Goal: Task Accomplishment & Management: Manage account settings

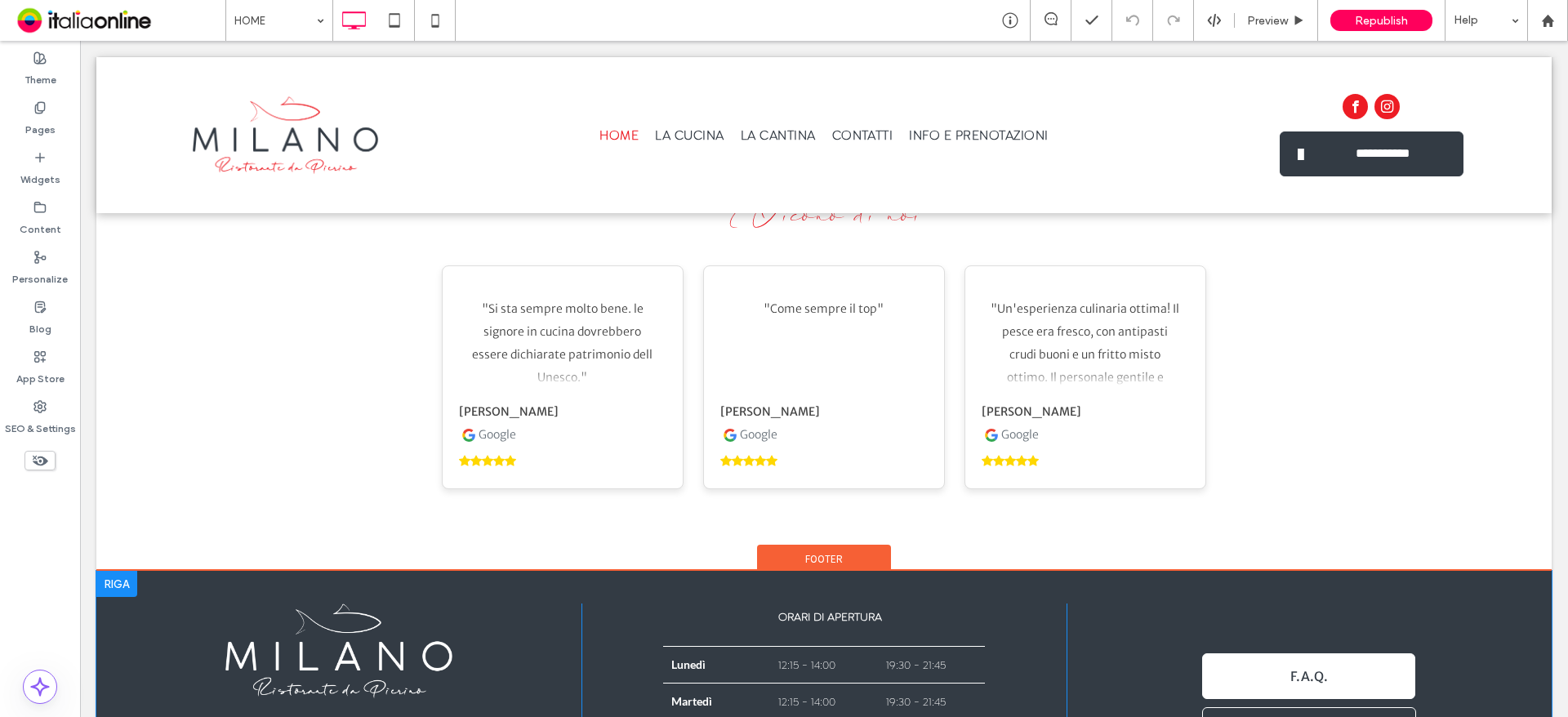
scroll to position [3852, 0]
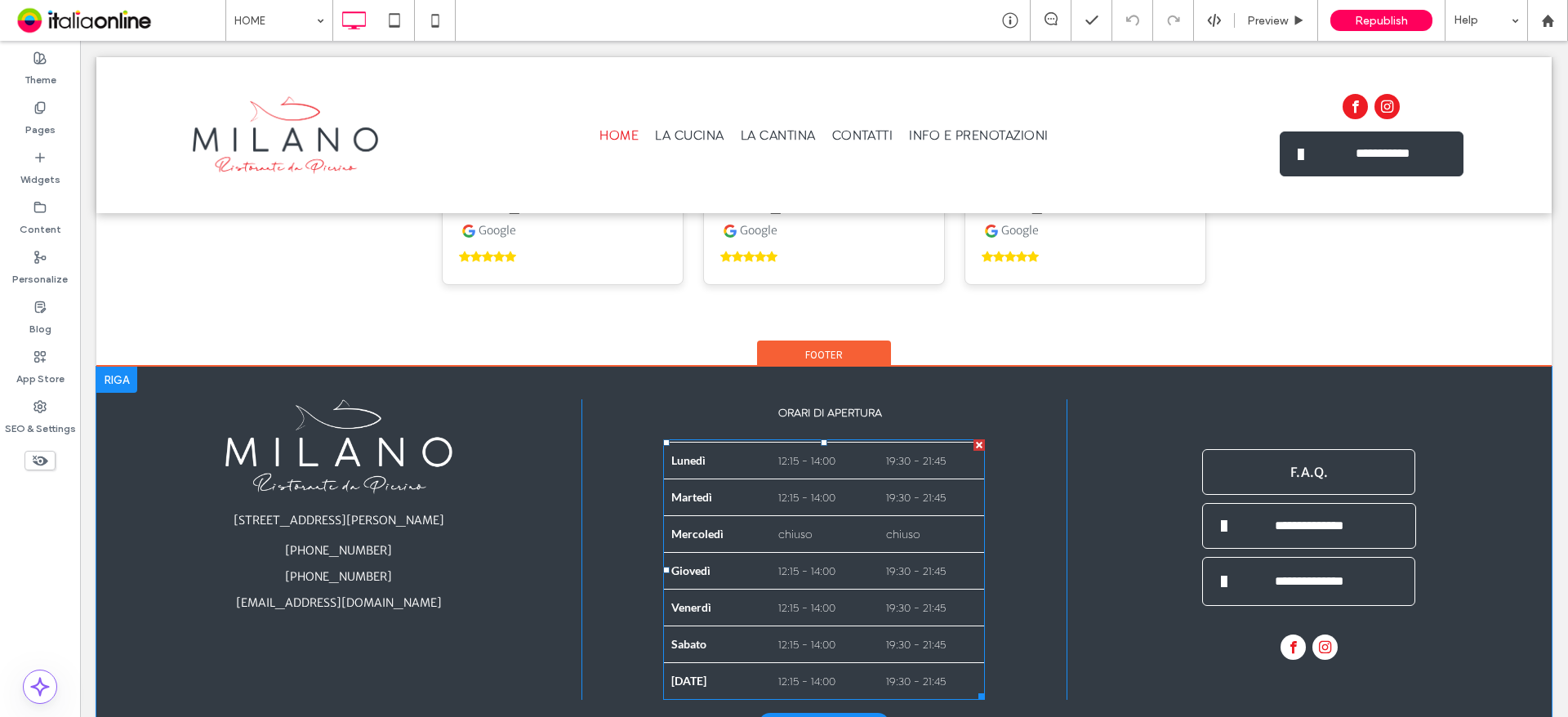
click at [882, 516] on td "chiuso" at bounding box center [931, 534] width 107 height 37
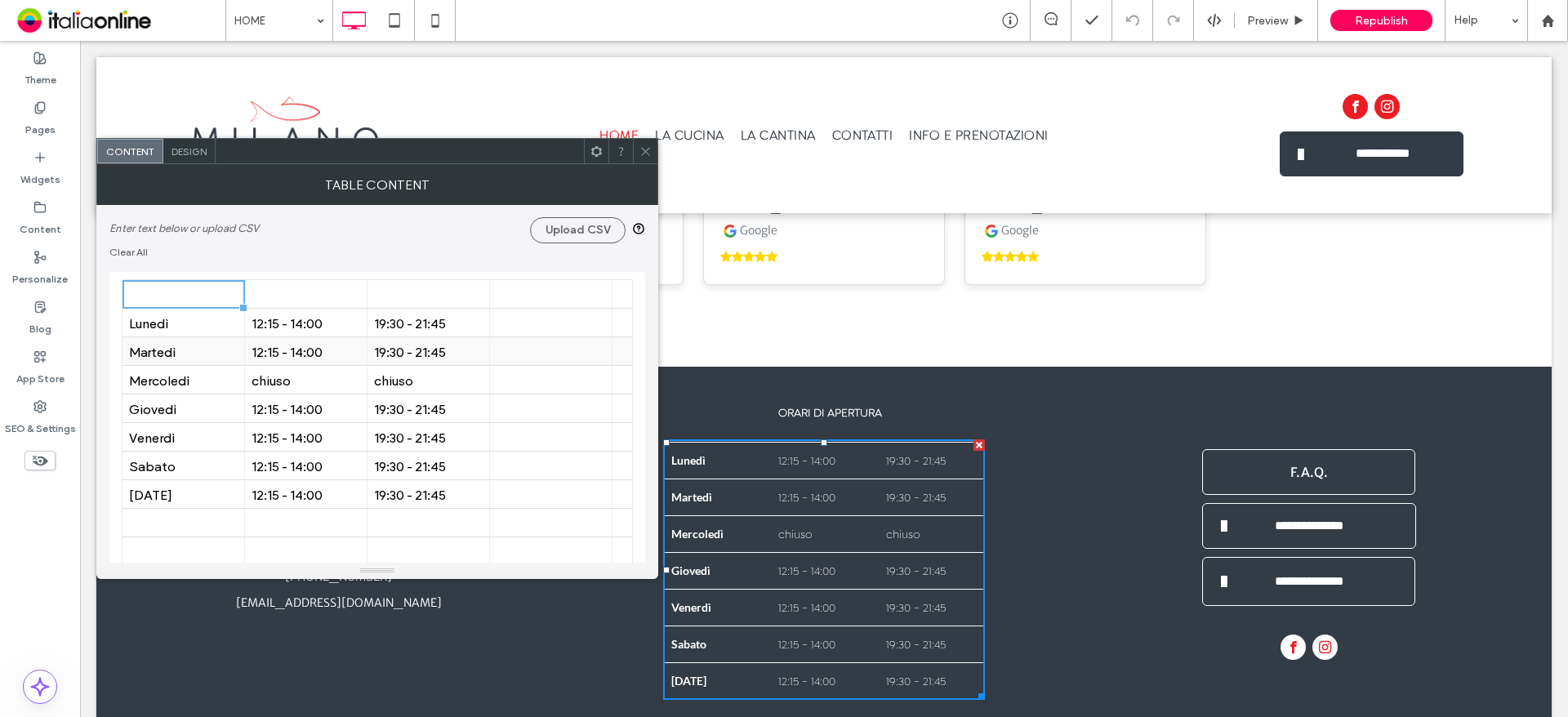
click at [451, 352] on div "19:30 - 21:45" at bounding box center [428, 351] width 109 height 15
click at [451, 350] on div "19:30 - 21:45" at bounding box center [428, 351] width 109 height 15
type input "******"
click at [644, 155] on icon at bounding box center [646, 151] width 13 height 13
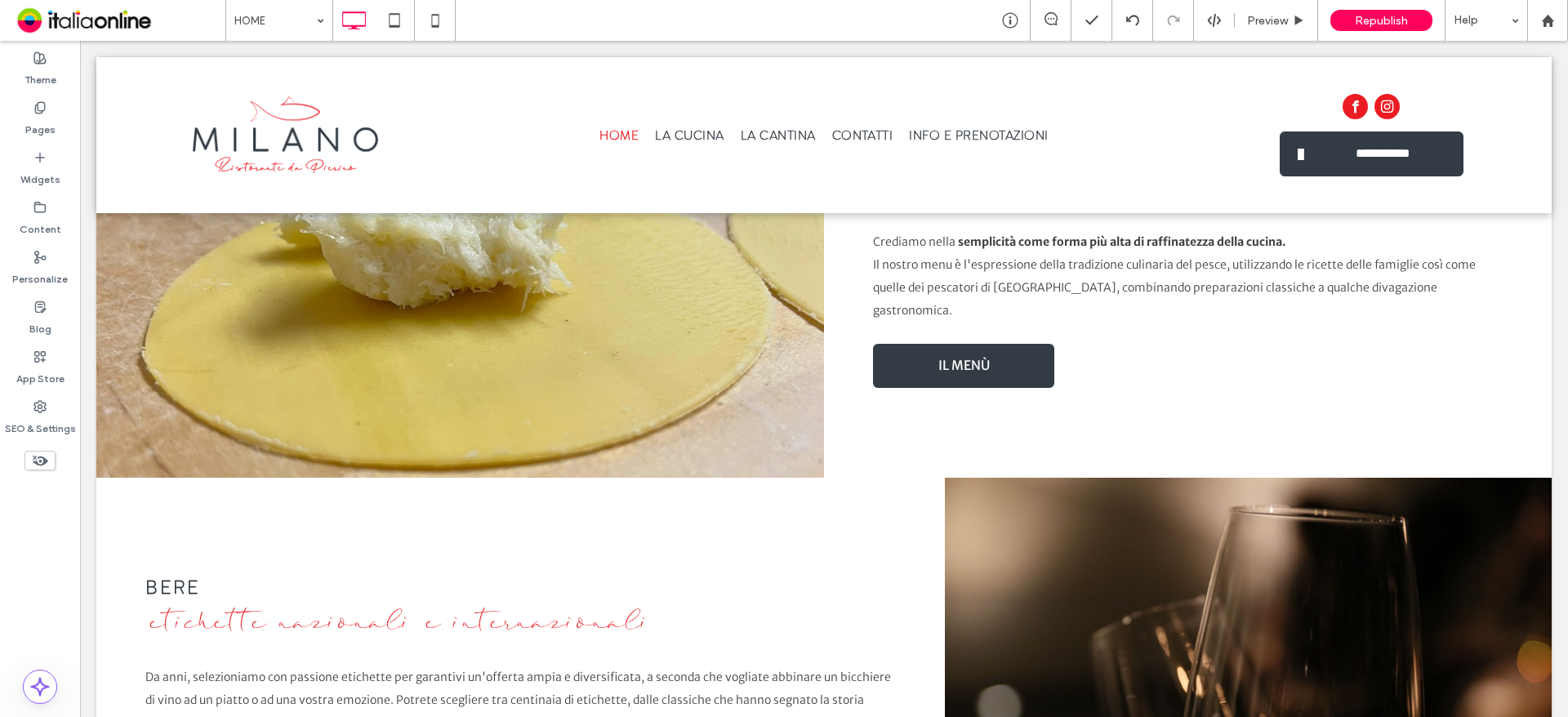
scroll to position [2137, 0]
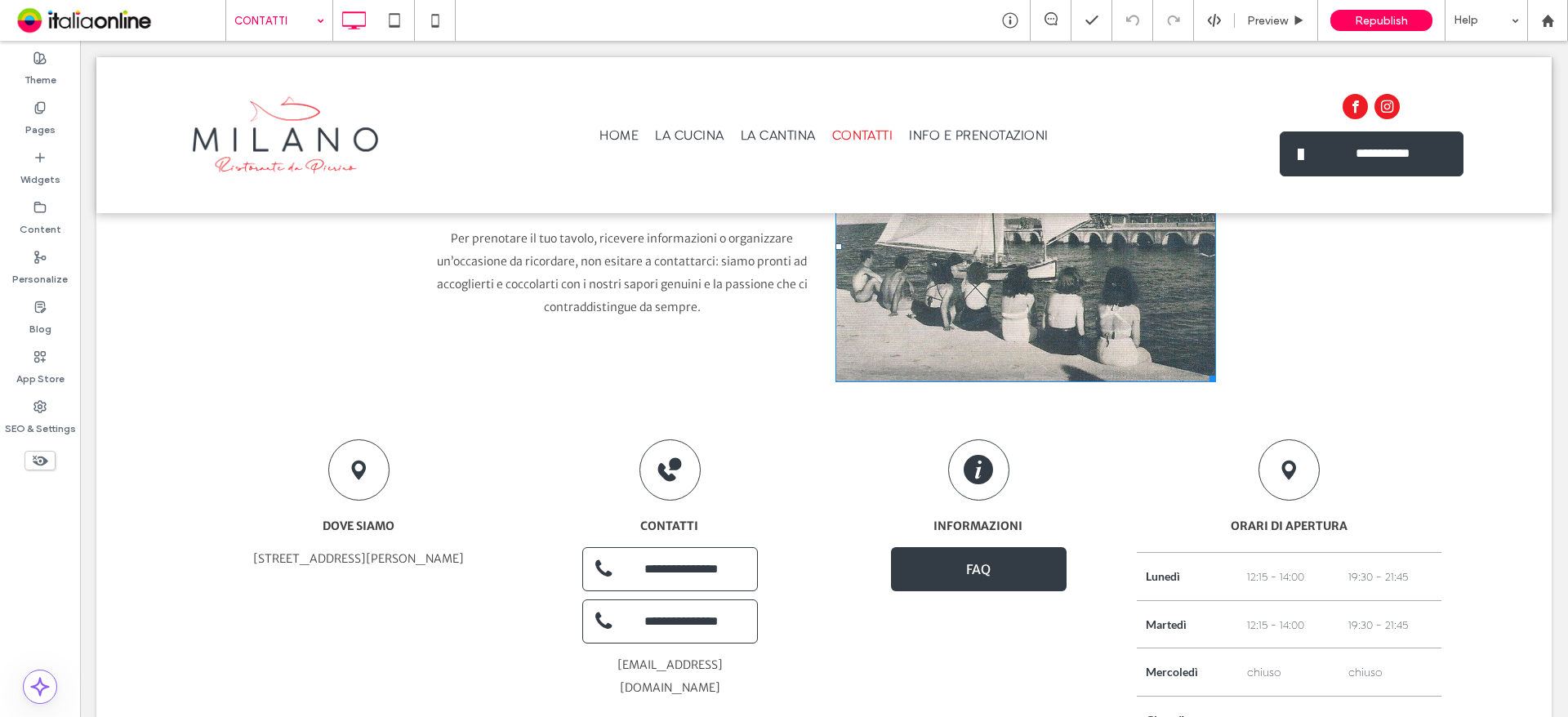
scroll to position [980, 0]
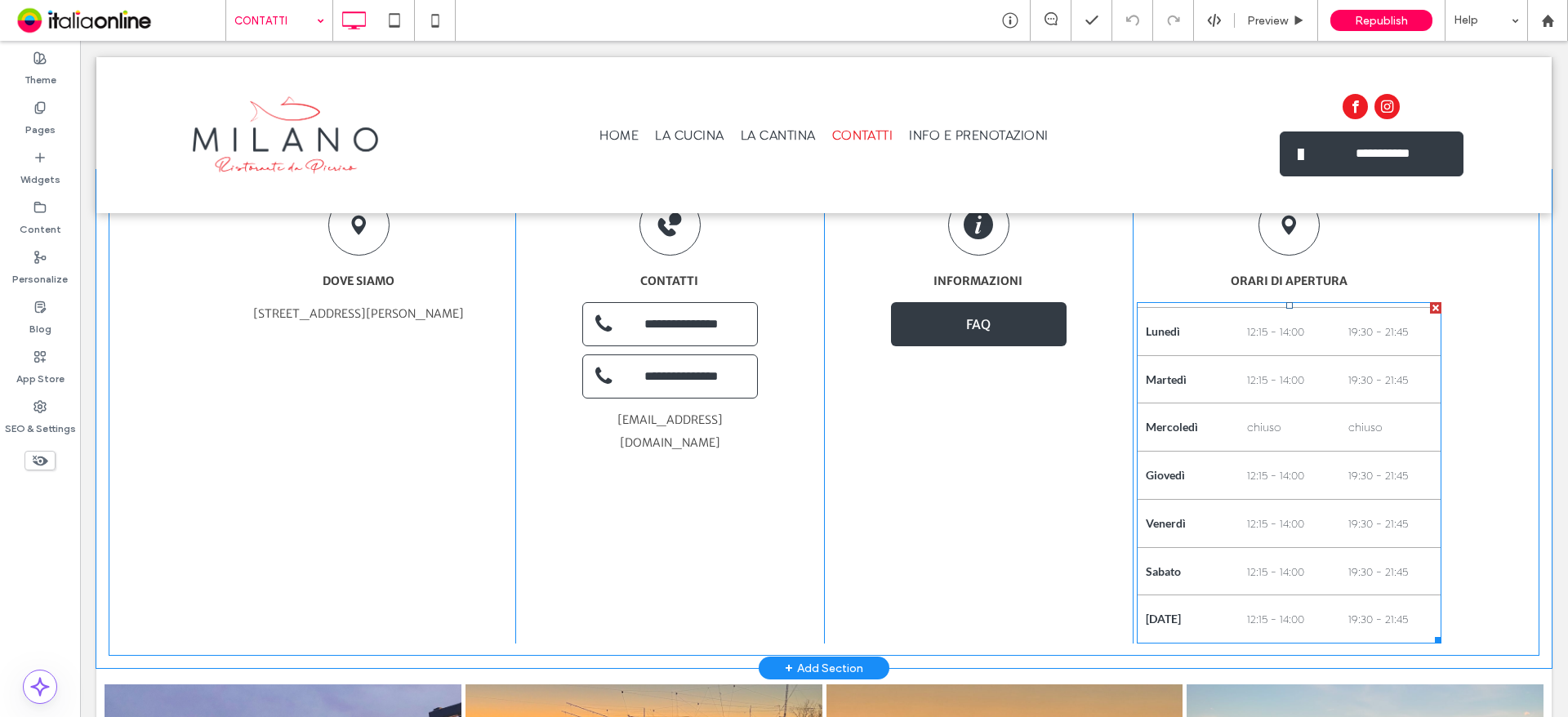
click at [1271, 448] on td "chiuso" at bounding box center [1289, 427] width 101 height 48
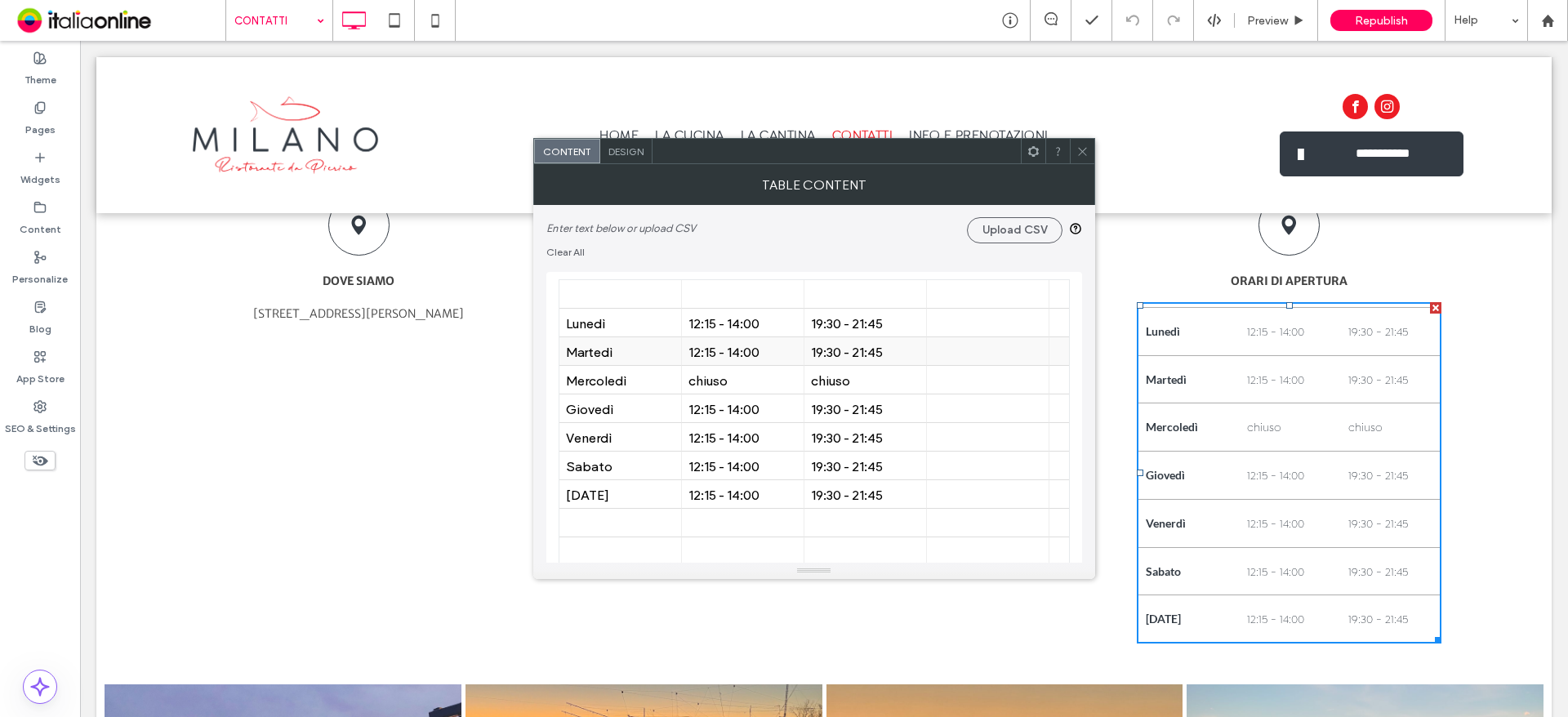
click at [856, 353] on div "19:30 - 21:45" at bounding box center [865, 351] width 109 height 15
click at [895, 357] on div "19:30 - 21:45" at bounding box center [865, 351] width 109 height 15
type input "******"
click at [1081, 152] on icon at bounding box center [1083, 151] width 13 height 13
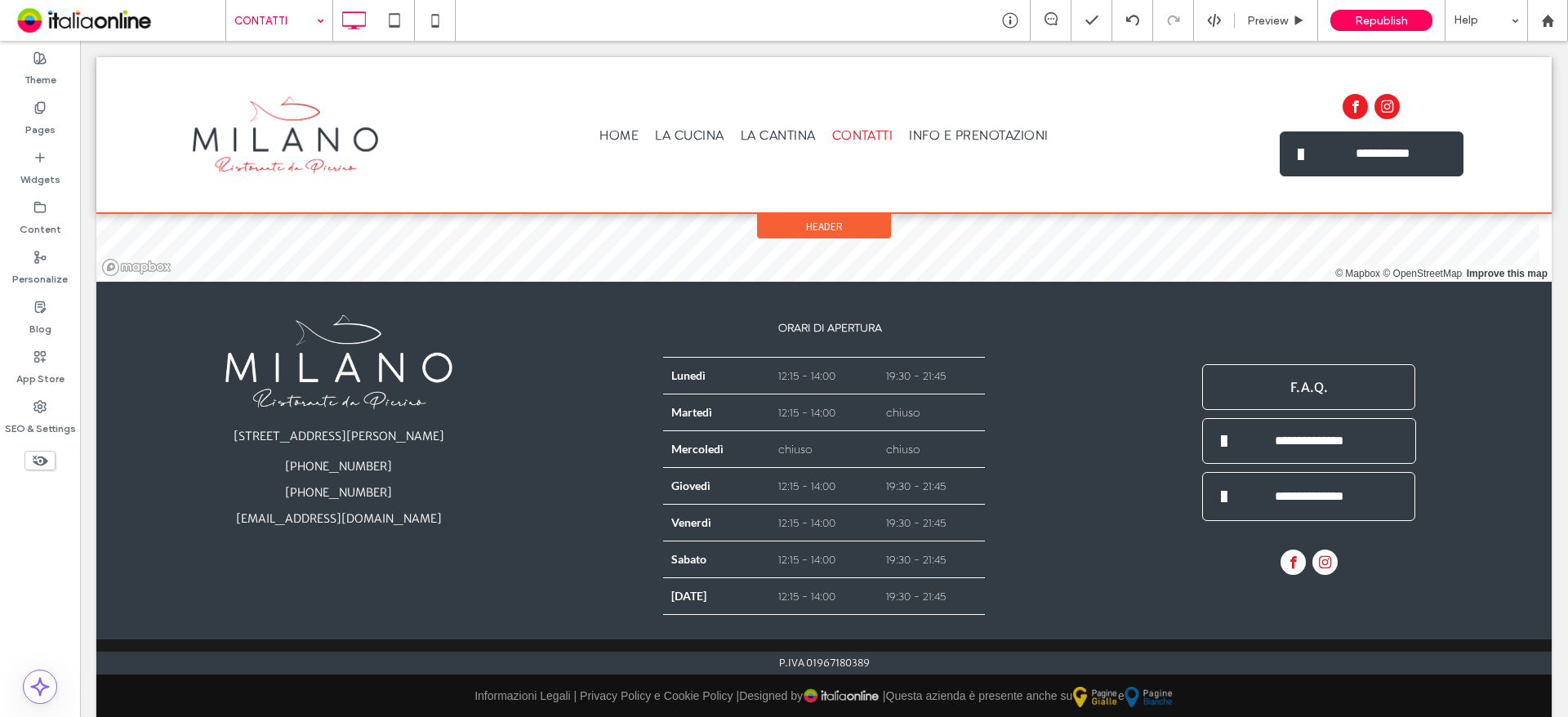
scroll to position [1928, 0]
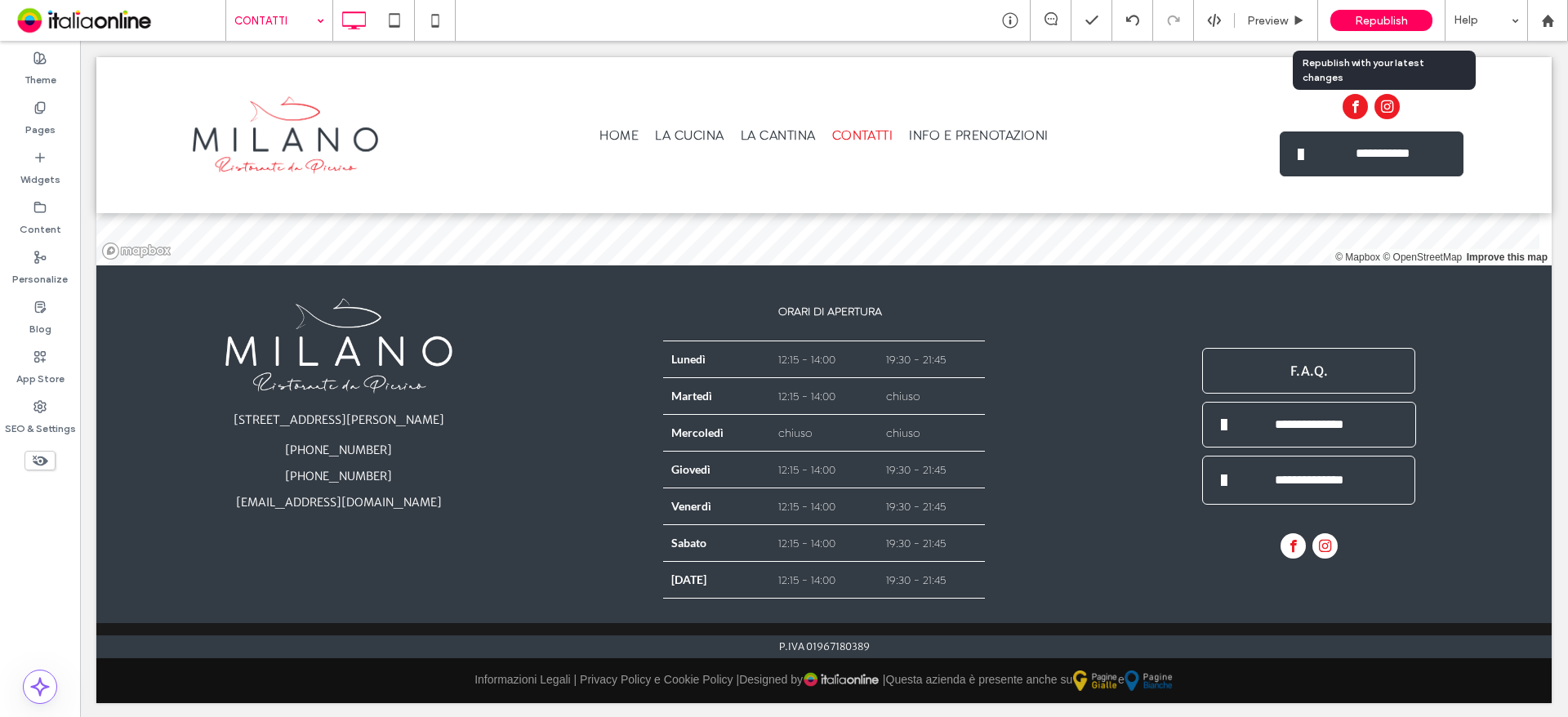
click at [1379, 15] on span "Republish" at bounding box center [1381, 20] width 53 height 14
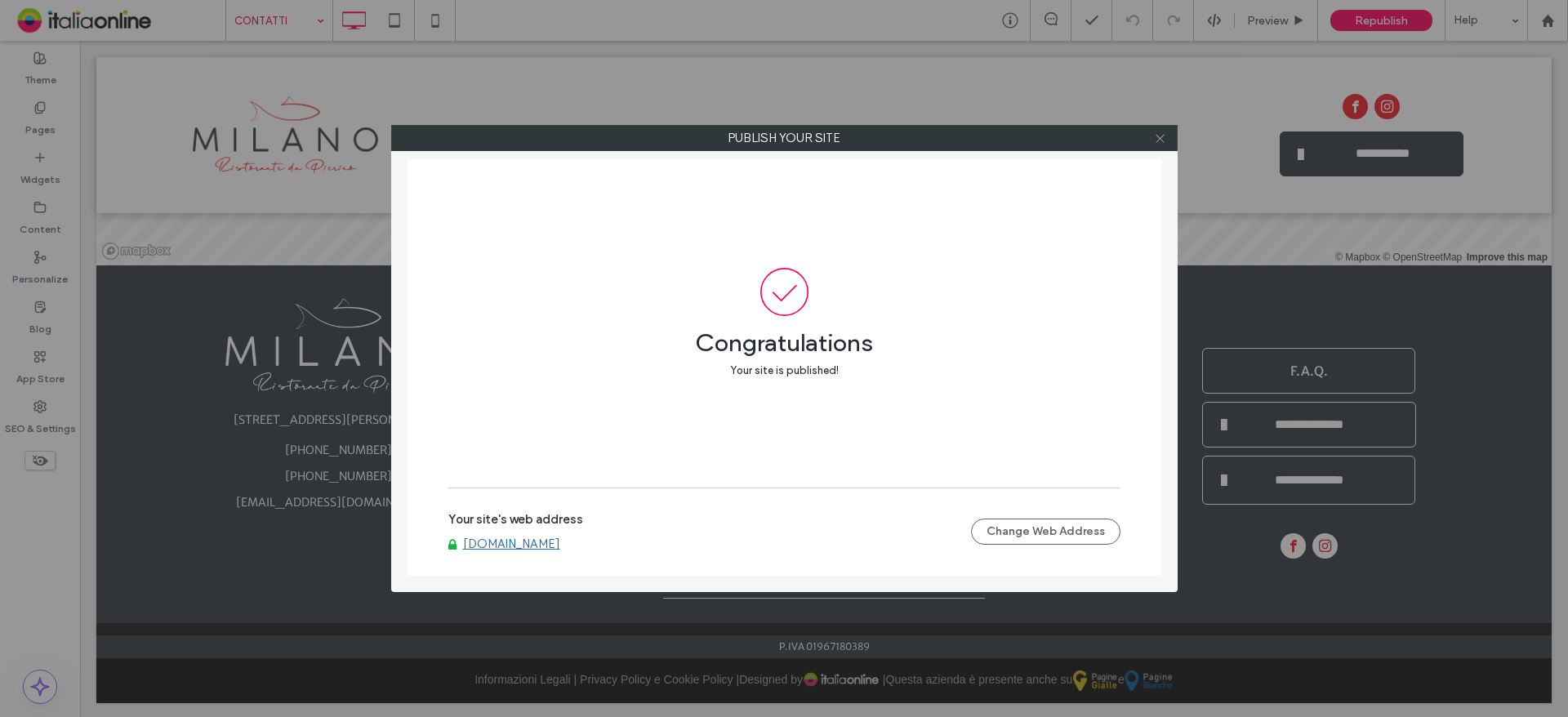
click at [1163, 132] on icon at bounding box center [1160, 139] width 13 height 13
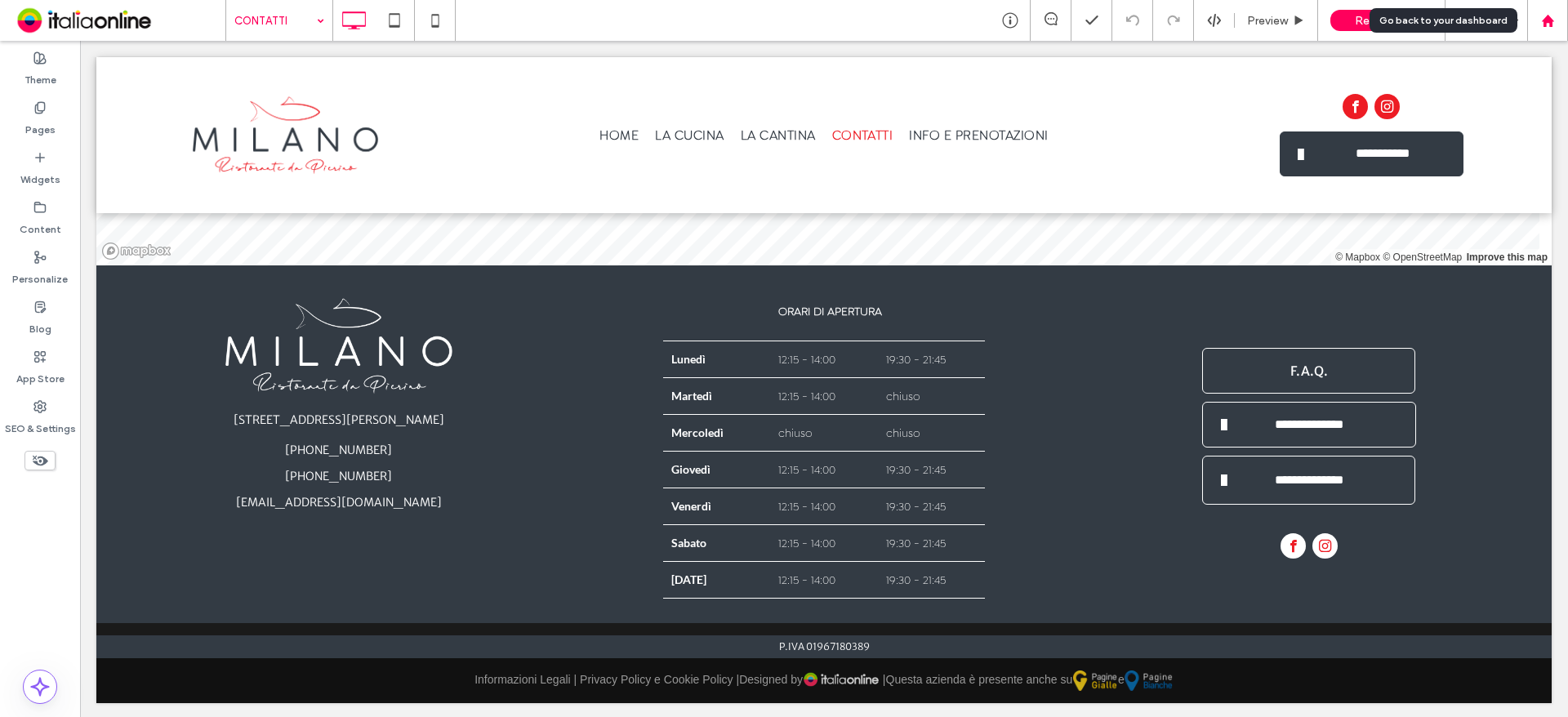
click at [1553, 23] on icon at bounding box center [1547, 20] width 14 height 14
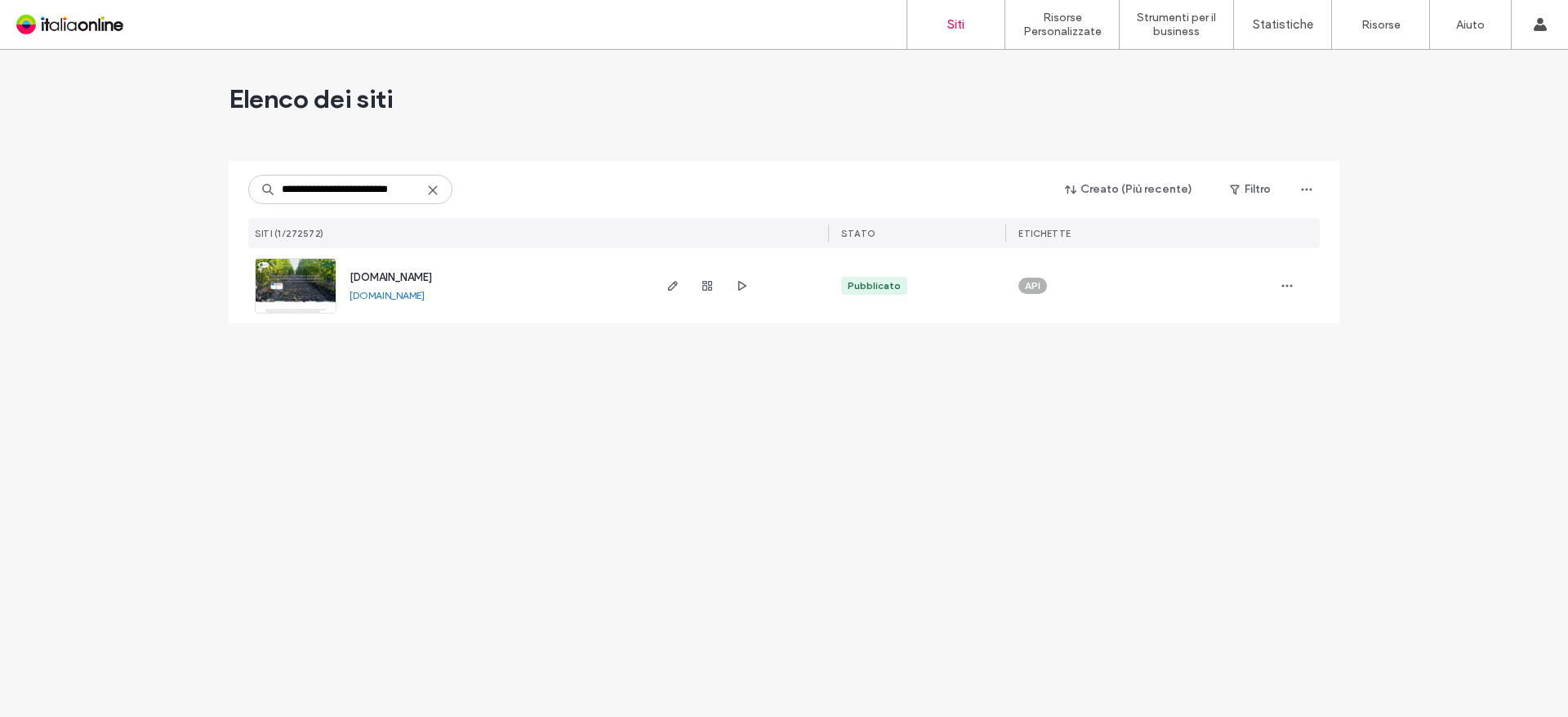
drag, startPoint x: 317, startPoint y: 188, endPoint x: 175, endPoint y: 189, distance: 142.0
click at [175, 189] on div "**********" at bounding box center [784, 383] width 1568 height 667
click at [407, 189] on input "**********" at bounding box center [350, 189] width 204 height 30
type input "**********"
click at [371, 277] on span "www.biopoplar.com" at bounding box center [391, 277] width 83 height 13
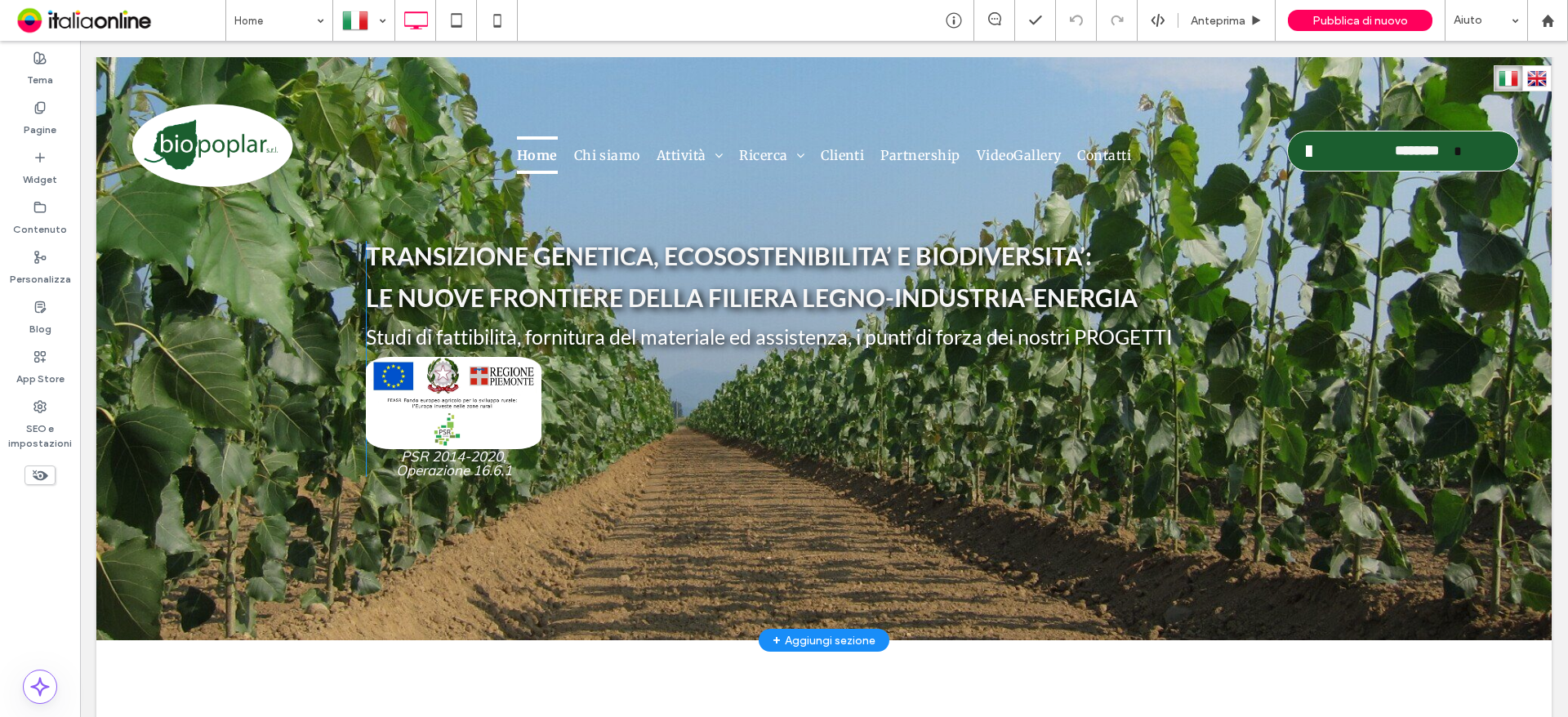
scroll to position [82, 0]
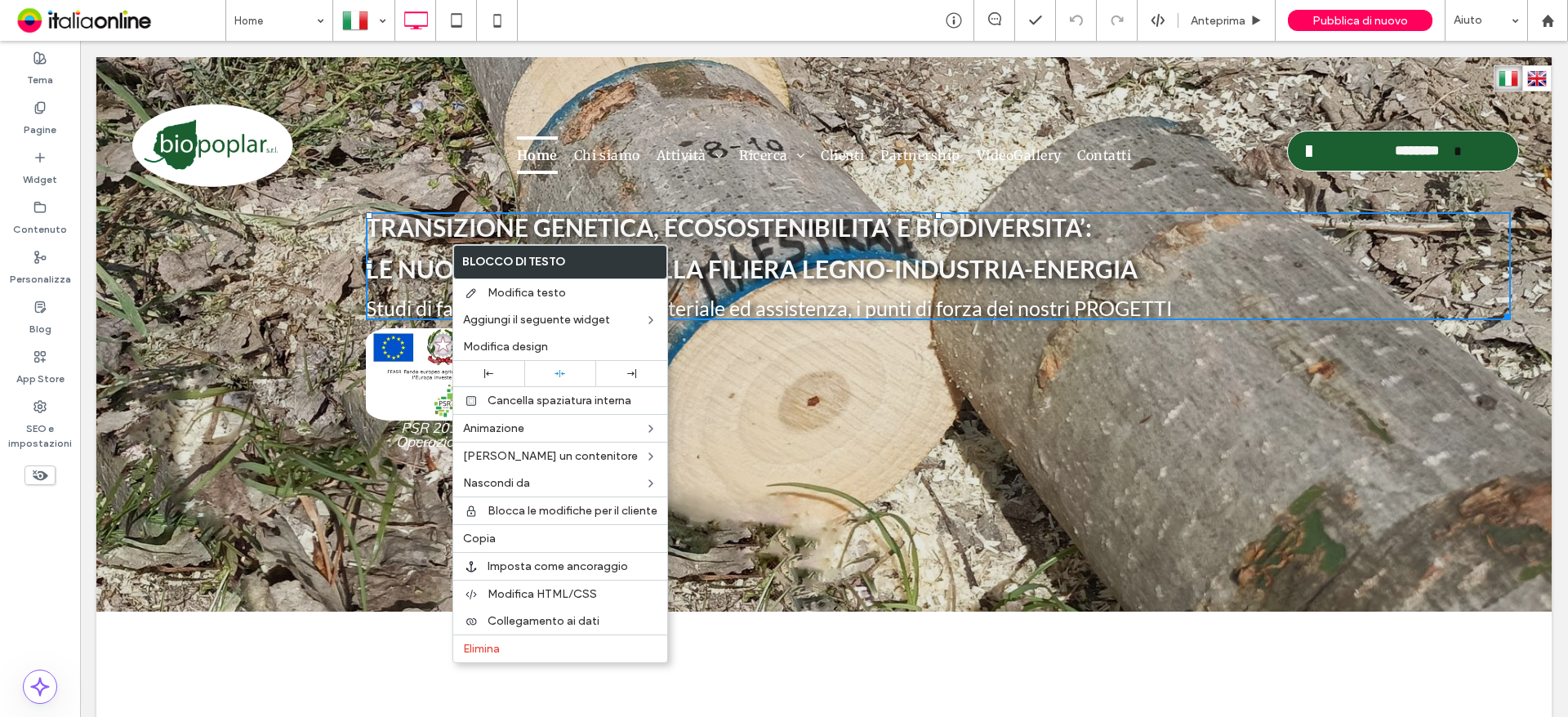
click at [748, 354] on div "TRANSIZIONE GENETICA, ECOSOSTENIBILITA’ E BIODIVERSITA’: LE NUOVE FRONTIERE DEL…" at bounding box center [938, 331] width 1145 height 236
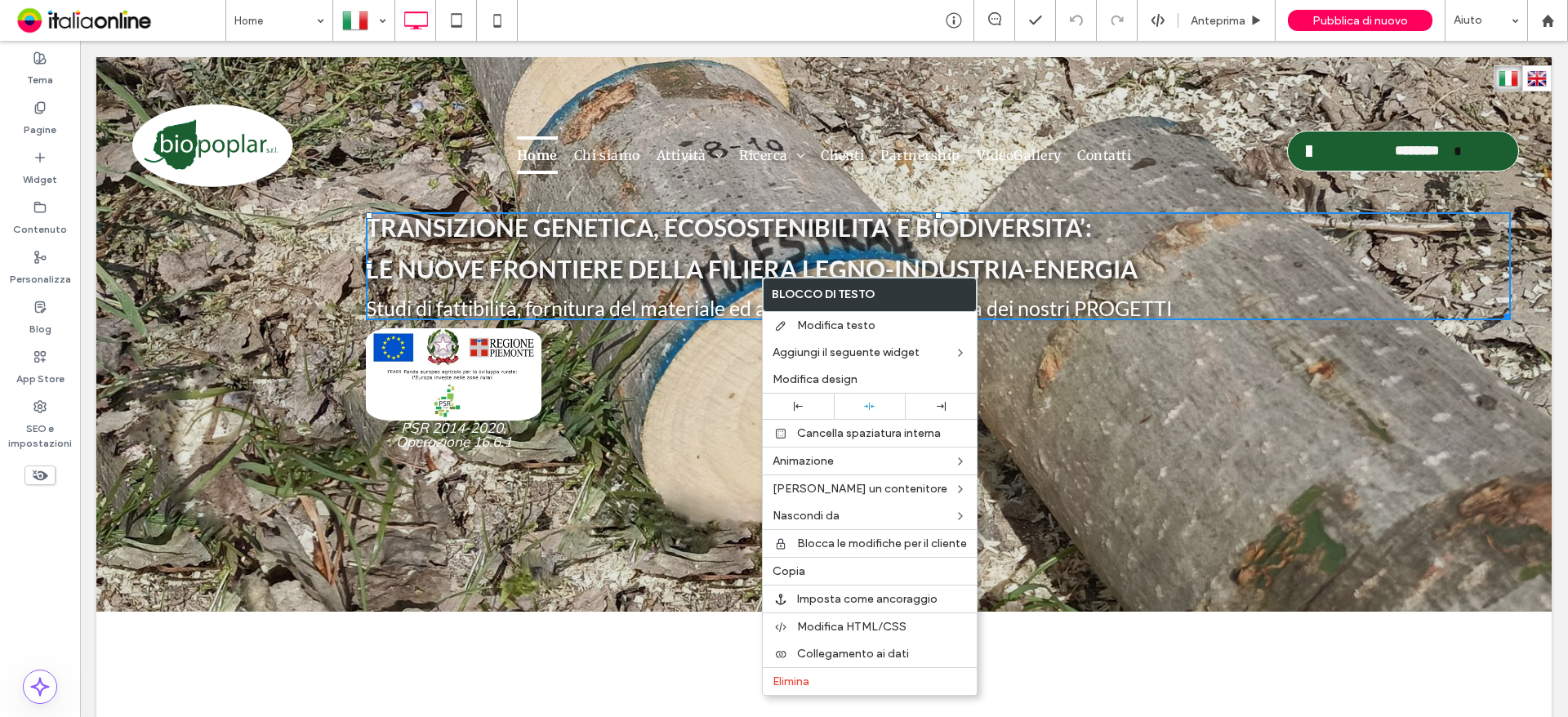
click at [547, 404] on div "TRANSIZIONE GENETICA, ECOSOSTENIBILITA’ E BIODIVERSITA’: LE NUOVE FRONTIERE DEL…" at bounding box center [938, 331] width 1145 height 236
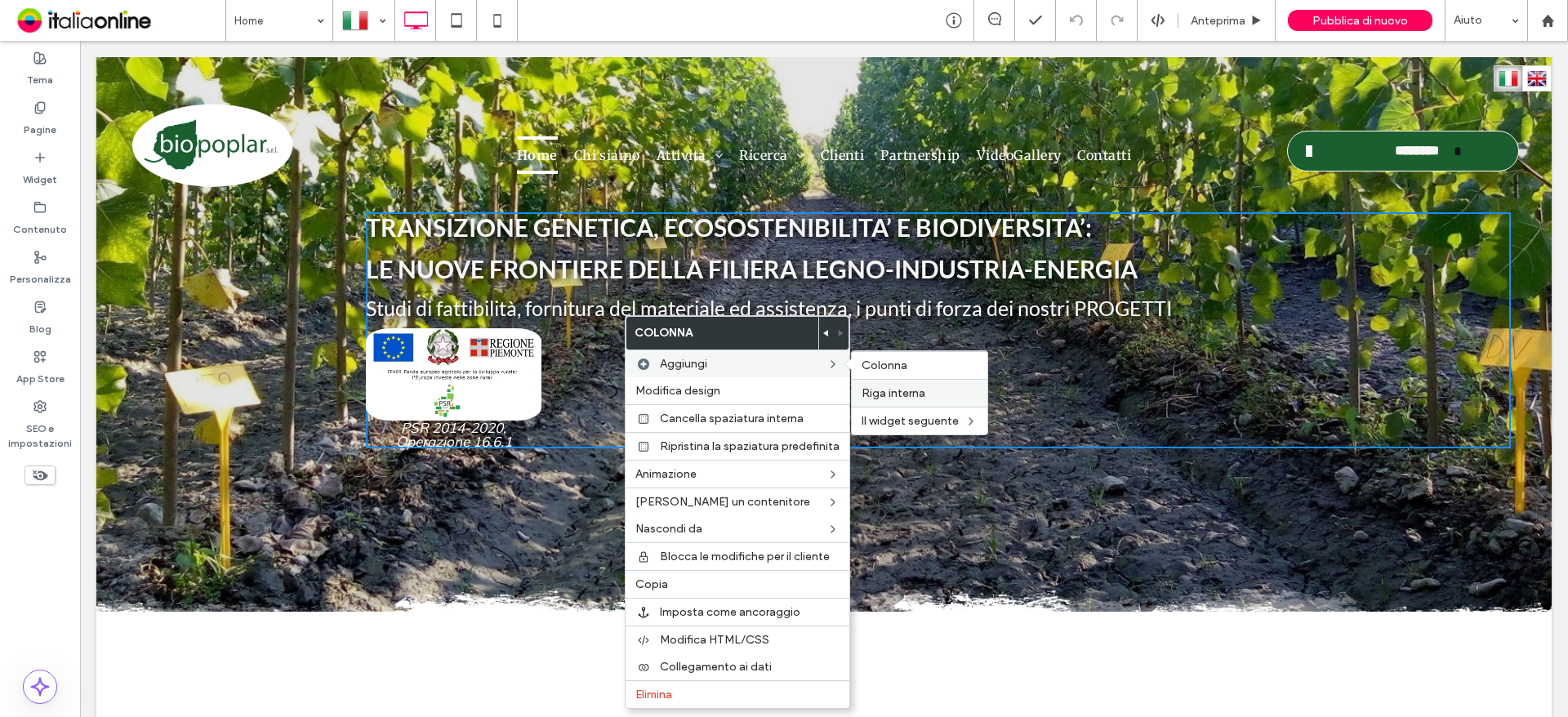
click at [920, 388] on span "Riga interna" at bounding box center [893, 393] width 64 height 14
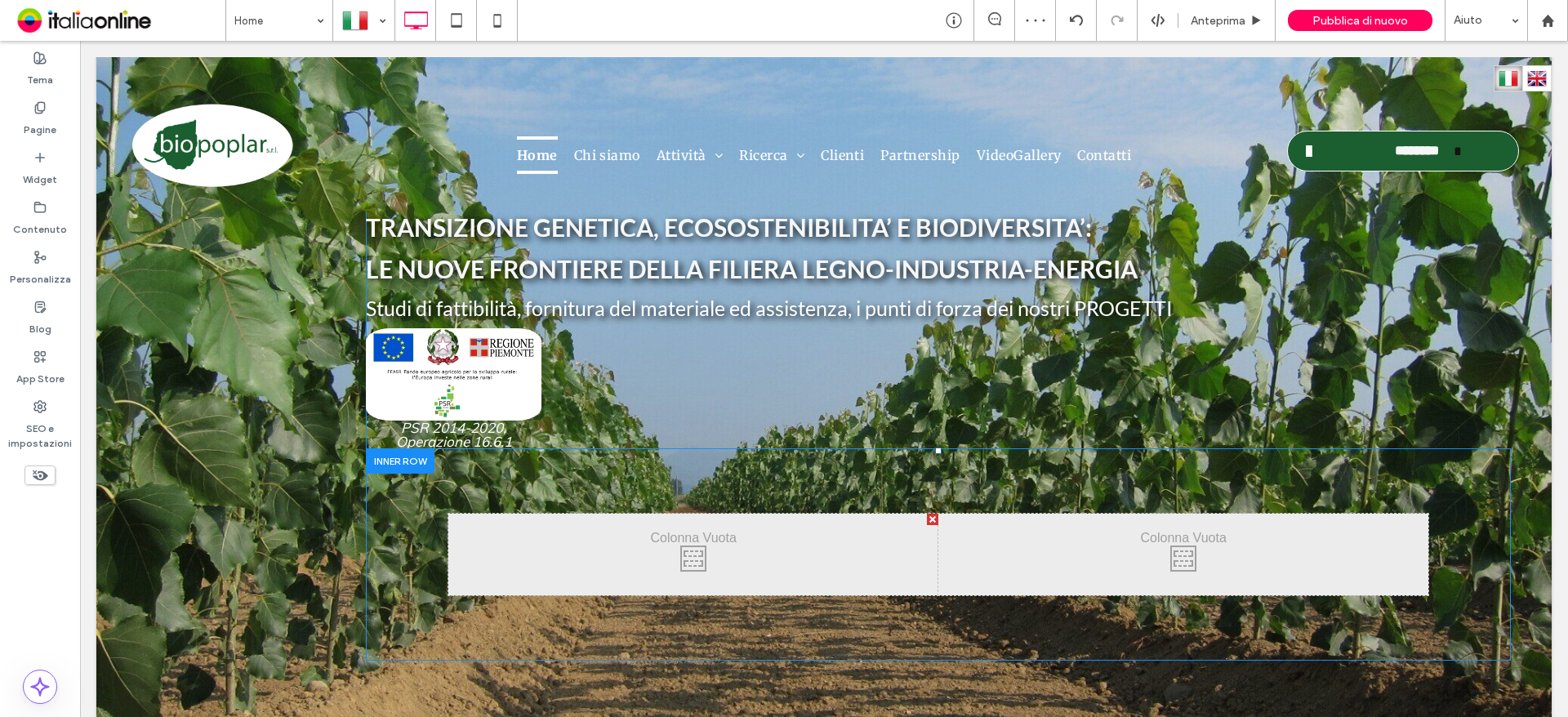
click at [403, 455] on div at bounding box center [400, 461] width 68 height 25
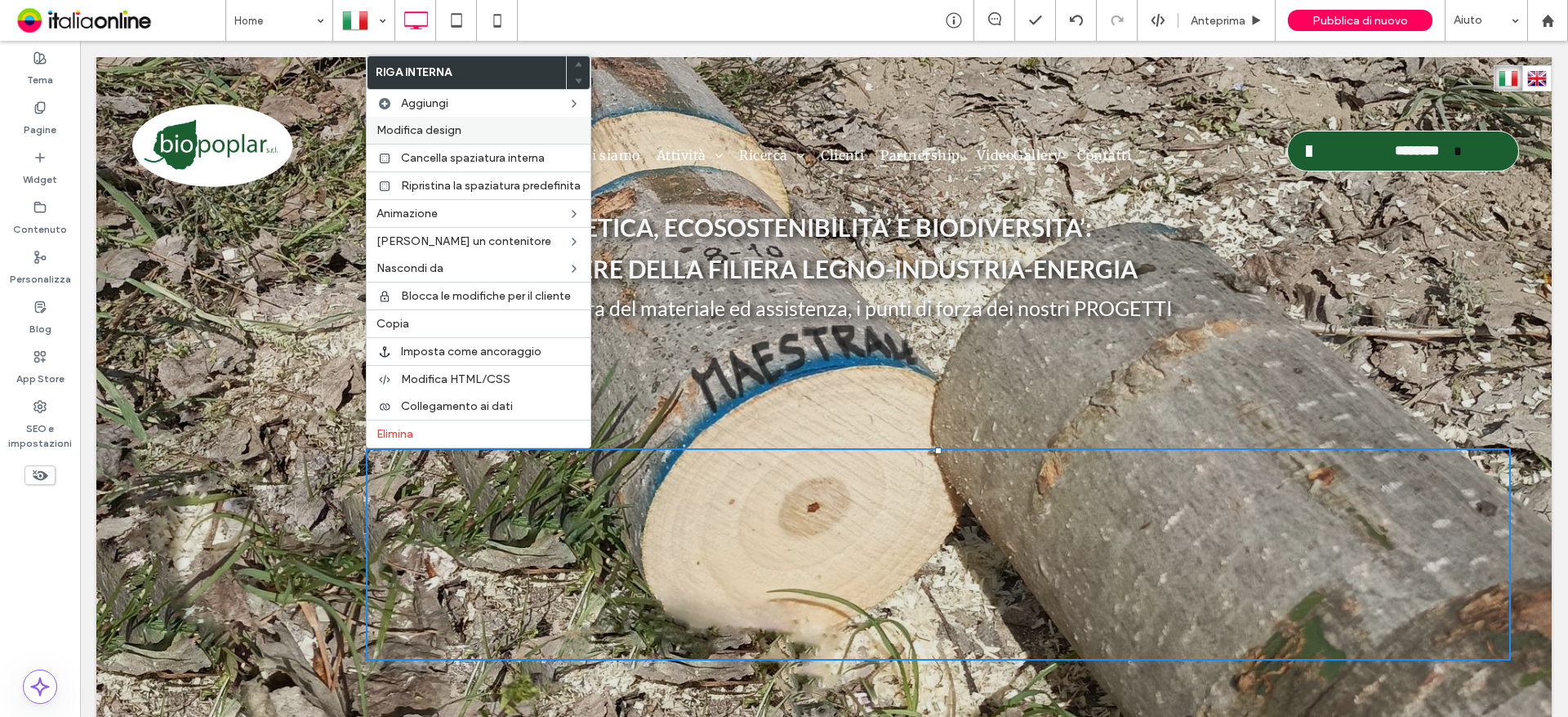
click at [432, 123] on span "Modifica design" at bounding box center [419, 130] width 85 height 14
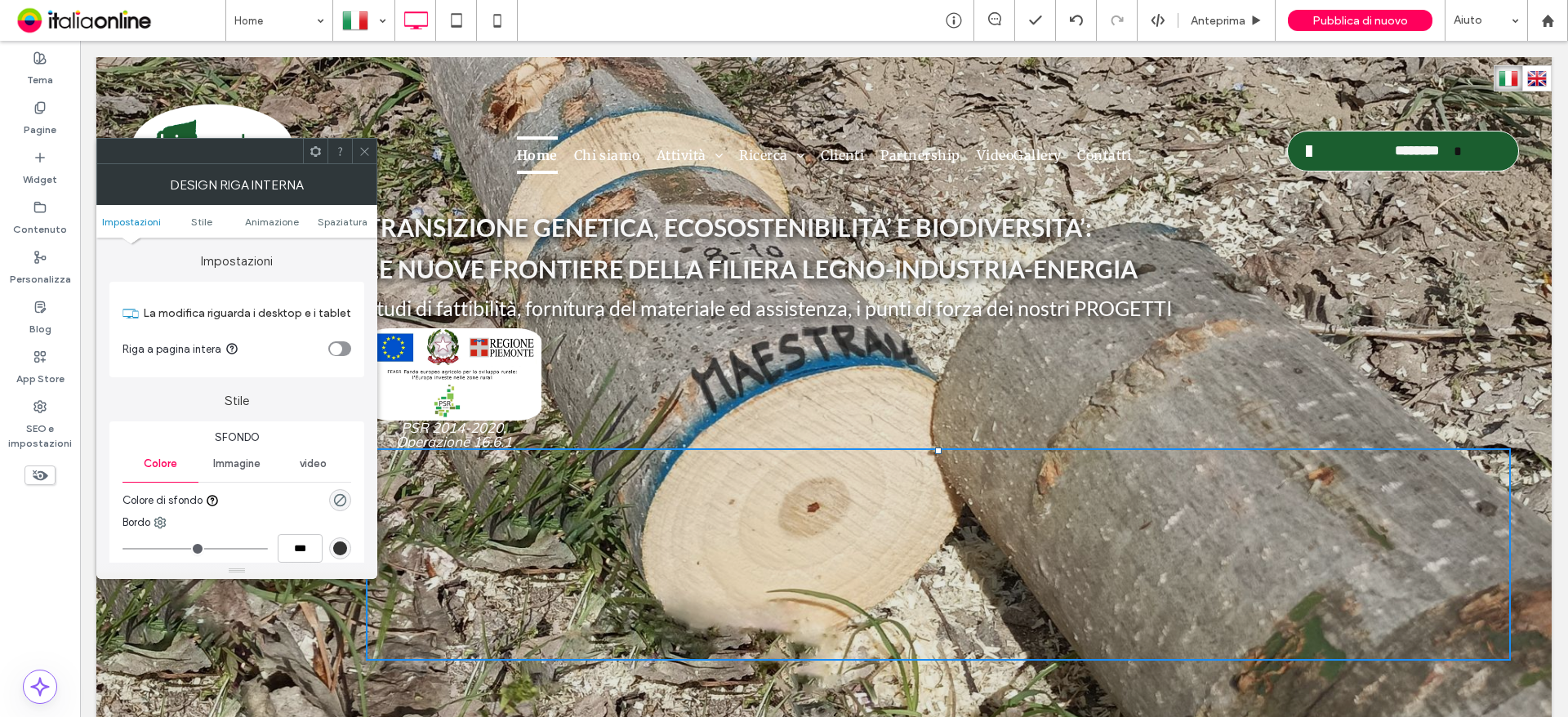
click at [331, 348] on div "toggle" at bounding box center [336, 349] width 13 height 13
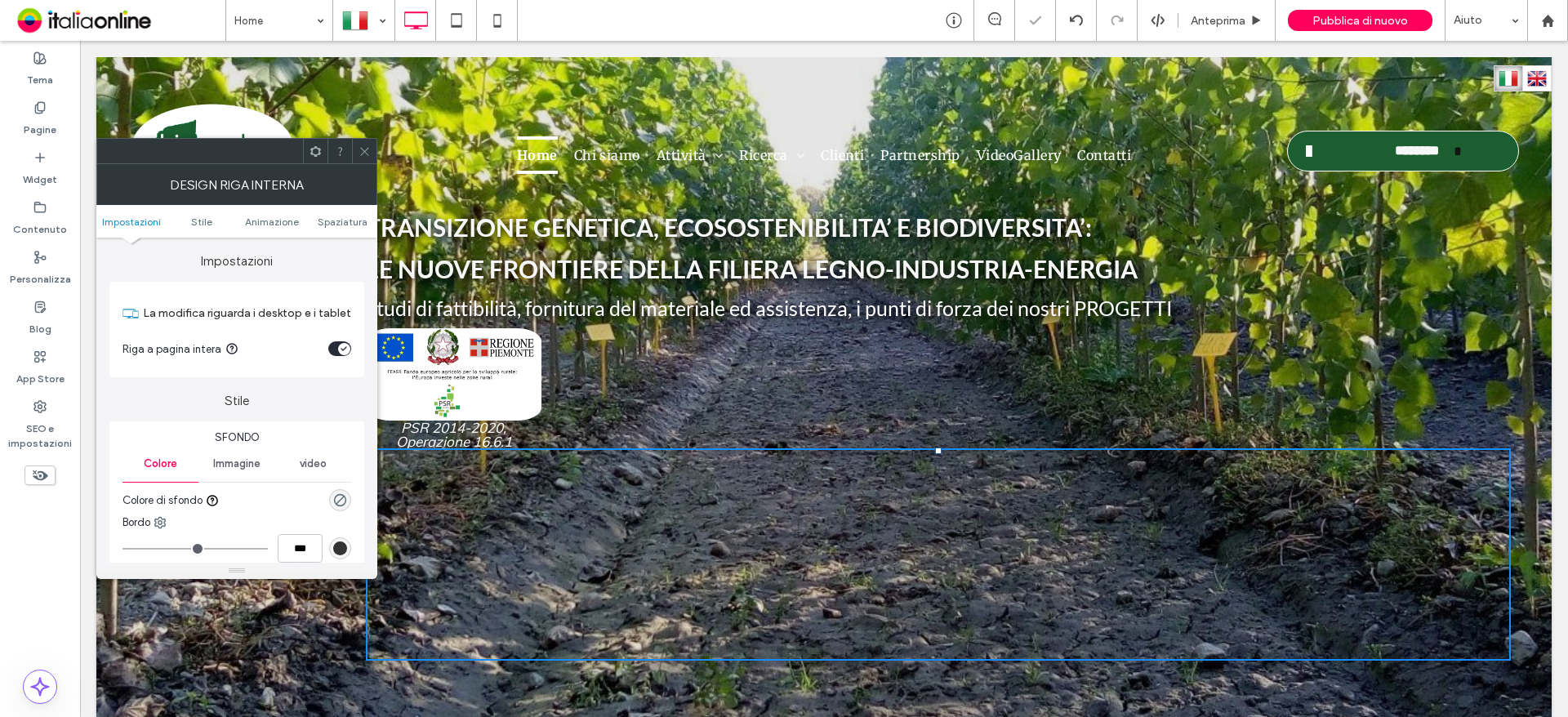
click at [363, 151] on icon at bounding box center [365, 151] width 13 height 13
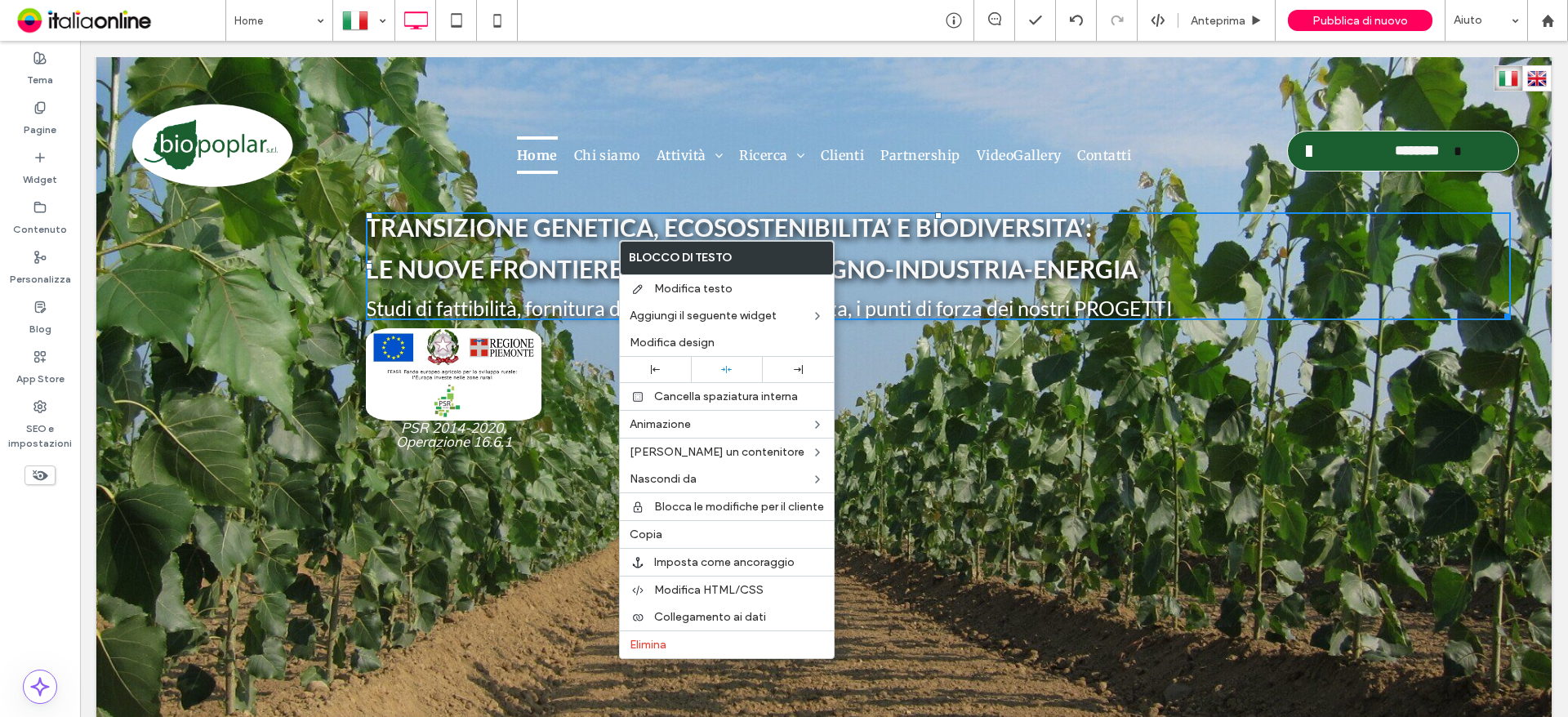
click at [1012, 462] on div "Click To Paste Click To Paste Click To Paste Click To Paste" at bounding box center [938, 555] width 1145 height 213
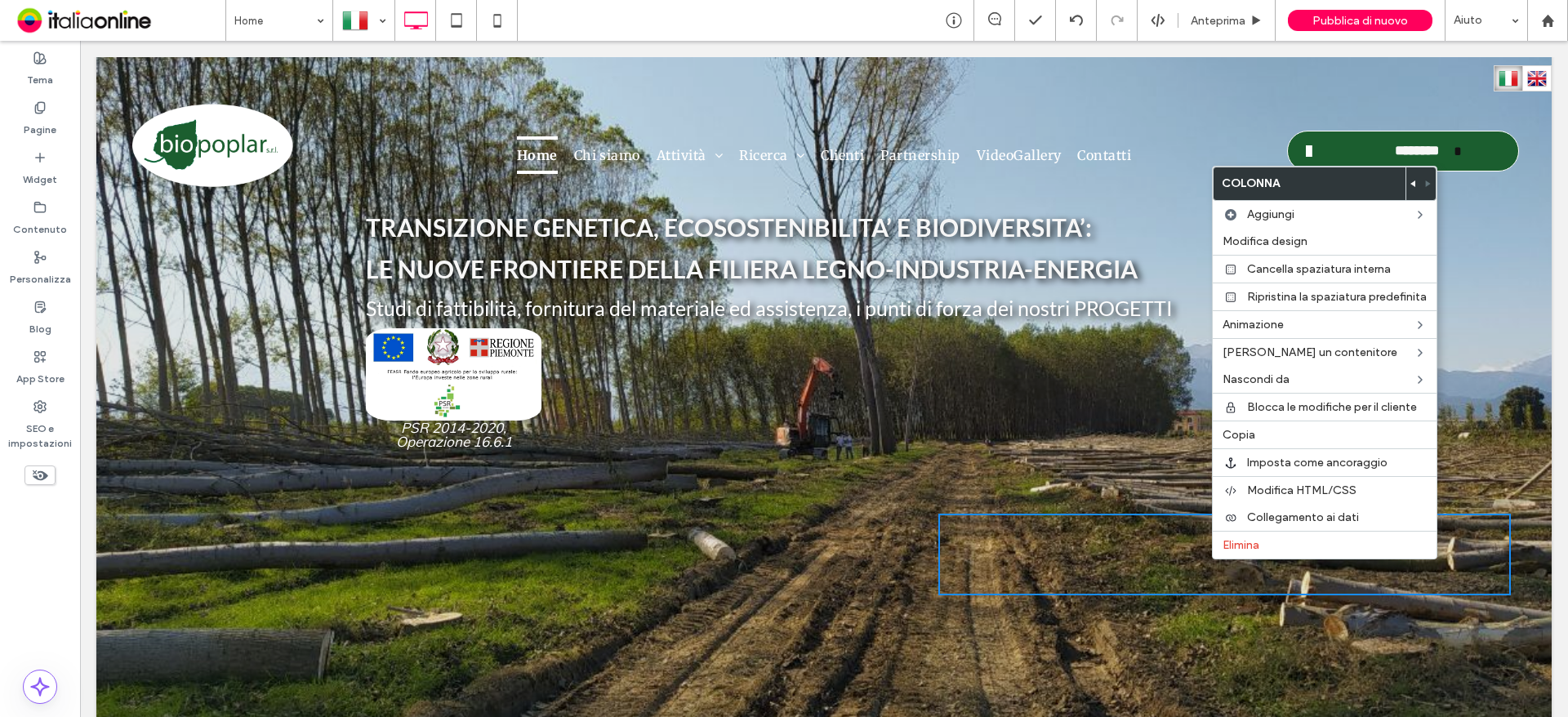
click at [1008, 631] on div "Click To Paste Click To Paste Click To Paste Click To Paste" at bounding box center [938, 555] width 1145 height 213
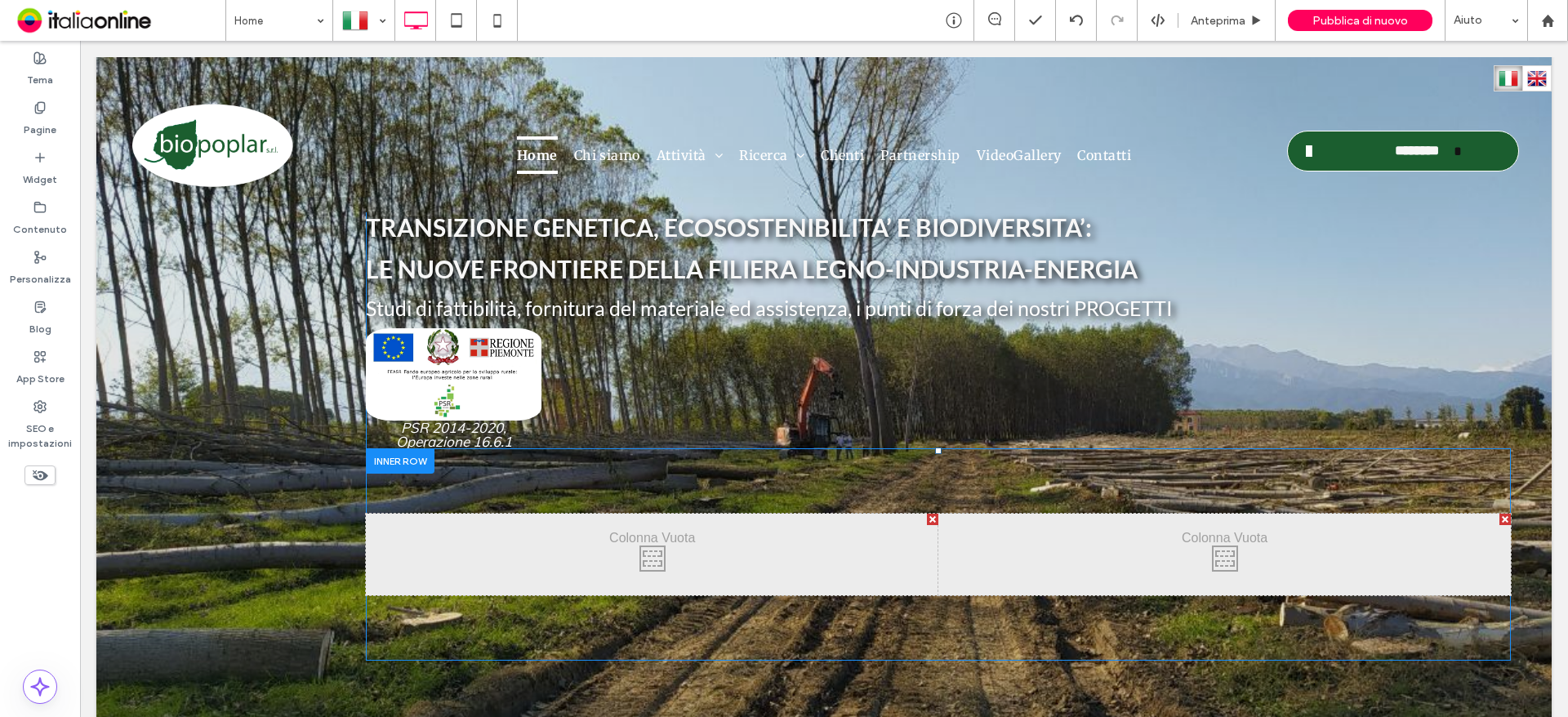
click at [1500, 516] on div at bounding box center [1505, 519] width 12 height 12
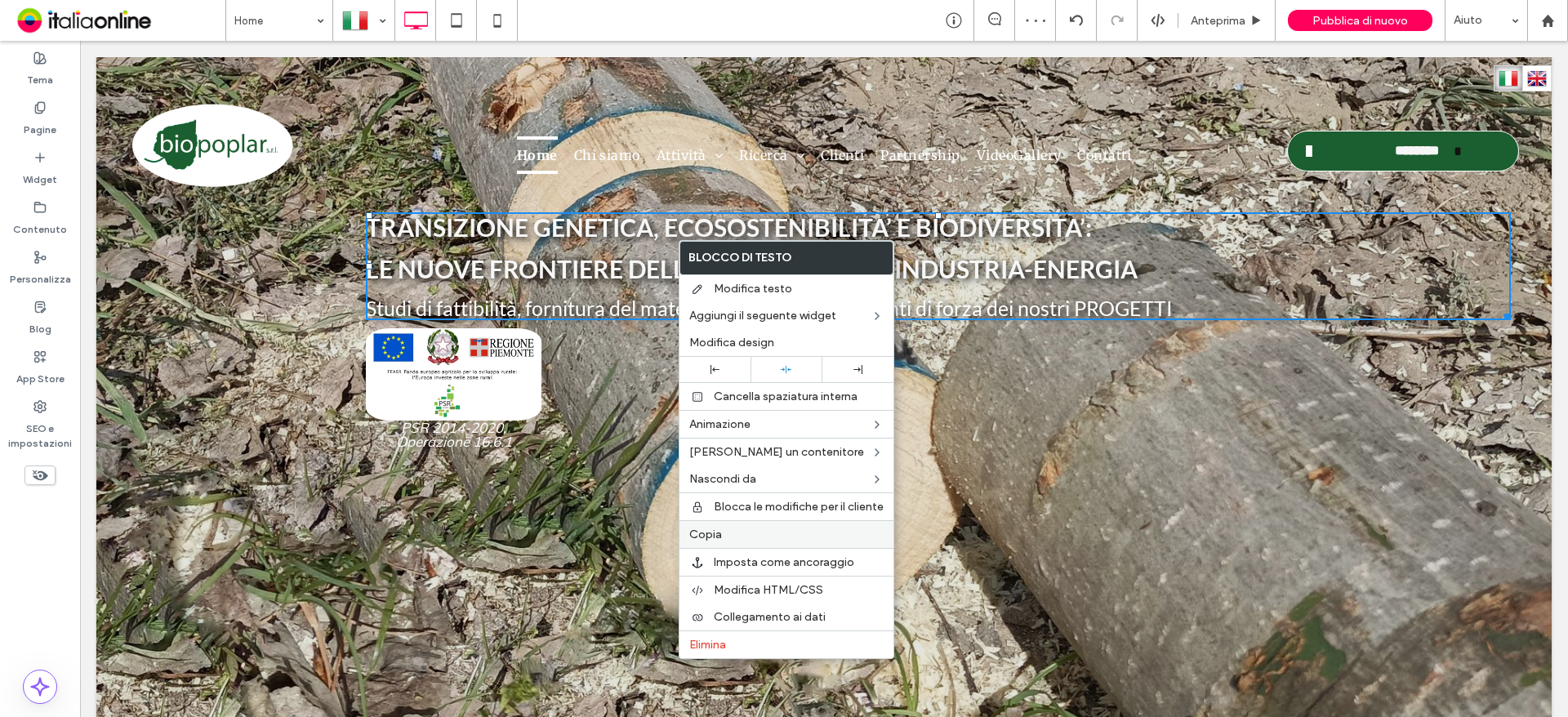
click at [727, 532] on label "Copia" at bounding box center [786, 534] width 195 height 14
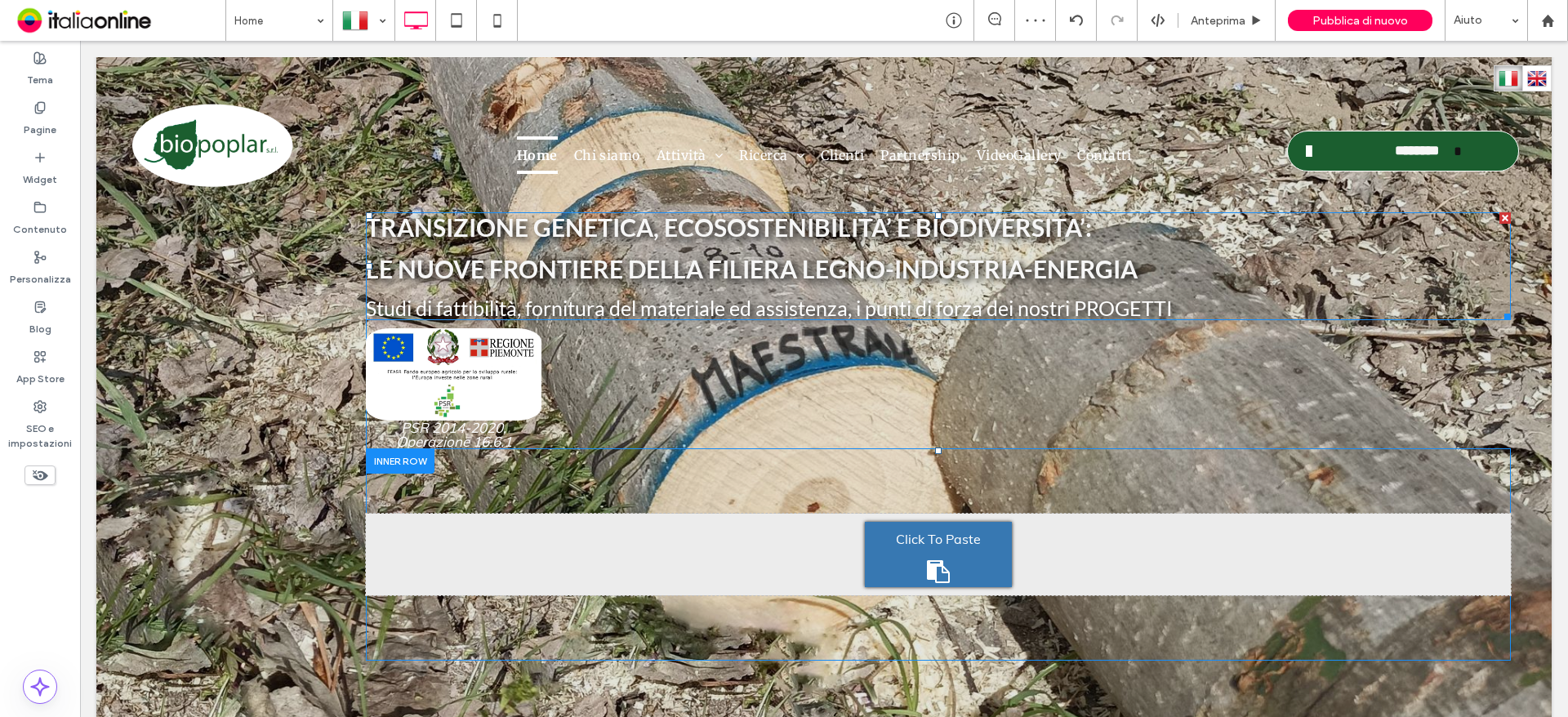
click at [923, 556] on div "Click To Paste" at bounding box center [938, 554] width 147 height 66
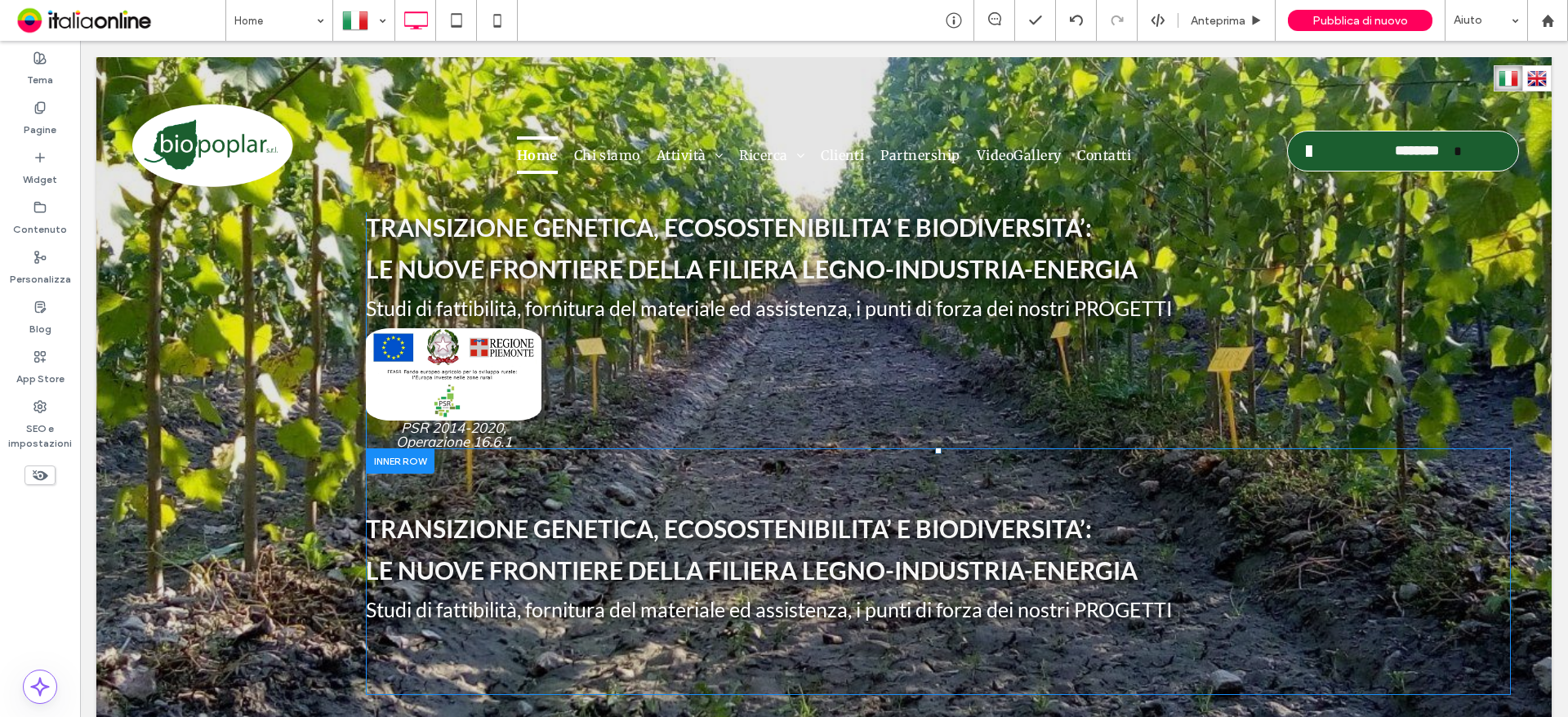
click at [388, 461] on div at bounding box center [400, 461] width 68 height 25
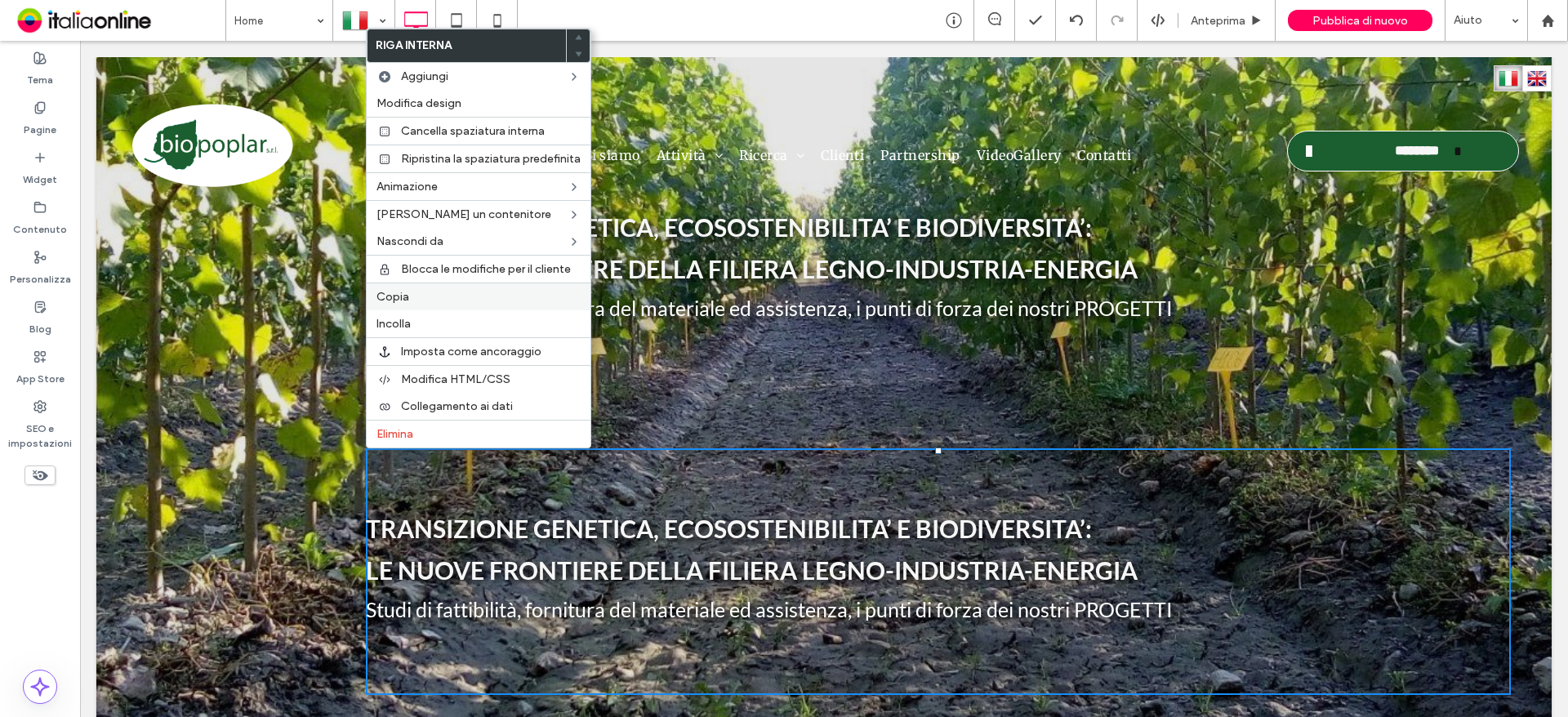
click at [414, 294] on label "Copia" at bounding box center [478, 296] width 204 height 14
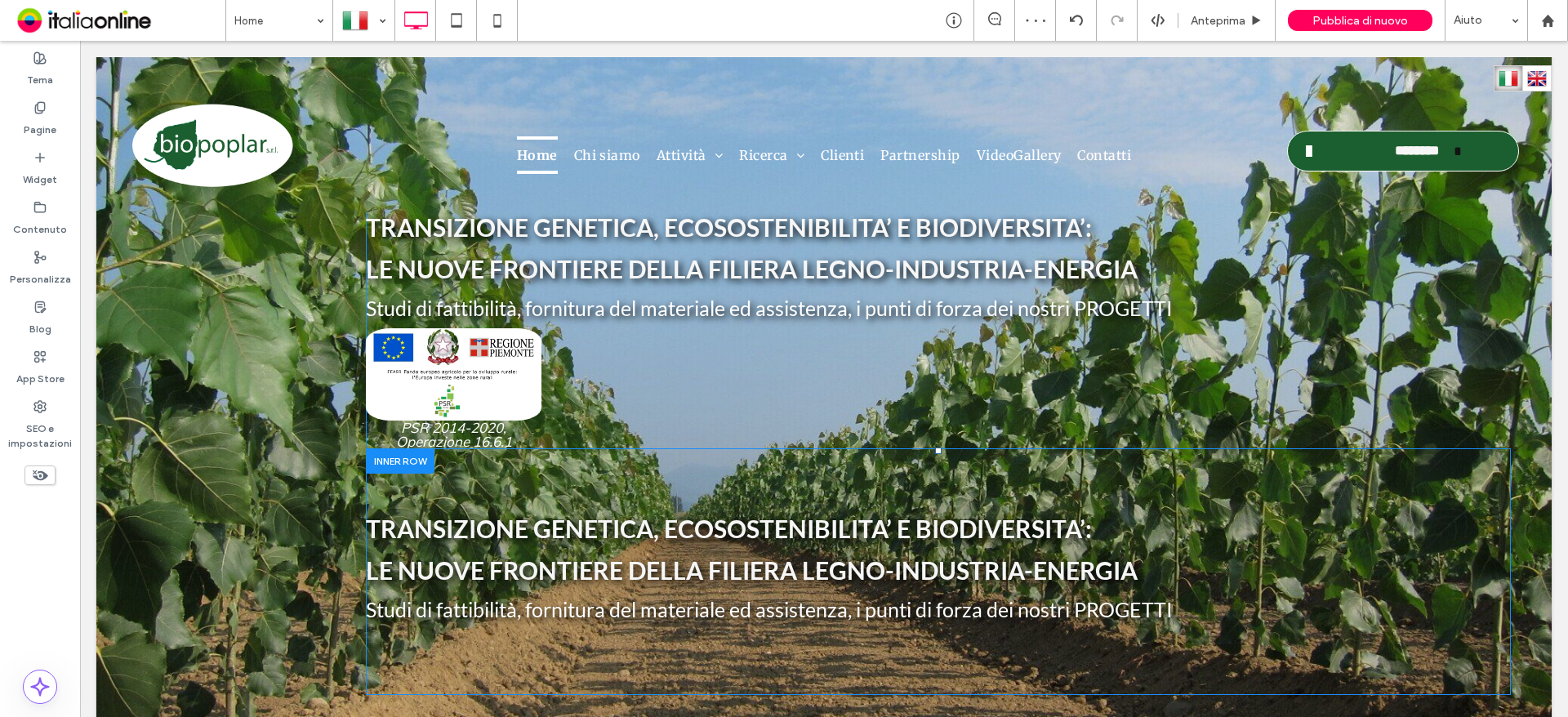
click at [386, 467] on div at bounding box center [400, 461] width 68 height 25
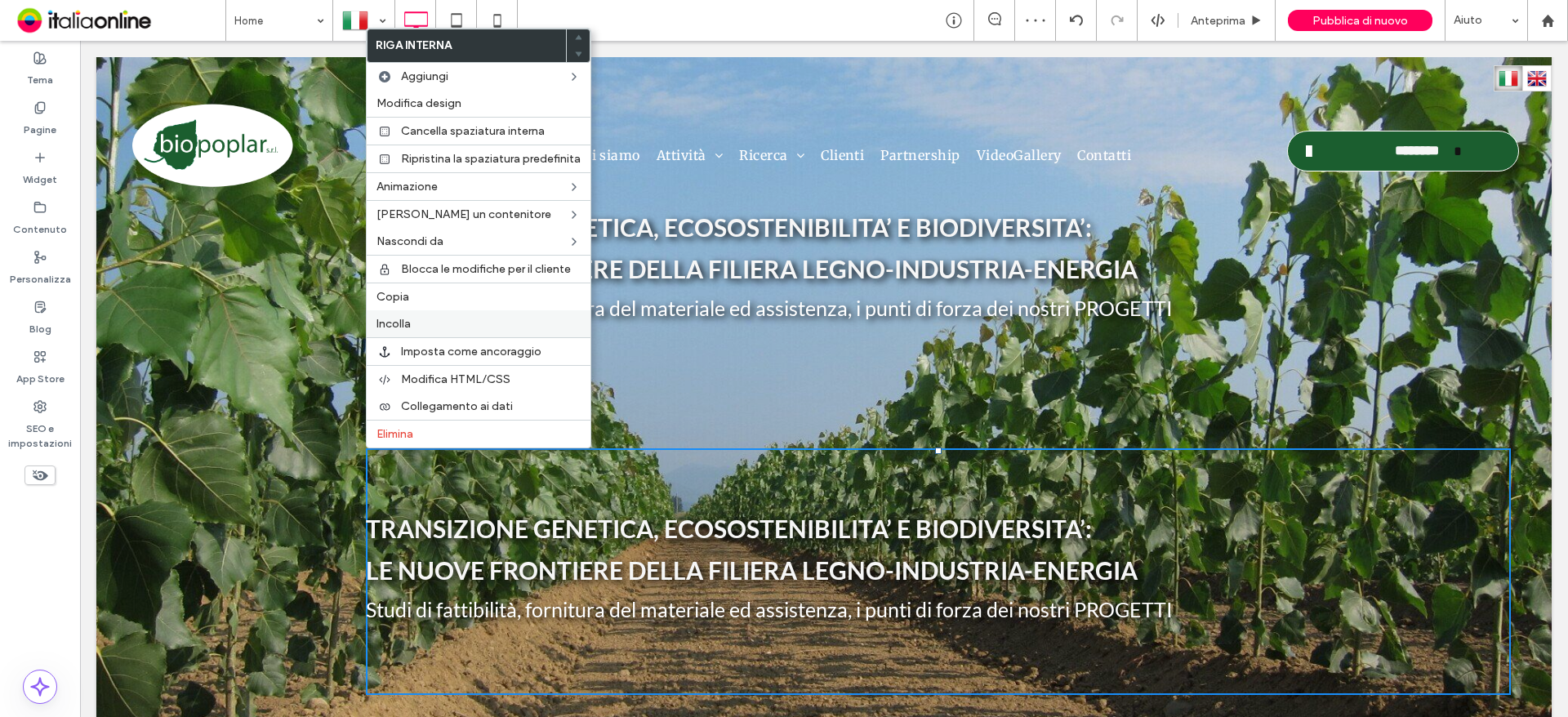
click at [403, 317] on span "Incolla" at bounding box center [394, 323] width 34 height 14
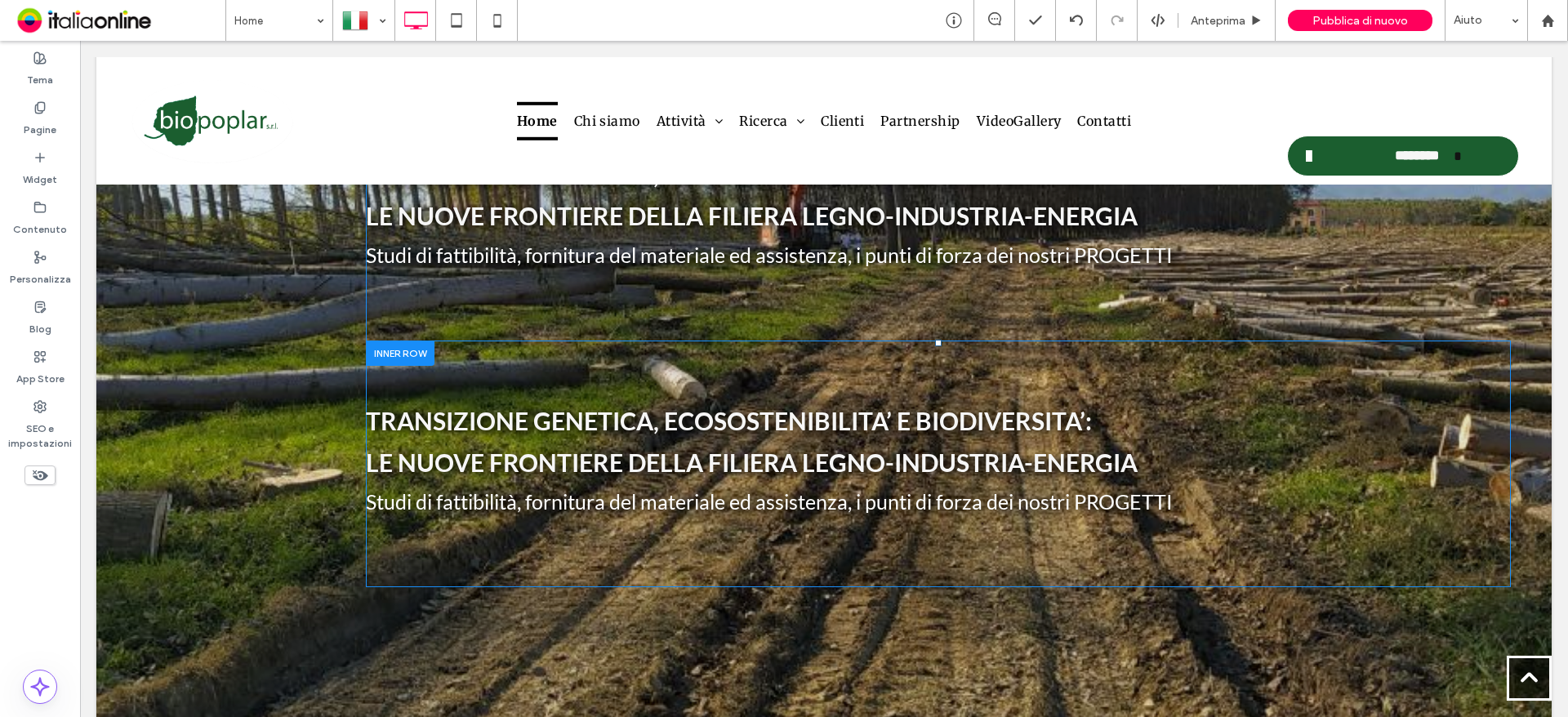
scroll to position [408, 0]
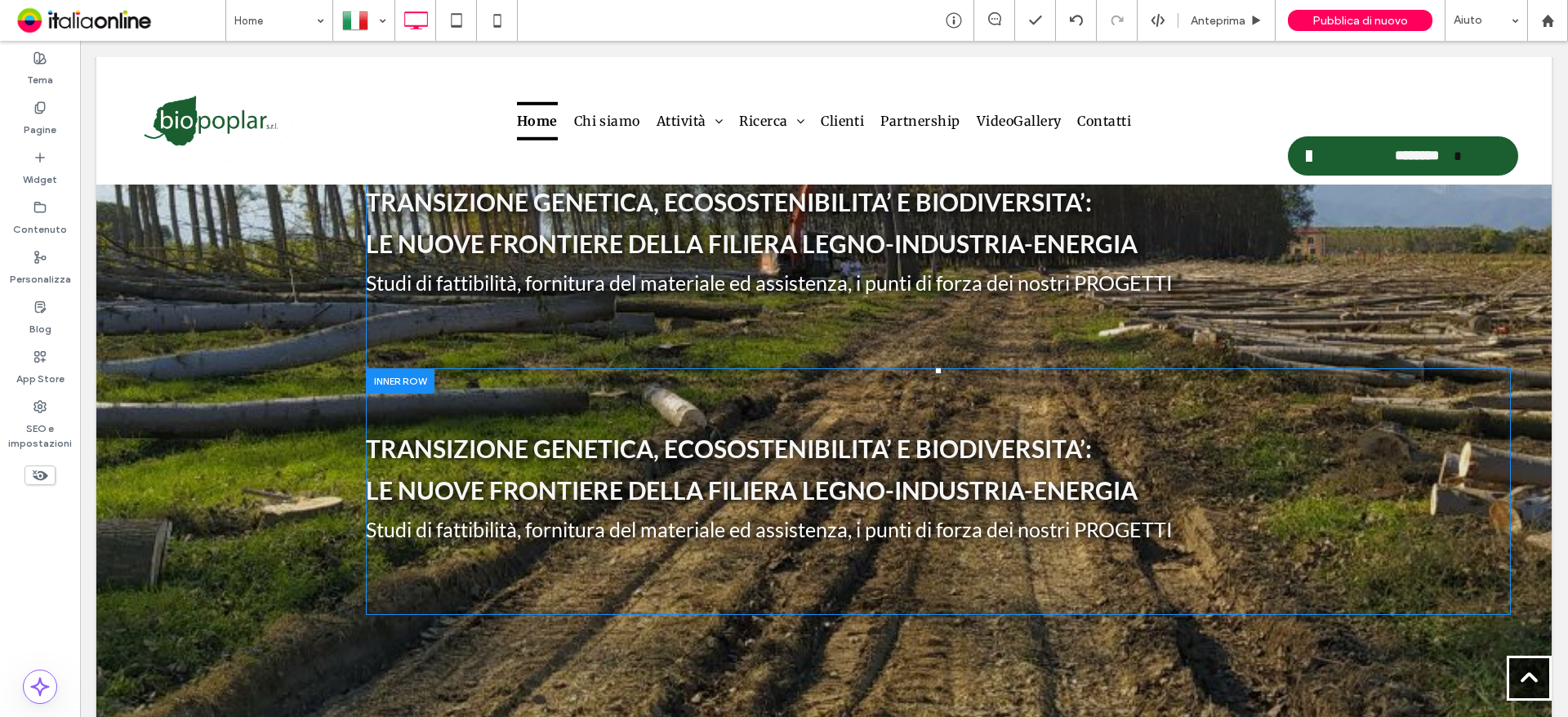
click at [401, 377] on div at bounding box center [400, 381] width 68 height 25
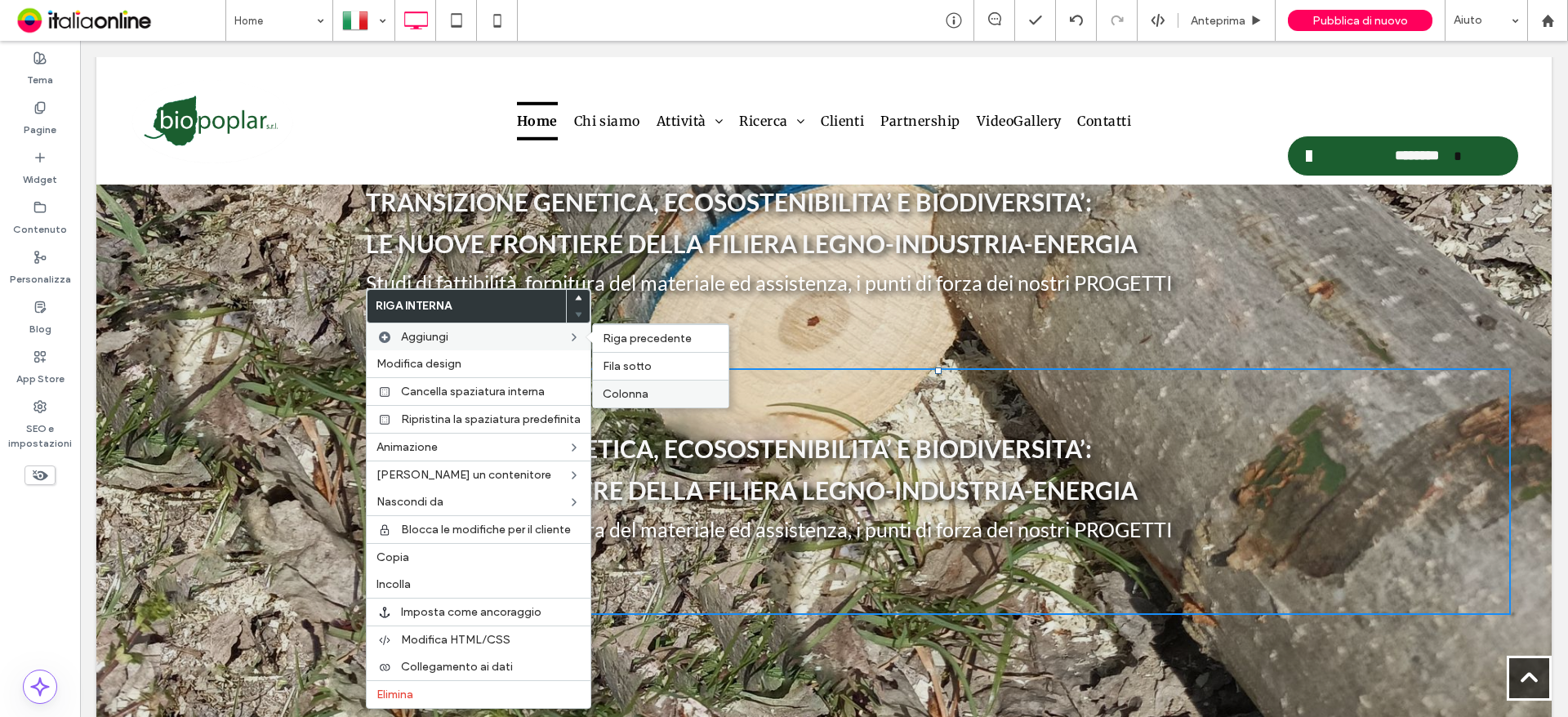
click at [626, 387] on span "Colonna" at bounding box center [625, 394] width 46 height 14
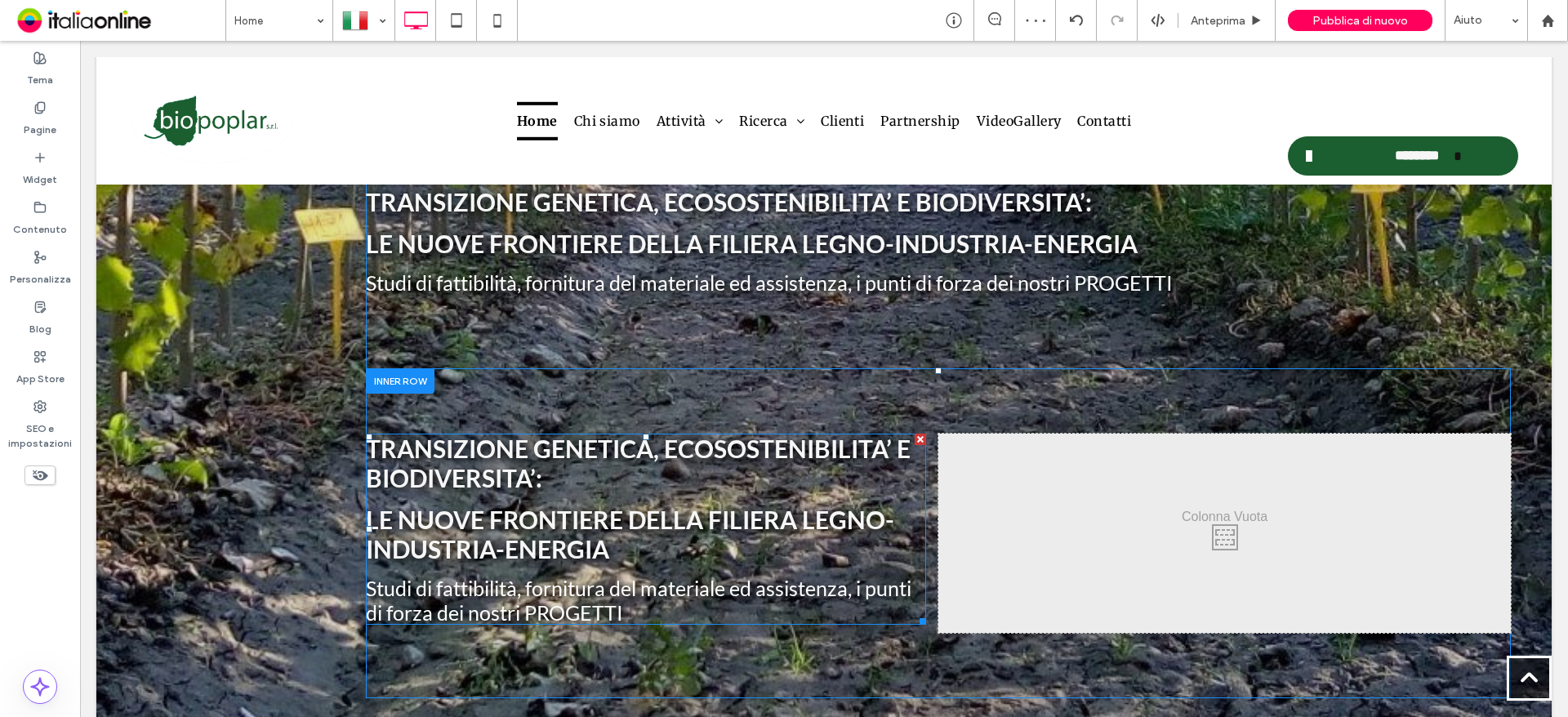
click at [914, 433] on div at bounding box center [920, 439] width 12 height 12
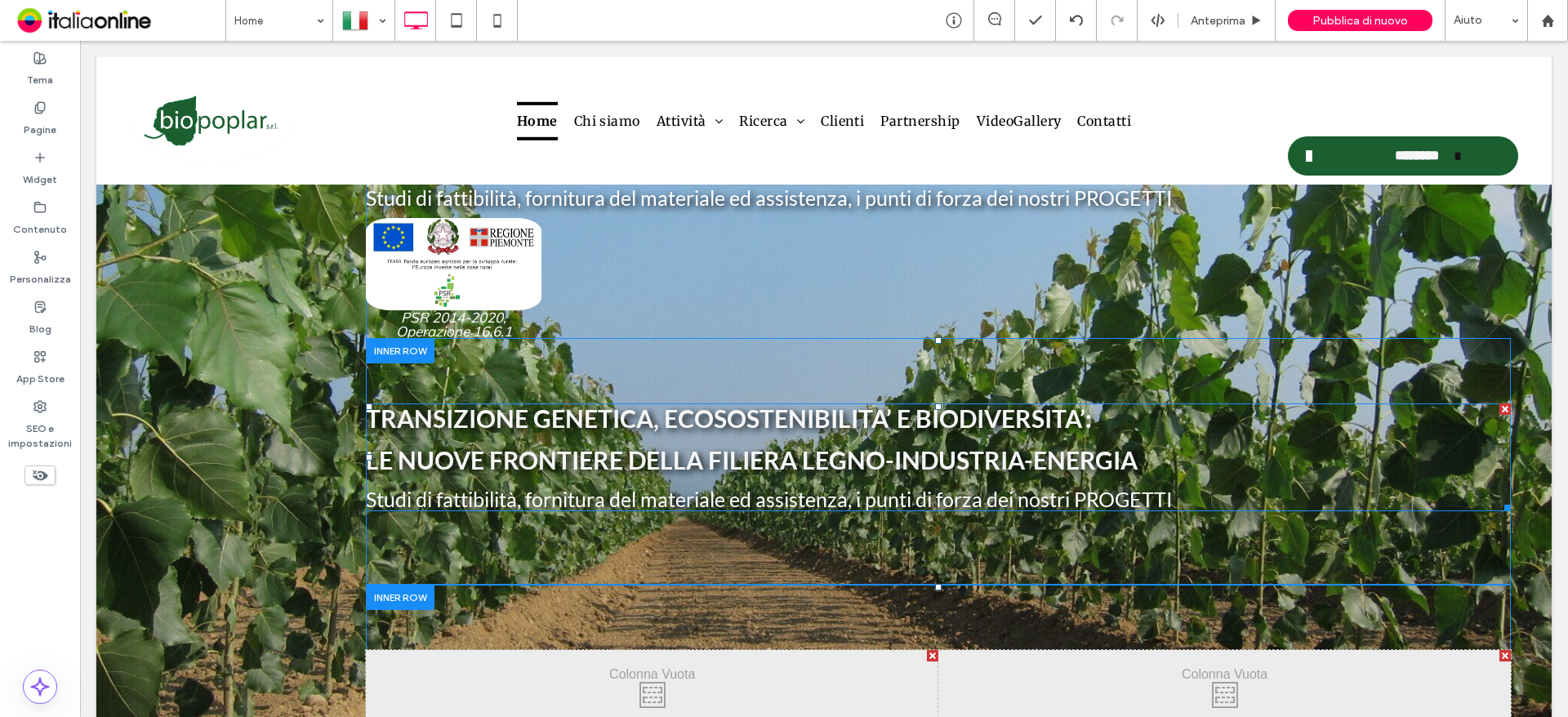
scroll to position [163, 0]
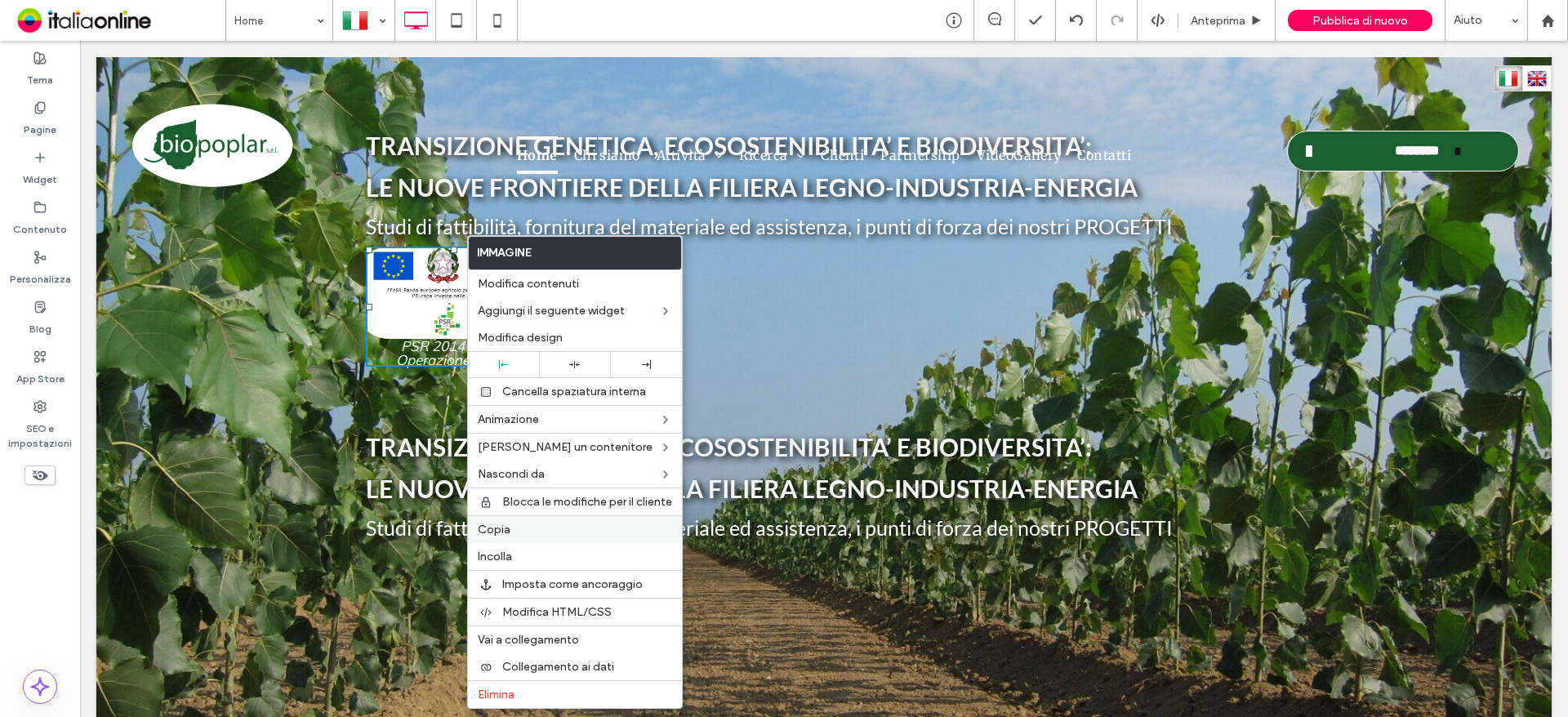
click at [515, 529] on label "Copia" at bounding box center [575, 529] width 195 height 14
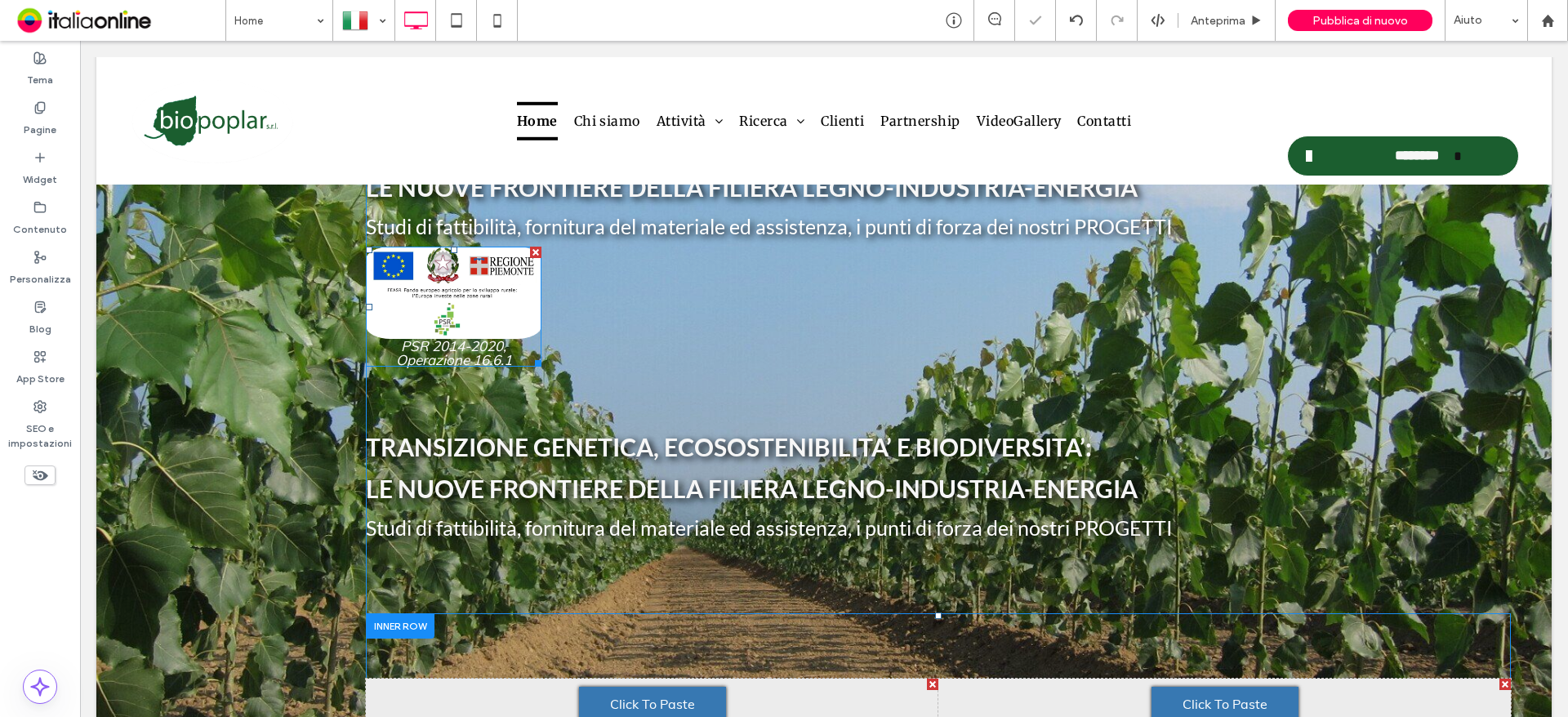
scroll to position [408, 0]
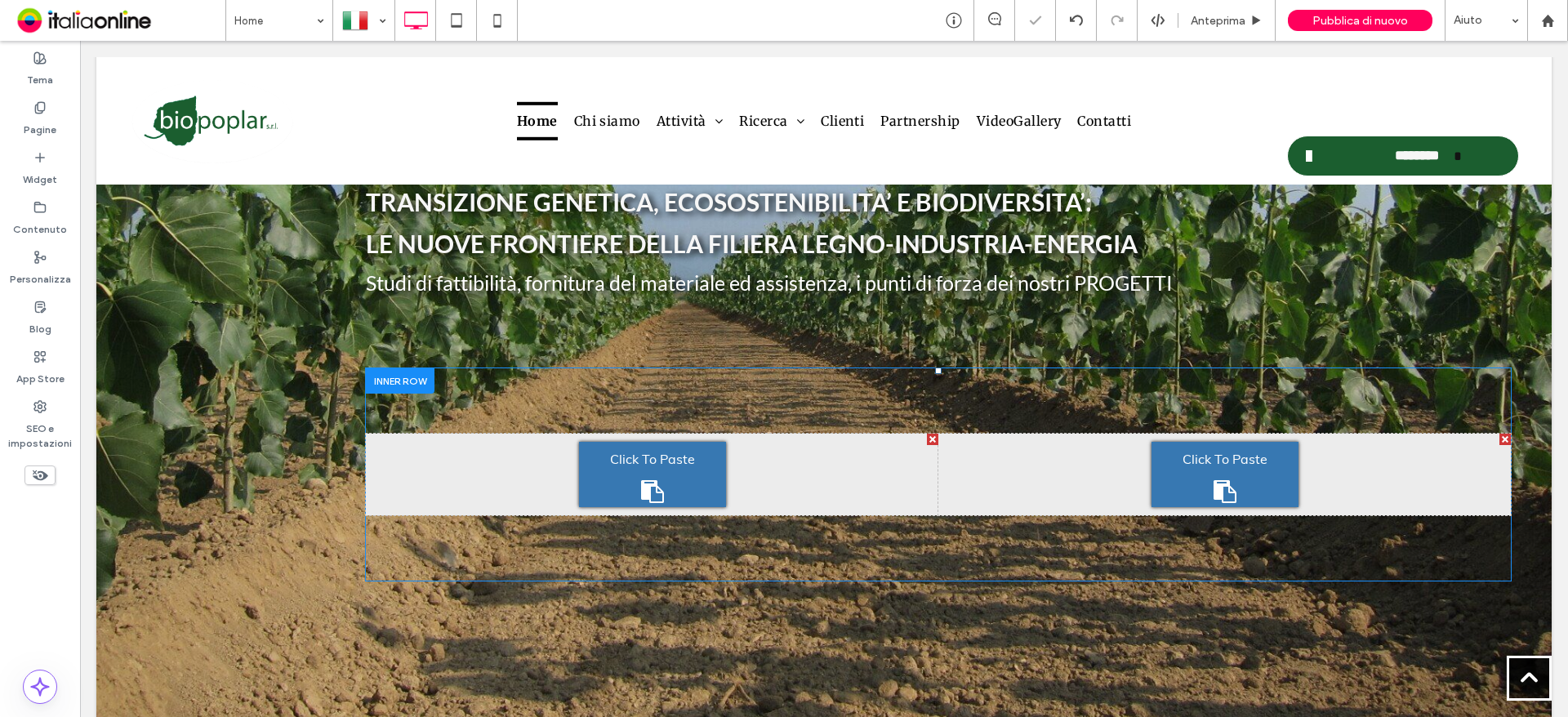
click at [648, 467] on span "Click To Paste" at bounding box center [652, 458] width 85 height 26
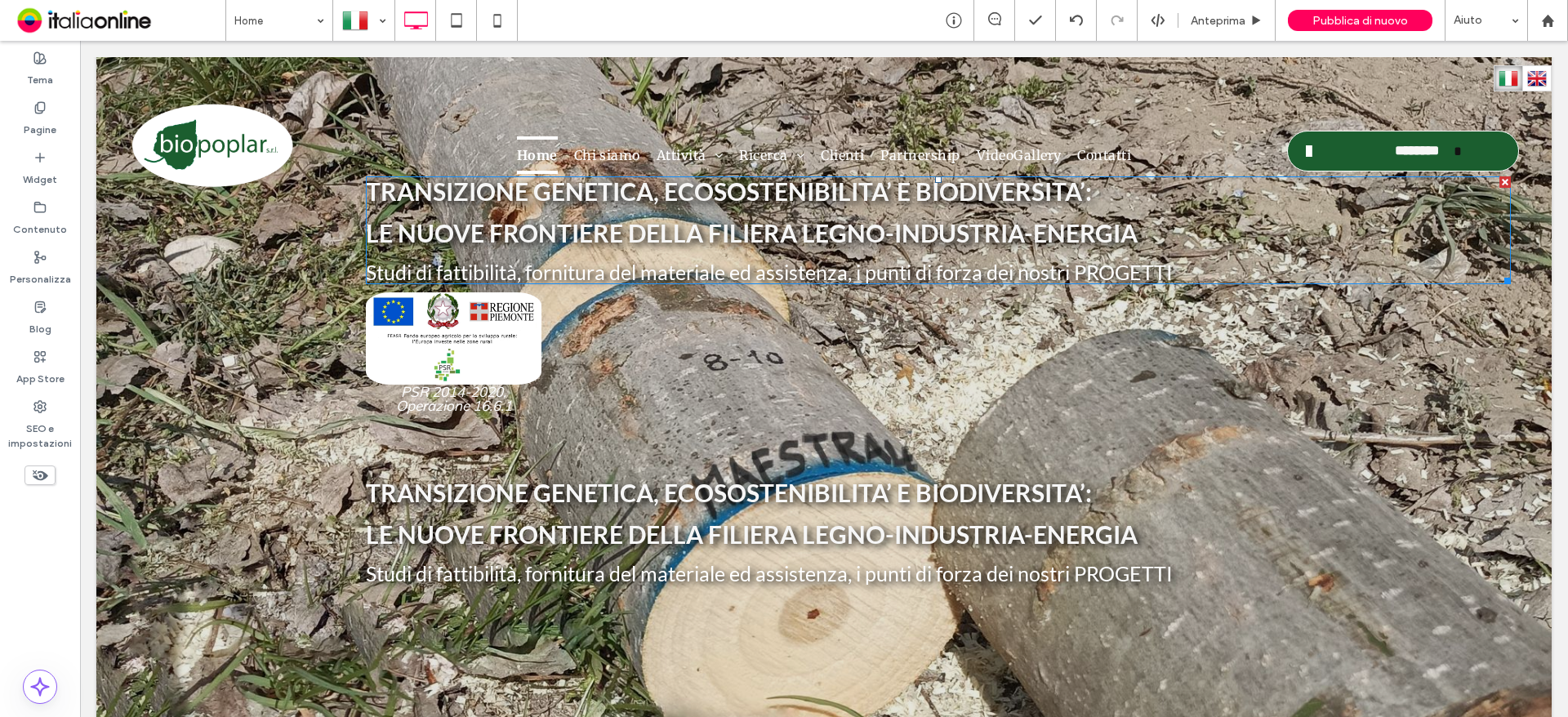
scroll to position [327, 0]
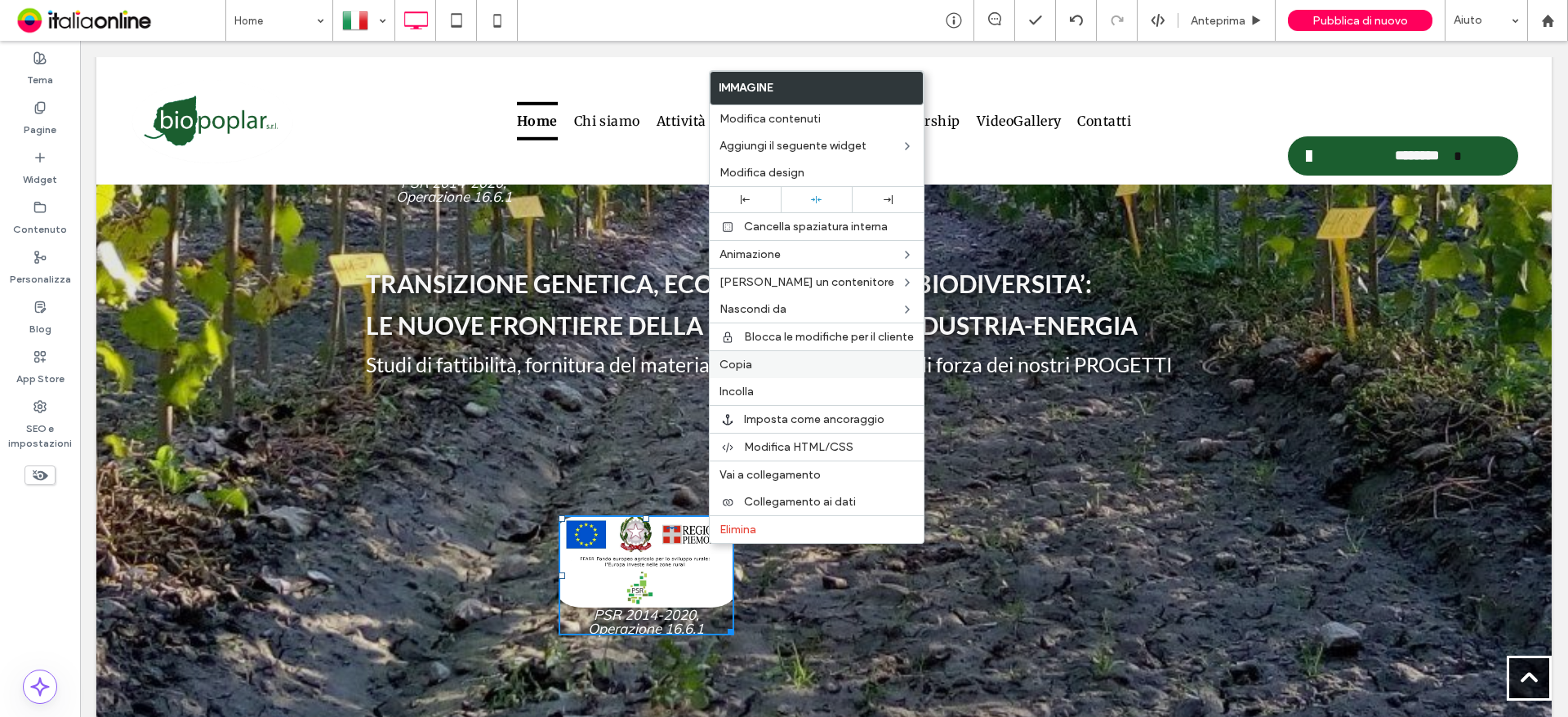
click at [769, 360] on label "Copia" at bounding box center [817, 364] width 195 height 14
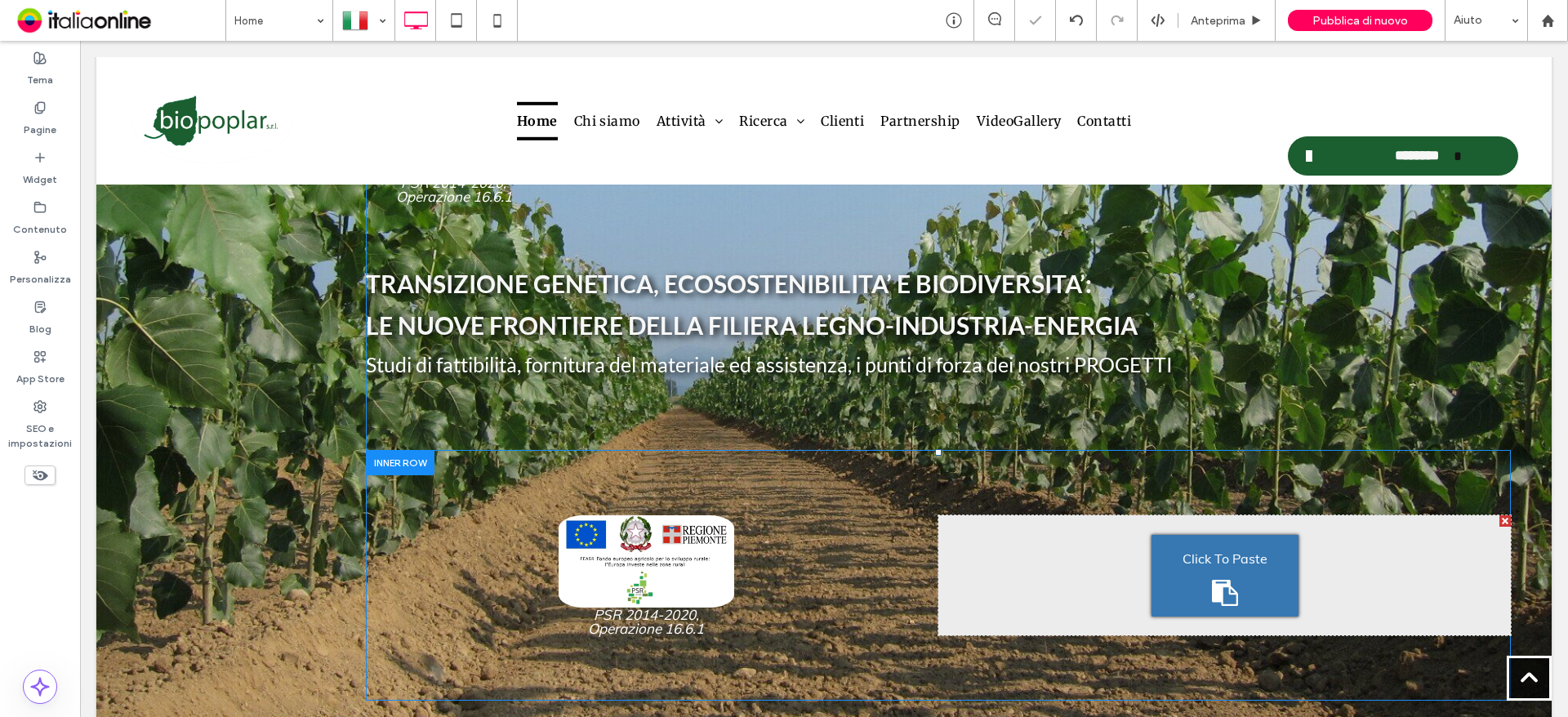
click at [1174, 581] on div "Click To Paste" at bounding box center [1224, 576] width 147 height 82
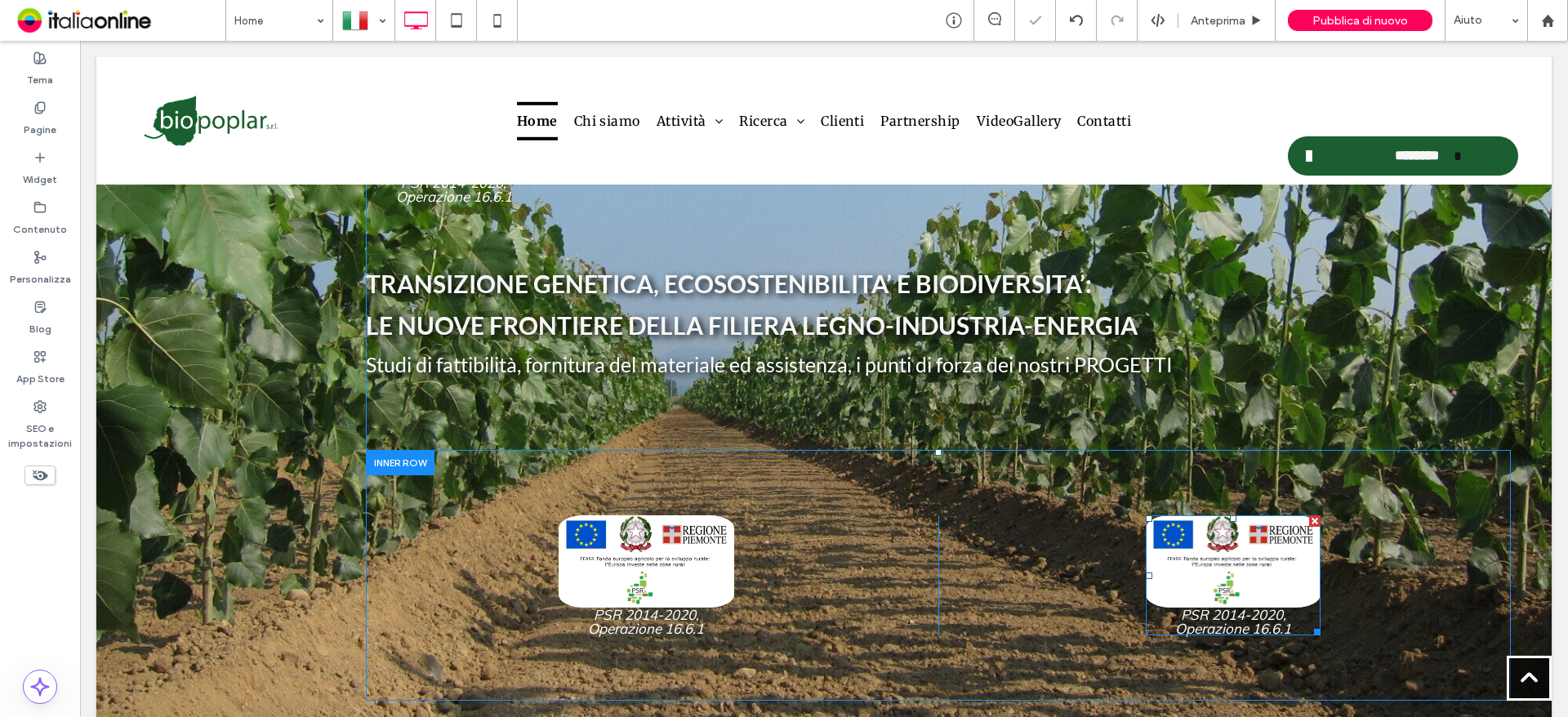
click at [1184, 569] on img at bounding box center [1233, 561] width 176 height 92
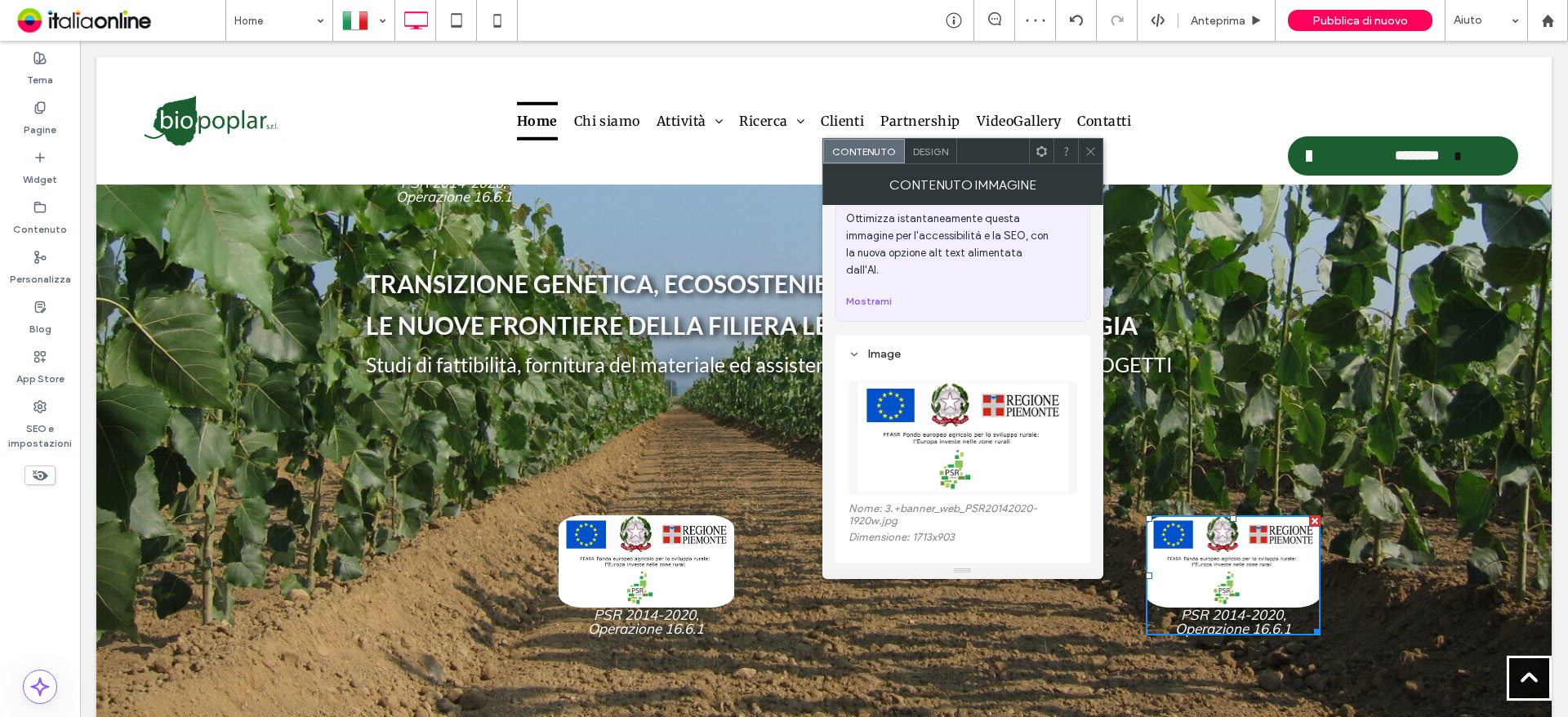
scroll to position [82, 0]
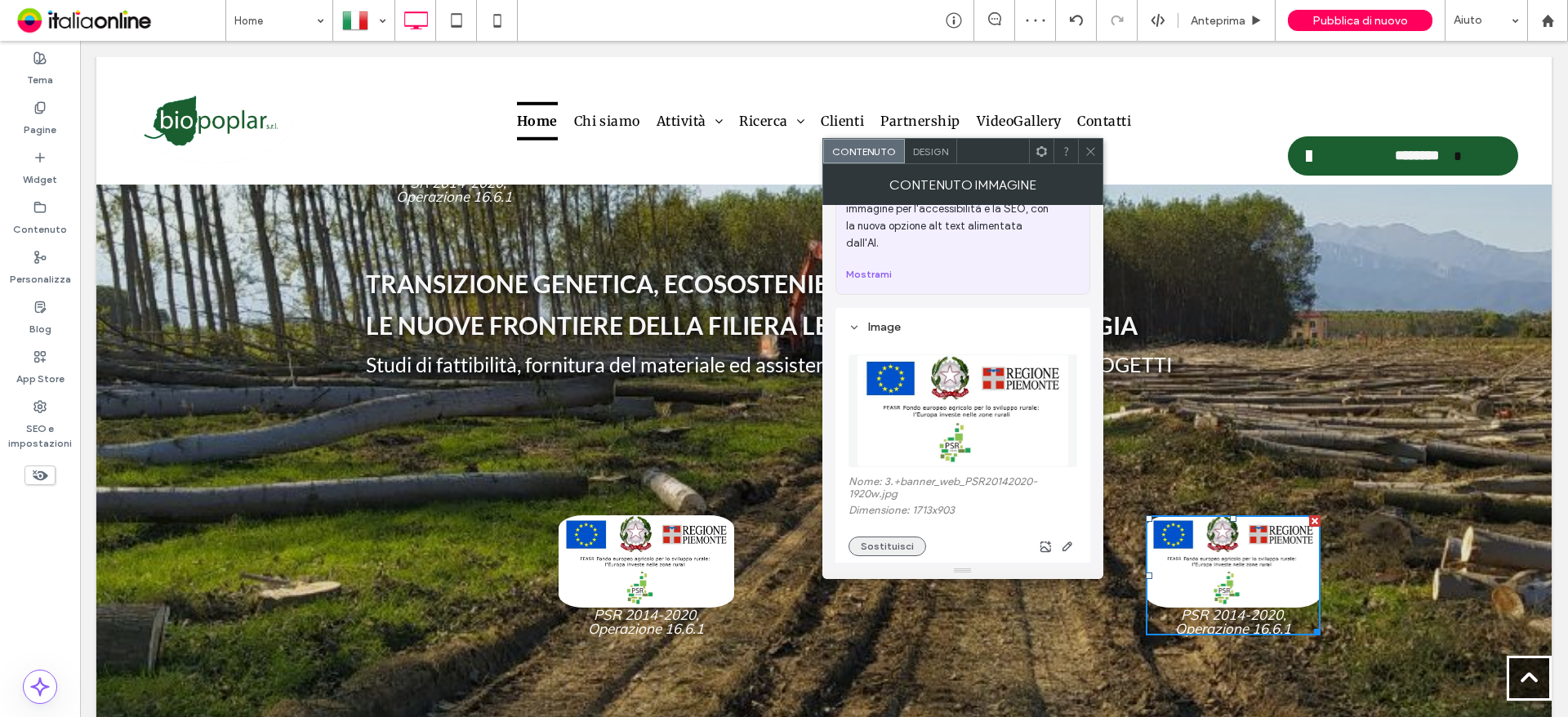
click at [887, 537] on button "Sostituisci" at bounding box center [887, 547] width 77 height 20
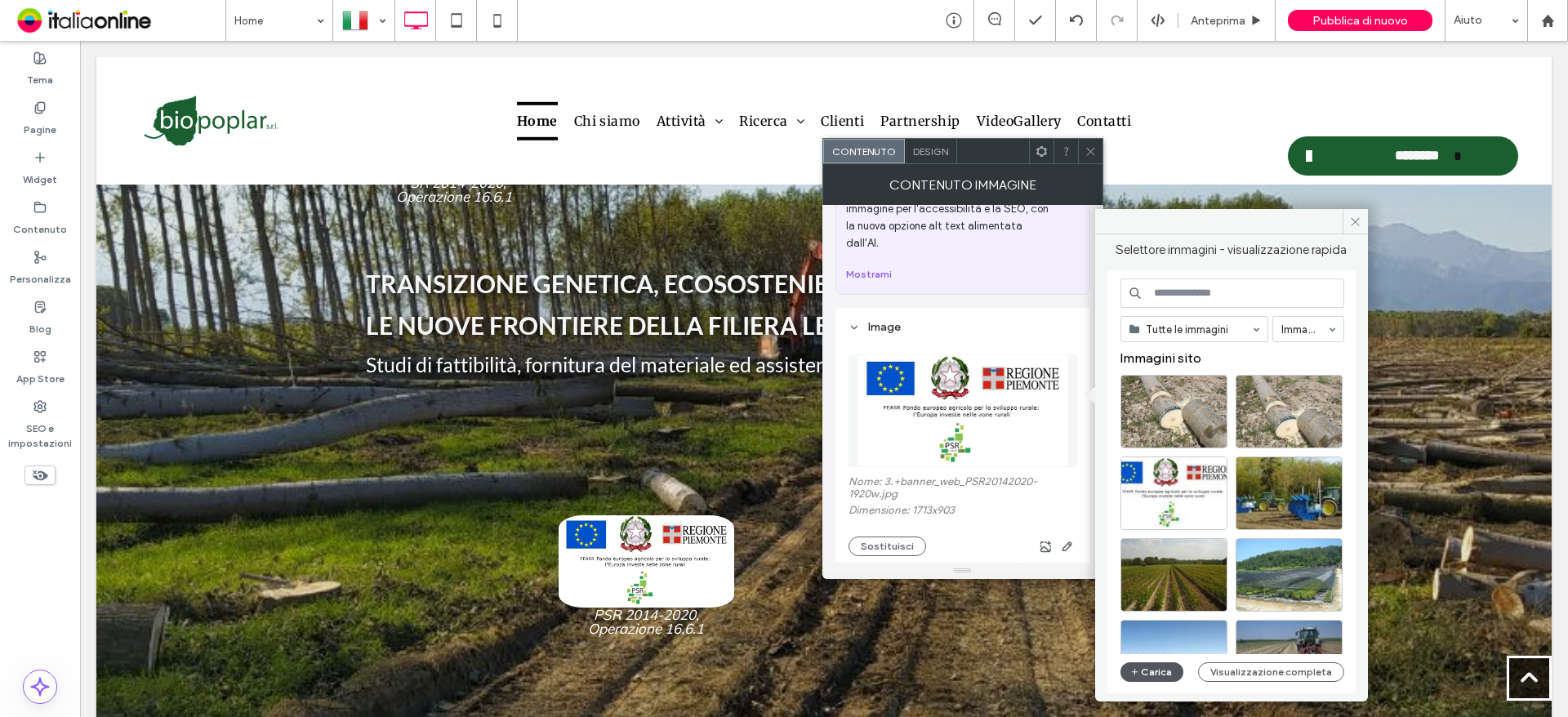
click at [1159, 673] on button "Carica" at bounding box center [1152, 672] width 64 height 20
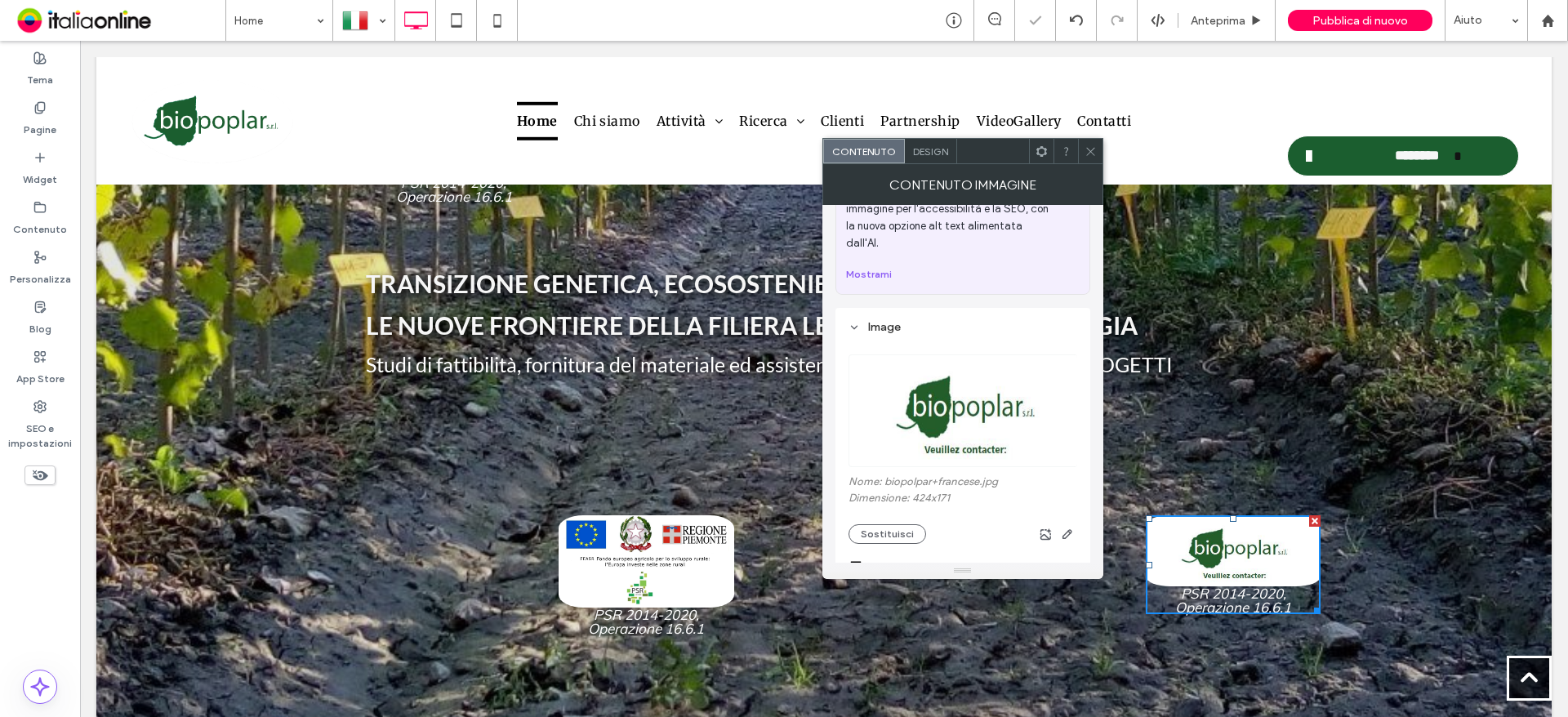
click at [1230, 591] on span at bounding box center [1233, 600] width 176 height 28
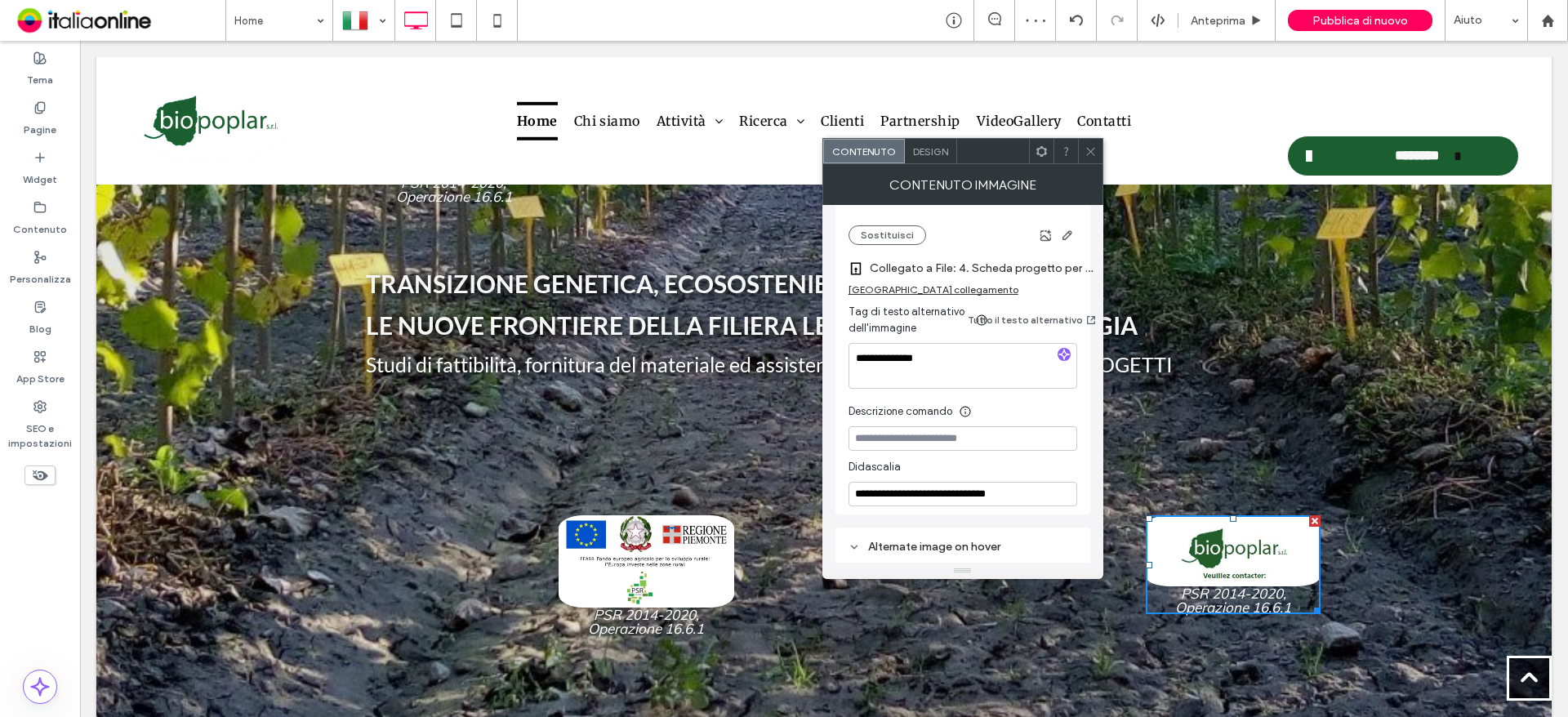
scroll to position [408, 0]
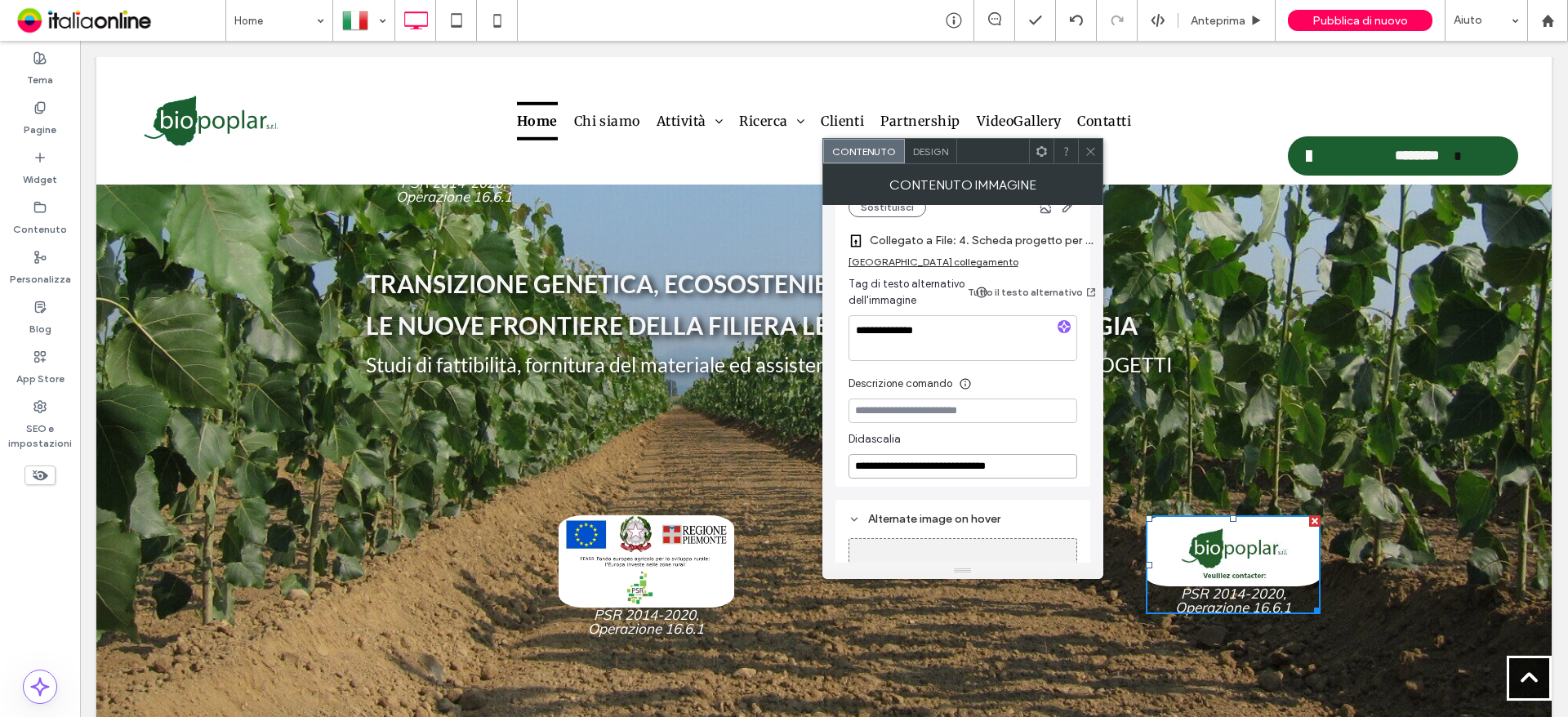
drag, startPoint x: 1128, startPoint y: 490, endPoint x: 607, endPoint y: 406, distance: 527.7
type input "*"
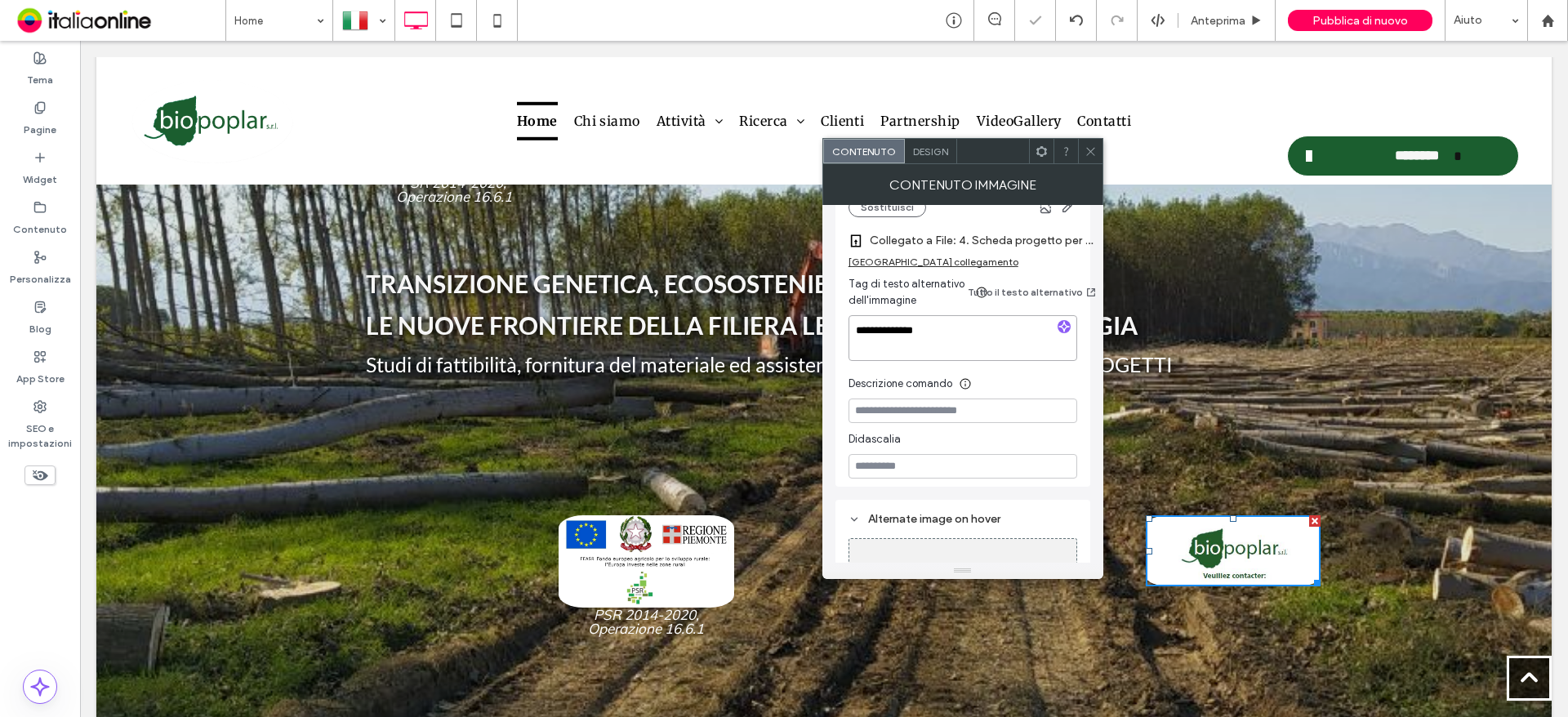
click at [990, 315] on textarea "**********" at bounding box center [963, 338] width 229 height 46
drag, startPoint x: 987, startPoint y: 312, endPoint x: 844, endPoint y: 302, distance: 143.3
click at [844, 302] on div "**********" at bounding box center [963, 233] width 255 height 505
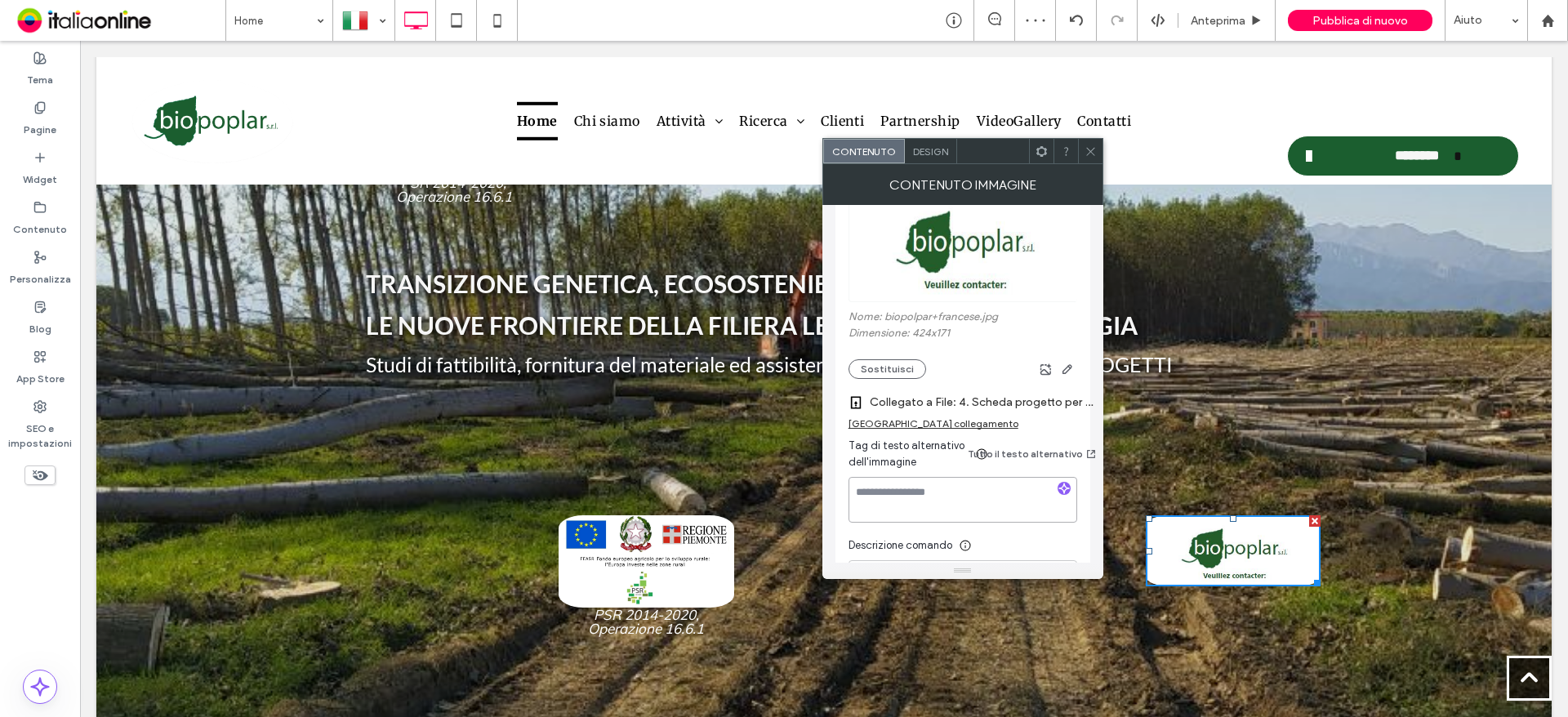
scroll to position [245, 0]
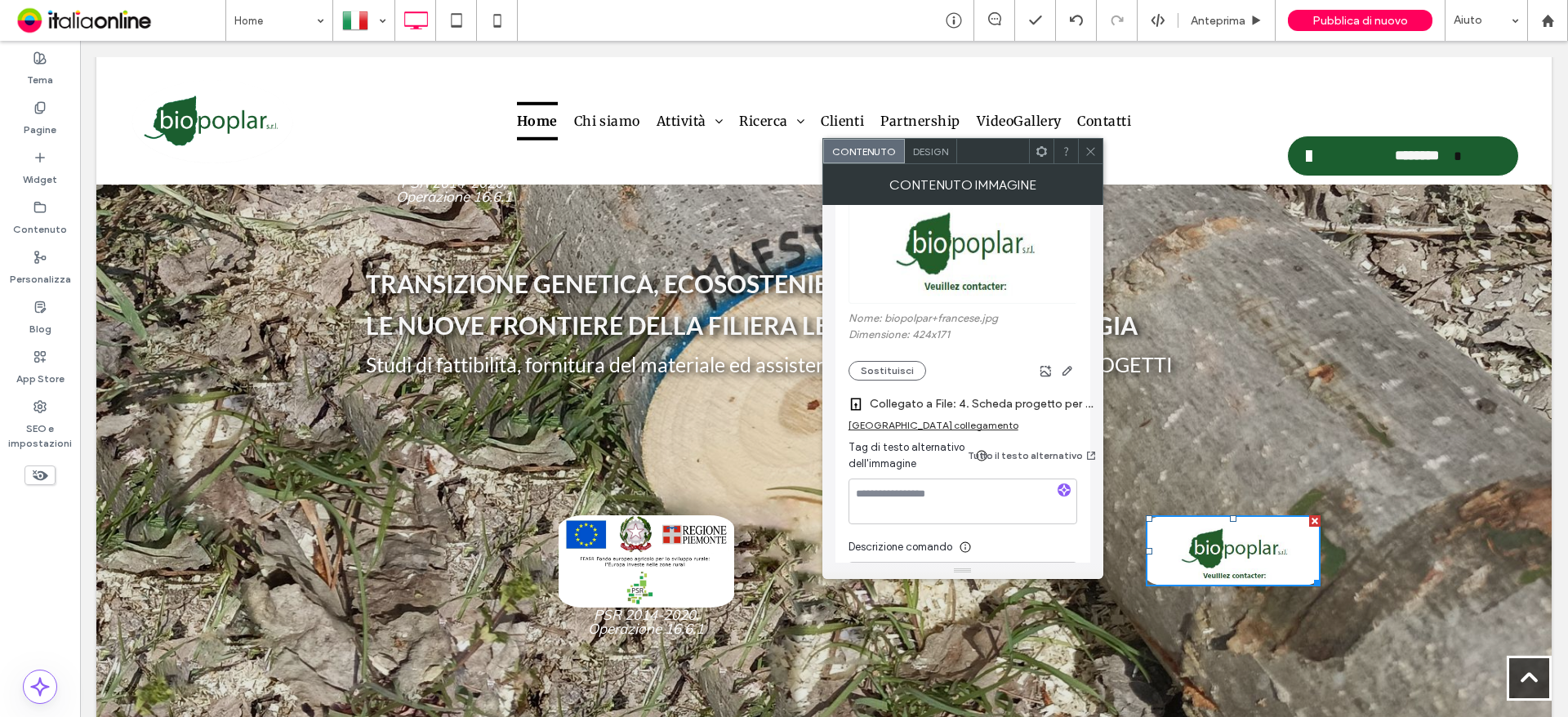
click at [1021, 389] on label "Collegato a File: 4. Scheda progetto per SITO WEB.pdf" at bounding box center [984, 404] width 229 height 31
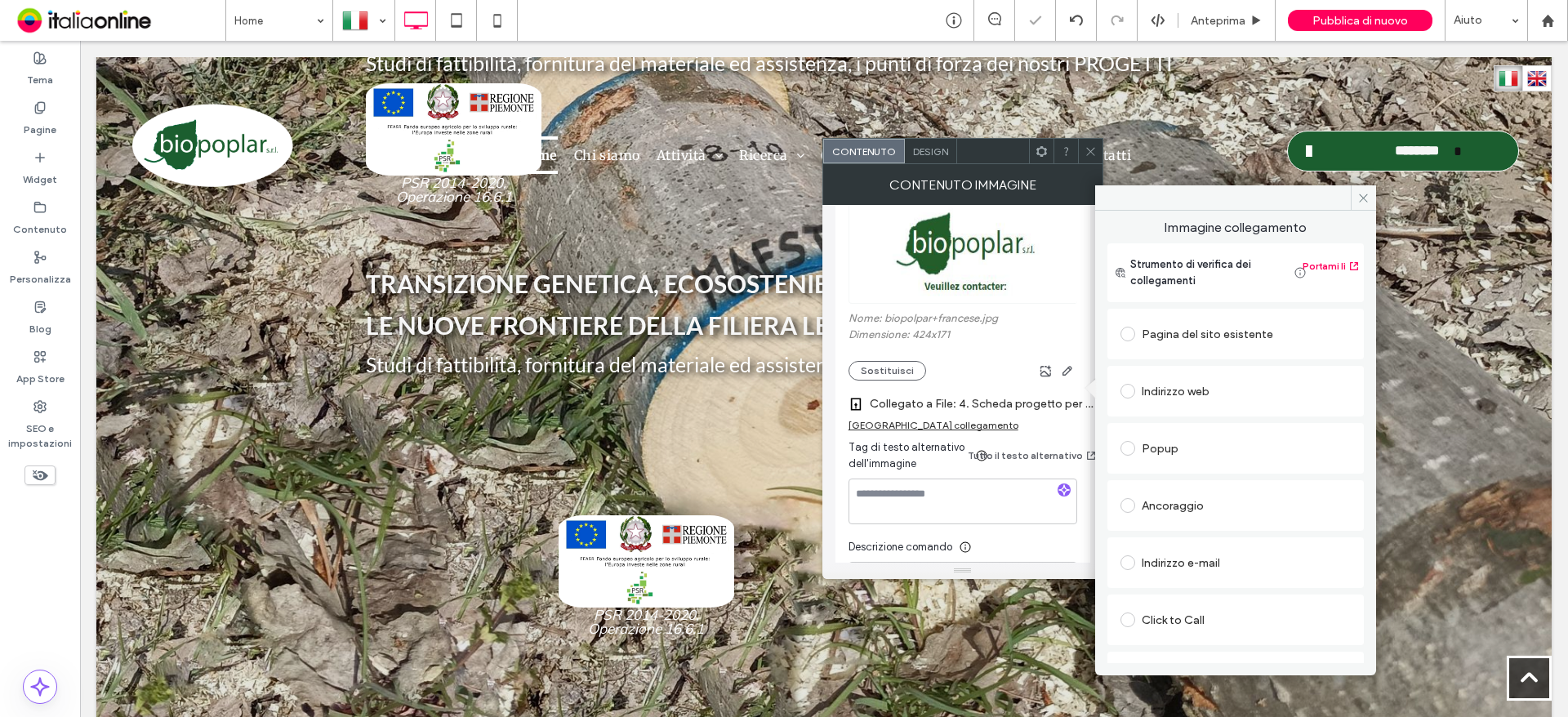
scroll to position [119, 0]
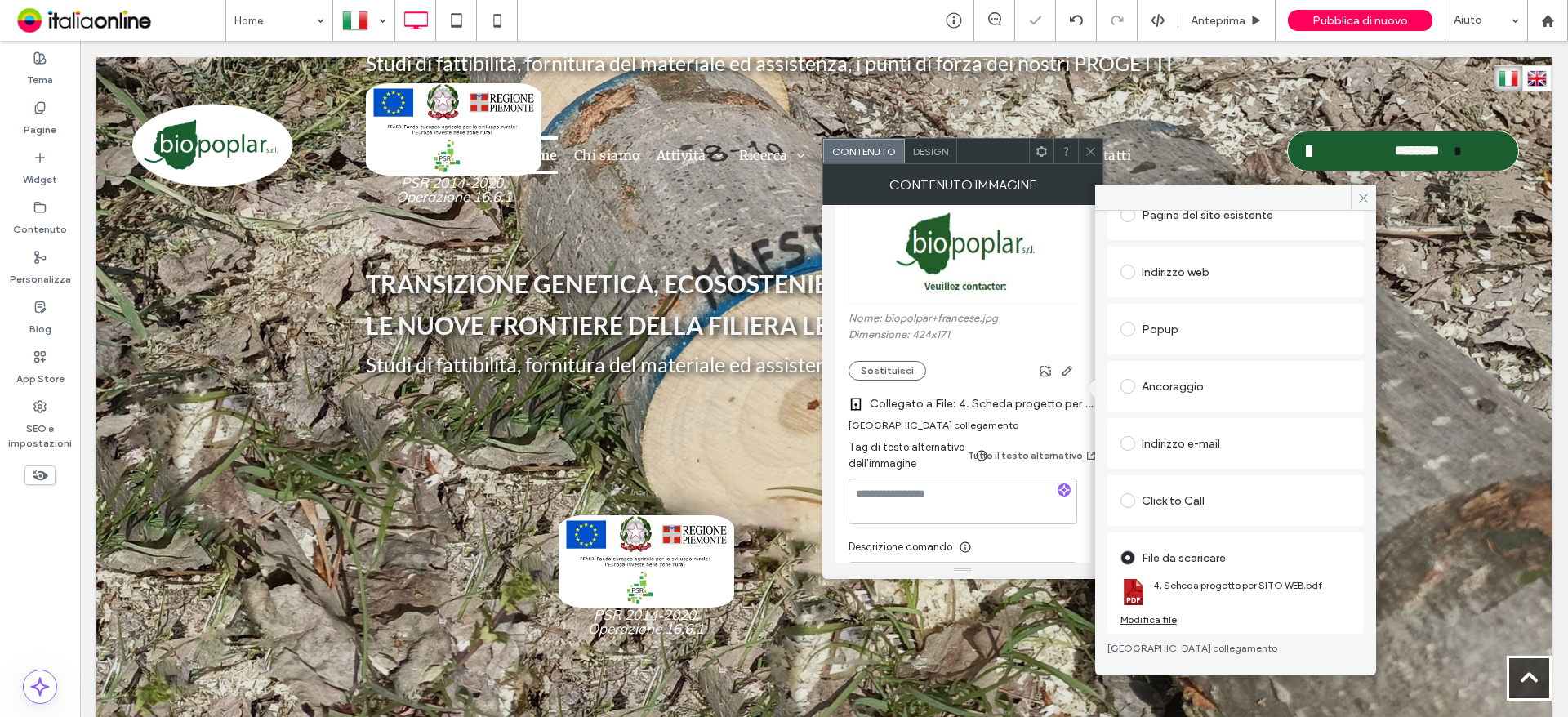
click at [1152, 618] on div "Modifica file" at bounding box center [1148, 620] width 57 height 13
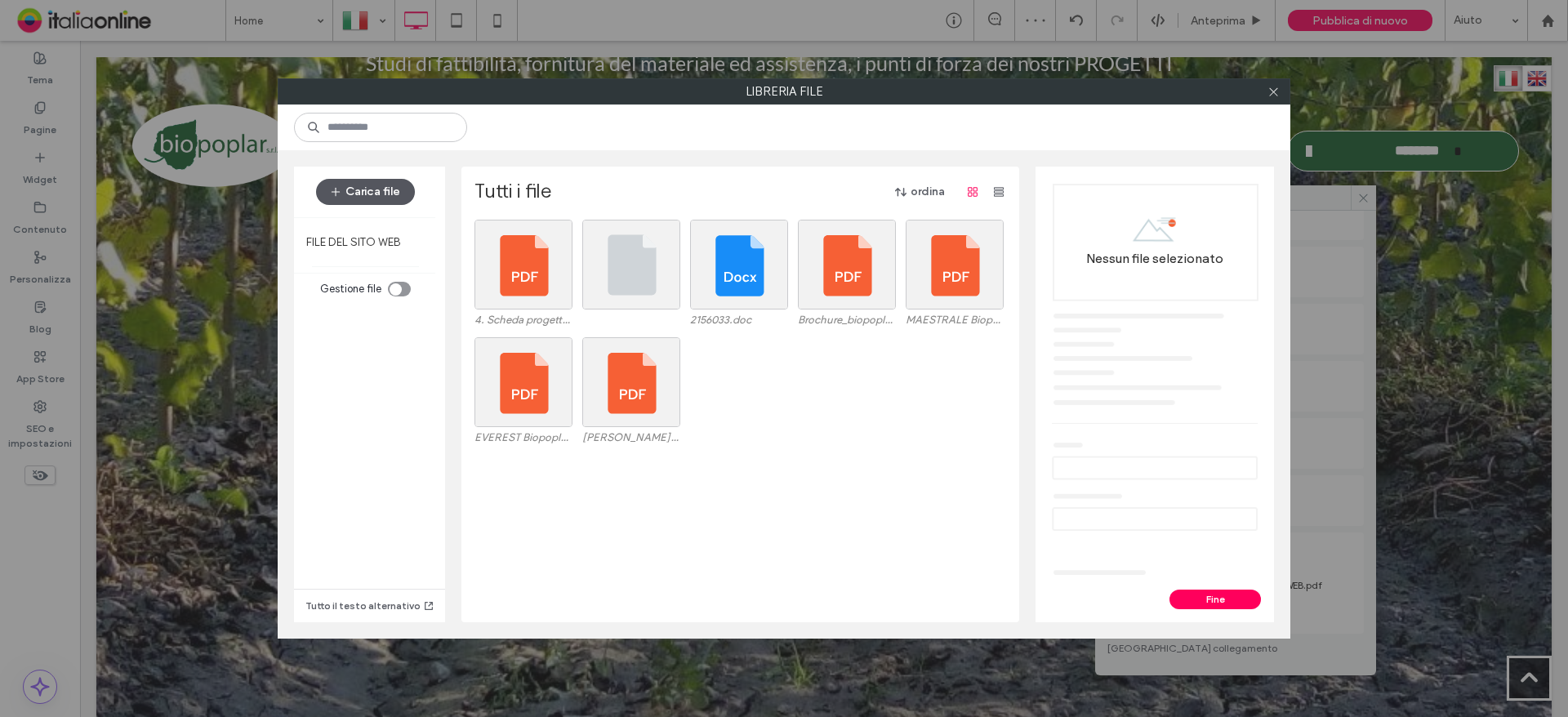
click at [359, 197] on button "Carica file" at bounding box center [366, 192] width 99 height 26
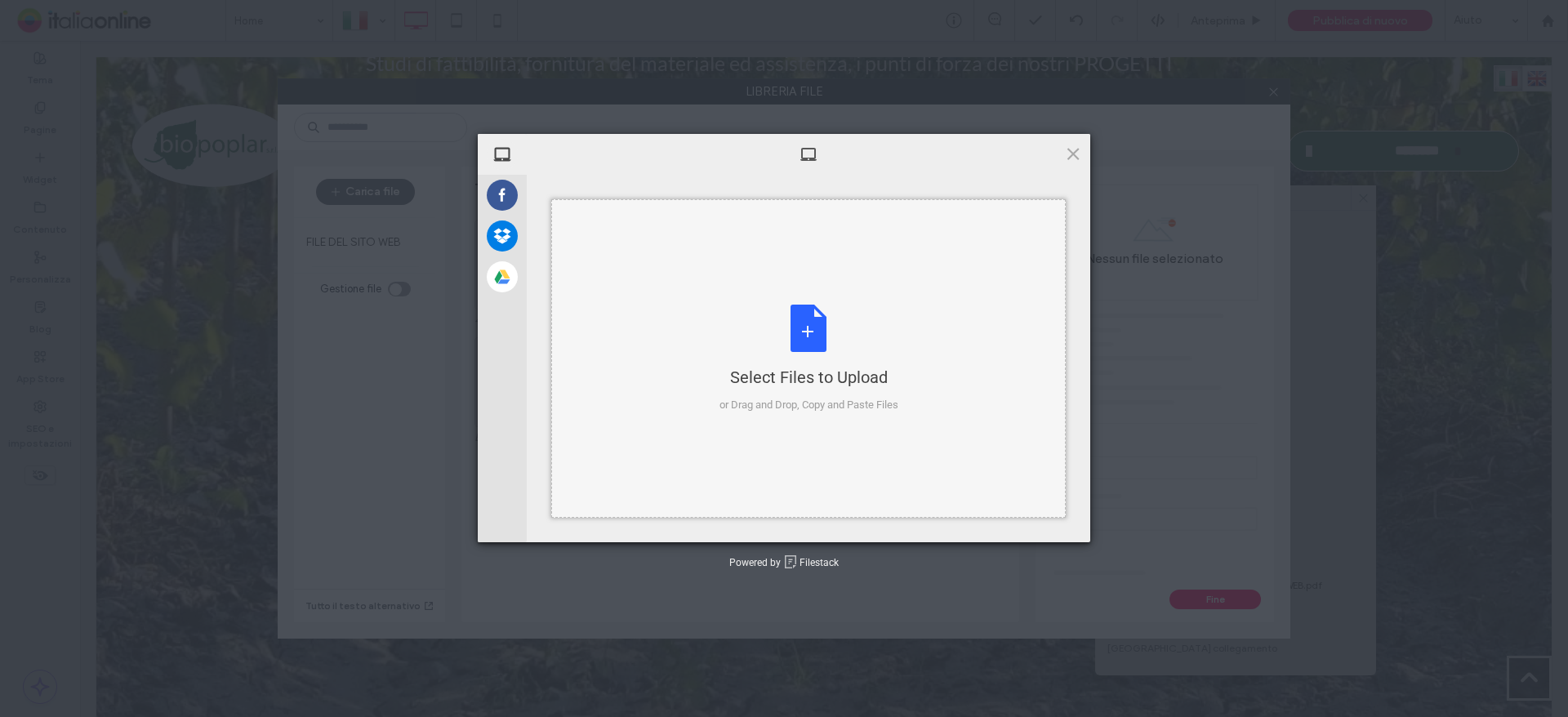
click at [807, 324] on div "Select Files to Upload or Drag and Drop, Copy and Paste Files" at bounding box center [809, 358] width 179 height 109
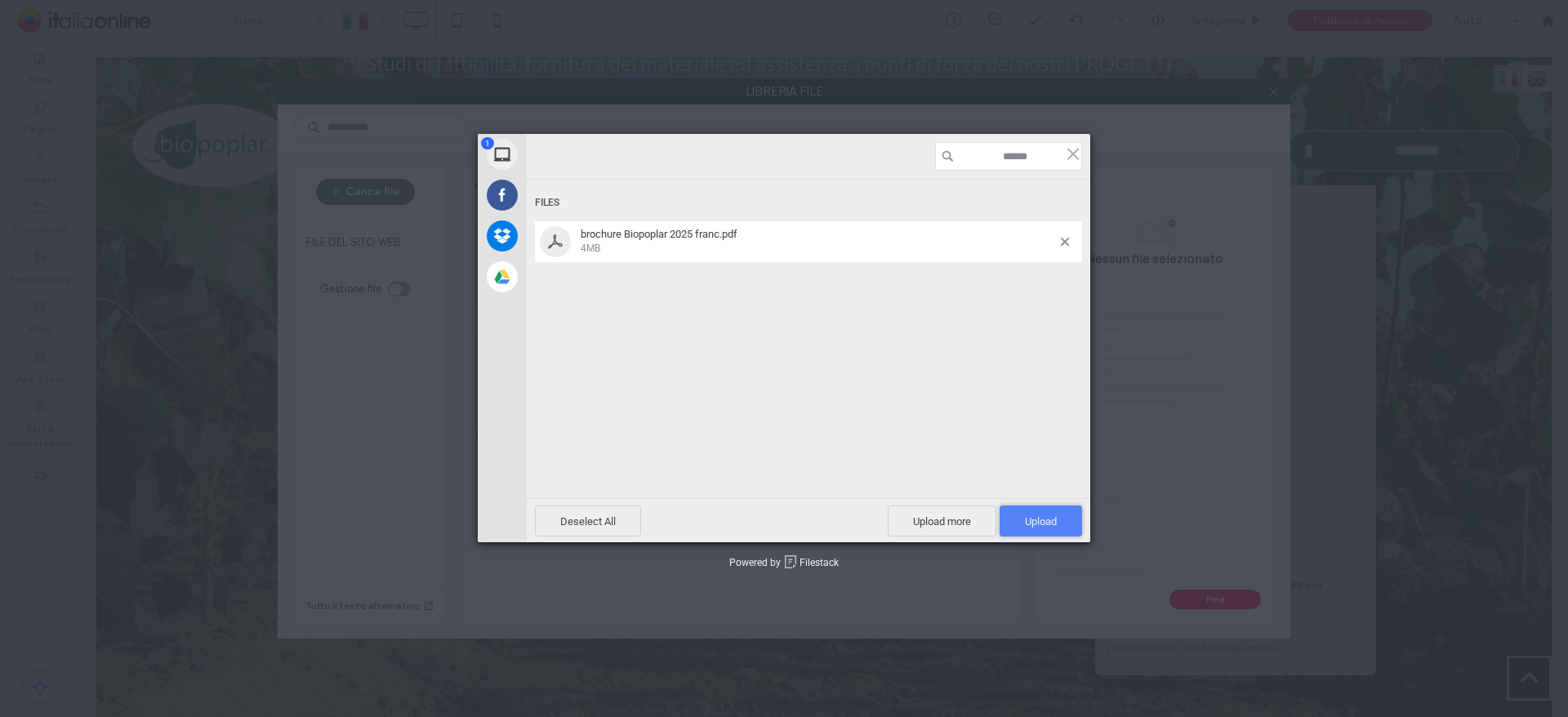
click at [1042, 521] on span "Upload 1" at bounding box center [1040, 522] width 32 height 13
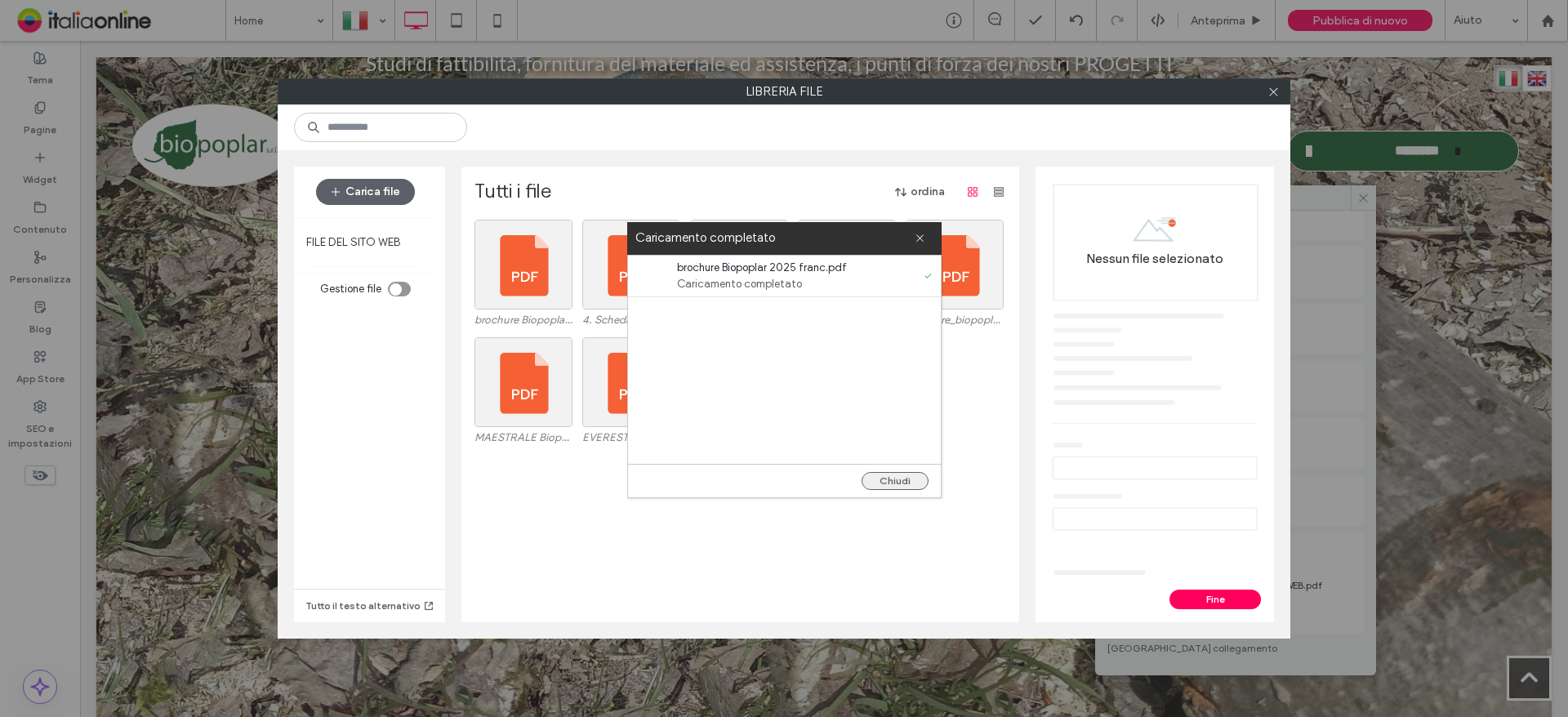
click at [903, 482] on button "Chiudi" at bounding box center [895, 481] width 67 height 18
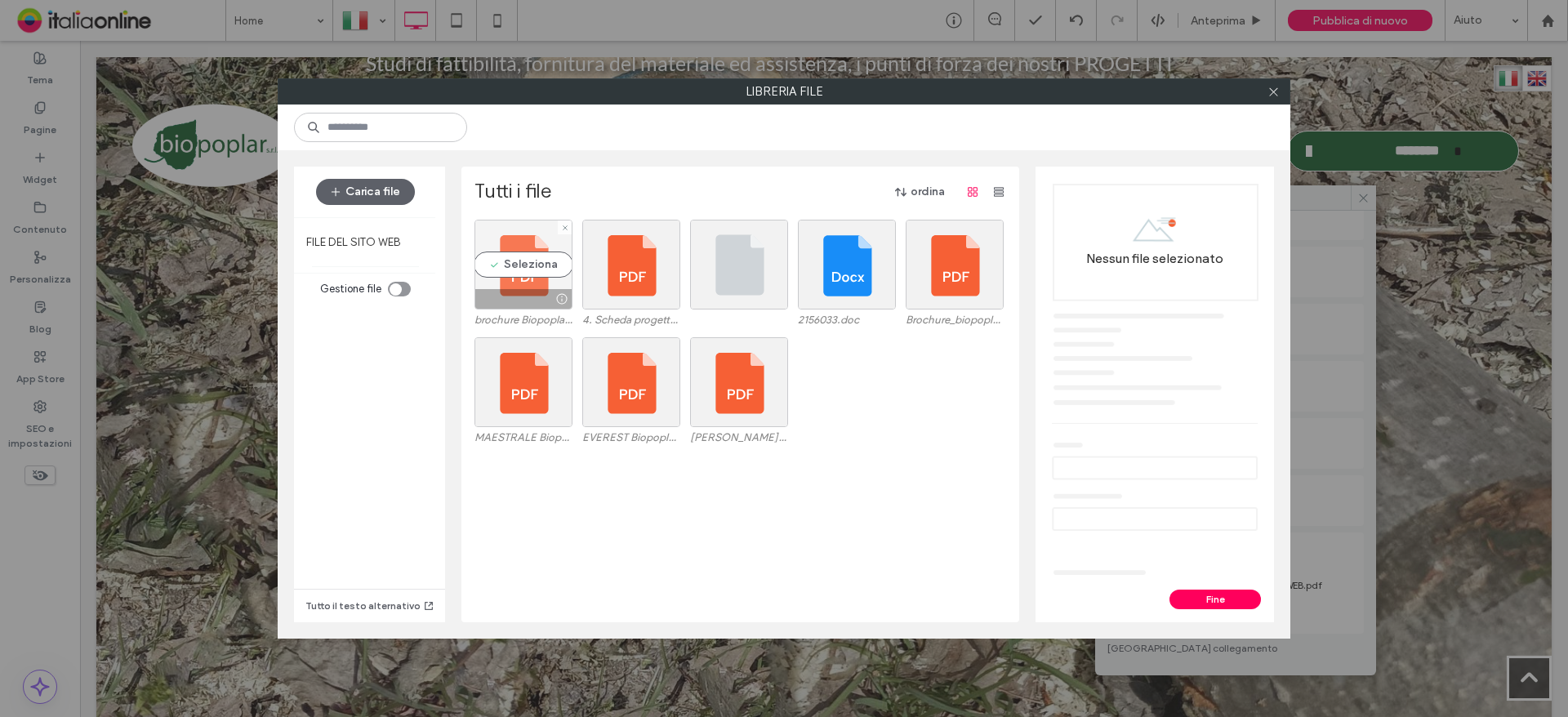
click at [503, 277] on div "Seleziona" at bounding box center [523, 265] width 98 height 90
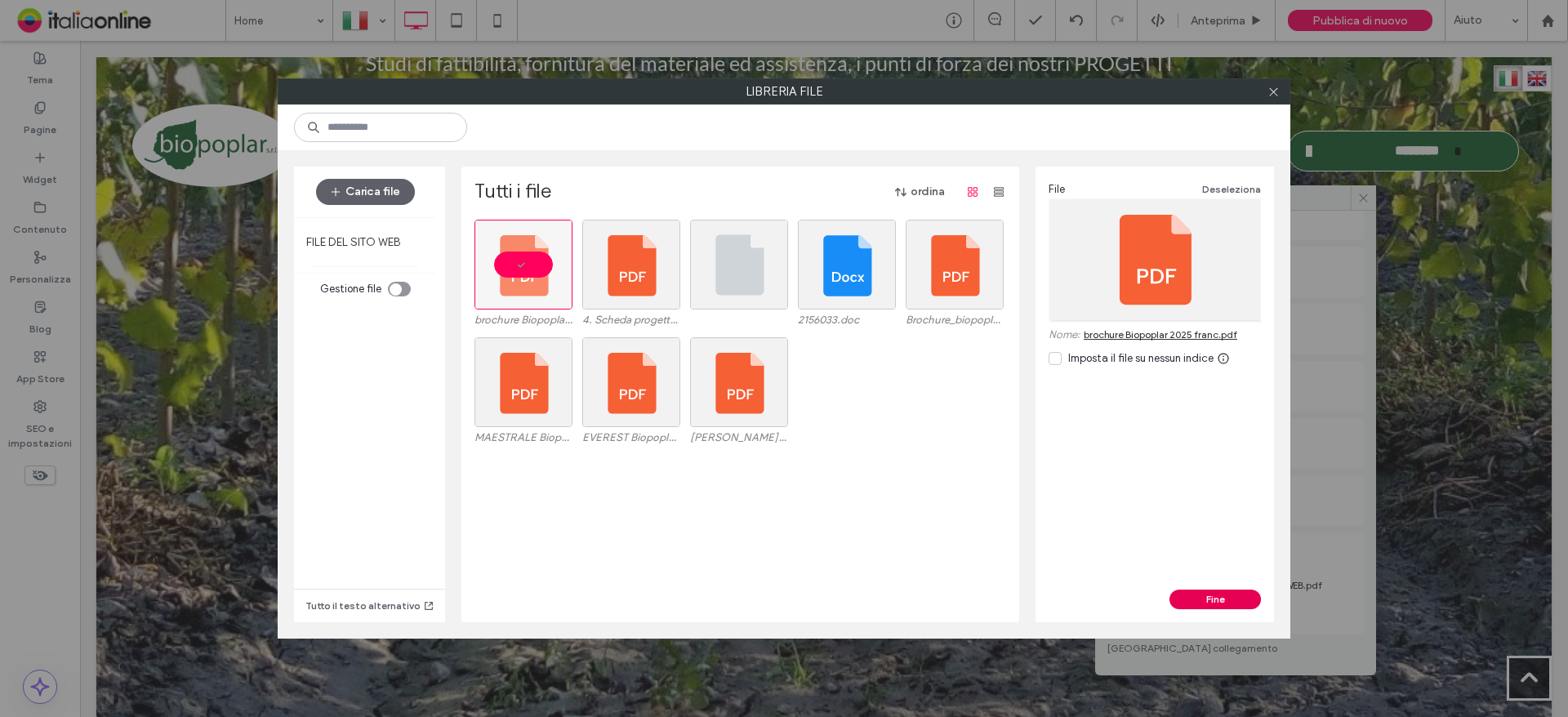
click at [1229, 597] on button "Fine" at bounding box center [1215, 600] width 92 height 20
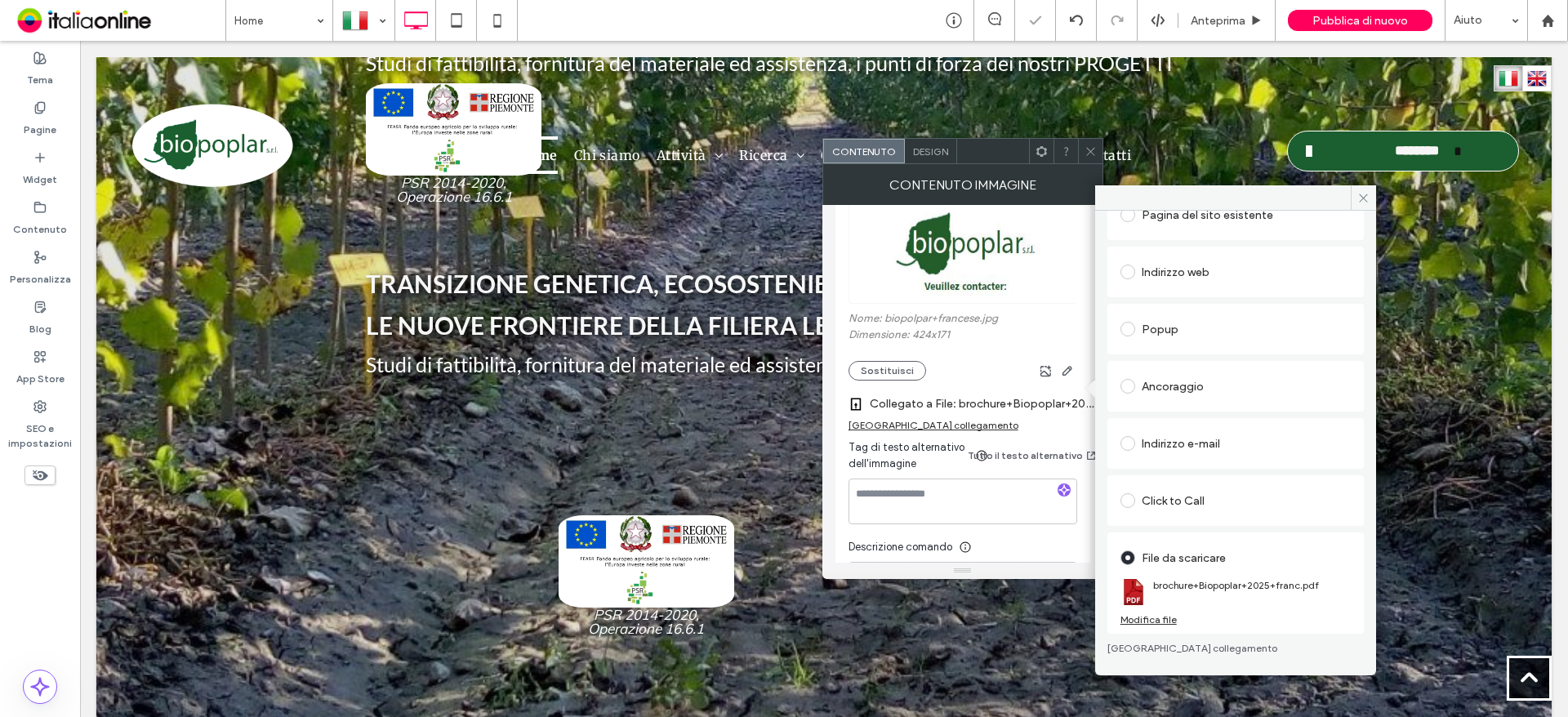
click at [1086, 153] on icon at bounding box center [1091, 151] width 13 height 13
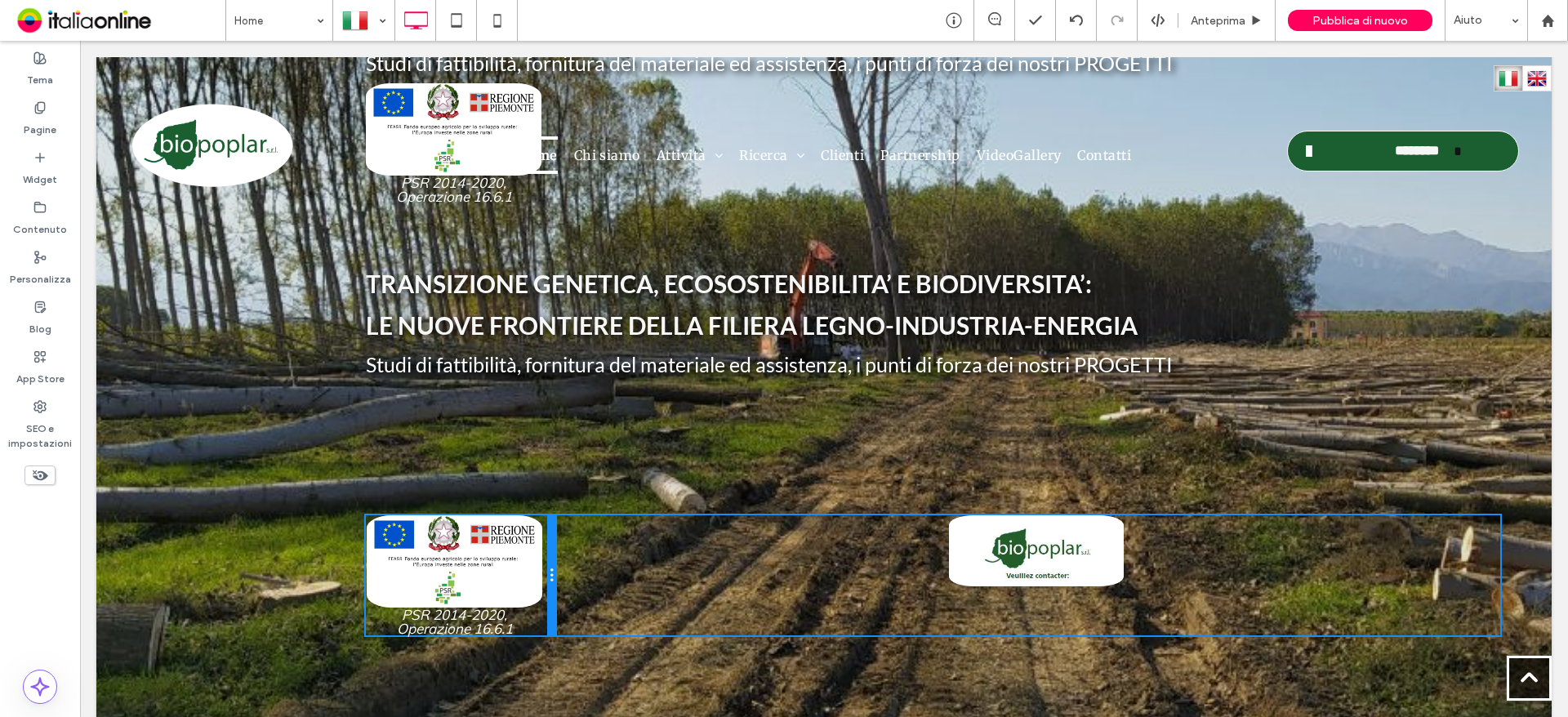
drag, startPoint x: 931, startPoint y: 552, endPoint x: 741, endPoint y: 571, distance: 190.9
click at [576, 545] on div "Click To Paste Click To Paste Click To Paste Click To Paste" at bounding box center [938, 575] width 1145 height 120
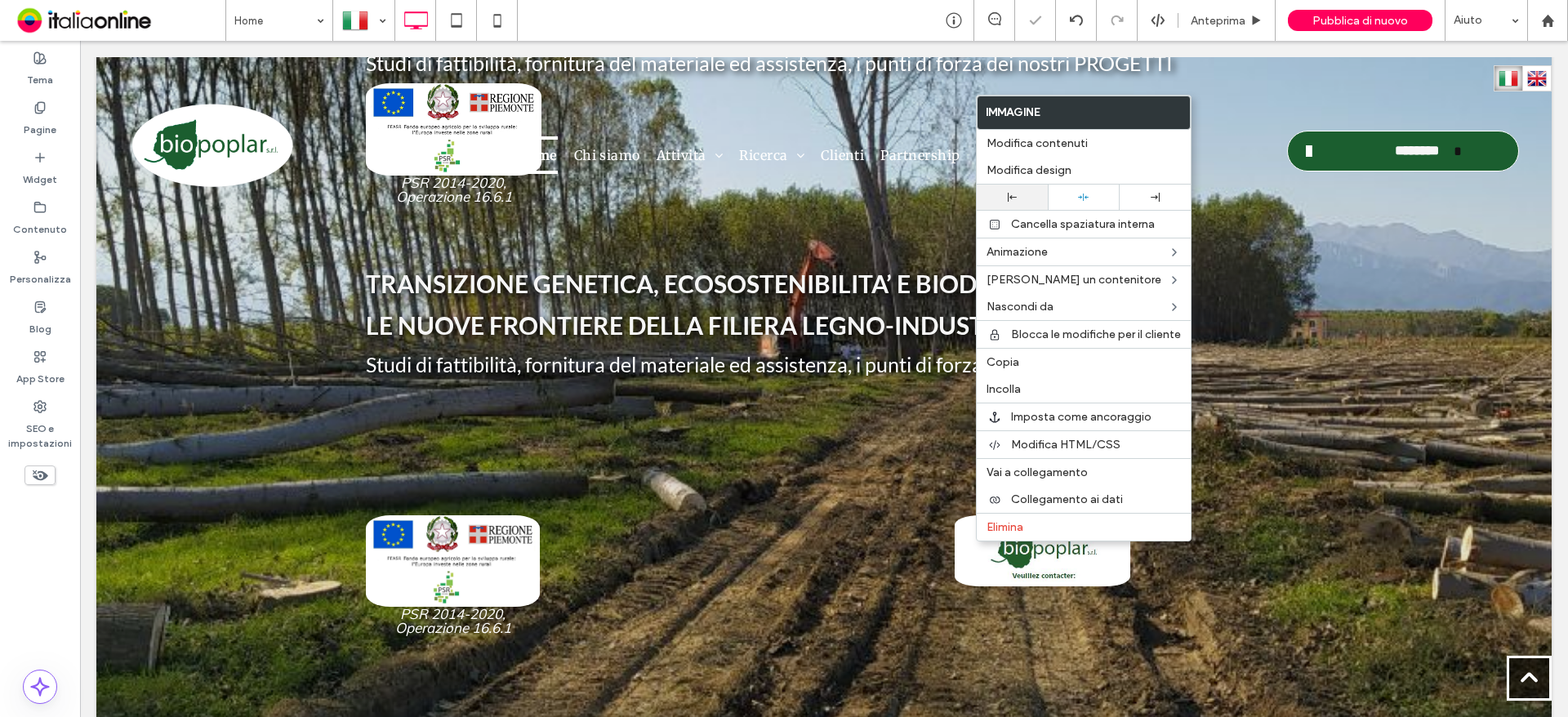
click at [1017, 194] on icon at bounding box center [1012, 197] width 9 height 9
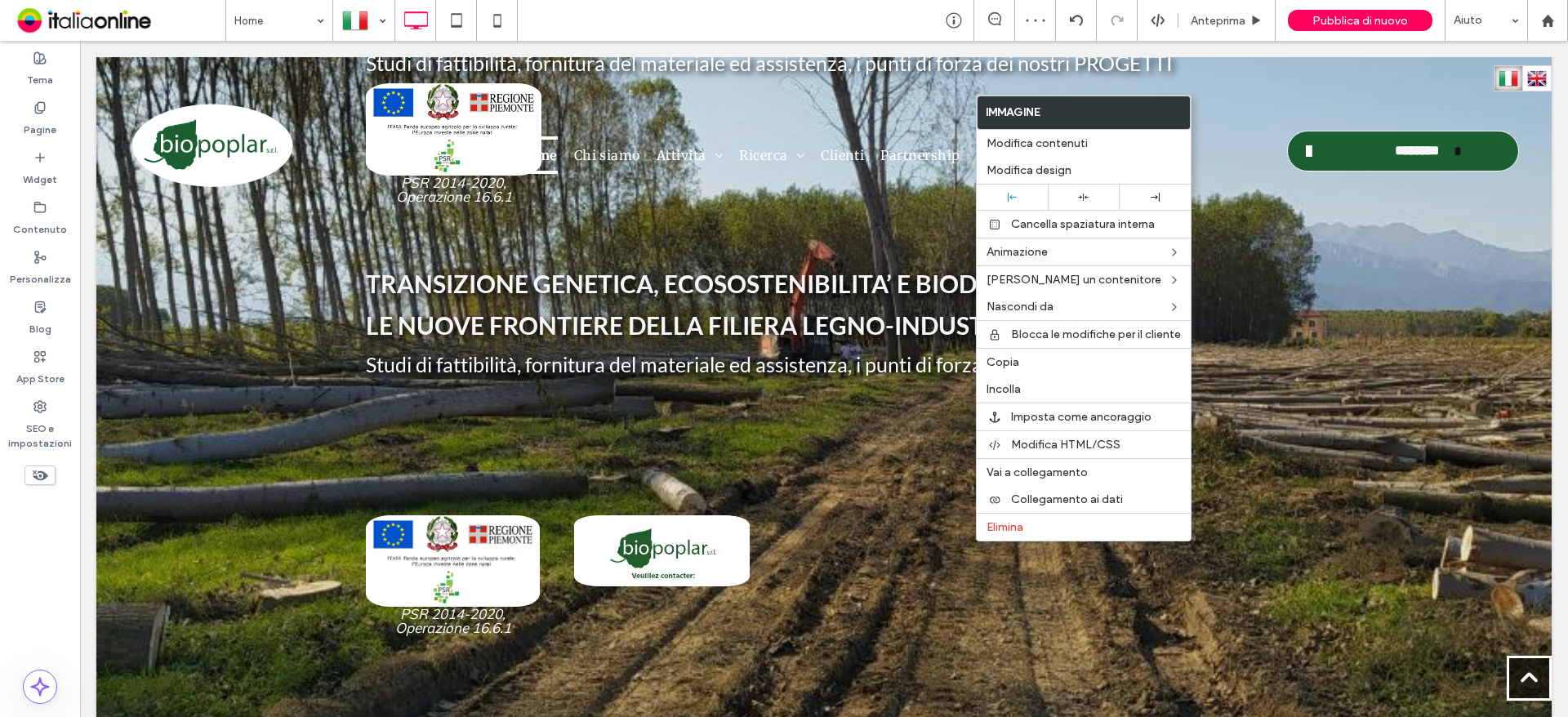
click at [908, 493] on div "Click To Paste Click To Paste Click To Paste Click To Paste" at bounding box center [938, 575] width 1145 height 250
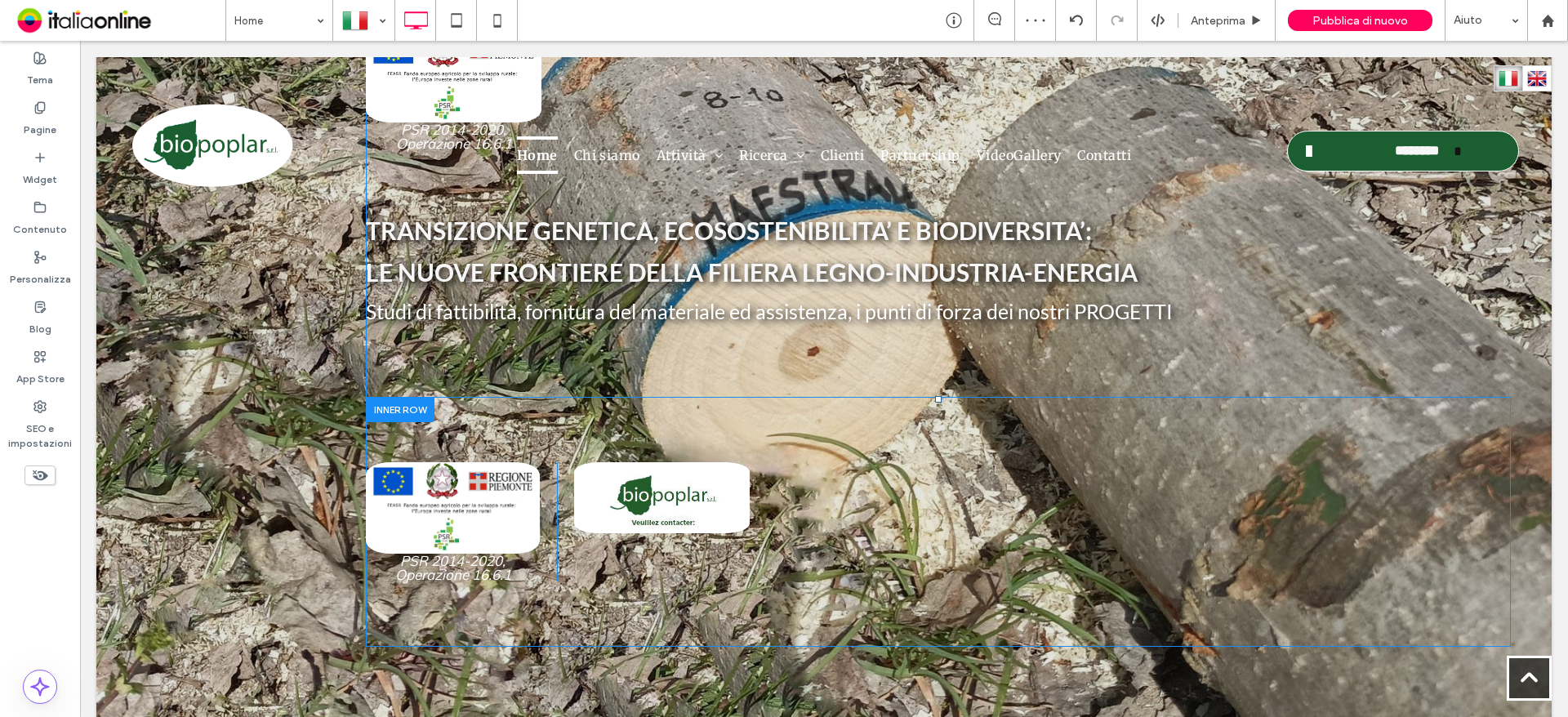
scroll to position [408, 0]
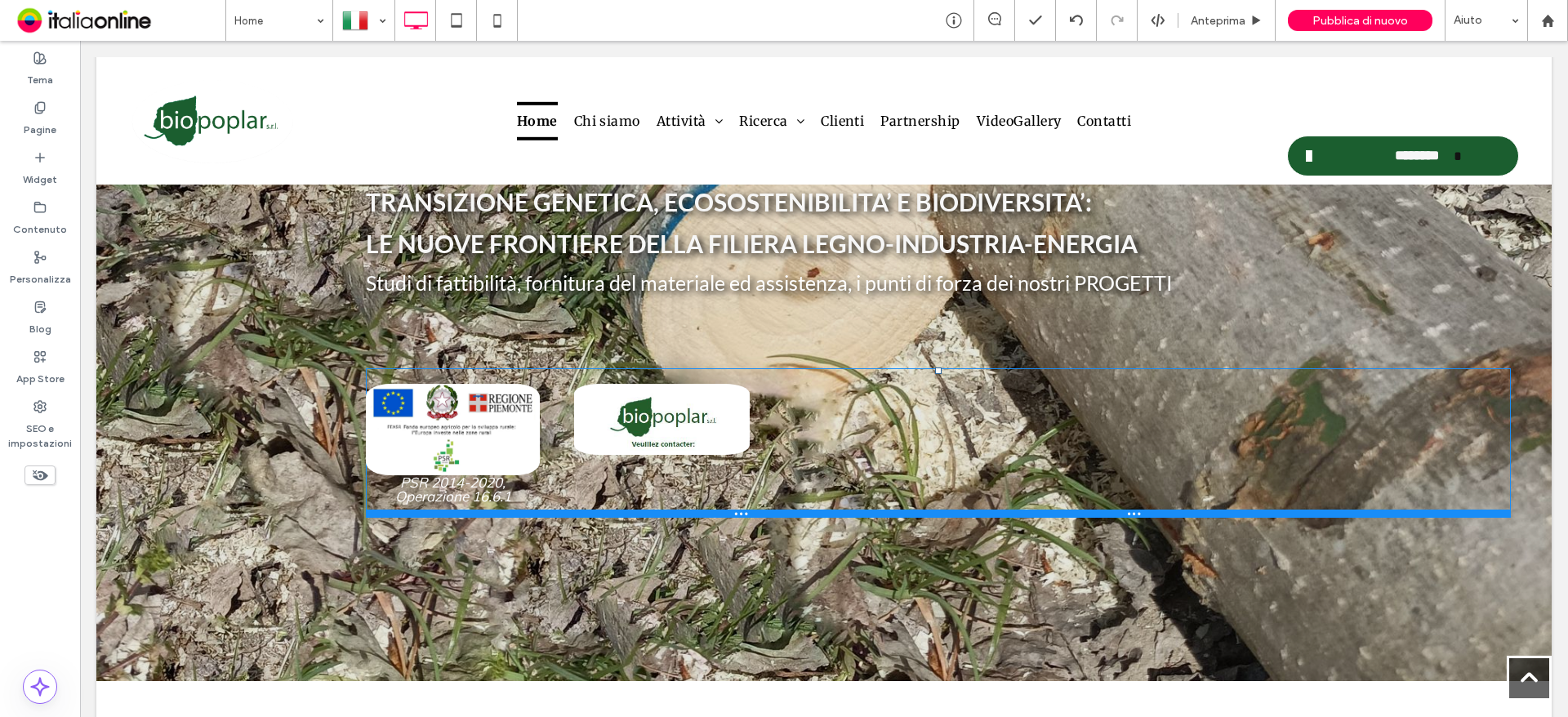
drag, startPoint x: 1006, startPoint y: 613, endPoint x: 1011, endPoint y: 512, distance: 101.1
click at [1011, 512] on div at bounding box center [938, 513] width 1145 height 8
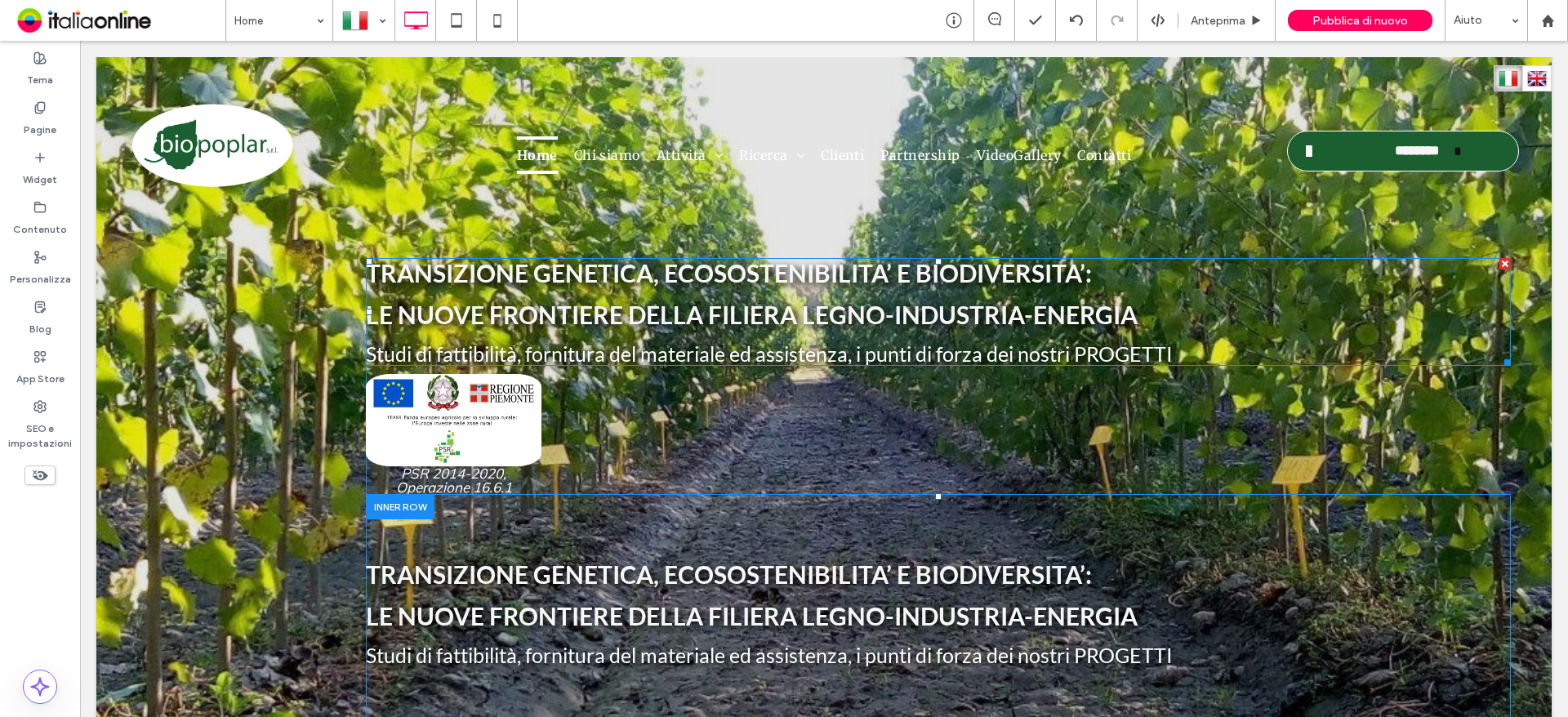
scroll to position [0, 0]
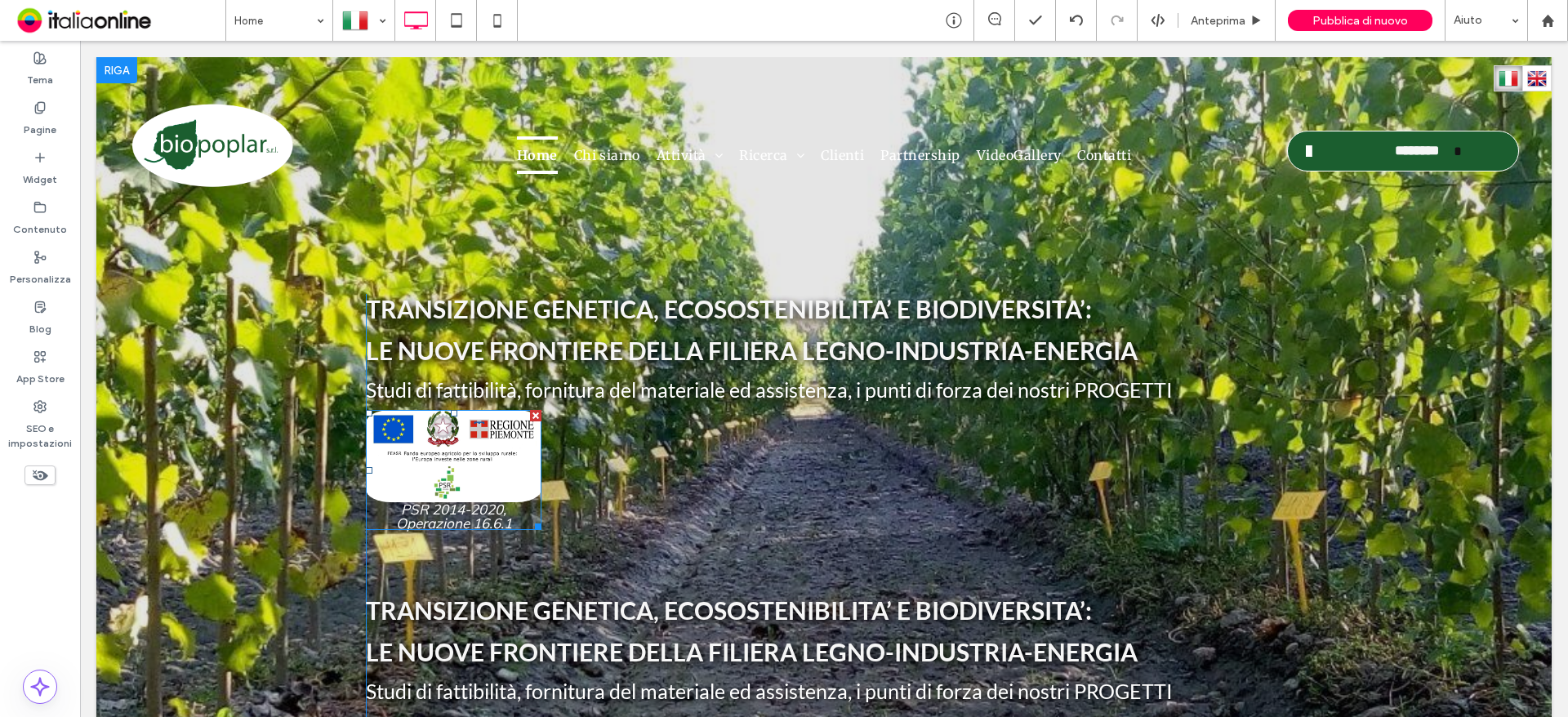
click at [530, 416] on div at bounding box center [535, 415] width 12 height 12
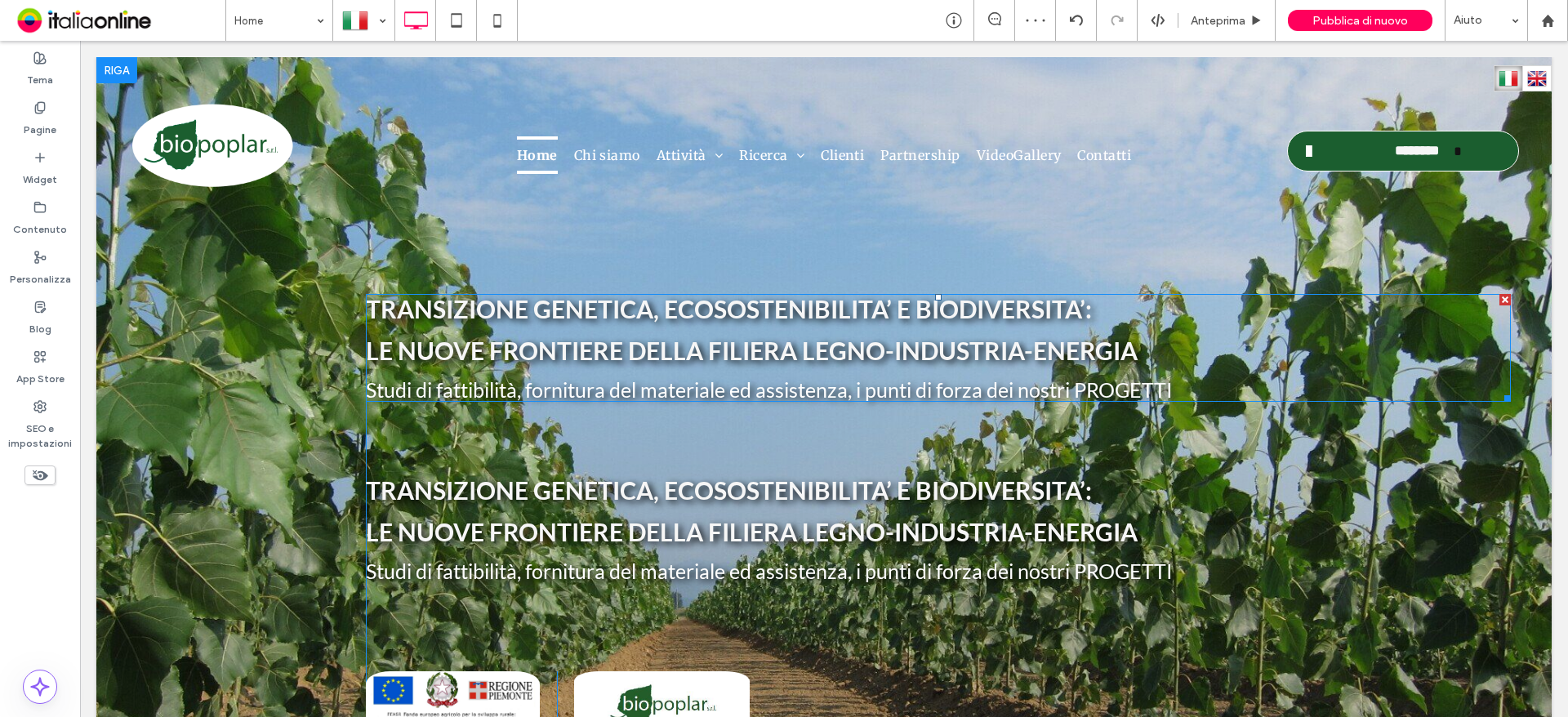
click at [1500, 294] on div at bounding box center [1505, 299] width 12 height 12
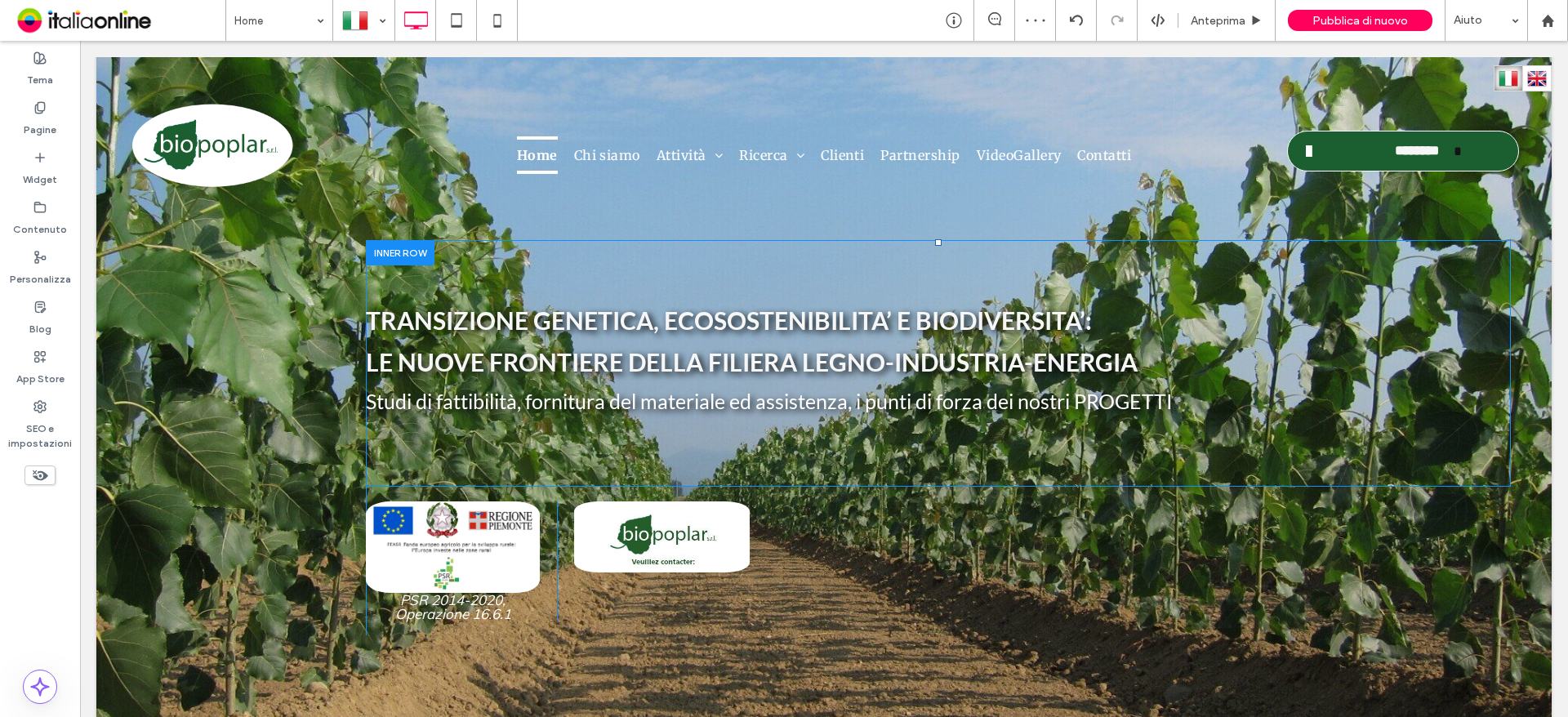
scroll to position [82, 0]
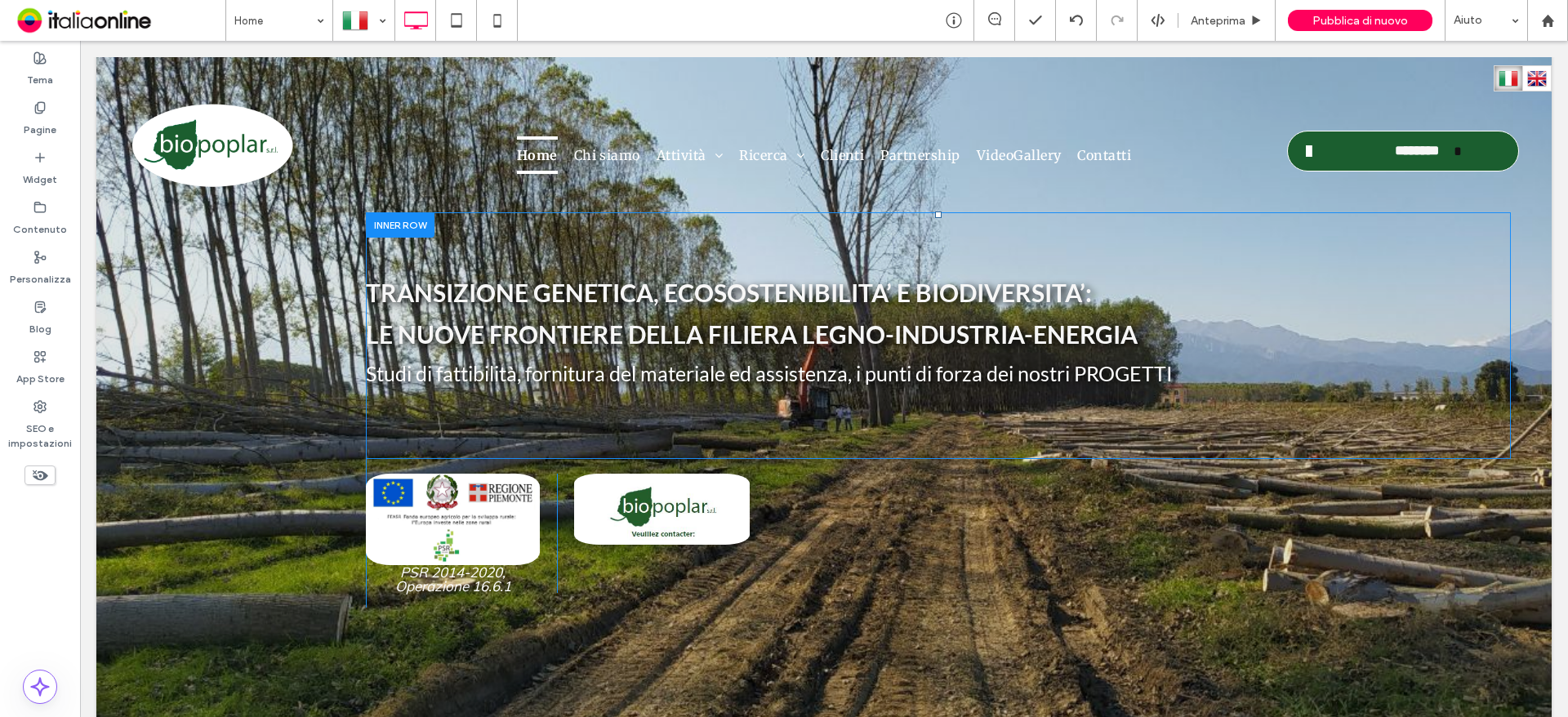
click at [398, 234] on div at bounding box center [400, 225] width 68 height 25
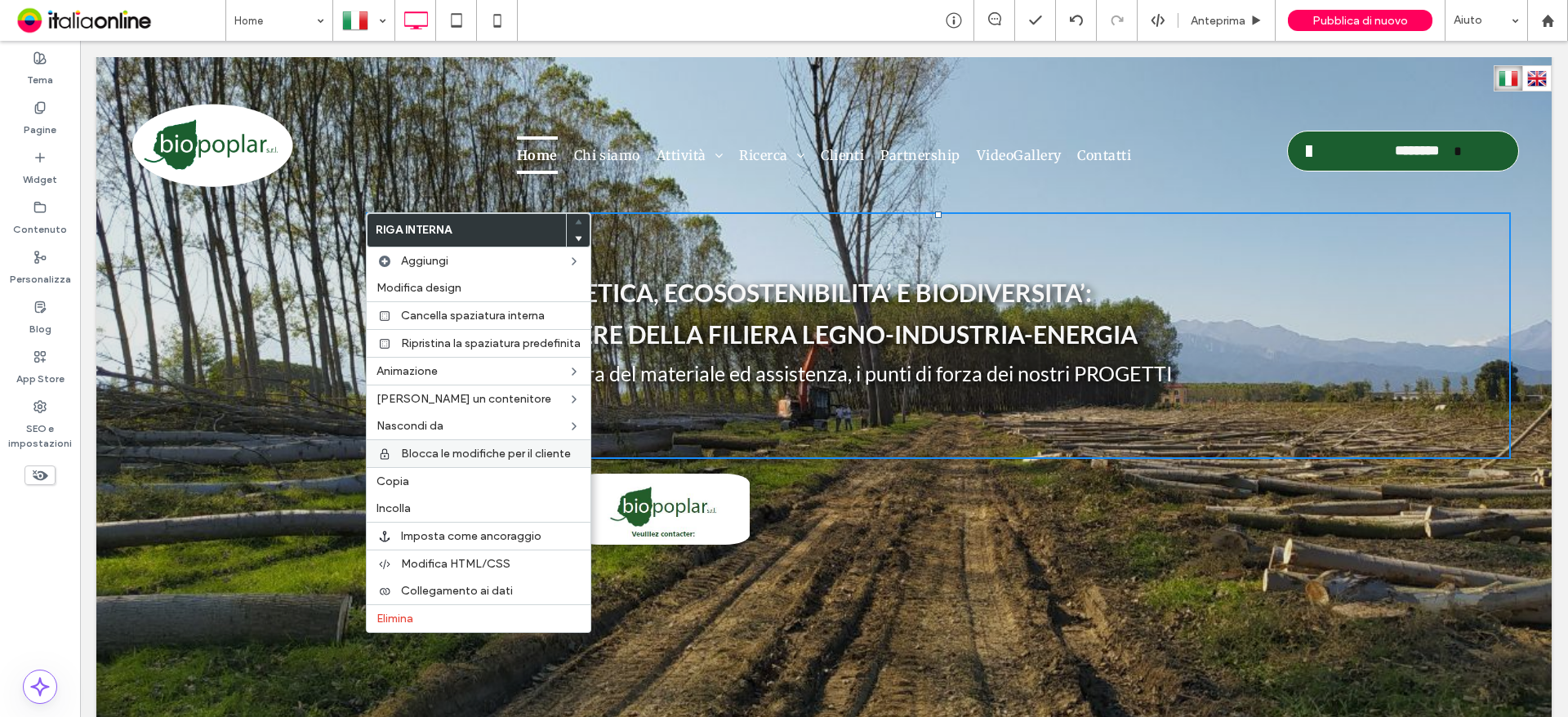
drag, startPoint x: 424, startPoint y: 477, endPoint x: 421, endPoint y: 441, distance: 36.1
click at [424, 477] on label "Copia" at bounding box center [478, 481] width 204 height 14
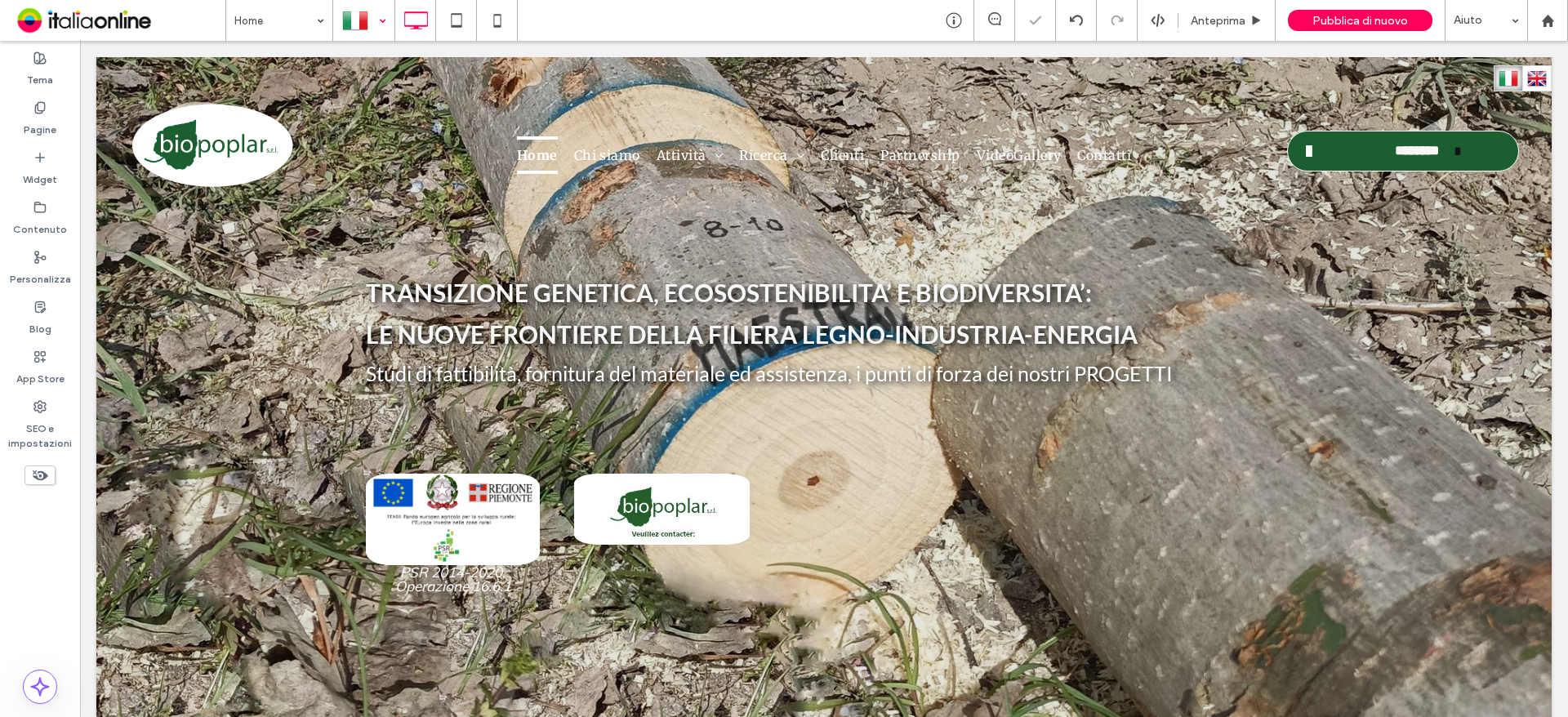
click at [385, 15] on div at bounding box center [364, 21] width 59 height 40
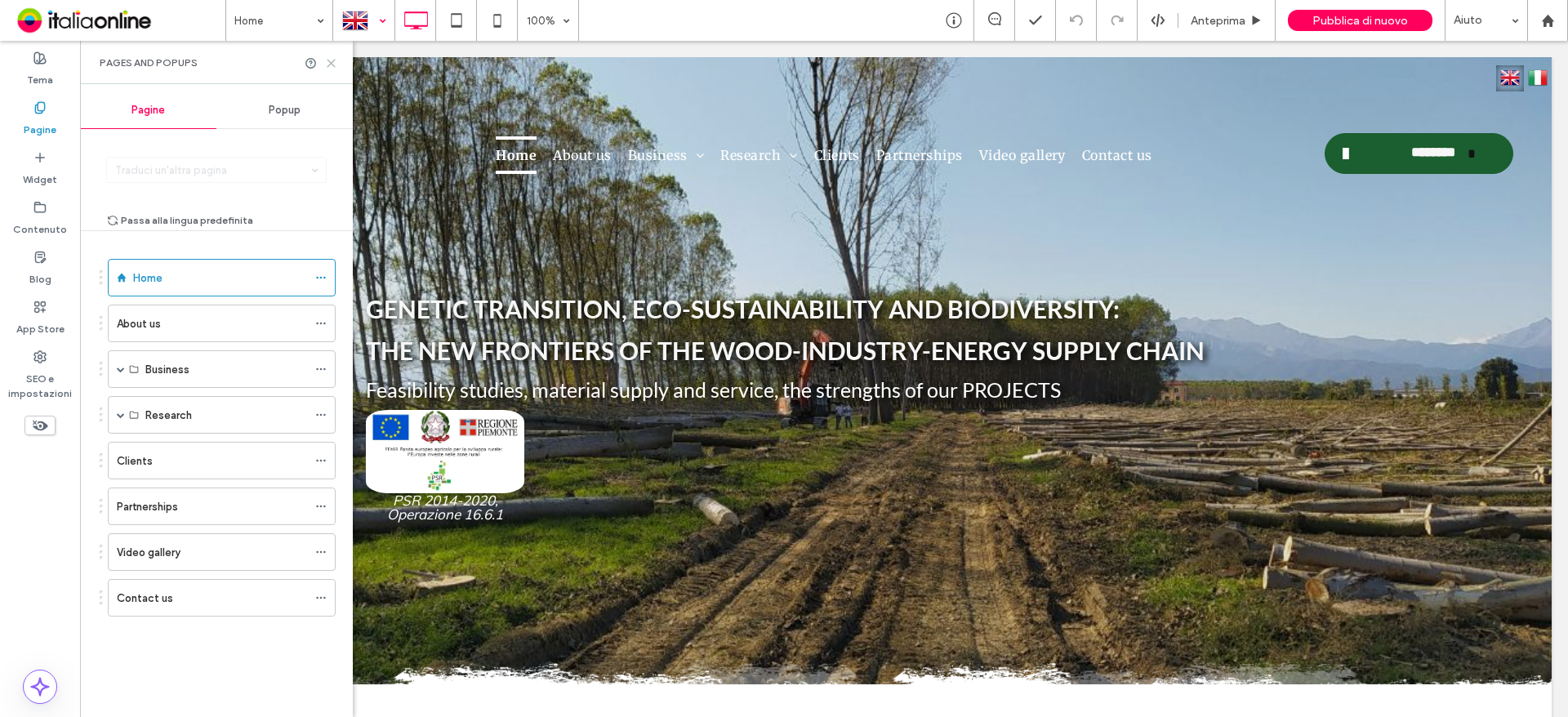
click at [328, 59] on use at bounding box center [331, 63] width 7 height 7
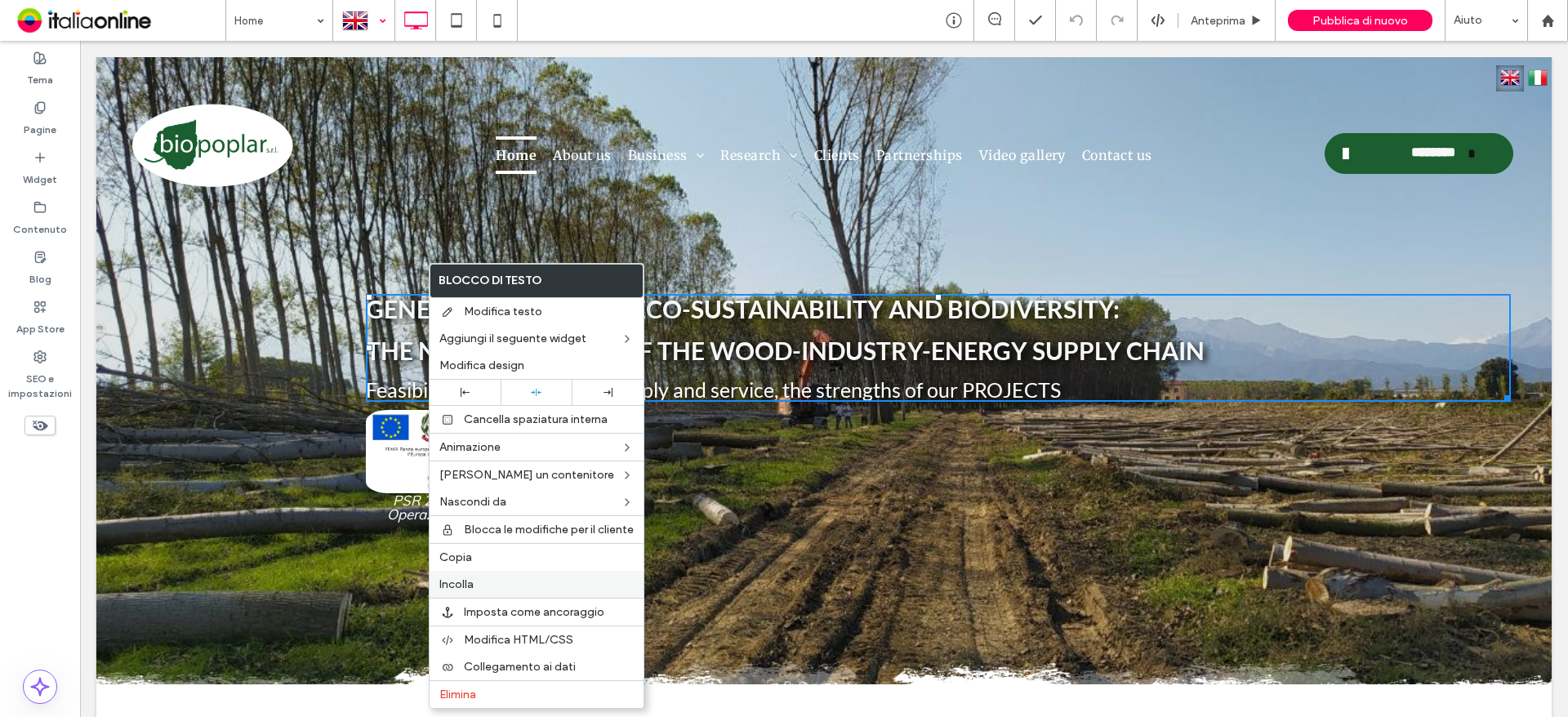
click at [486, 585] on label "Incolla" at bounding box center [537, 584] width 195 height 14
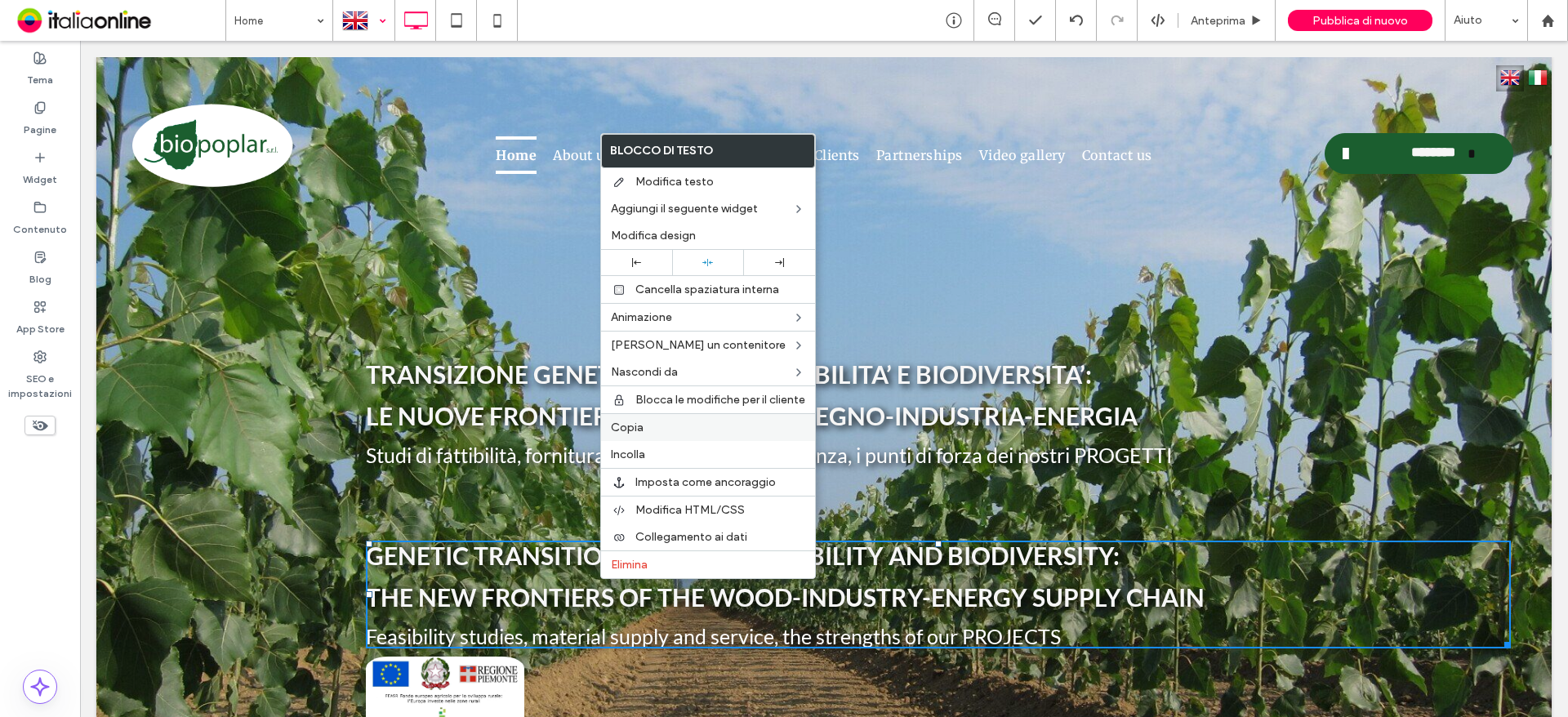
click at [657, 428] on label "Copia" at bounding box center [708, 427] width 195 height 14
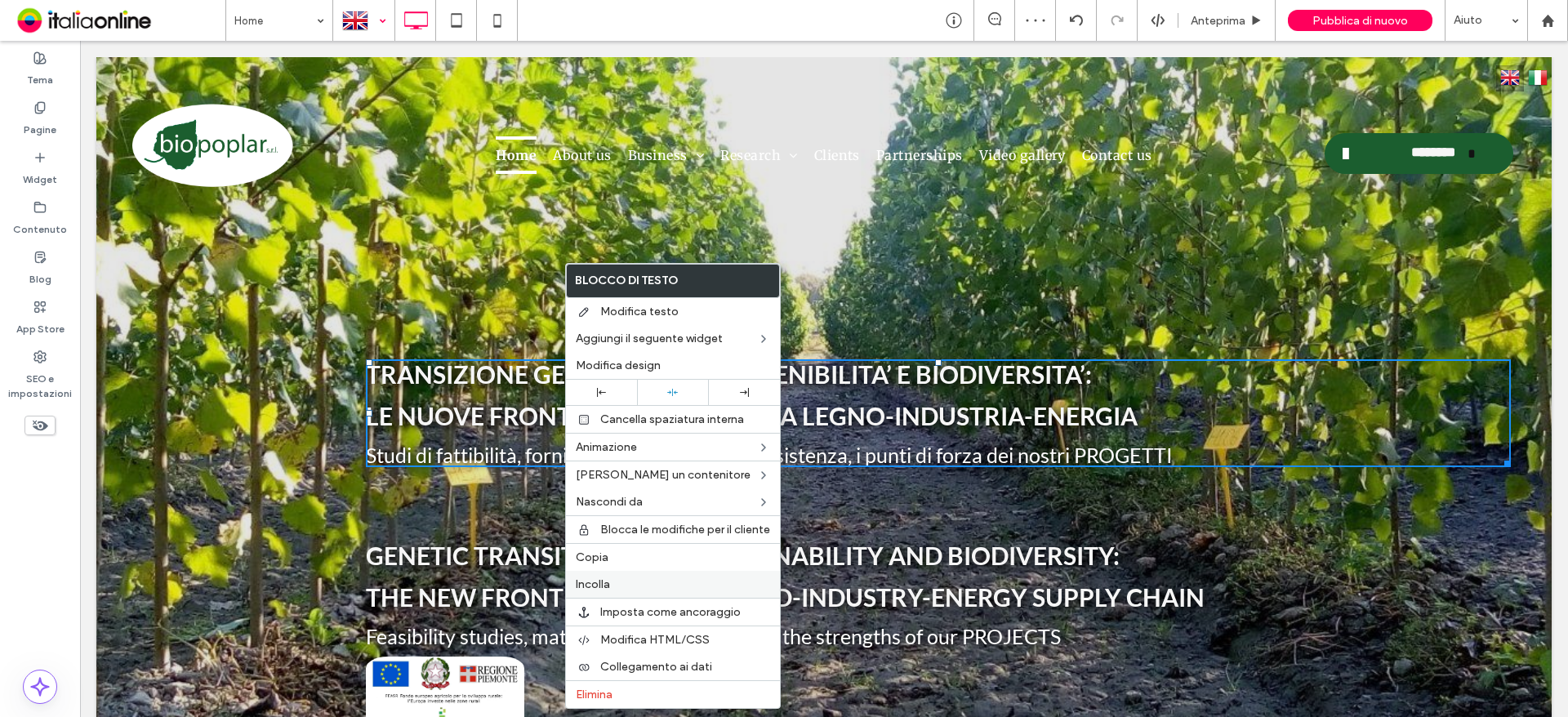
click at [618, 582] on label "Incolla" at bounding box center [673, 584] width 195 height 14
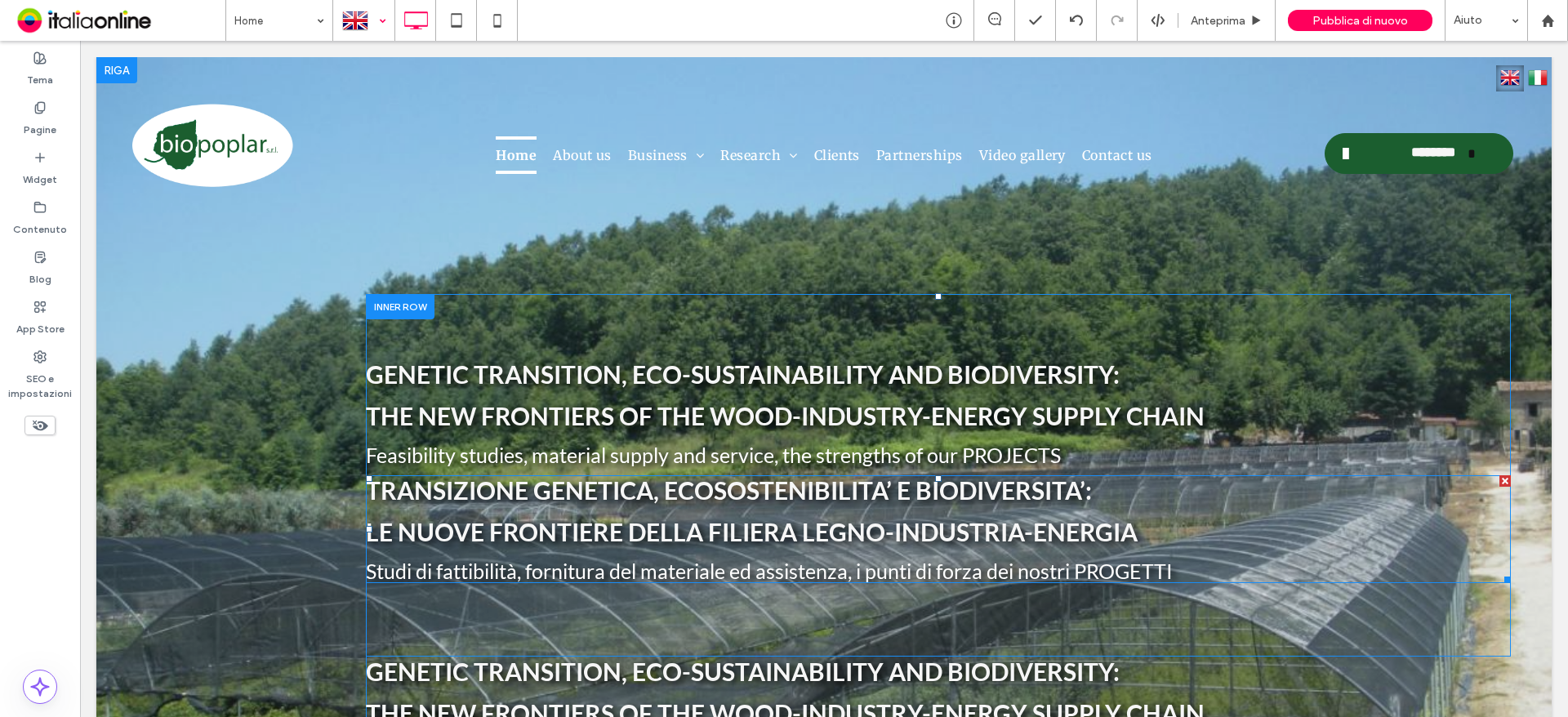
click at [1500, 478] on div at bounding box center [1505, 481] width 12 height 12
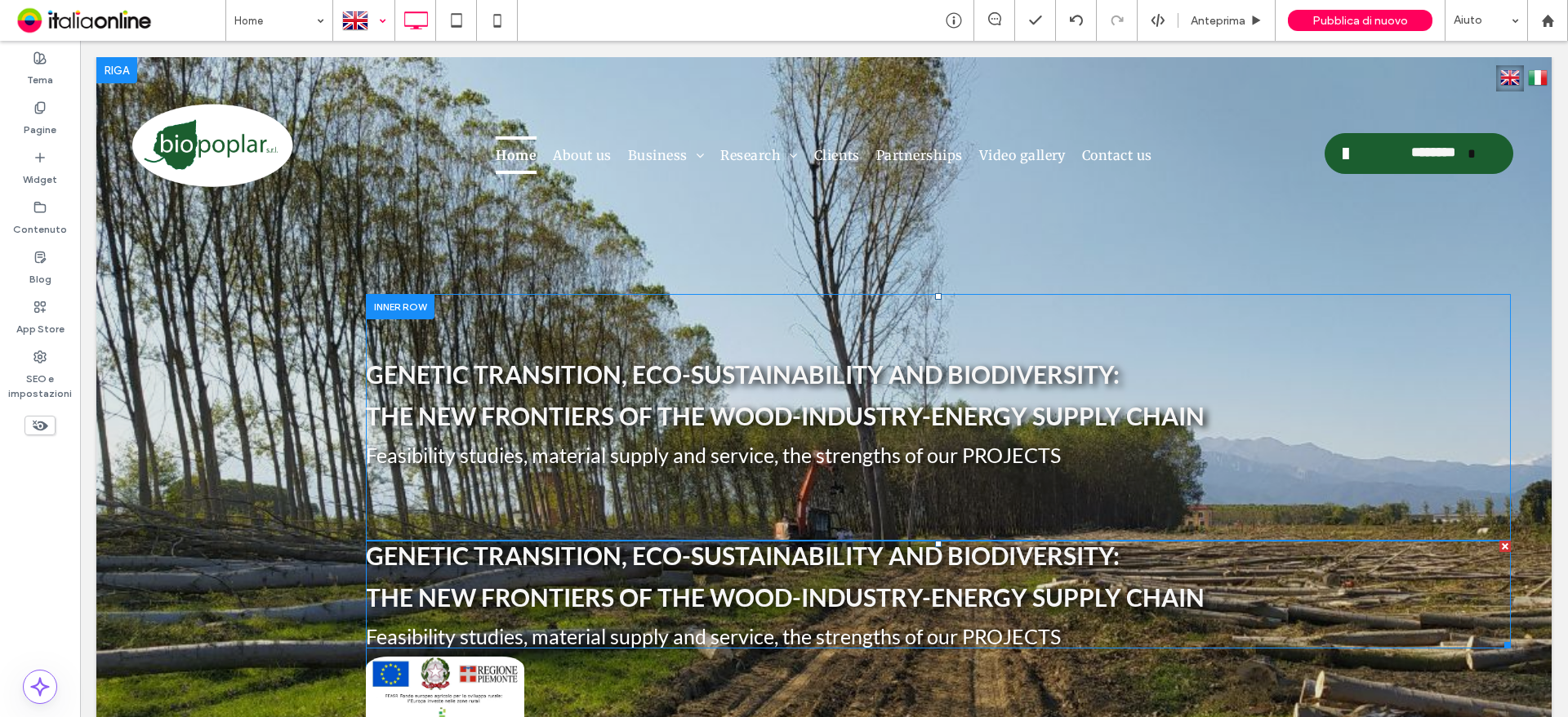
click at [1500, 545] on div at bounding box center [1505, 546] width 12 height 12
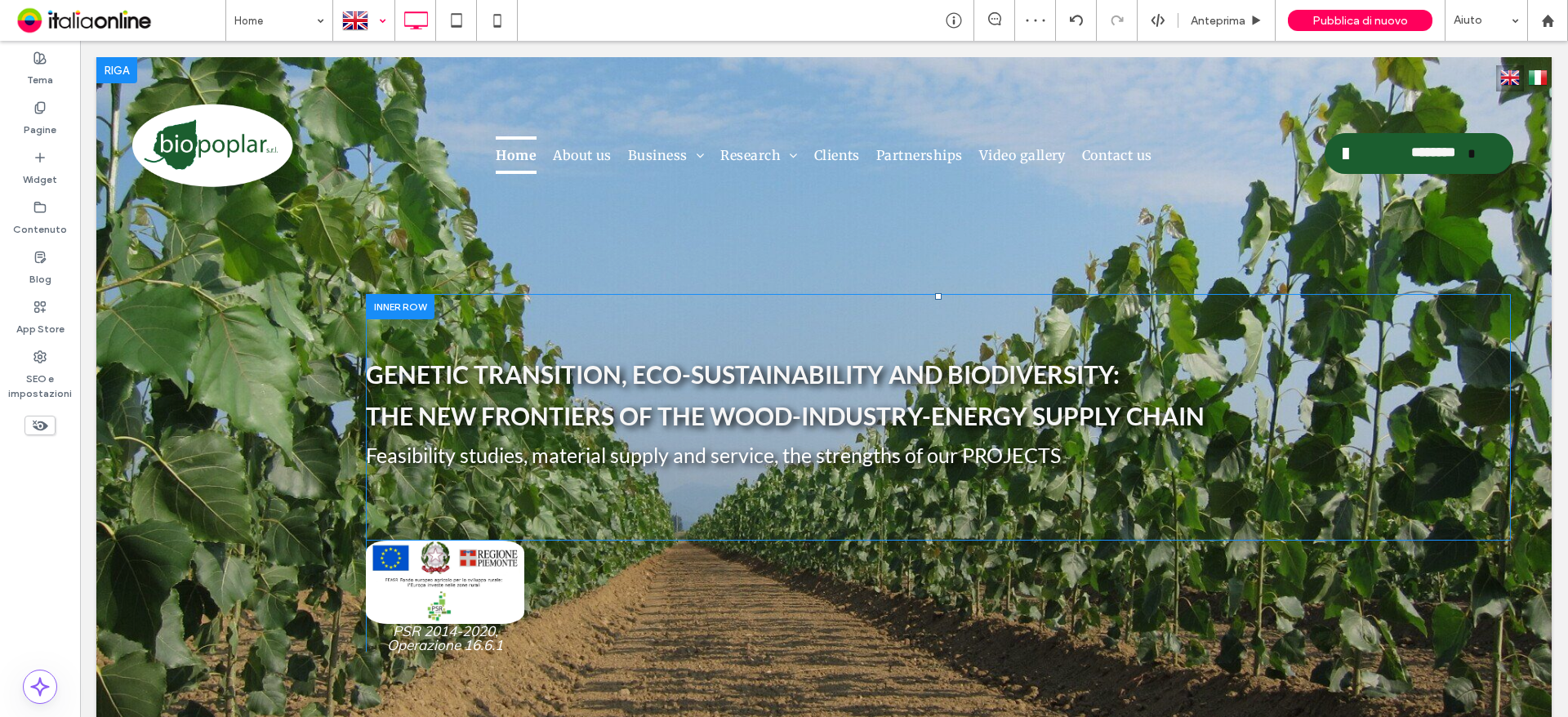
click at [385, 22] on div at bounding box center [364, 21] width 59 height 40
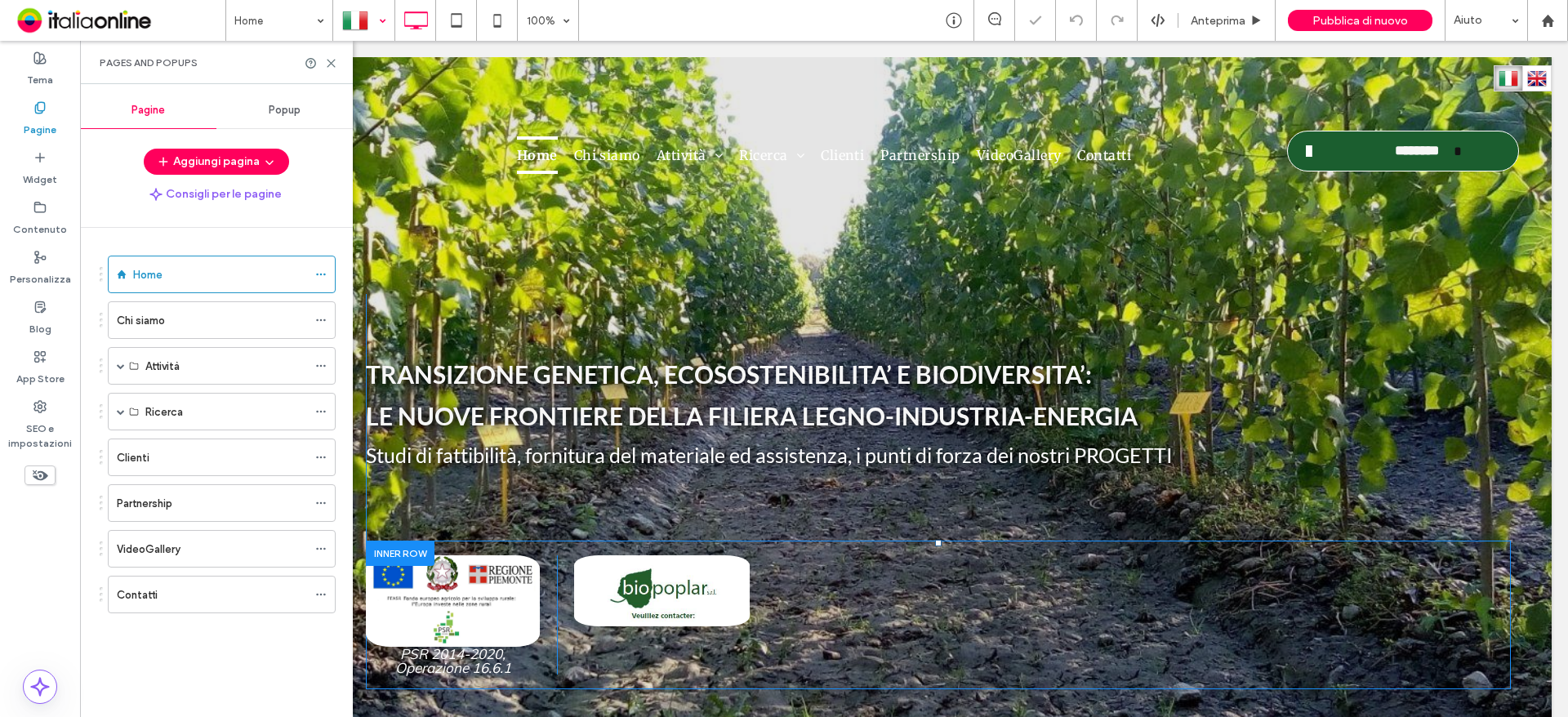
click at [389, 556] on div at bounding box center [400, 553] width 68 height 25
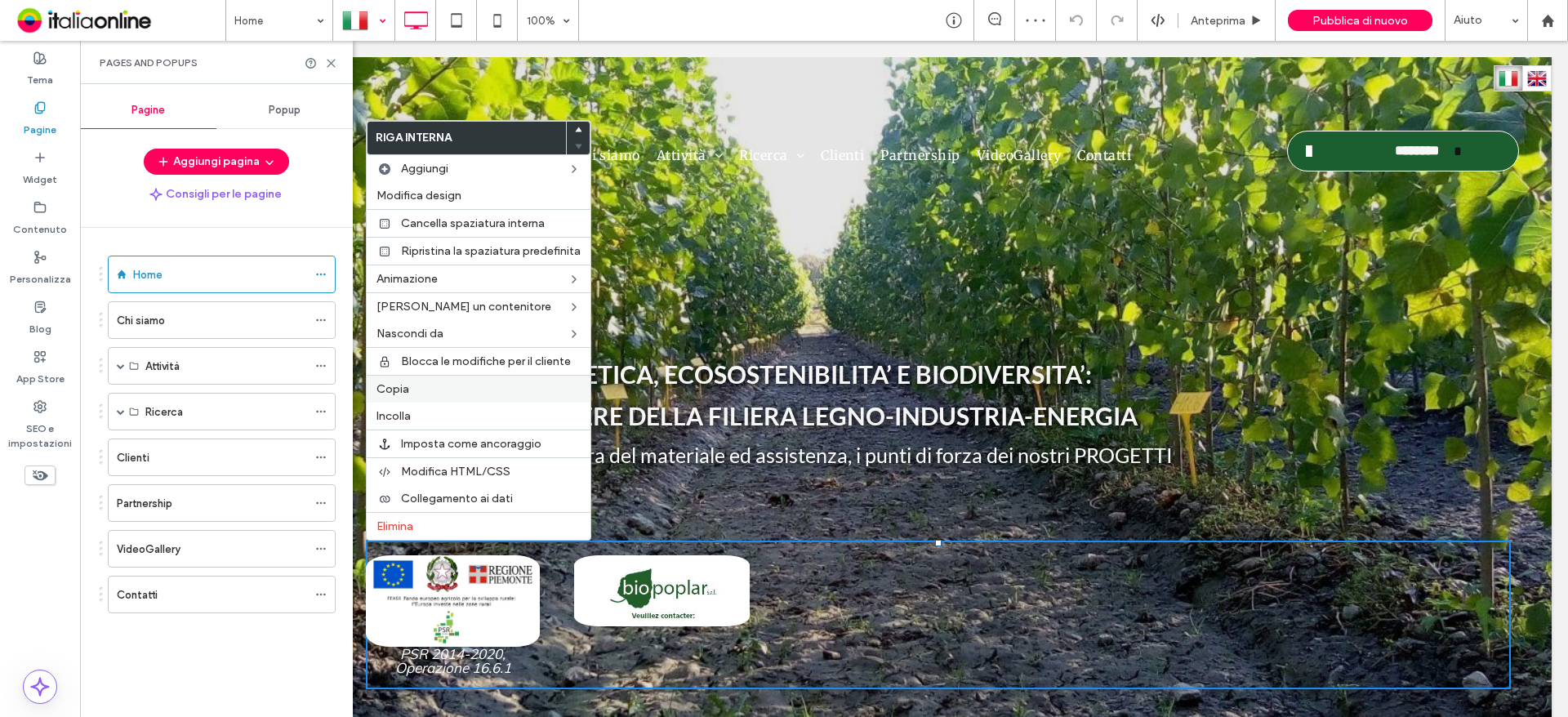
click at [404, 391] on span "Copia" at bounding box center [393, 388] width 32 height 14
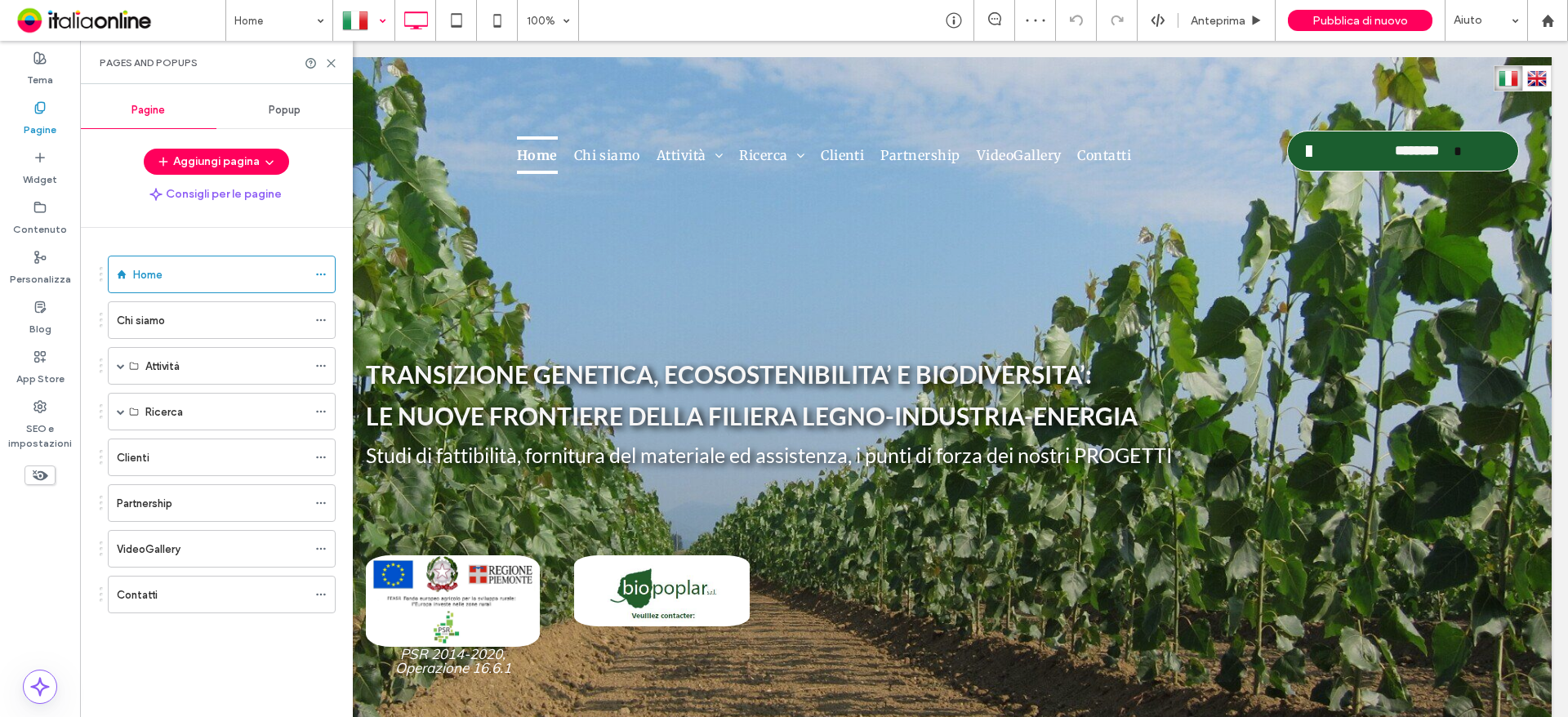
click at [371, 34] on div at bounding box center [364, 21] width 59 height 40
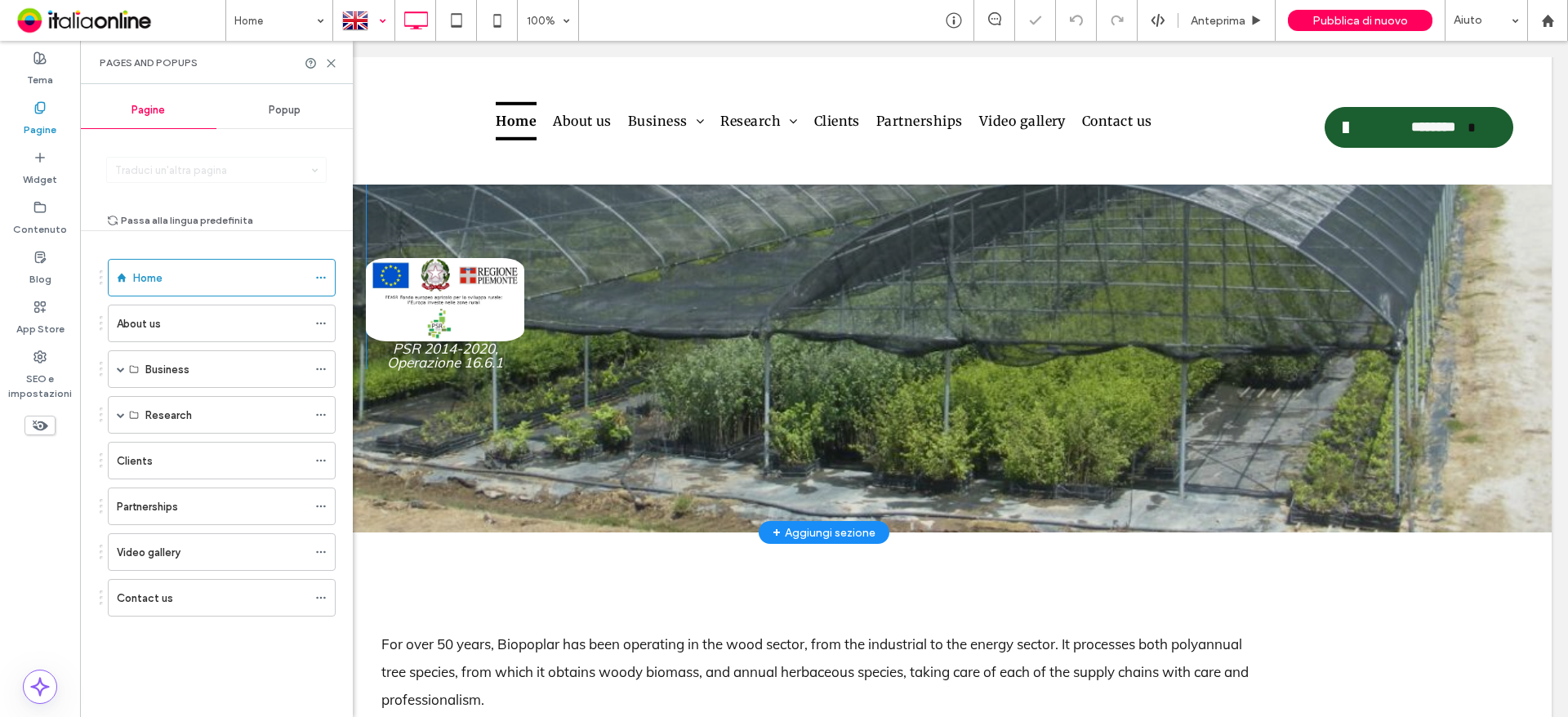
scroll to position [245, 0]
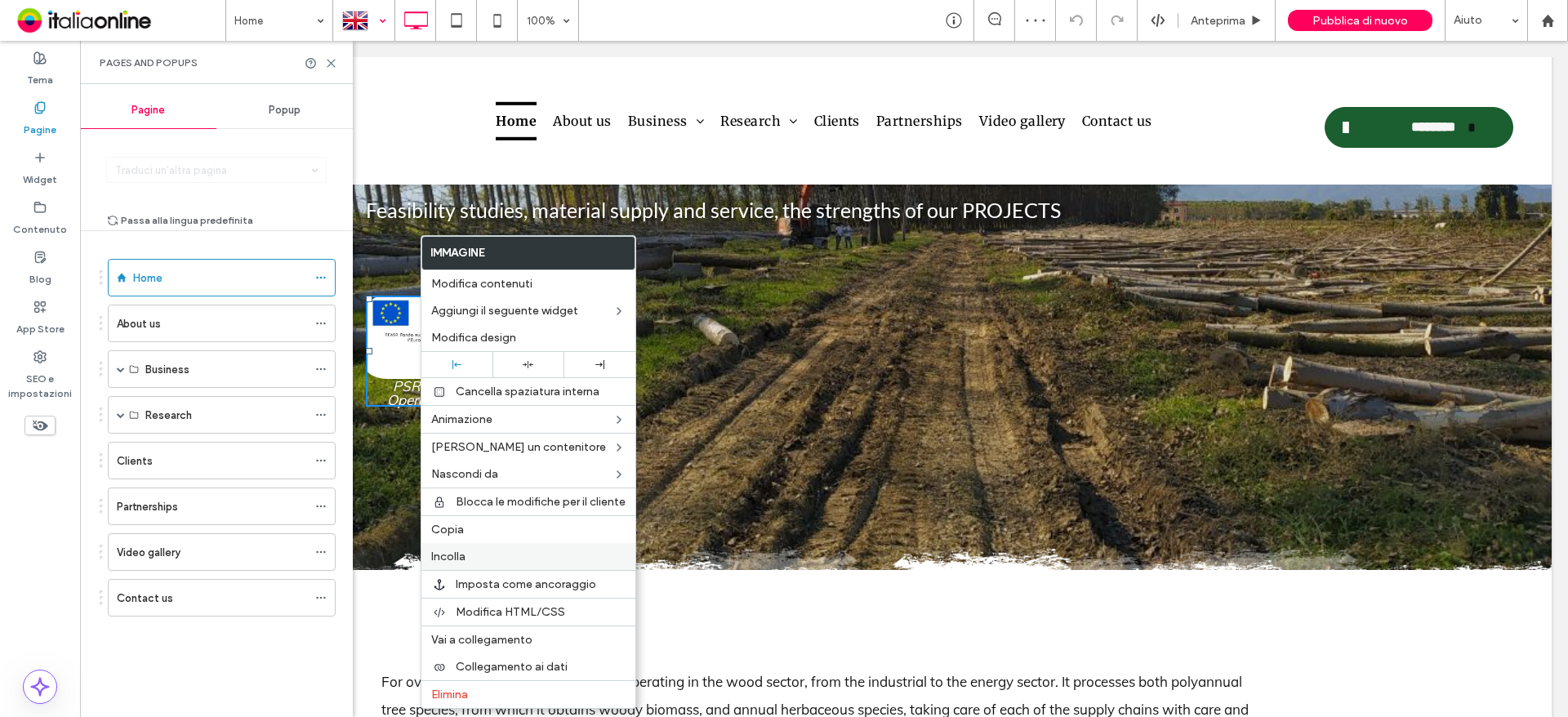
click at [478, 565] on div "Incolla" at bounding box center [529, 557] width 214 height 27
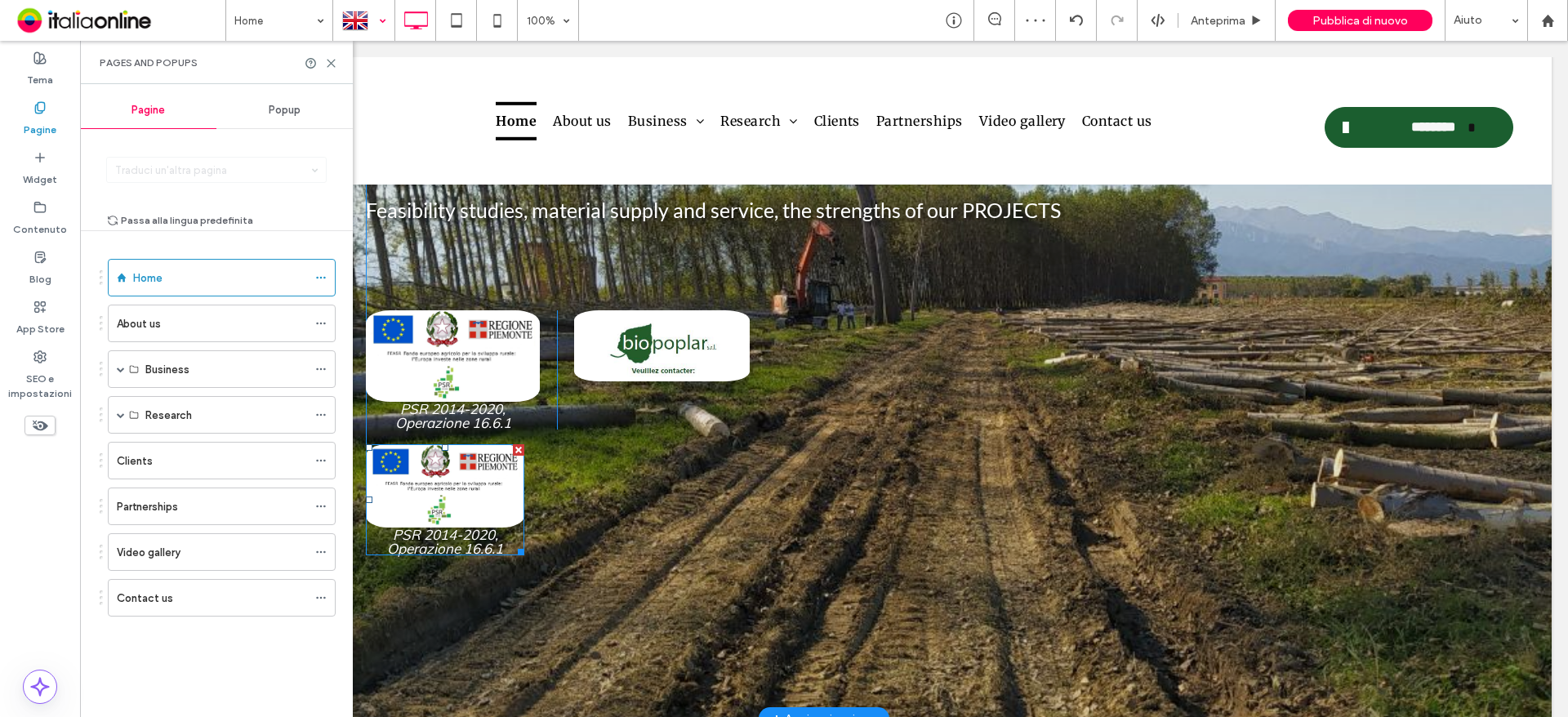
click at [503, 449] on img at bounding box center [445, 486] width 159 height 83
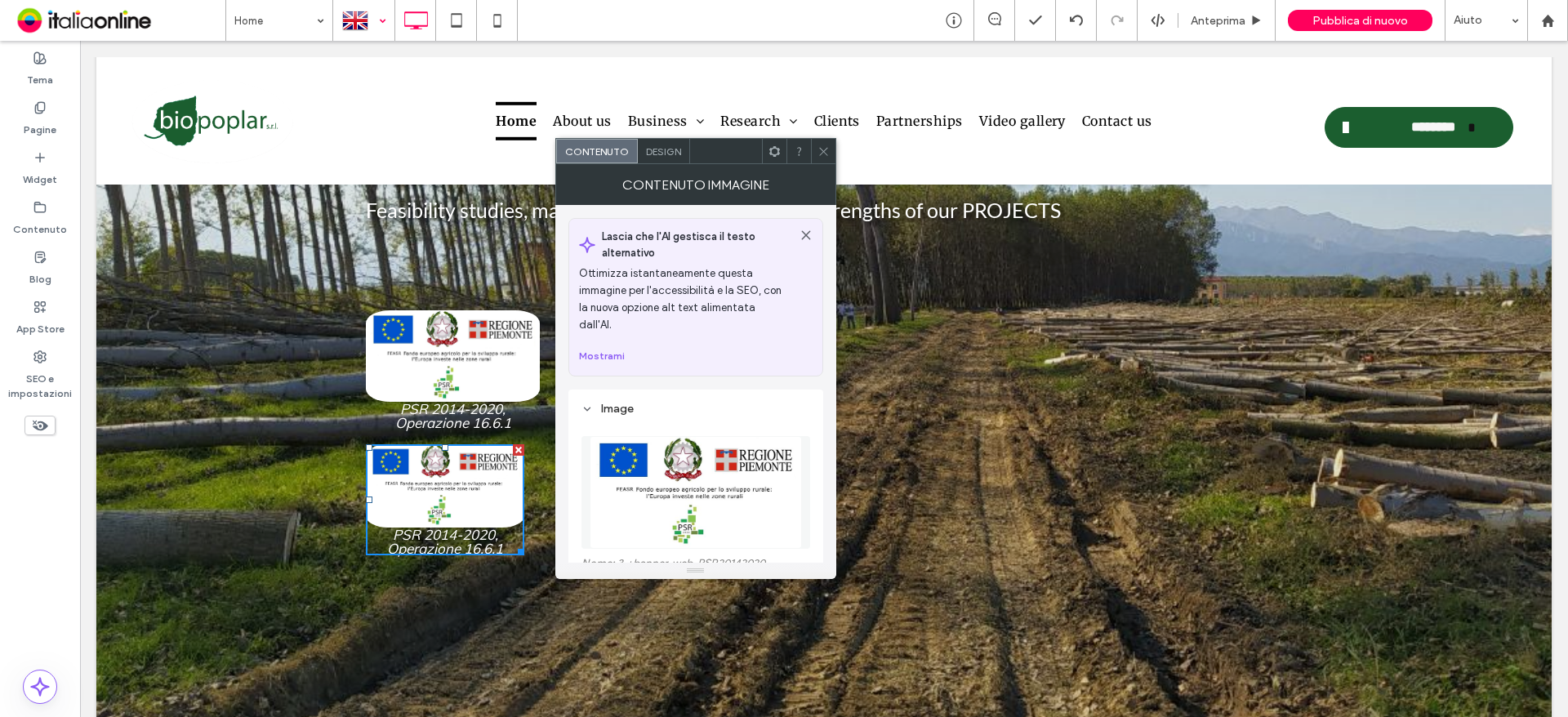
click at [520, 448] on div at bounding box center [518, 449] width 12 height 12
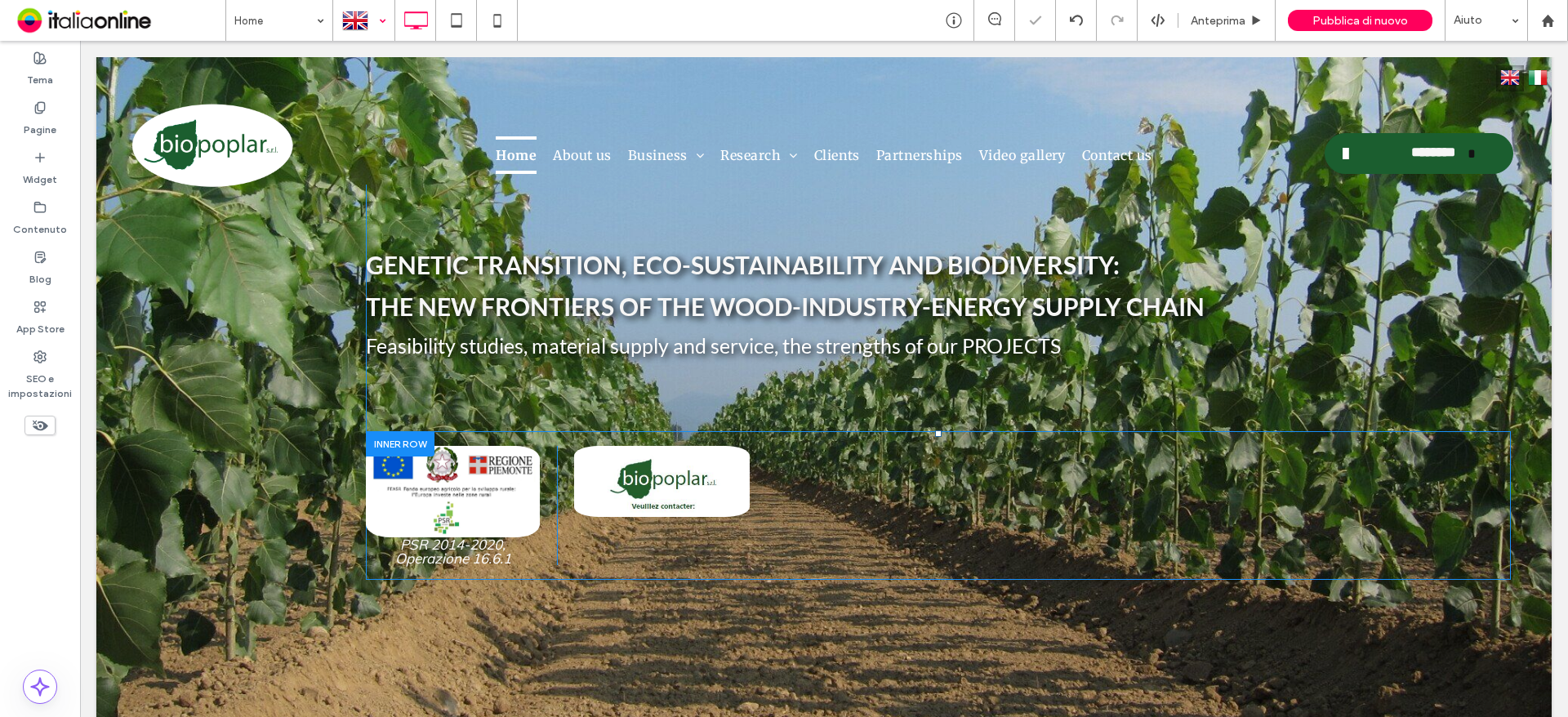
scroll to position [0, 0]
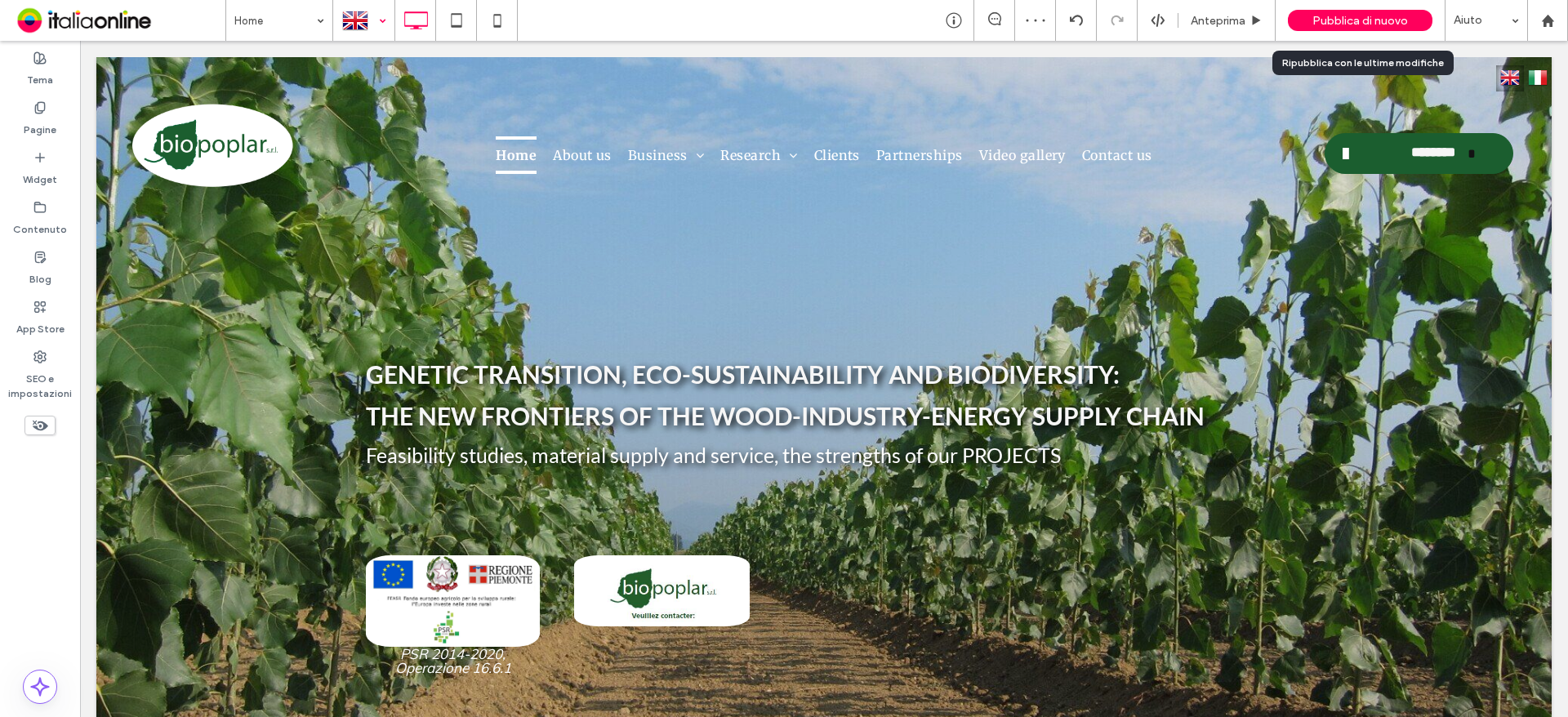
click at [1390, 9] on div "Pubblica di nuovo" at bounding box center [1360, 20] width 144 height 41
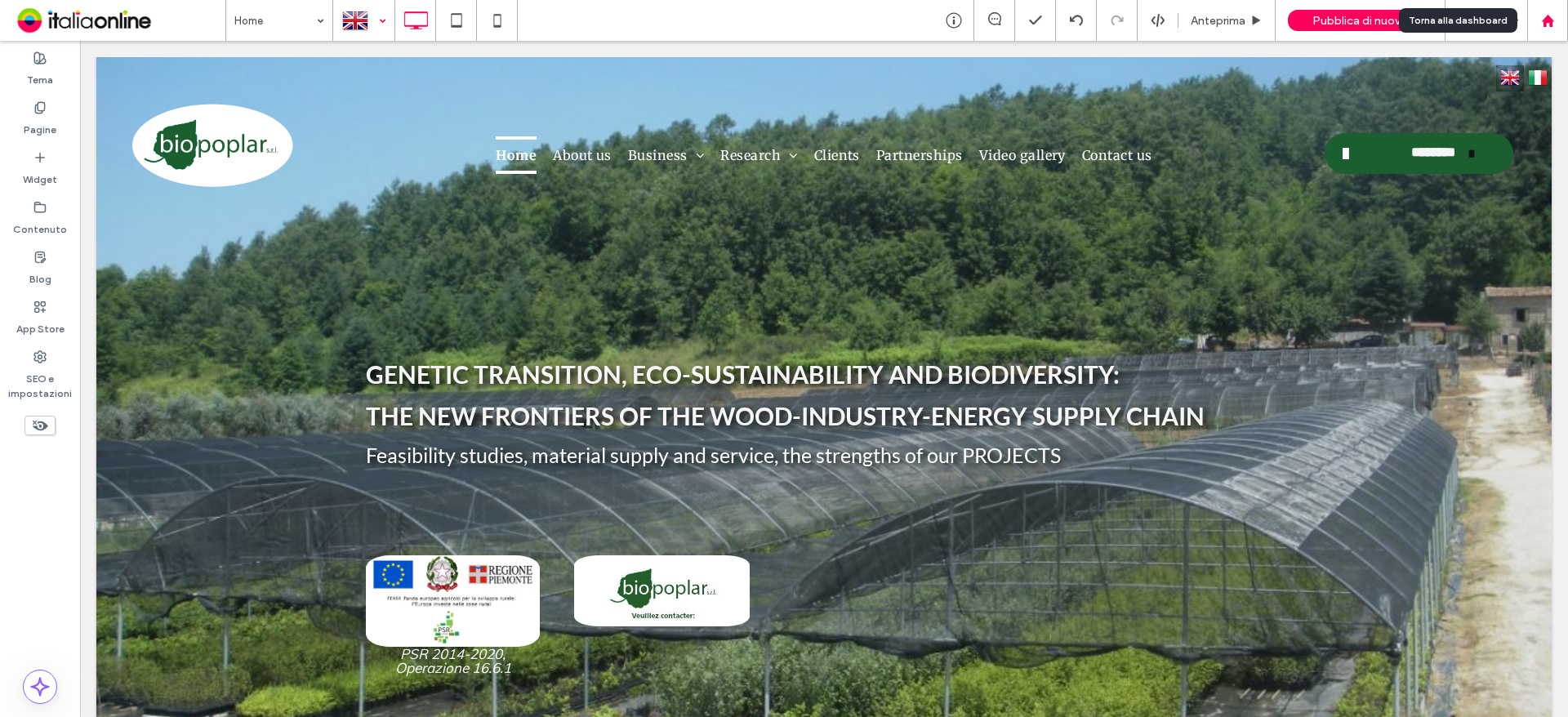
click at [1551, 24] on use at bounding box center [1547, 20] width 13 height 13
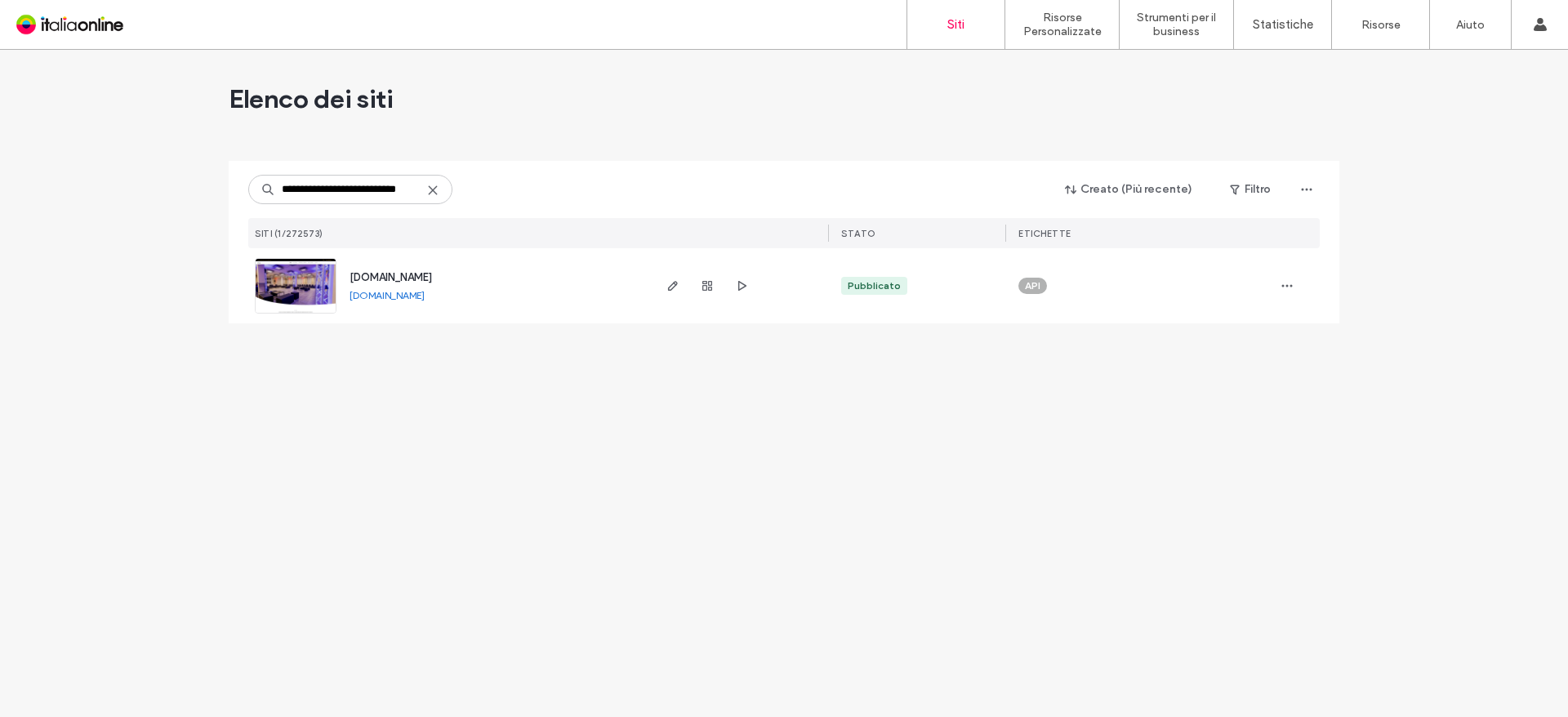
type input "**********"
click at [421, 276] on span "www.spazioroyal.com" at bounding box center [391, 277] width 83 height 13
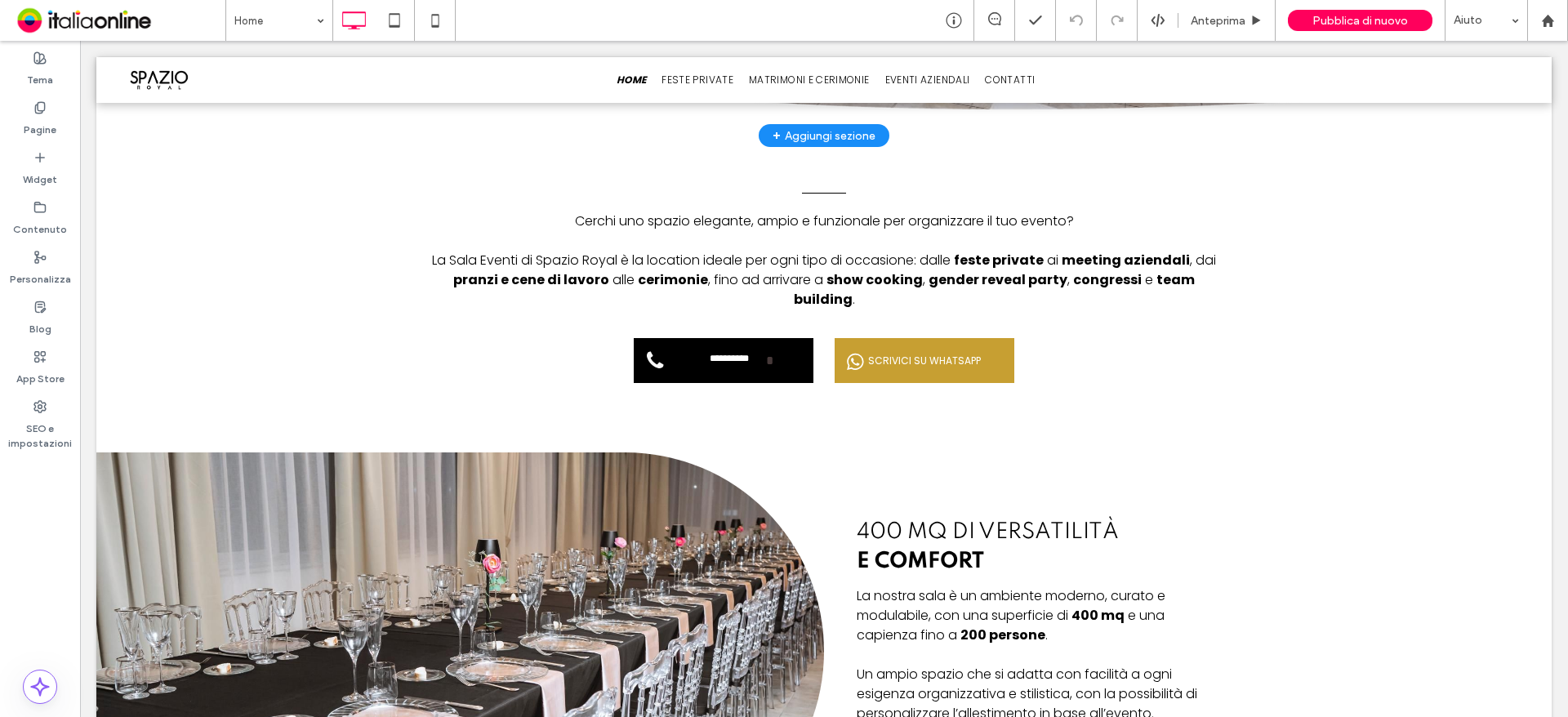
scroll to position [653, 0]
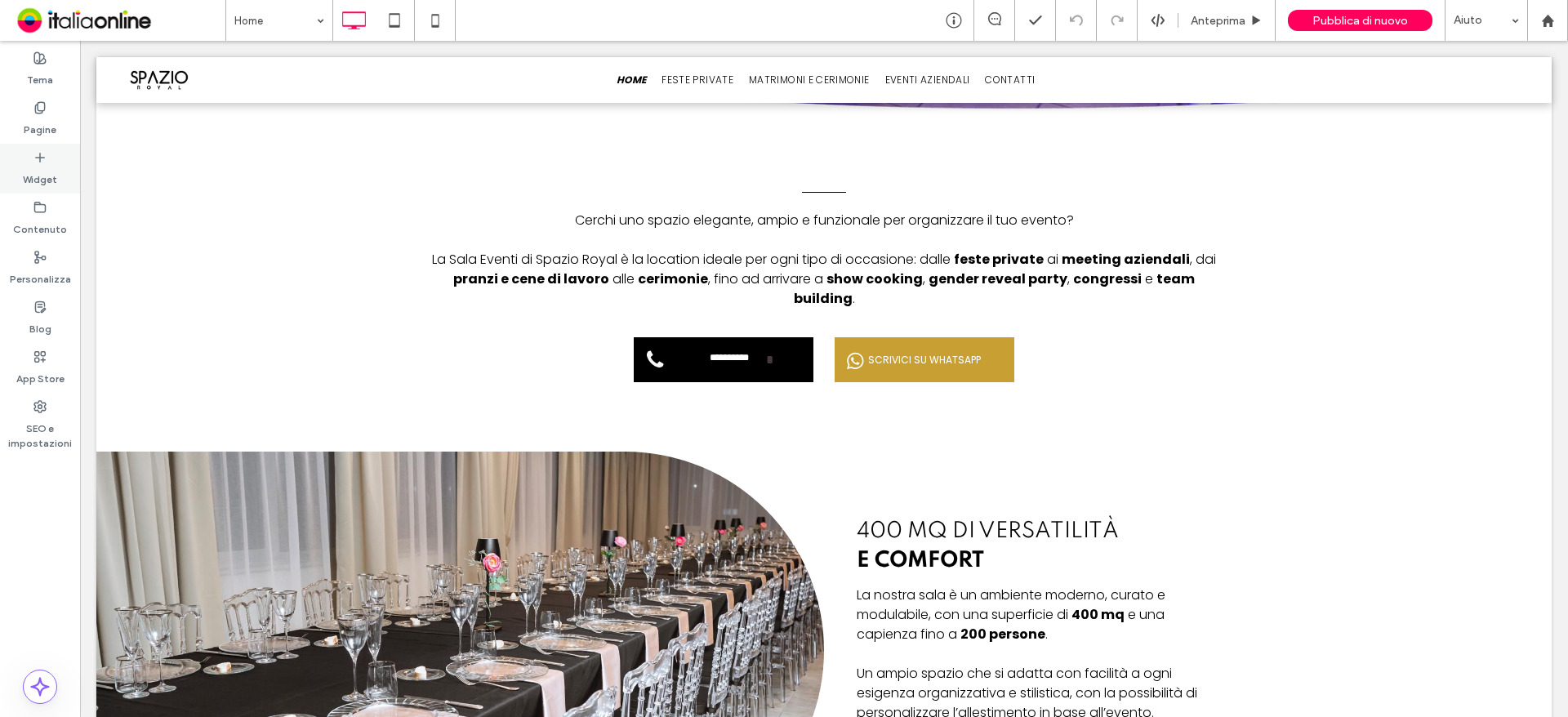
click at [32, 168] on label "Widget" at bounding box center [40, 175] width 34 height 23
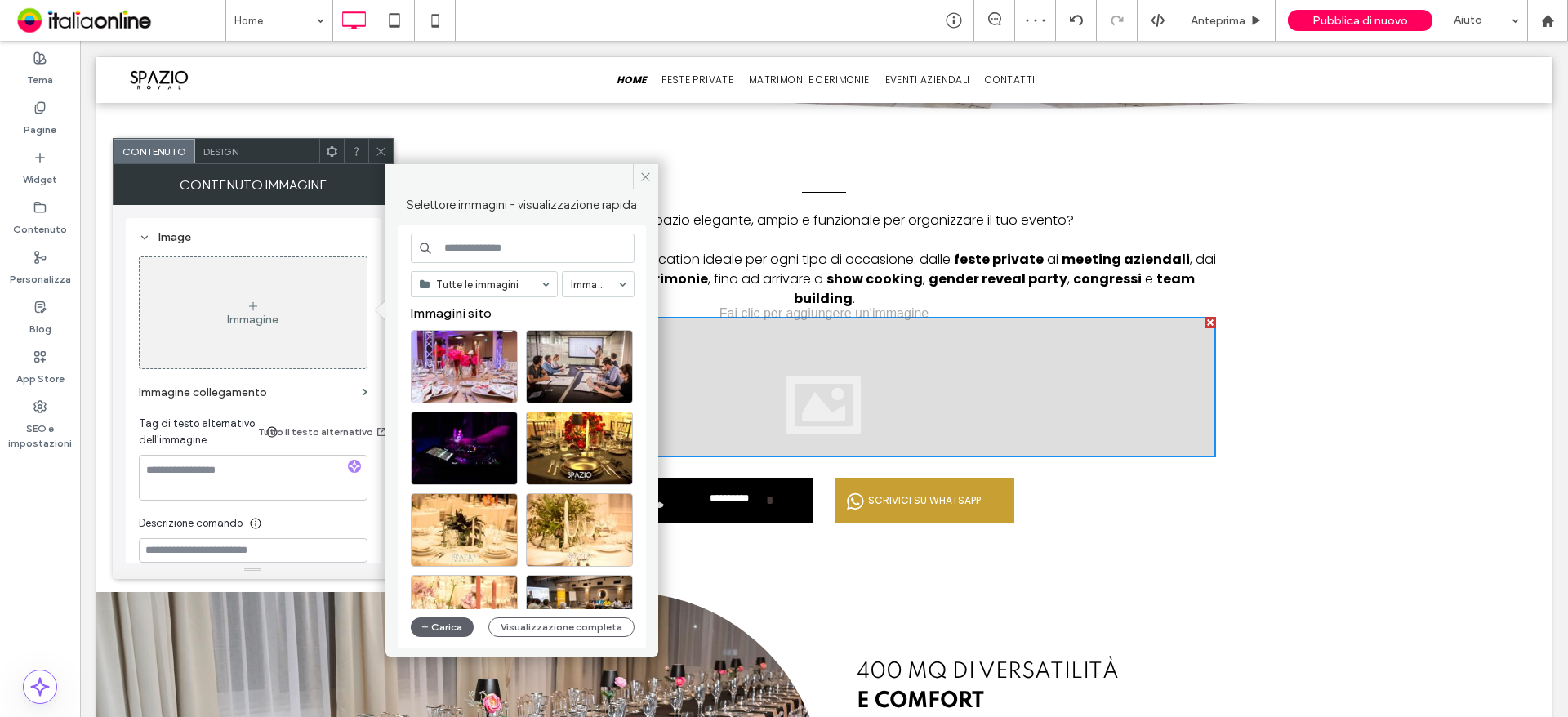
click at [473, 627] on div "Carica Visualizzazione completa" at bounding box center [522, 627] width 223 height 20
click at [440, 630] on button "Carica" at bounding box center [442, 627] width 64 height 20
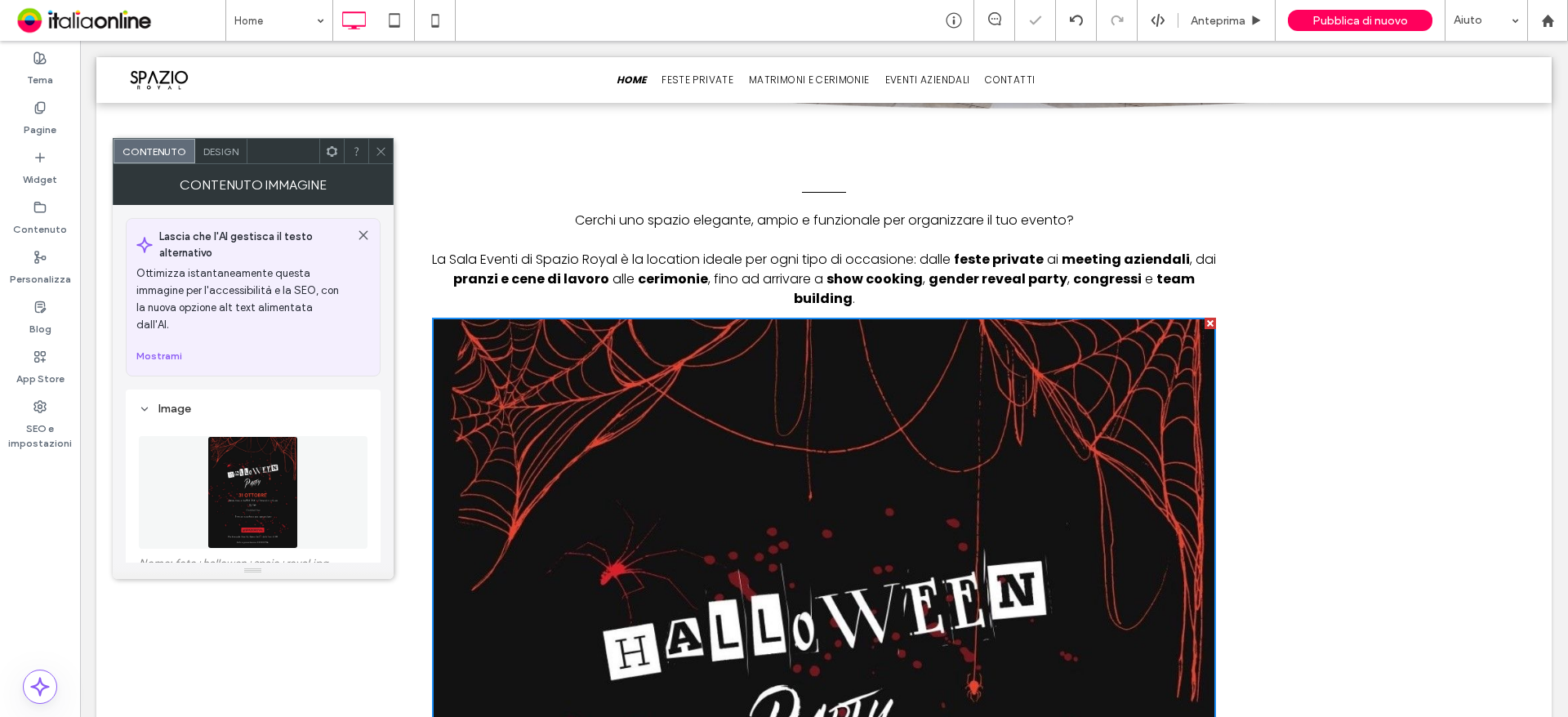
click at [381, 145] on icon at bounding box center [381, 151] width 13 height 13
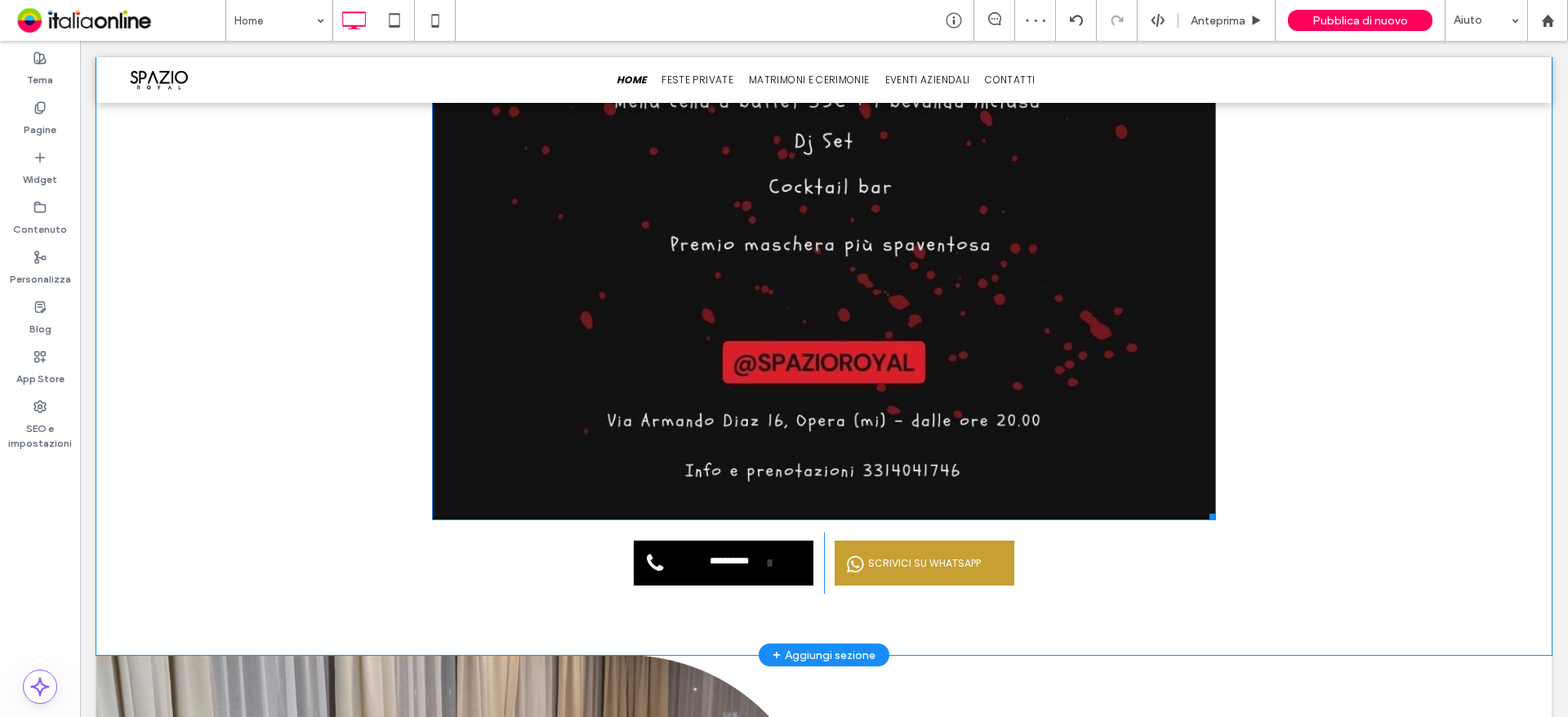
scroll to position [1470, 0]
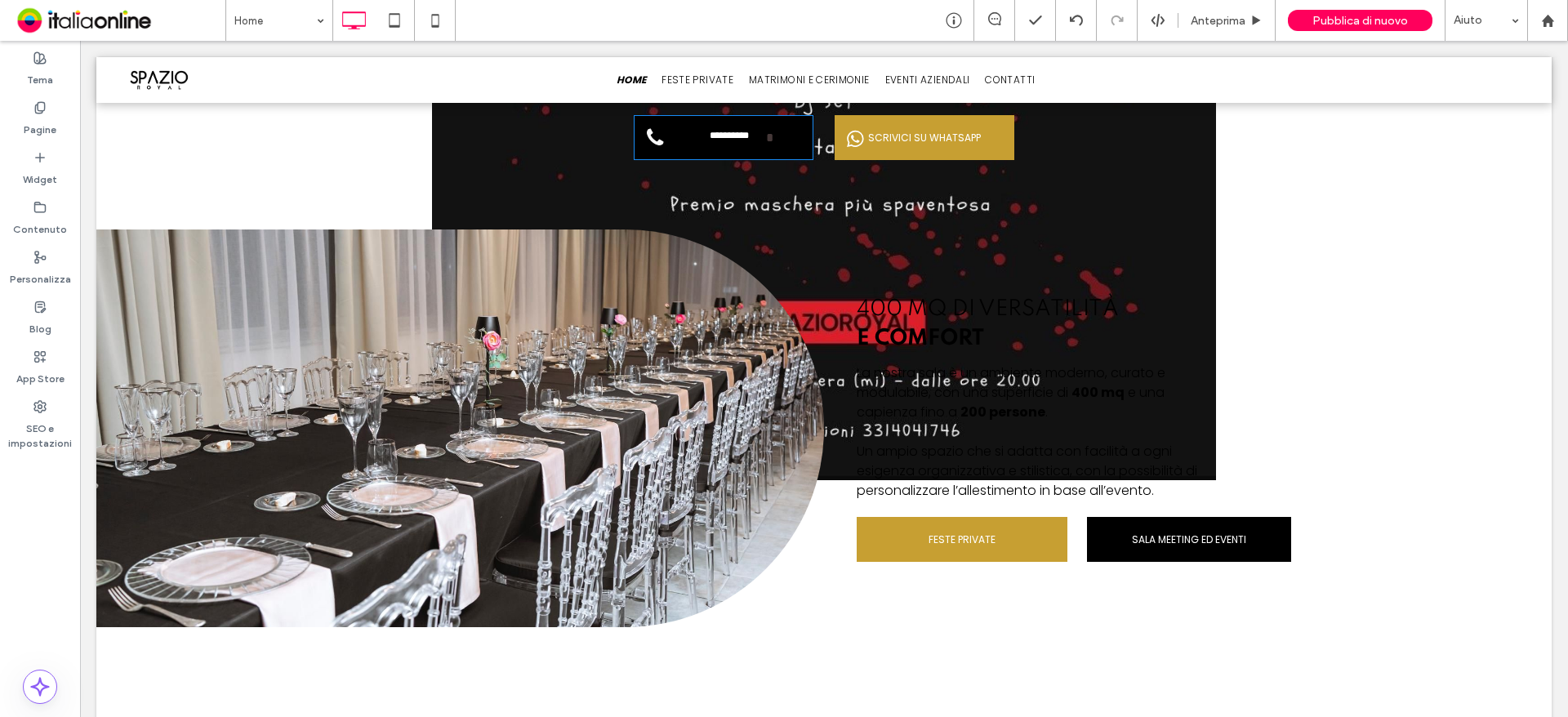
drag, startPoint x: 1206, startPoint y: 476, endPoint x: 1132, endPoint y: 383, distance: 118.8
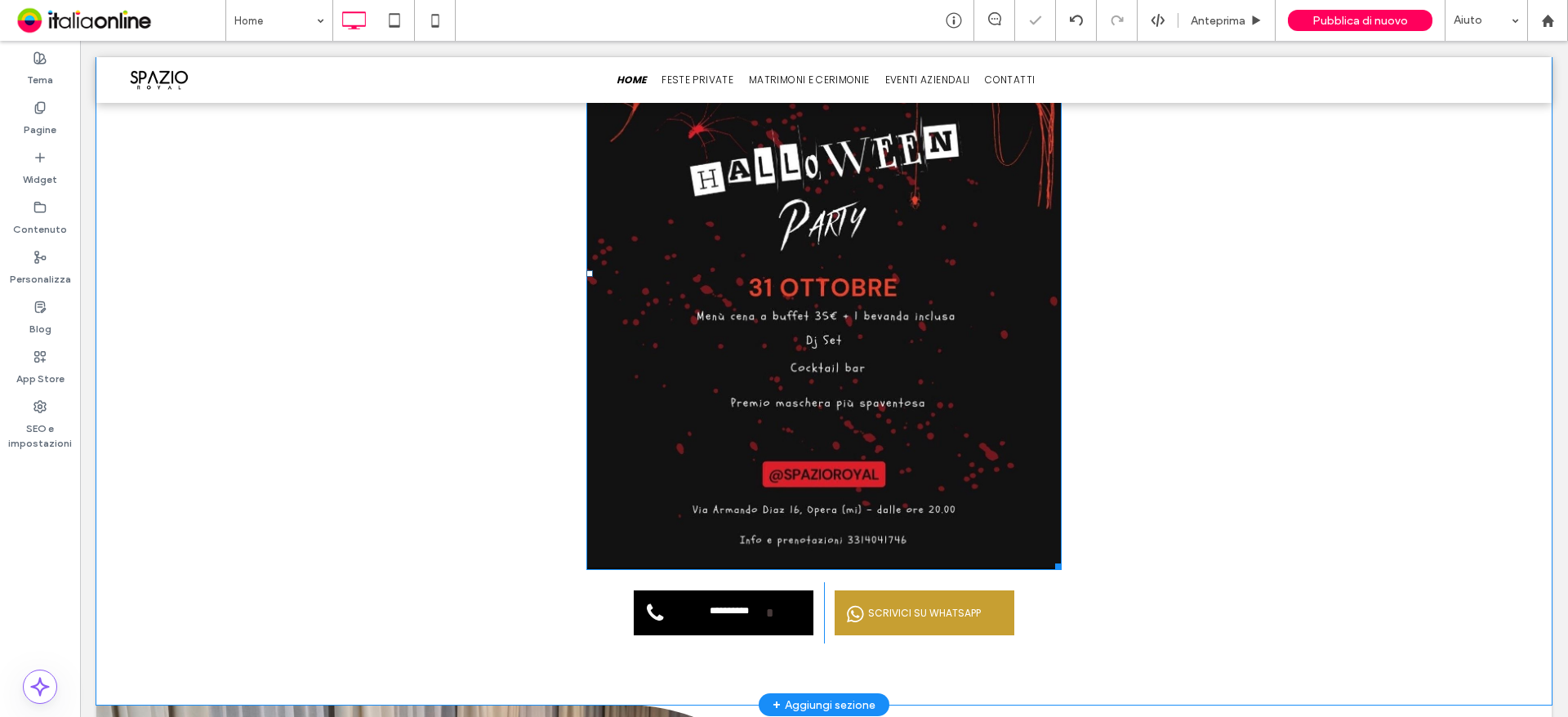
scroll to position [980, 0]
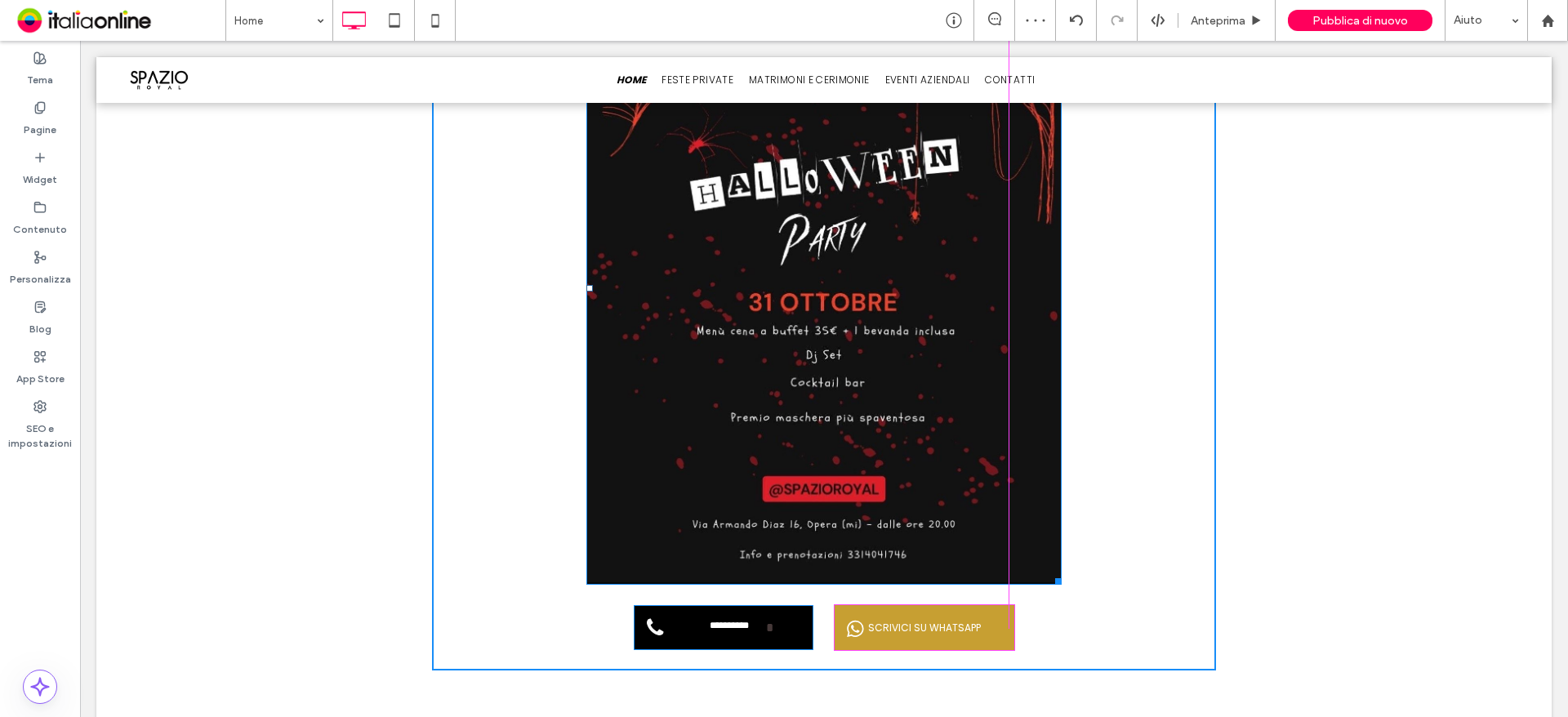
drag, startPoint x: 1055, startPoint y: 576, endPoint x: 1118, endPoint y: 591, distance: 64.8
click at [1011, 557] on div "**********" at bounding box center [824, 263] width 784 height 813
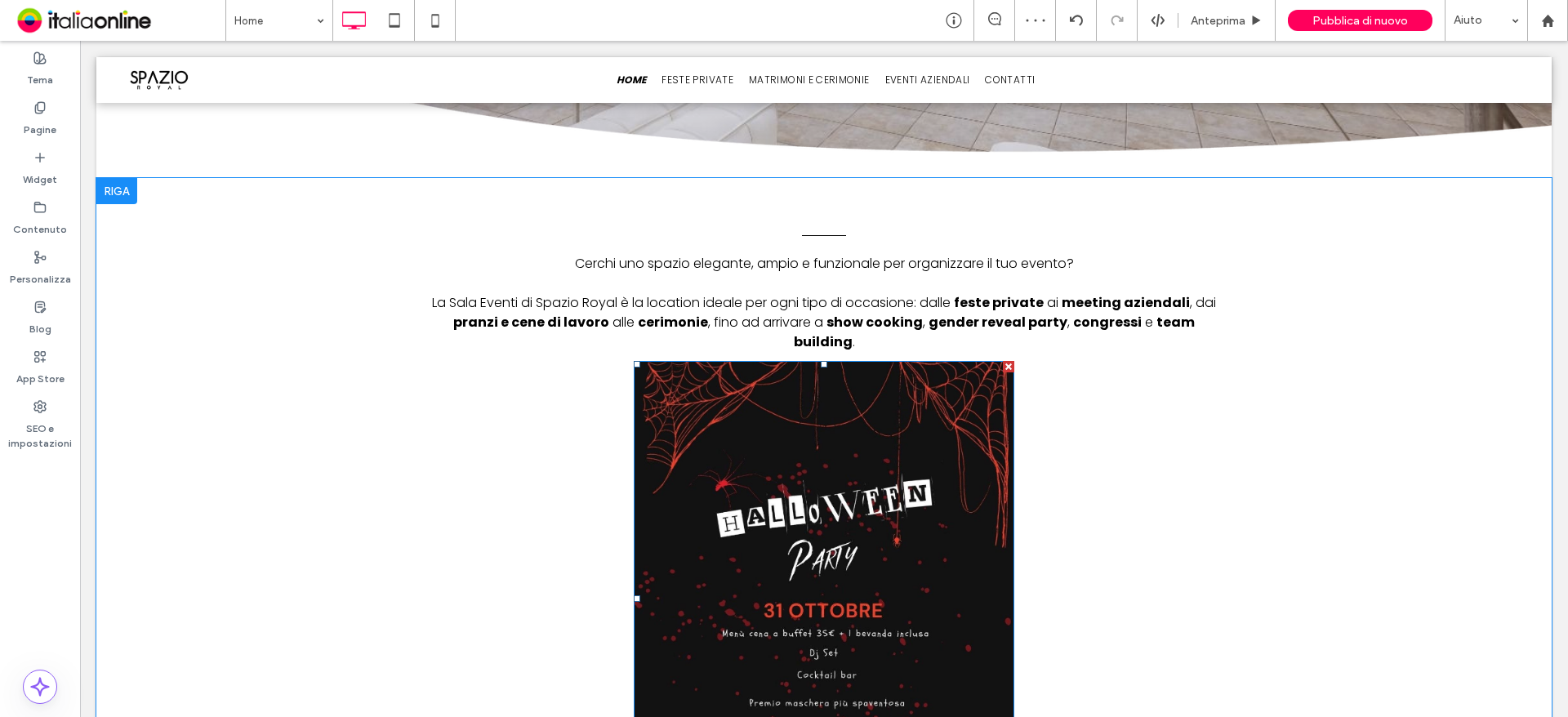
scroll to position [490, 0]
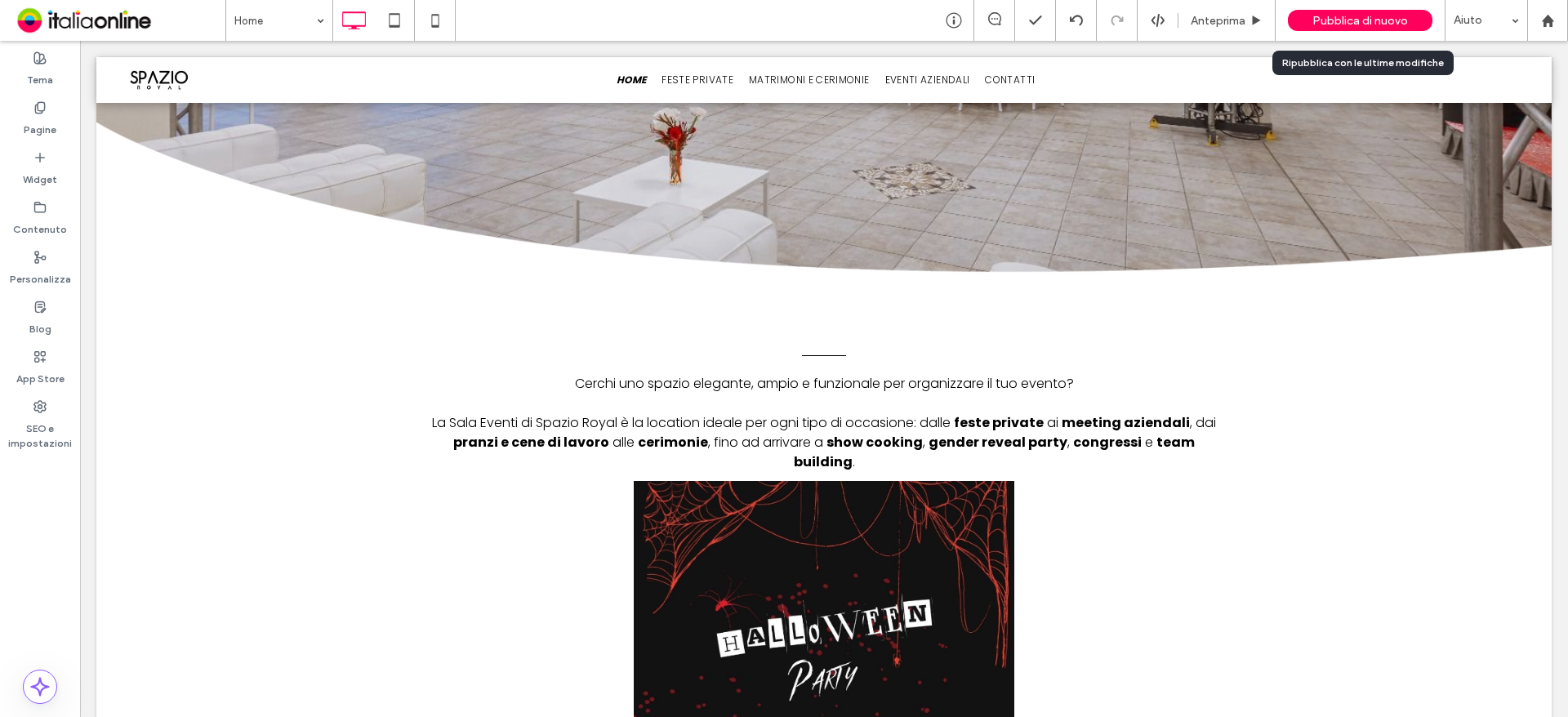
click at [1409, 10] on div "Pubblica di nuovo" at bounding box center [1360, 21] width 144 height 22
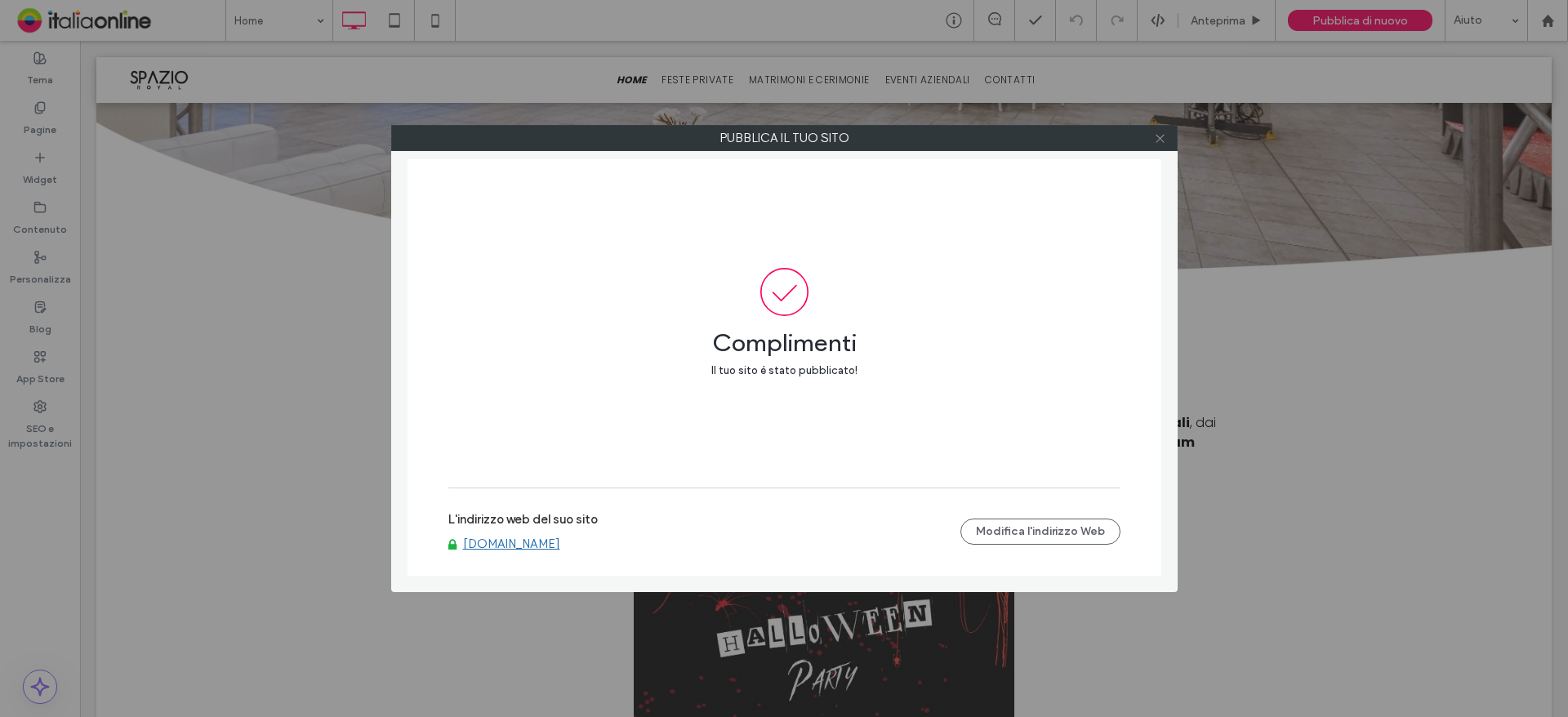
click at [1159, 138] on icon at bounding box center [1160, 139] width 13 height 13
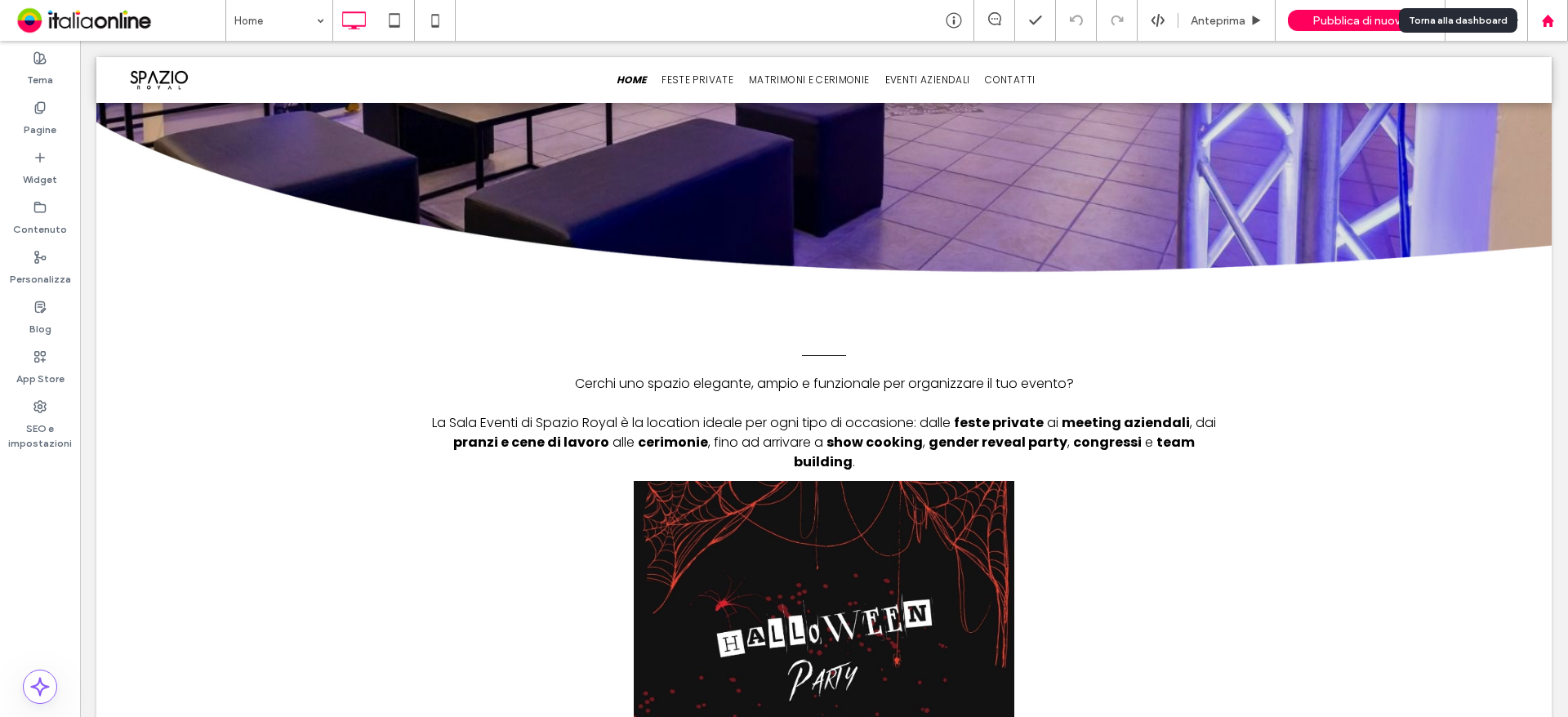
click at [1542, 18] on icon at bounding box center [1547, 20] width 14 height 14
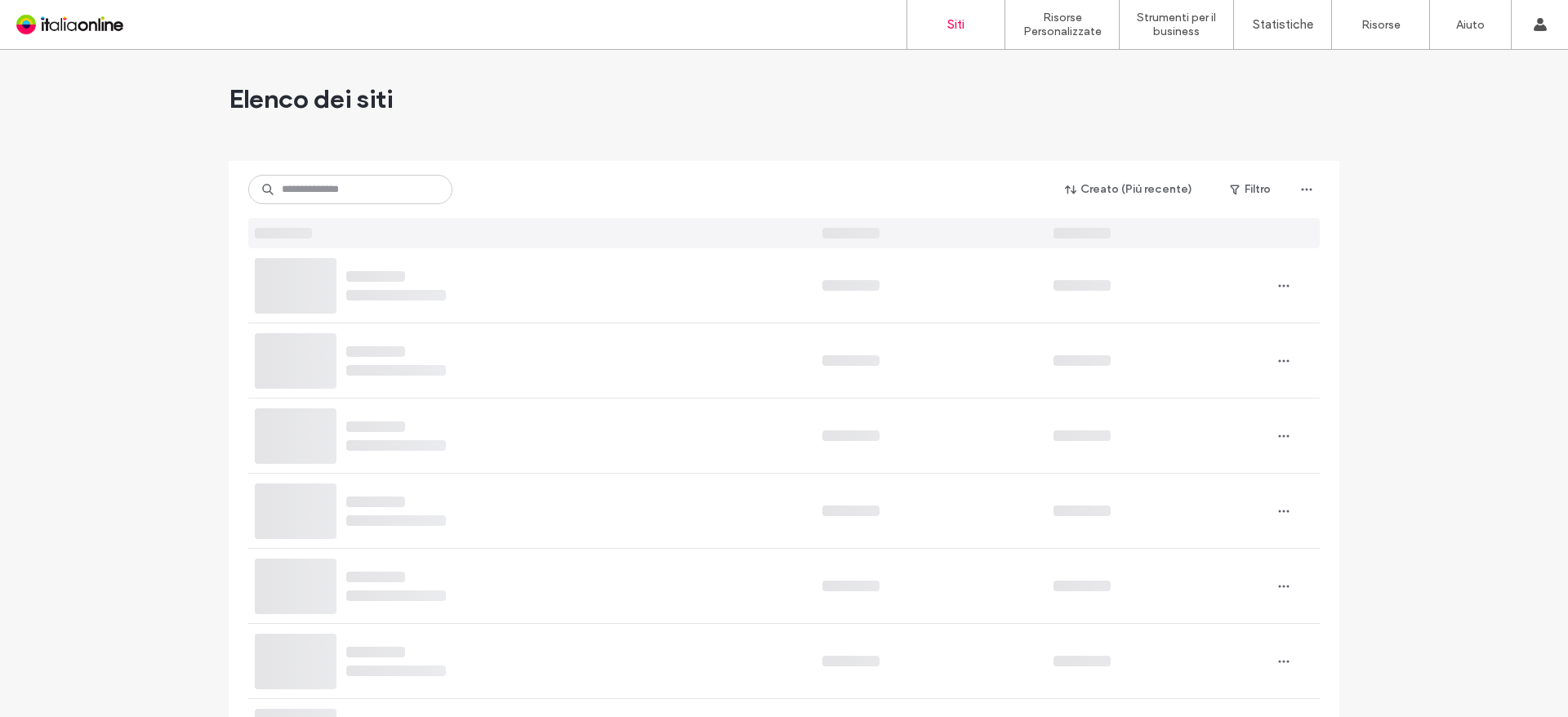
click at [323, 189] on input at bounding box center [350, 189] width 204 height 30
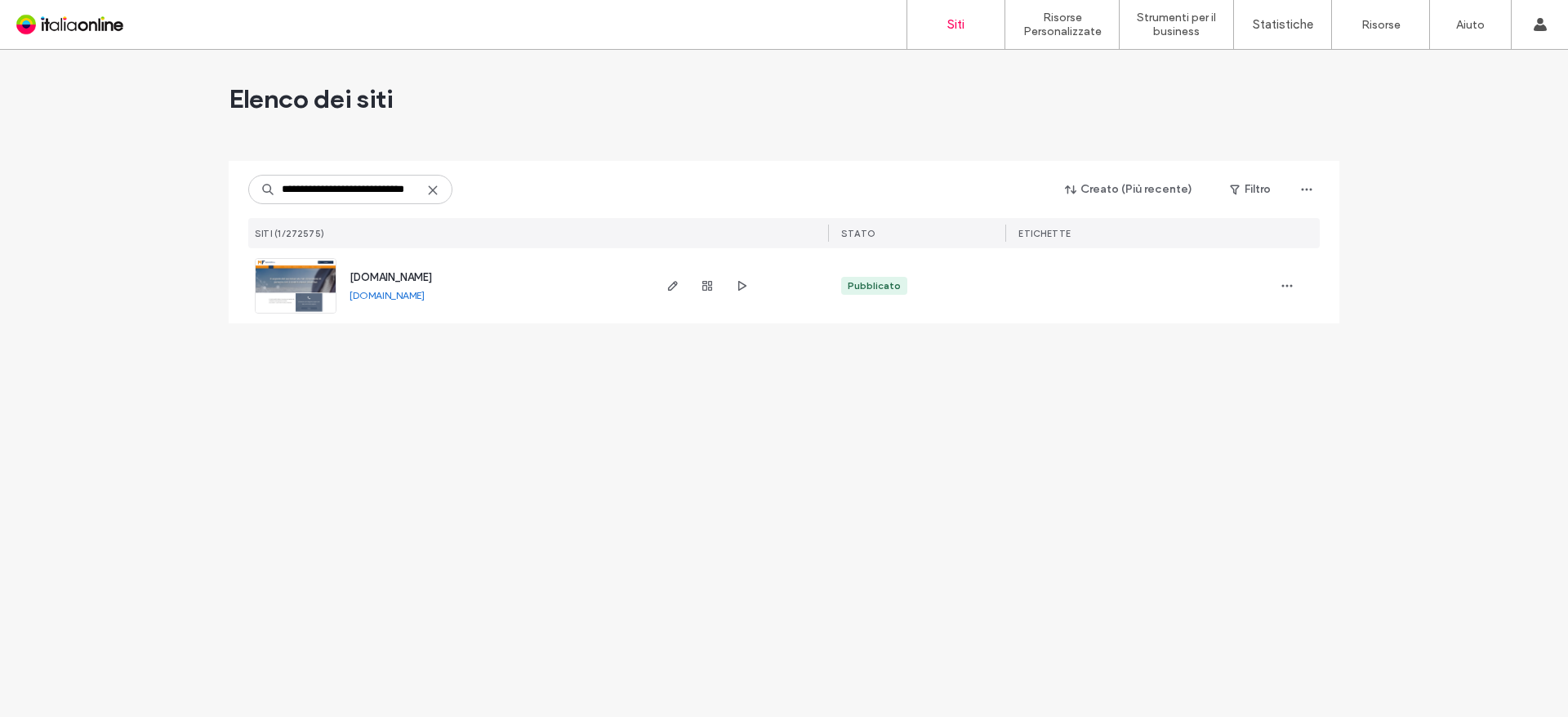
type input "**********"
click at [432, 274] on span "[DOMAIN_NAME]" at bounding box center [391, 277] width 83 height 13
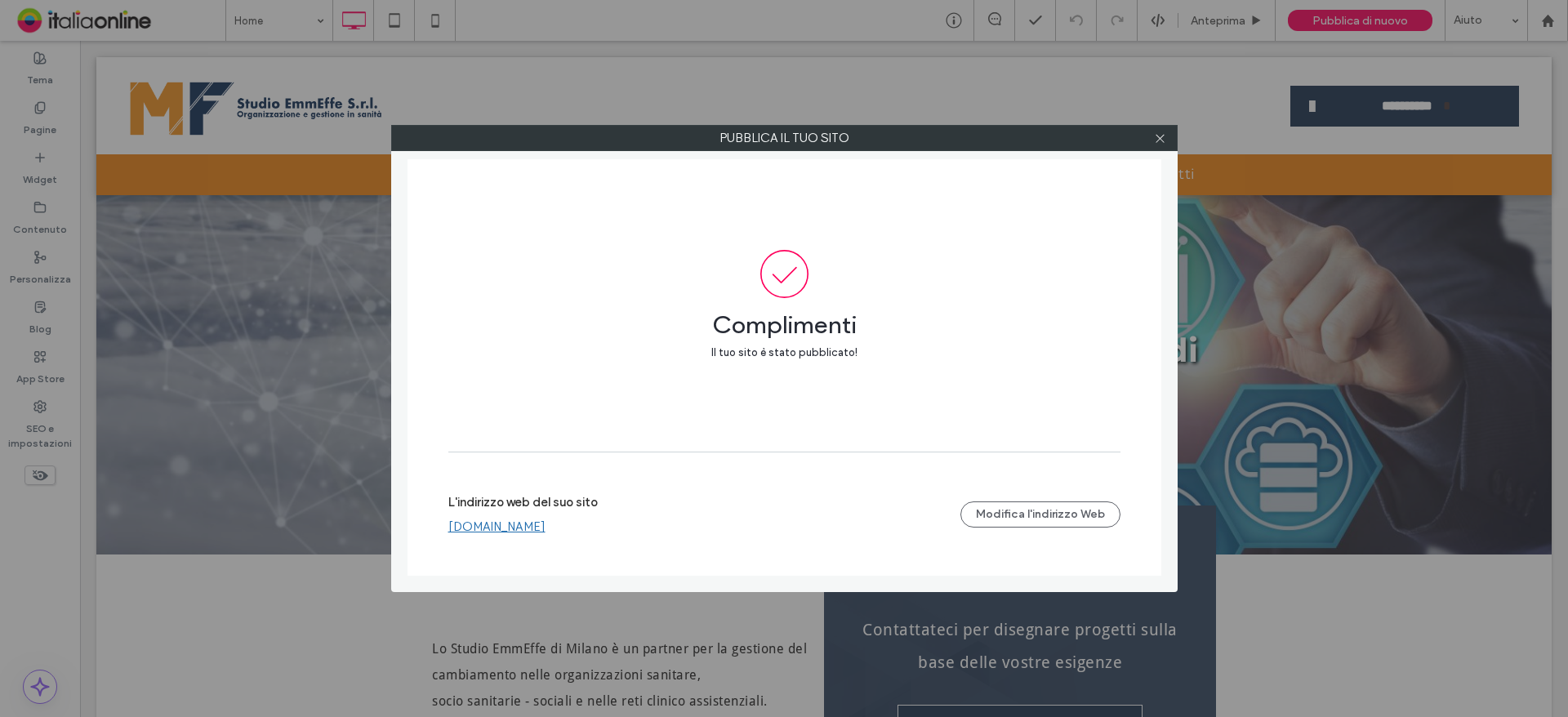
click at [1165, 136] on icon at bounding box center [1160, 139] width 13 height 13
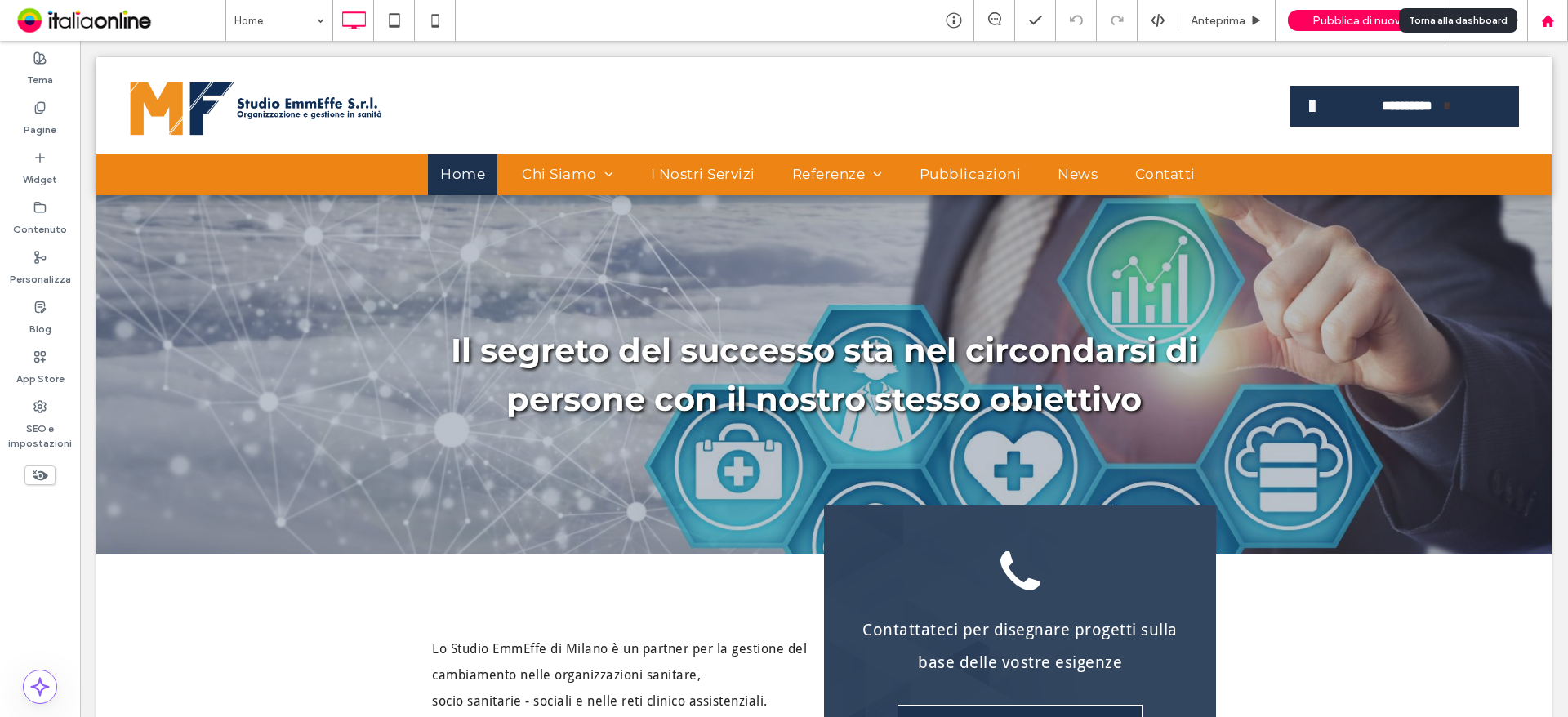
click at [1538, 20] on div at bounding box center [1547, 20] width 40 height 14
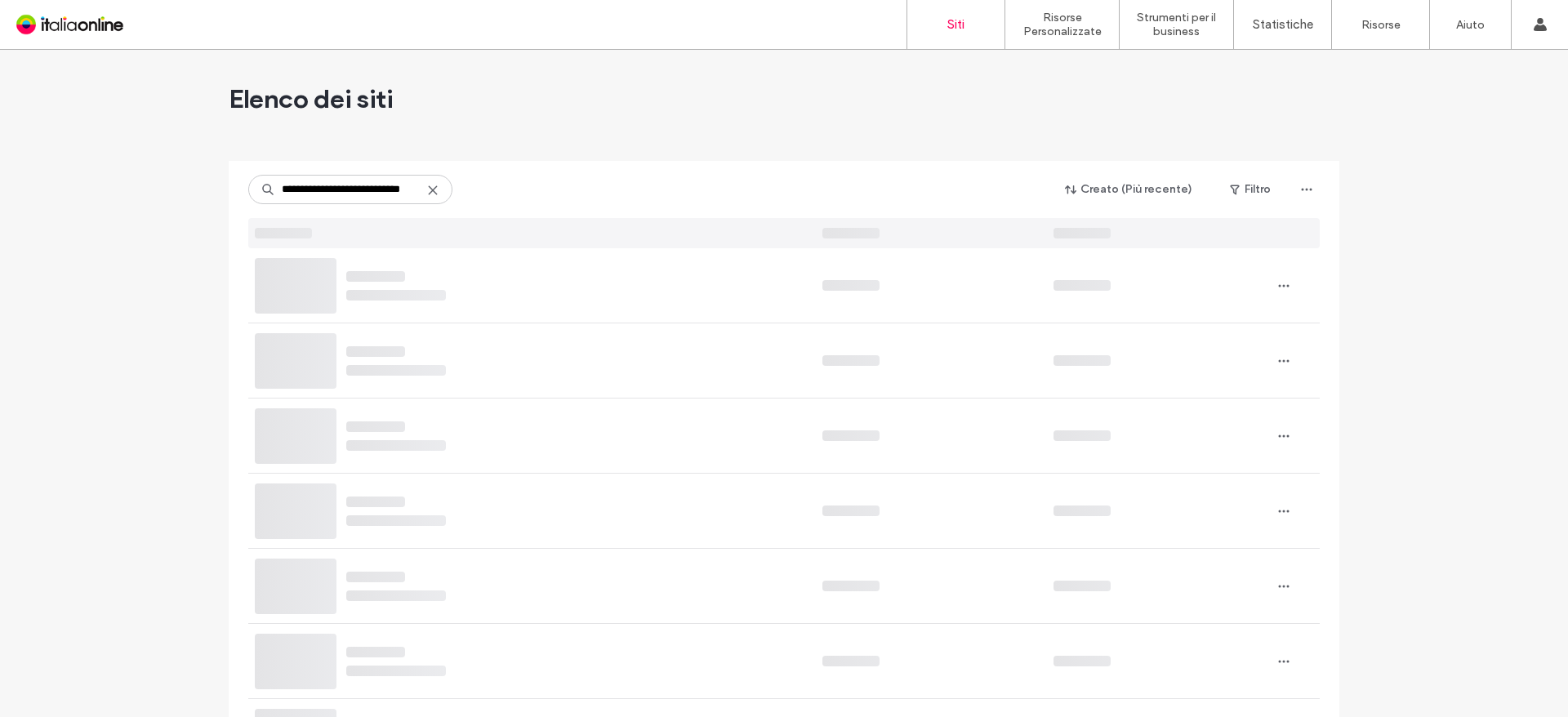
type input "**********"
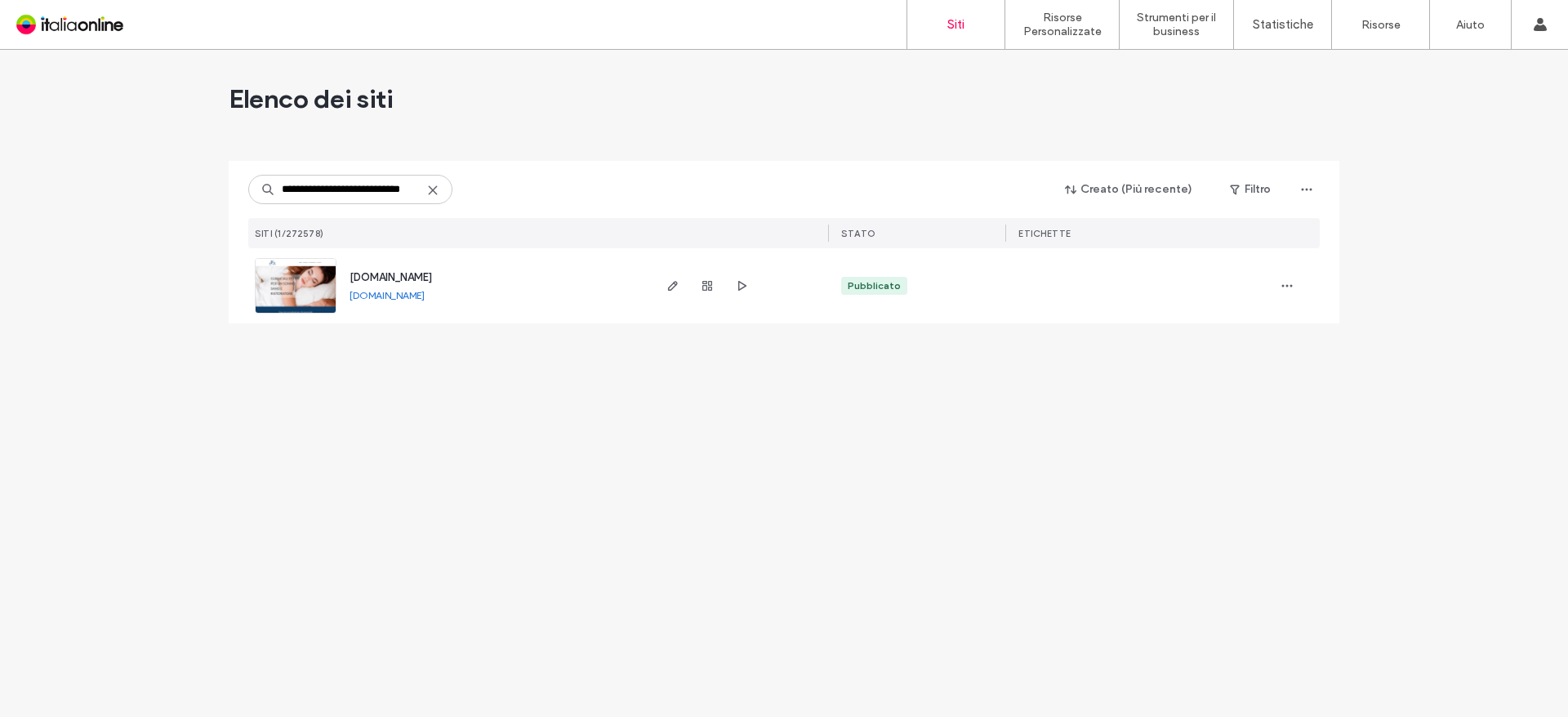
click at [365, 276] on span "[DOMAIN_NAME]" at bounding box center [391, 277] width 83 height 13
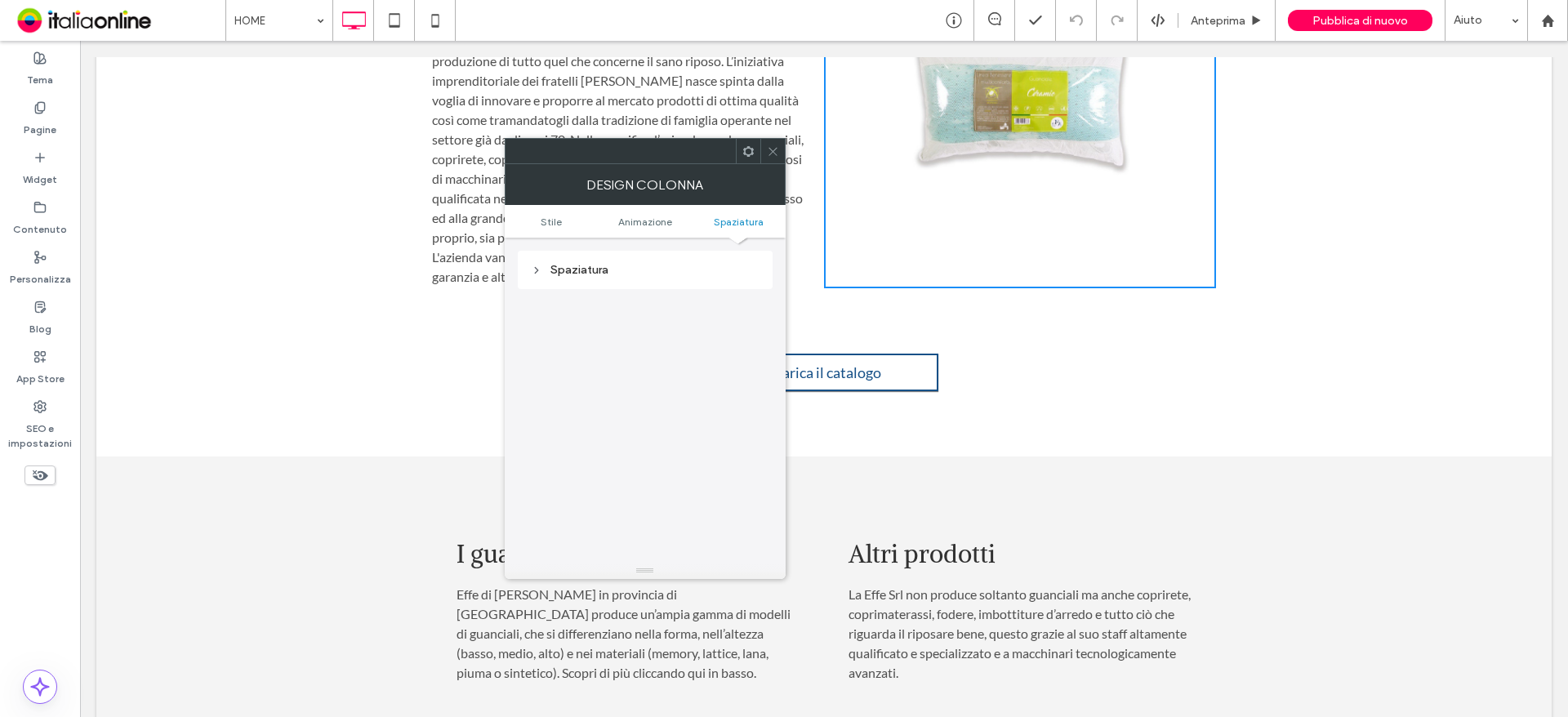
click at [775, 156] on icon at bounding box center [773, 151] width 13 height 13
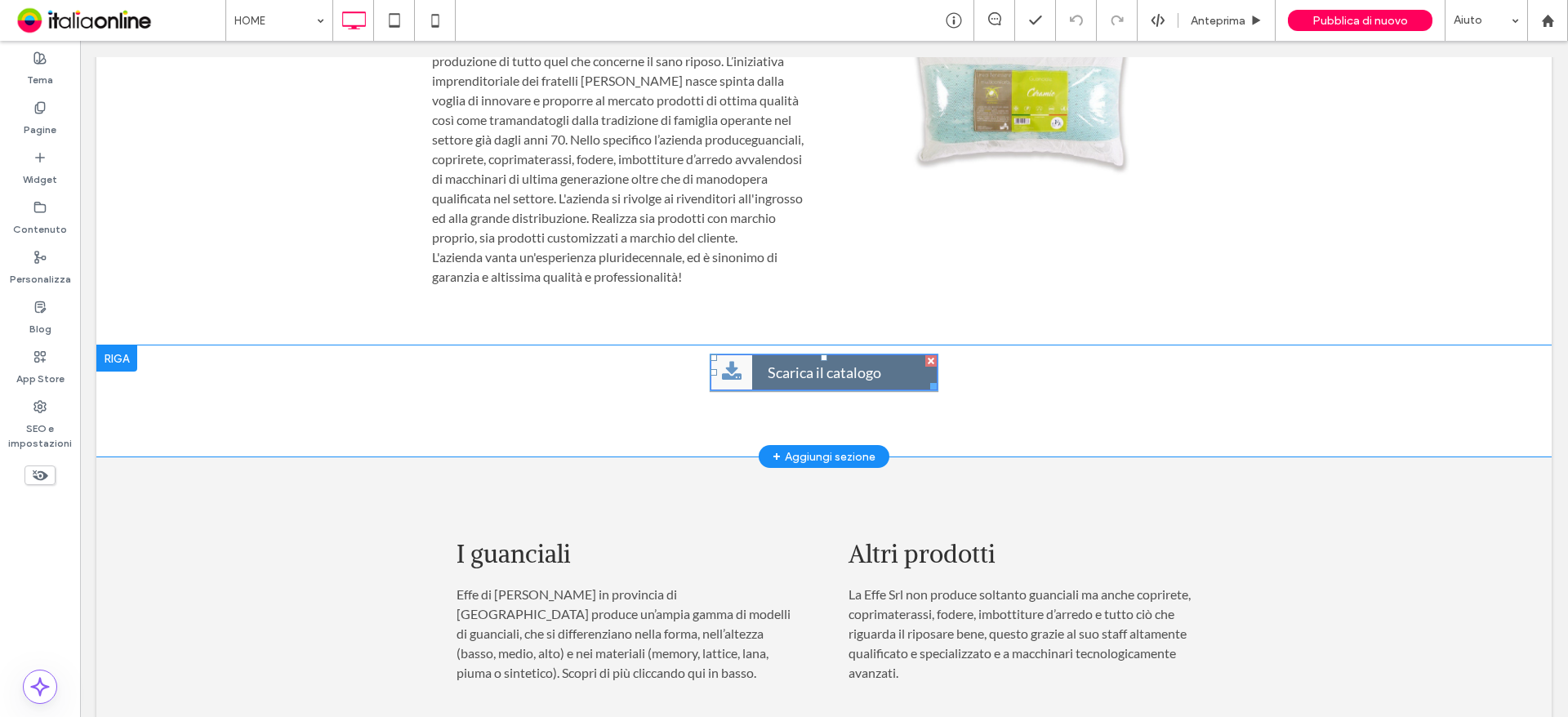
click at [818, 382] on span "Scarica il catalogo" at bounding box center [824, 372] width 125 height 34
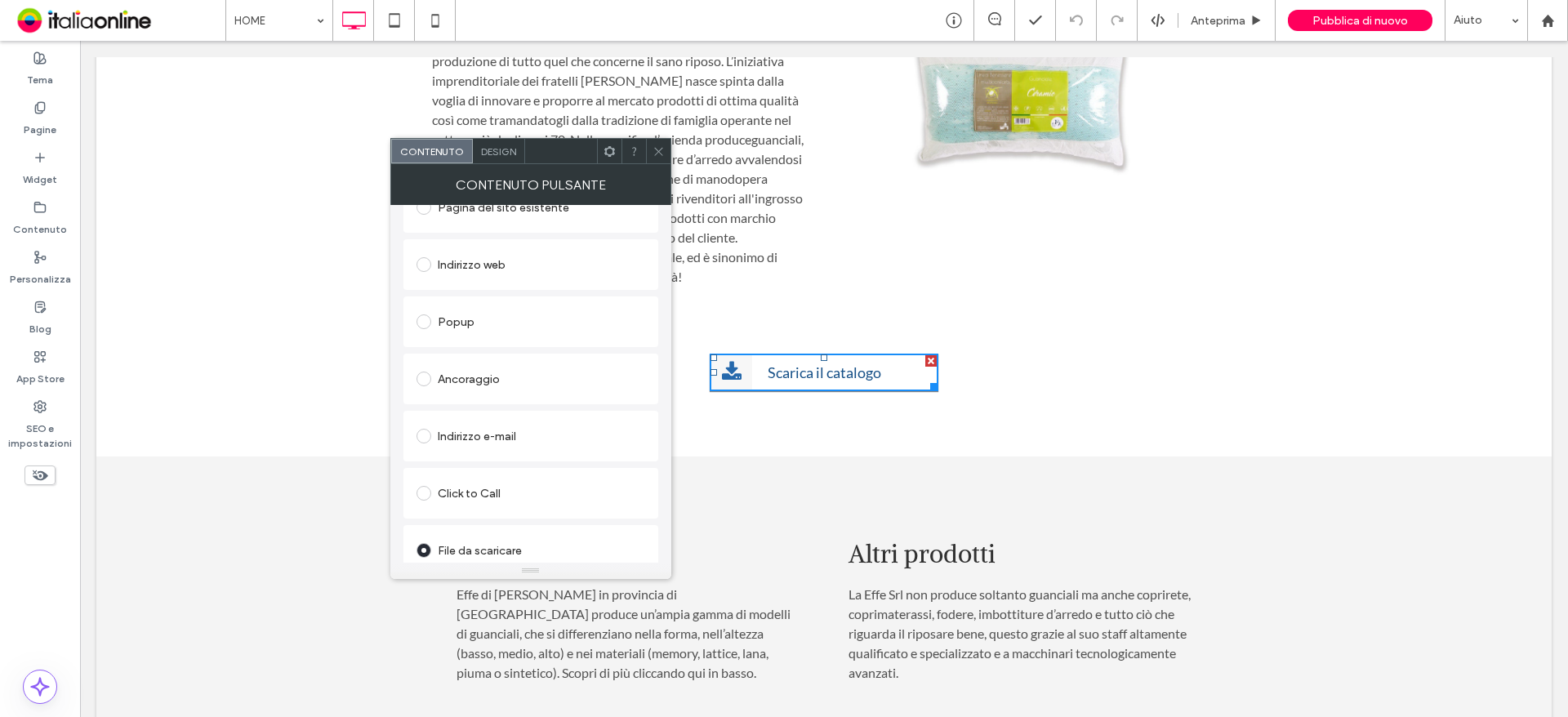
scroll to position [273, 0]
click at [451, 546] on div "Modifica file" at bounding box center [444, 549] width 57 height 13
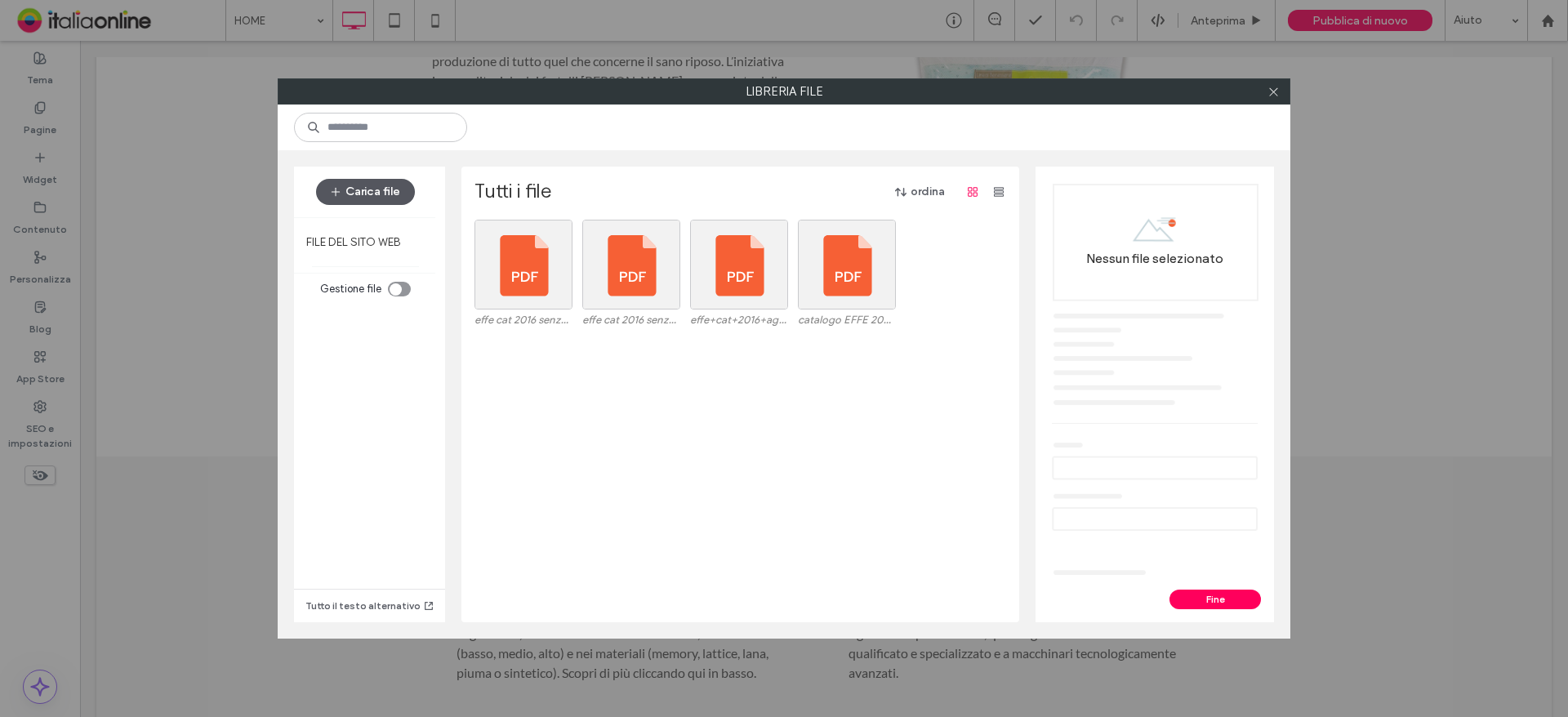
click at [379, 196] on button "Carica file" at bounding box center [366, 192] width 99 height 26
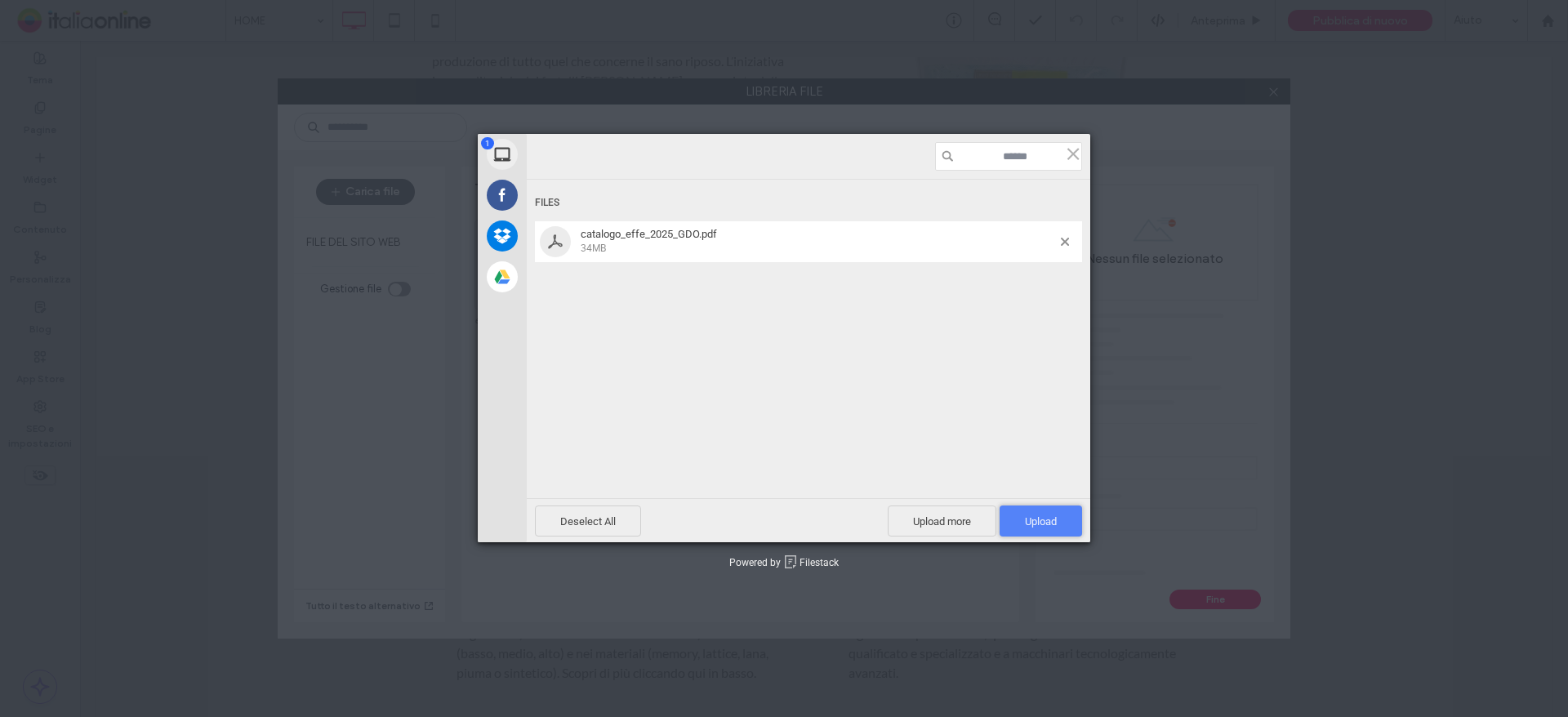
click at [1036, 525] on span "Upload 1" at bounding box center [1040, 522] width 32 height 13
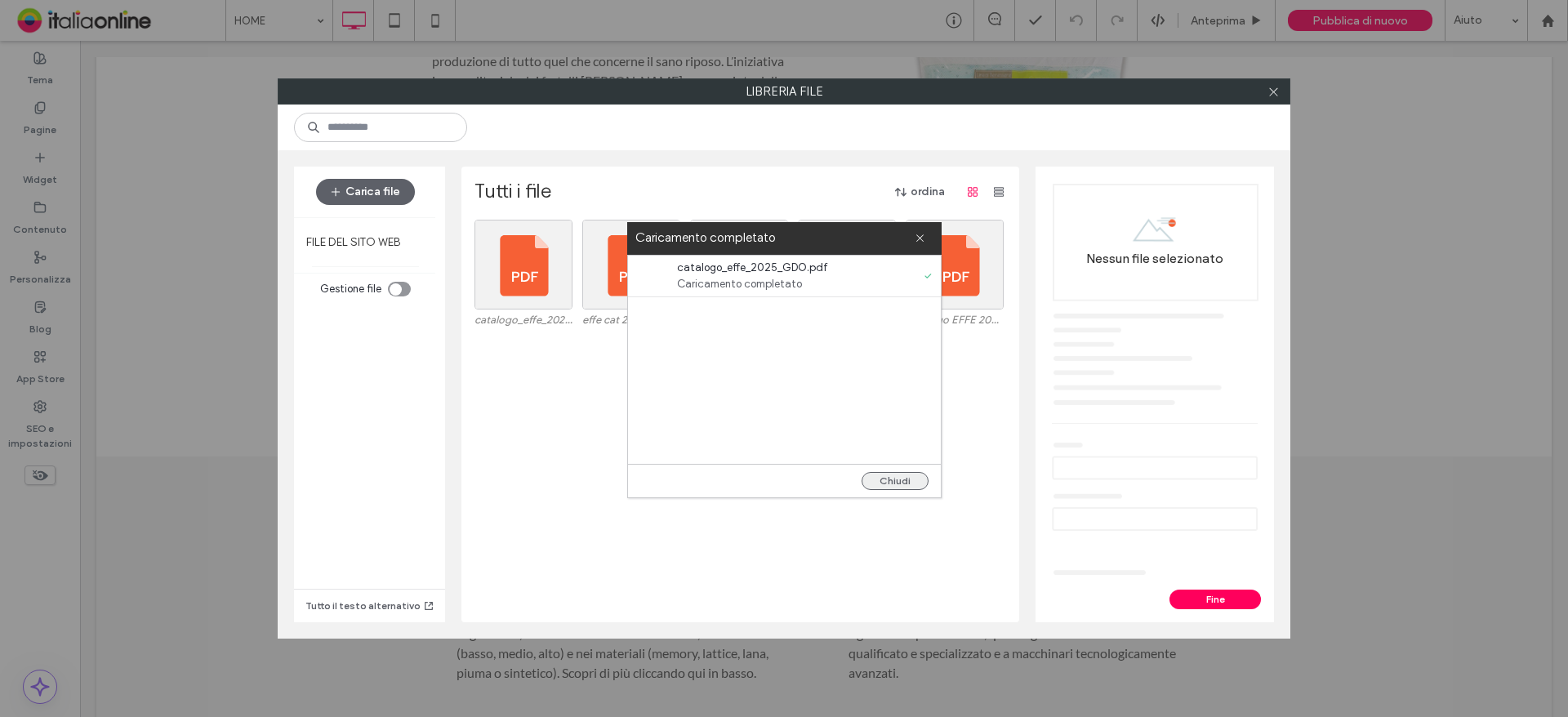
click at [899, 479] on button "Chiudi" at bounding box center [895, 481] width 67 height 18
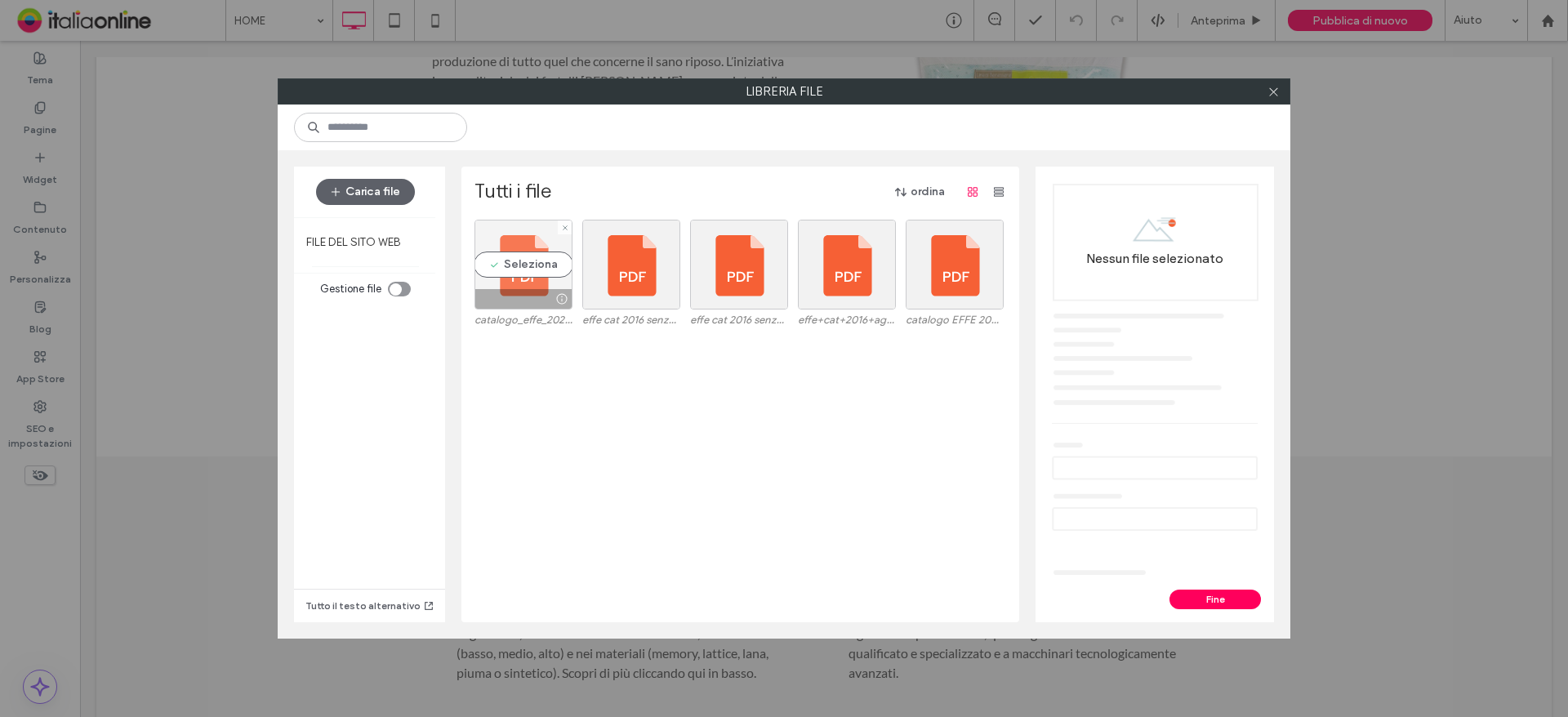
click at [526, 278] on div "Seleziona" at bounding box center [523, 265] width 98 height 90
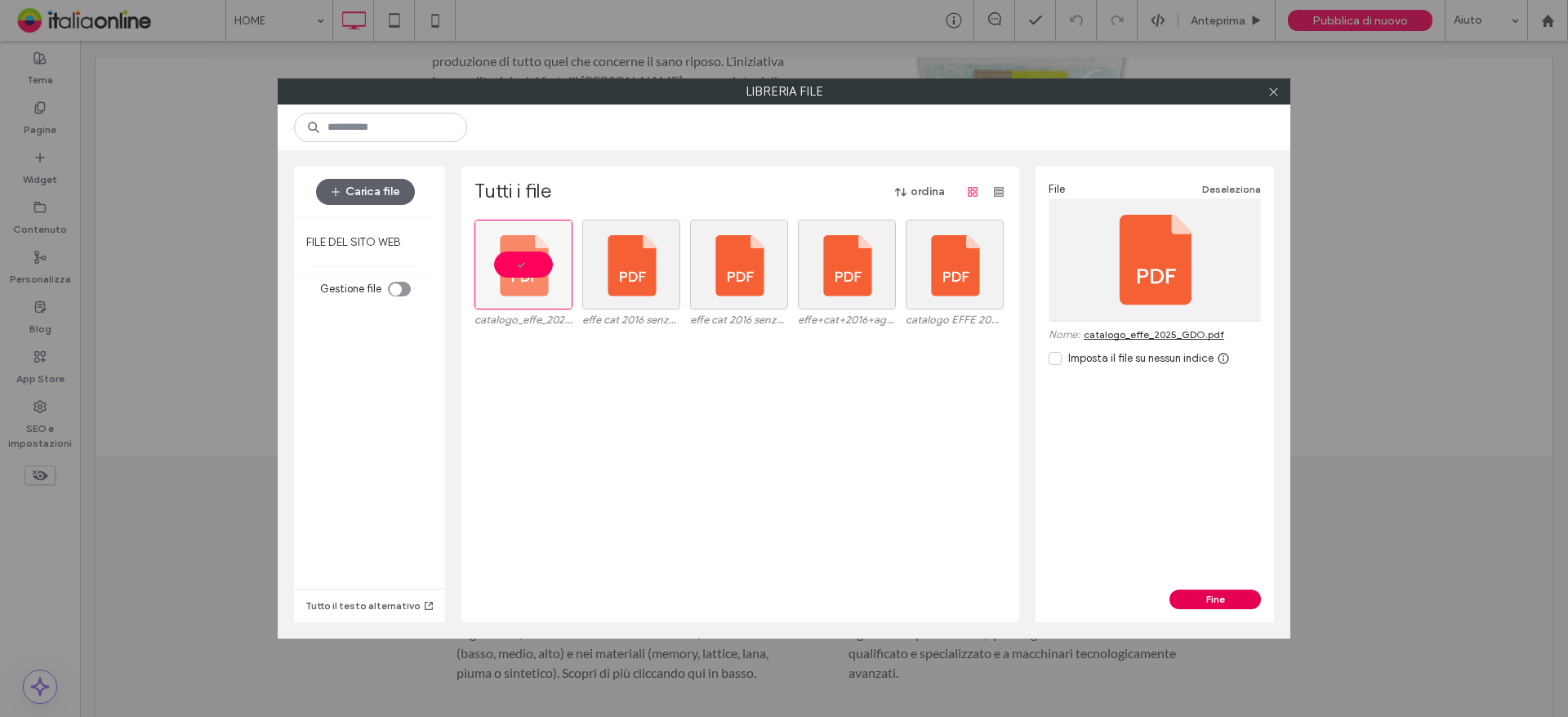
click at [1203, 599] on button "Fine" at bounding box center [1215, 600] width 92 height 20
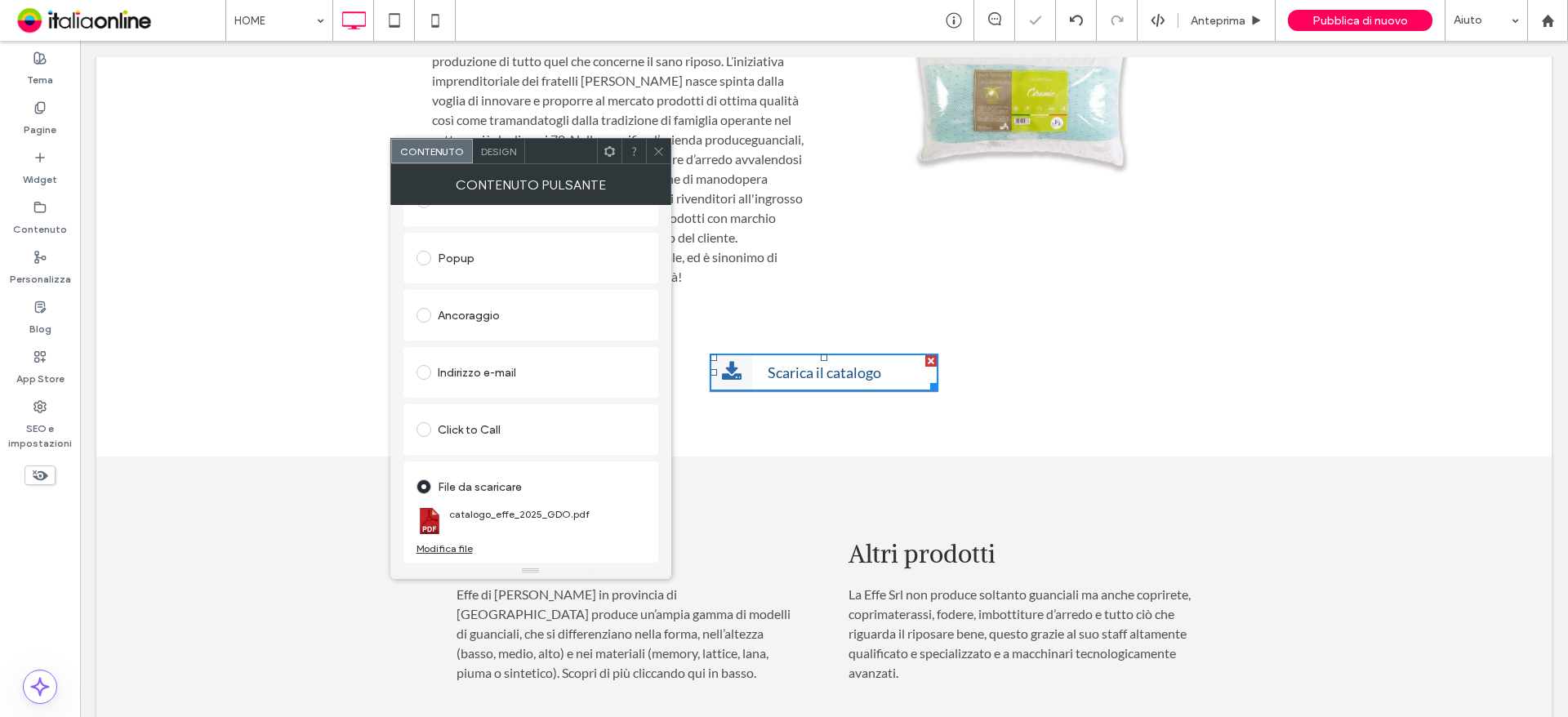
click at [659, 147] on icon at bounding box center [658, 151] width 13 height 13
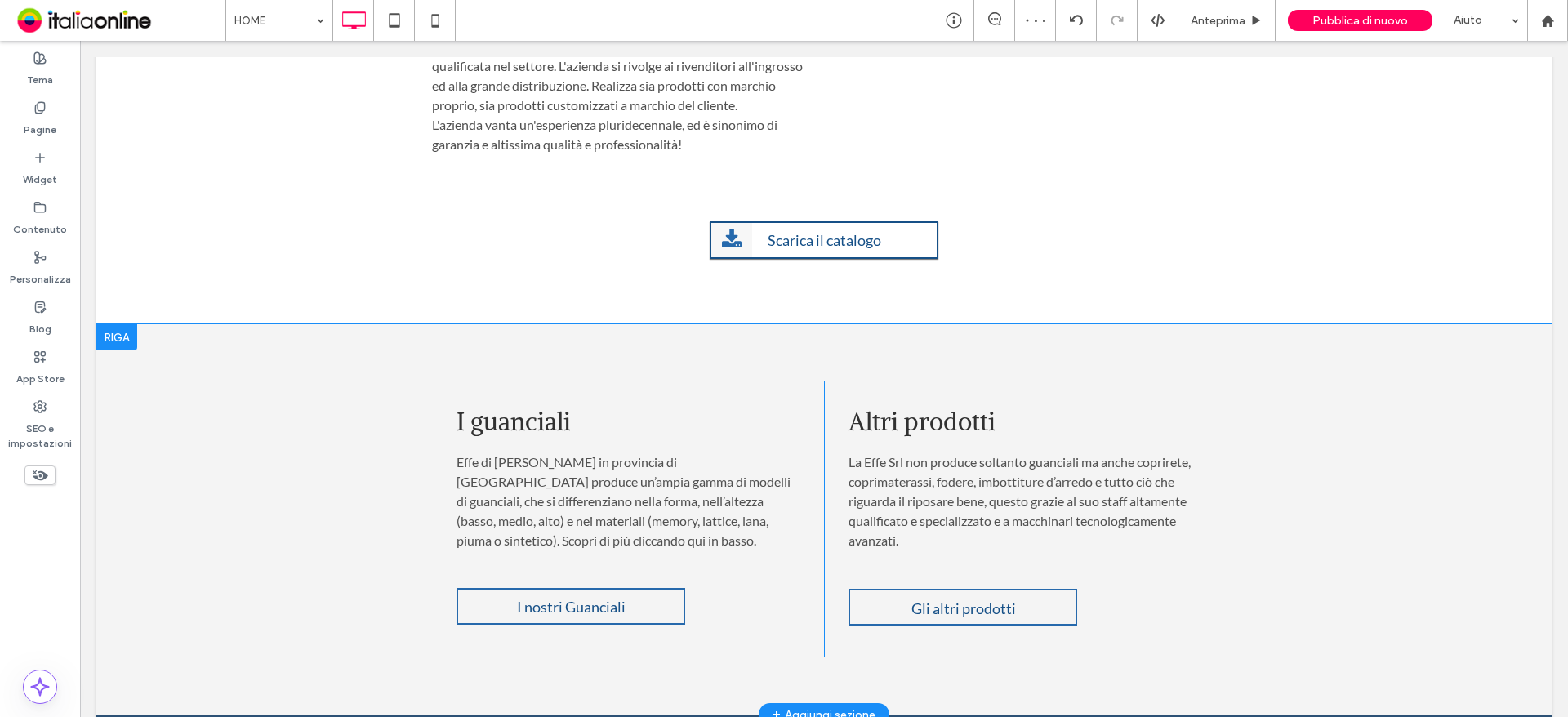
scroll to position [1536, 0]
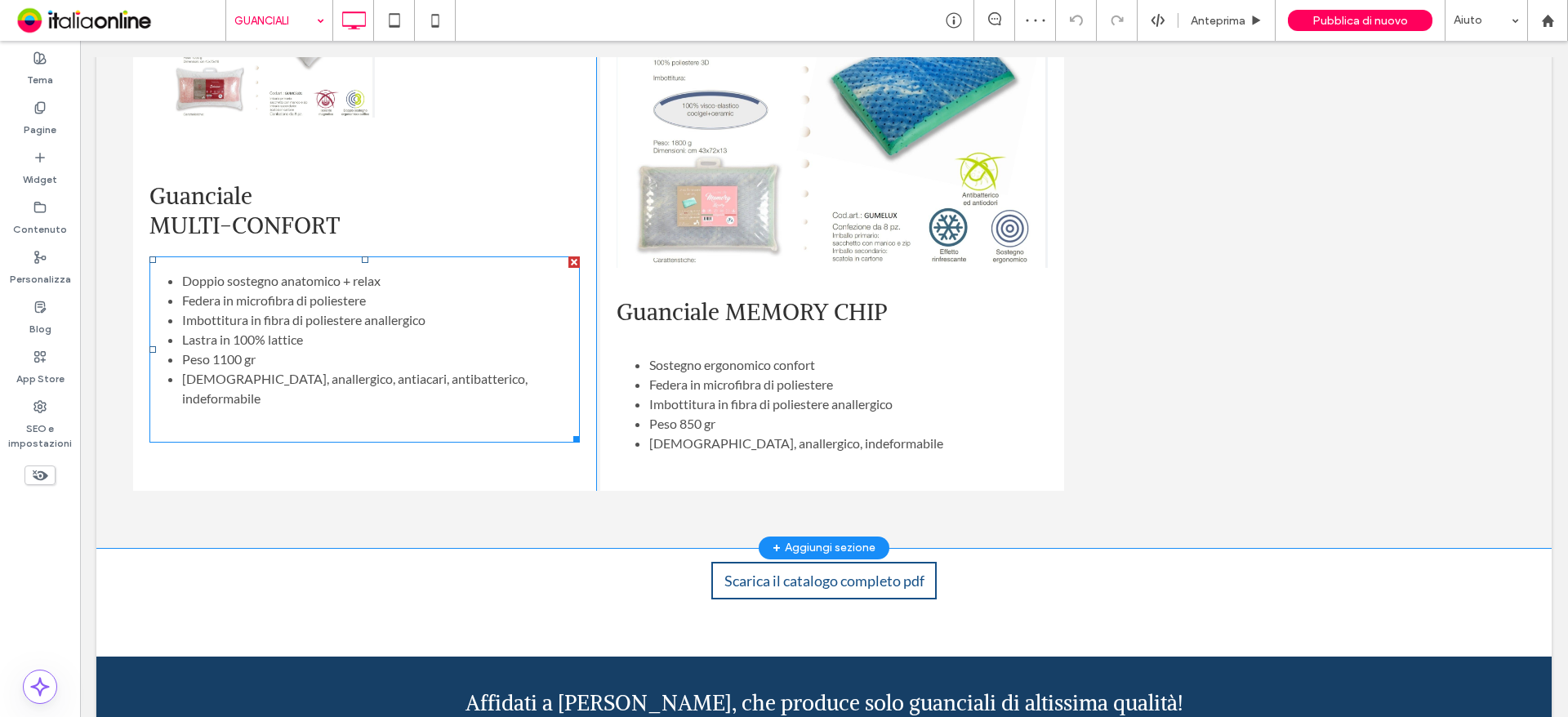
scroll to position [1797, 0]
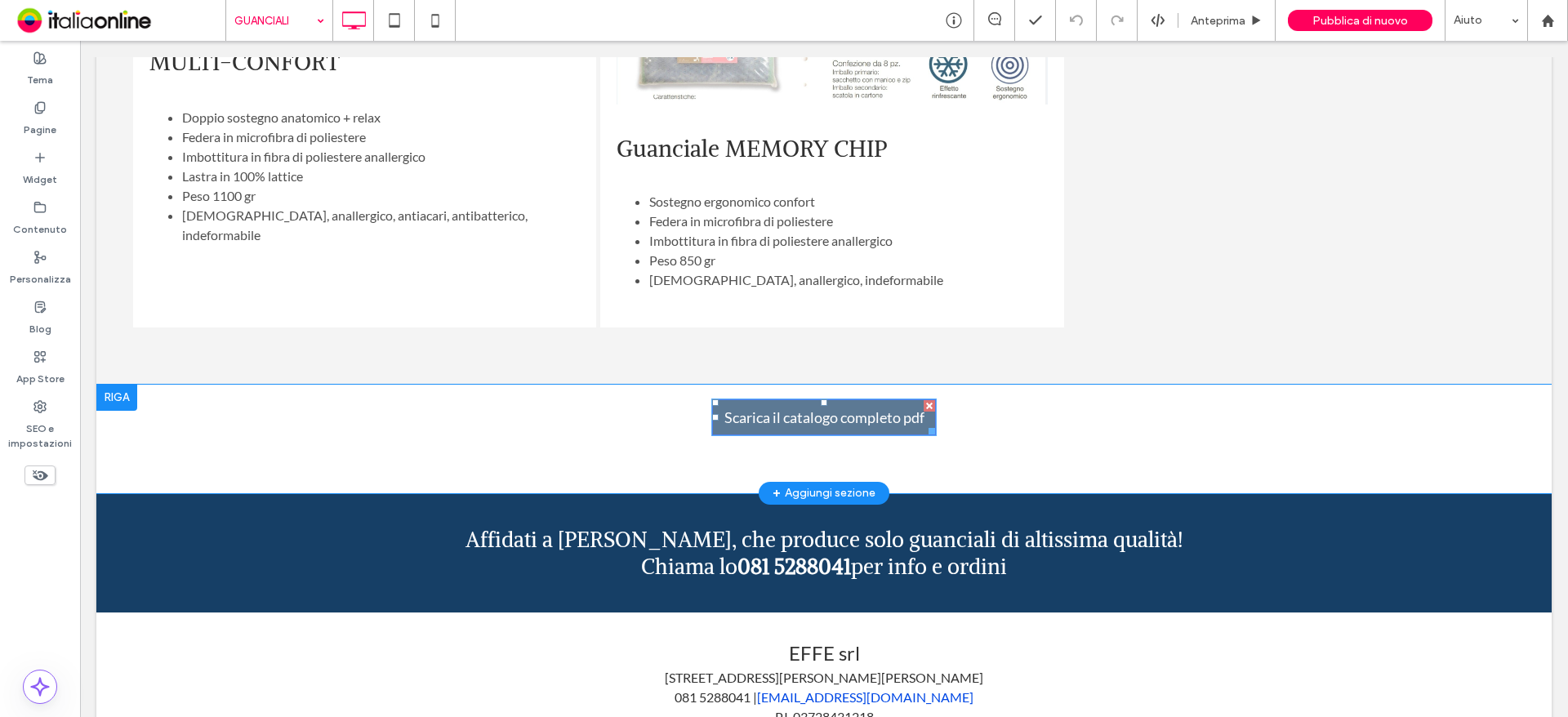
click at [834, 400] on span "Scarica il catalogo completo pdf" at bounding box center [824, 417] width 212 height 34
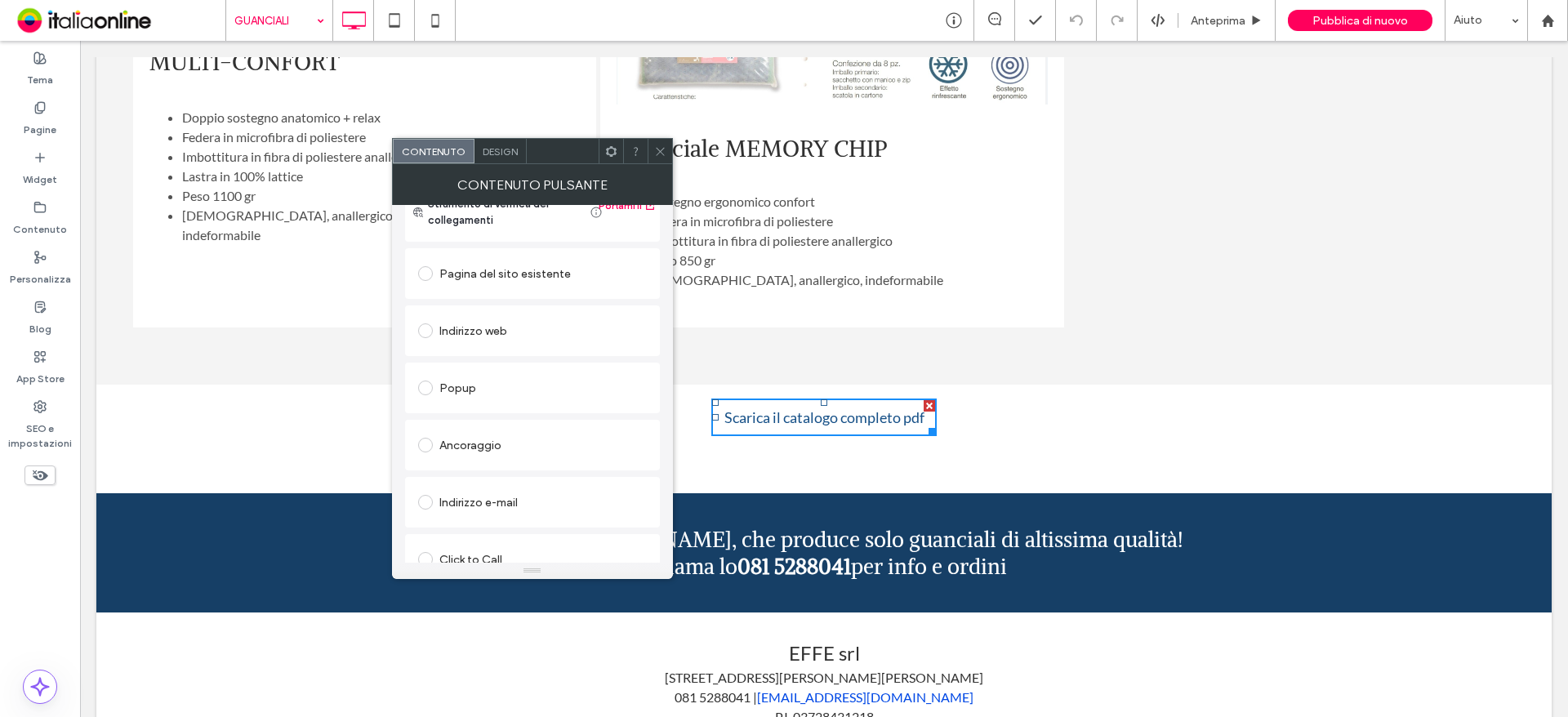
scroll to position [273, 0]
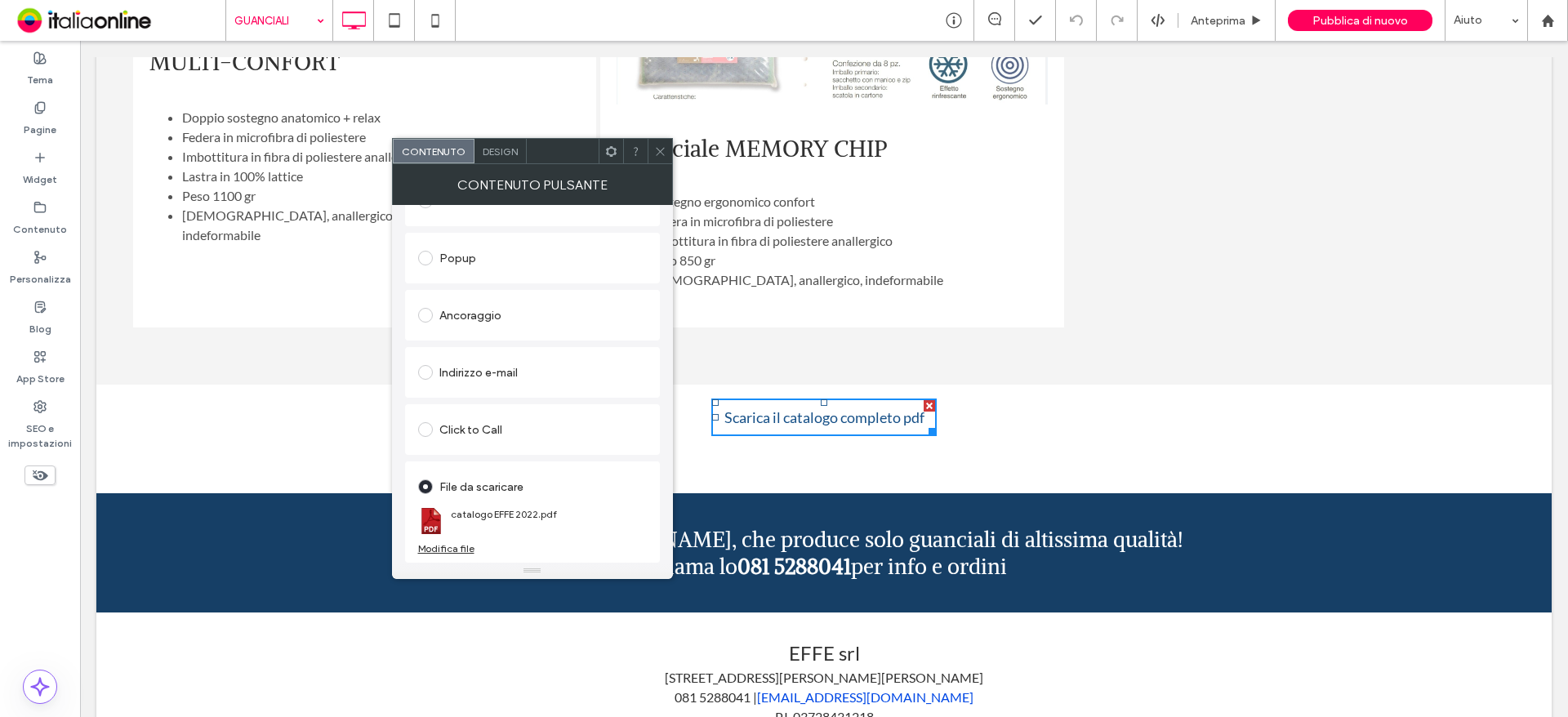
click at [454, 546] on div "Modifica file" at bounding box center [446, 549] width 57 height 13
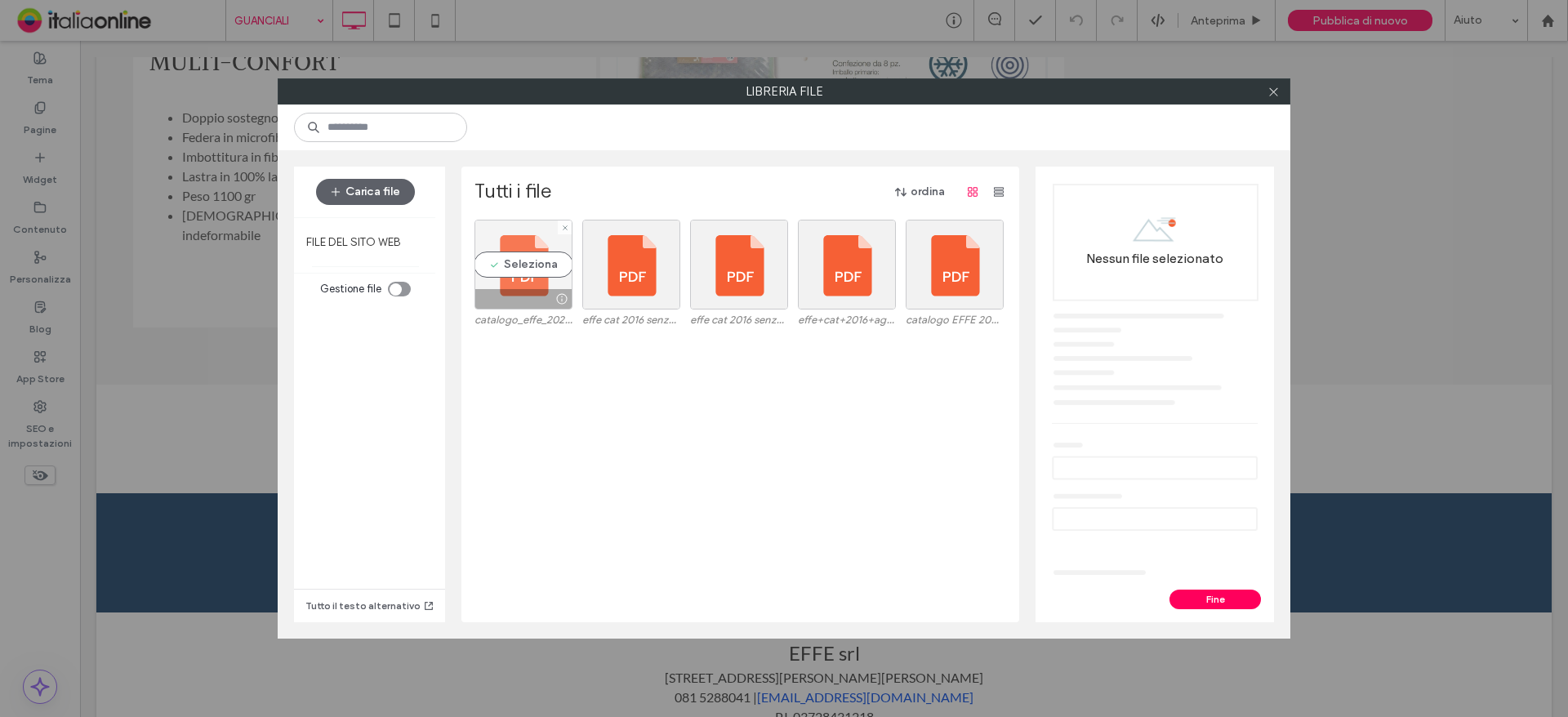
click at [509, 288] on div "Seleziona" at bounding box center [523, 265] width 98 height 90
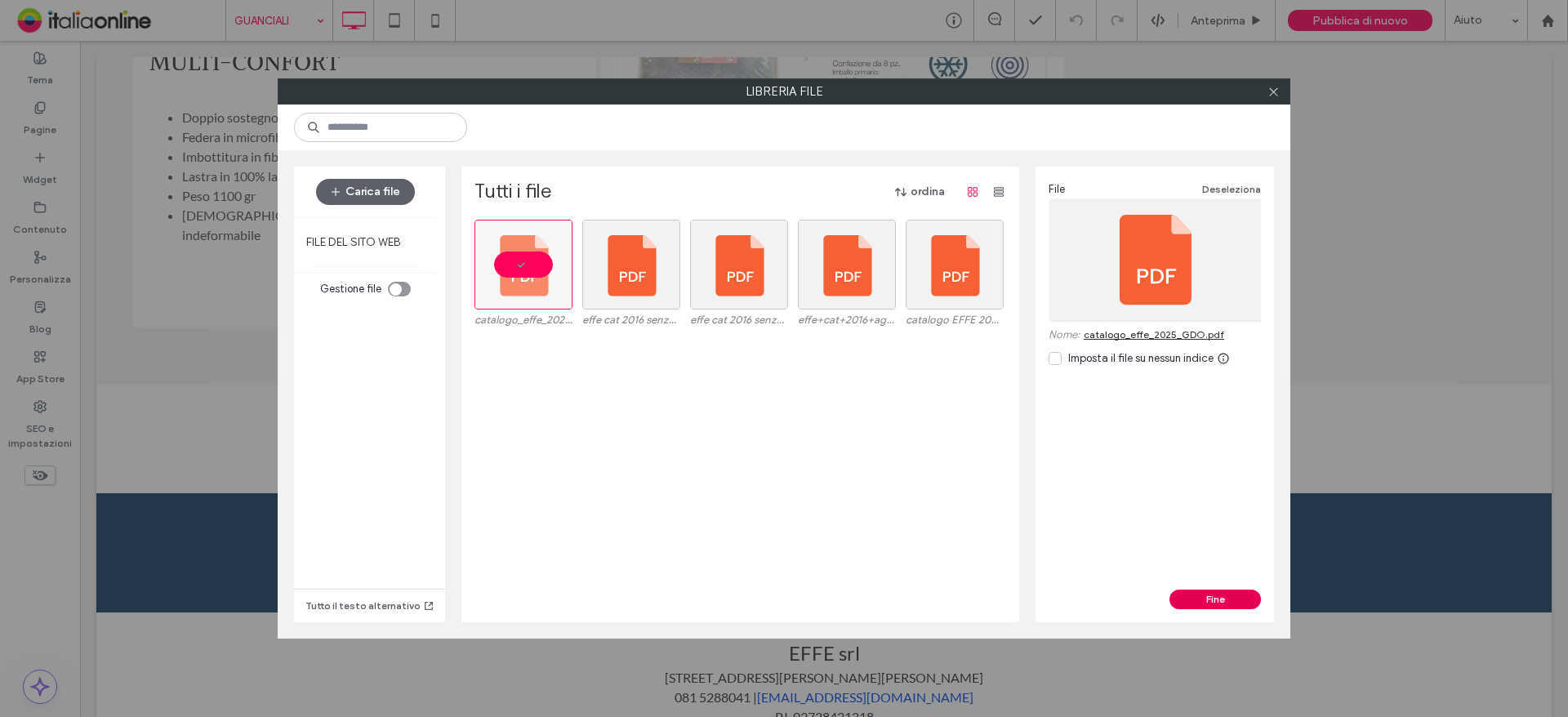
click at [1208, 600] on button "Fine" at bounding box center [1215, 600] width 92 height 20
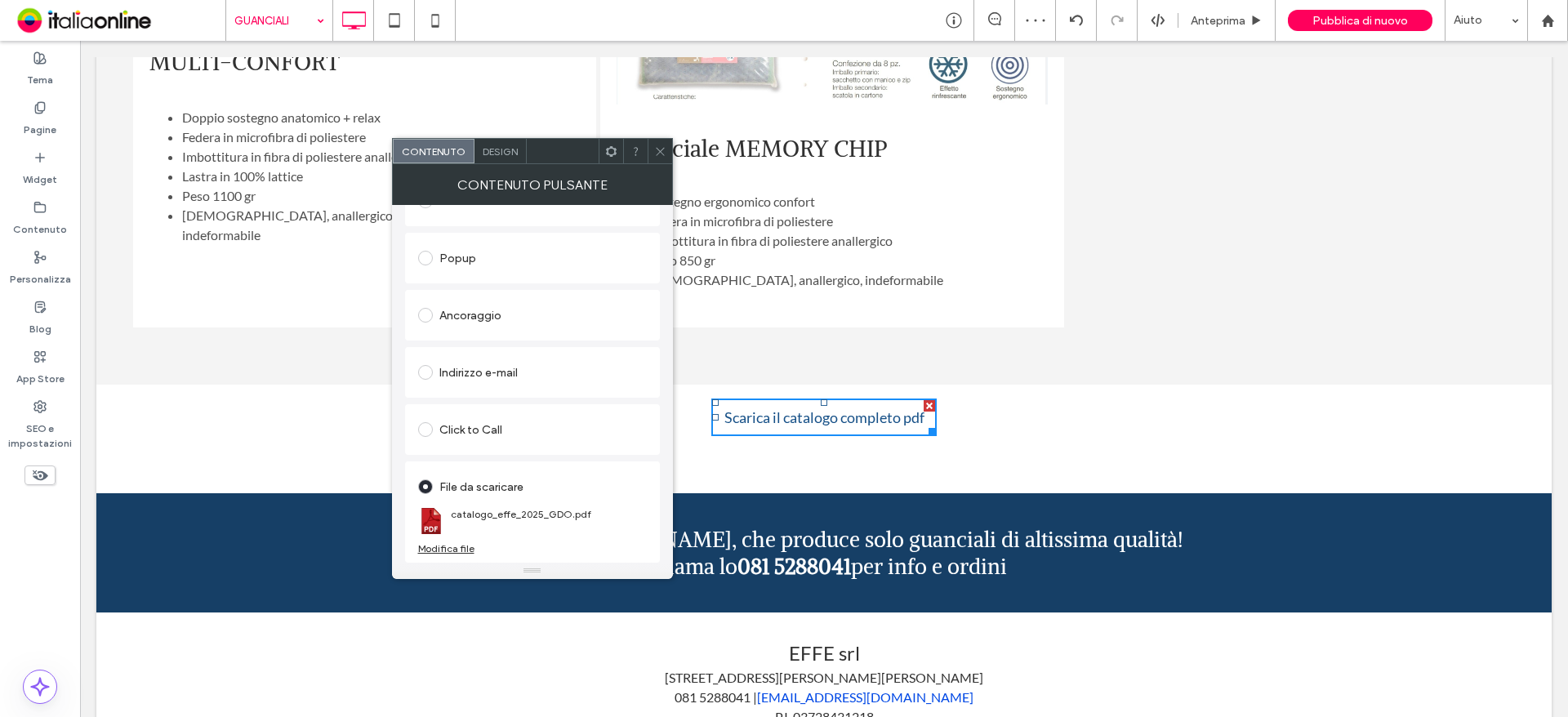
click at [661, 144] on span at bounding box center [660, 150] width 13 height 24
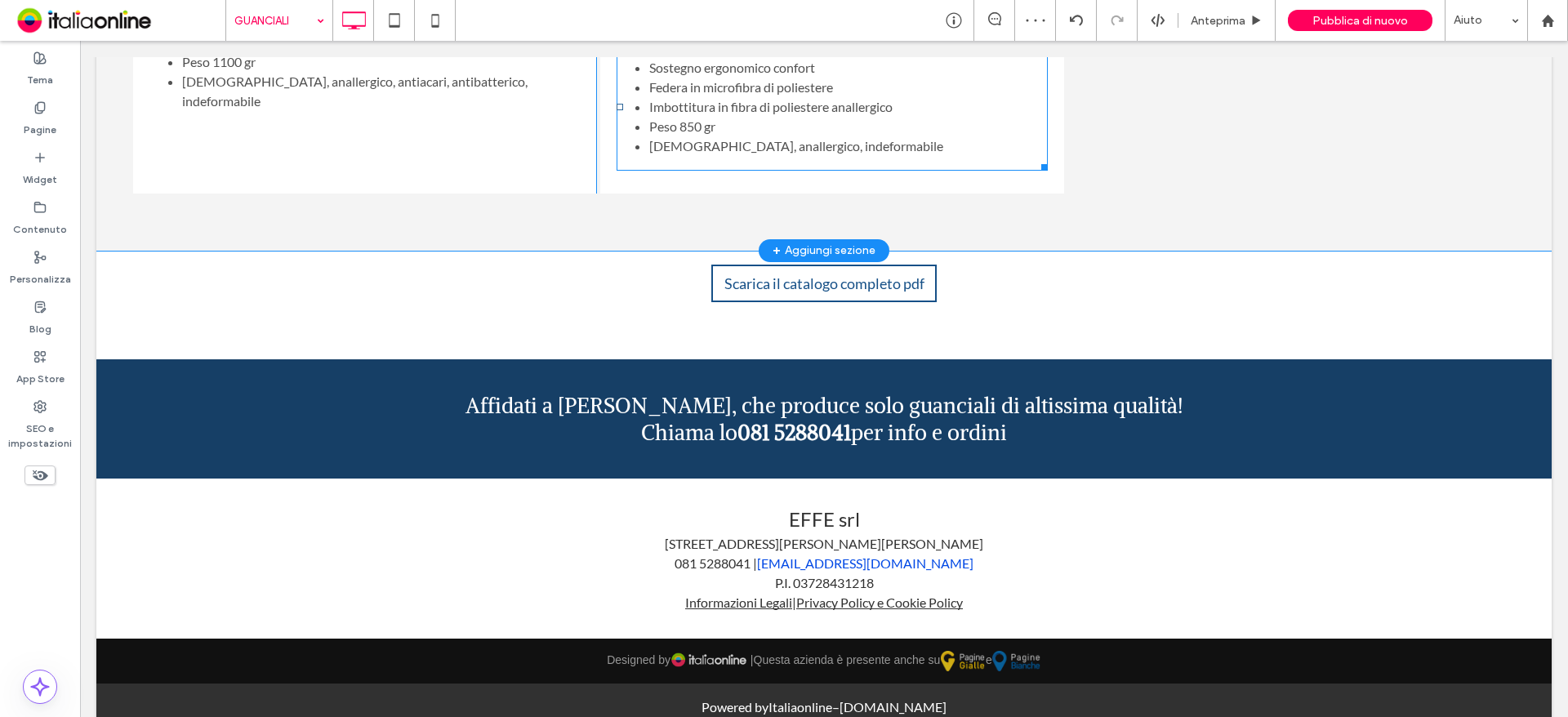
scroll to position [1937, 0]
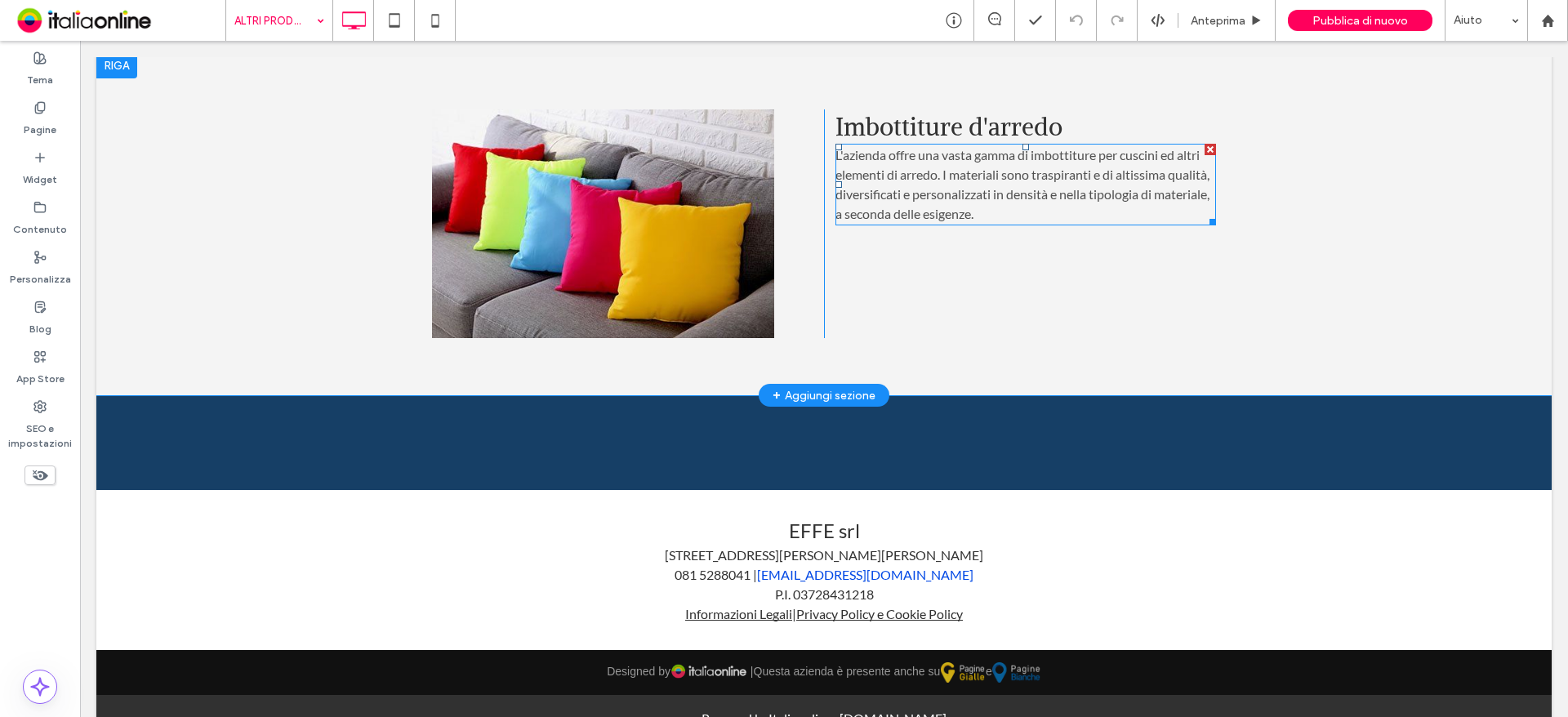
scroll to position [1331, 0]
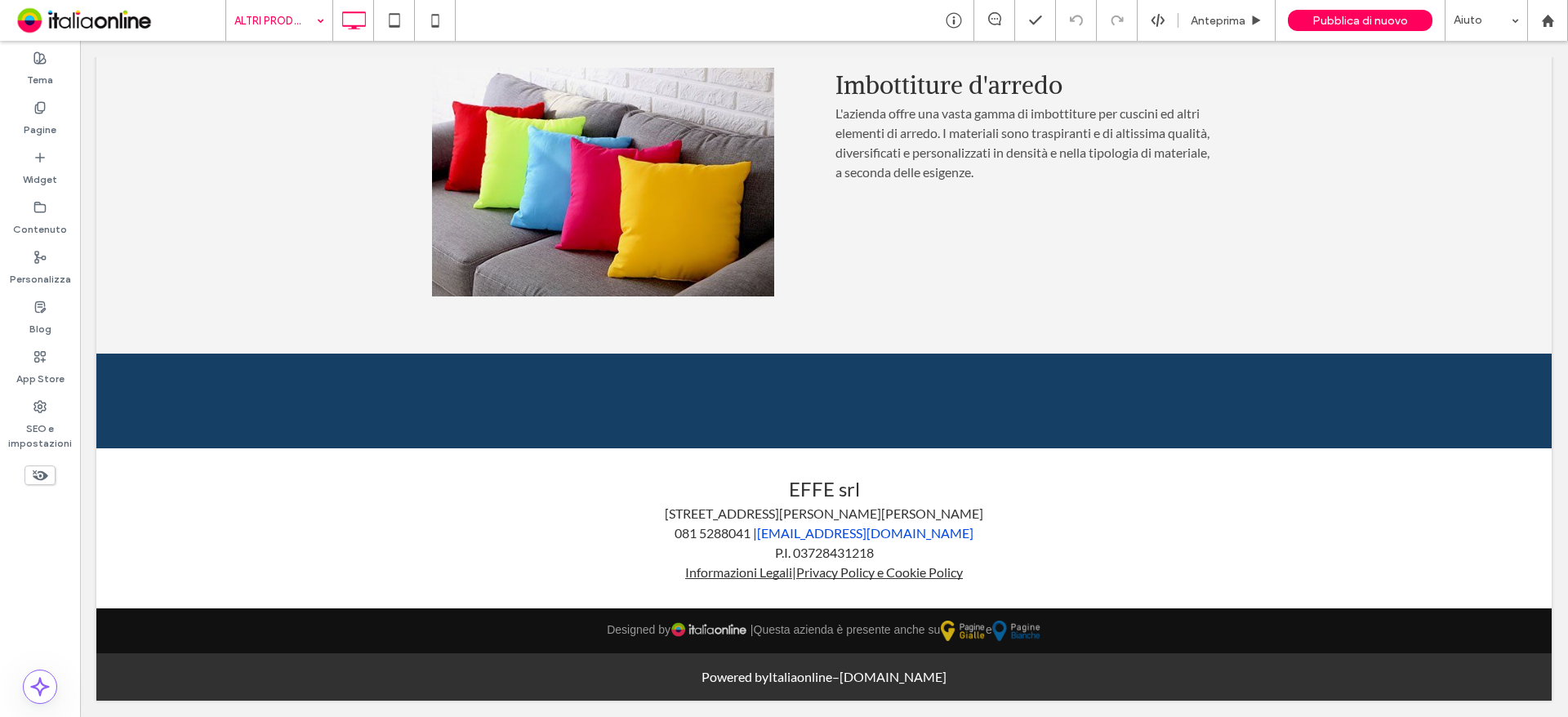
click at [287, 11] on input at bounding box center [275, 20] width 82 height 41
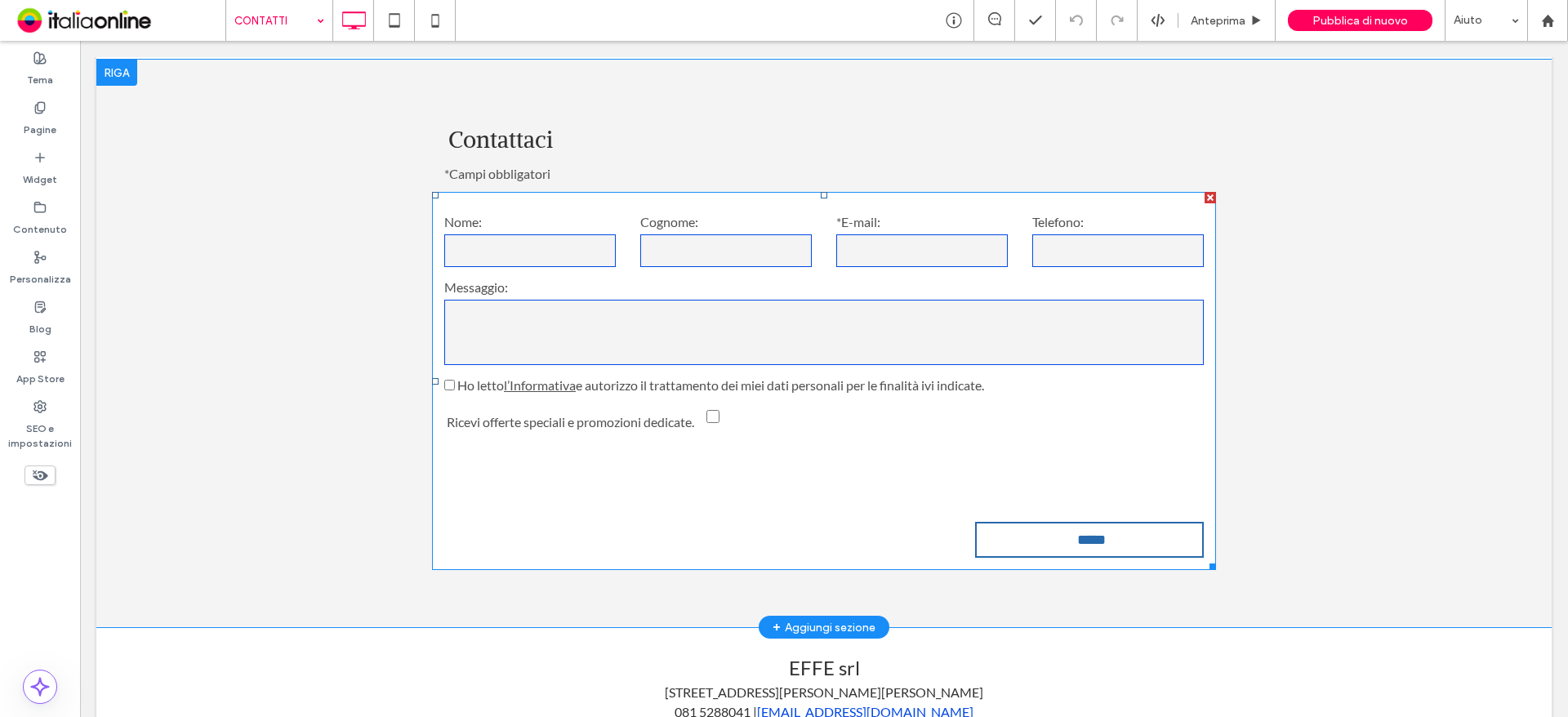
scroll to position [514, 0]
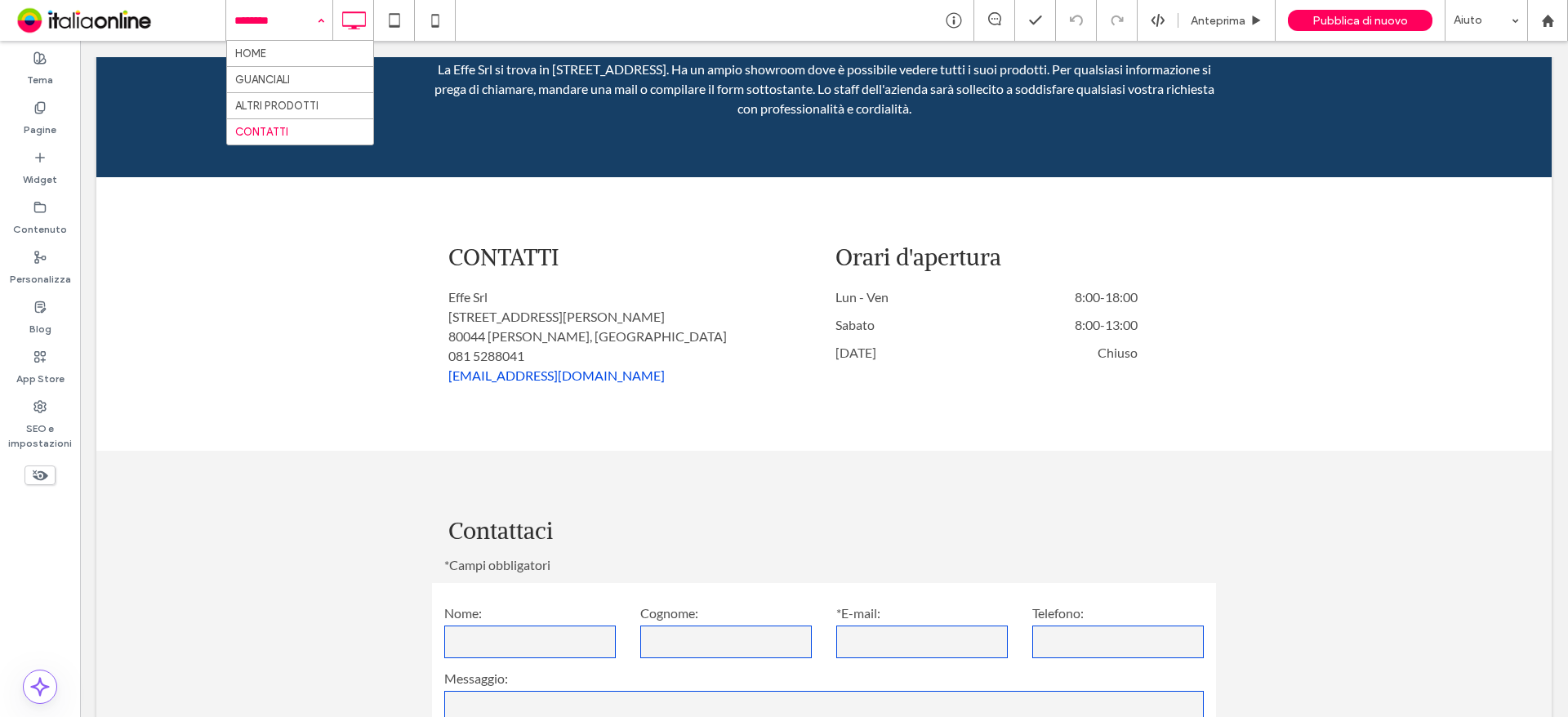
click at [264, 9] on input at bounding box center [275, 20] width 82 height 41
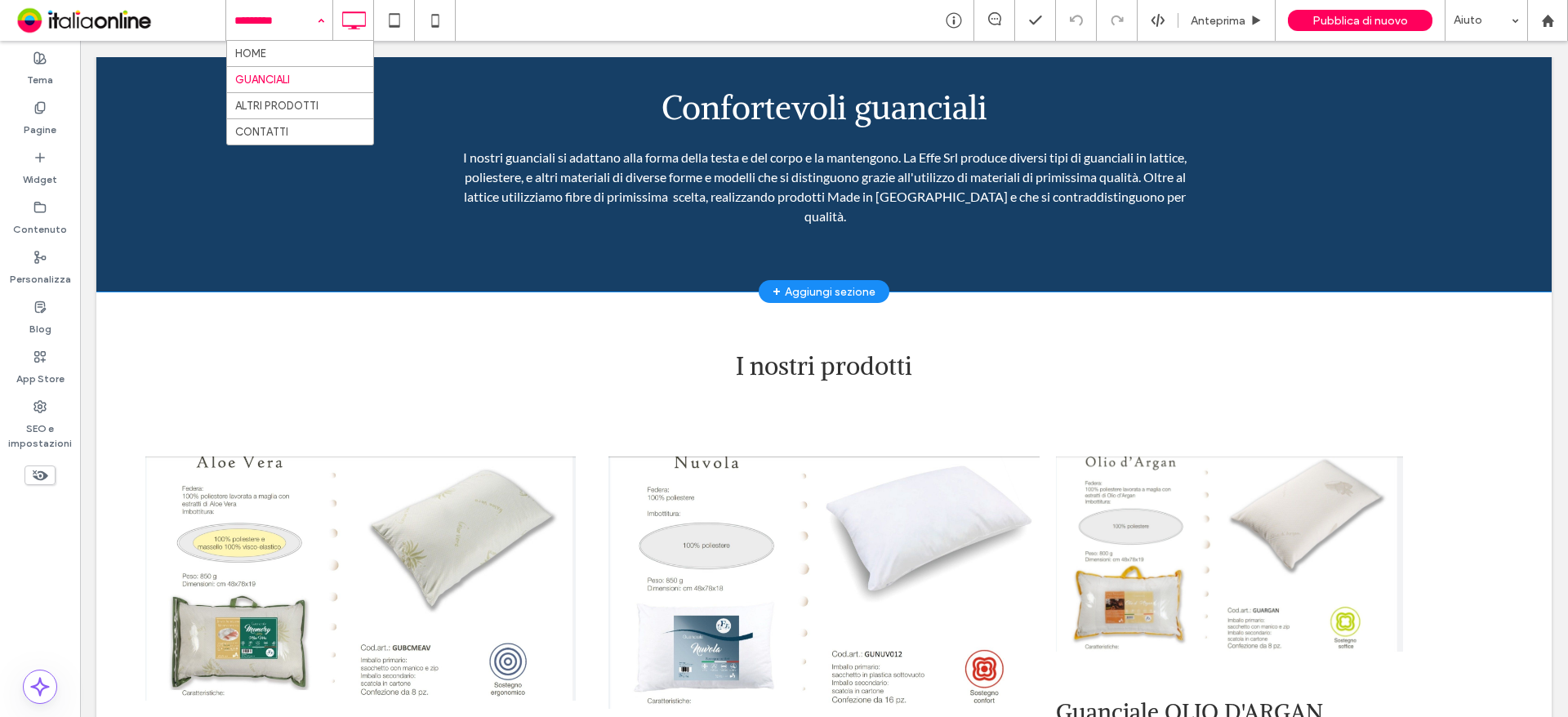
scroll to position [653, 0]
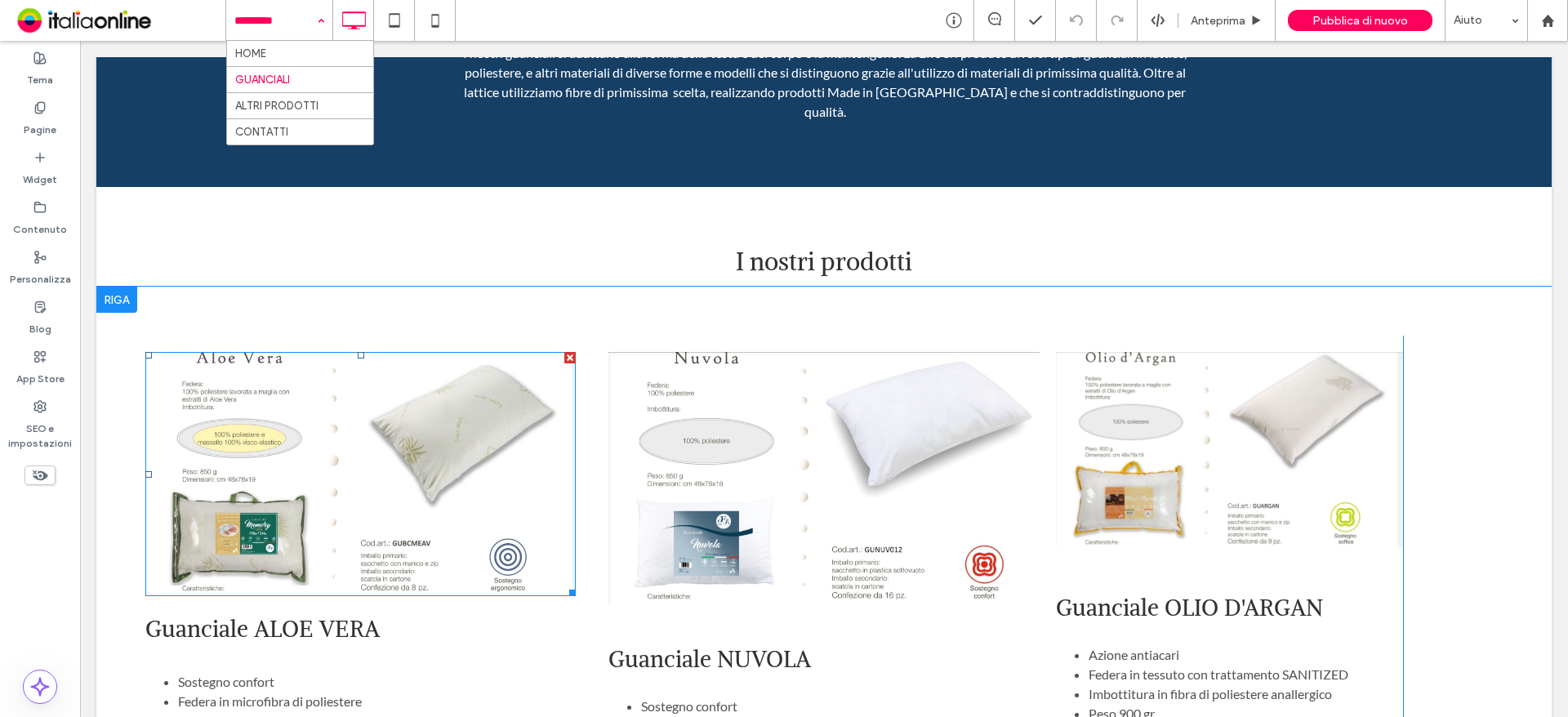
click at [359, 448] on img at bounding box center [360, 474] width 431 height 244
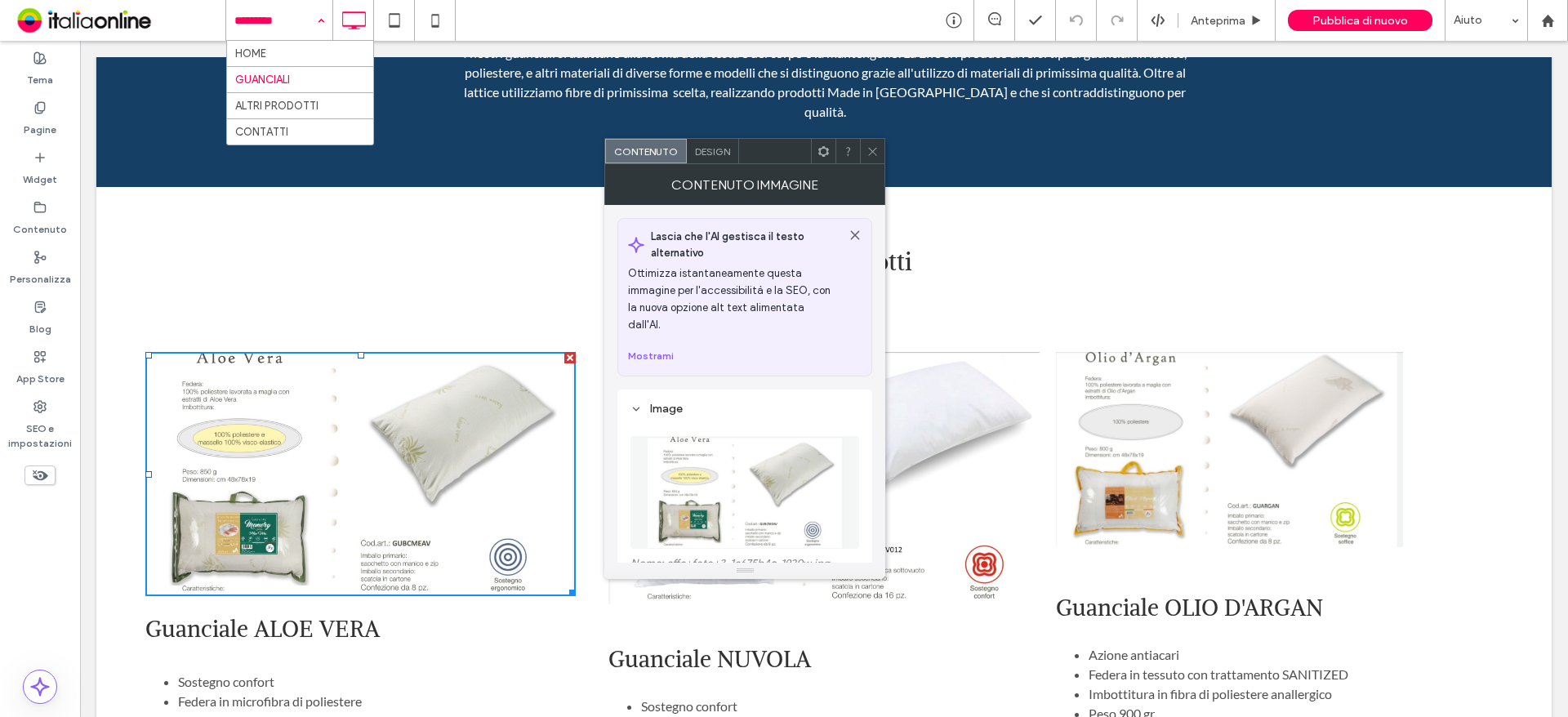
scroll to position [245, 0]
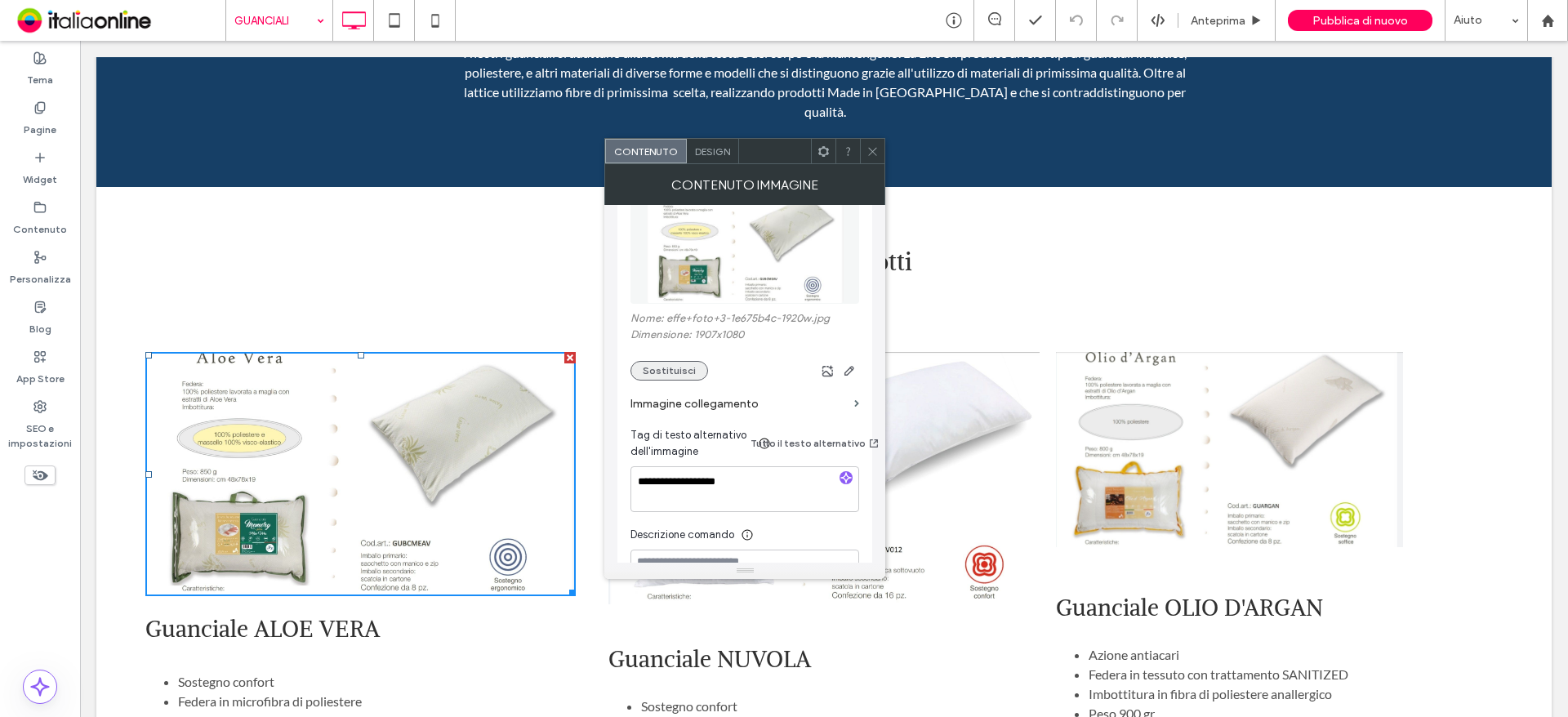
click at [677, 361] on button "Sostituisci" at bounding box center [669, 371] width 77 height 20
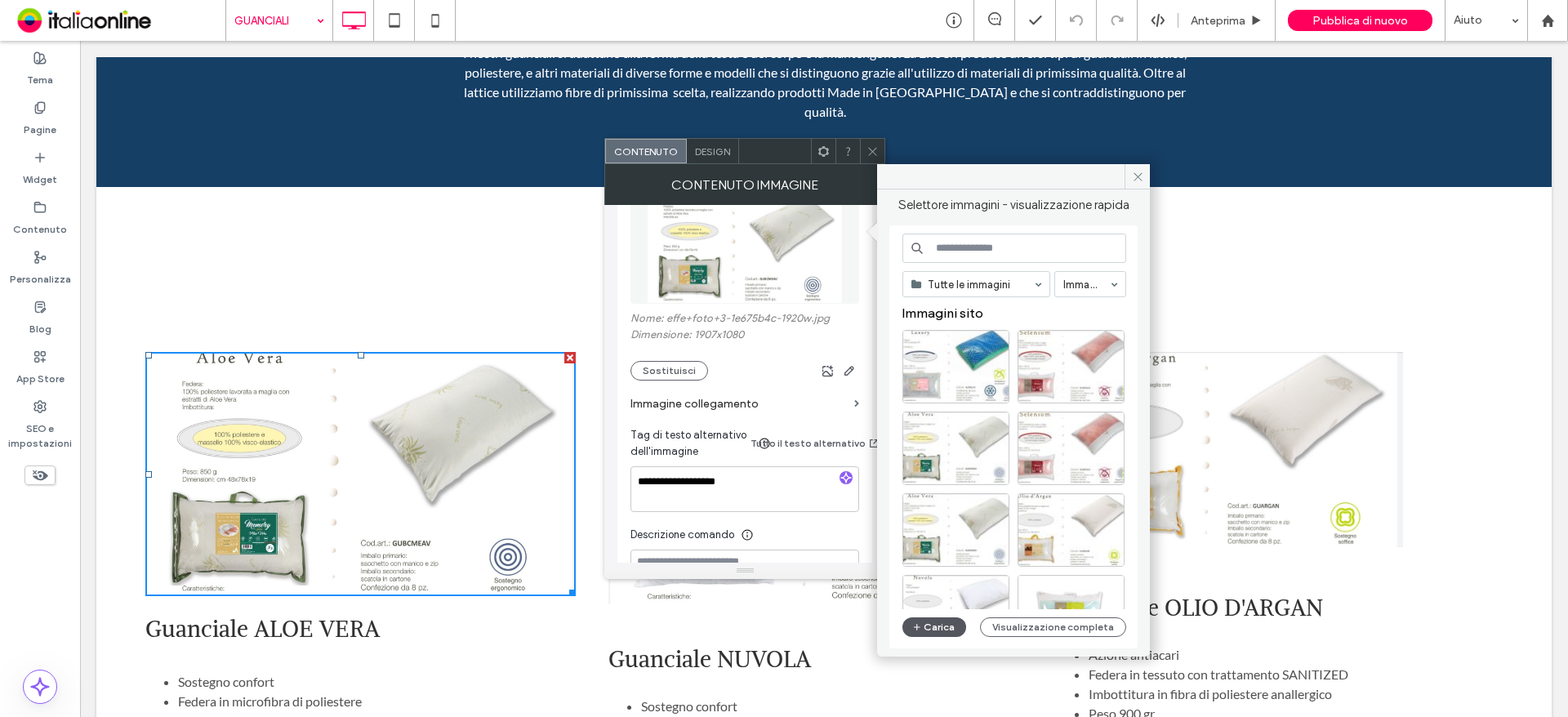
click at [947, 617] on button "Carica" at bounding box center [934, 627] width 64 height 20
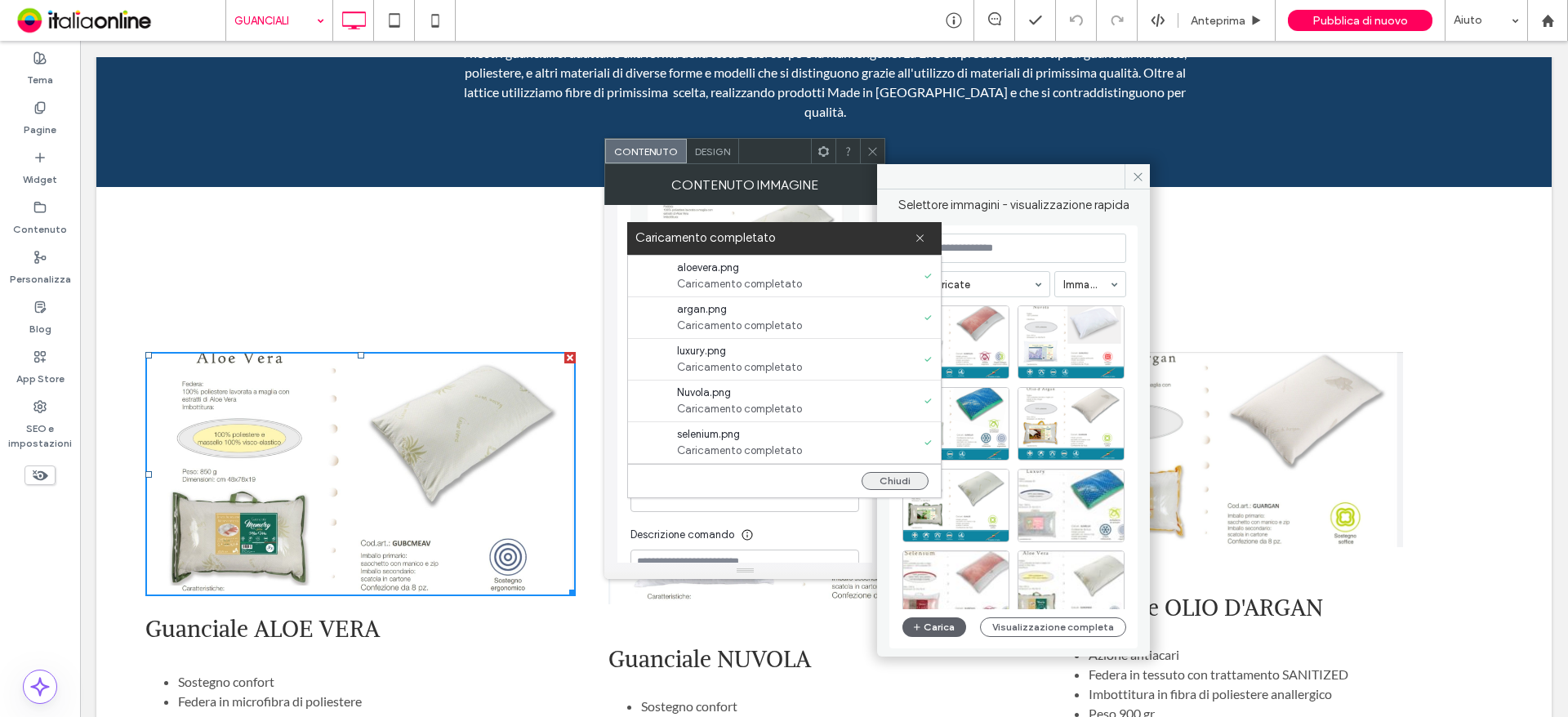
click at [902, 480] on button "Chiudi" at bounding box center [895, 481] width 67 height 18
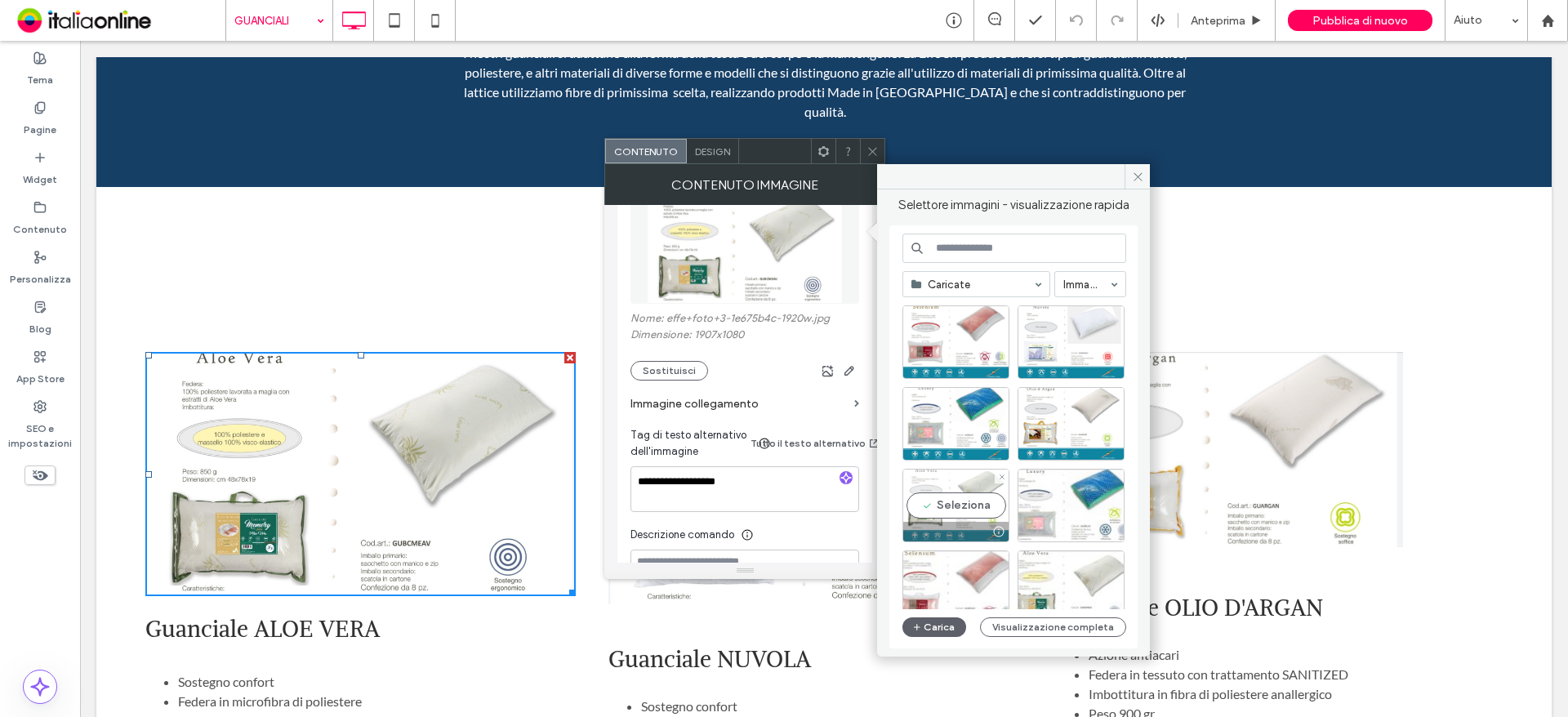
click at [964, 502] on div "Seleziona" at bounding box center [956, 505] width 107 height 74
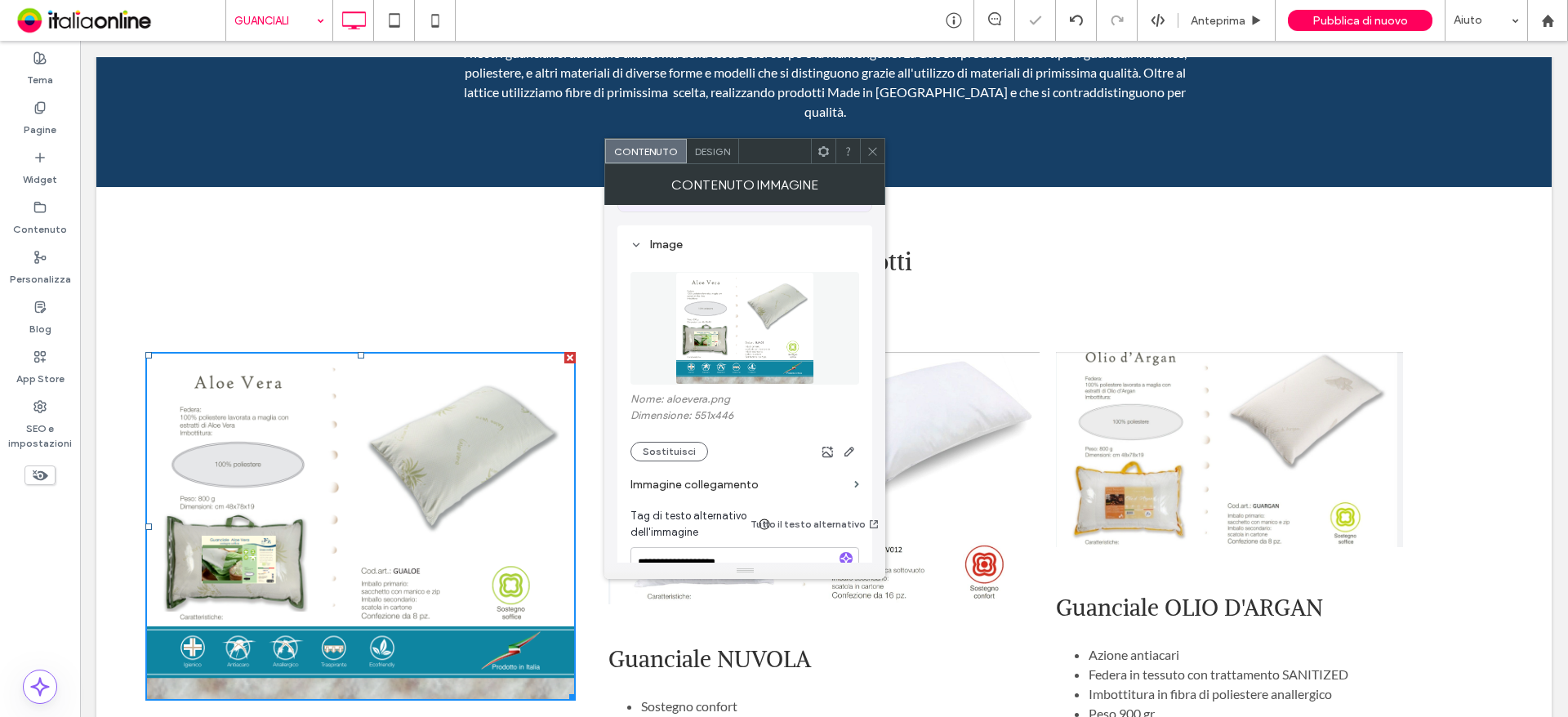
scroll to position [82, 0]
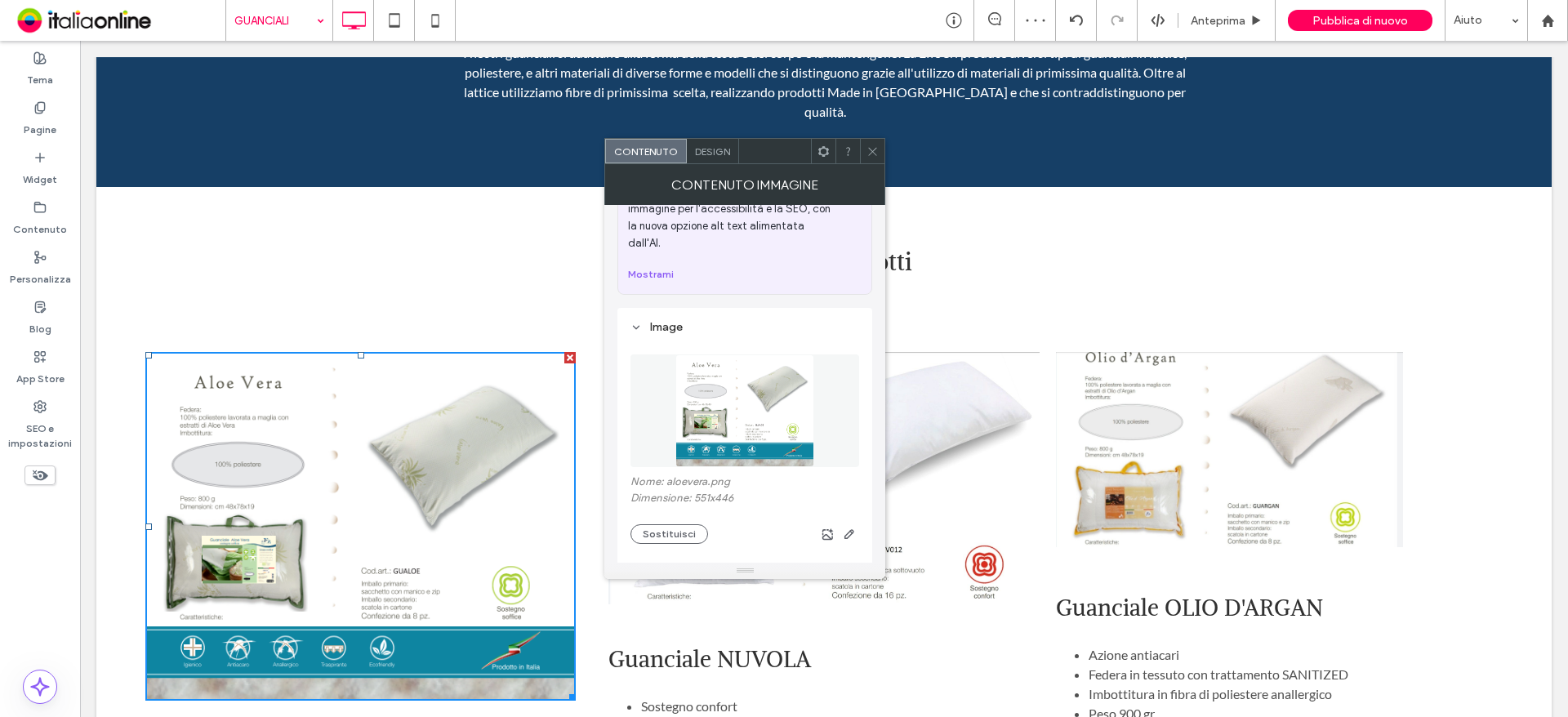
click at [878, 148] on icon at bounding box center [873, 151] width 13 height 13
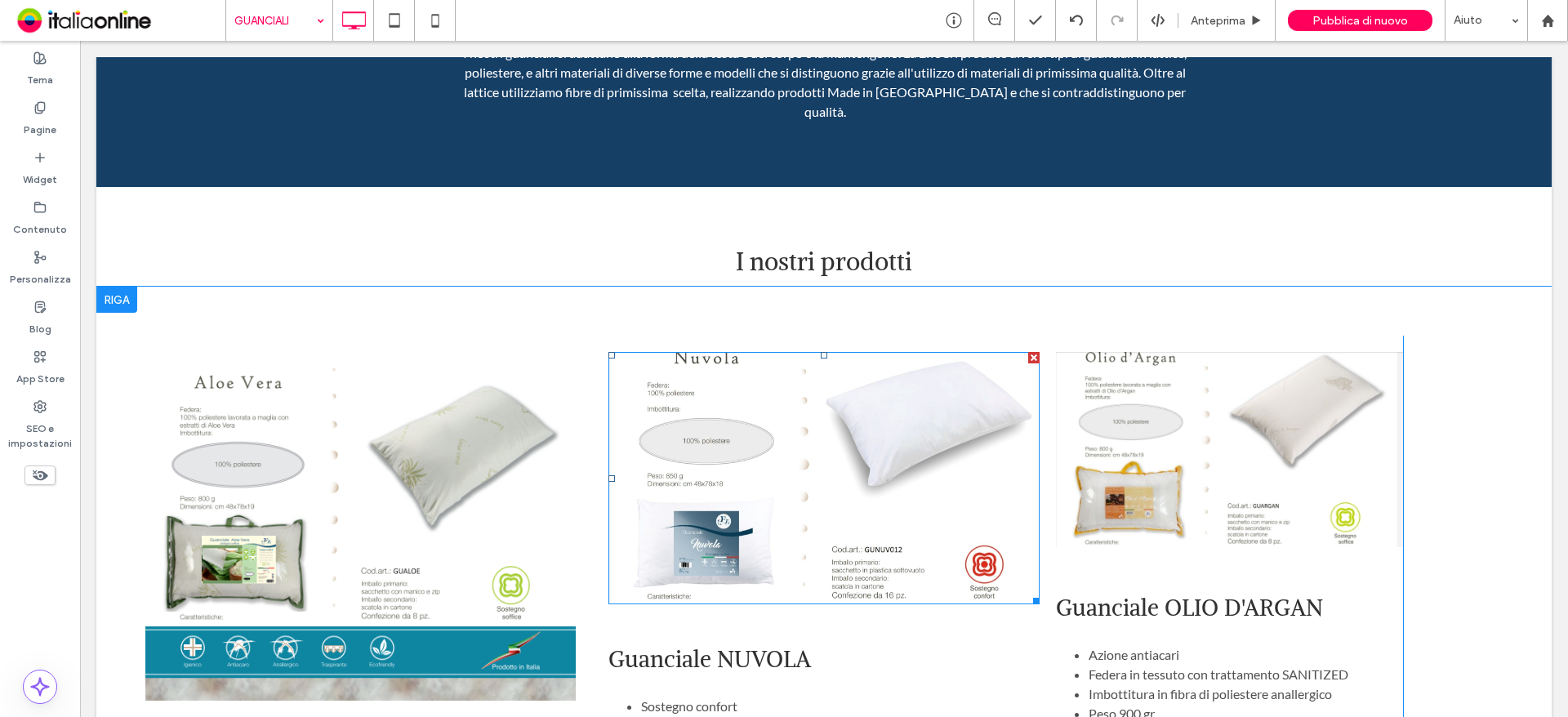
click at [873, 442] on img at bounding box center [823, 477] width 431 height 251
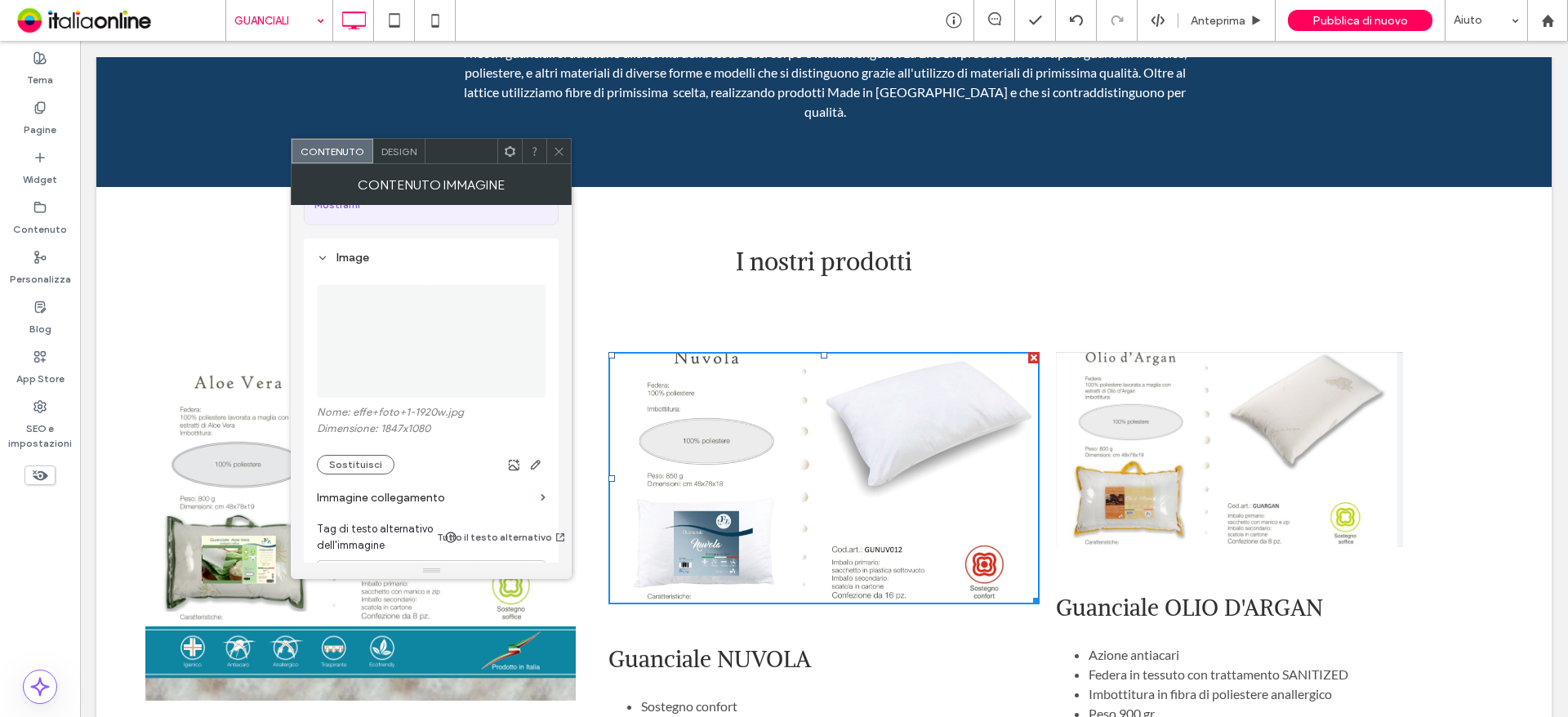
scroll to position [163, 0]
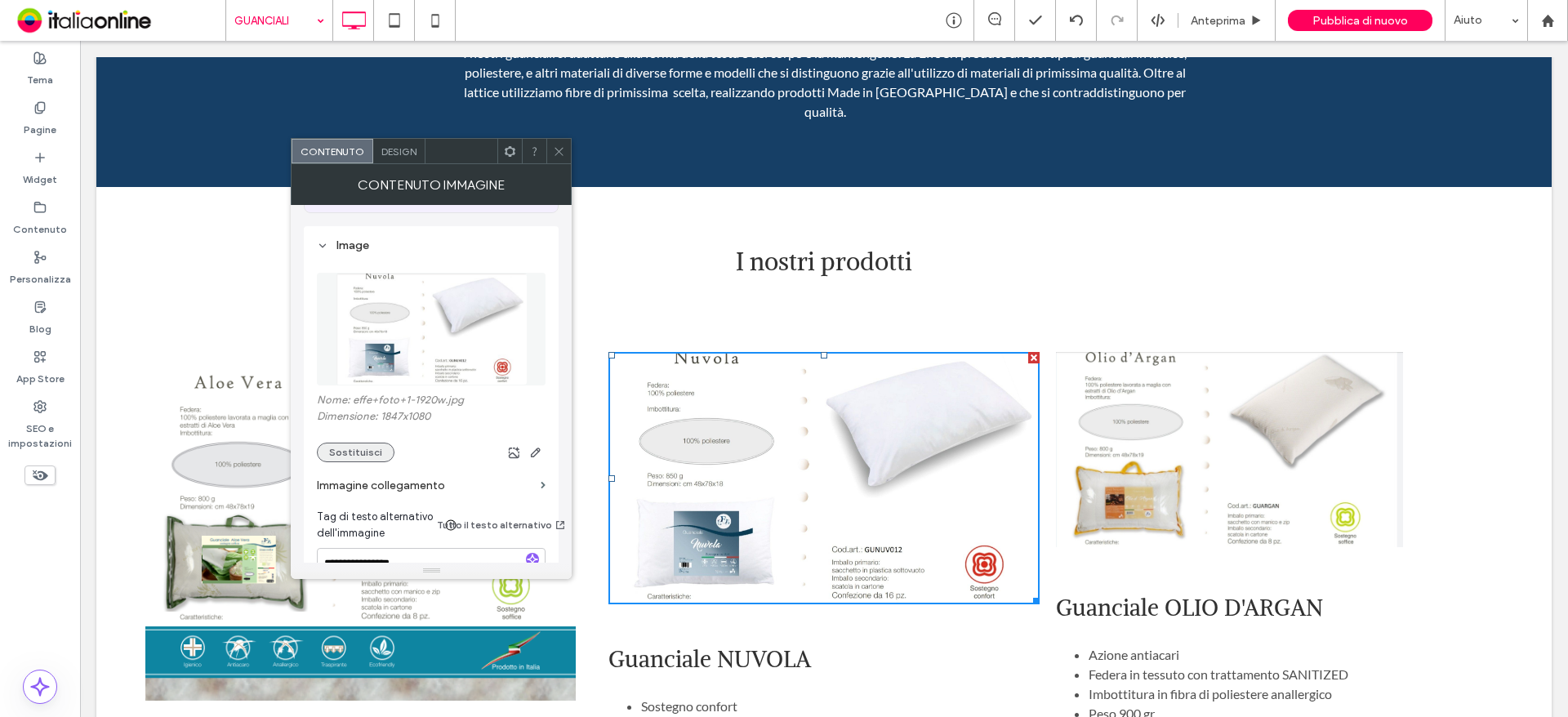
click at [346, 442] on button "Sostituisci" at bounding box center [356, 452] width 77 height 20
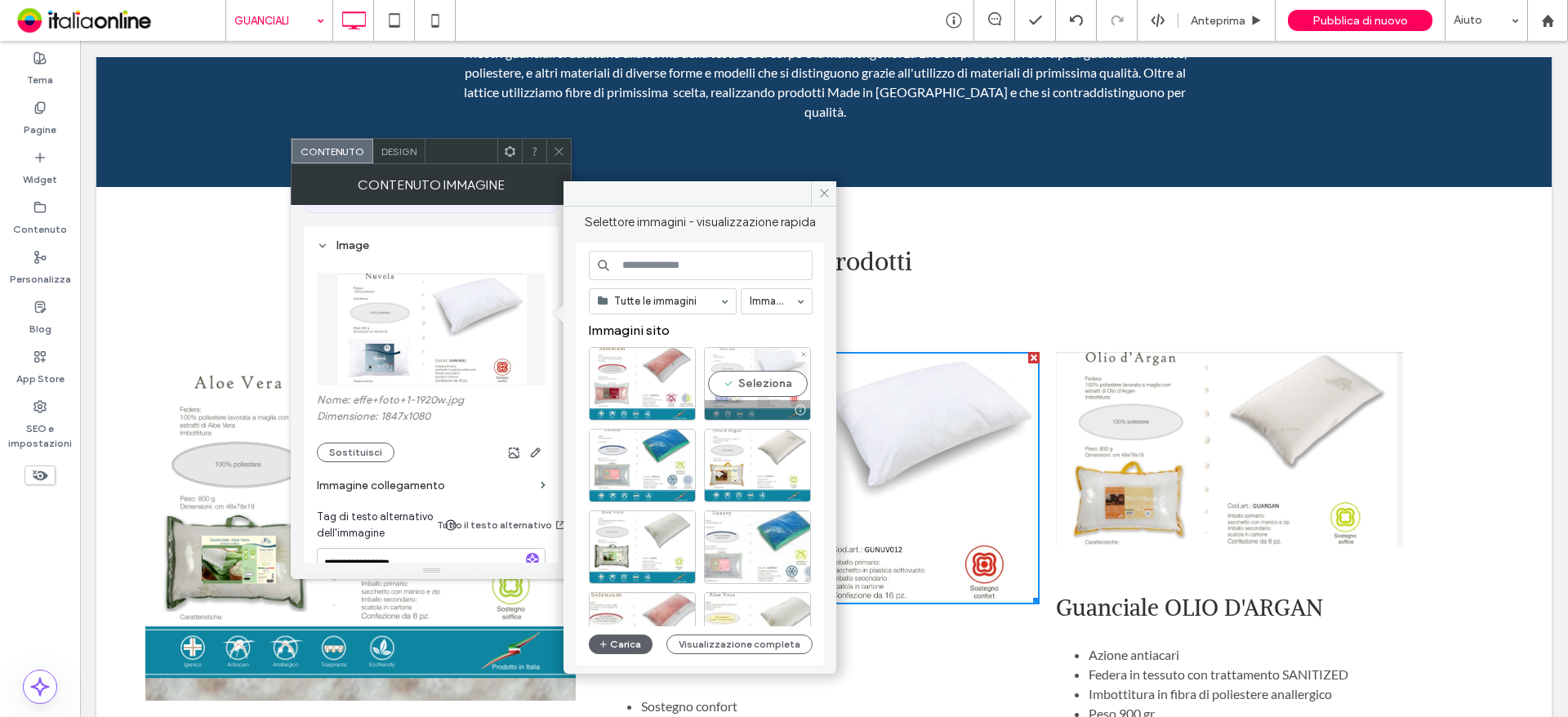
click at [766, 385] on div "Seleziona" at bounding box center [757, 384] width 107 height 74
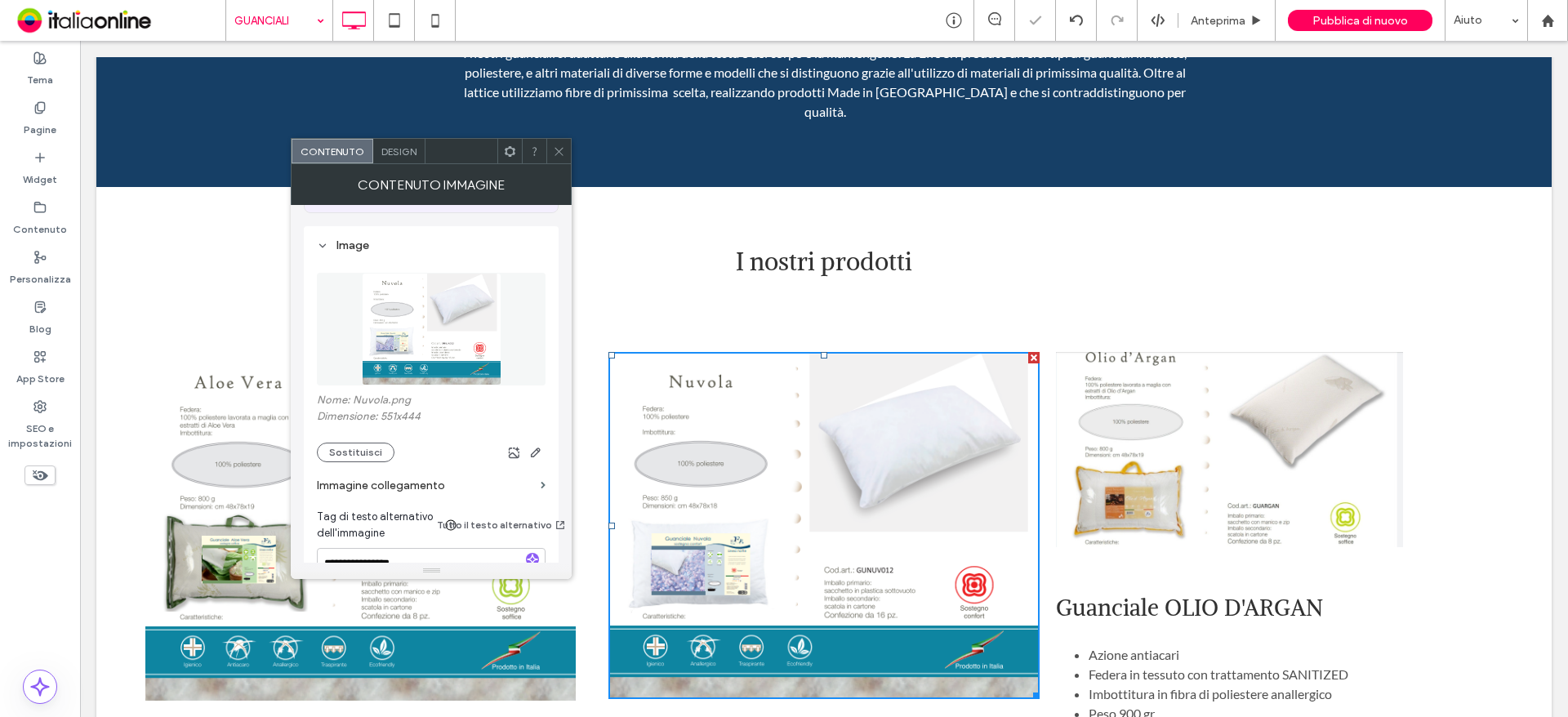
click at [553, 137] on div "Confortevoli guanciali I nostri guanciali si adattano alla forma della testa e …" at bounding box center [824, 51] width 1455 height 269
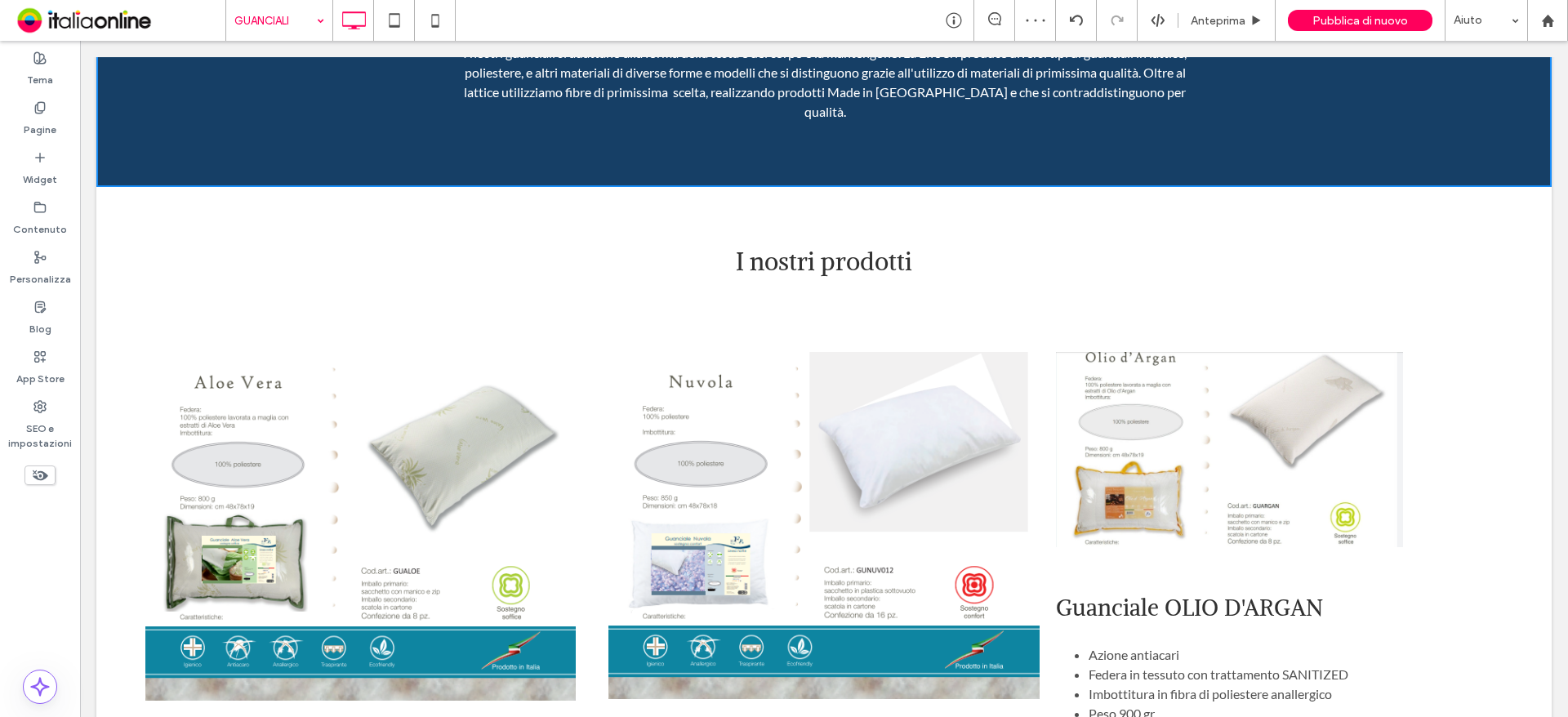
click at [1219, 442] on img at bounding box center [1229, 449] width 348 height 195
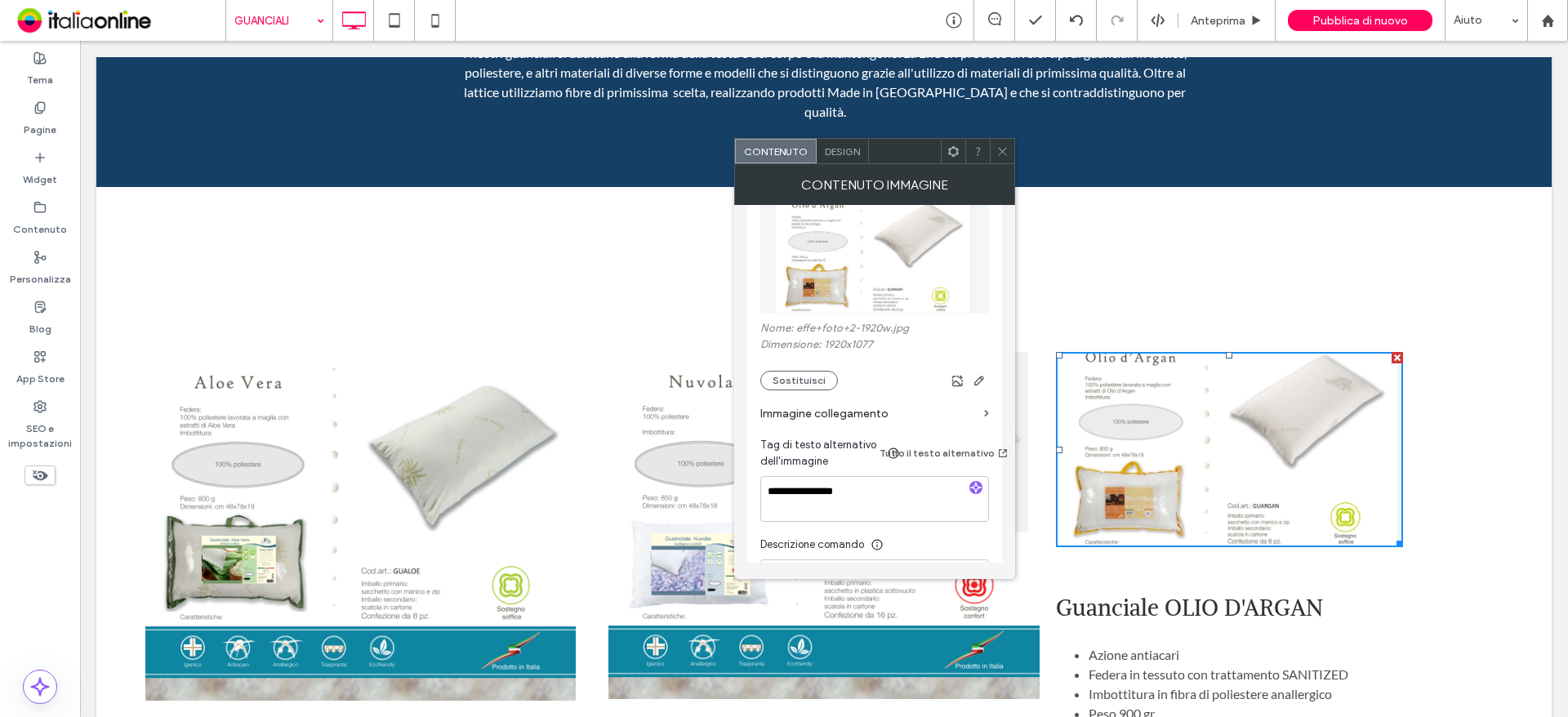
scroll to position [245, 0]
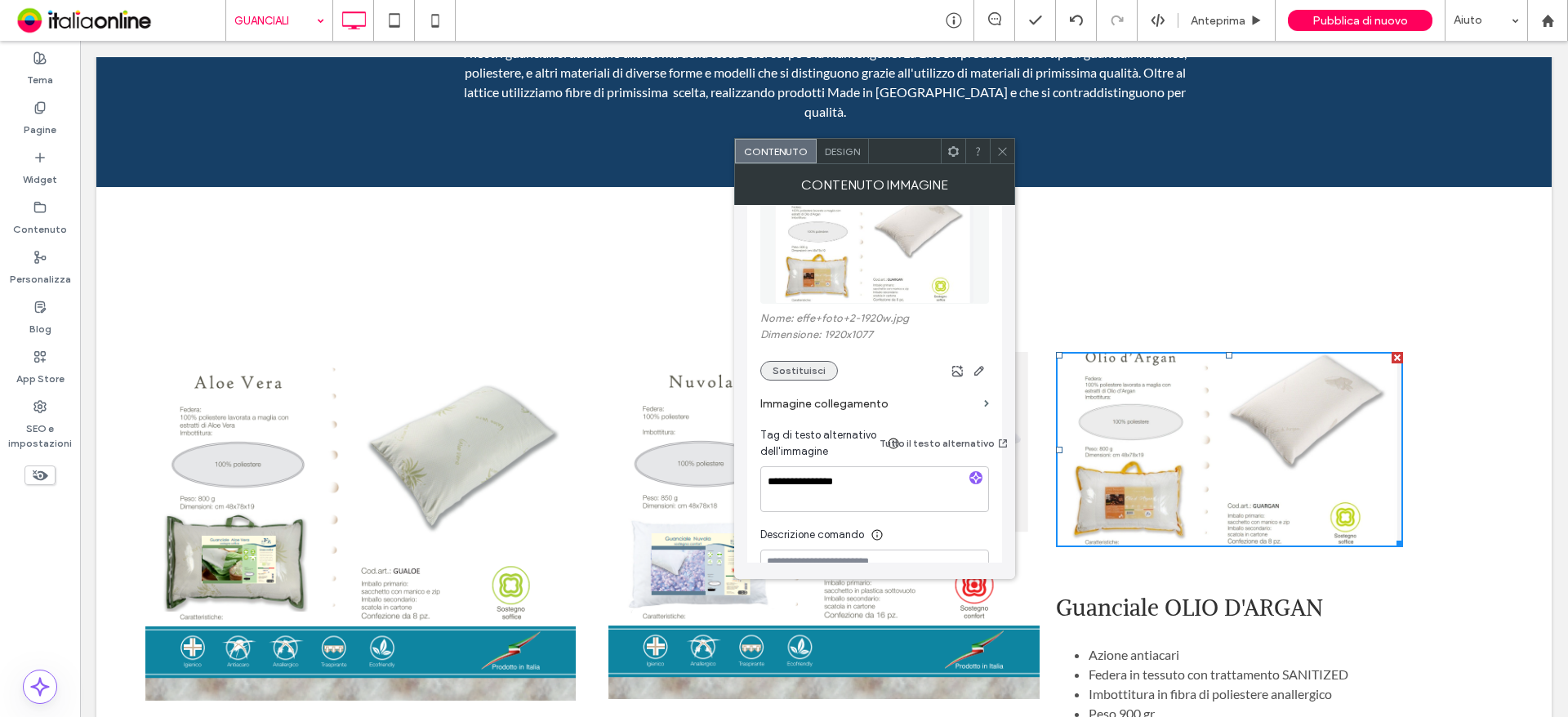
click at [799, 361] on button "Sostituisci" at bounding box center [799, 371] width 77 height 20
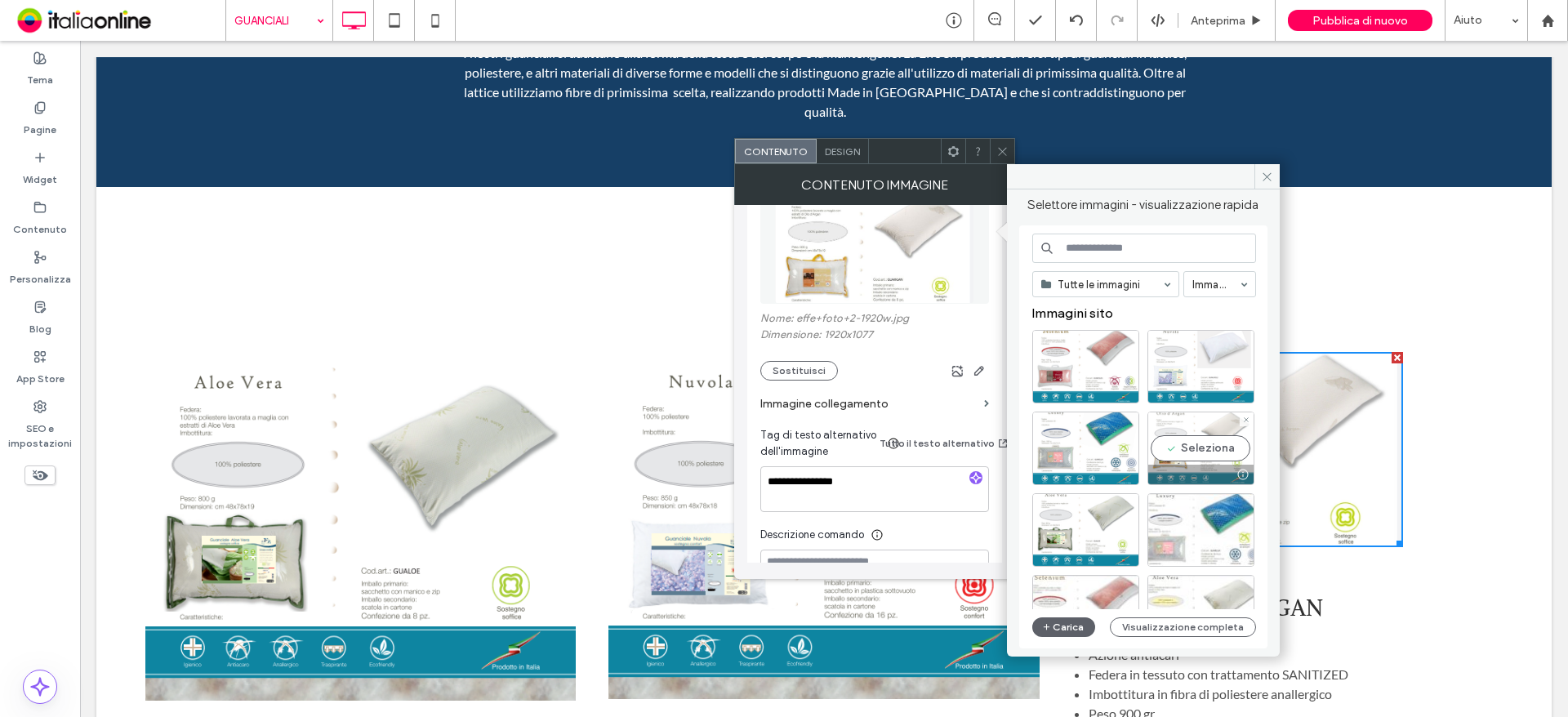
click at [1223, 424] on div "Seleziona" at bounding box center [1201, 449] width 107 height 74
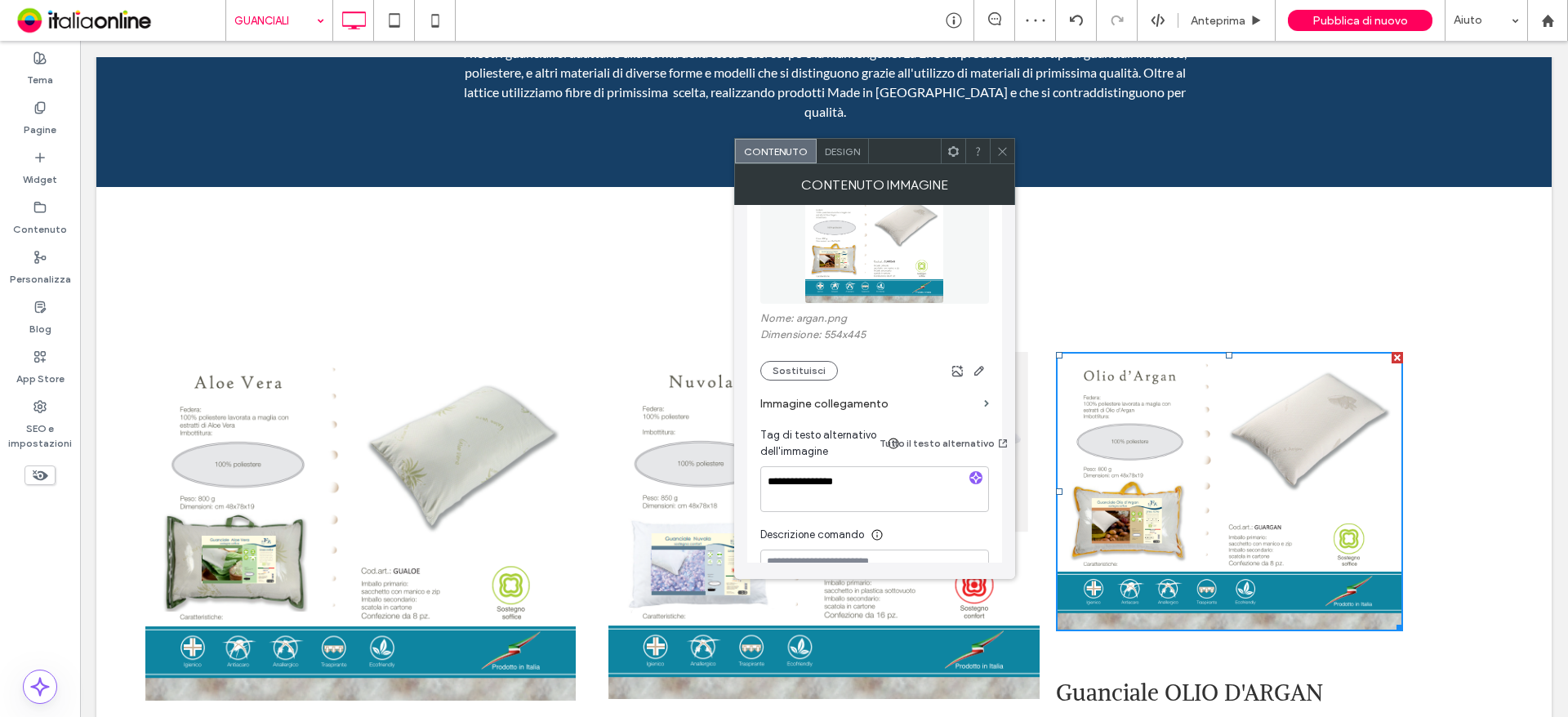
click at [1006, 156] on icon at bounding box center [1002, 151] width 13 height 13
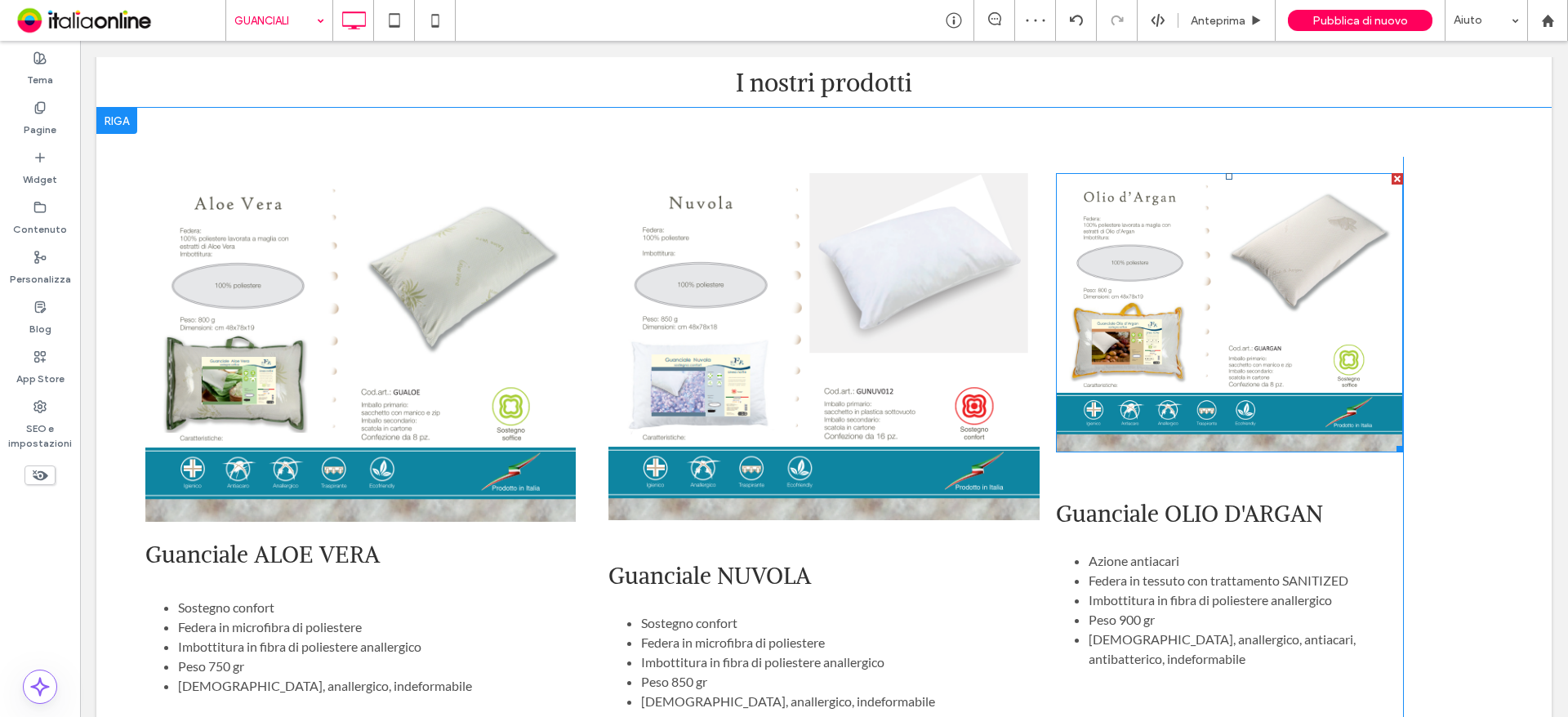
scroll to position [898, 0]
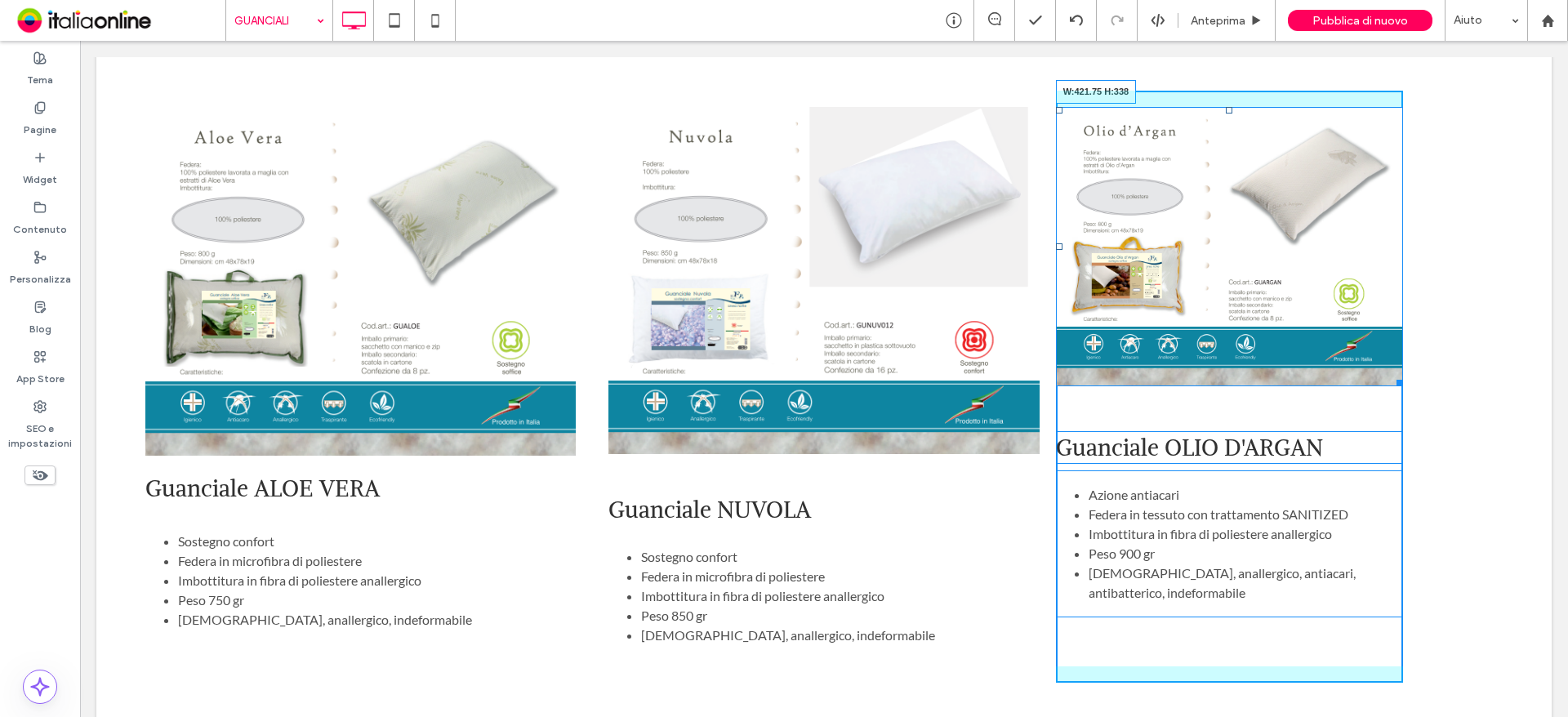
drag, startPoint x: 1384, startPoint y: 356, endPoint x: 1142, endPoint y: 439, distance: 255.8
click at [1431, 428] on div "Guanciale ALOE VERA Sostegno confort Federa in microfibra di poliestere Imbotti…" at bounding box center [823, 386] width 1390 height 591
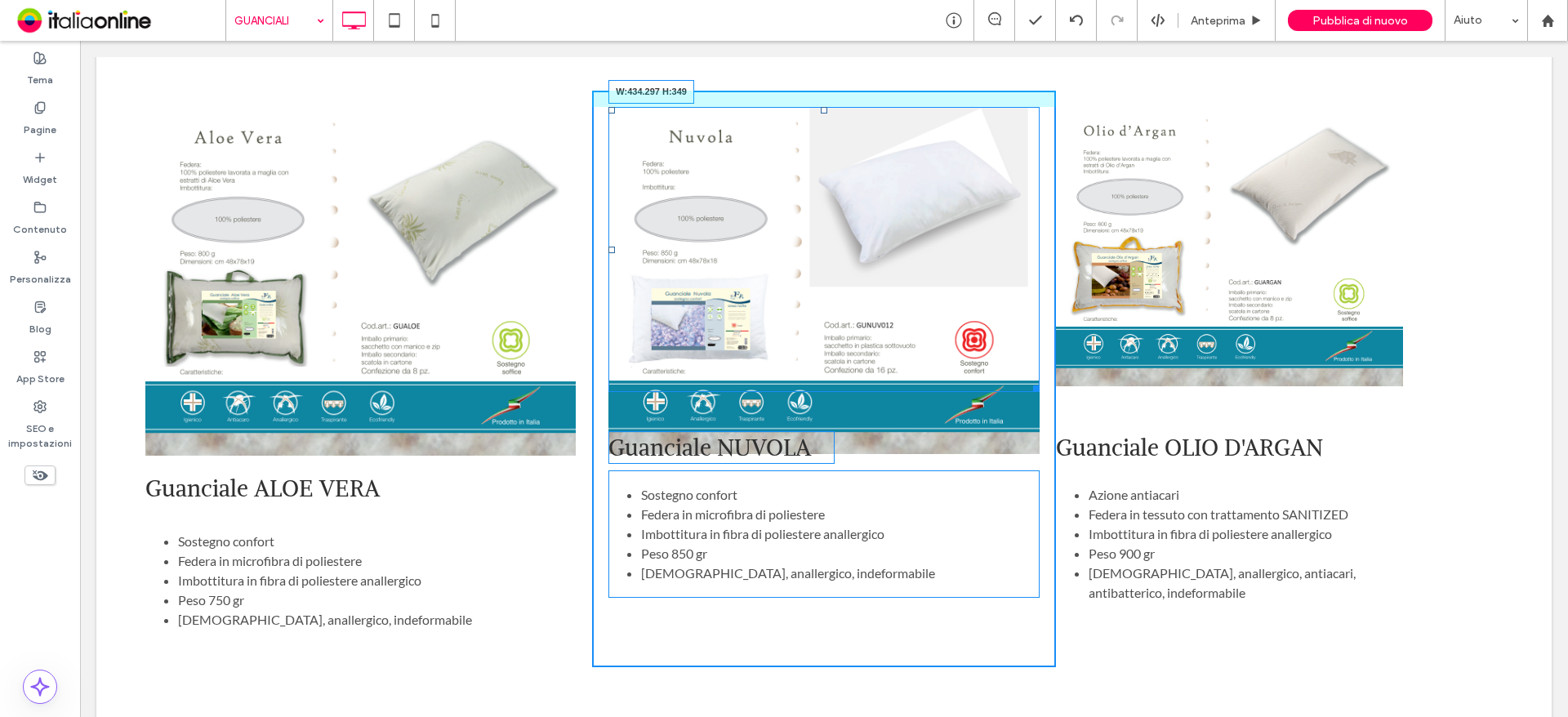
drag, startPoint x: 1021, startPoint y: 431, endPoint x: 1065, endPoint y: 413, distance: 47.5
click at [1028, 380] on div at bounding box center [1034, 386] width 13 height 13
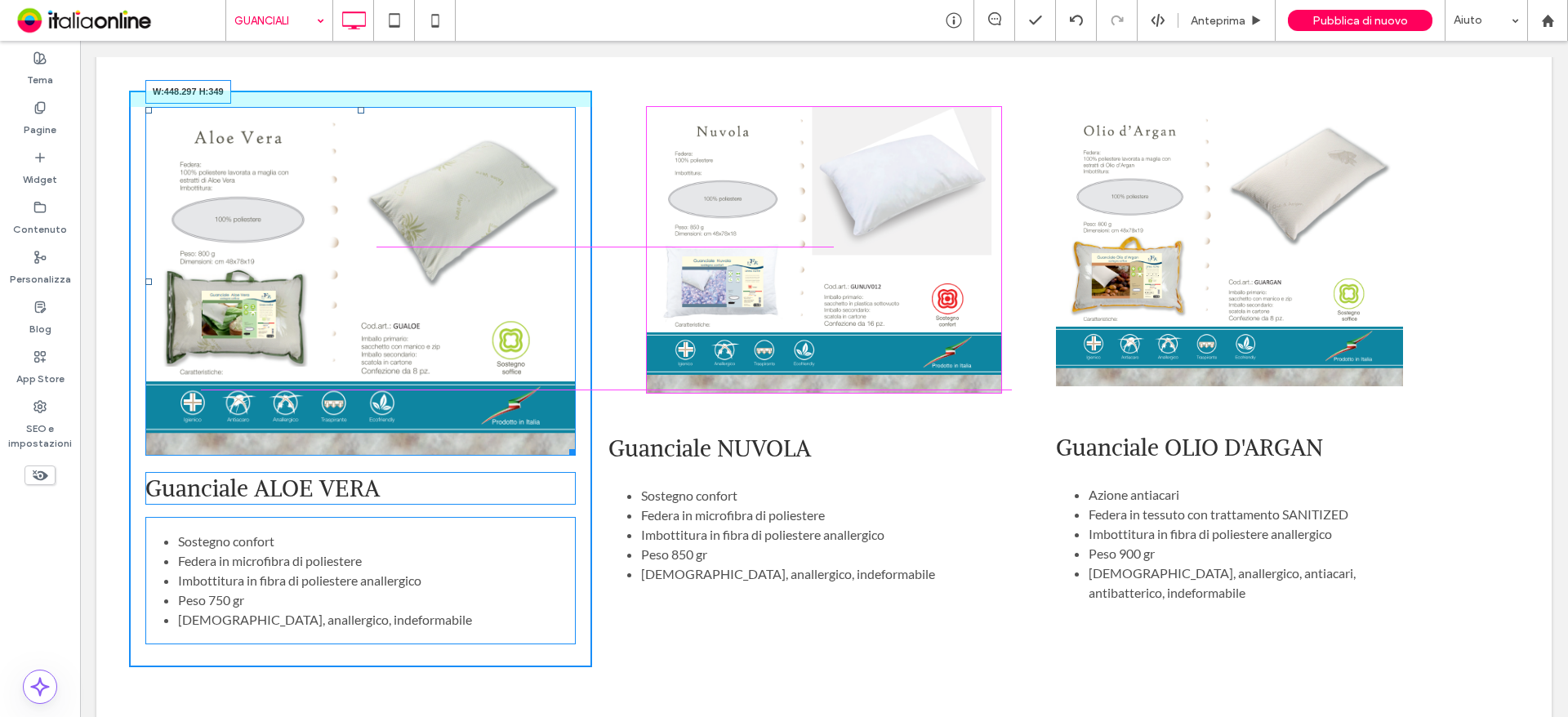
drag, startPoint x: 565, startPoint y: 426, endPoint x: 618, endPoint y: 406, distance: 56.6
click at [564, 443] on div at bounding box center [570, 449] width 13 height 13
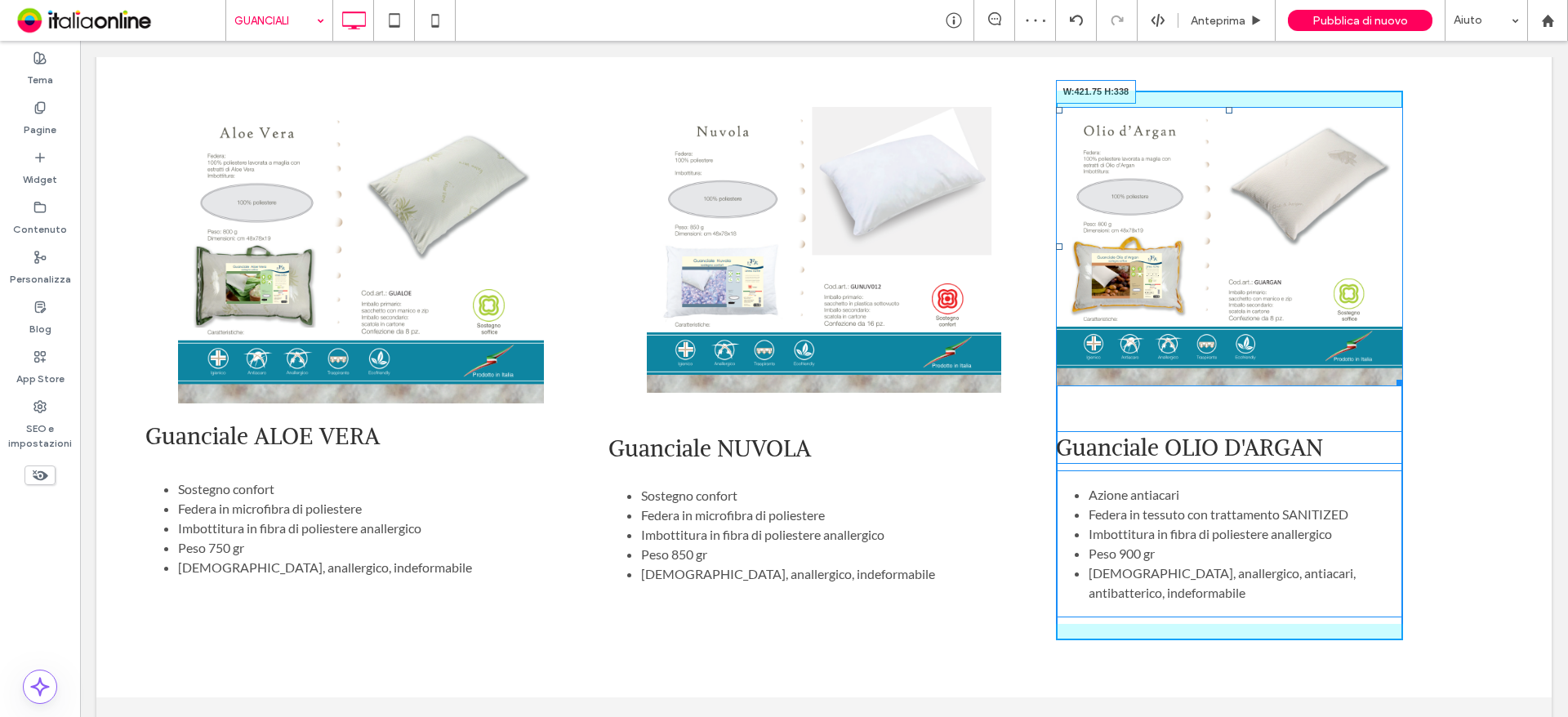
drag, startPoint x: 1387, startPoint y: 361, endPoint x: 1406, endPoint y: 381, distance: 27.6
click at [1406, 381] on div "Guanciale ALOE VERA Sostegno confort Federa in microfibra di poliestere Imbotti…" at bounding box center [823, 365] width 1390 height 549
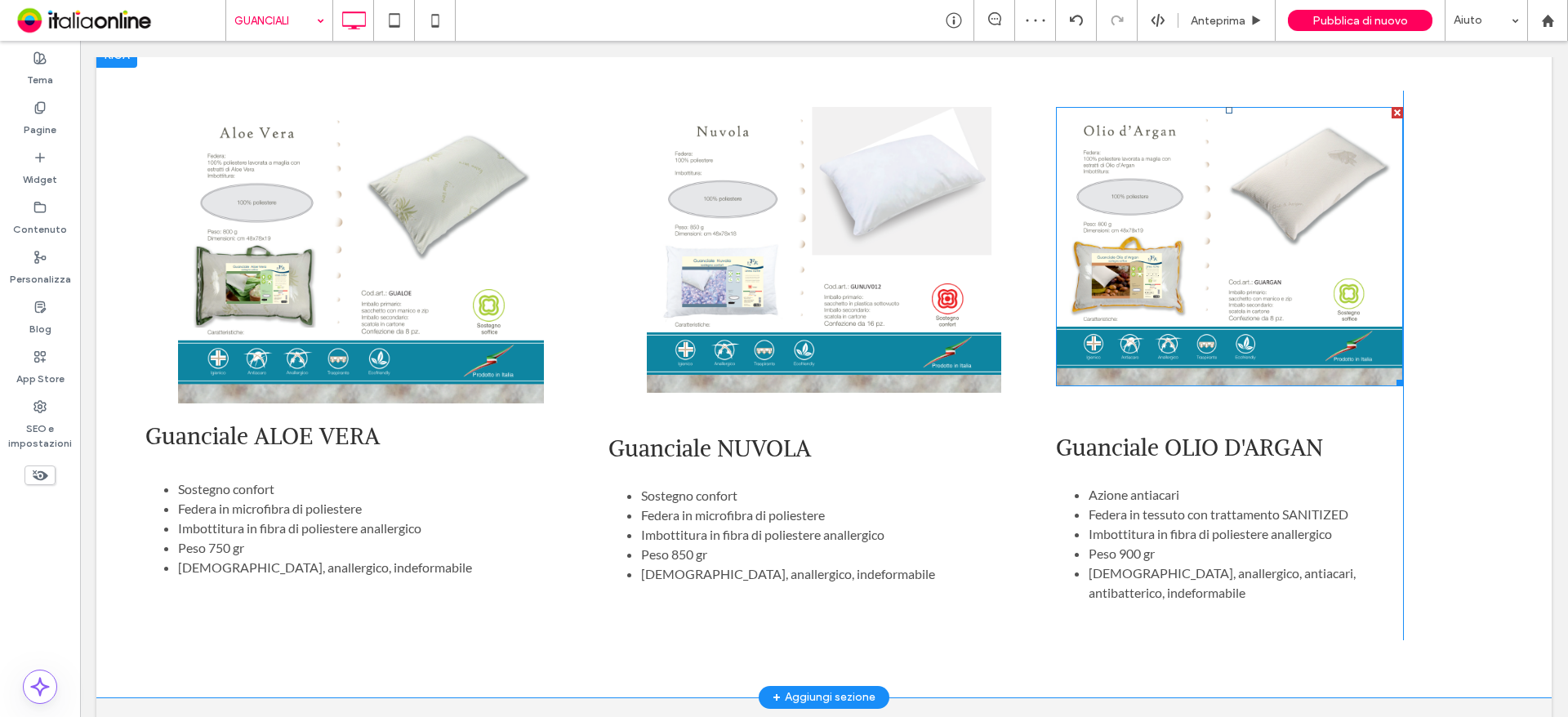
click at [1056, 346] on img at bounding box center [1229, 247] width 348 height 279
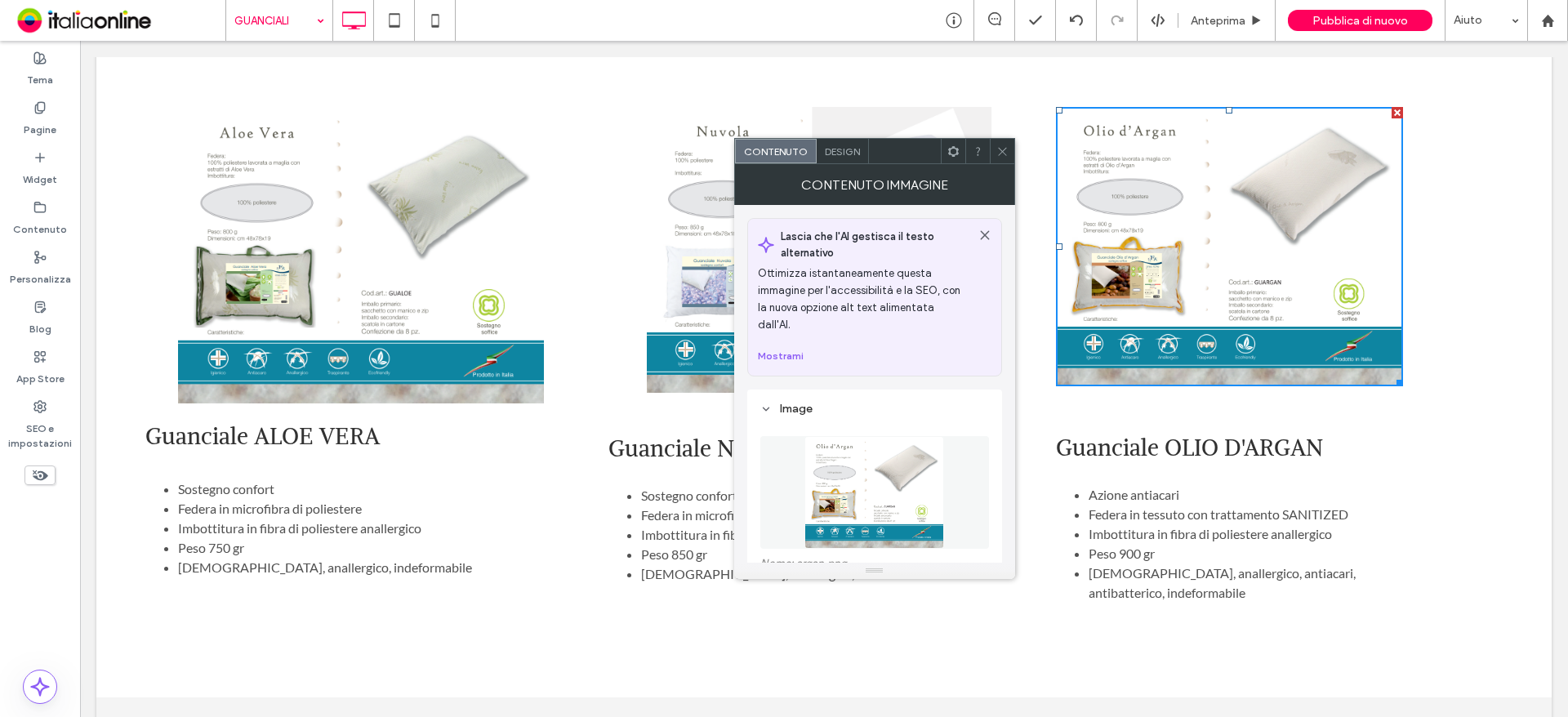
click at [1007, 160] on span at bounding box center [1002, 150] width 13 height 24
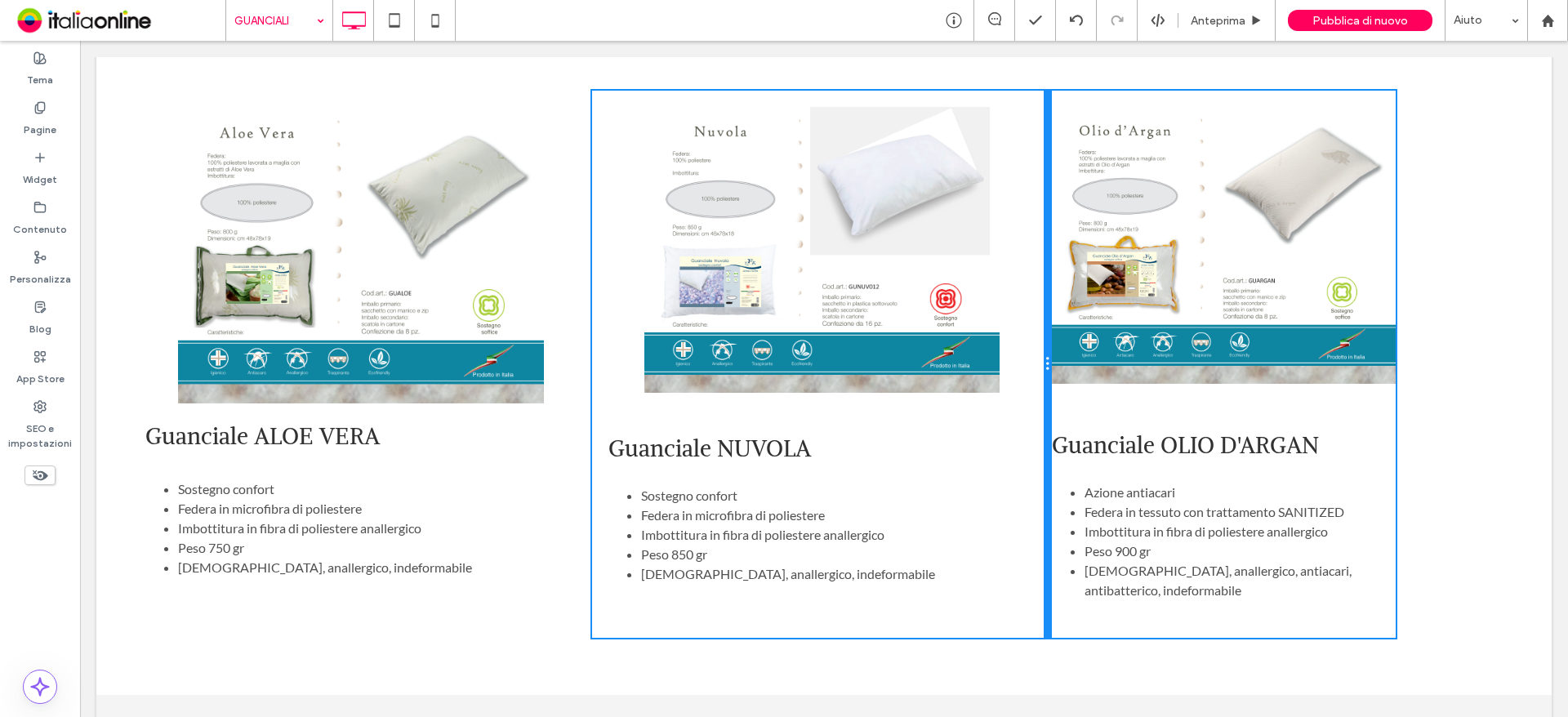
drag, startPoint x: 1046, startPoint y: 236, endPoint x: 1026, endPoint y: 286, distance: 53.9
click at [1011, 234] on div "Guanciale NUVOLA Sostegno confort Federa in microfibra di poliestere Imbottitur…" at bounding box center [821, 364] width 459 height 547
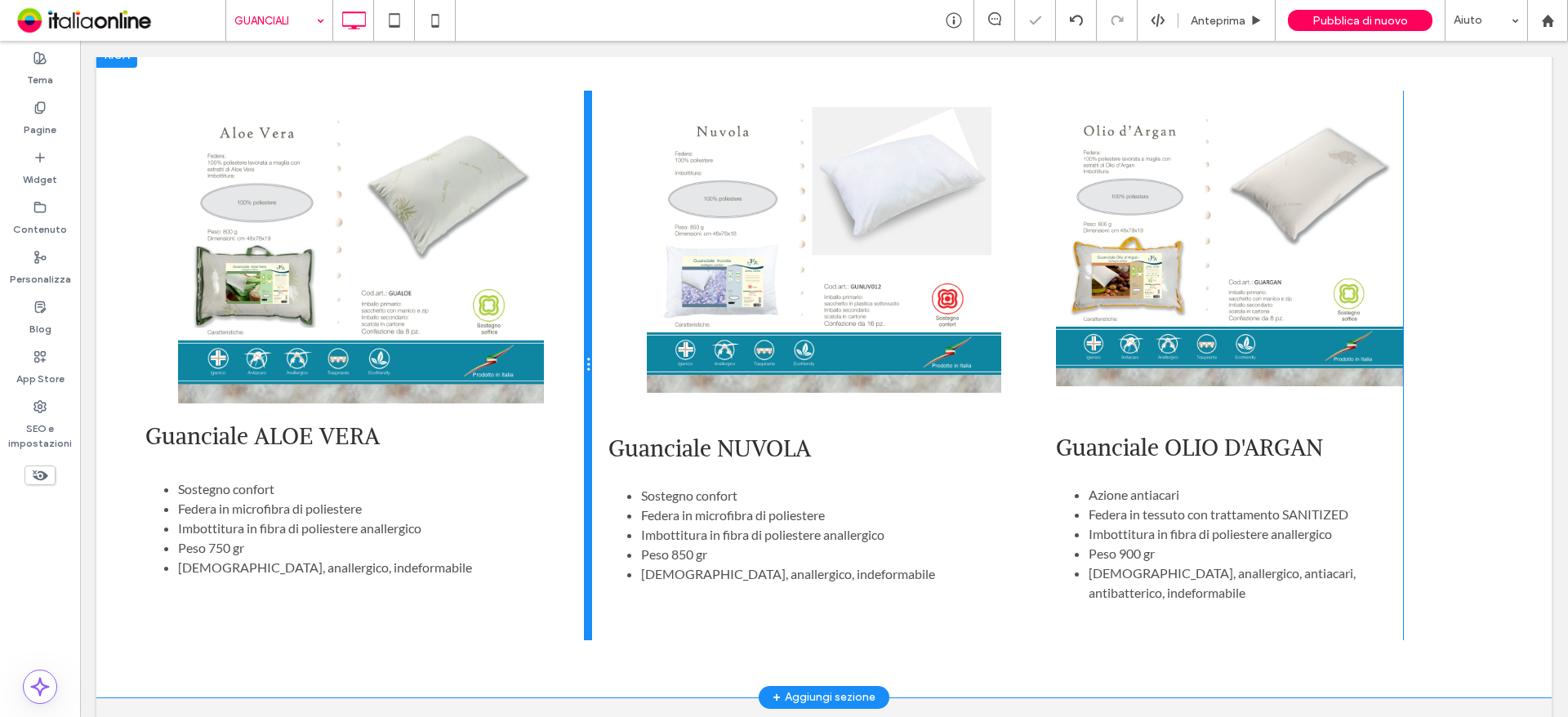
click at [584, 348] on div at bounding box center [587, 365] width 8 height 549
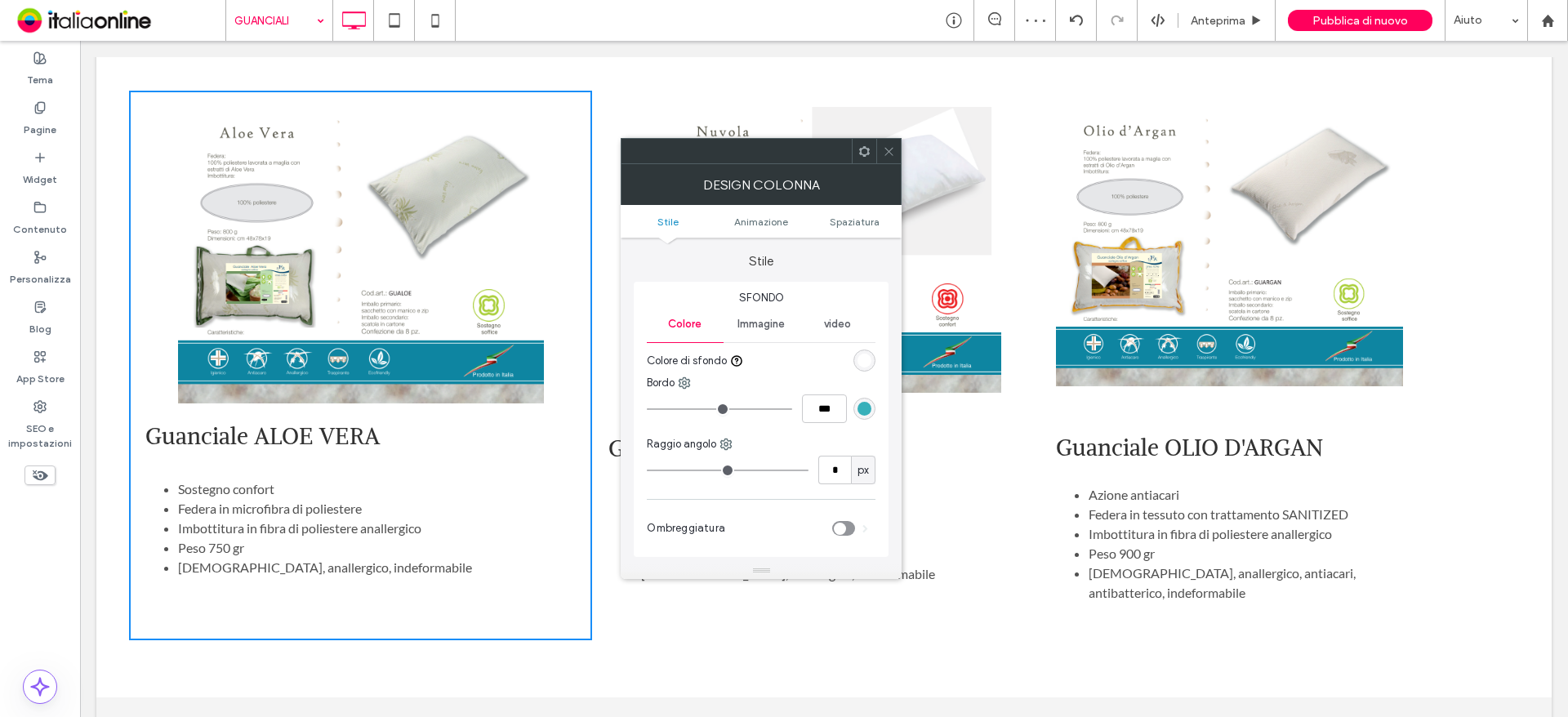
click at [600, 109] on div "Guanciale NUVOLA Sostegno confort Federa in microfibra di poliestere Imbottitur…" at bounding box center [823, 365] width 463 height 549
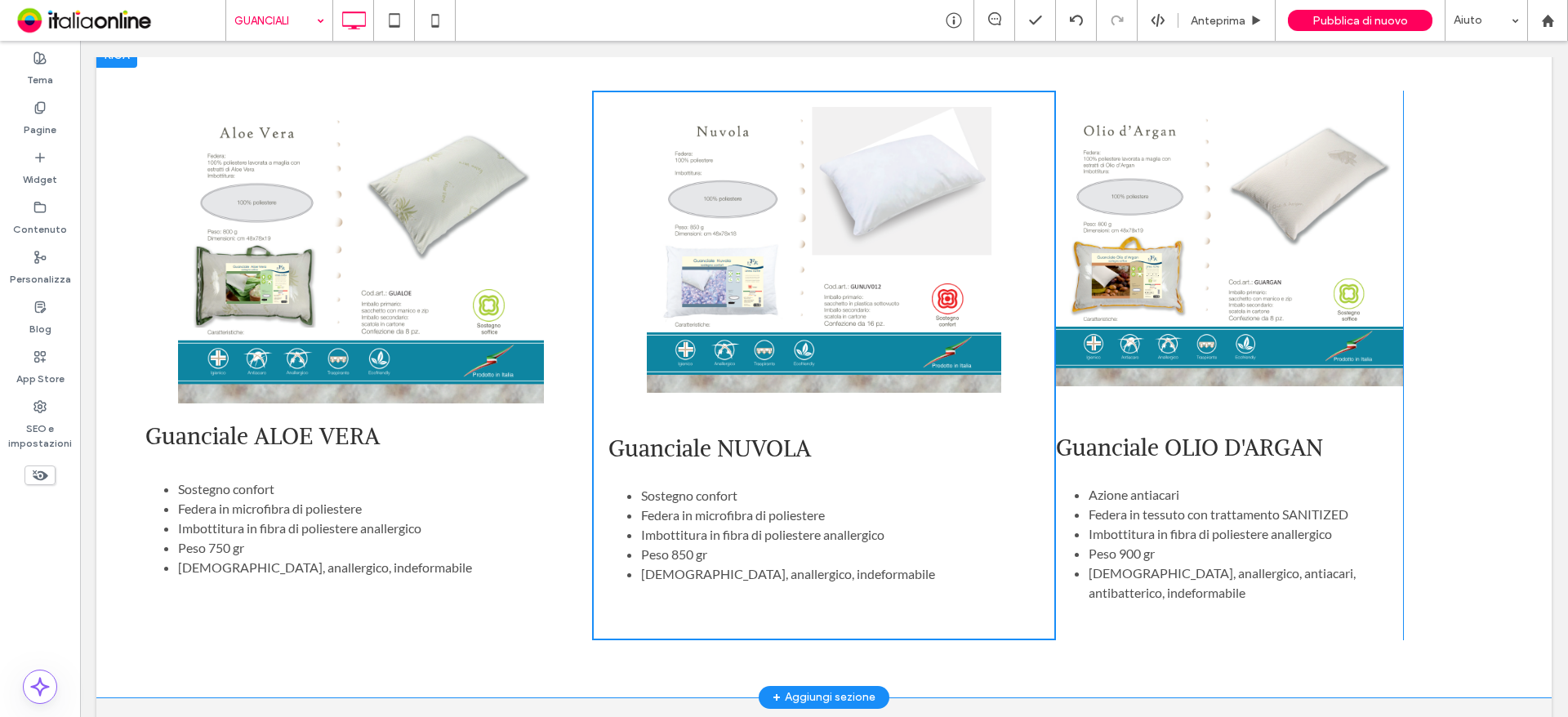
scroll to position [817, 0]
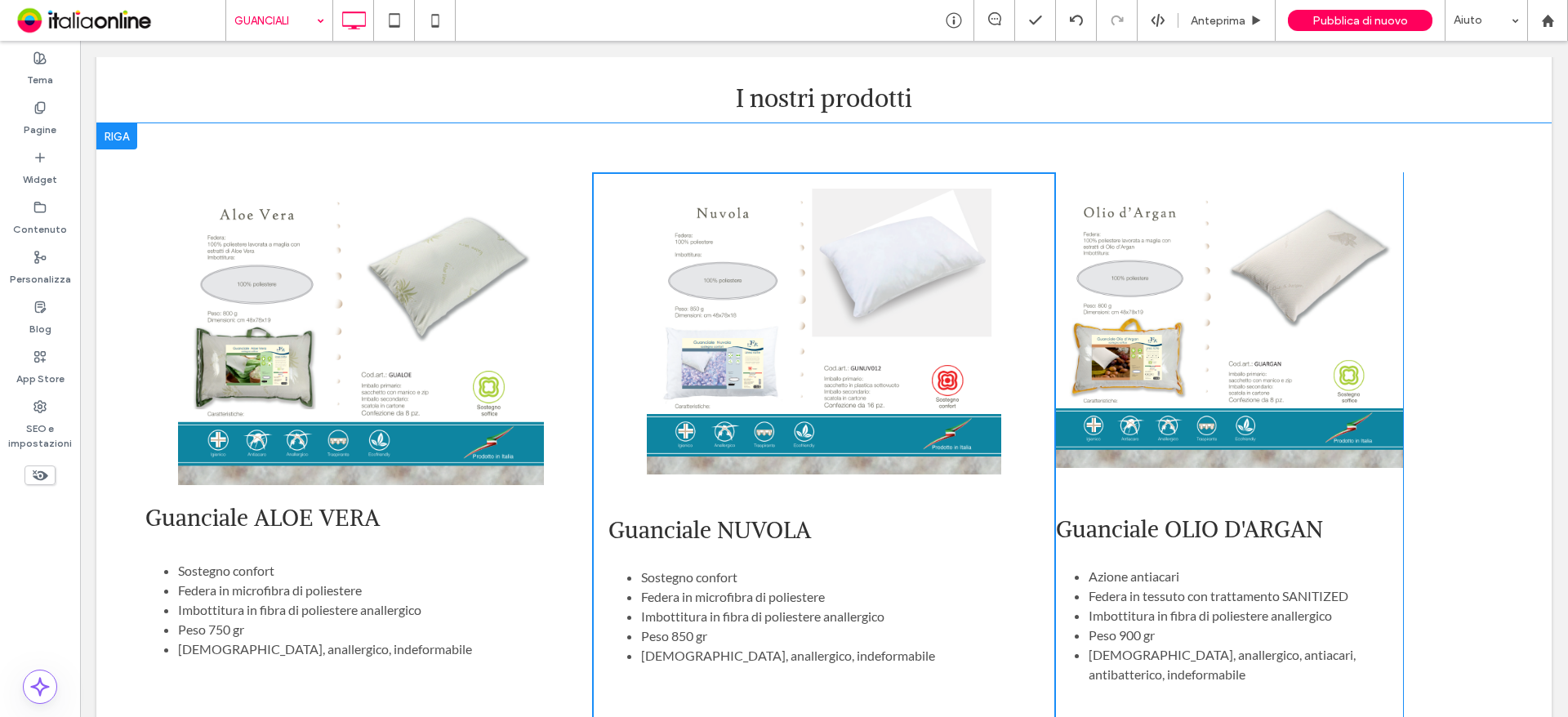
click at [117, 123] on div at bounding box center [116, 136] width 41 height 26
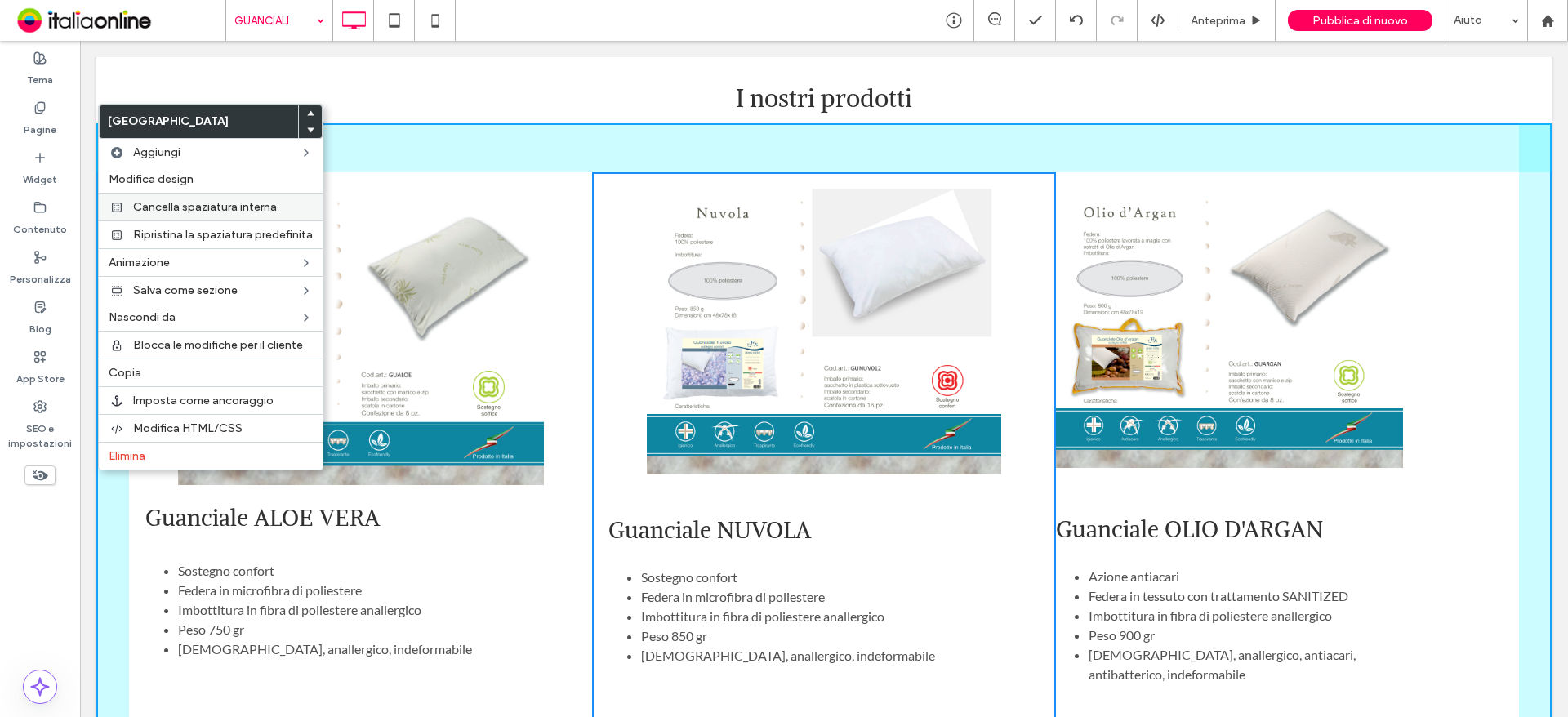
click at [199, 209] on span "Cancella spaziatura interna" at bounding box center [205, 206] width 144 height 14
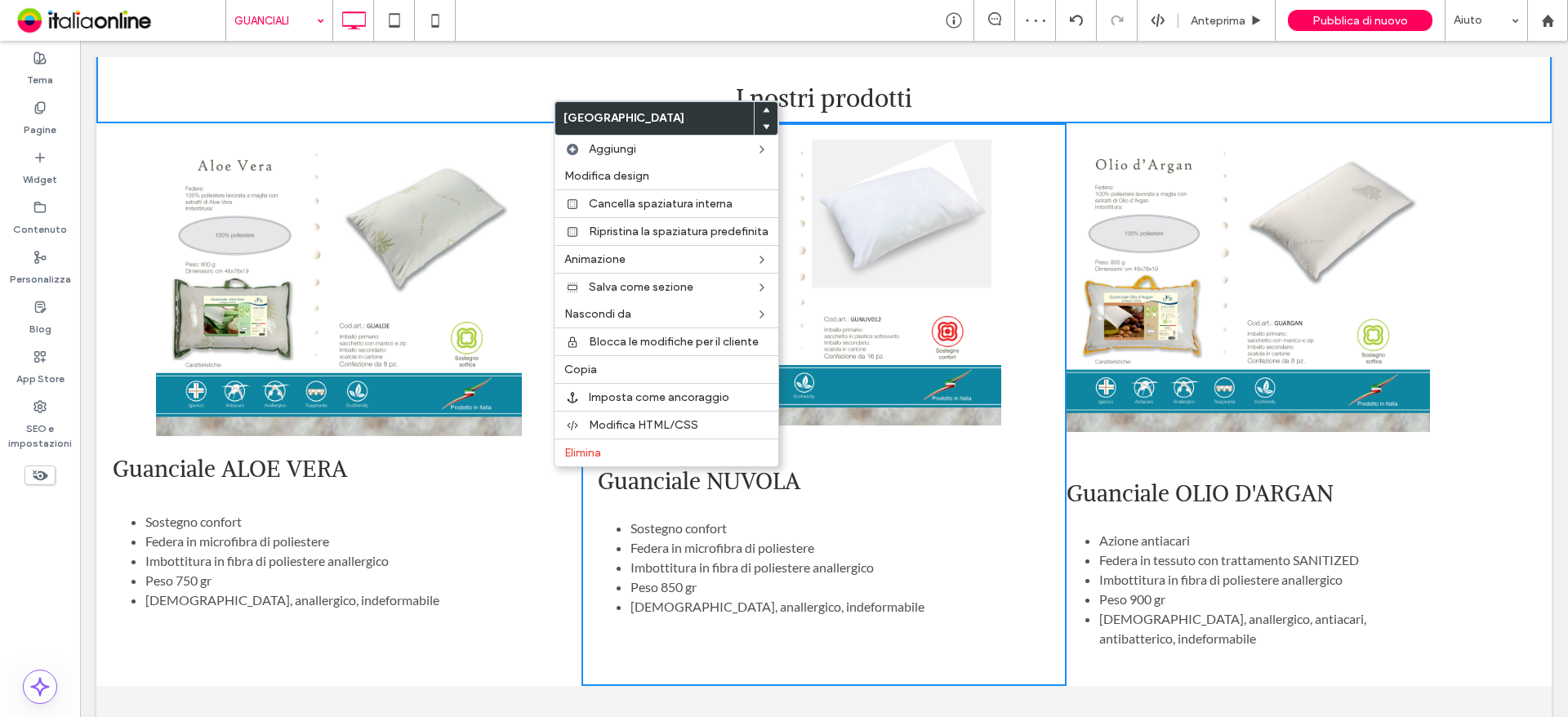
click at [162, 163] on img at bounding box center [339, 287] width 366 height 296
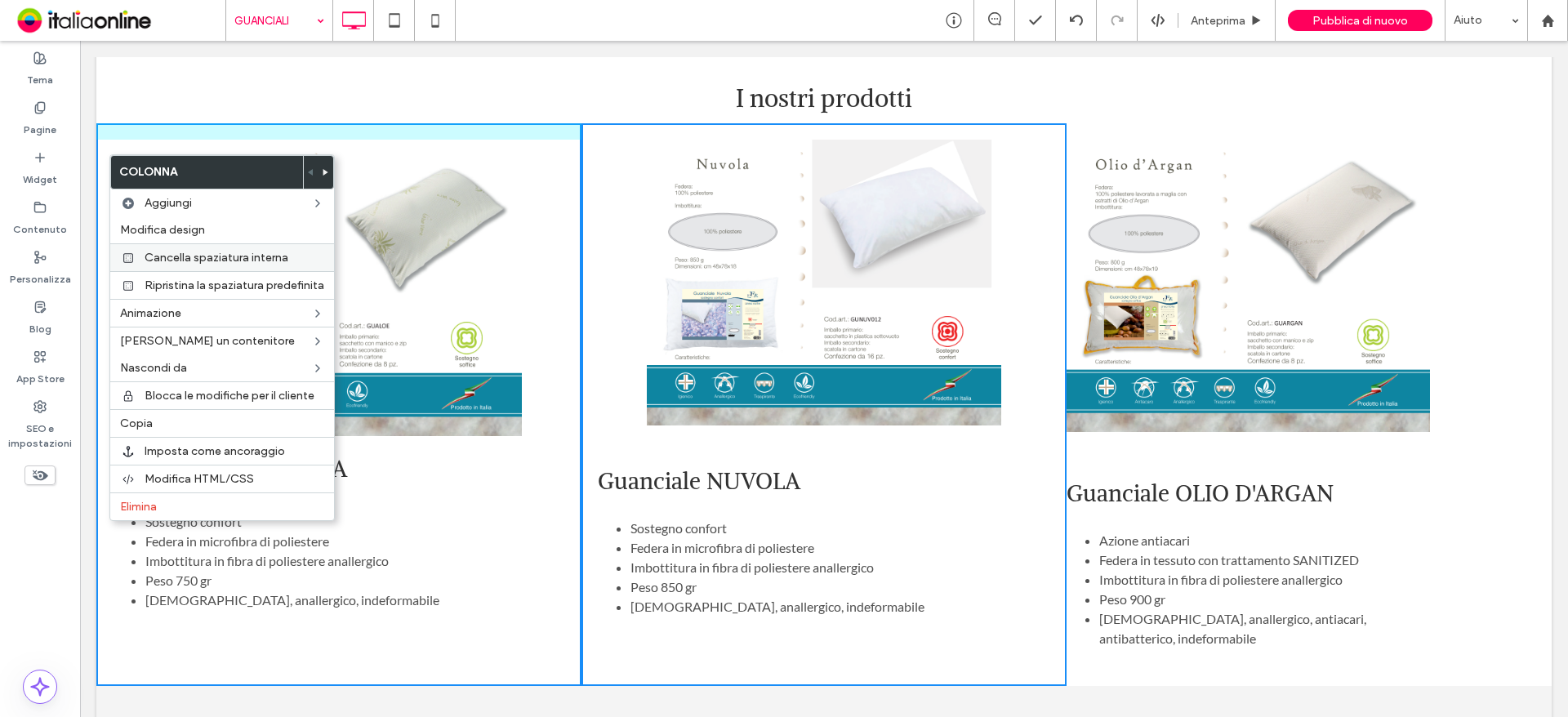
click at [183, 257] on span "Cancella spaziatura interna" at bounding box center [216, 257] width 144 height 14
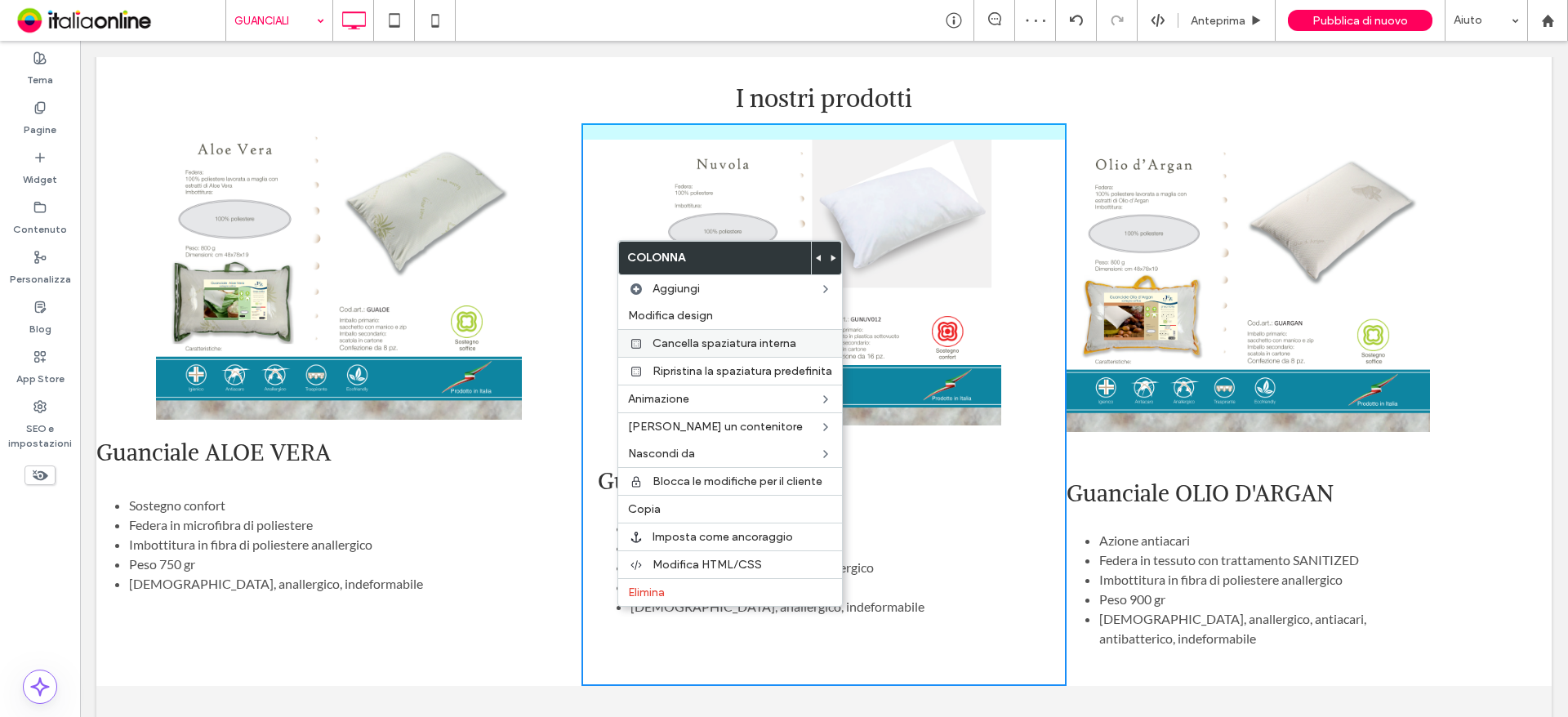
click at [697, 342] on span "Cancella spaziatura interna" at bounding box center [724, 343] width 144 height 14
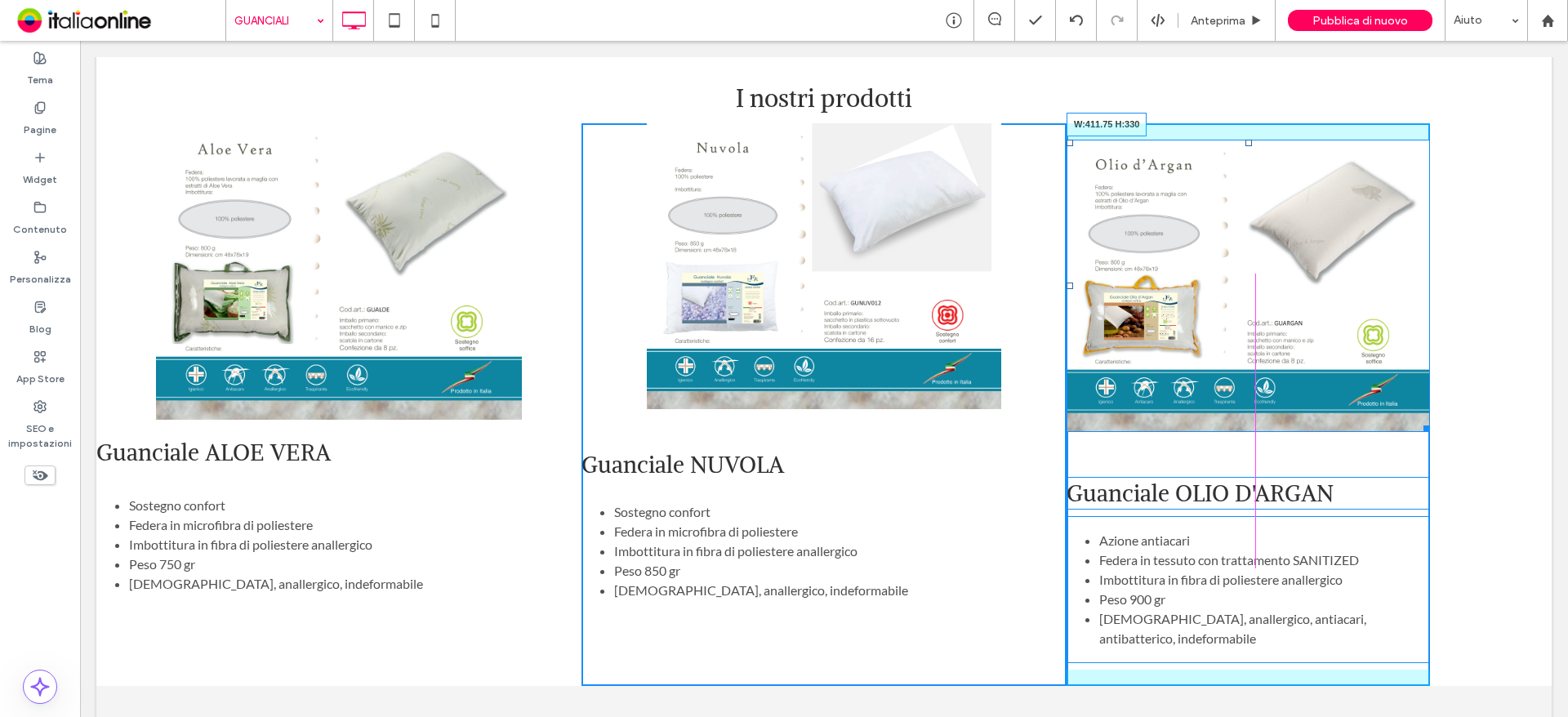
drag, startPoint x: 1413, startPoint y: 406, endPoint x: 1503, endPoint y: 431, distance: 93.4
click at [1423, 390] on div "Guanciale ALOE VERA Sostegno confort Federa in microfibra di poliestere Imbotti…" at bounding box center [824, 404] width 1455 height 562
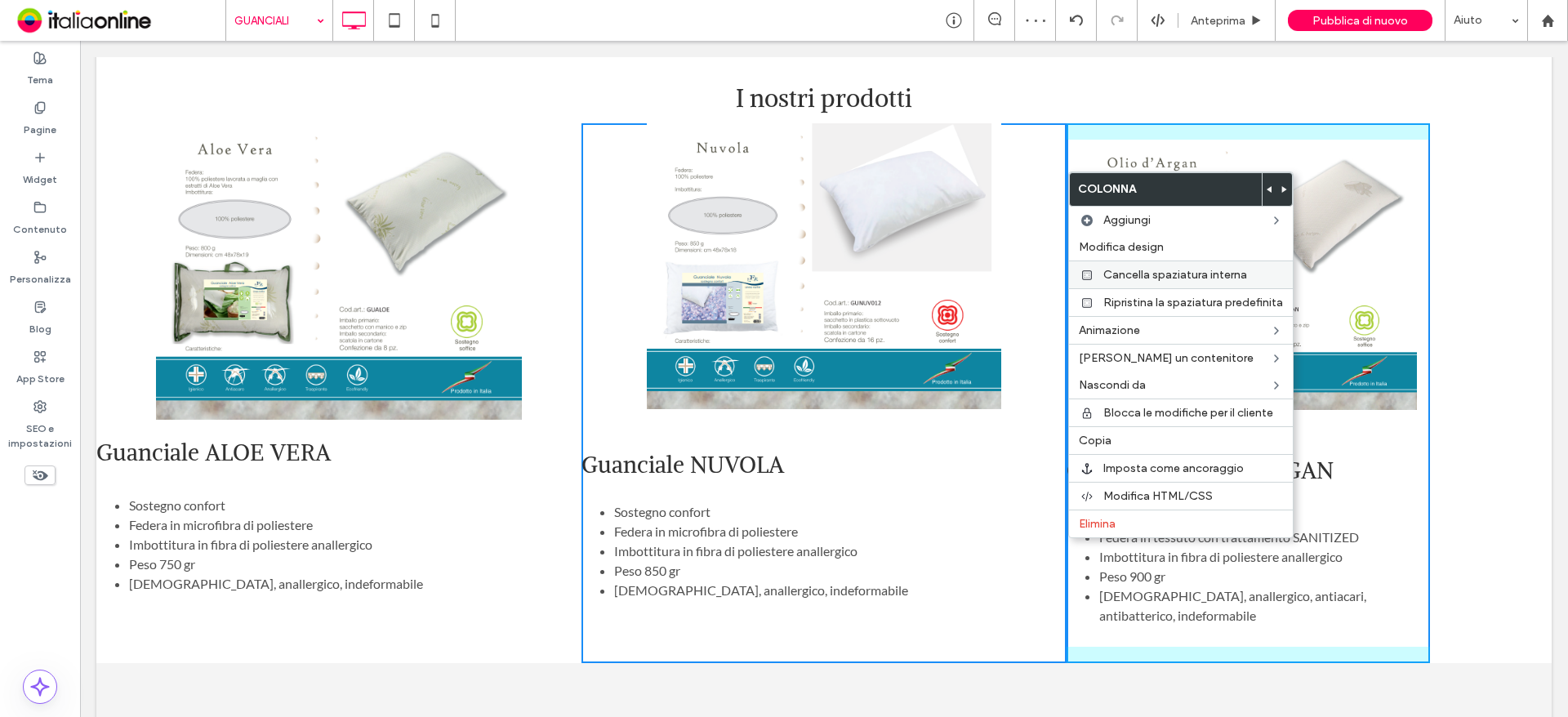
click at [1134, 273] on span "Cancella spaziatura interna" at bounding box center [1175, 274] width 144 height 14
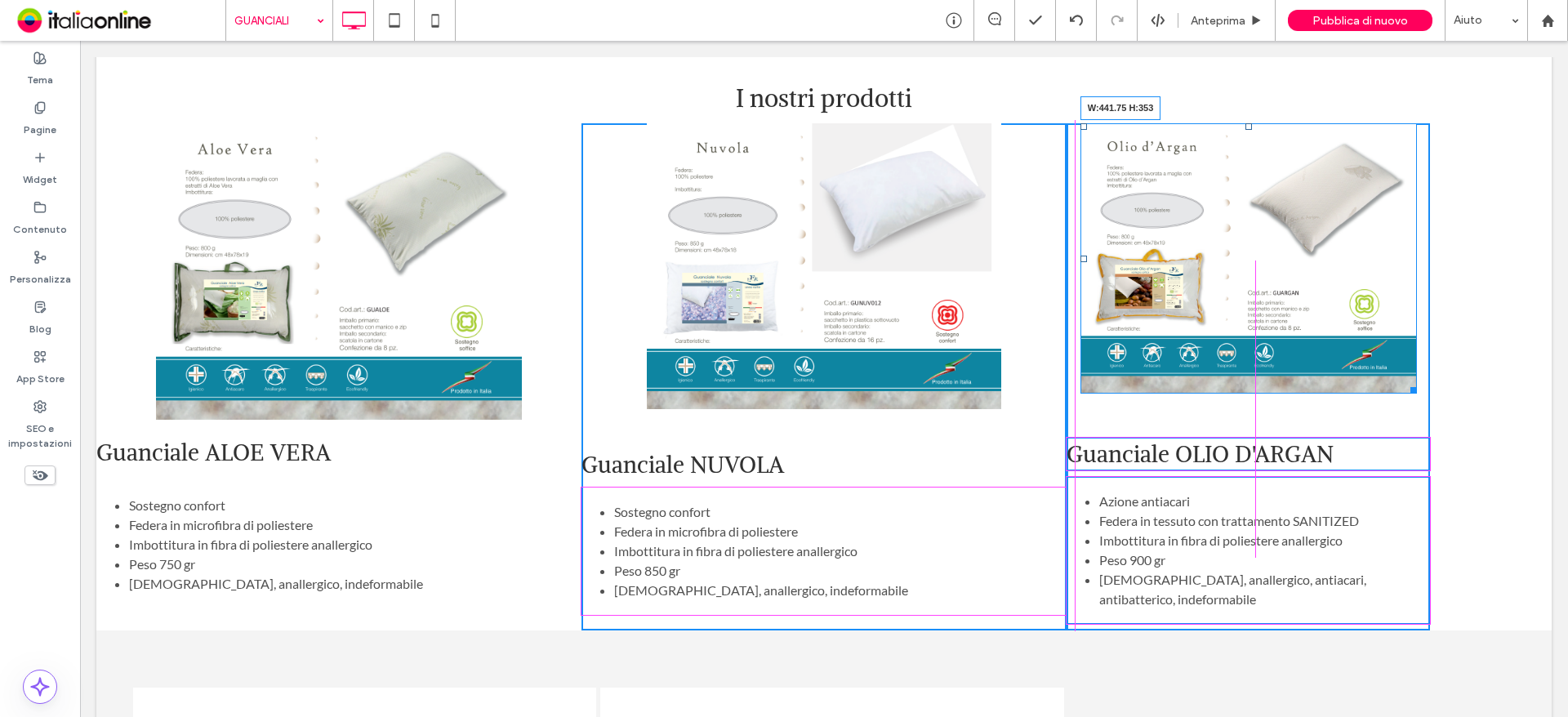
drag, startPoint x: 1402, startPoint y: 370, endPoint x: 1493, endPoint y: 422, distance: 104.8
click at [1413, 381] on div at bounding box center [1410, 387] width 13 height 13
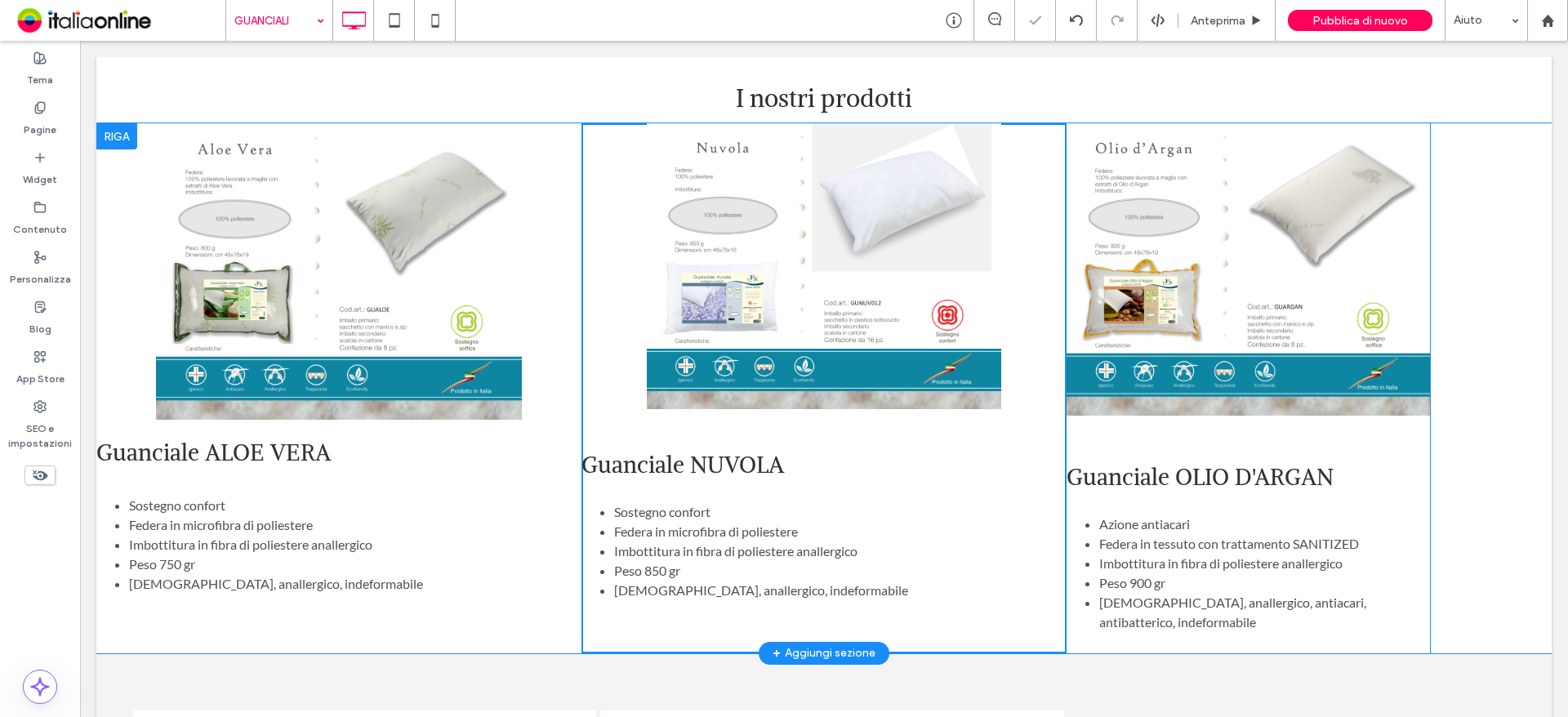
click at [1474, 214] on div "Guanciale ALOE VERA Sostegno confort Federa in microfibra di poliestere Imbotti…" at bounding box center [824, 388] width 1455 height 530
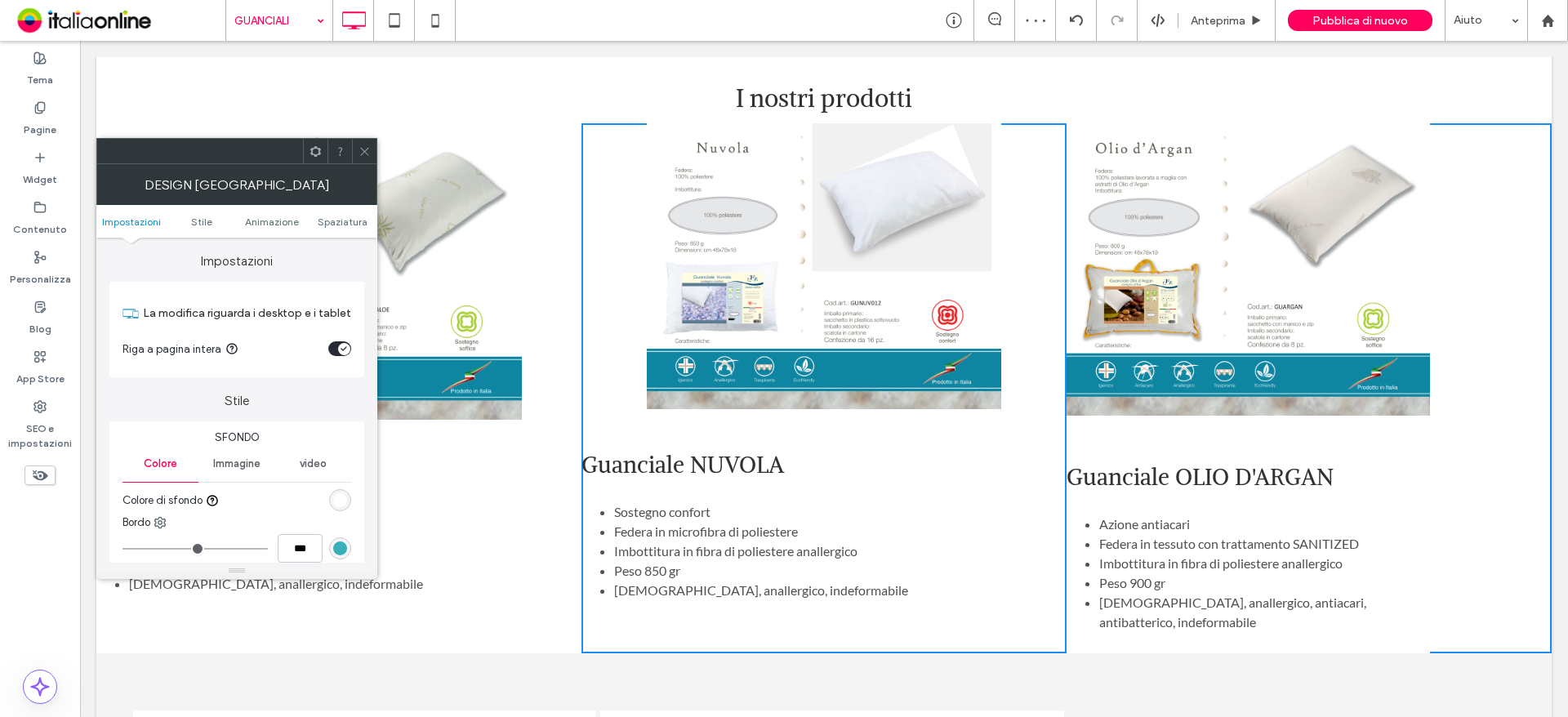
click at [358, 146] on icon at bounding box center [365, 151] width 13 height 13
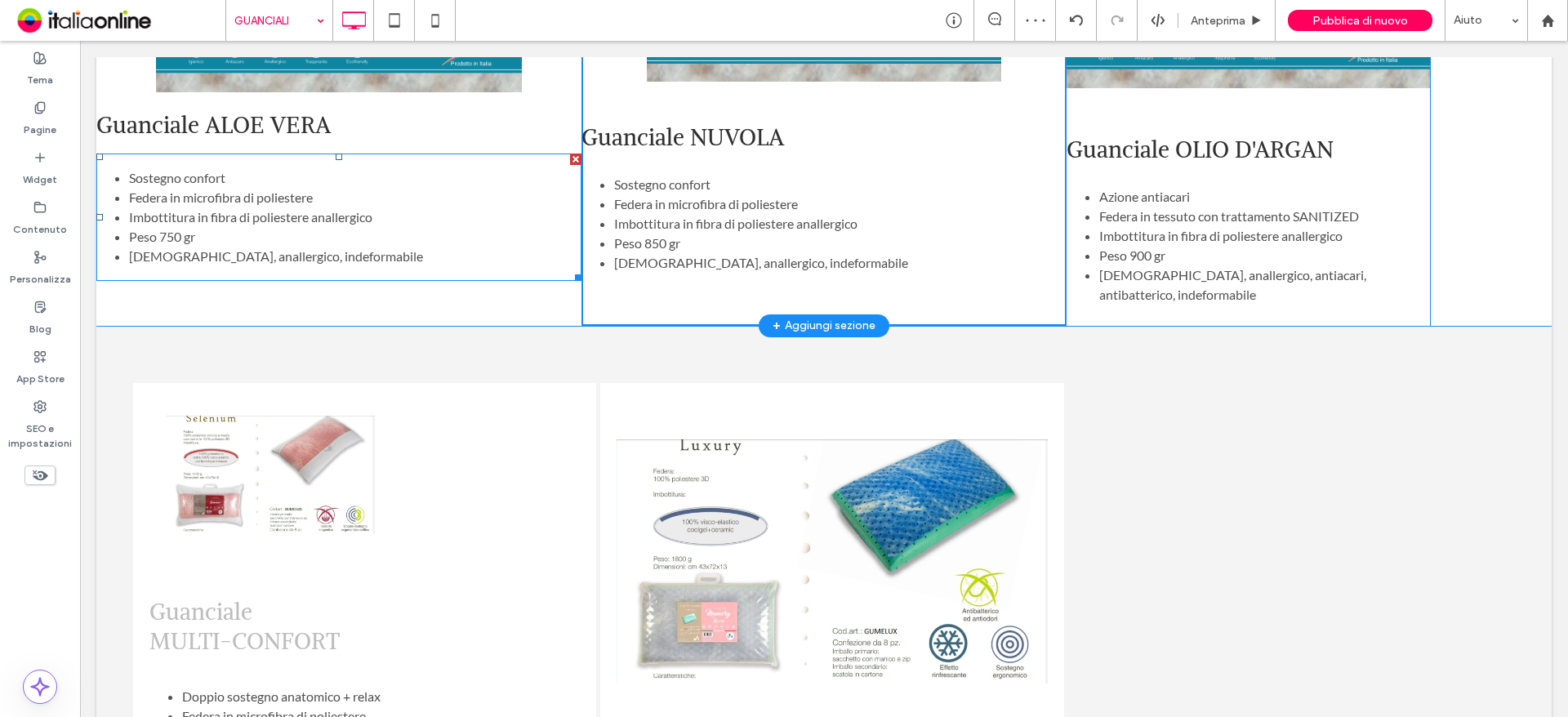
scroll to position [1388, 0]
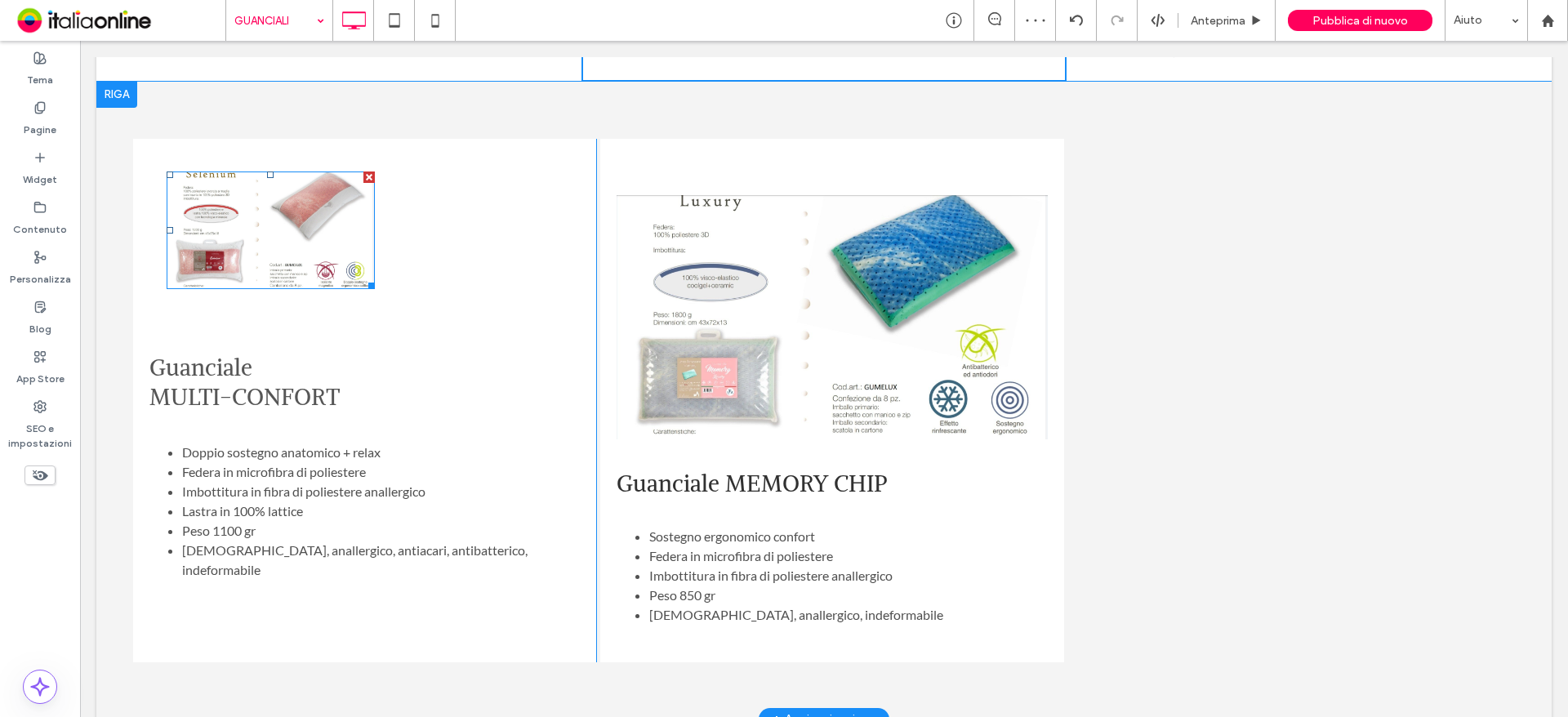
click at [292, 233] on img at bounding box center [270, 230] width 208 height 118
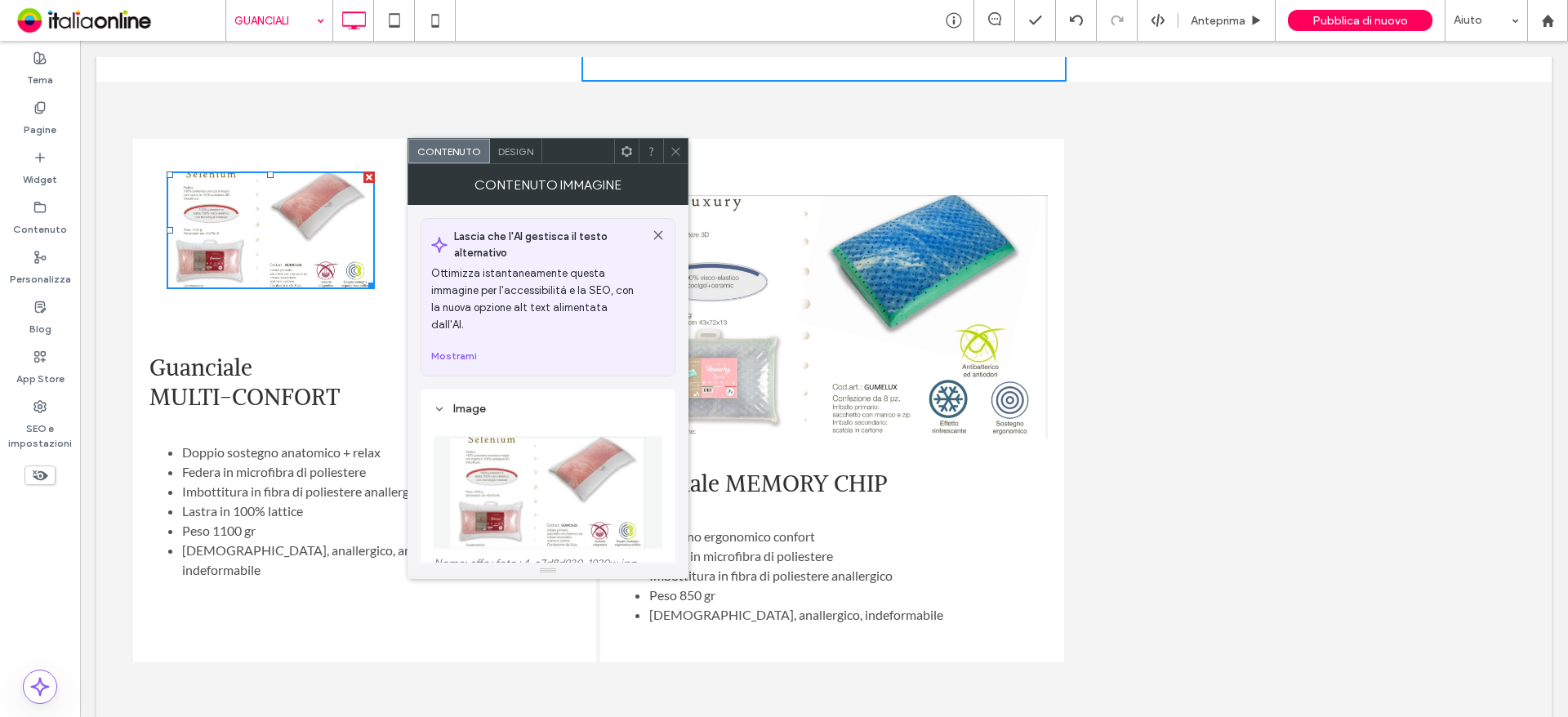
scroll to position [327, 0]
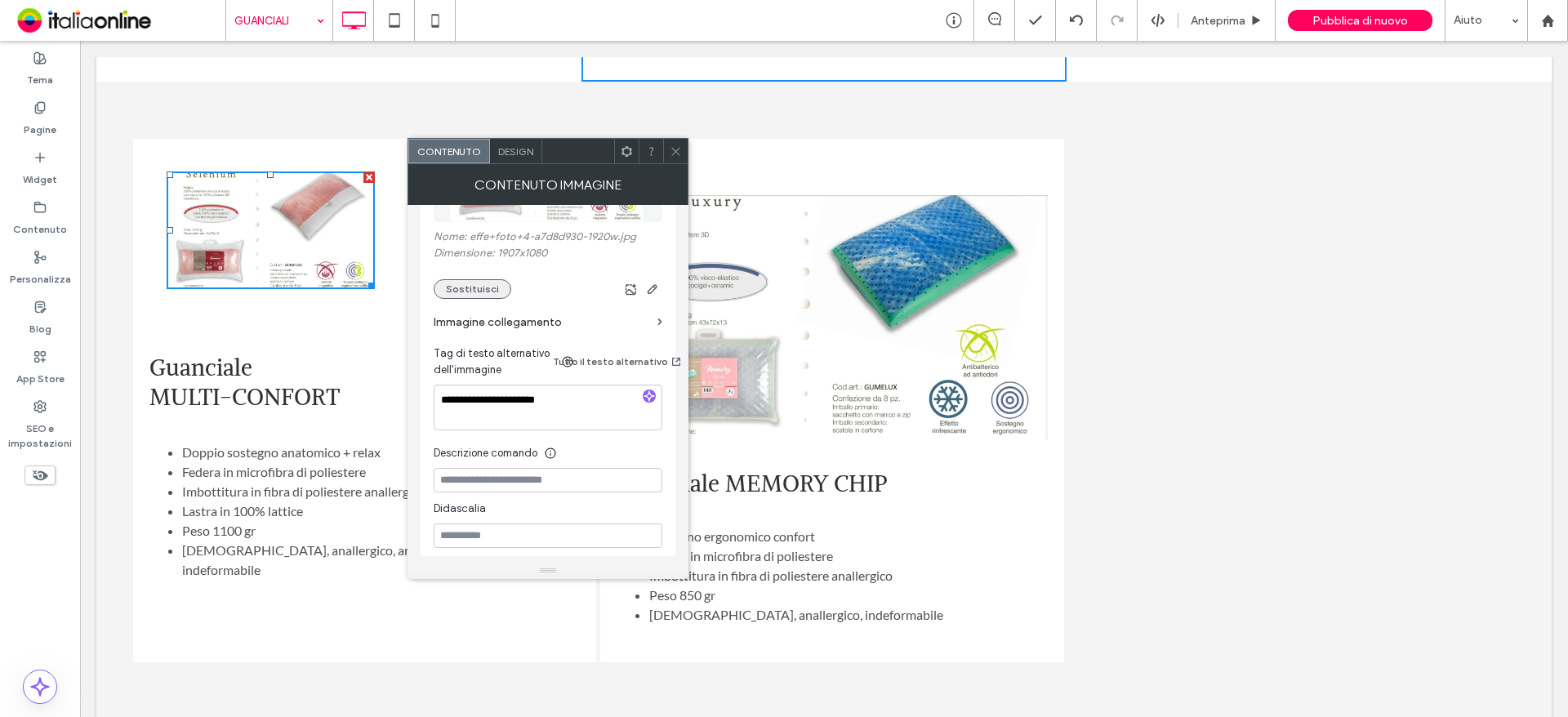
click at [450, 279] on button "Sostituisci" at bounding box center [472, 289] width 77 height 20
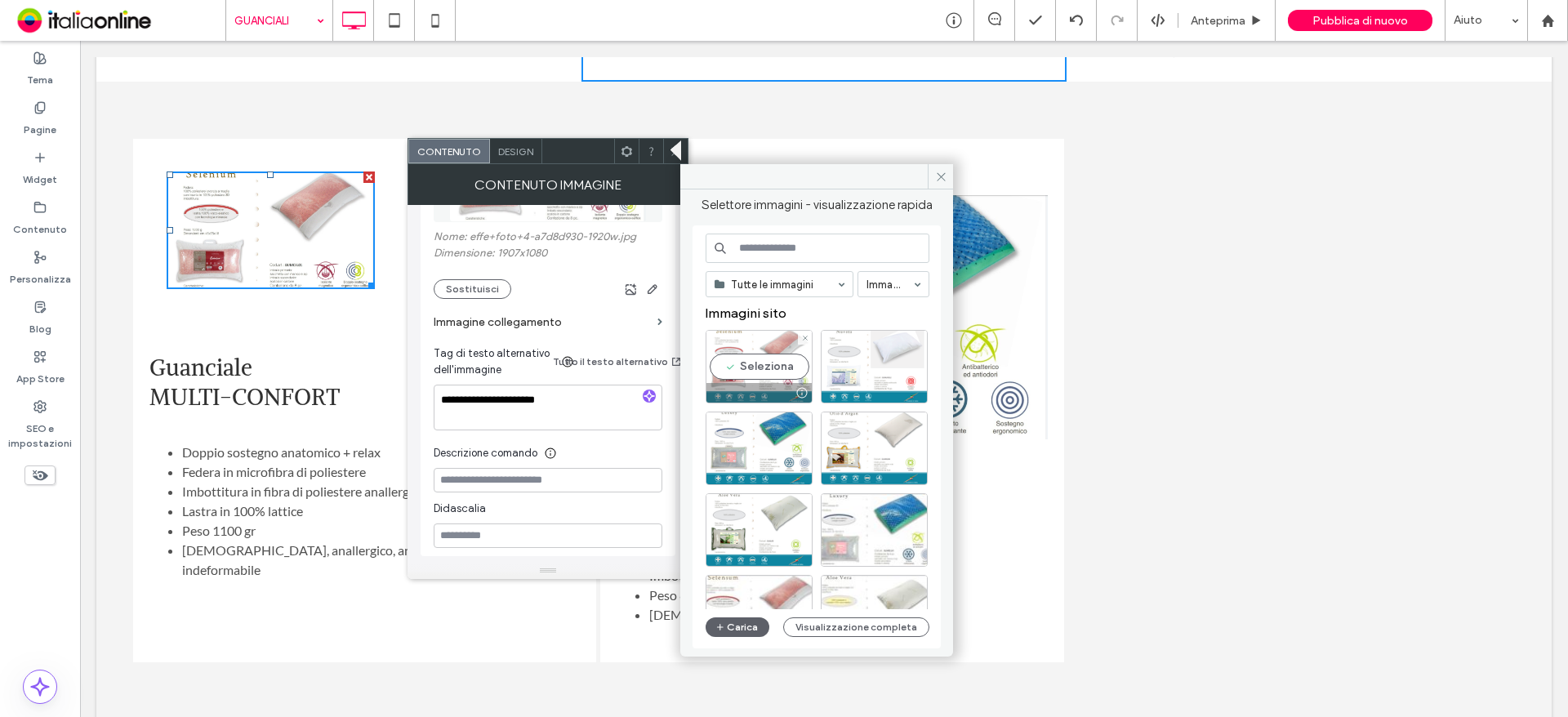
click at [767, 349] on div "Seleziona" at bounding box center [758, 367] width 107 height 74
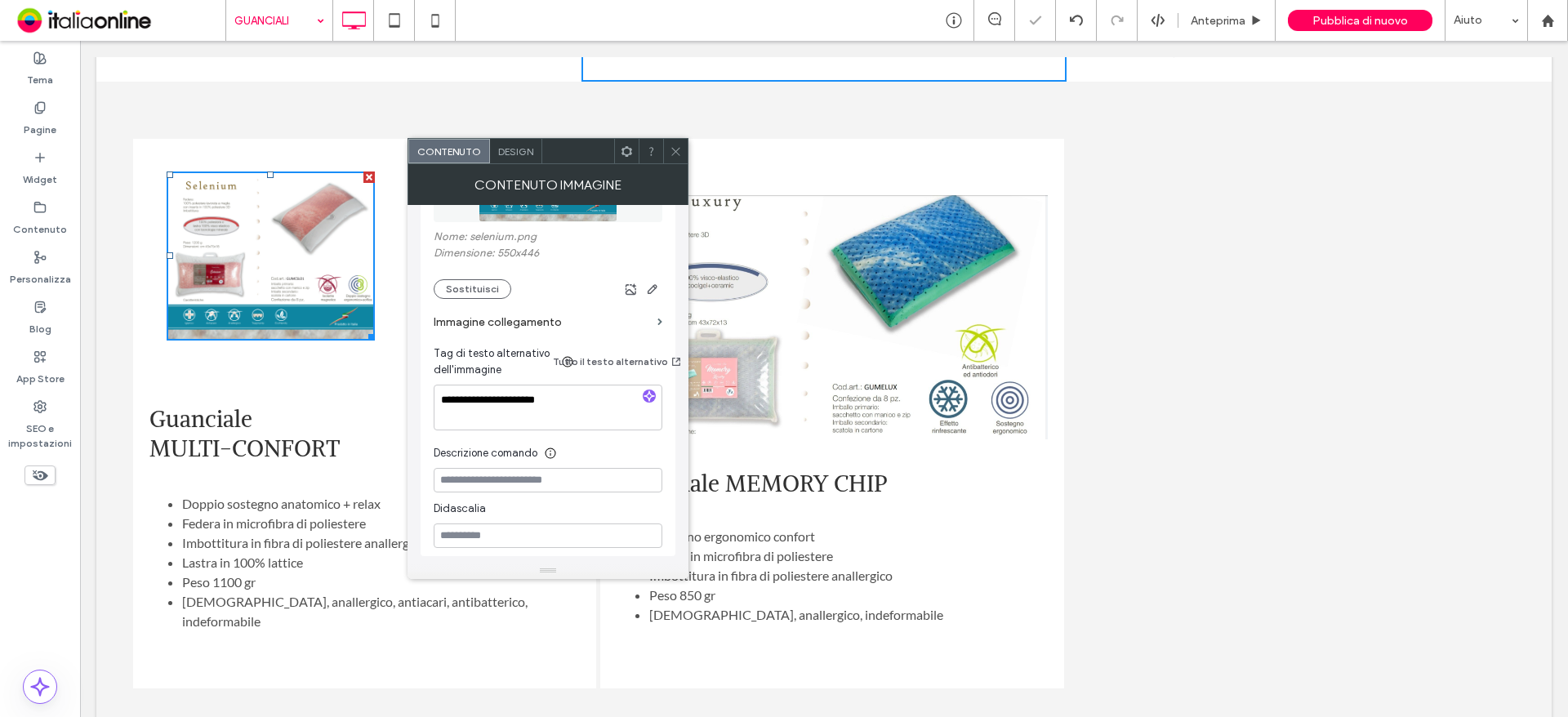
click at [675, 148] on icon at bounding box center [675, 151] width 13 height 13
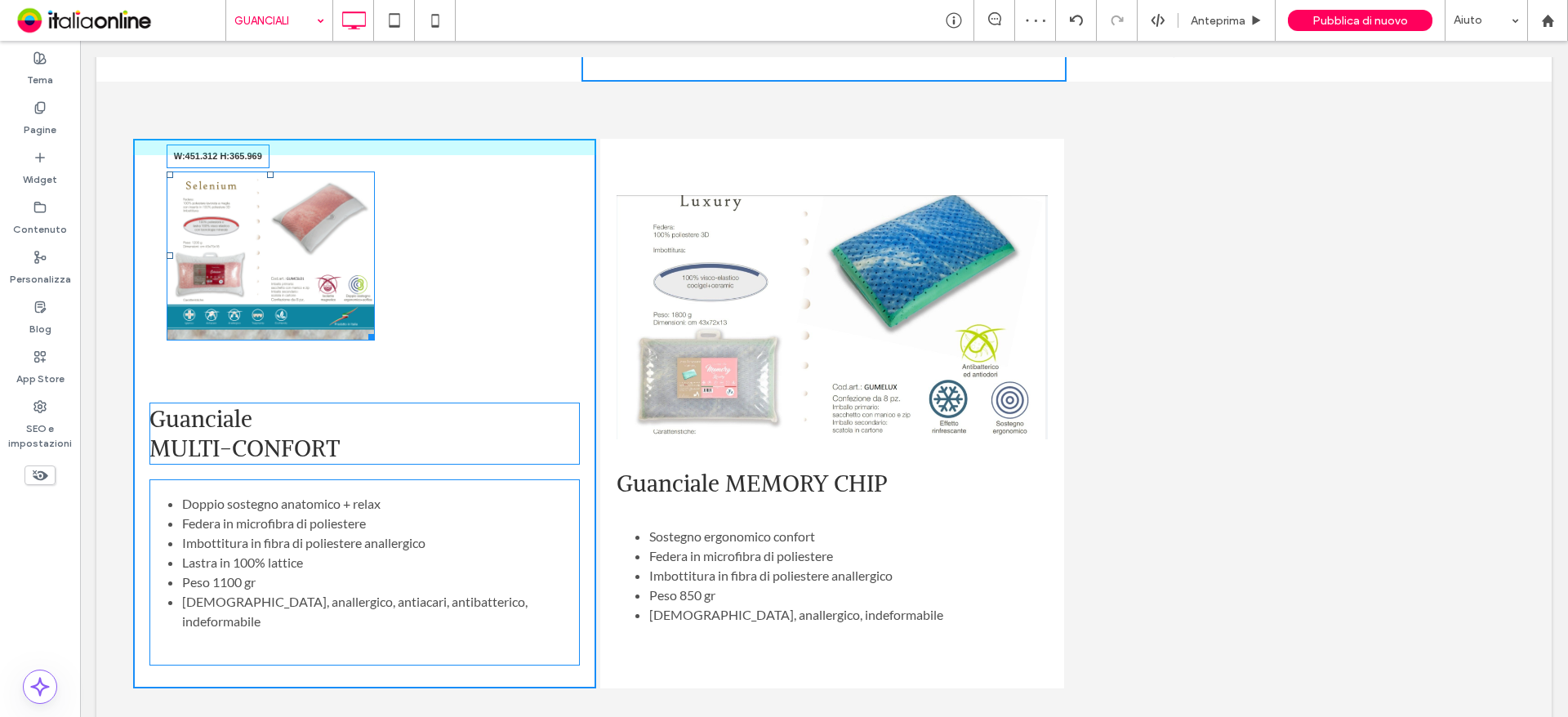
drag, startPoint x: 369, startPoint y: 313, endPoint x: 595, endPoint y: 471, distance: 275.8
click at [375, 340] on div "W:451.312 H:365.969" at bounding box center [270, 256] width 208 height 169
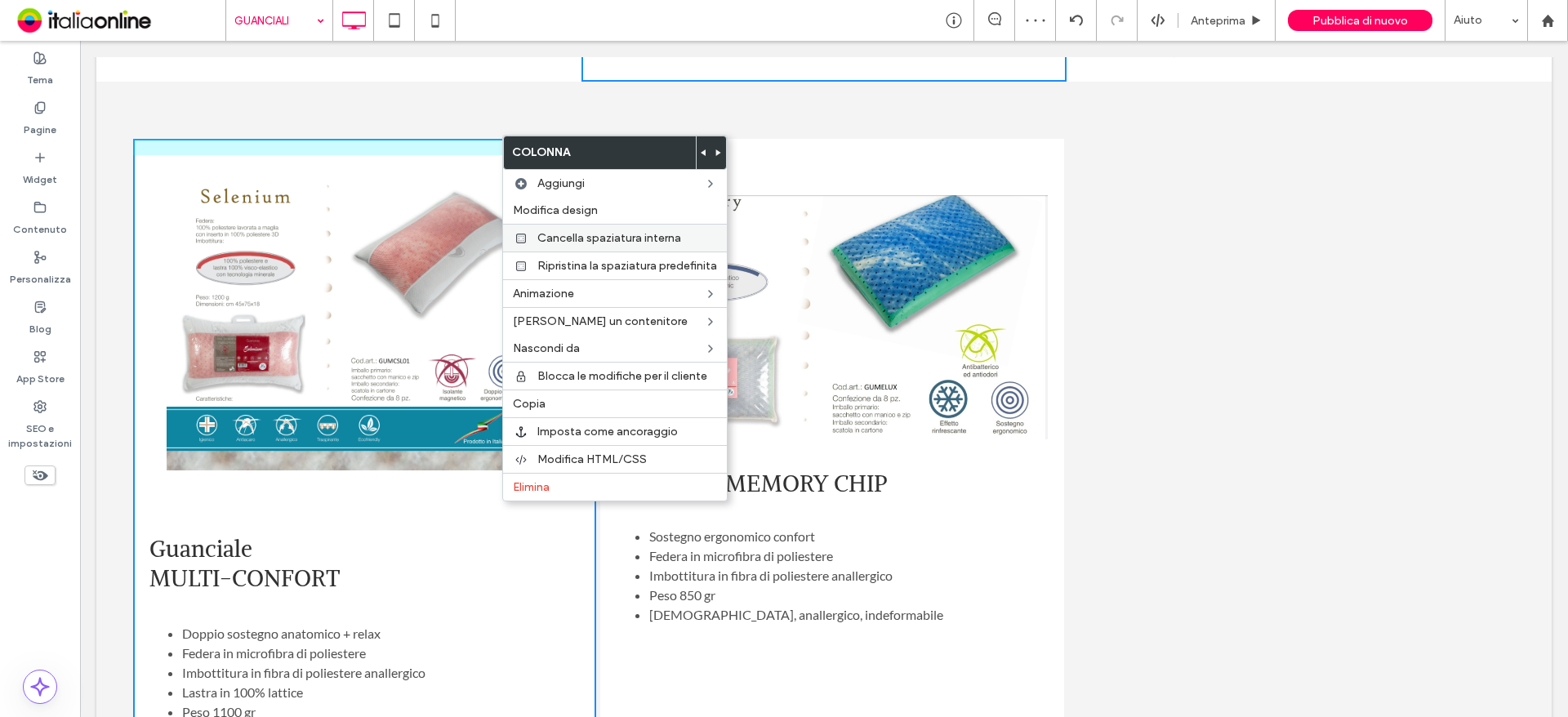
click at [576, 236] on span "Cancella spaziatura interna" at bounding box center [610, 238] width 144 height 14
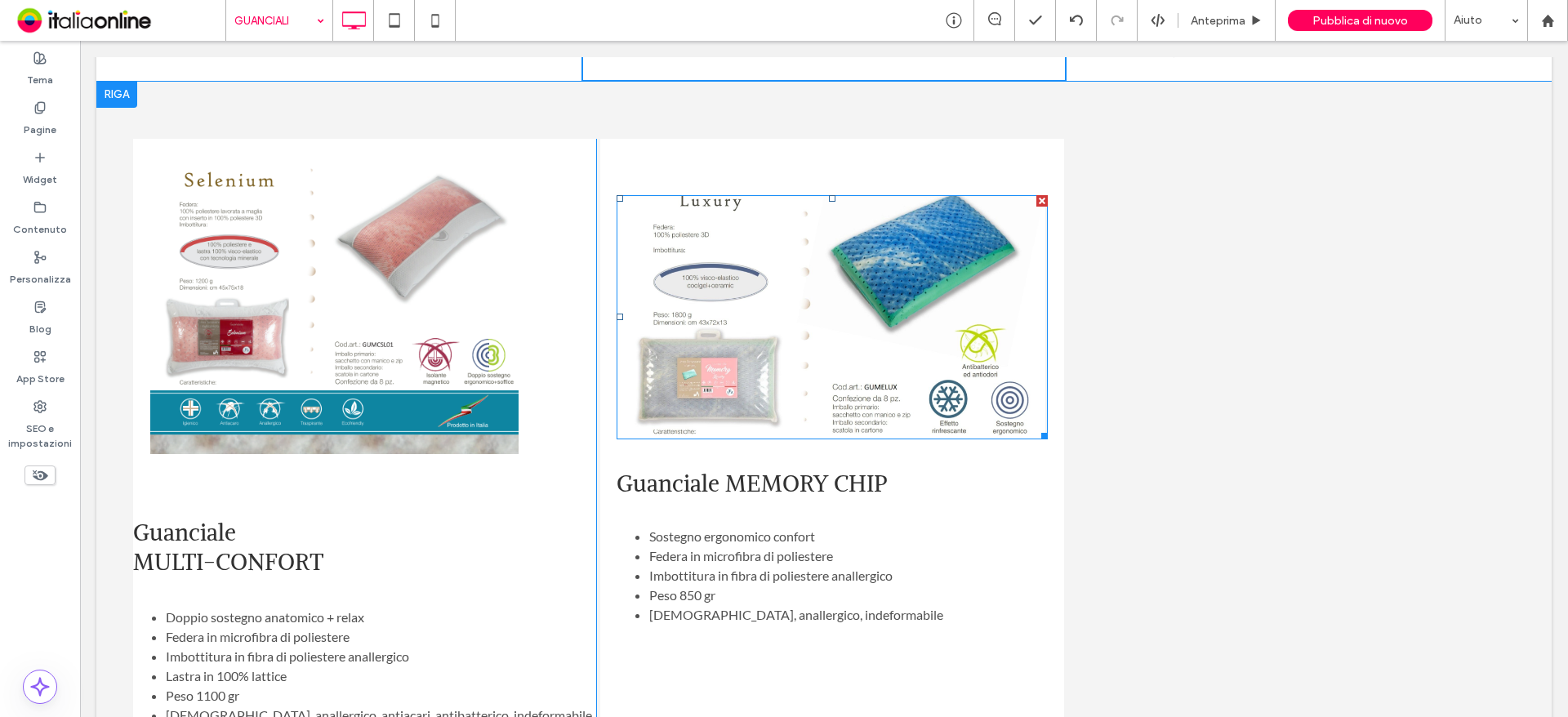
click at [800, 250] on img at bounding box center [832, 317] width 431 height 244
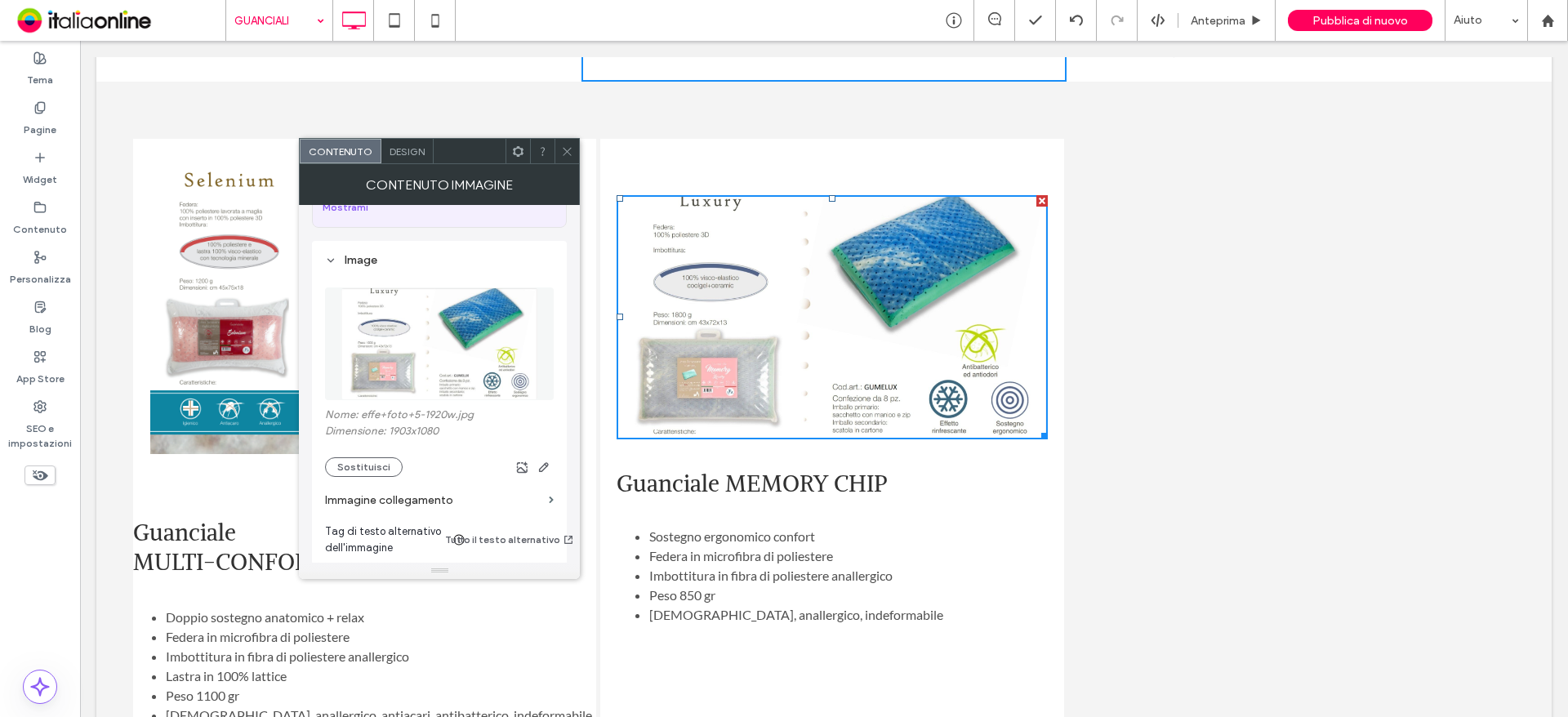
scroll to position [245, 0]
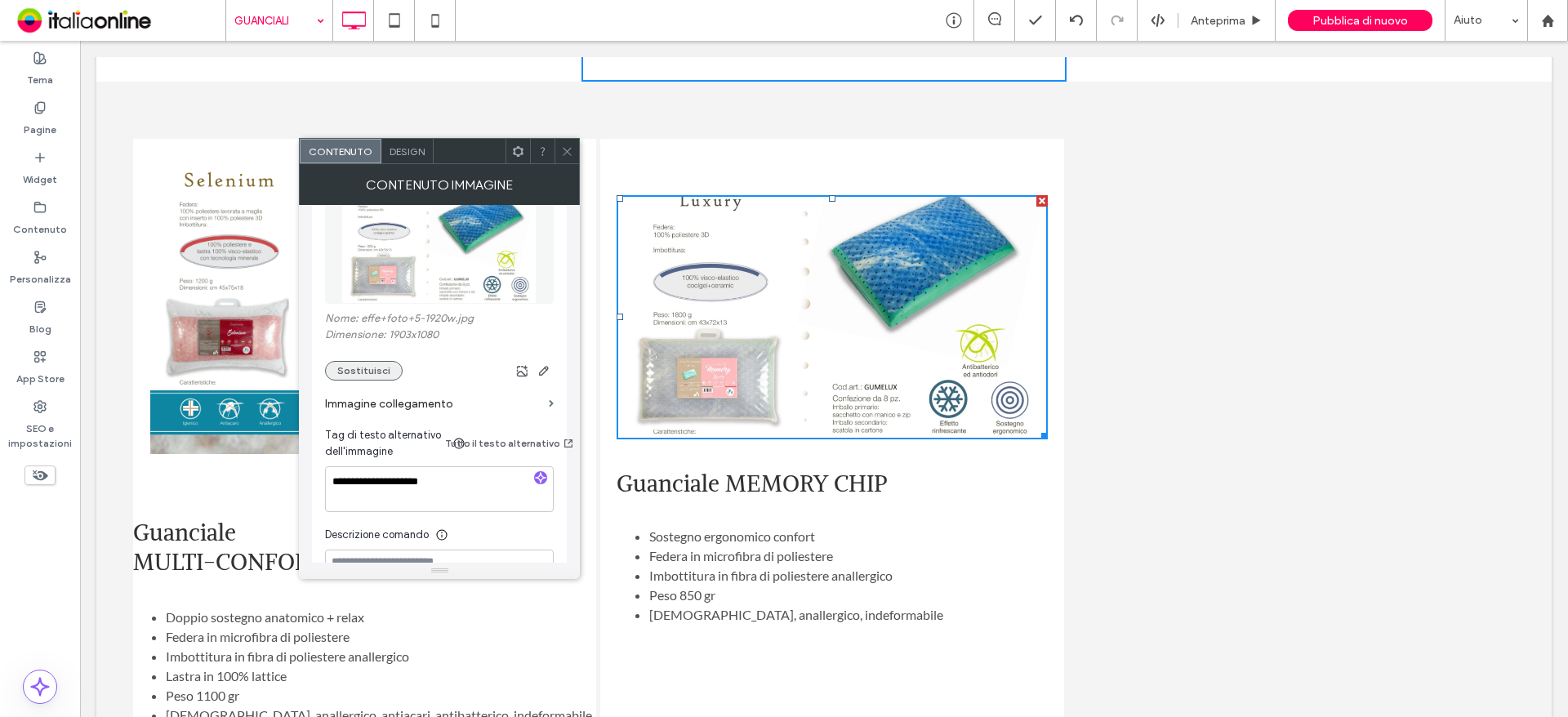
click at [358, 361] on button "Sostituisci" at bounding box center [364, 371] width 77 height 20
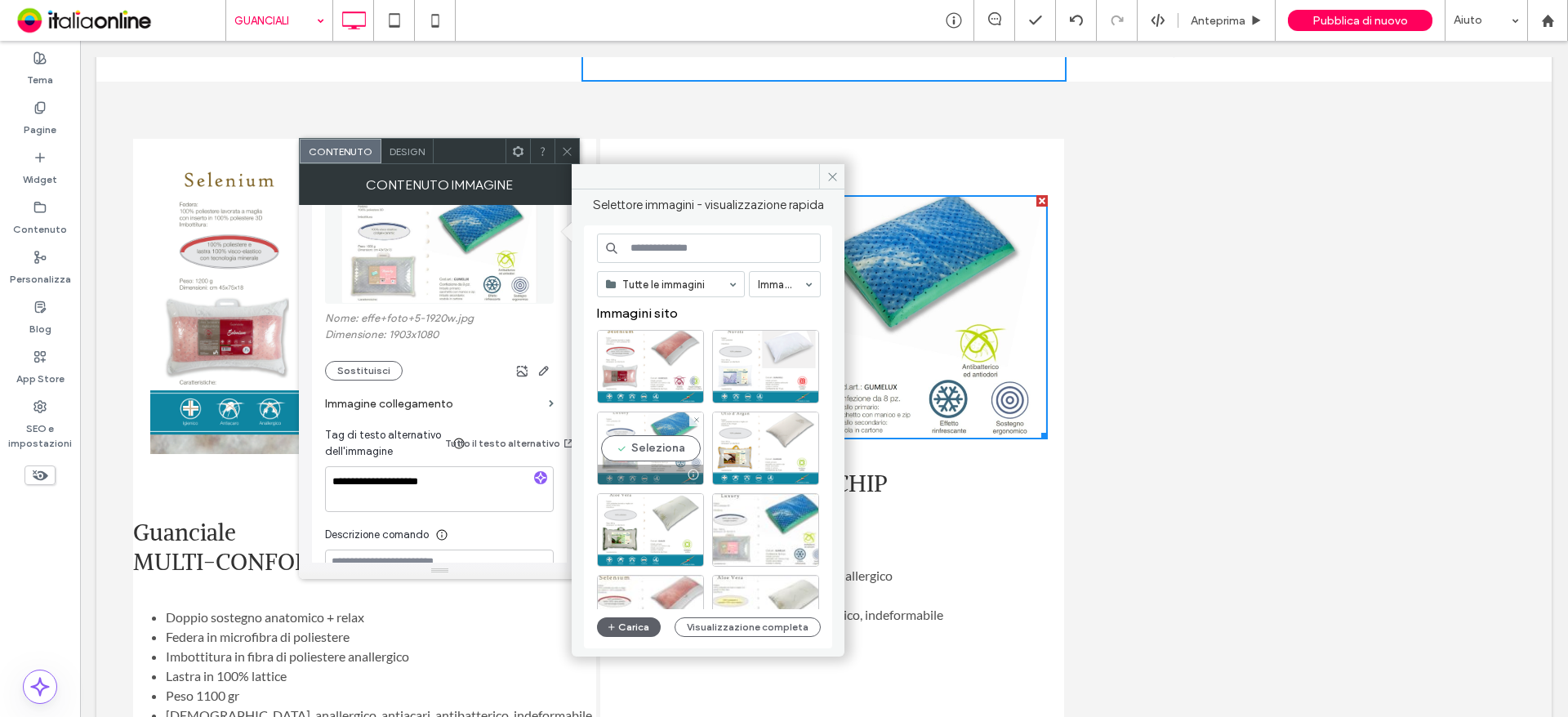
click at [658, 441] on div "Seleziona" at bounding box center [650, 449] width 107 height 74
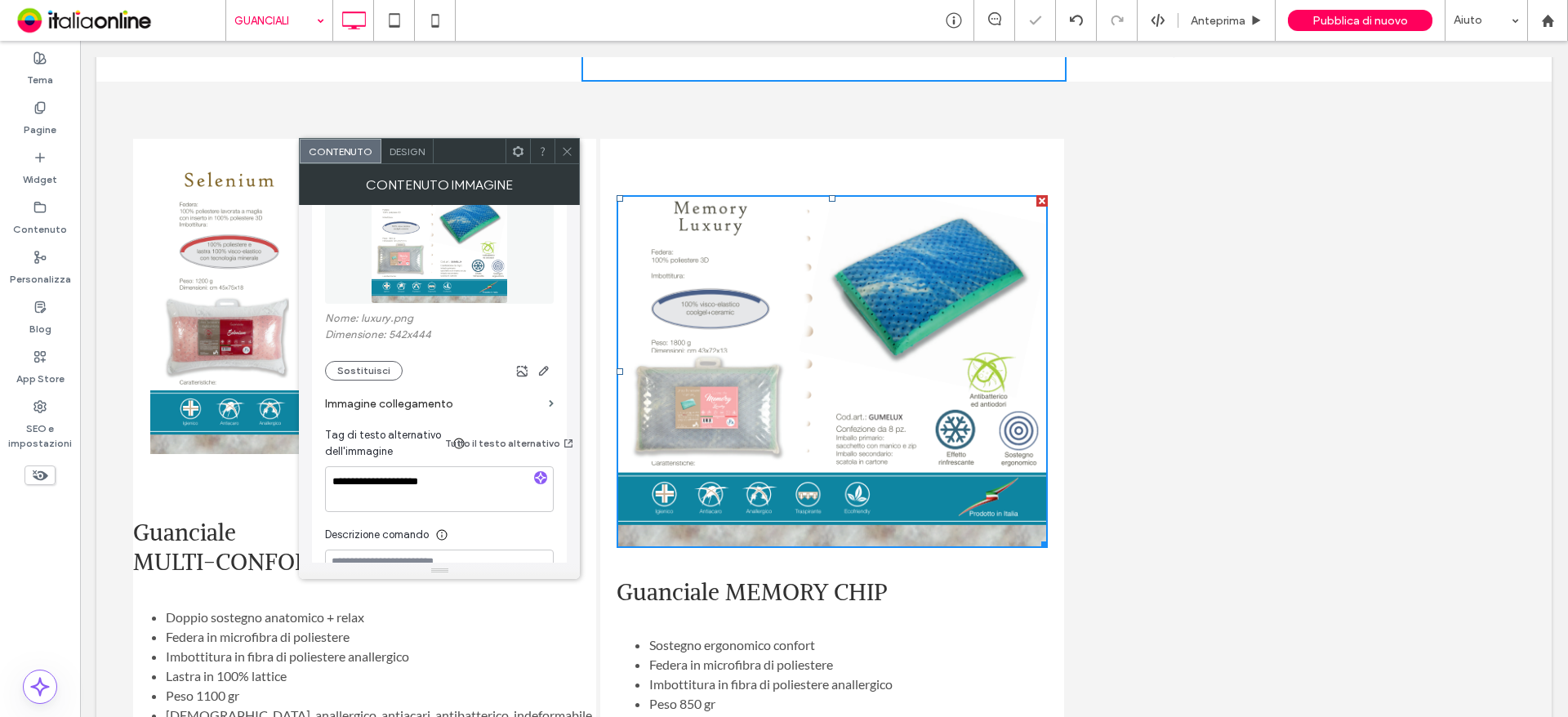
click at [564, 147] on icon at bounding box center [567, 151] width 13 height 13
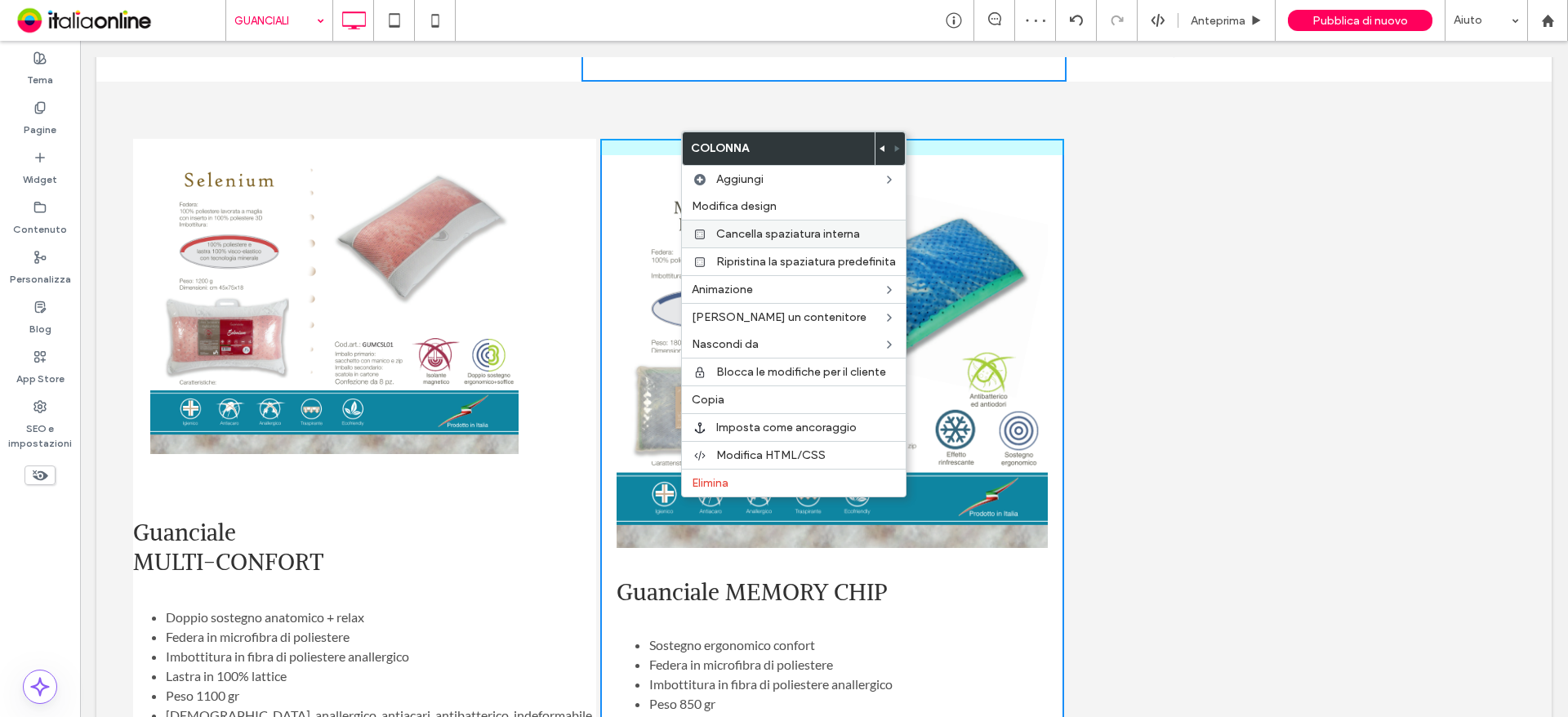
click at [774, 230] on span "Cancella spaziatura interna" at bounding box center [788, 233] width 144 height 14
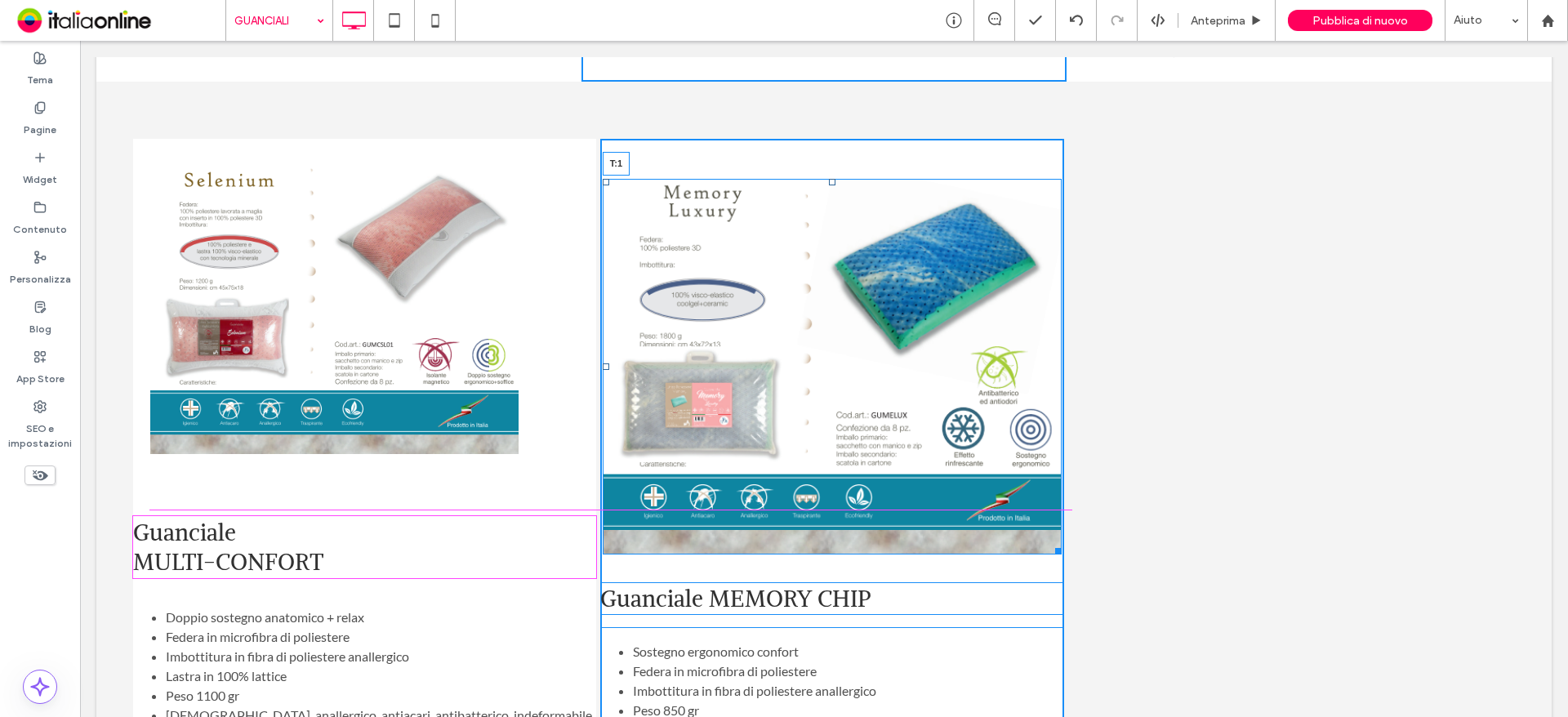
drag, startPoint x: 825, startPoint y: 161, endPoint x: 918, endPoint y: 162, distance: 93.0
click at [838, 179] on div "T:1" at bounding box center [832, 368] width 459 height 377
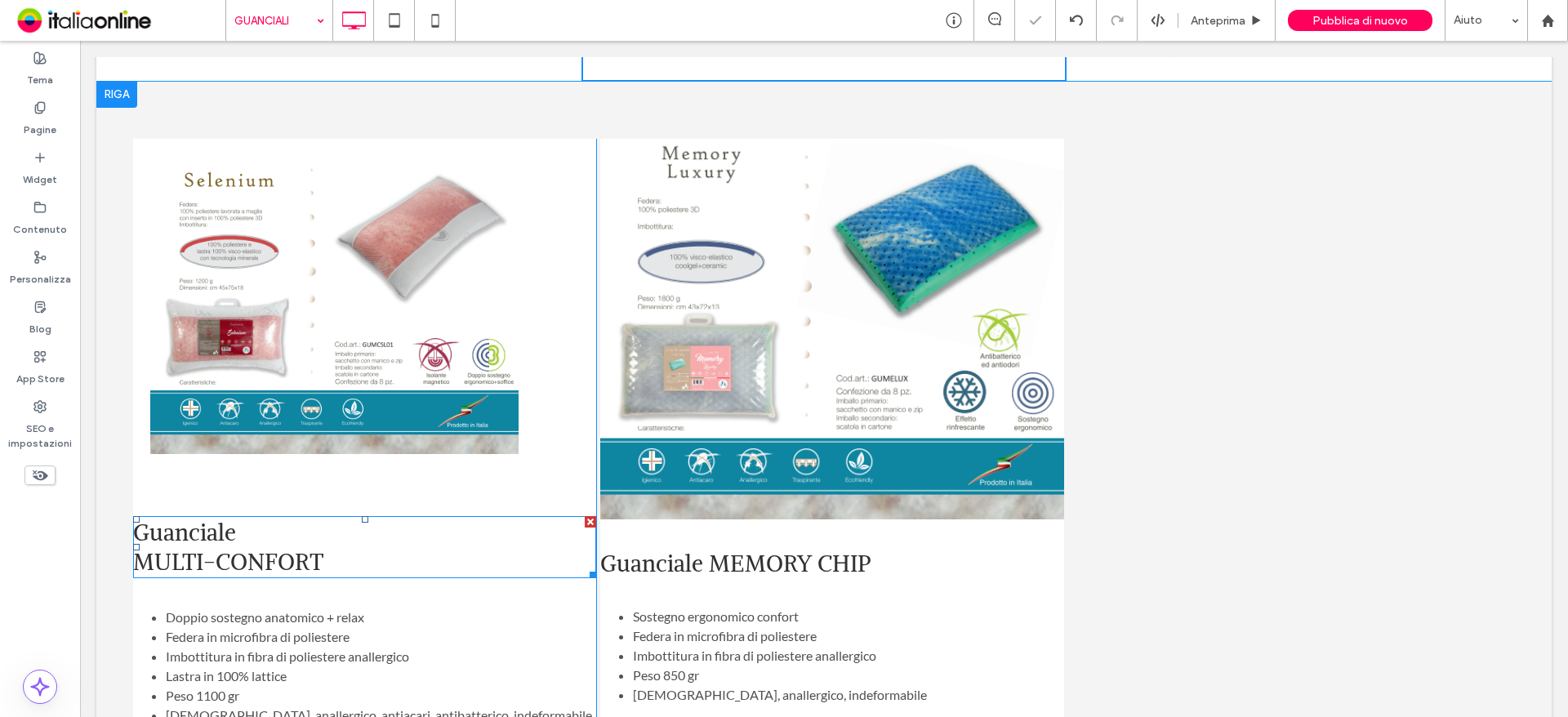
click at [322, 547] on div "MULTI-CONFORT" at bounding box center [365, 561] width 463 height 30
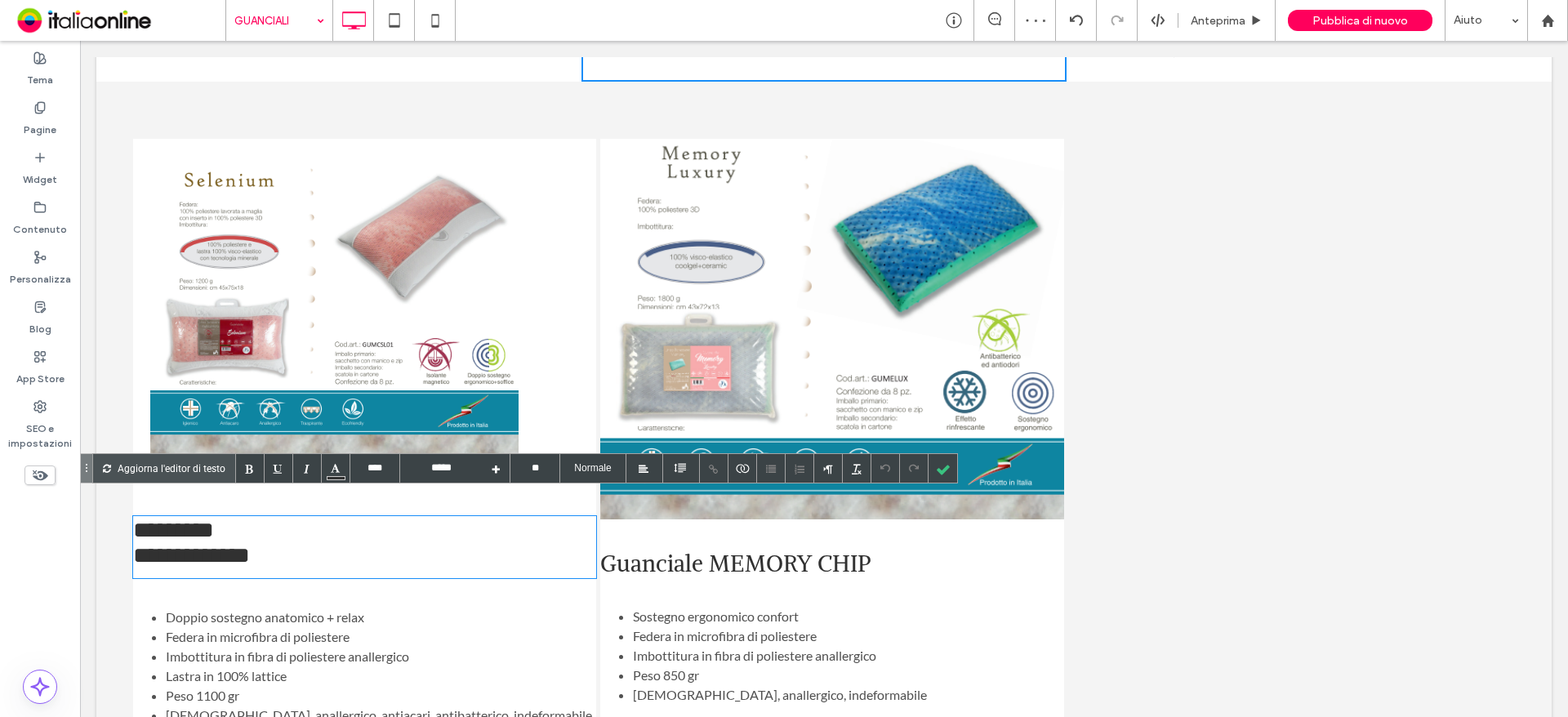
click at [136, 543] on div "**********" at bounding box center [363, 558] width 459 height 30
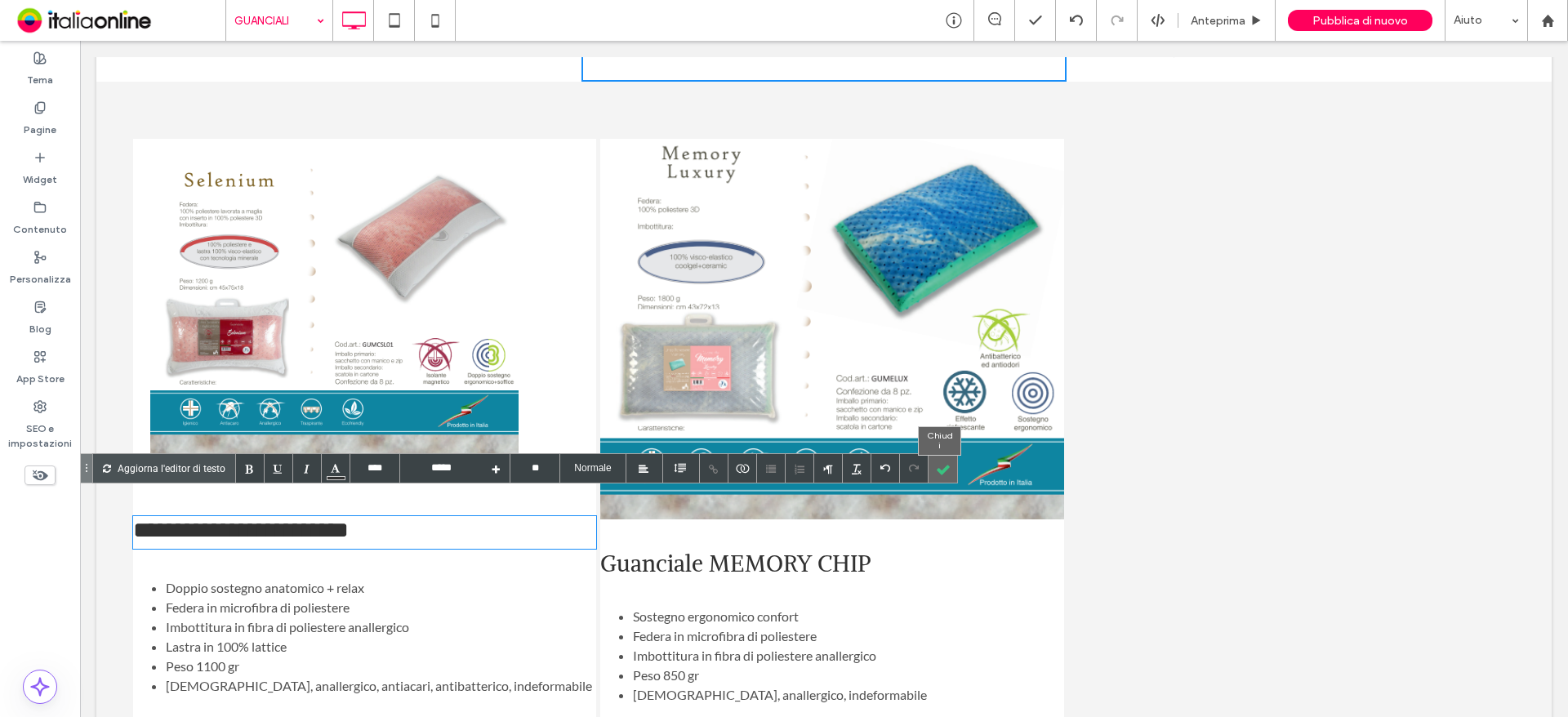
click at [938, 460] on div at bounding box center [943, 468] width 29 height 29
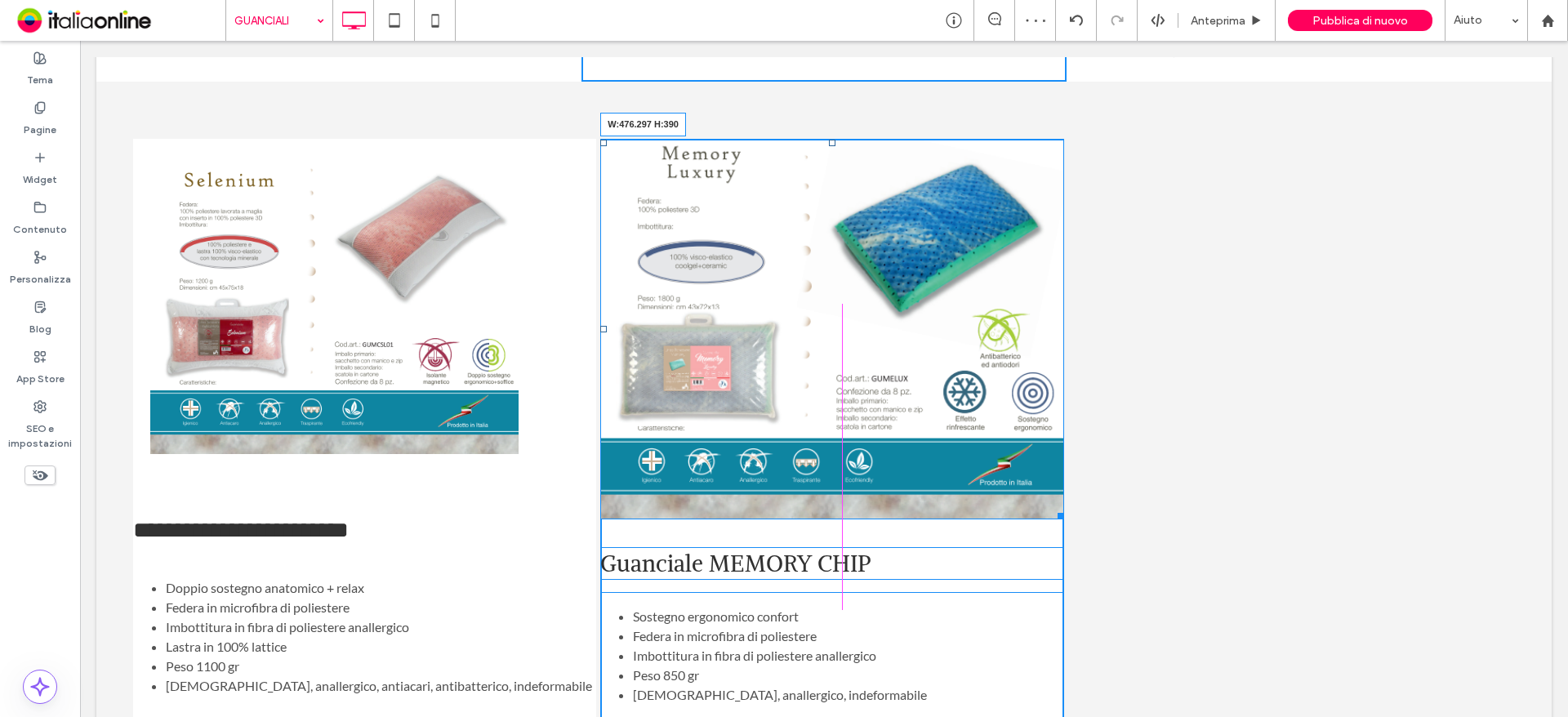
drag, startPoint x: 1049, startPoint y: 489, endPoint x: 1014, endPoint y: 452, distance: 50.9
click at [1014, 452] on div "W:476.297 H:390 Guanciale MEMORY CHIP Sostegno ergonomico confort Federa in mic…" at bounding box center [831, 438] width 463 height 598
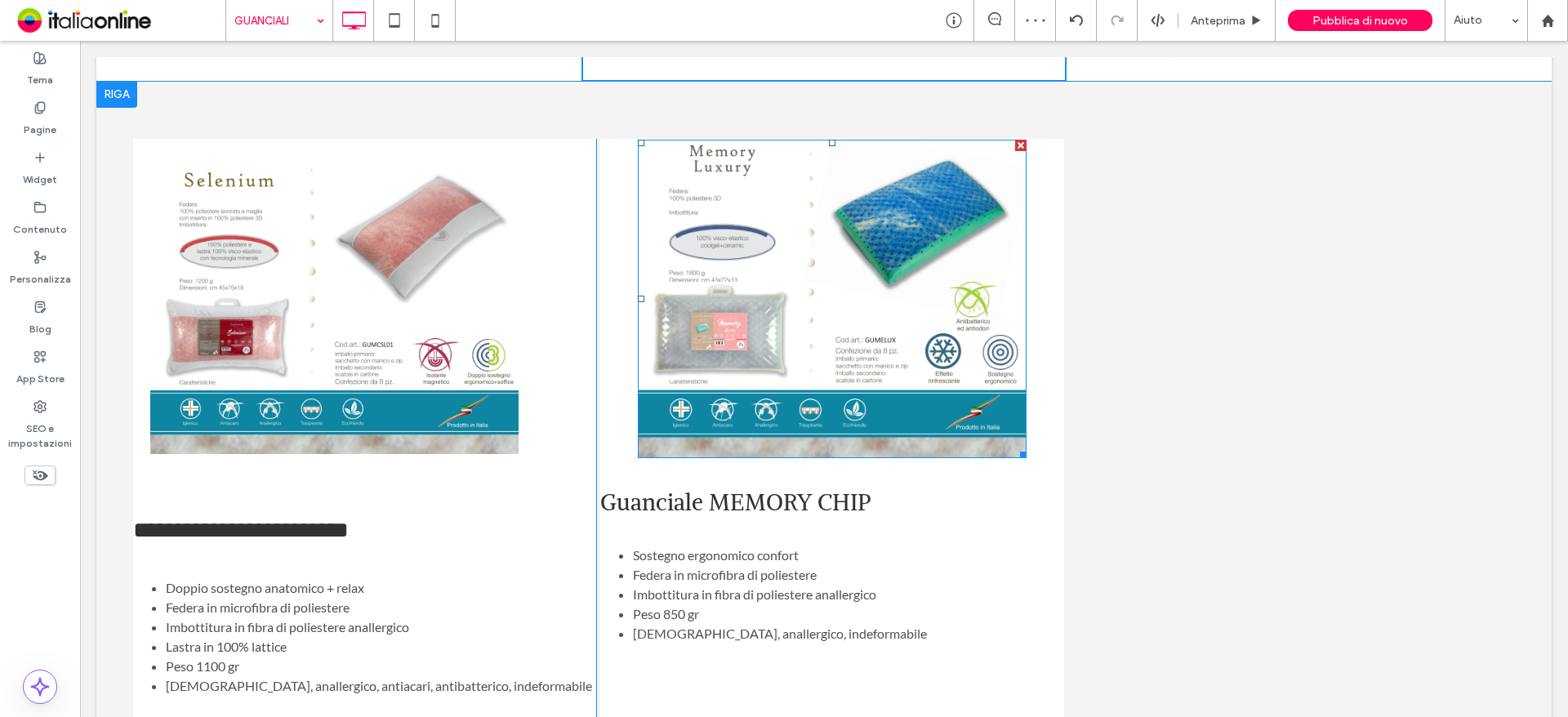
click at [1189, 431] on div "**********" at bounding box center [823, 438] width 1390 height 598
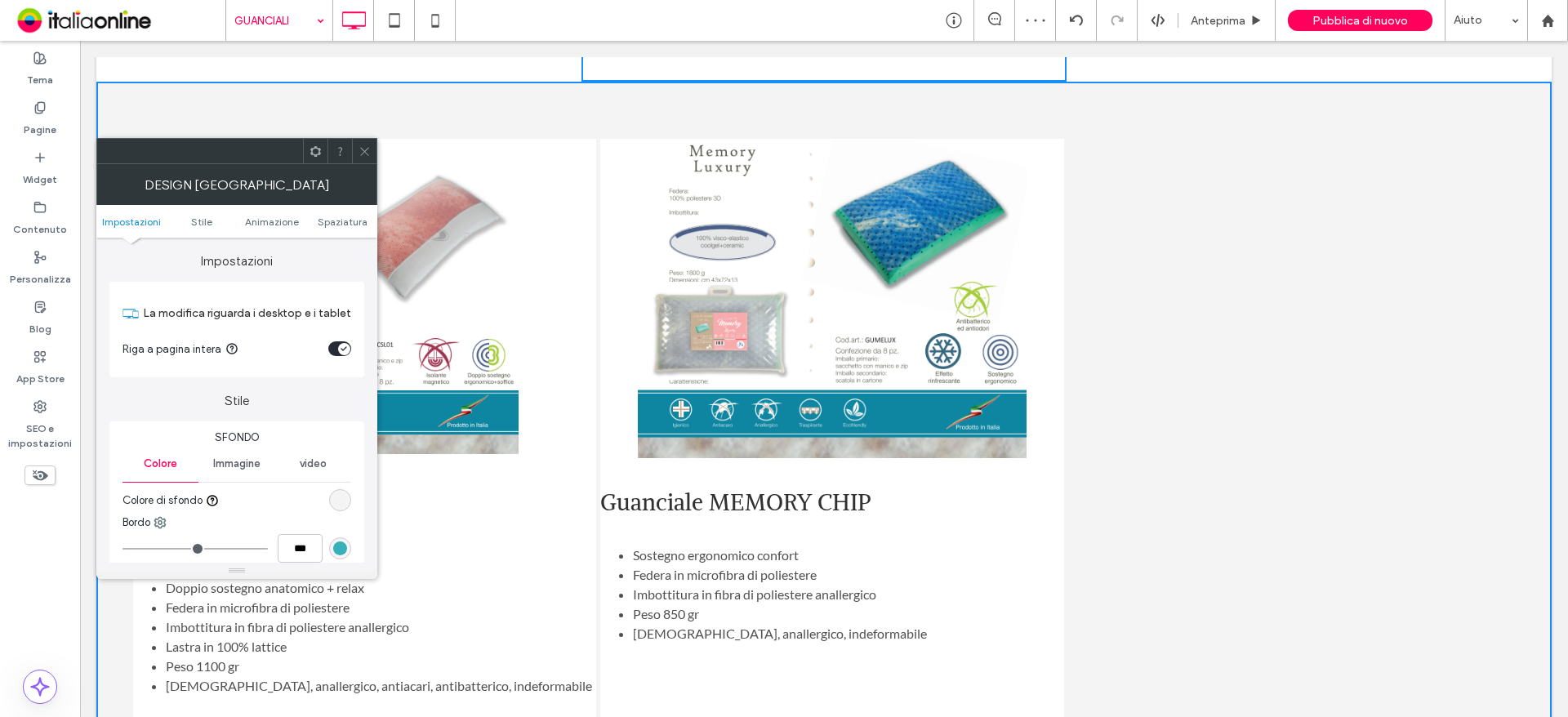
click at [421, 516] on h3 "**********" at bounding box center [365, 532] width 463 height 32
click at [362, 145] on icon at bounding box center [365, 151] width 13 height 13
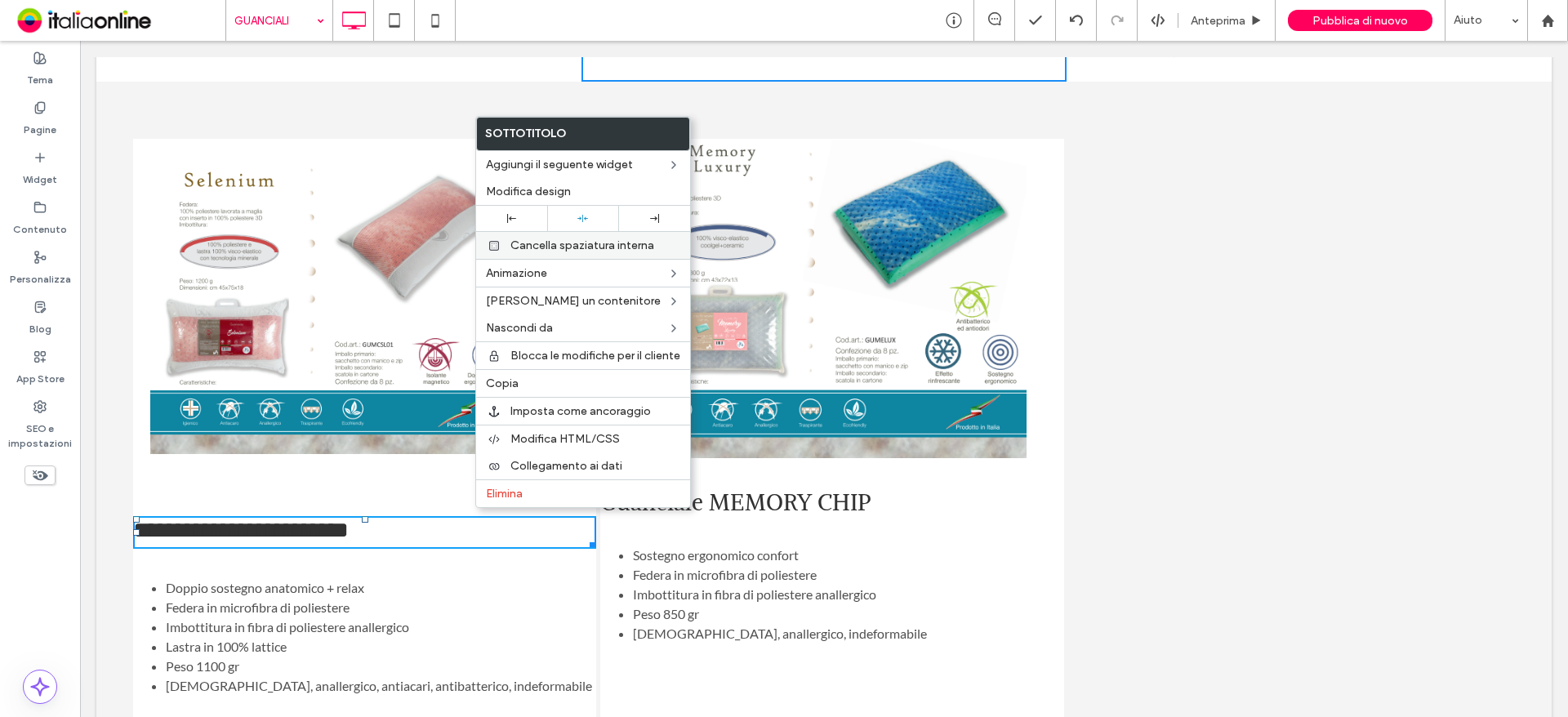
click at [563, 245] on span "Cancella spaziatura interna" at bounding box center [583, 245] width 144 height 14
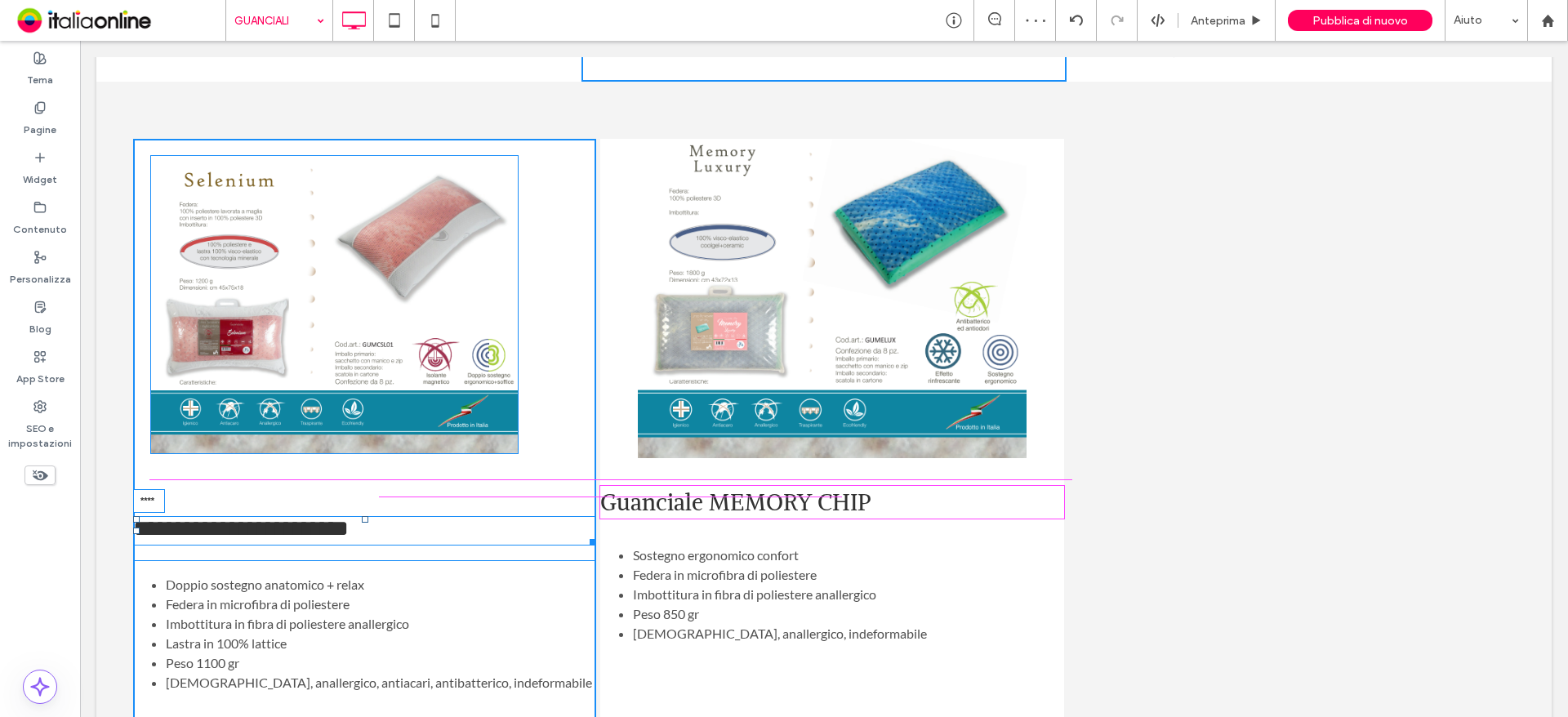
drag, startPoint x: 363, startPoint y: 495, endPoint x: 458, endPoint y: 507, distance: 95.8
click at [377, 516] on h3 "**********" at bounding box center [365, 531] width 463 height 30
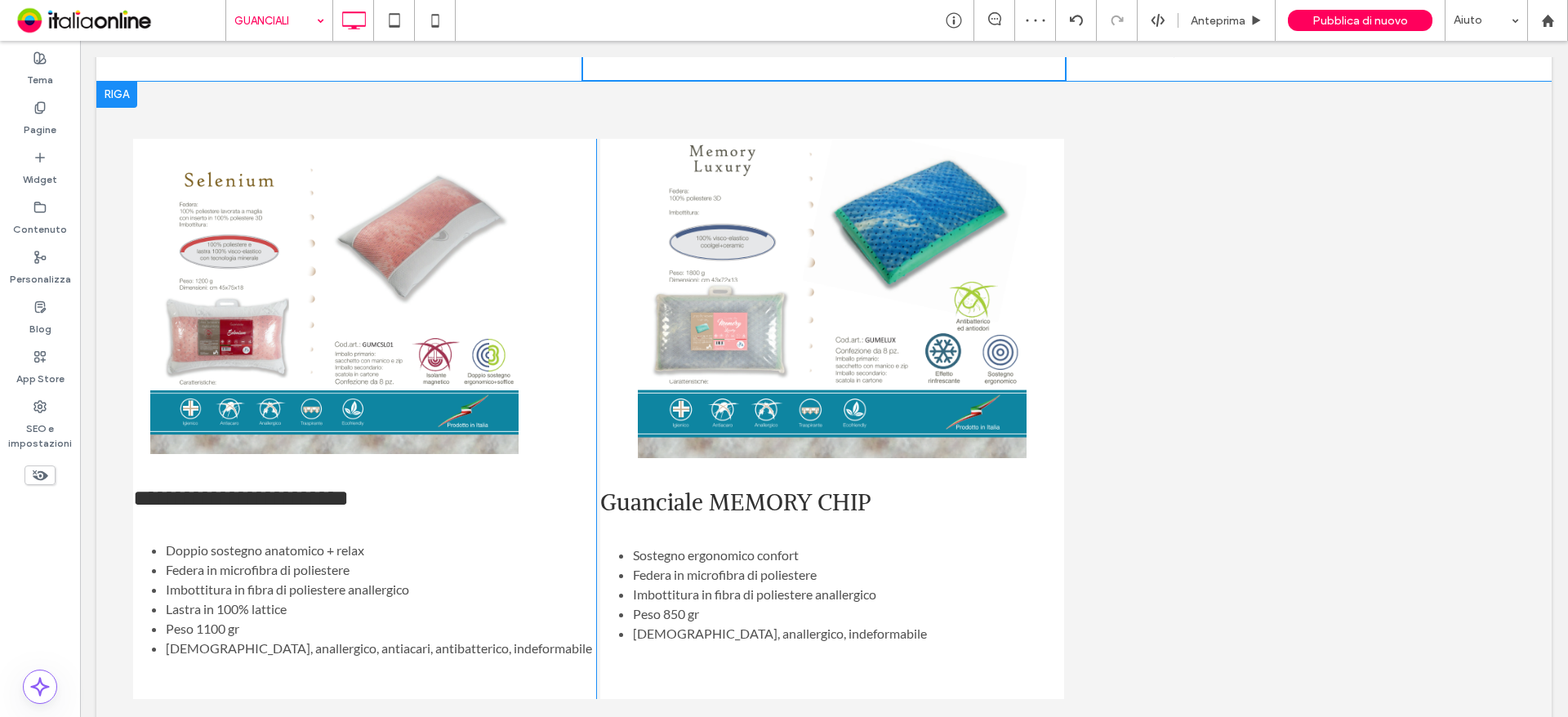
click at [1203, 422] on div "**********" at bounding box center [823, 419] width 1390 height 560
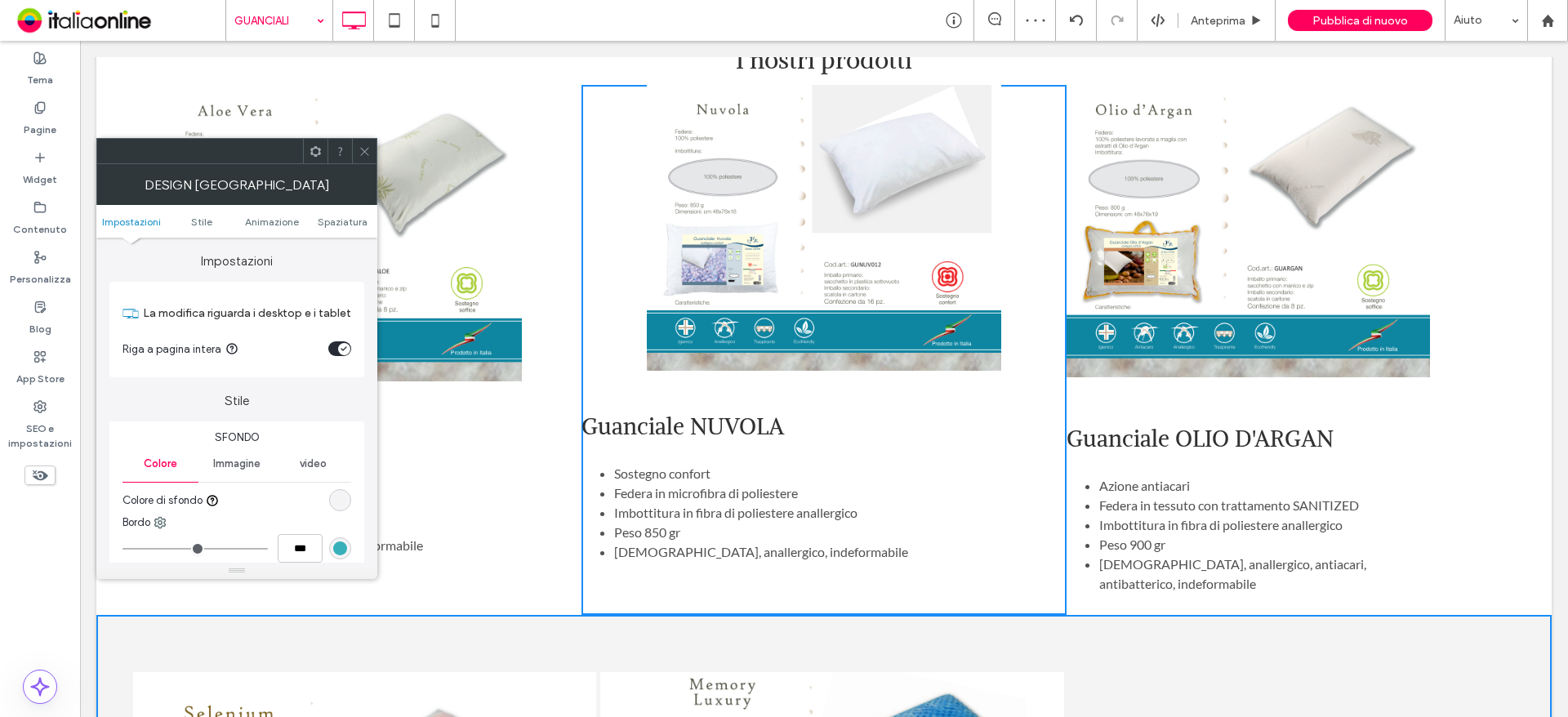
scroll to position [817, 0]
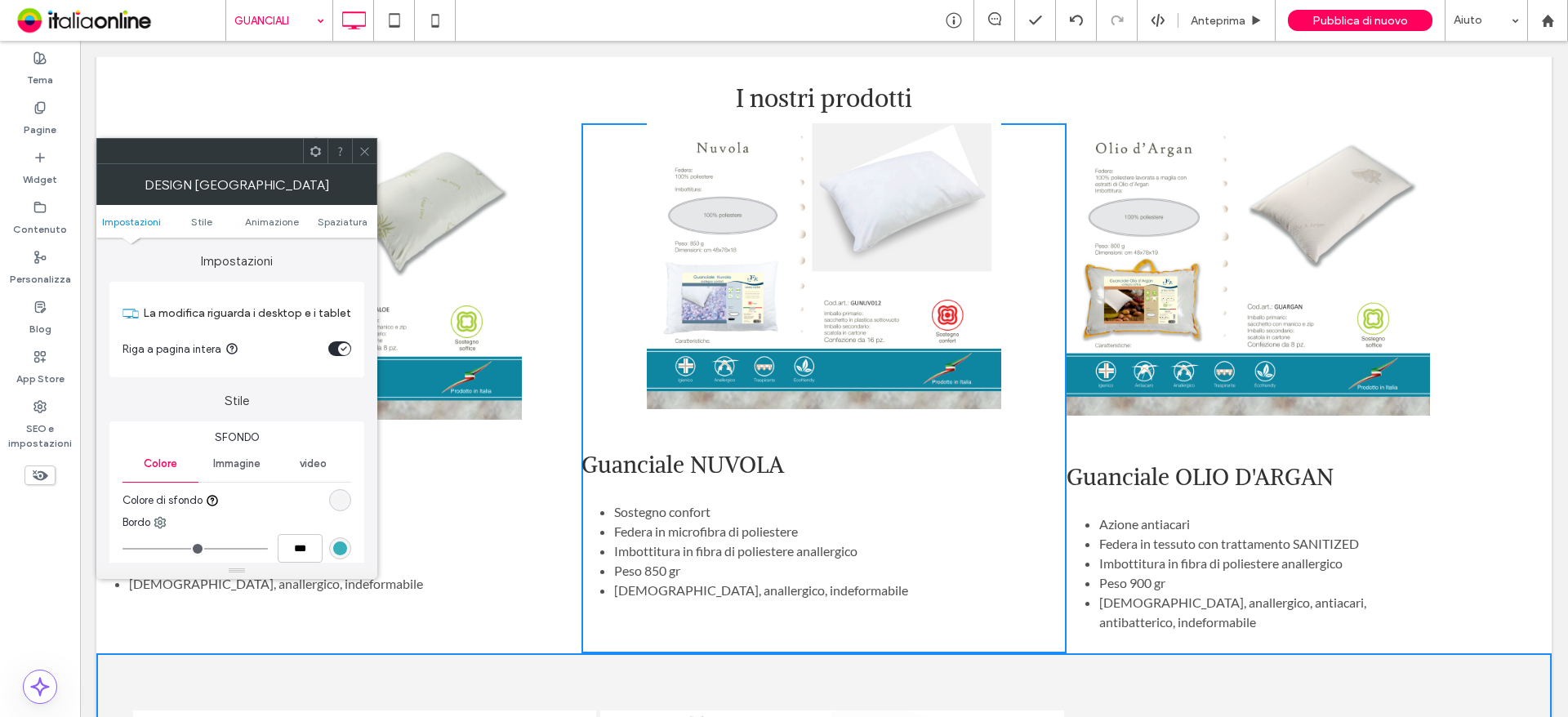
click at [363, 153] on icon at bounding box center [365, 151] width 13 height 13
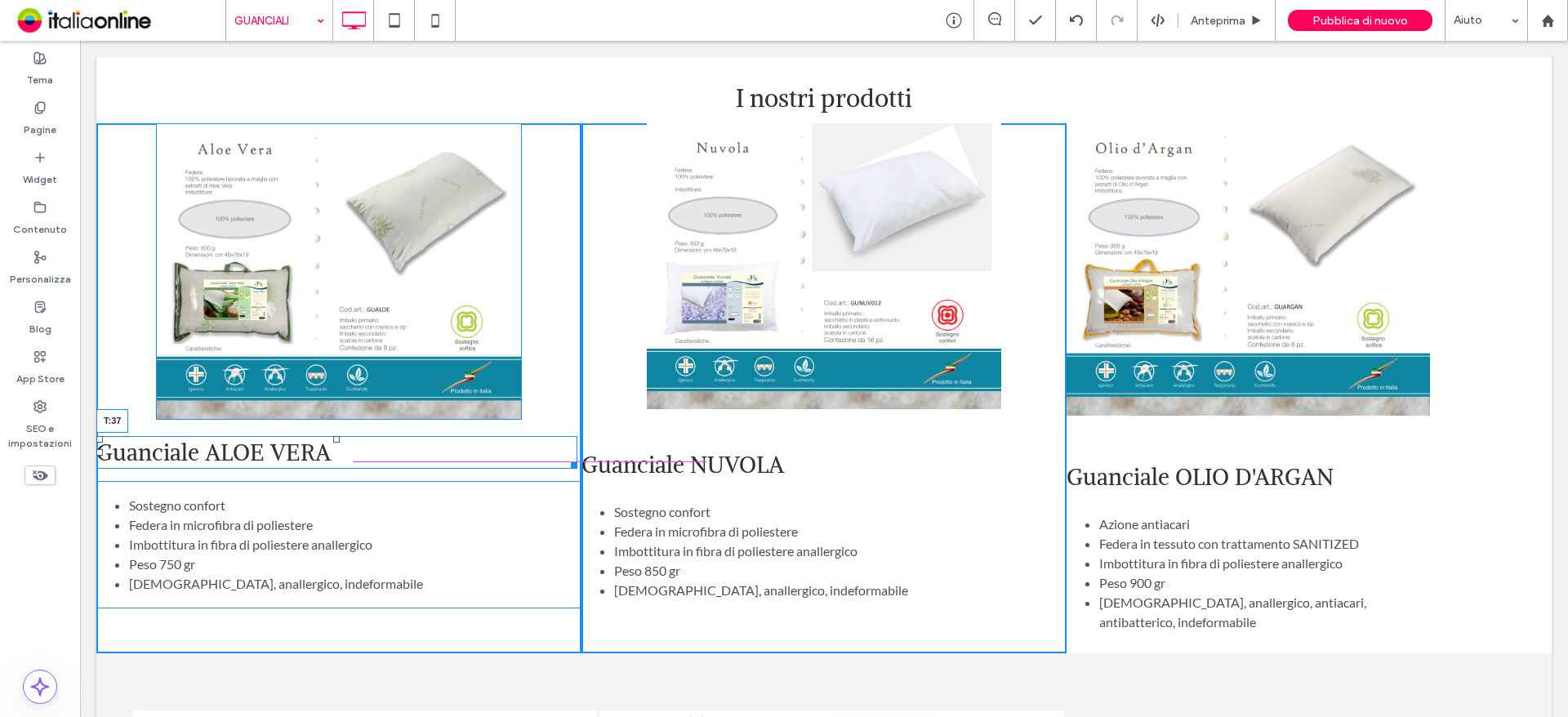
drag, startPoint x: 335, startPoint y: 417, endPoint x: 334, endPoint y: 441, distance: 24.0
click at [334, 441] on h3 "Guanciale ALOE VERA T:37" at bounding box center [337, 452] width 481 height 32
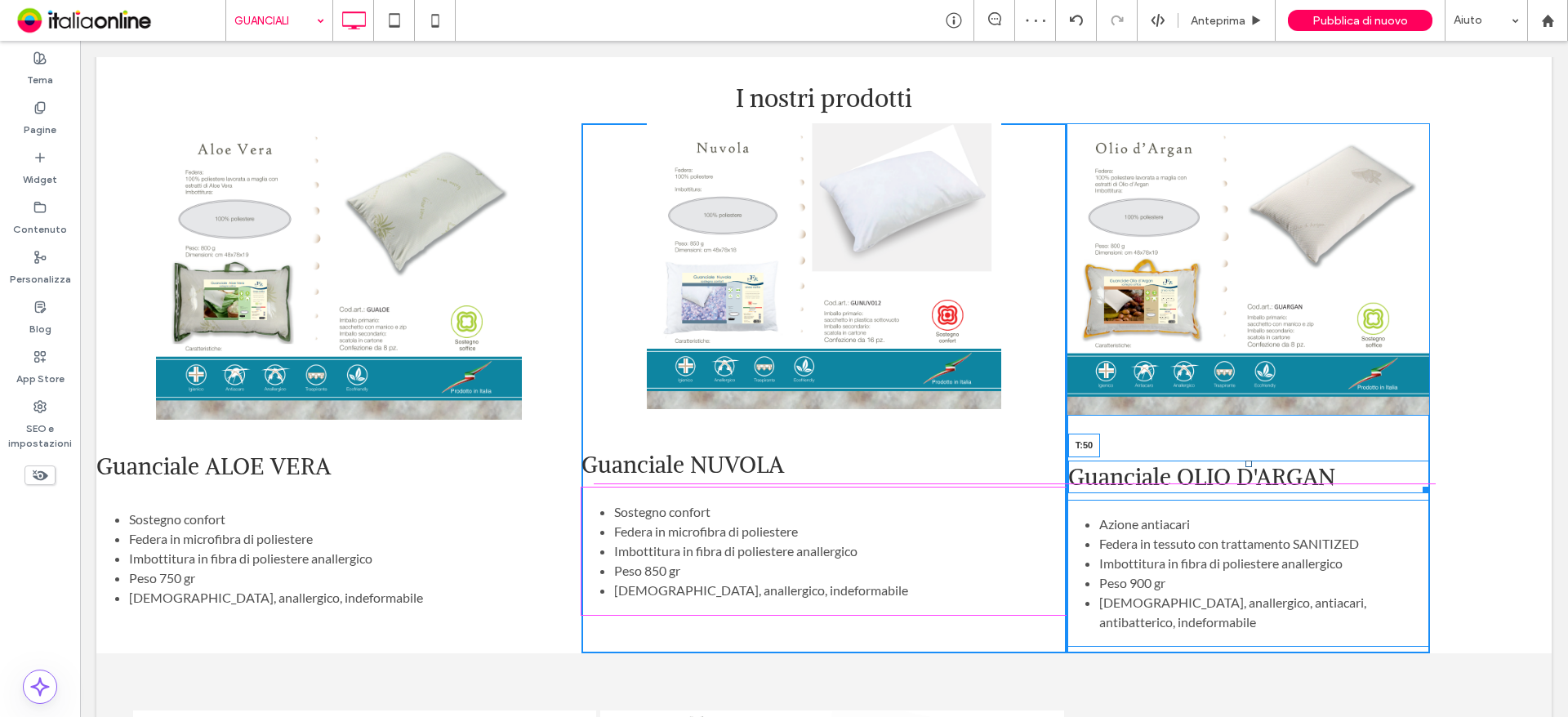
click at [1246, 460] on h3 "Guanciale OLIO D'ARGAN T:50" at bounding box center [1248, 476] width 361 height 32
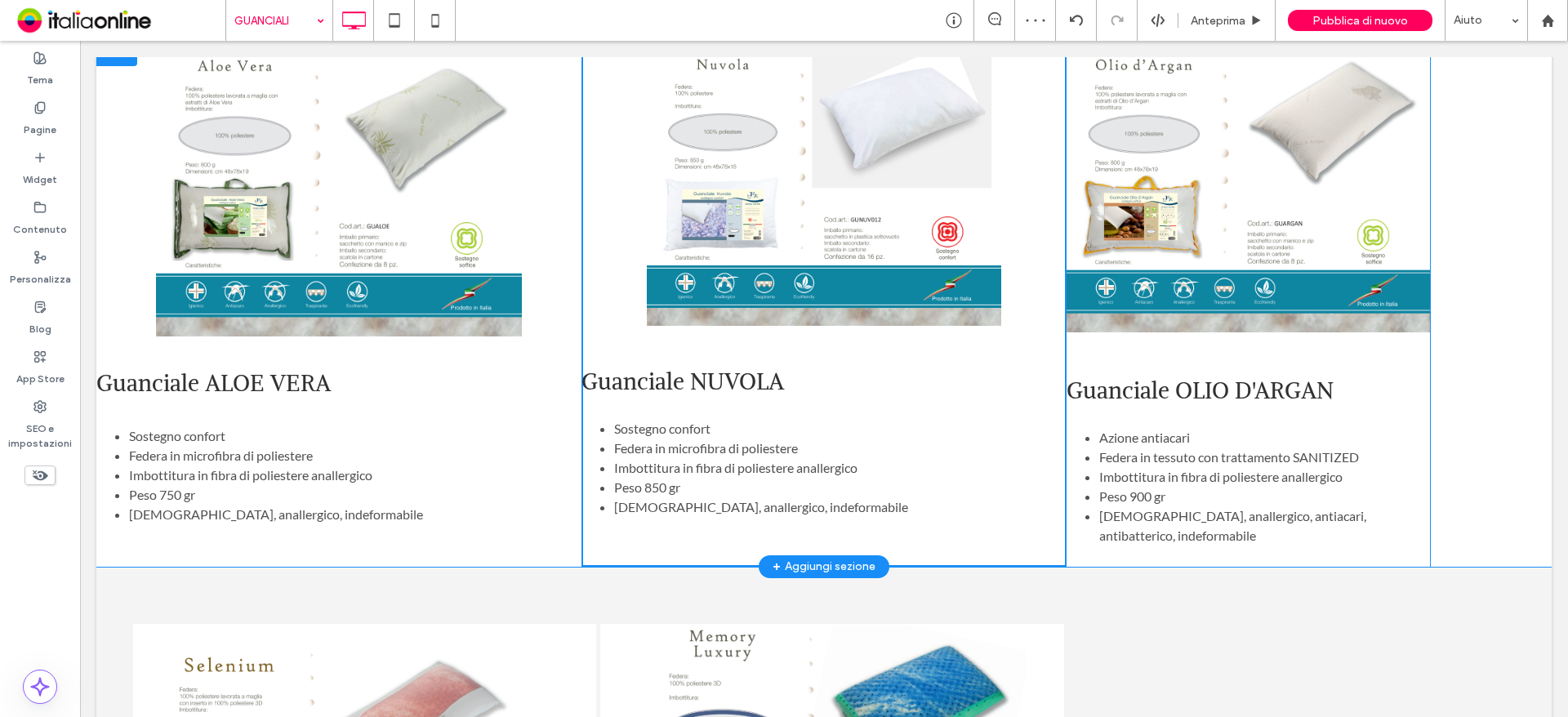
scroll to position [980, 0]
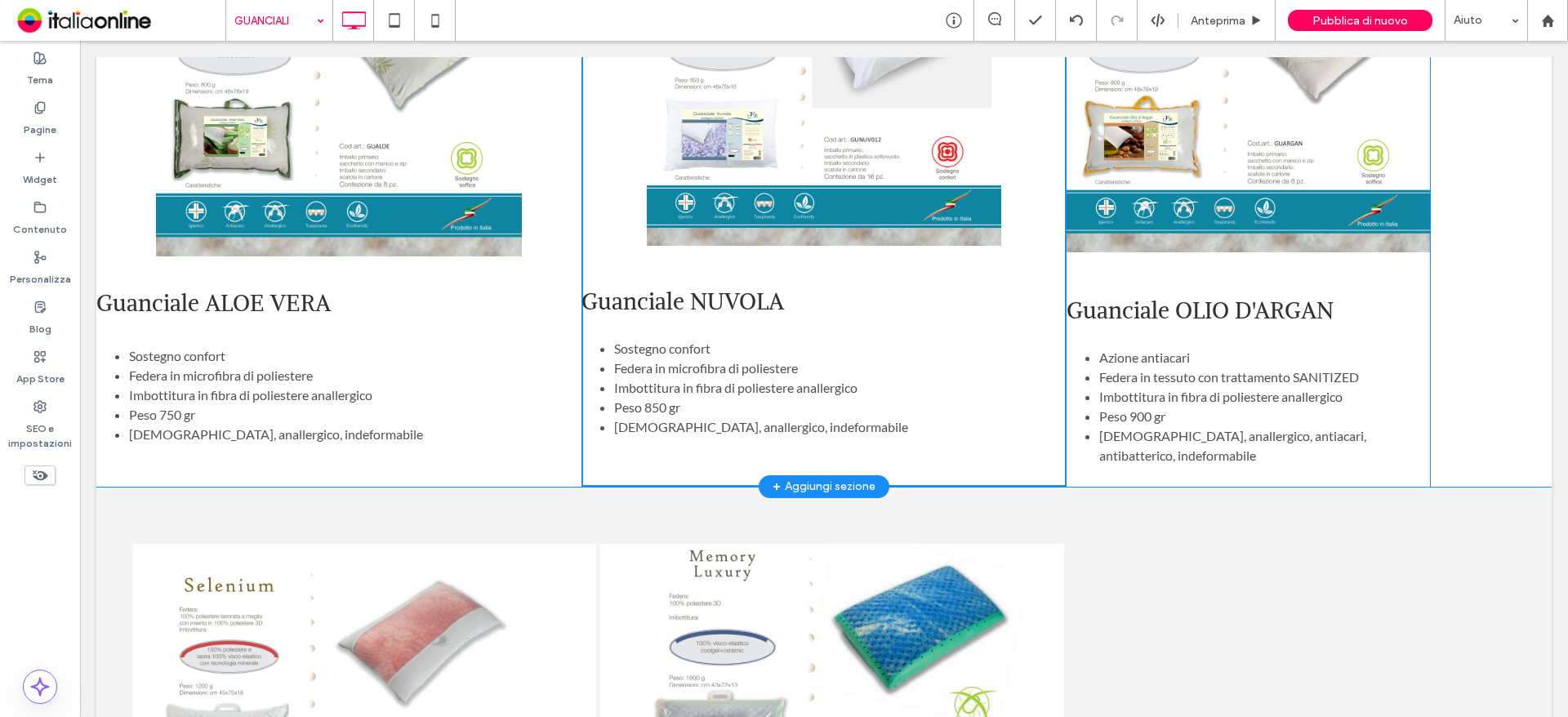
click at [1477, 280] on div "Guanciale ALOE VERA Sostegno confort Federa in microfibra di poliestere Imbotti…" at bounding box center [824, 223] width 1455 height 526
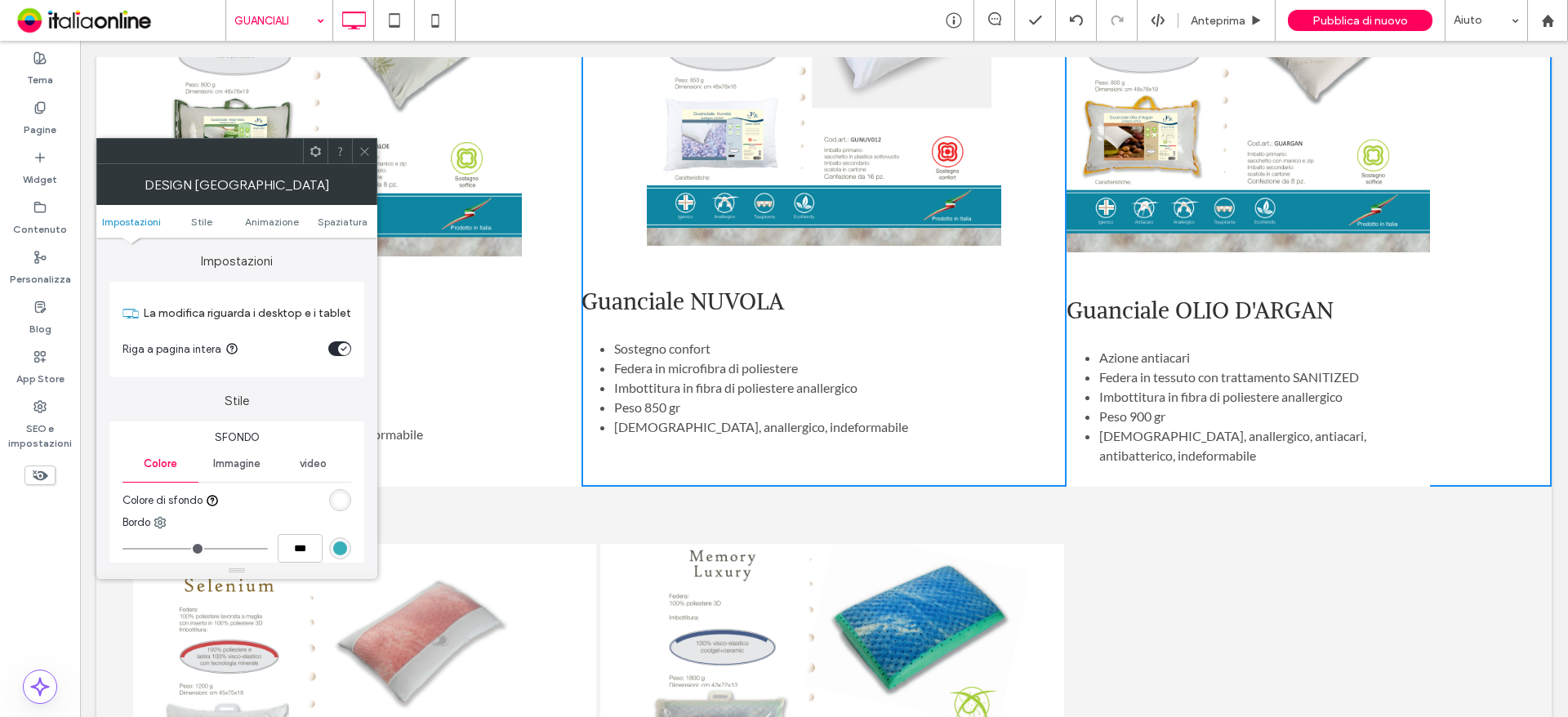
click at [360, 140] on span at bounding box center [365, 150] width 13 height 24
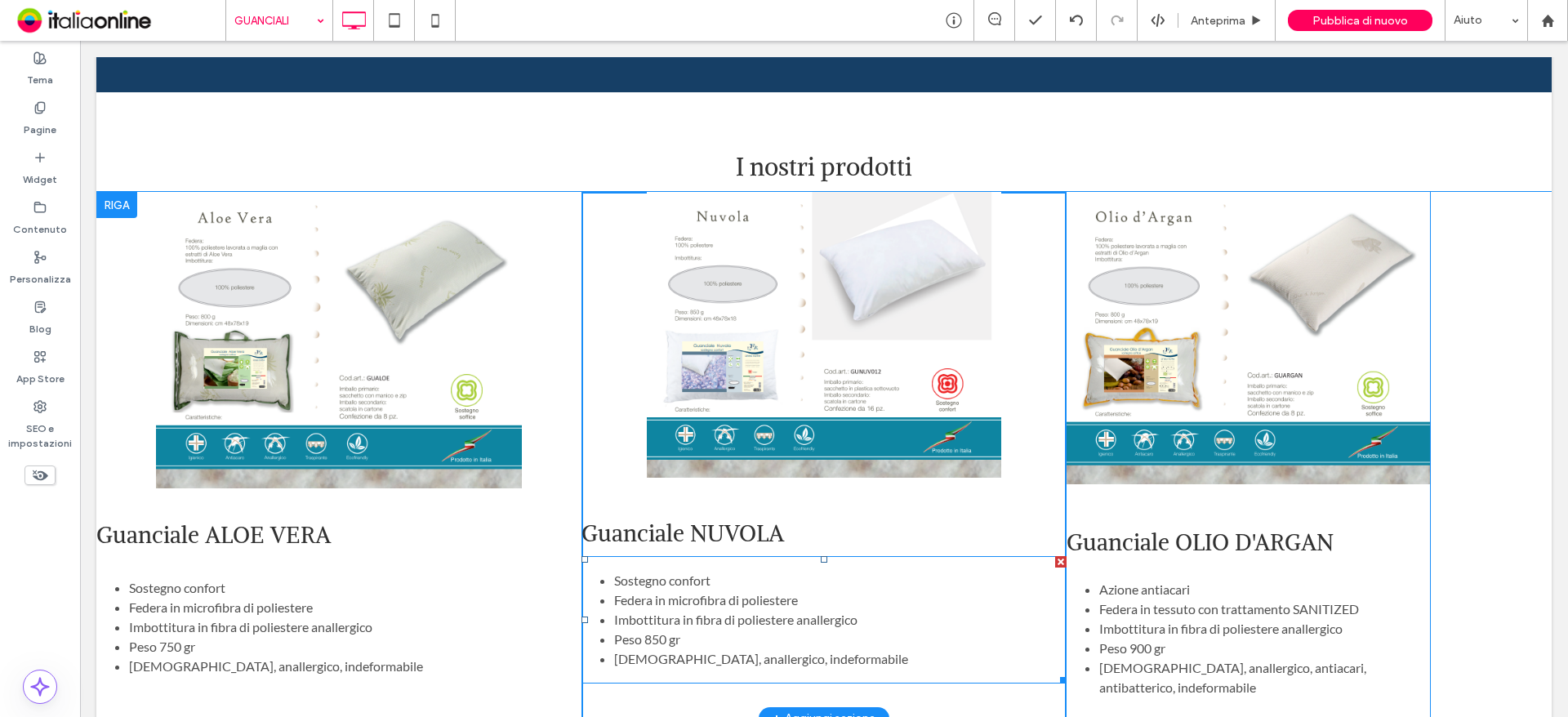
scroll to position [735, 0]
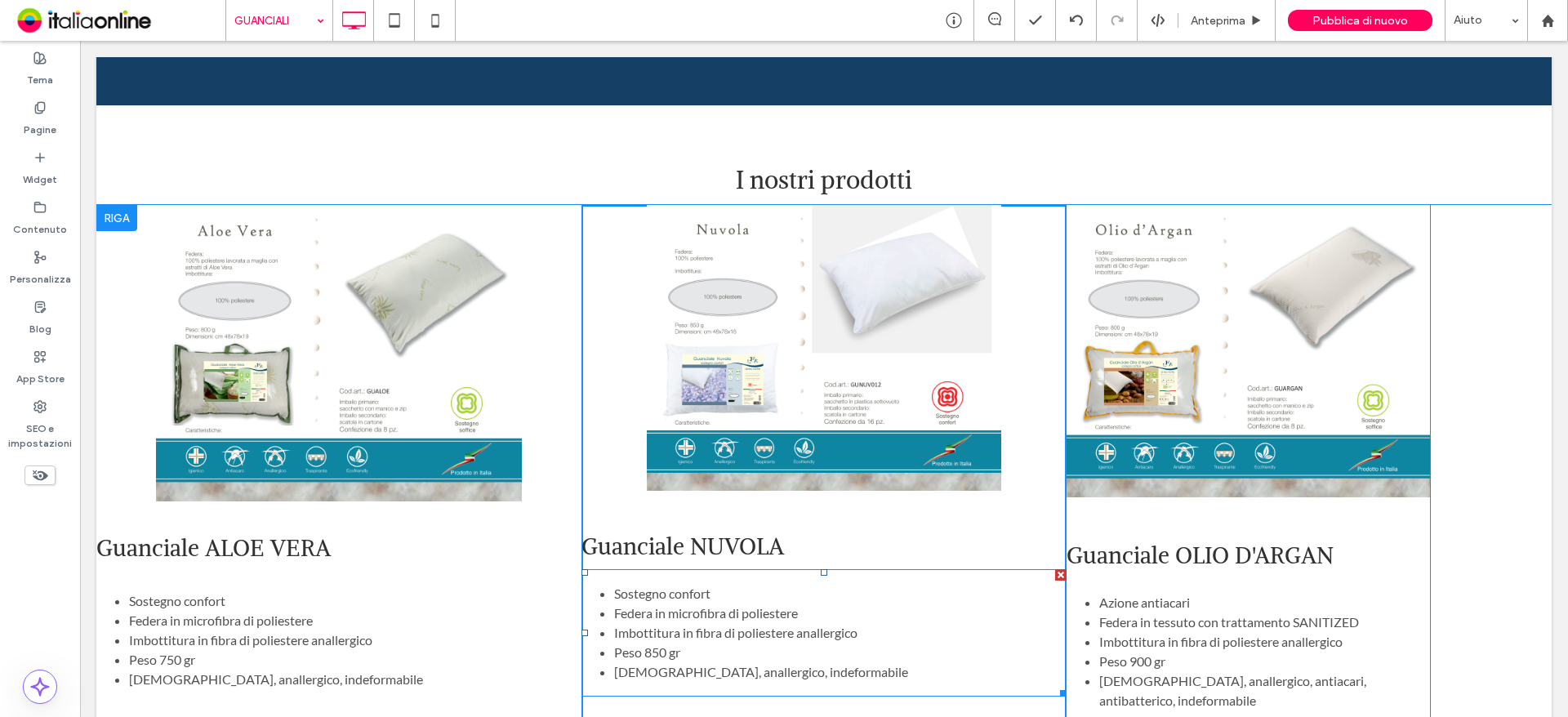
click at [791, 349] on img at bounding box center [823, 348] width 354 height 286
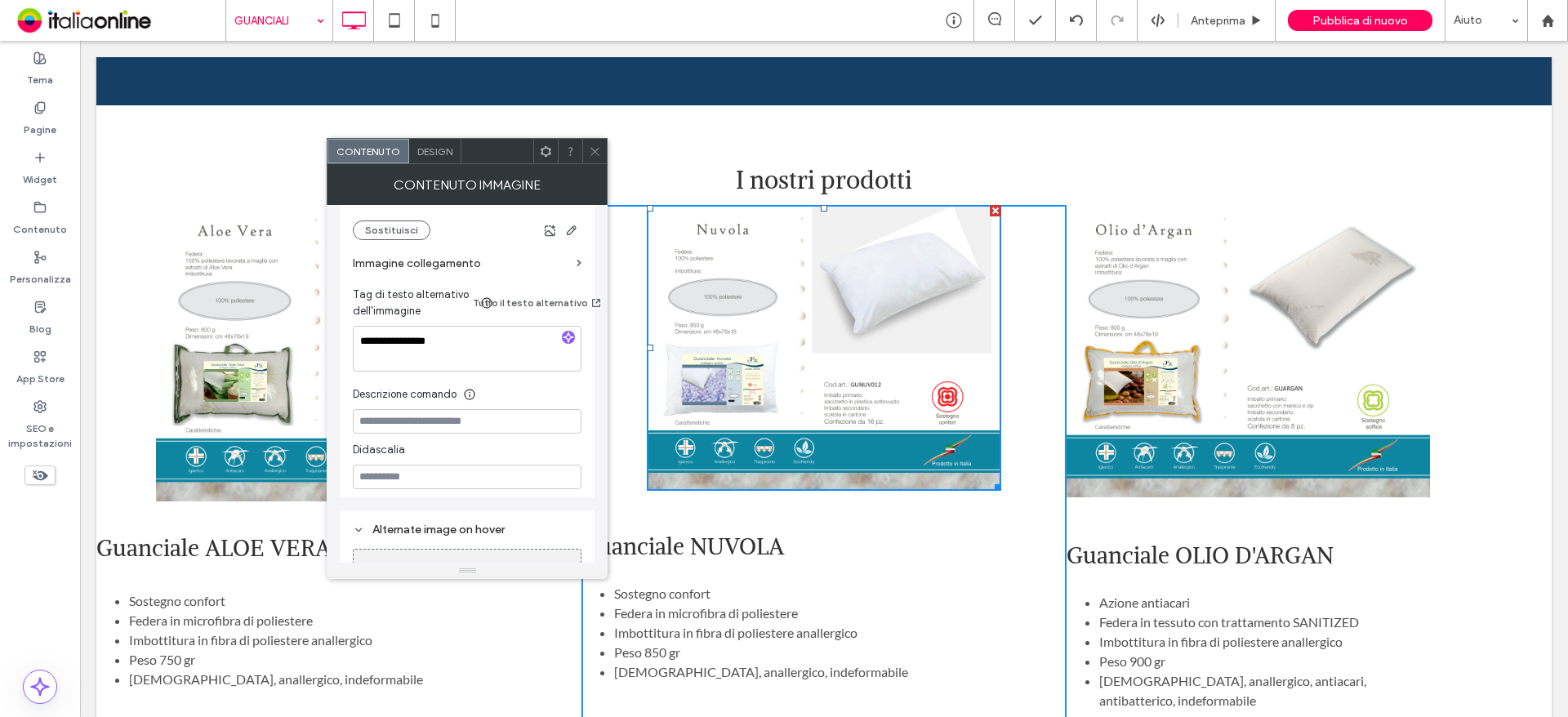
scroll to position [408, 0]
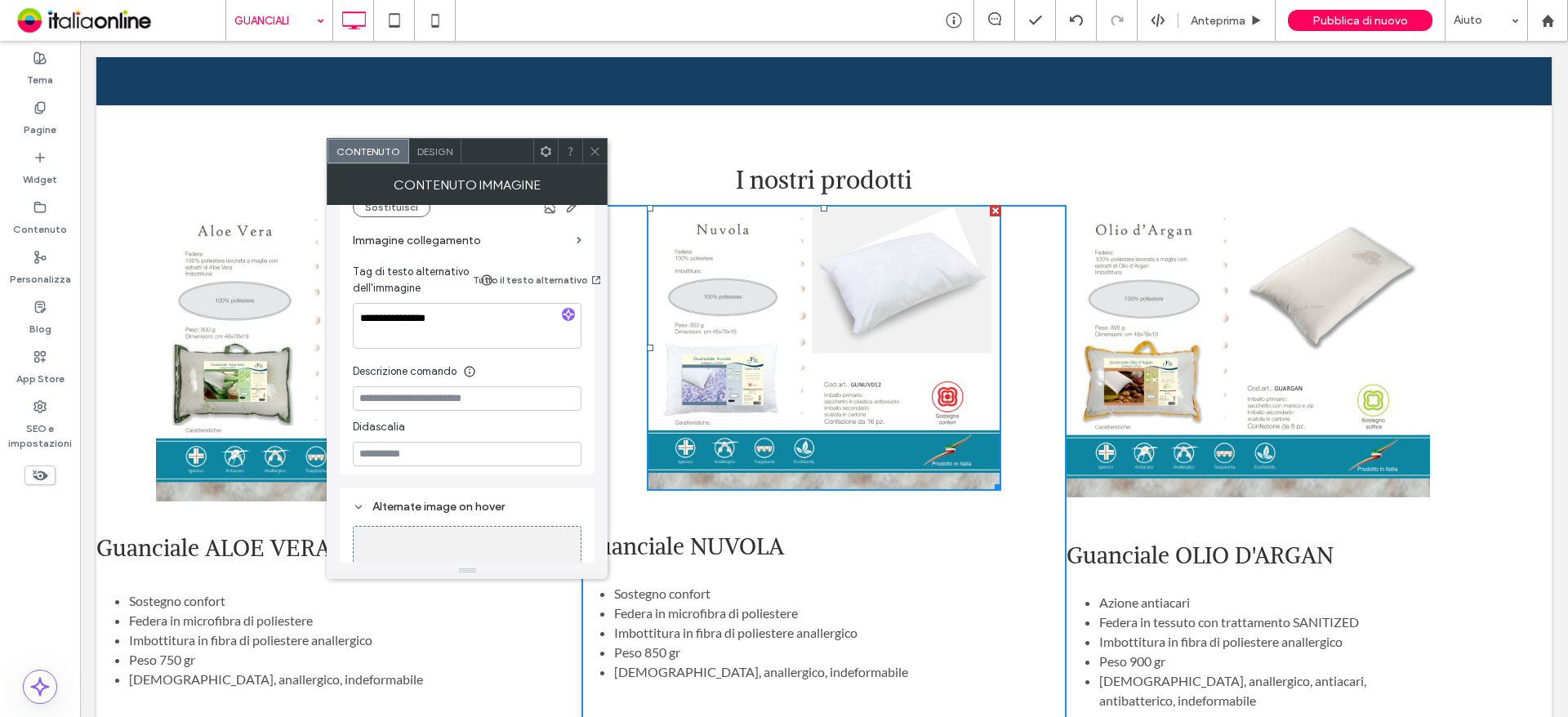
click at [430, 153] on span "Design" at bounding box center [434, 151] width 35 height 13
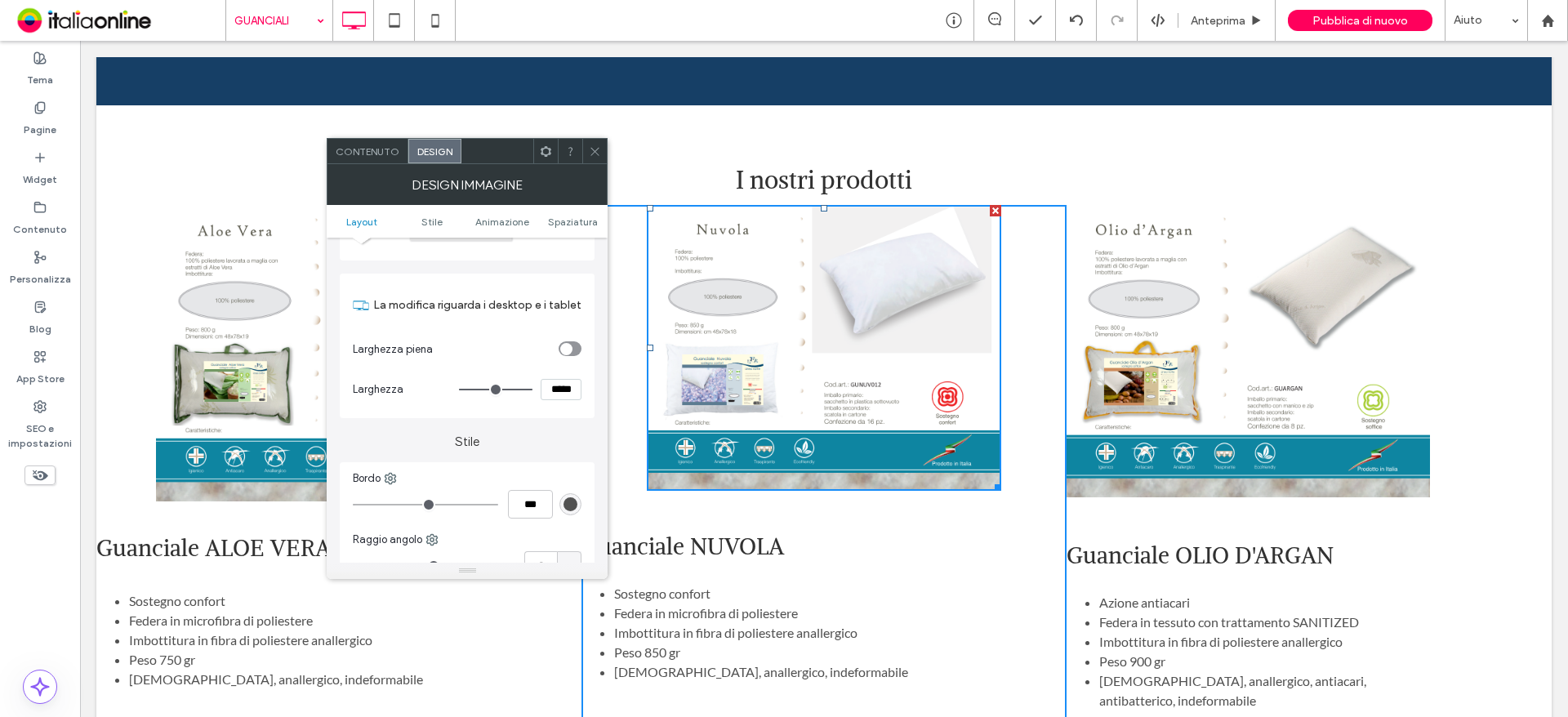
scroll to position [163, 0]
click at [574, 347] on div "toggle" at bounding box center [569, 347] width 23 height 14
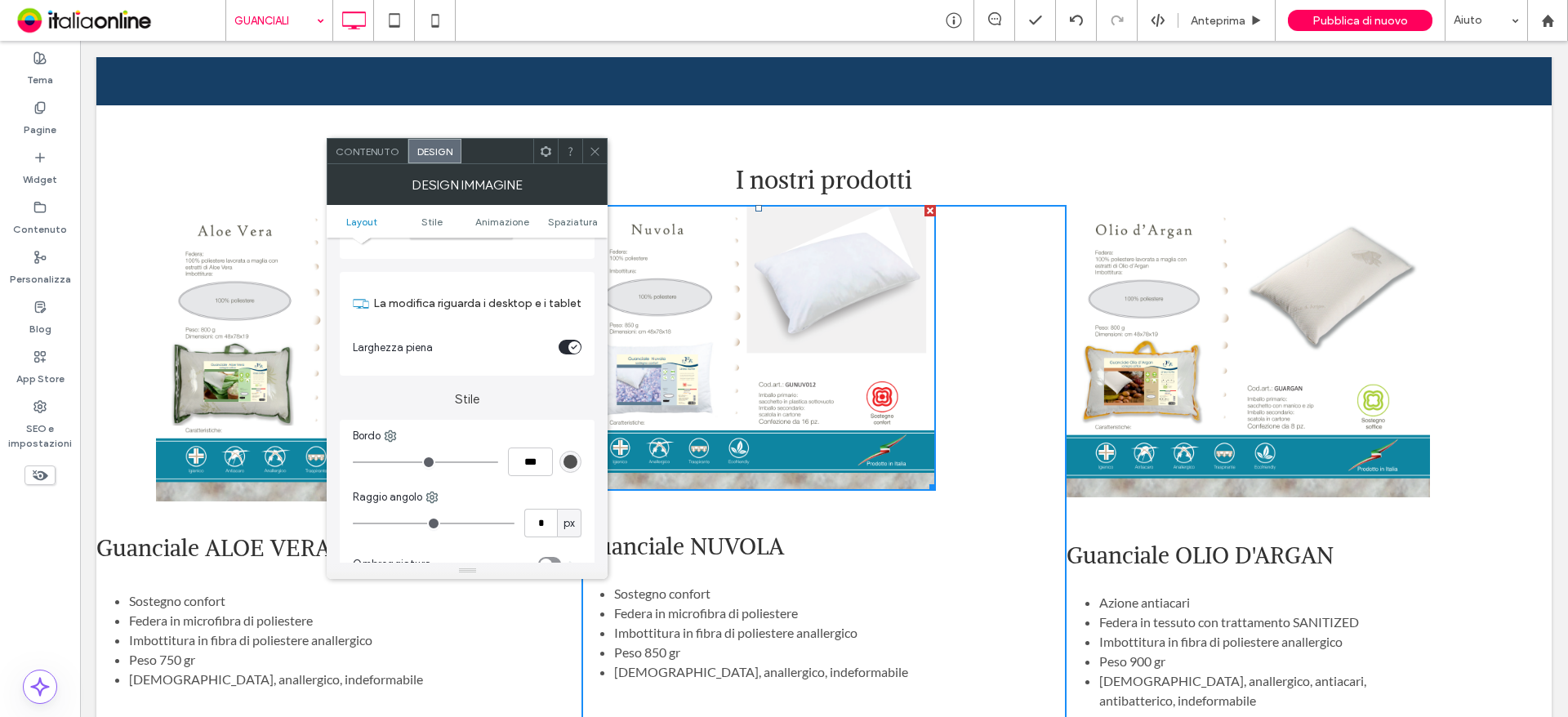
click at [559, 348] on div "toggle" at bounding box center [569, 347] width 23 height 14
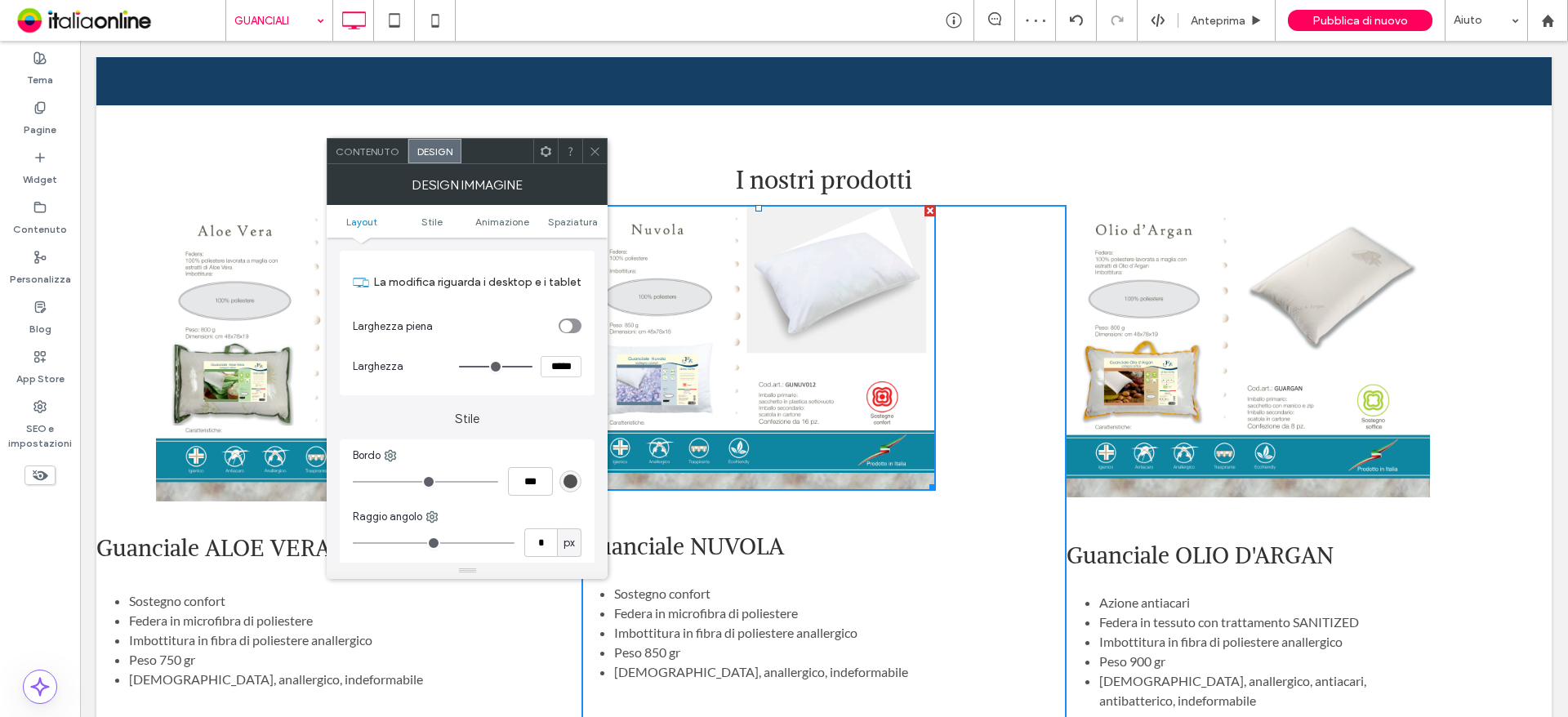
scroll to position [0, 0]
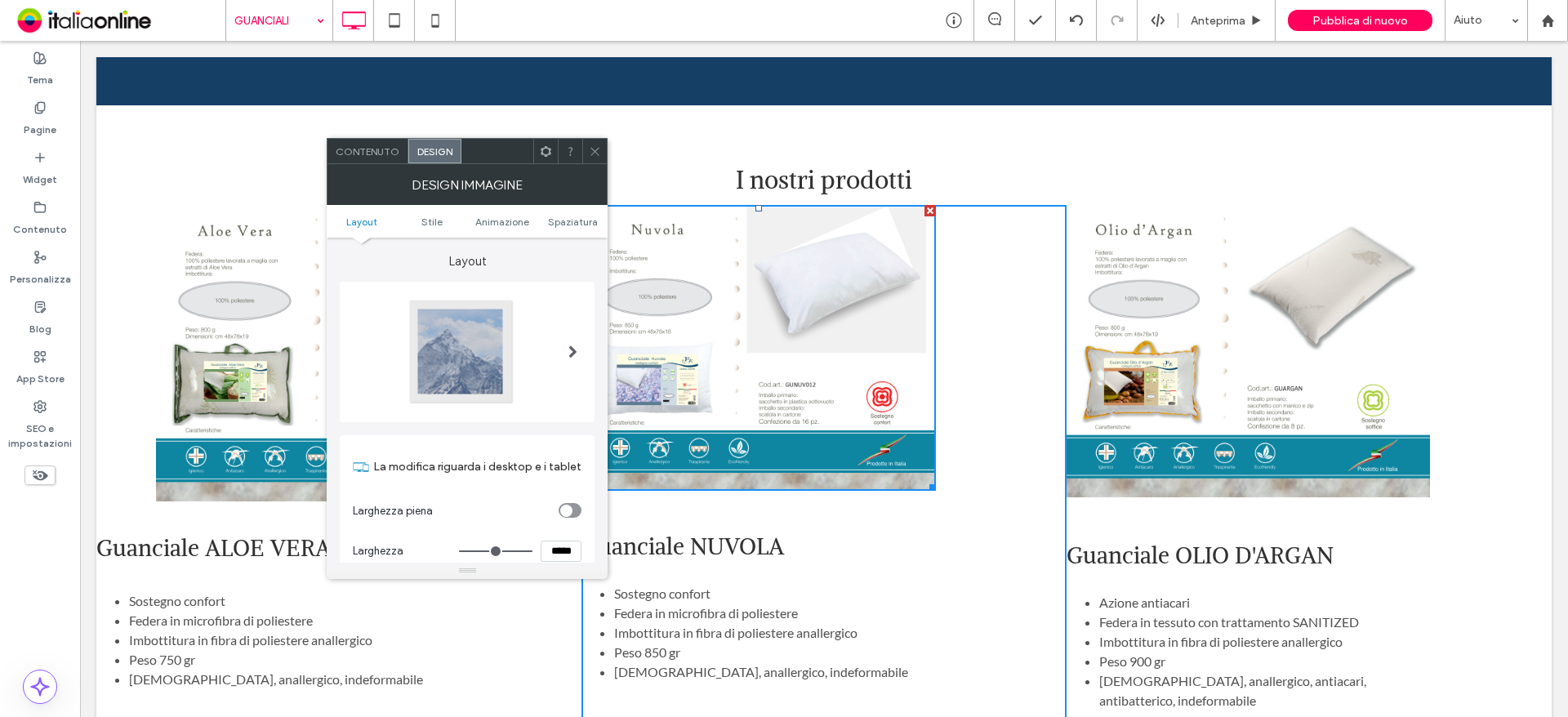
click at [388, 157] on div "Contenuto" at bounding box center [368, 150] width 81 height 24
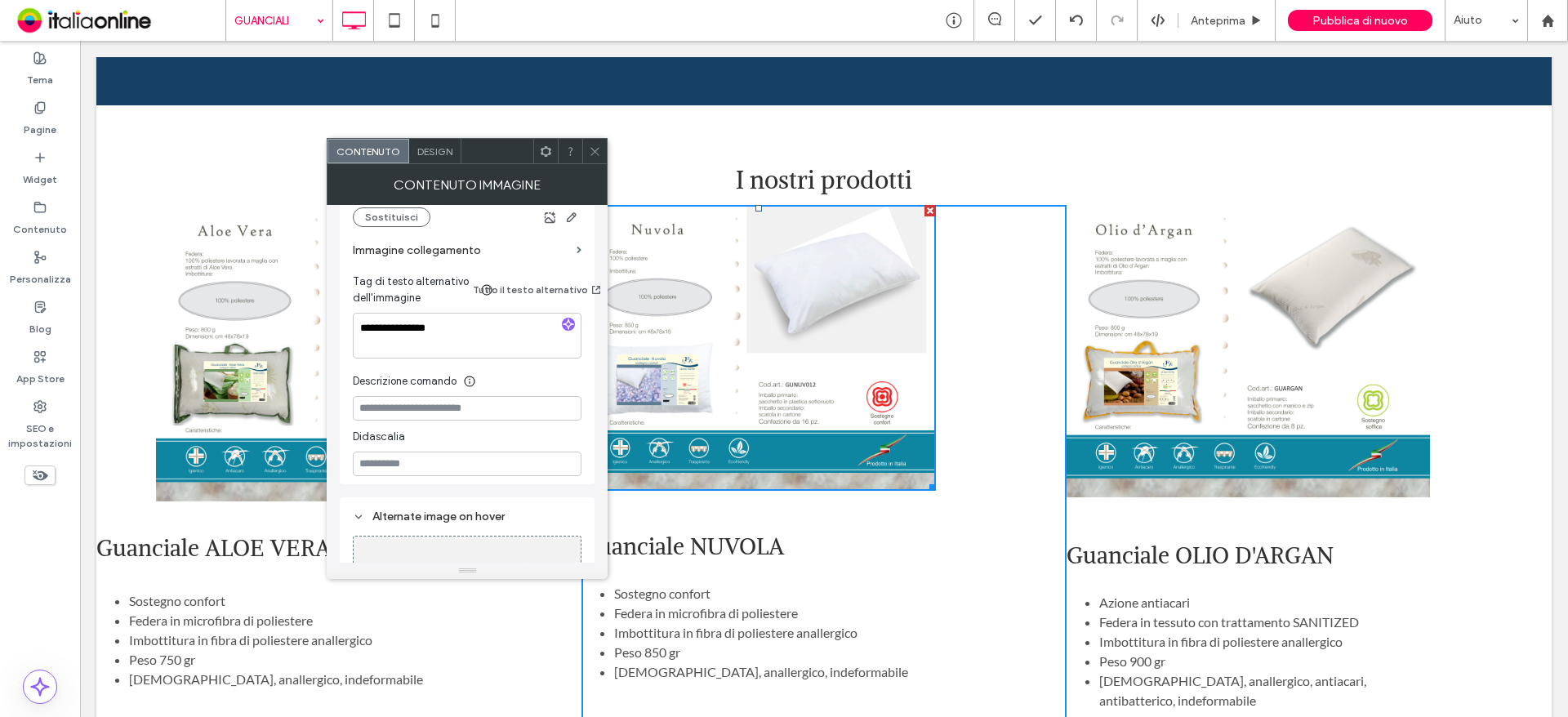
scroll to position [476, 0]
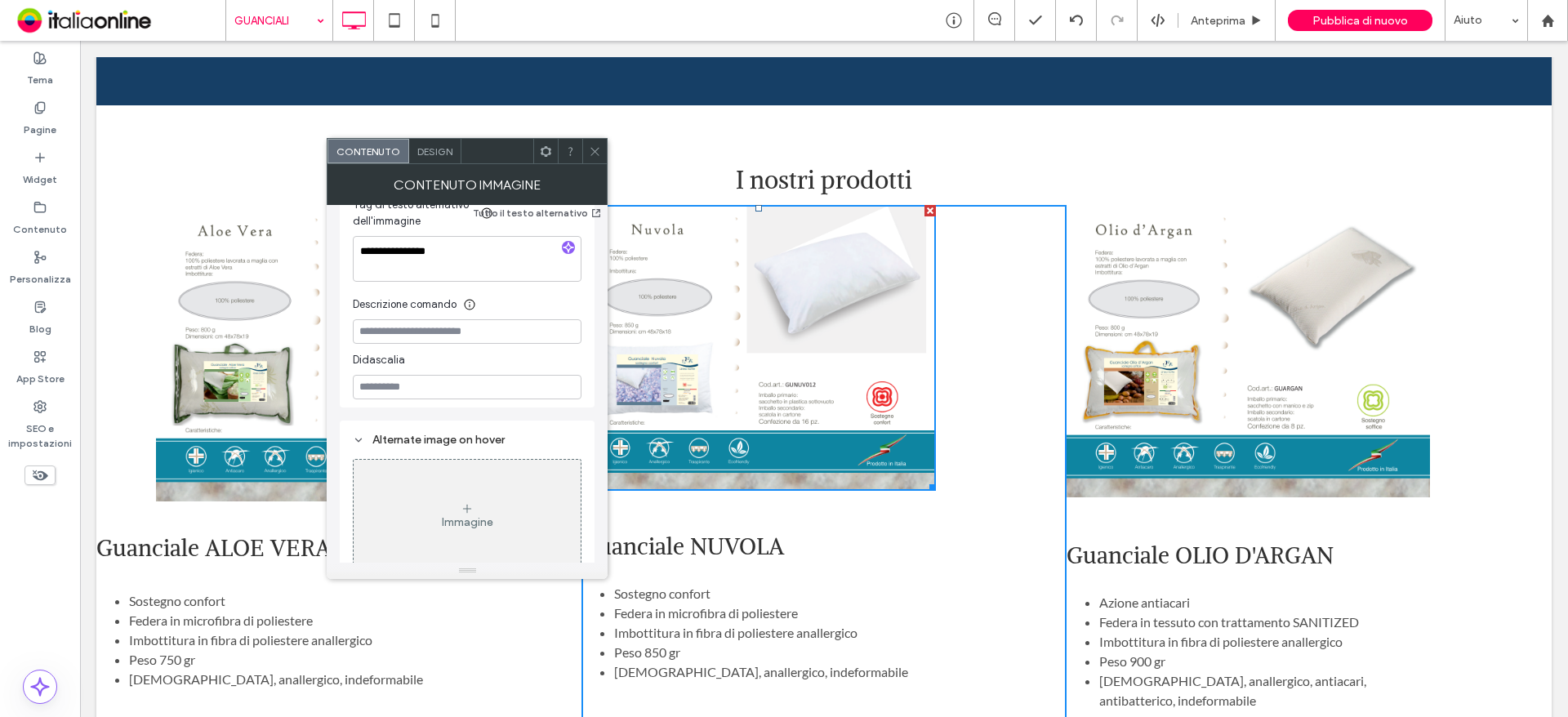
drag, startPoint x: 587, startPoint y: 155, endPoint x: 600, endPoint y: 159, distance: 13.6
click at [587, 154] on div at bounding box center [594, 150] width 24 height 24
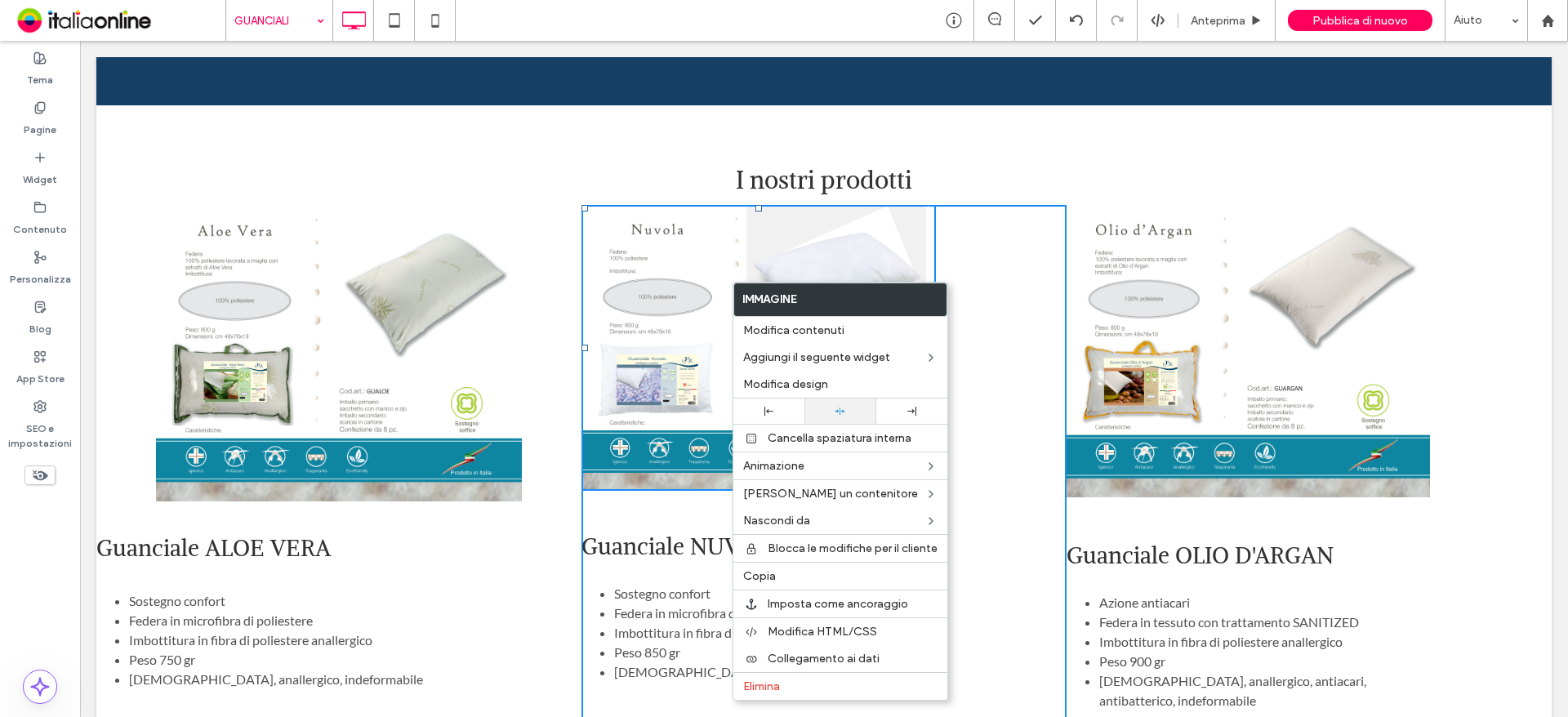
click at [839, 412] on icon at bounding box center [840, 412] width 11 height 11
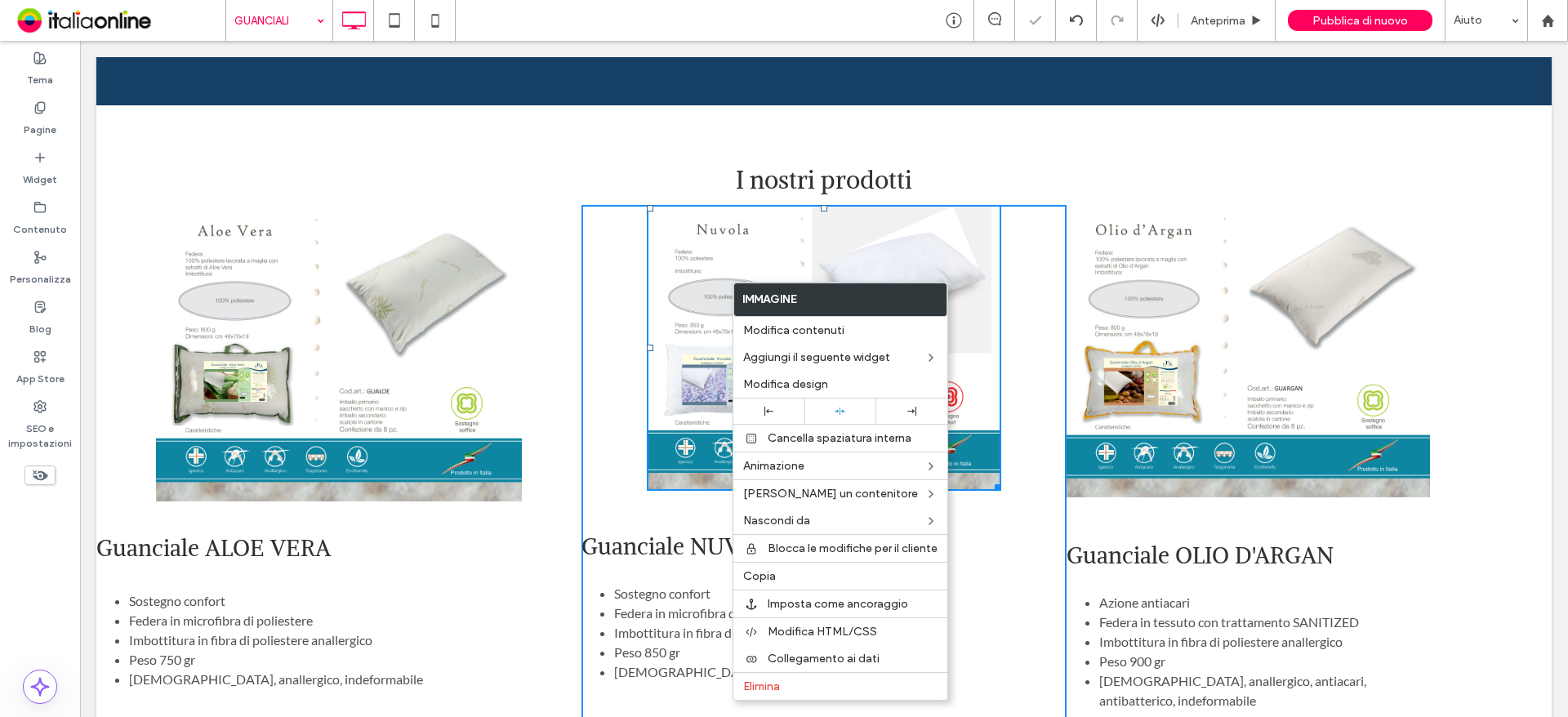
click at [1474, 177] on div "I nostri prodotti Click To Paste [GEOGRAPHIC_DATA] + Aggiungi sezione" at bounding box center [824, 155] width 1455 height 100
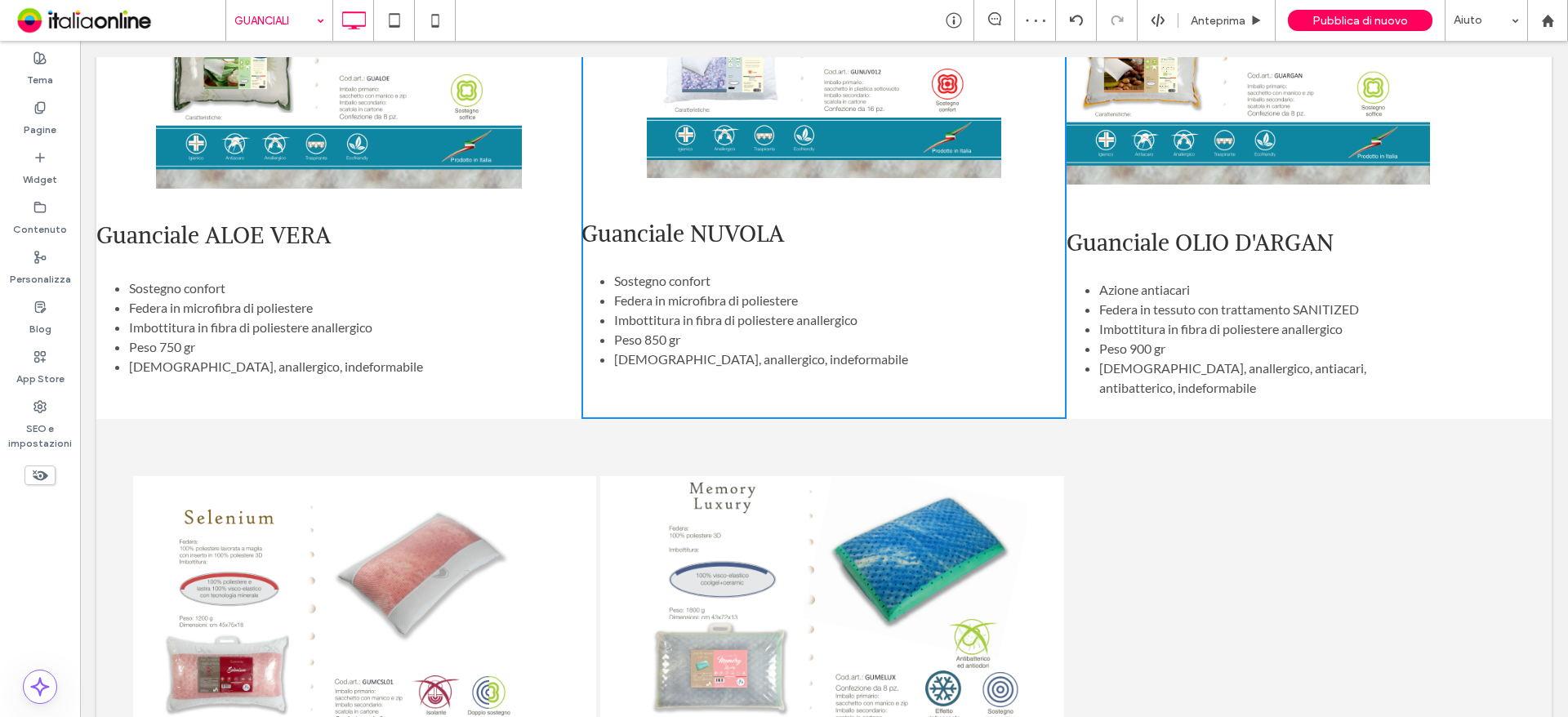
scroll to position [1062, 0]
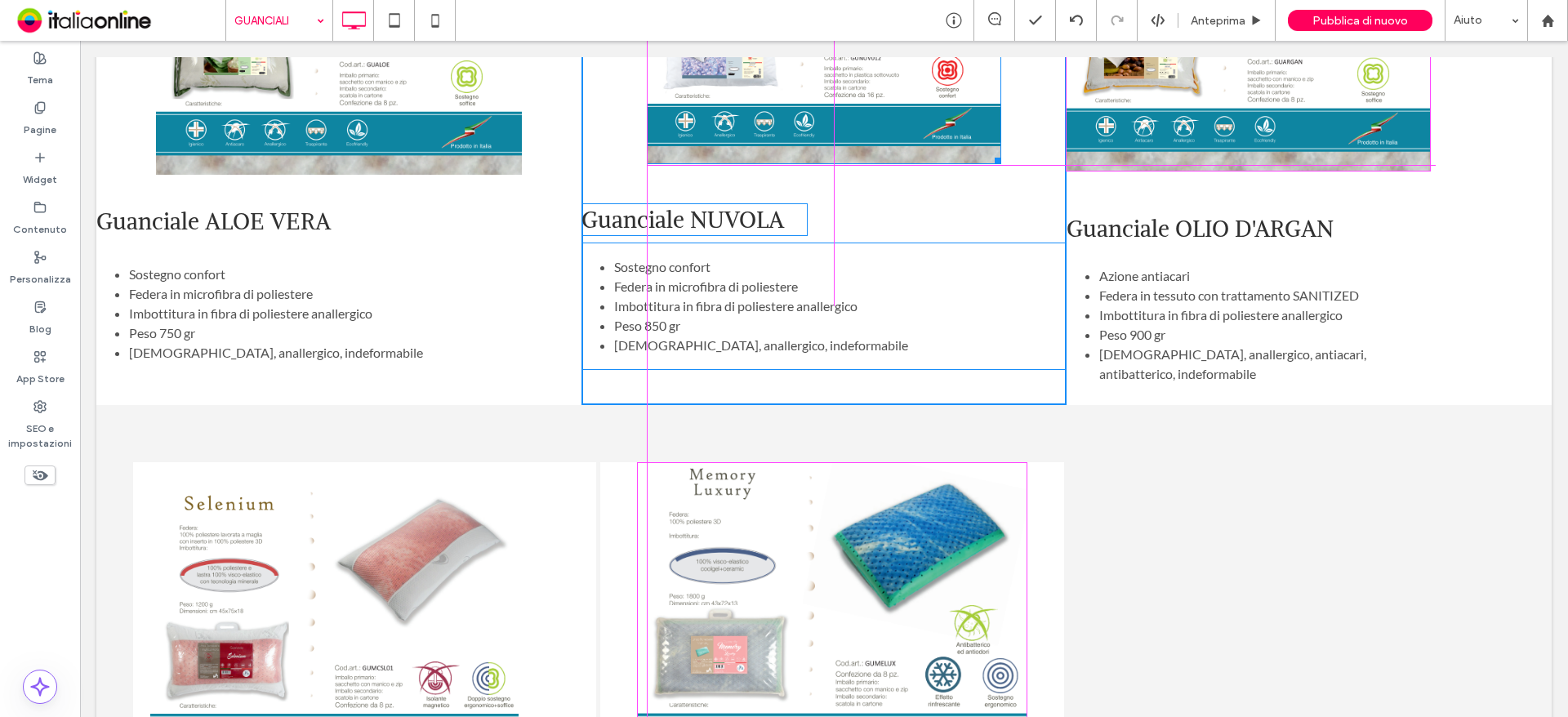
drag, startPoint x: 990, startPoint y: 143, endPoint x: 1000, endPoint y: 146, distance: 10.4
click at [1000, 152] on div at bounding box center [995, 159] width 13 height 13
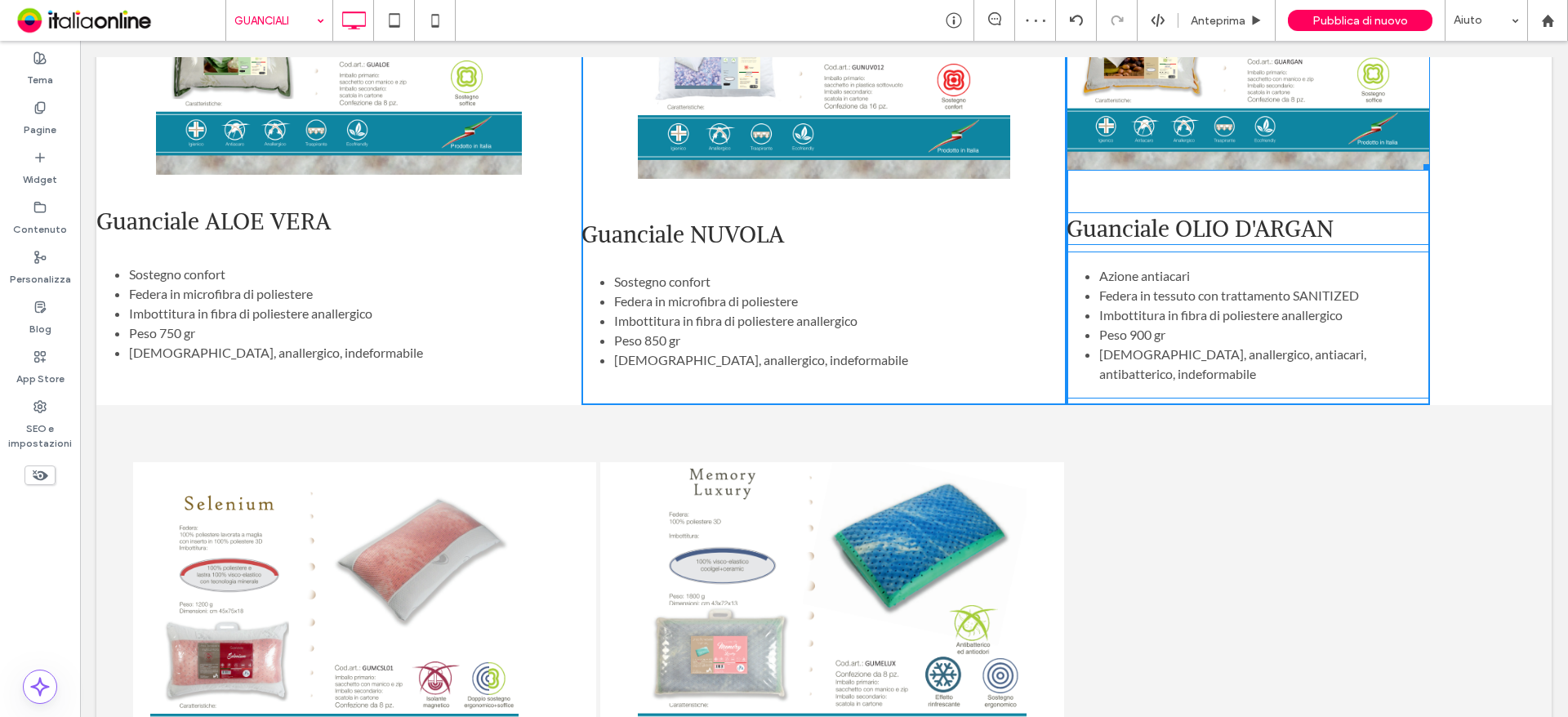
drag, startPoint x: 1411, startPoint y: 144, endPoint x: 1433, endPoint y: 162, distance: 28.4
click at [1433, 162] on div "Guanciale ALOE VERA Sostegno confort Federa in microfibra di poliestere Imbotti…" at bounding box center [824, 141] width 1455 height 526
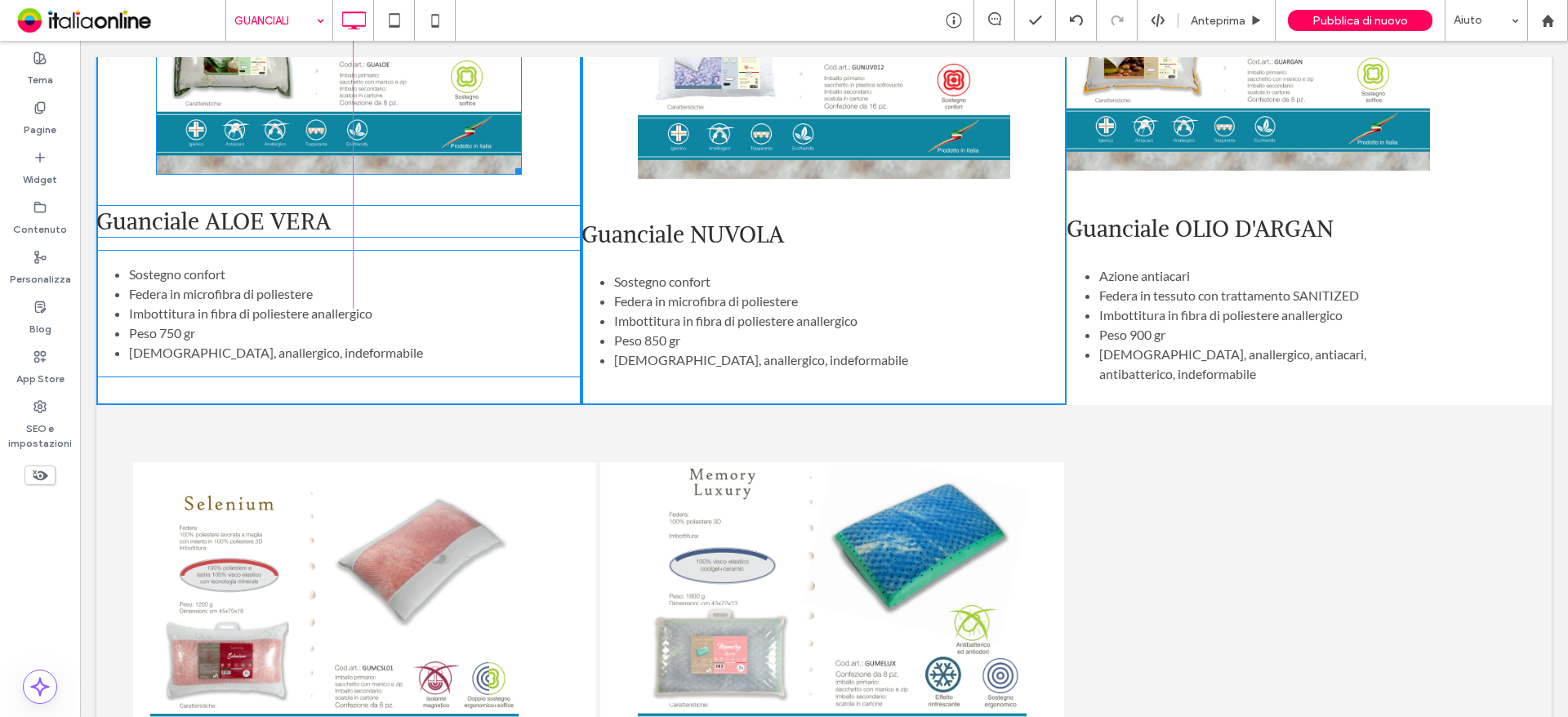
drag, startPoint x: 514, startPoint y: 147, endPoint x: 587, endPoint y: 186, distance: 82.8
click at [507, 145] on div "W:432.297 H:349 Guanciale ALOE VERA Sostegno confort Federa in microfibra di po…" at bounding box center [339, 141] width 485 height 526
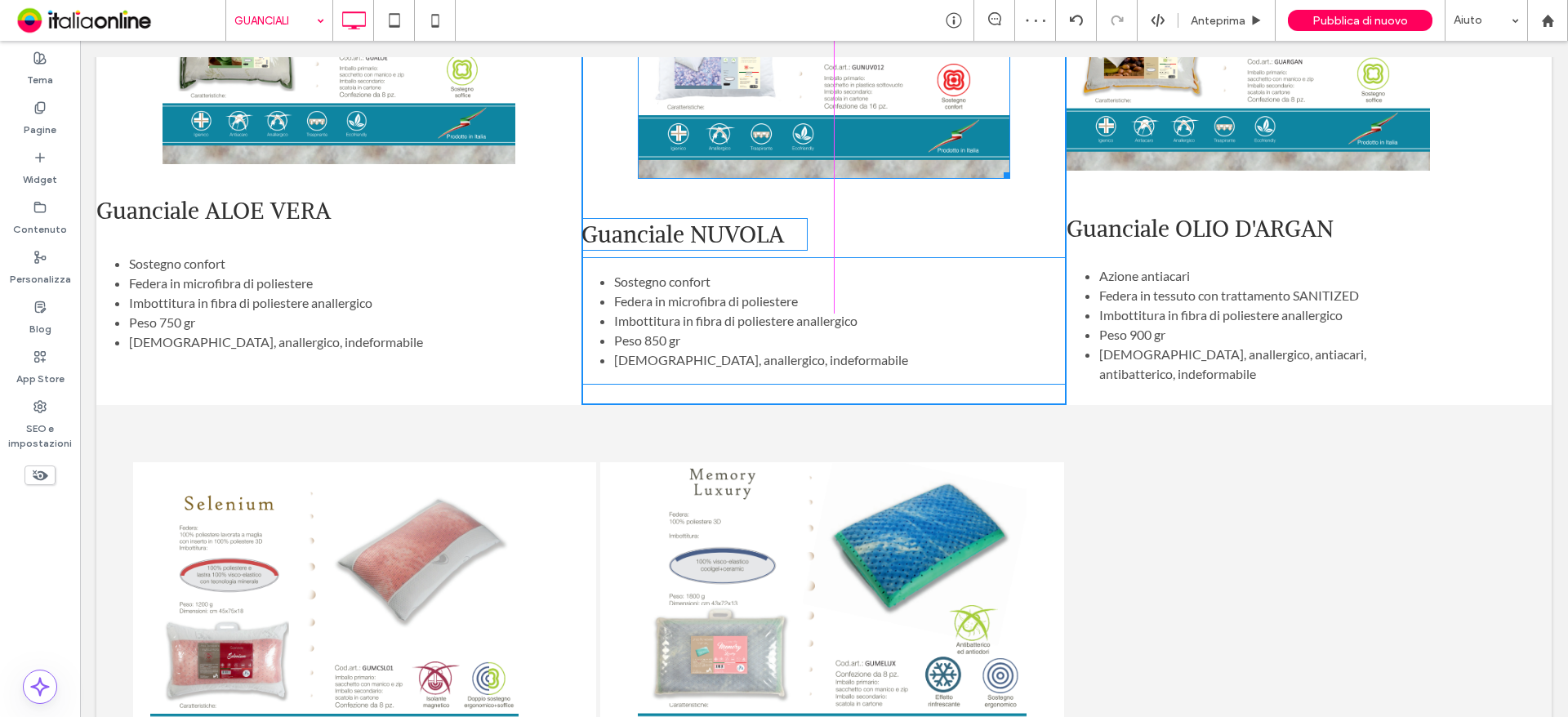
drag, startPoint x: 1003, startPoint y: 156, endPoint x: 1086, endPoint y: 204, distance: 95.9
click at [1001, 152] on div "W:440.25 H:354 Guanciale NUVOLA Sostegno confort Federa in microfibra di polies…" at bounding box center [824, 141] width 485 height 526
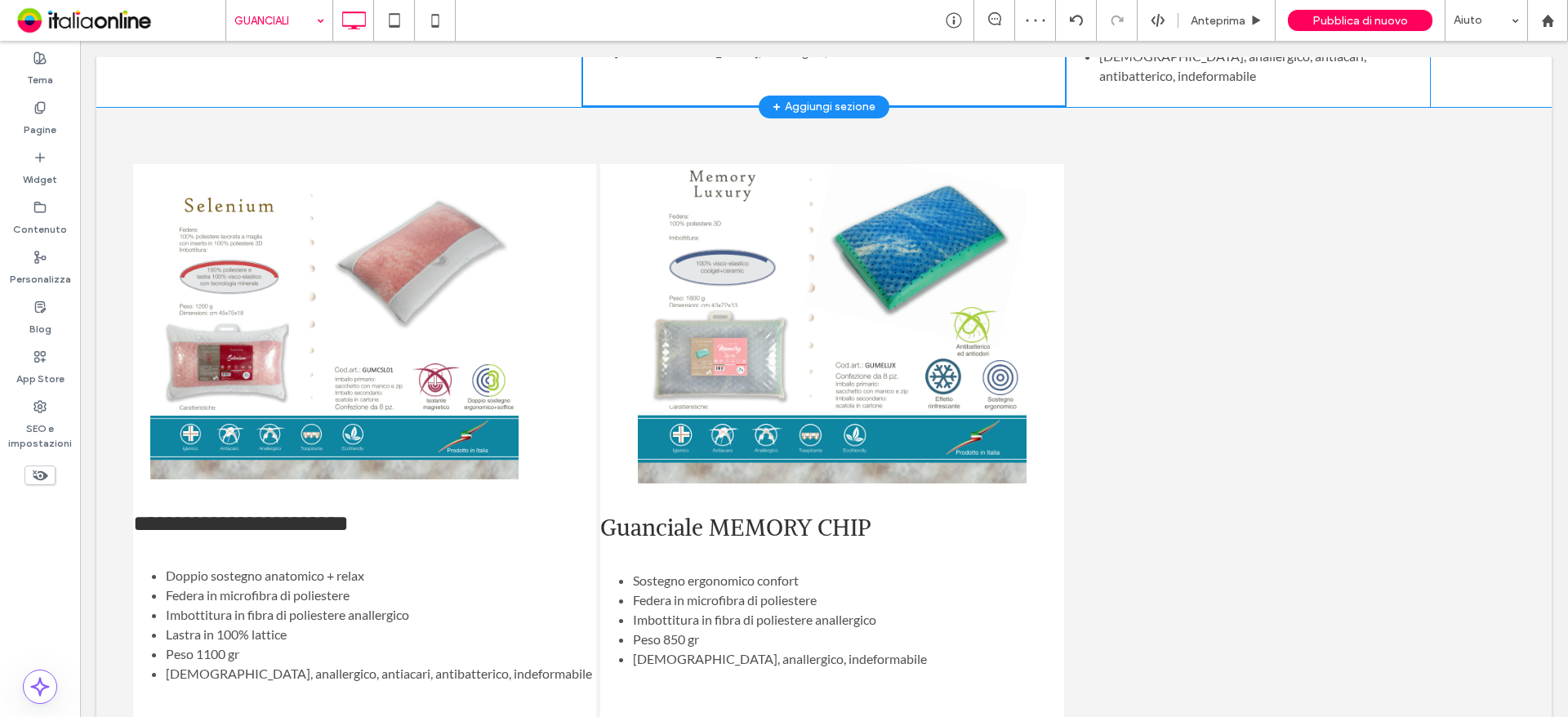
scroll to position [1388, 0]
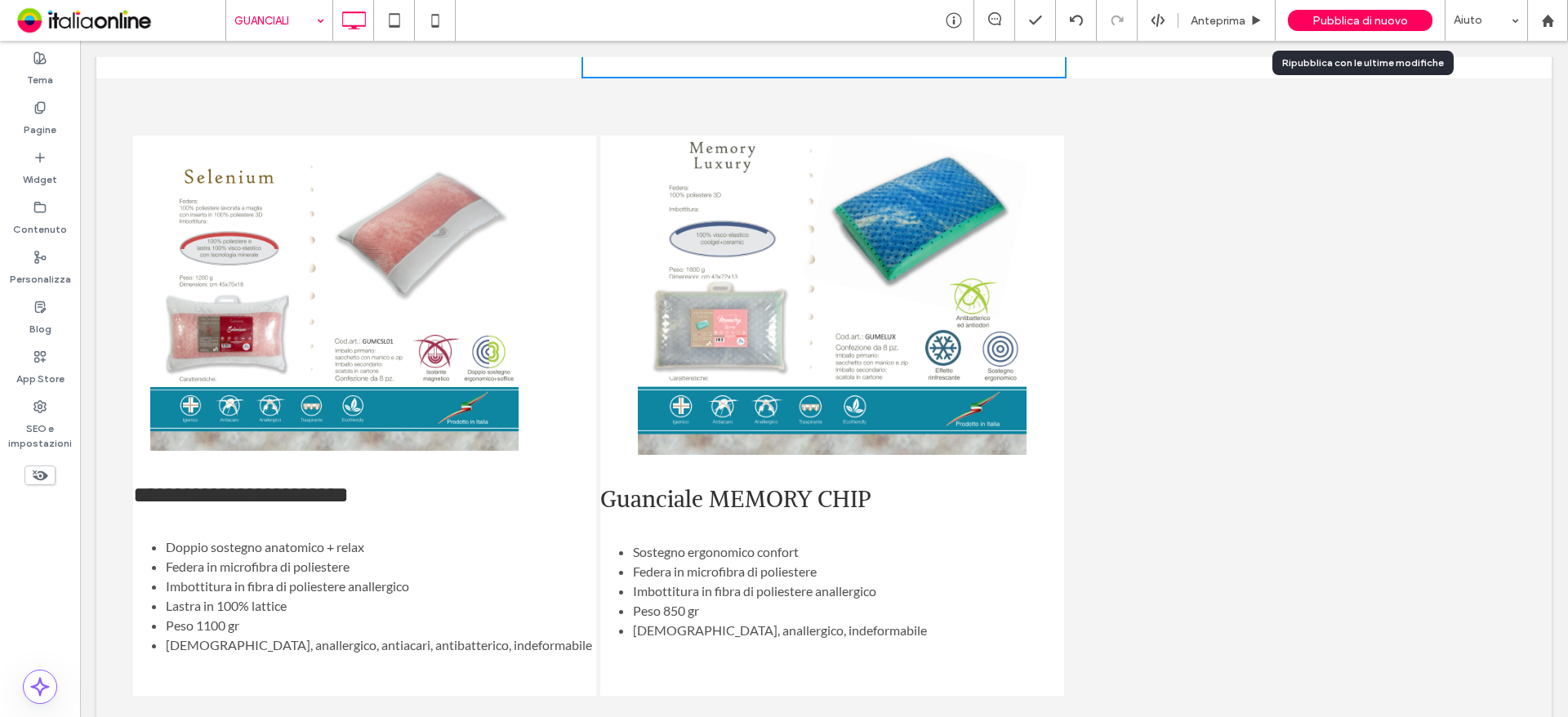
click at [1373, 22] on span "Pubblica di nuovo" at bounding box center [1360, 20] width 95 height 14
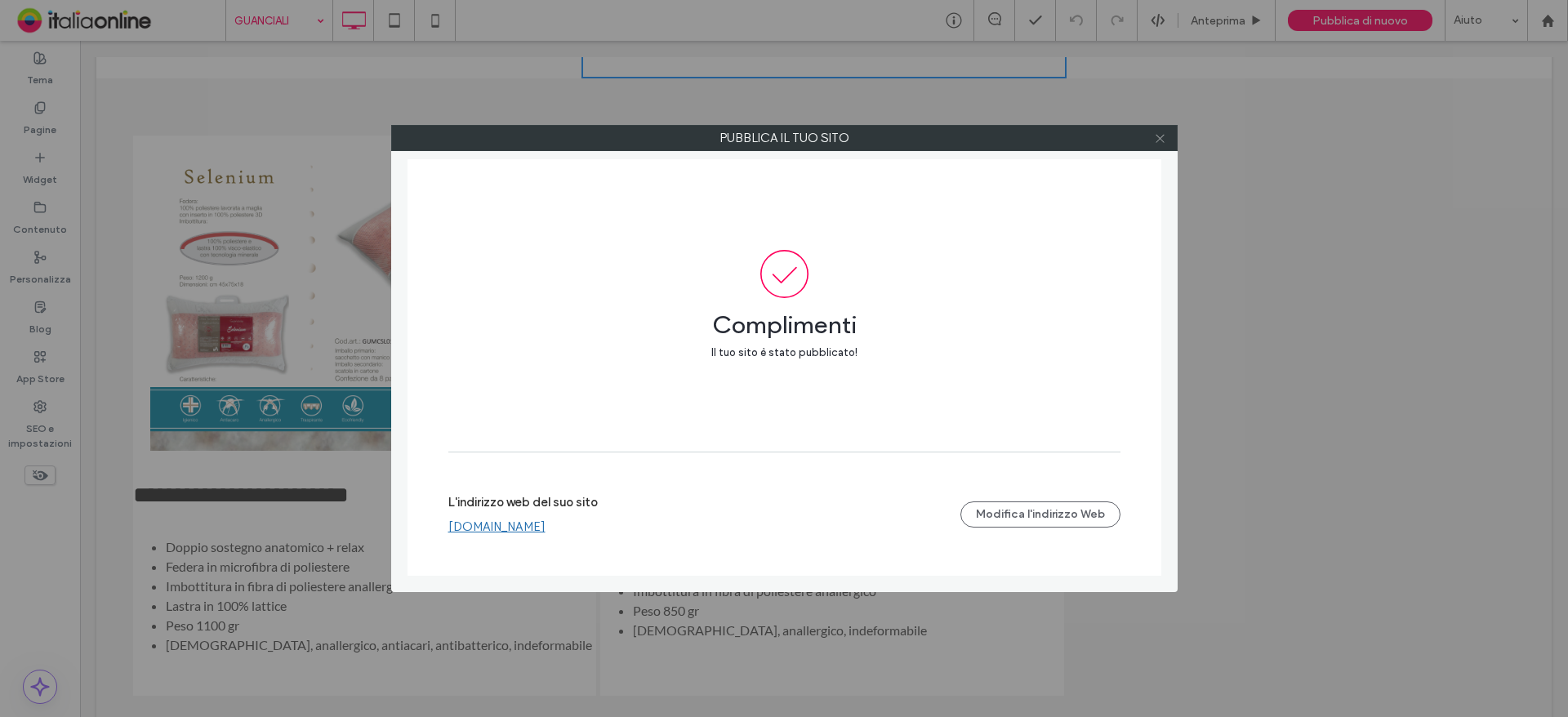
click at [1160, 142] on icon at bounding box center [1160, 139] width 13 height 13
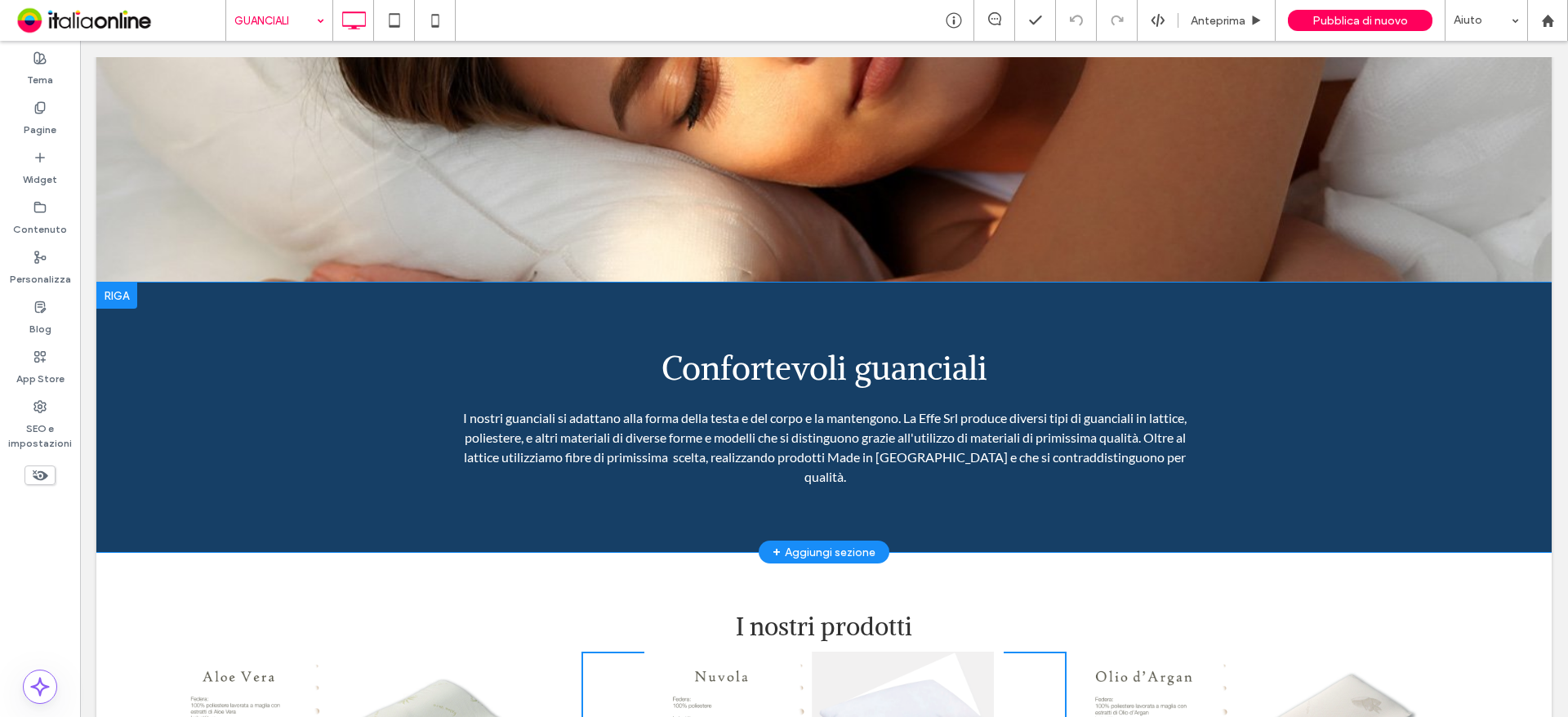
scroll to position [408, 0]
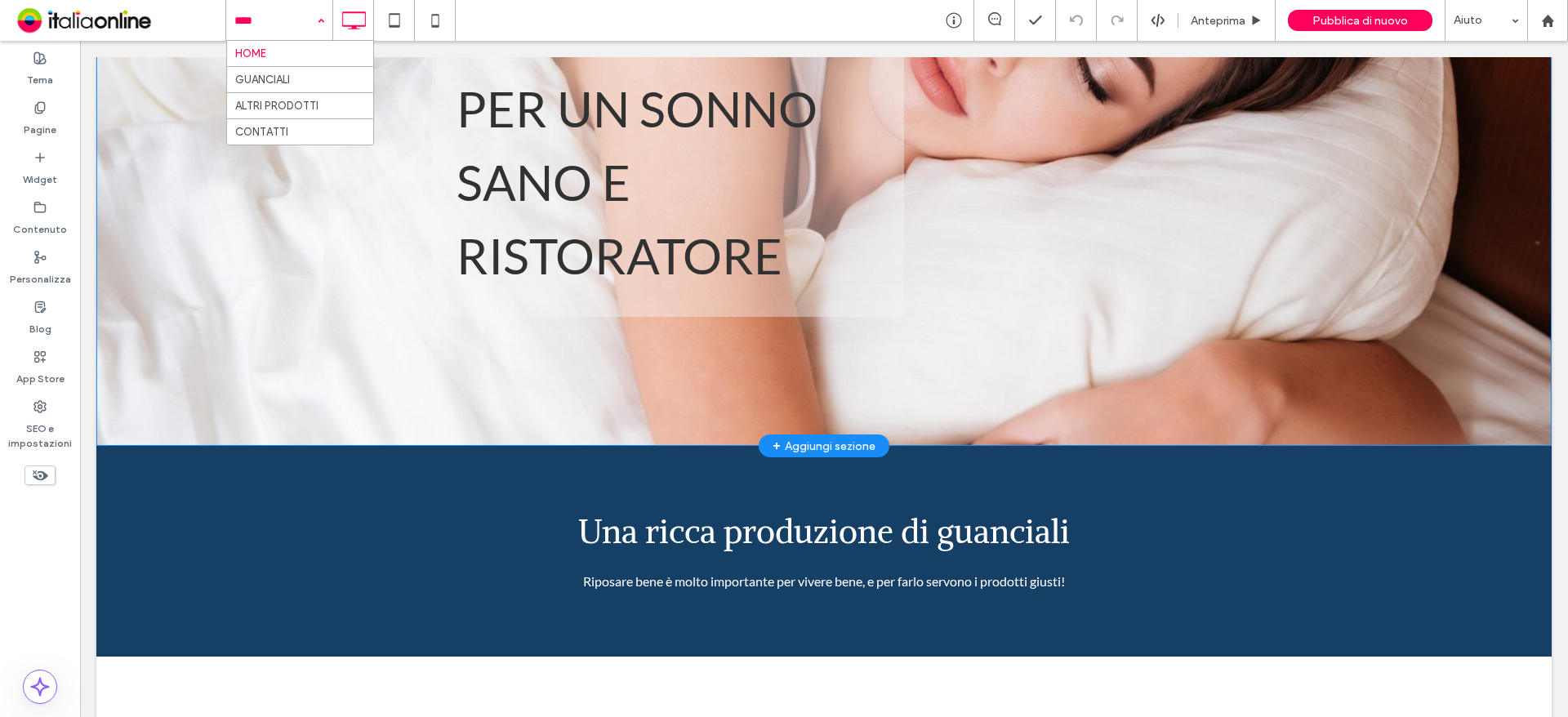
scroll to position [490, 0]
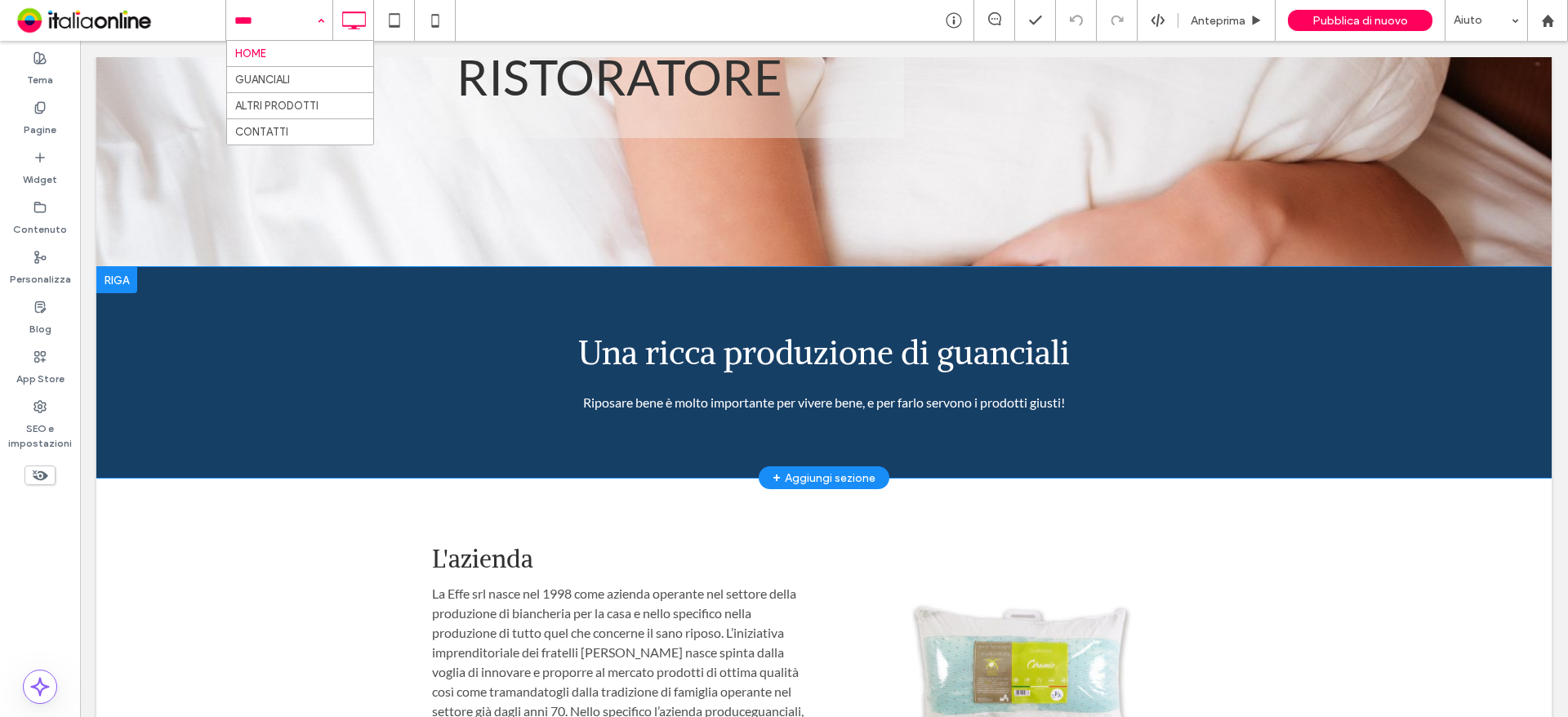
click at [216, 384] on div "Una ricca produzione di guanciali Riposare bene è molto importante per vivere b…" at bounding box center [824, 372] width 1455 height 211
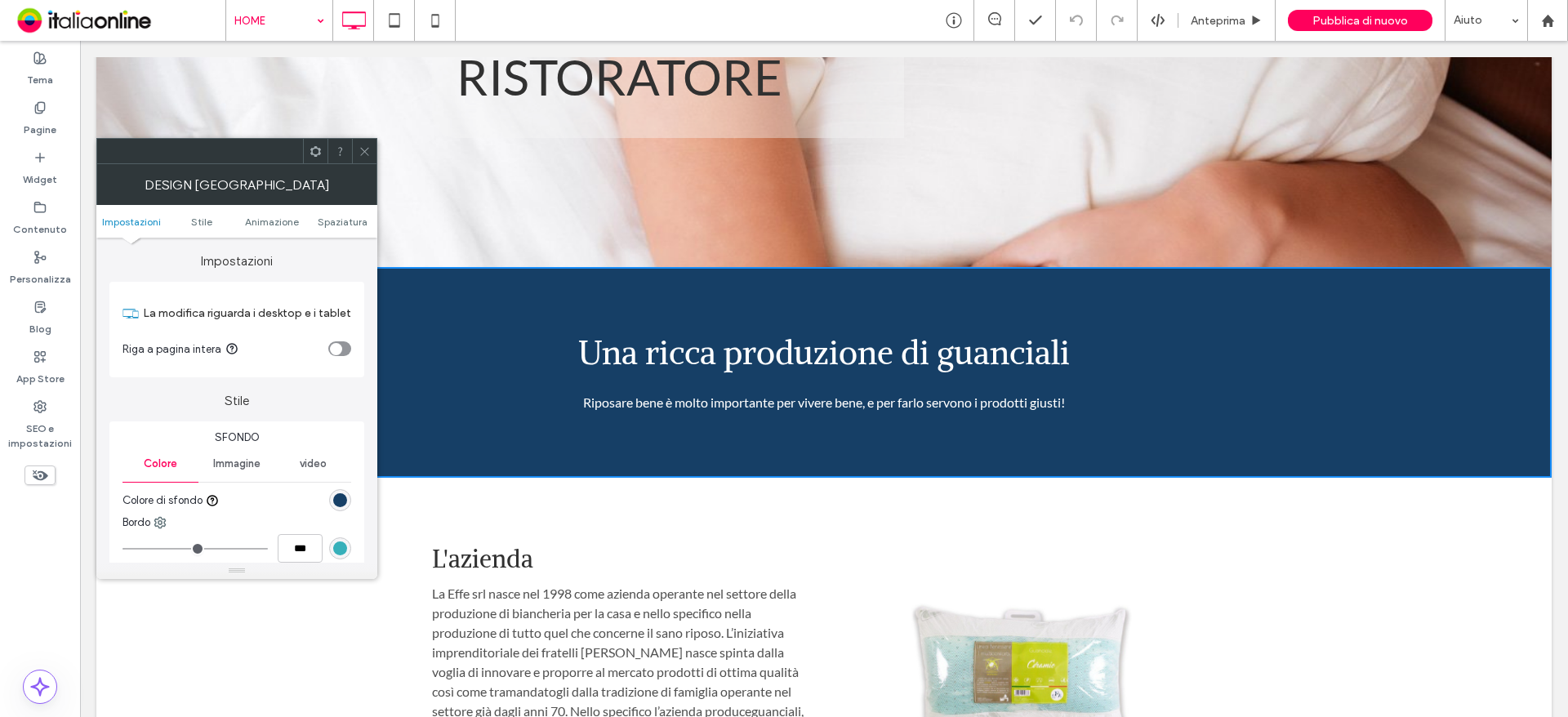
click at [351, 513] on div "Sfondo Colore Immagine video Colore di sfondo Bordo *** Ombreggiatura" at bounding box center [236, 529] width 255 height 214
click at [340, 504] on div "rgb(22, 63, 102)" at bounding box center [340, 500] width 14 height 14
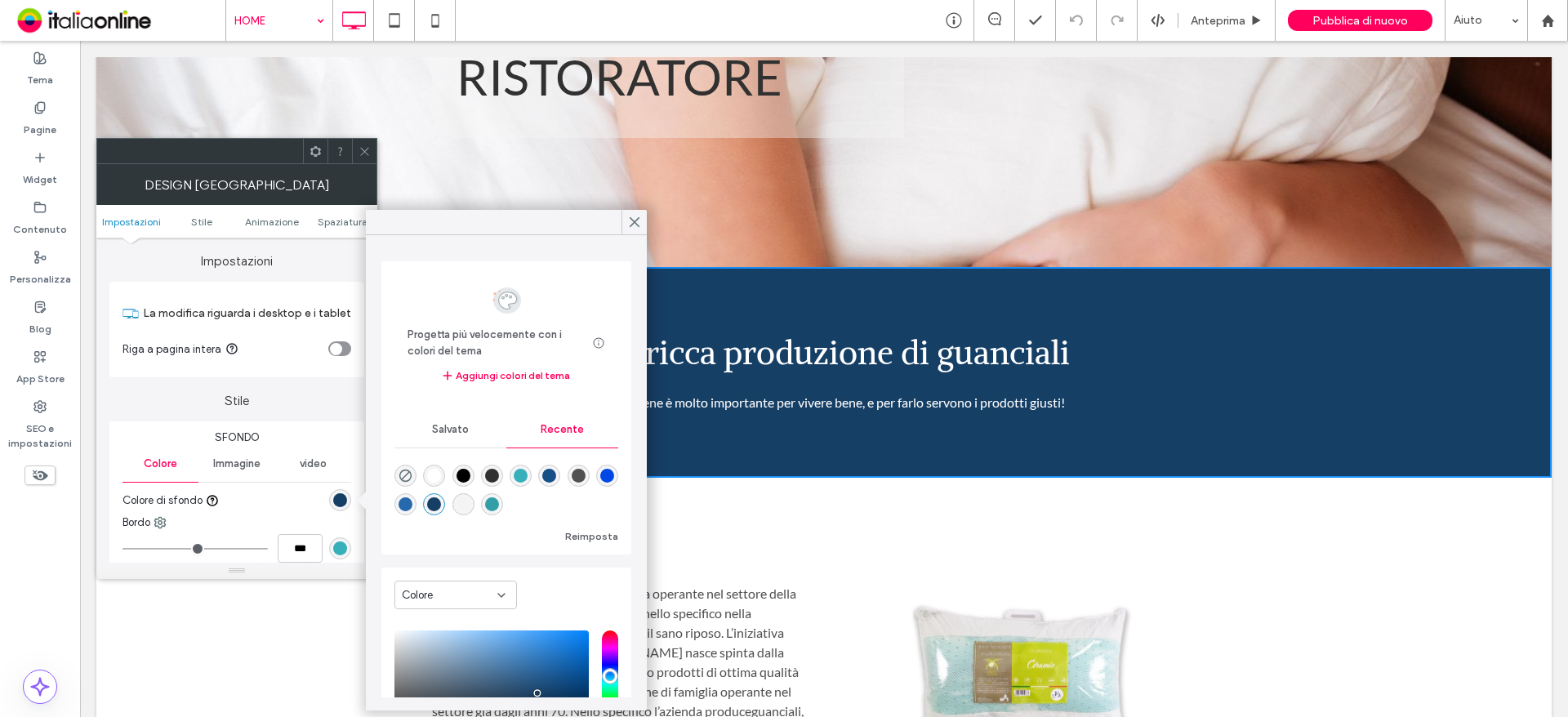
click at [499, 505] on div "rgba(50, 159, 168, 1)" at bounding box center [492, 504] width 14 height 14
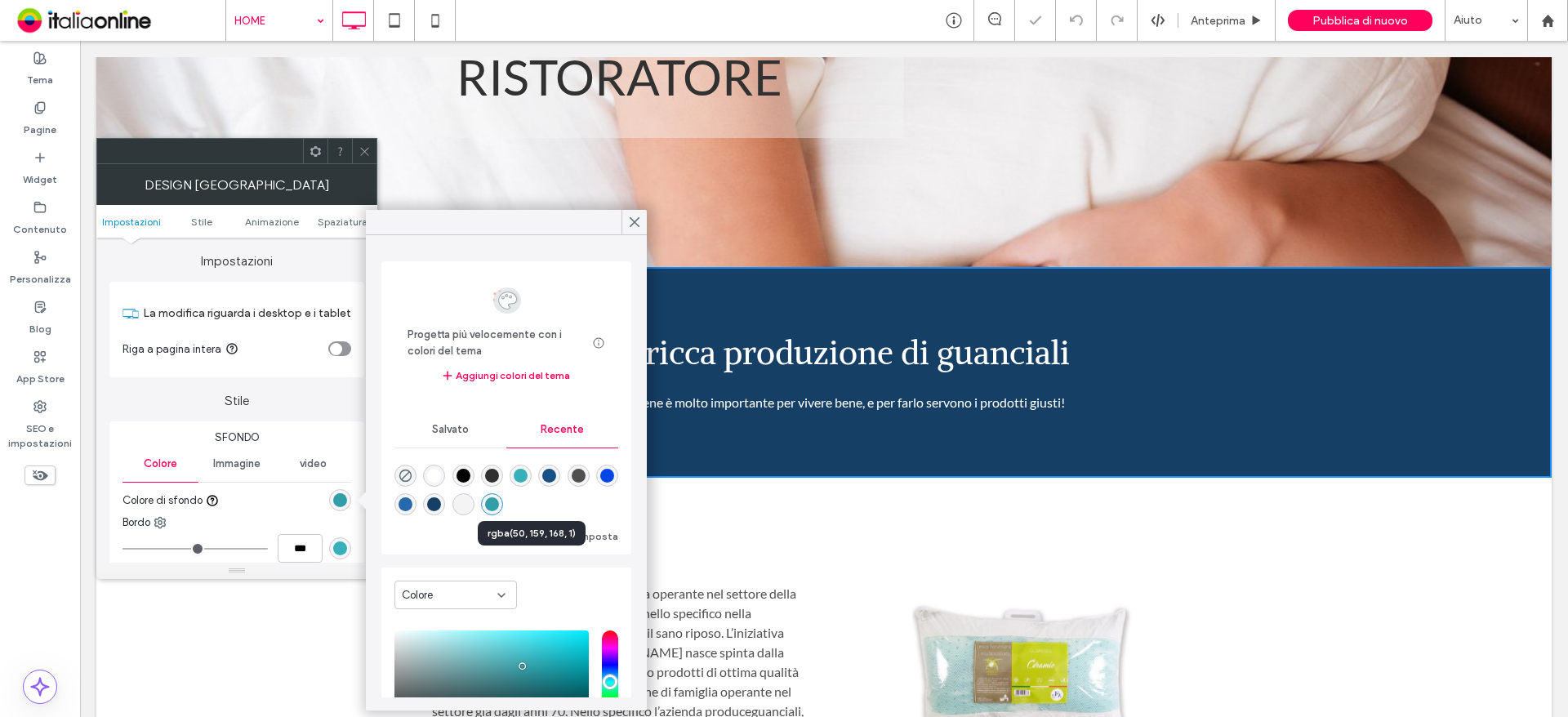
type input "*******"
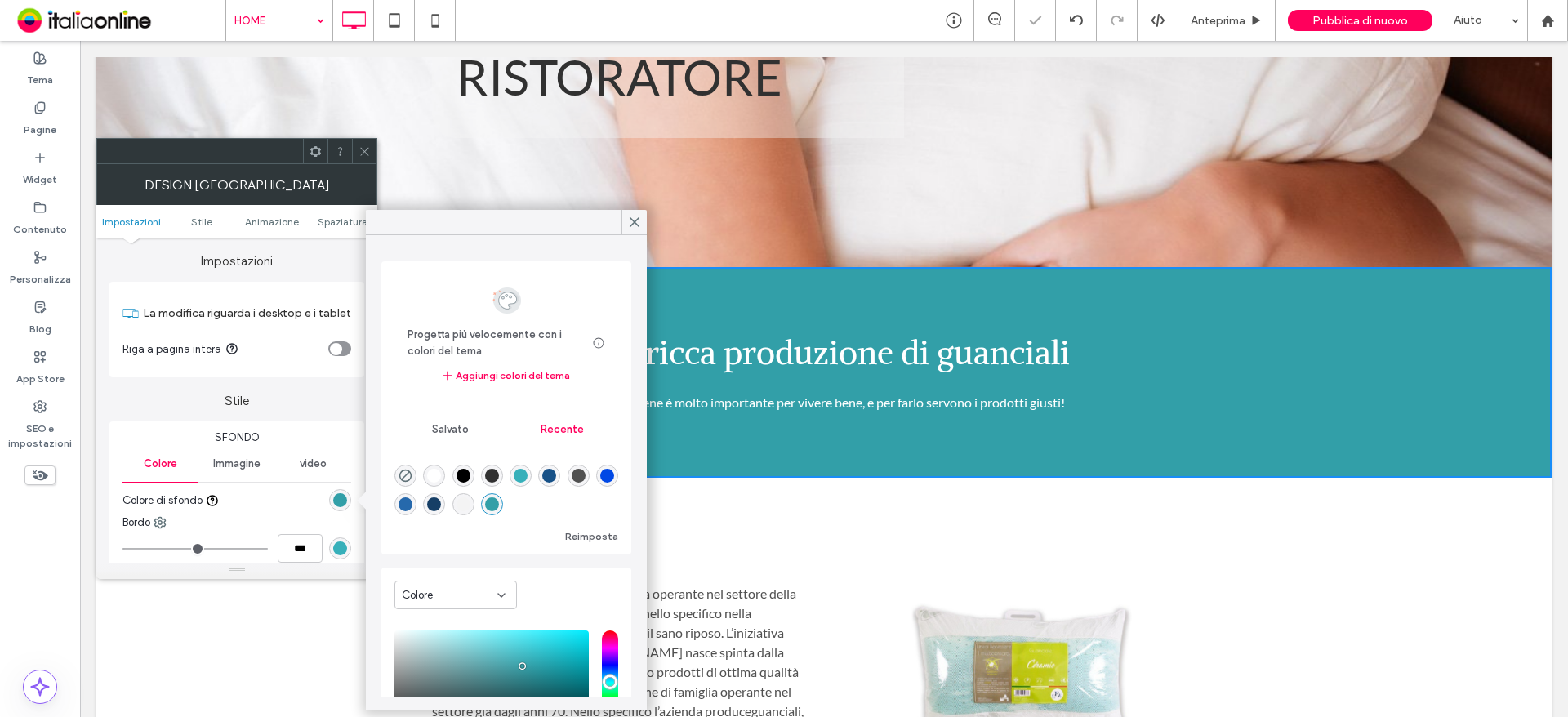
click at [367, 153] on icon at bounding box center [365, 151] width 13 height 13
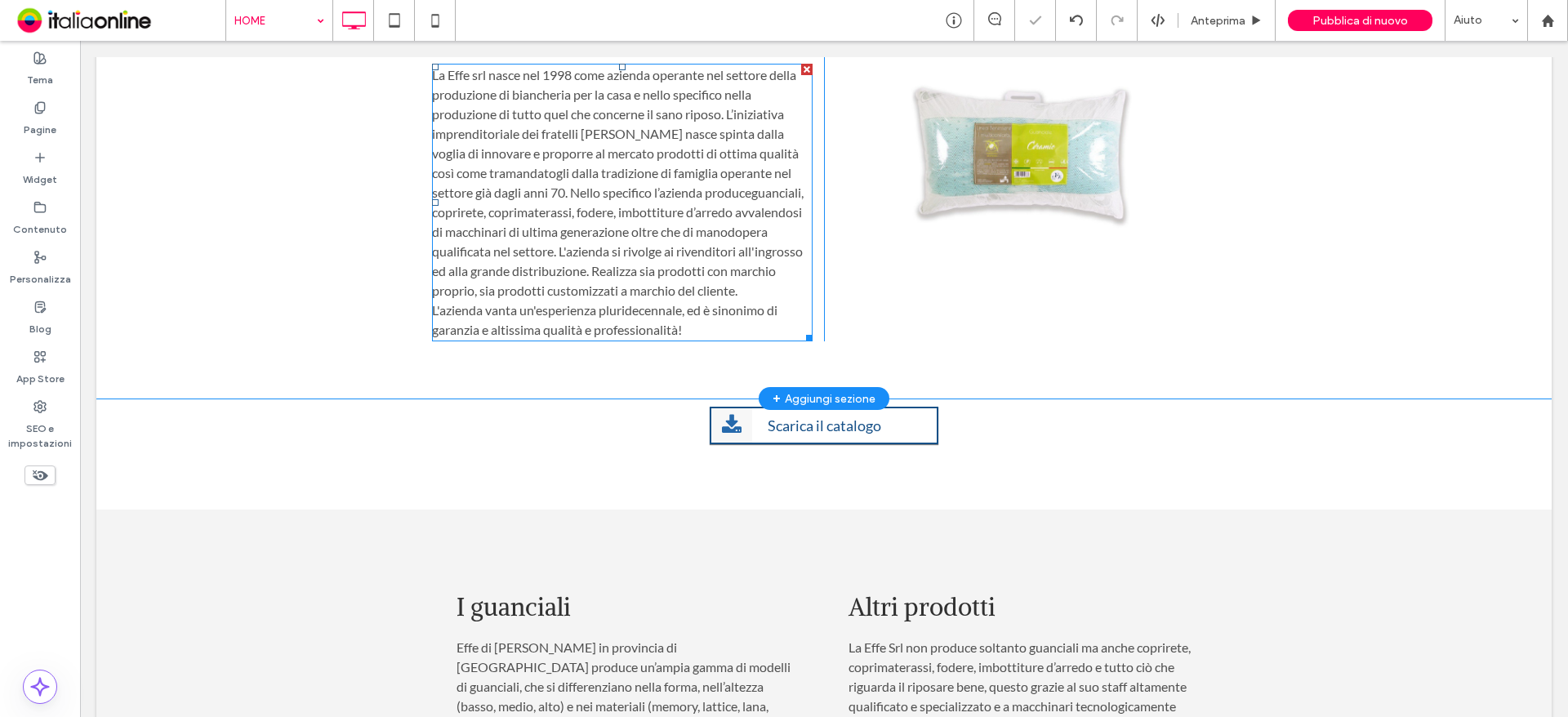
scroll to position [1143, 0]
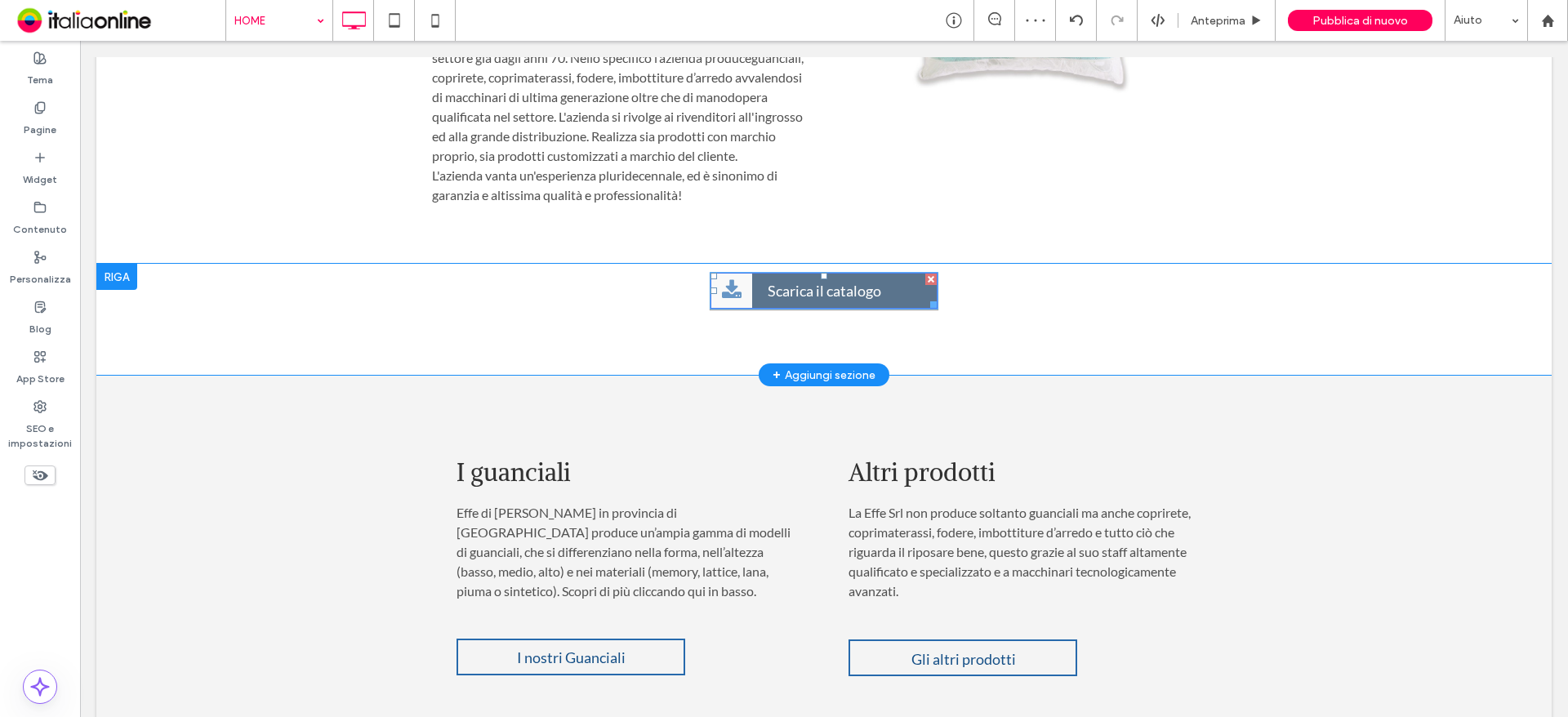
click at [782, 295] on span "Scarica il catalogo" at bounding box center [824, 291] width 125 height 34
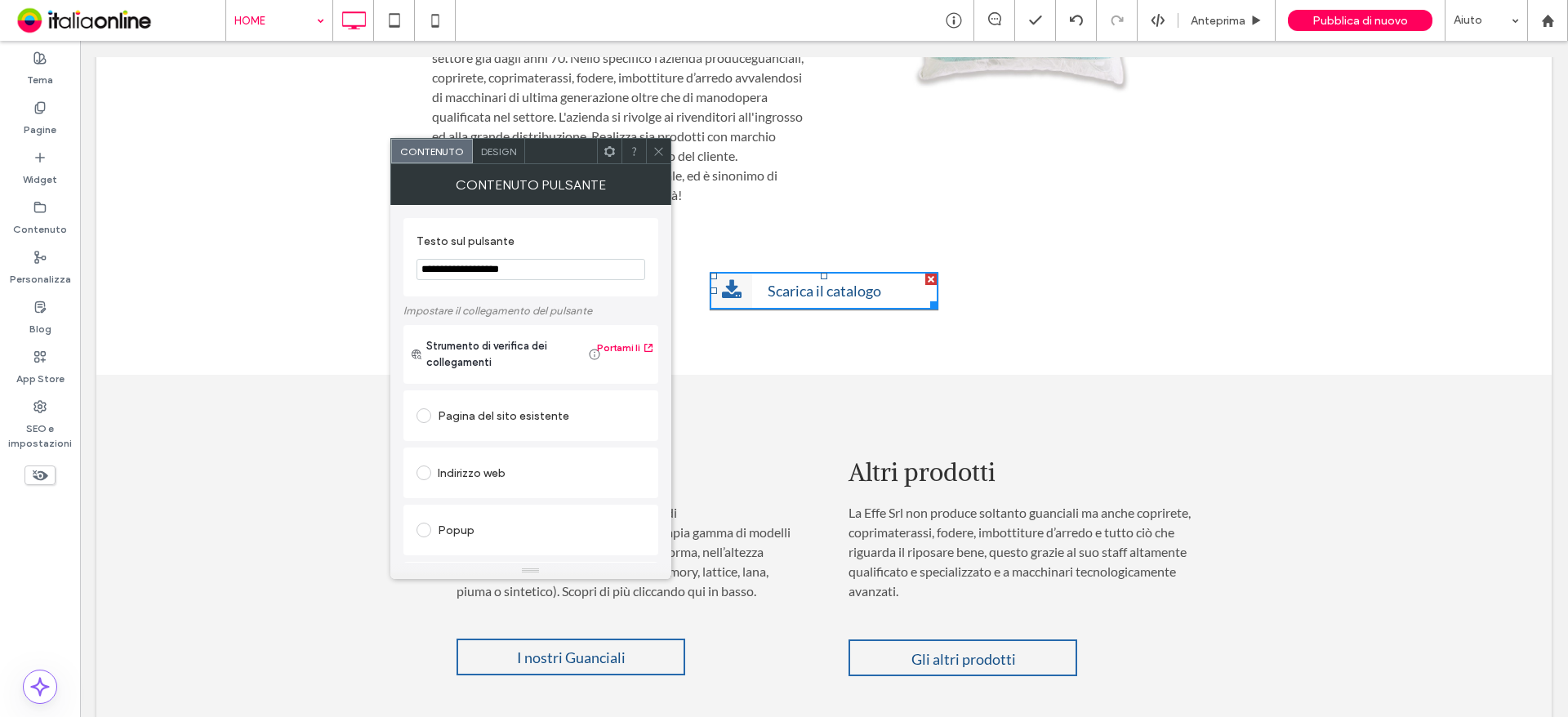
click at [491, 152] on span "Design" at bounding box center [498, 151] width 35 height 13
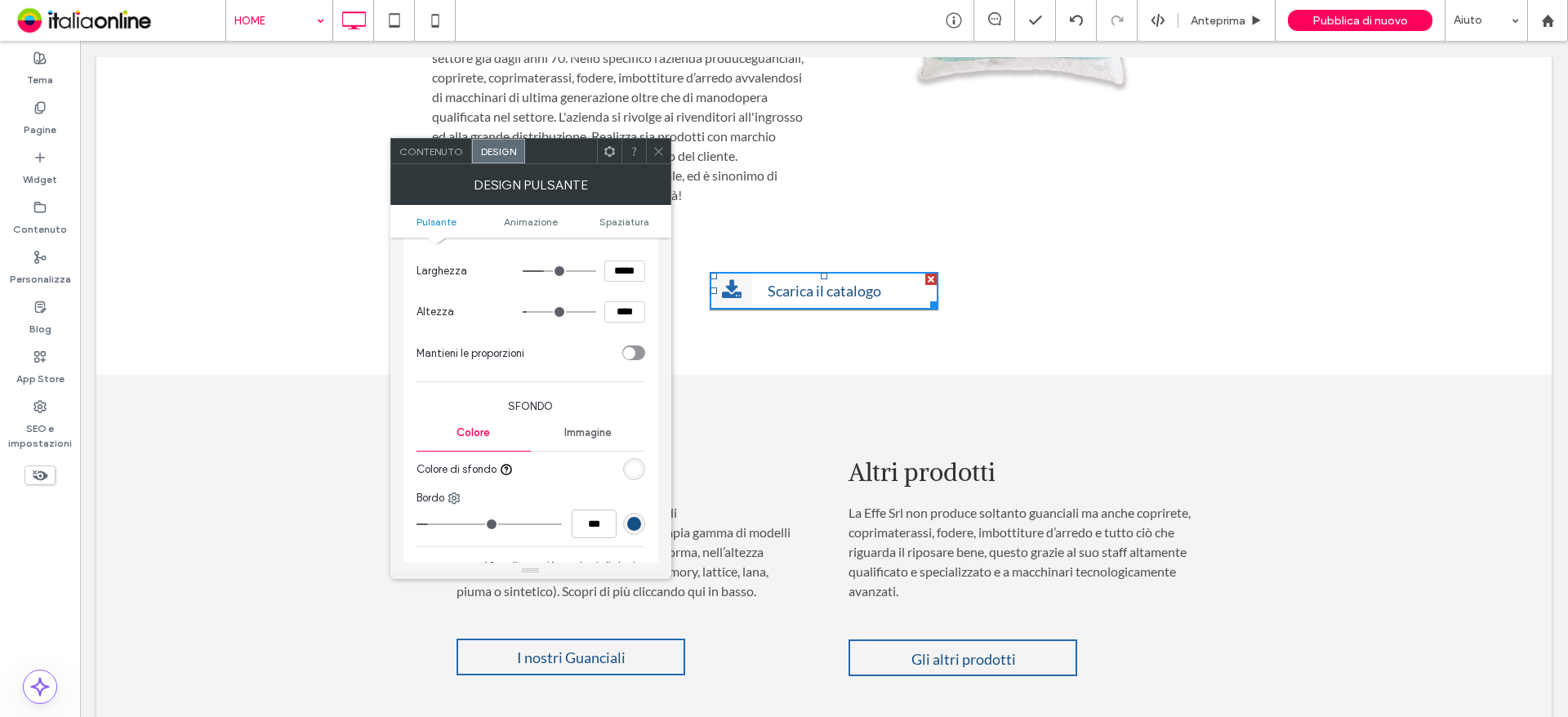
scroll to position [327, 0]
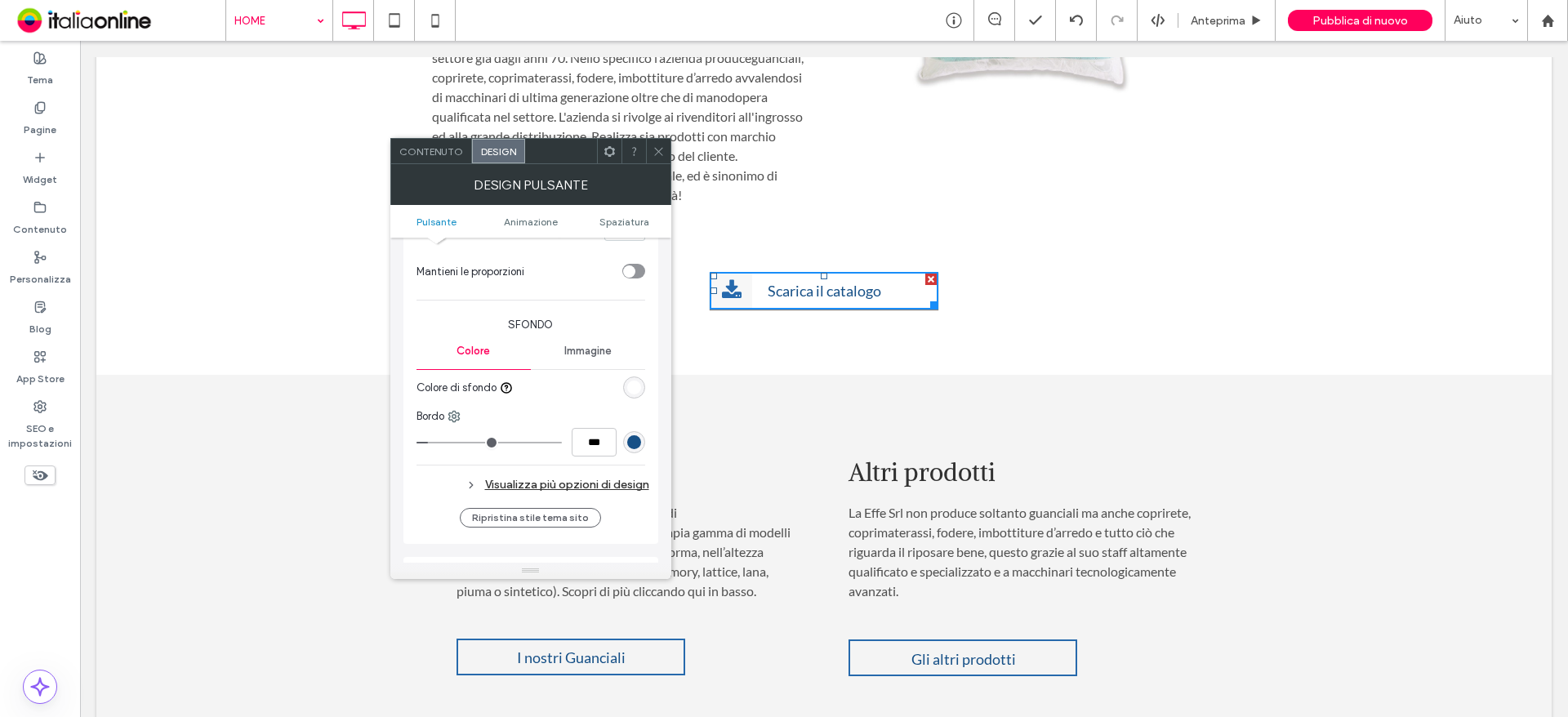
click at [631, 441] on div "rgb(22, 80, 135)" at bounding box center [633, 441] width 14 height 14
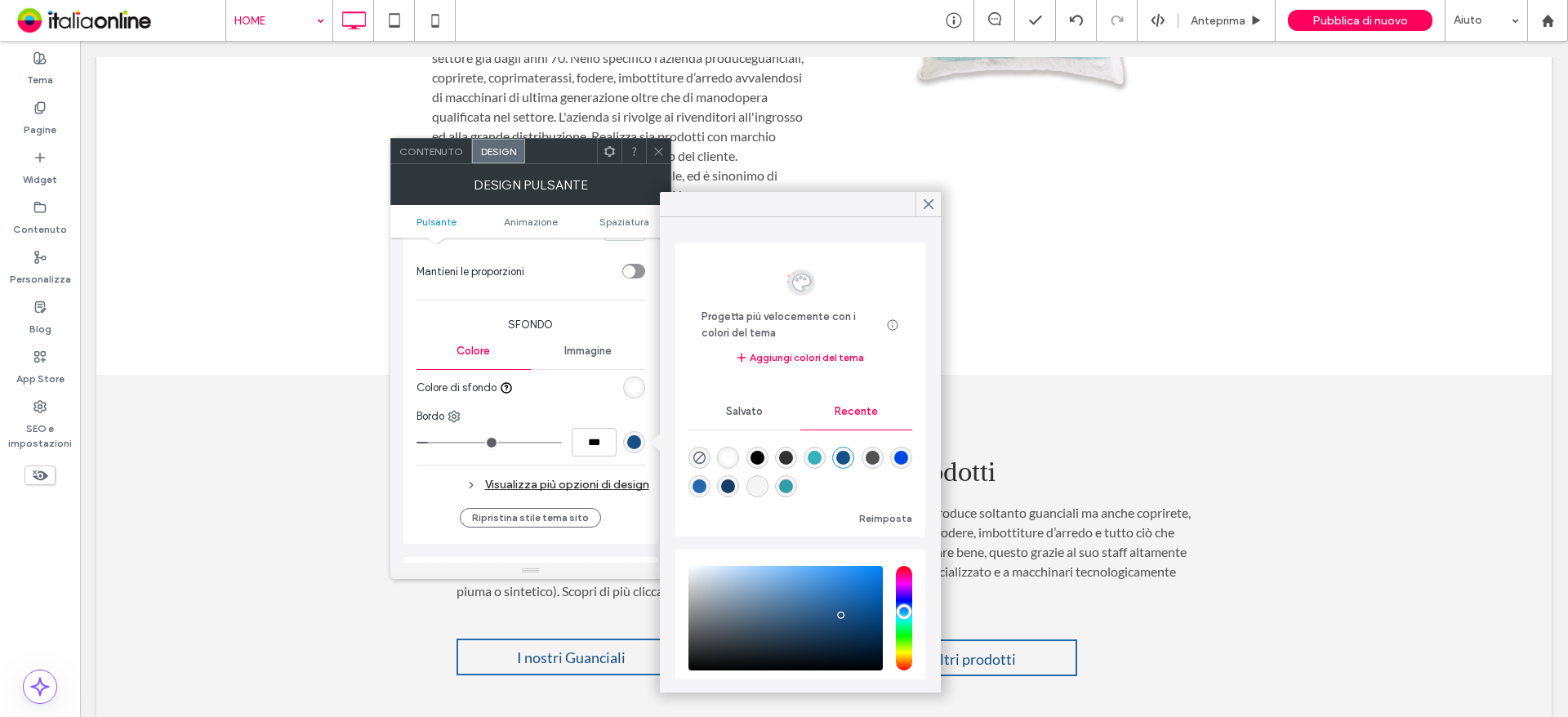
click at [793, 494] on div "rgba(50, 159, 168, 1)" at bounding box center [785, 486] width 14 height 14
type input "*******"
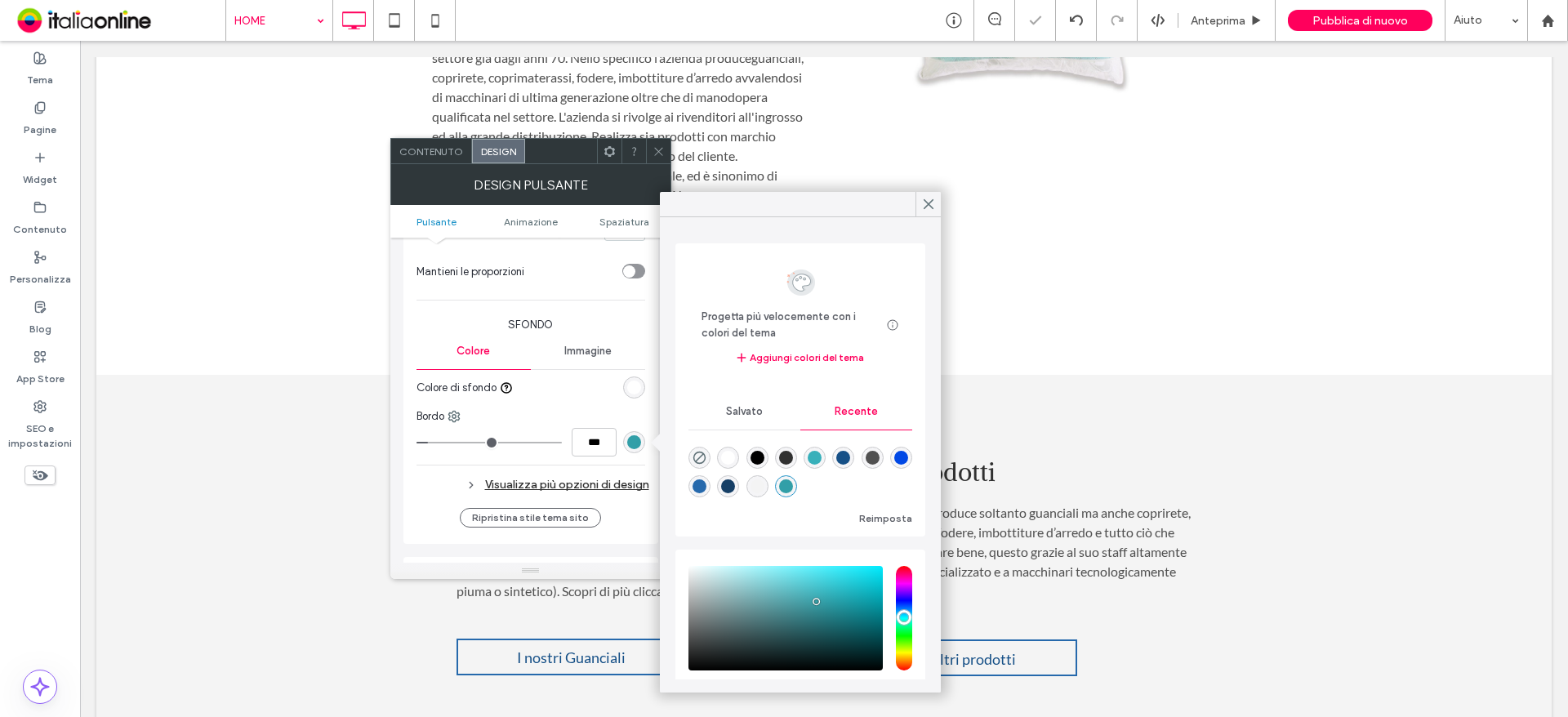
click at [660, 150] on icon at bounding box center [658, 151] width 13 height 13
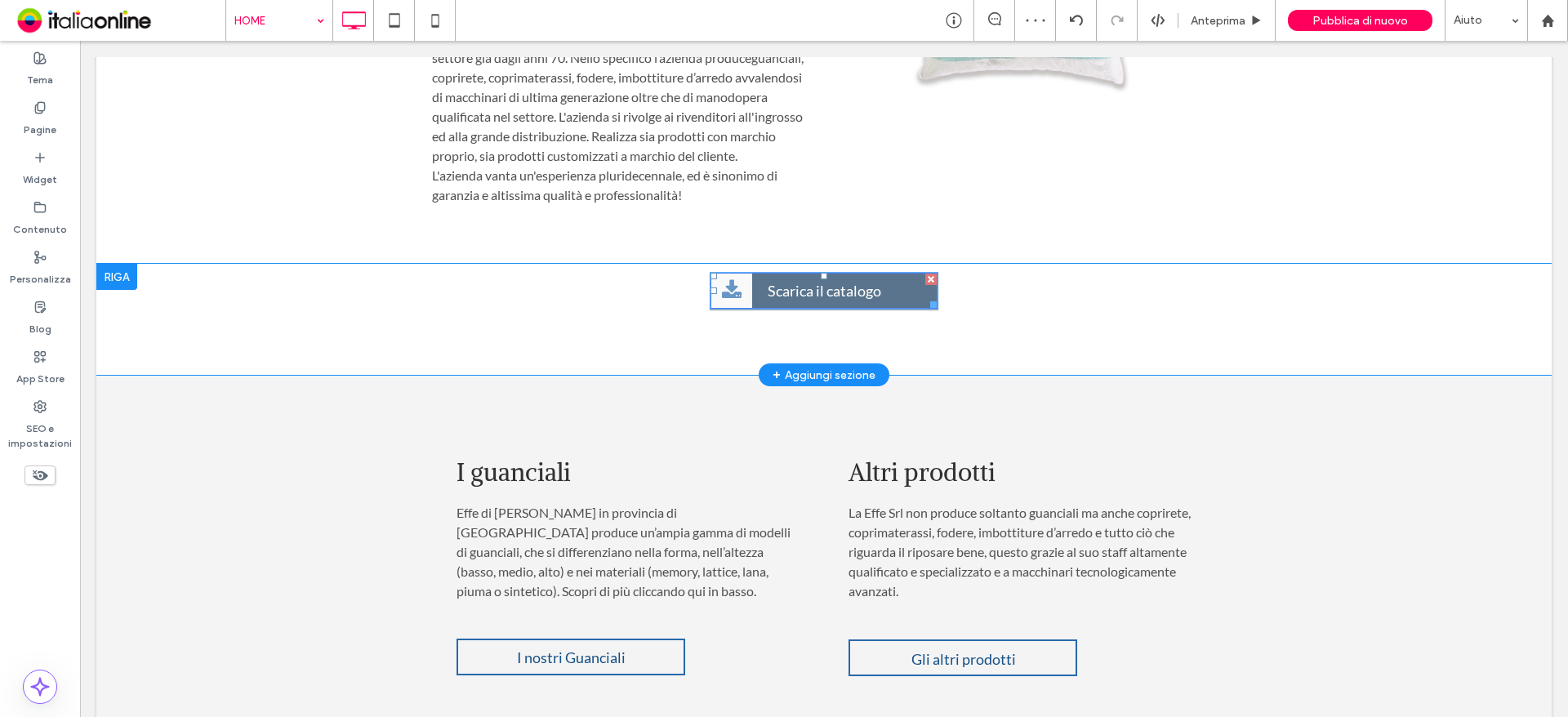
click at [810, 287] on span "Scarica il catalogo" at bounding box center [824, 291] width 125 height 34
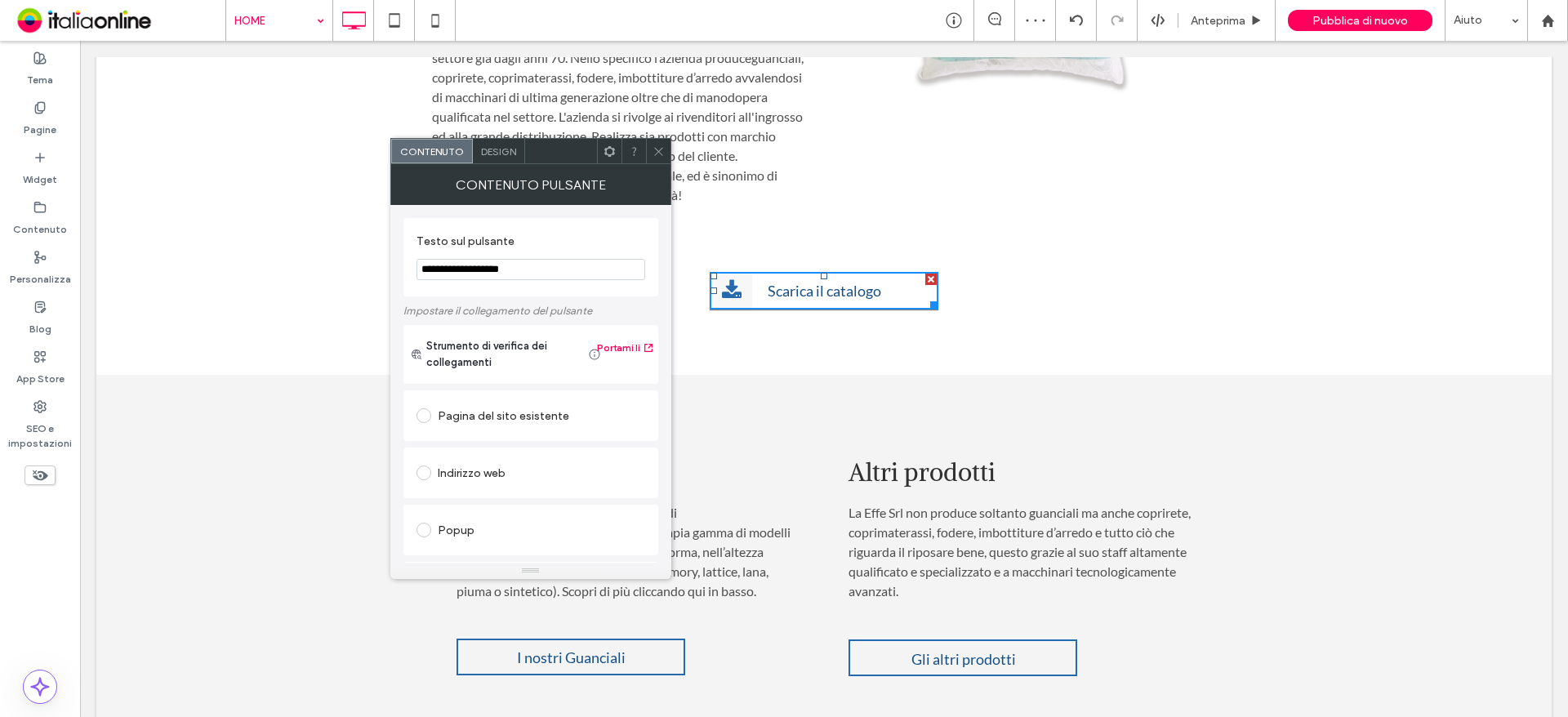
click at [496, 145] on span "Design" at bounding box center [498, 151] width 35 height 13
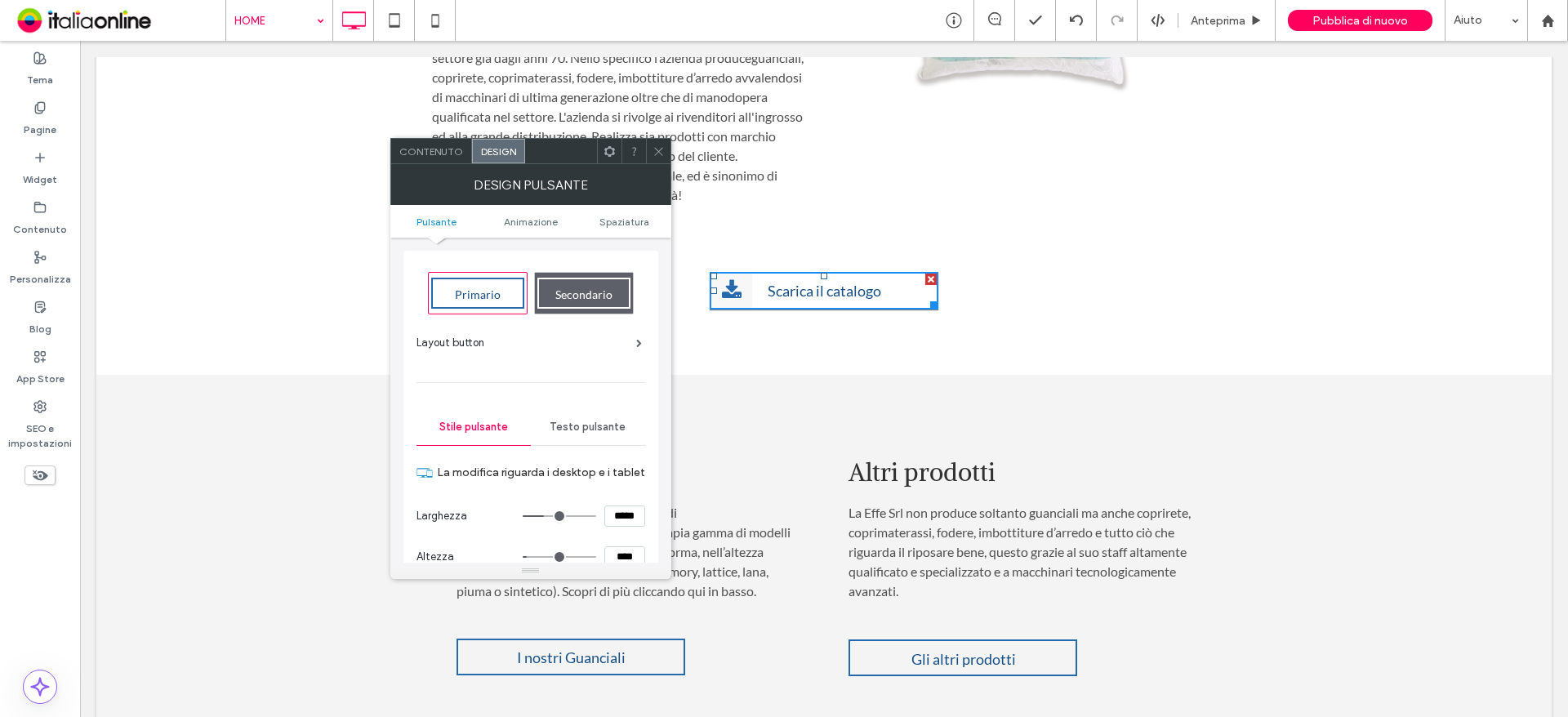
scroll to position [82, 0]
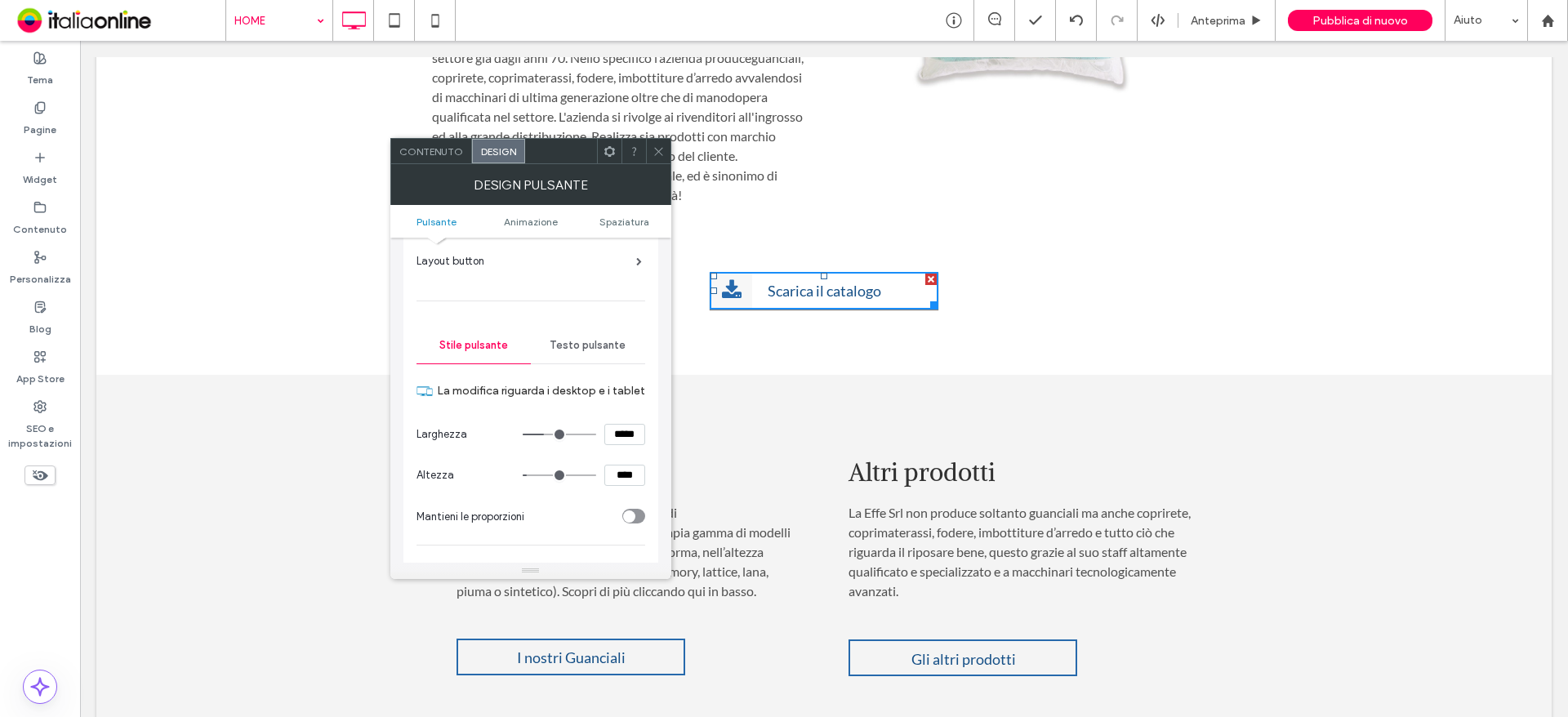
click at [580, 350] on span "Testo pulsante" at bounding box center [587, 345] width 76 height 14
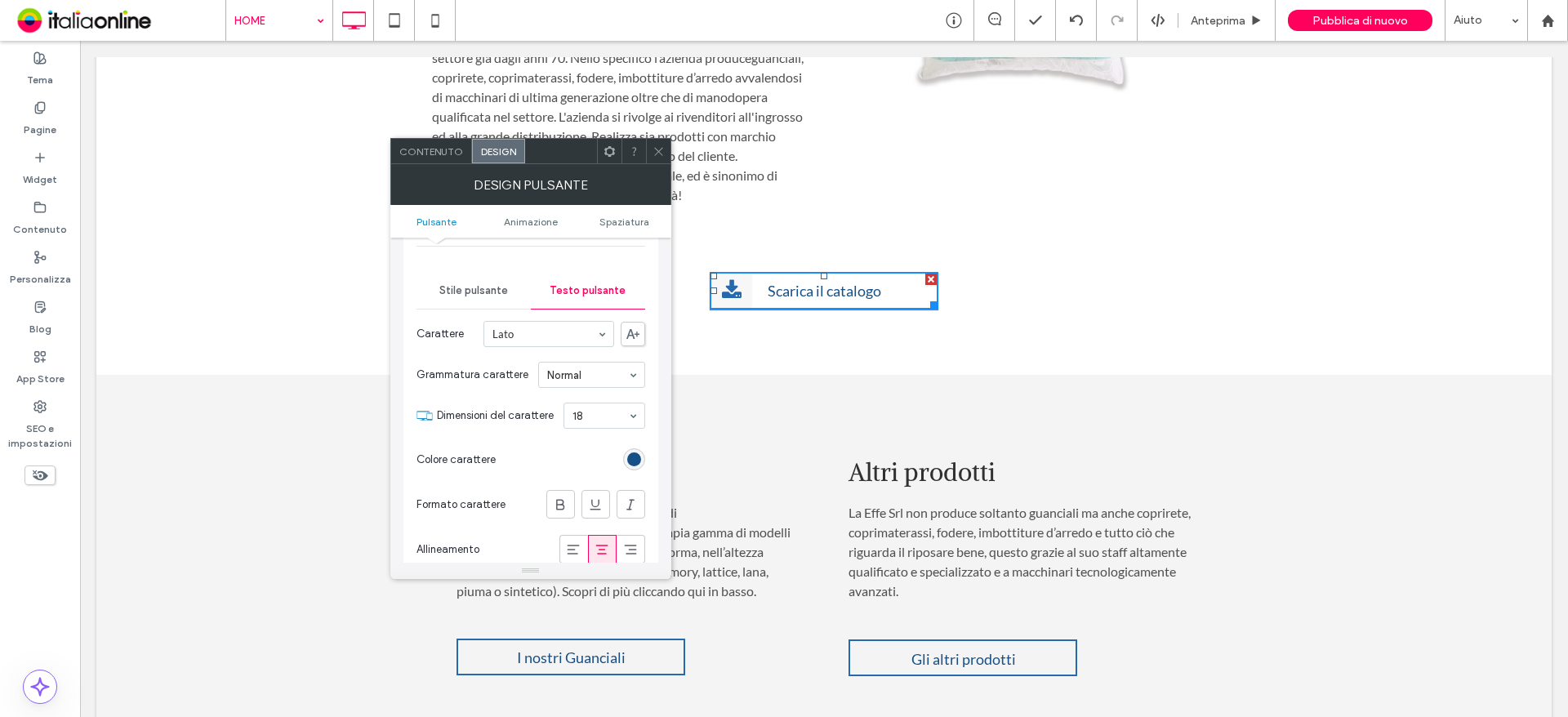
scroll to position [163, 0]
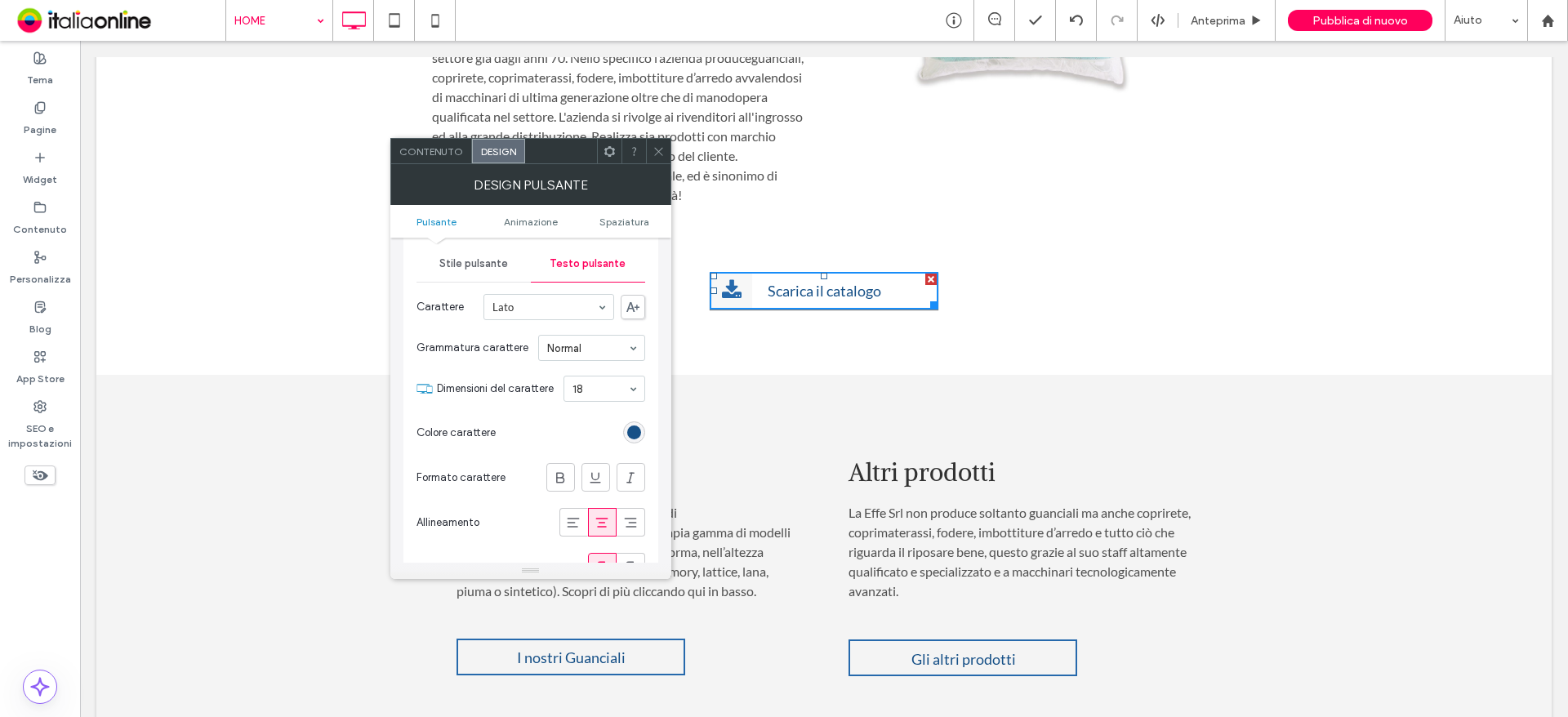
click at [639, 425] on div "rgb(22, 80, 135)" at bounding box center [633, 431] width 14 height 14
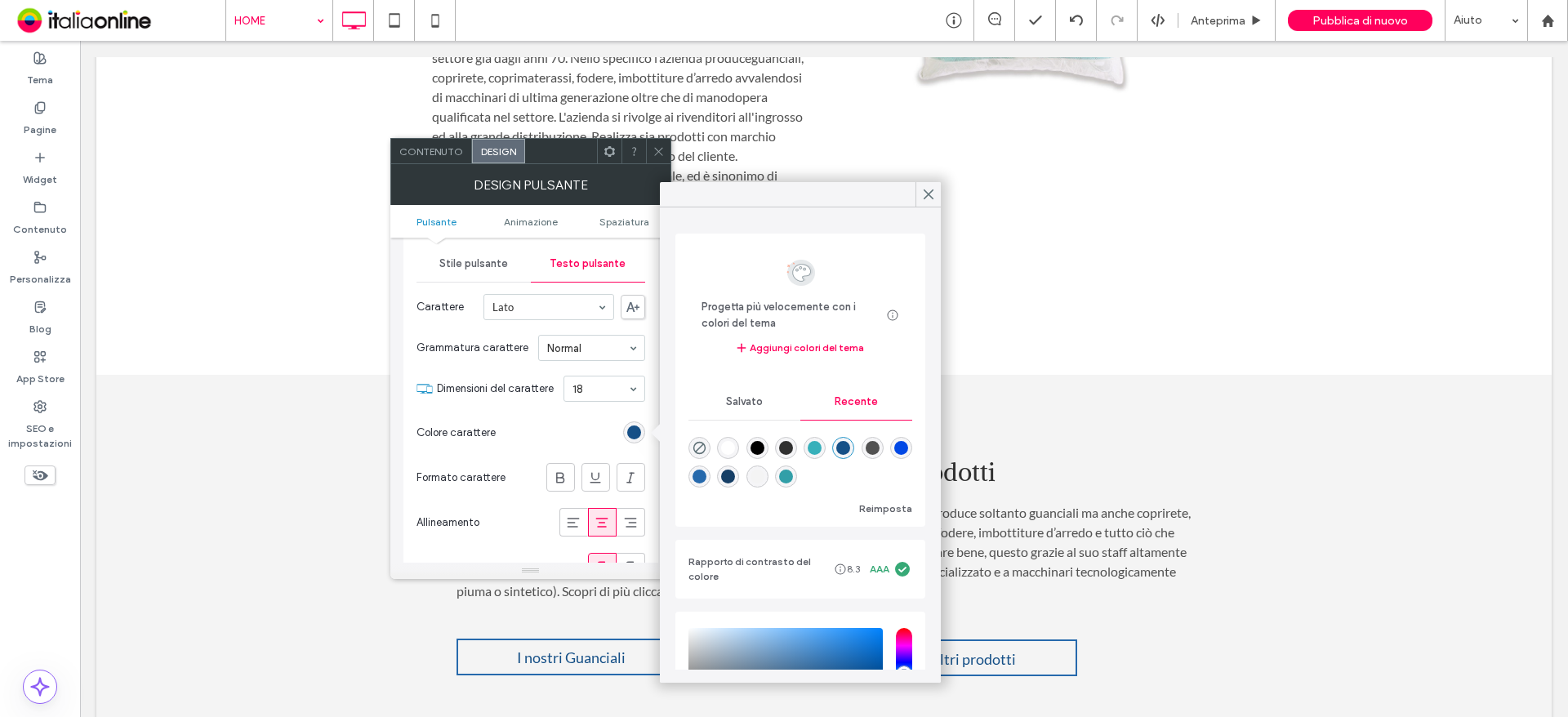
click at [797, 485] on div "rgba(50, 159, 168, 1)" at bounding box center [785, 476] width 22 height 22
type input "*******"
click at [657, 147] on icon at bounding box center [658, 151] width 13 height 13
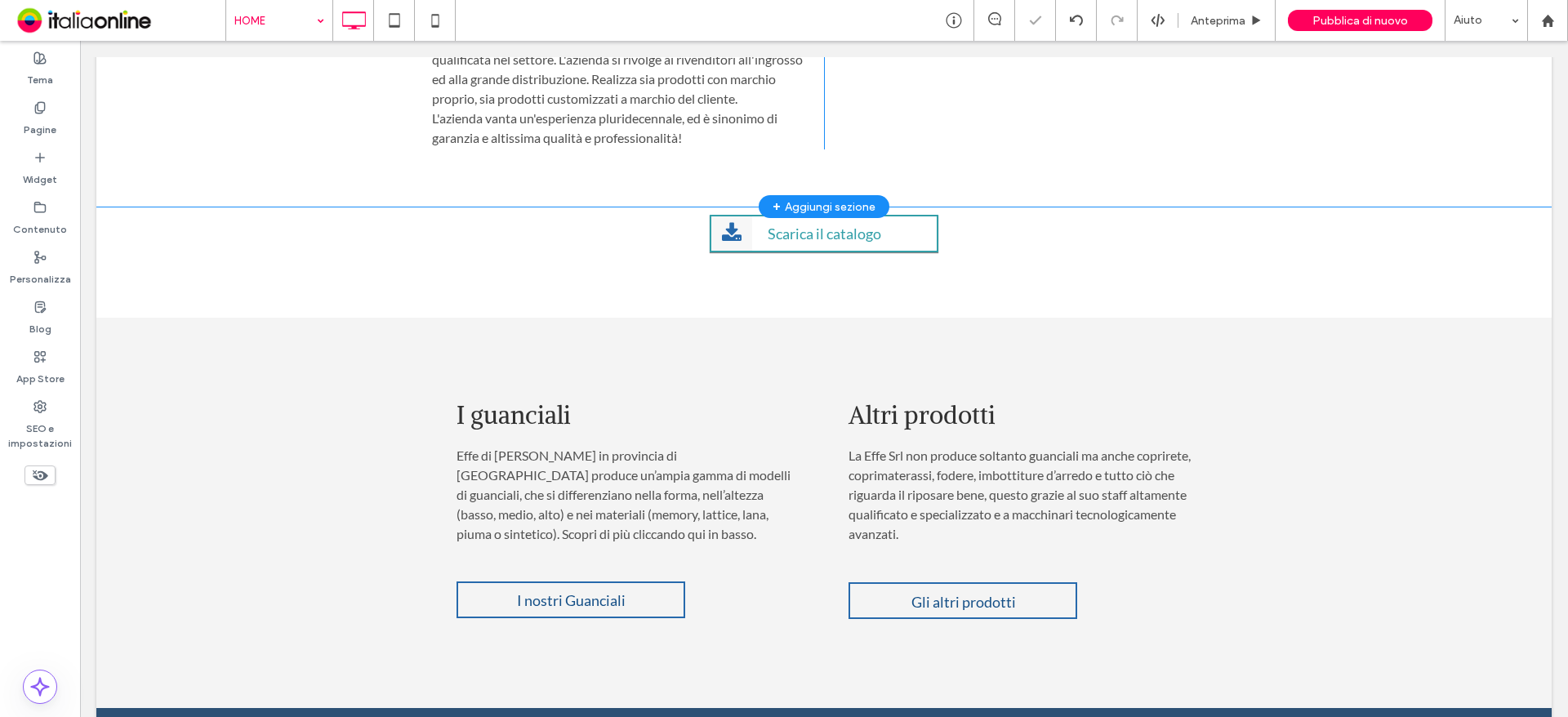
scroll to position [1307, 0]
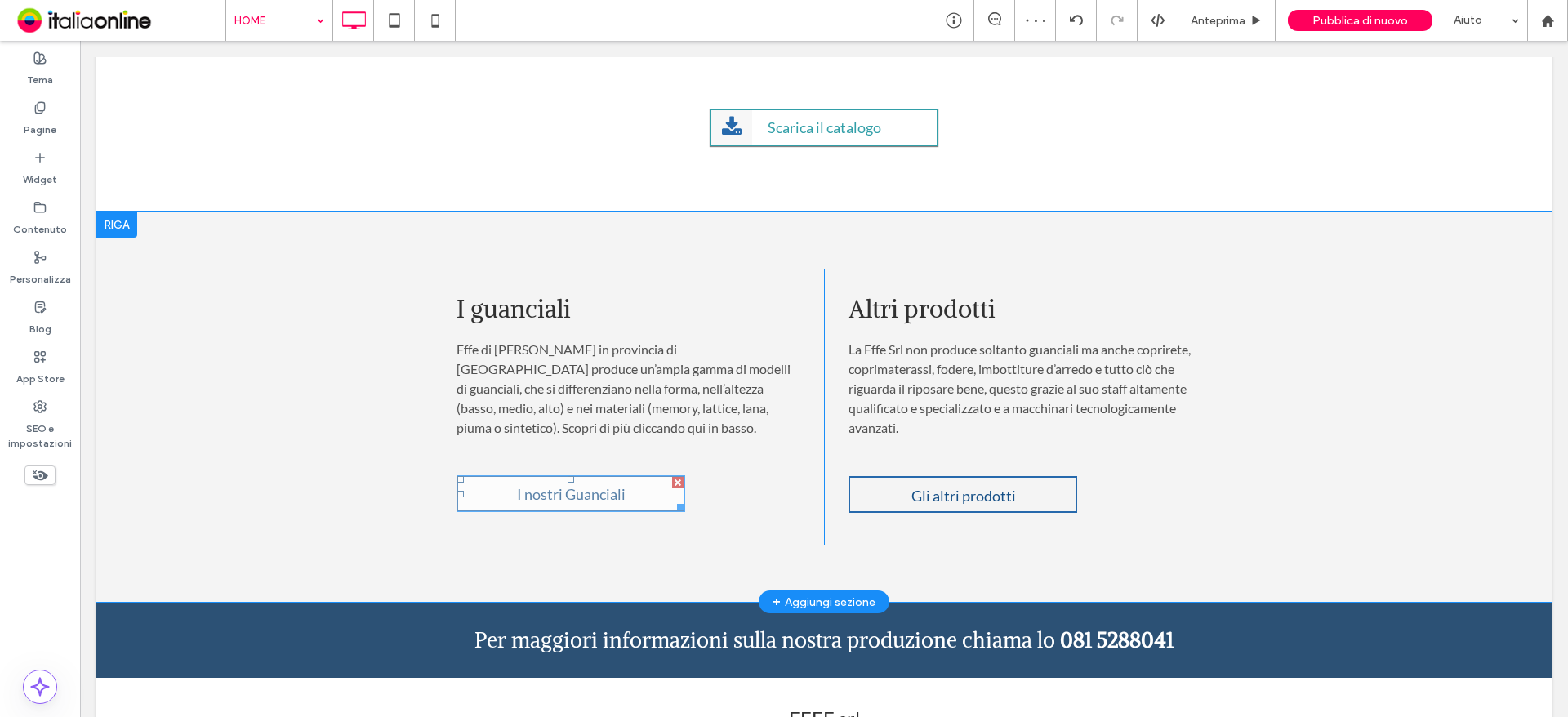
click at [644, 500] on link "I nostri Guanciali" at bounding box center [571, 494] width 229 height 37
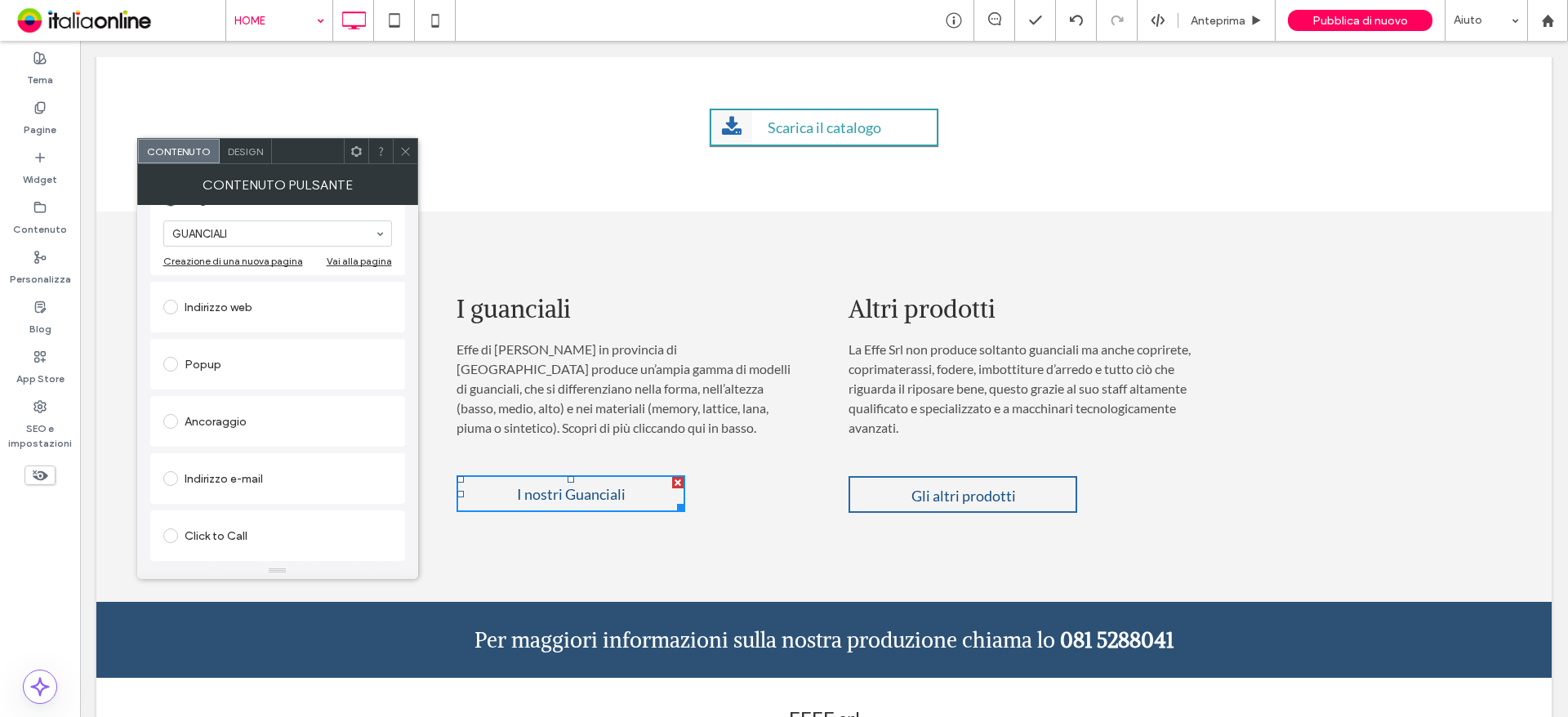
scroll to position [273, 0]
click at [249, 152] on span "Design" at bounding box center [245, 151] width 35 height 13
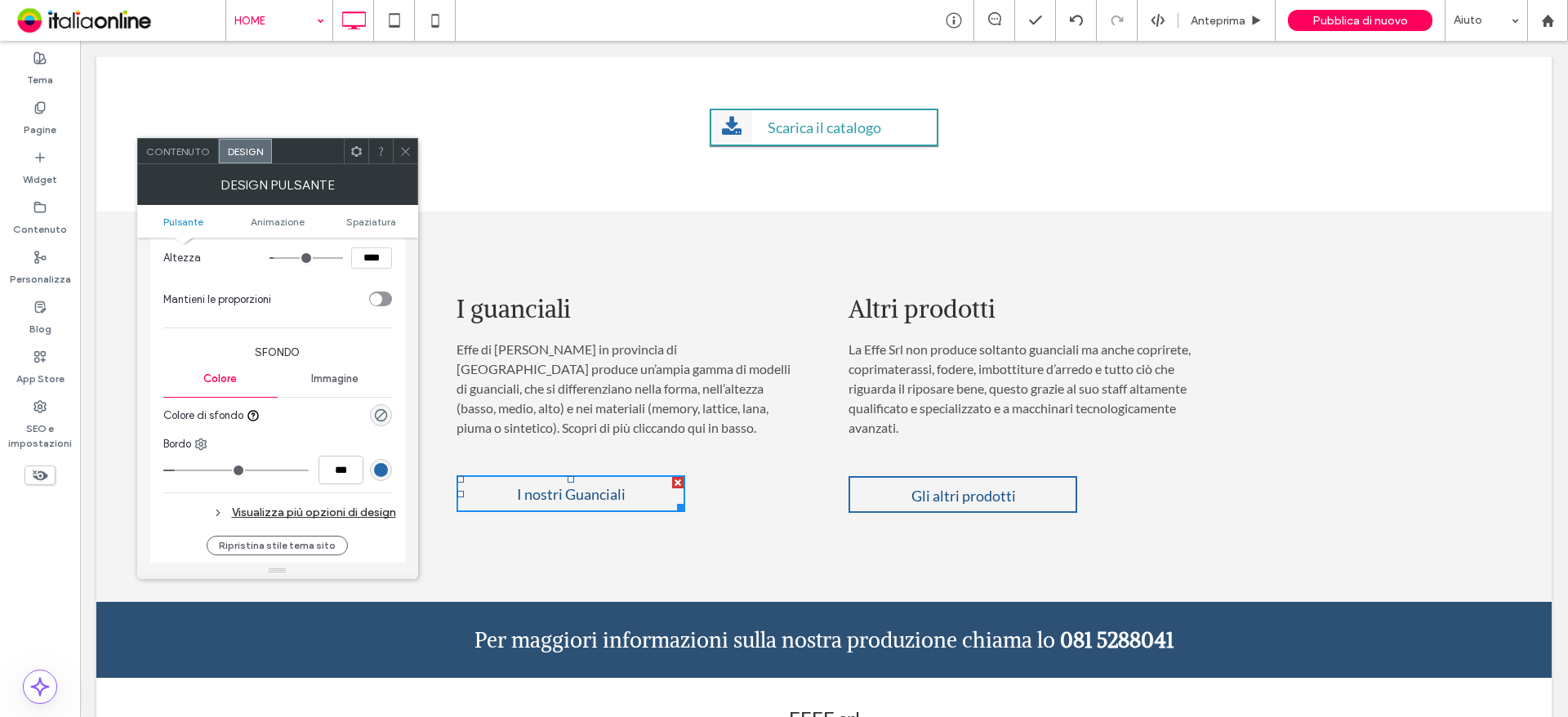
scroll to position [327, 0]
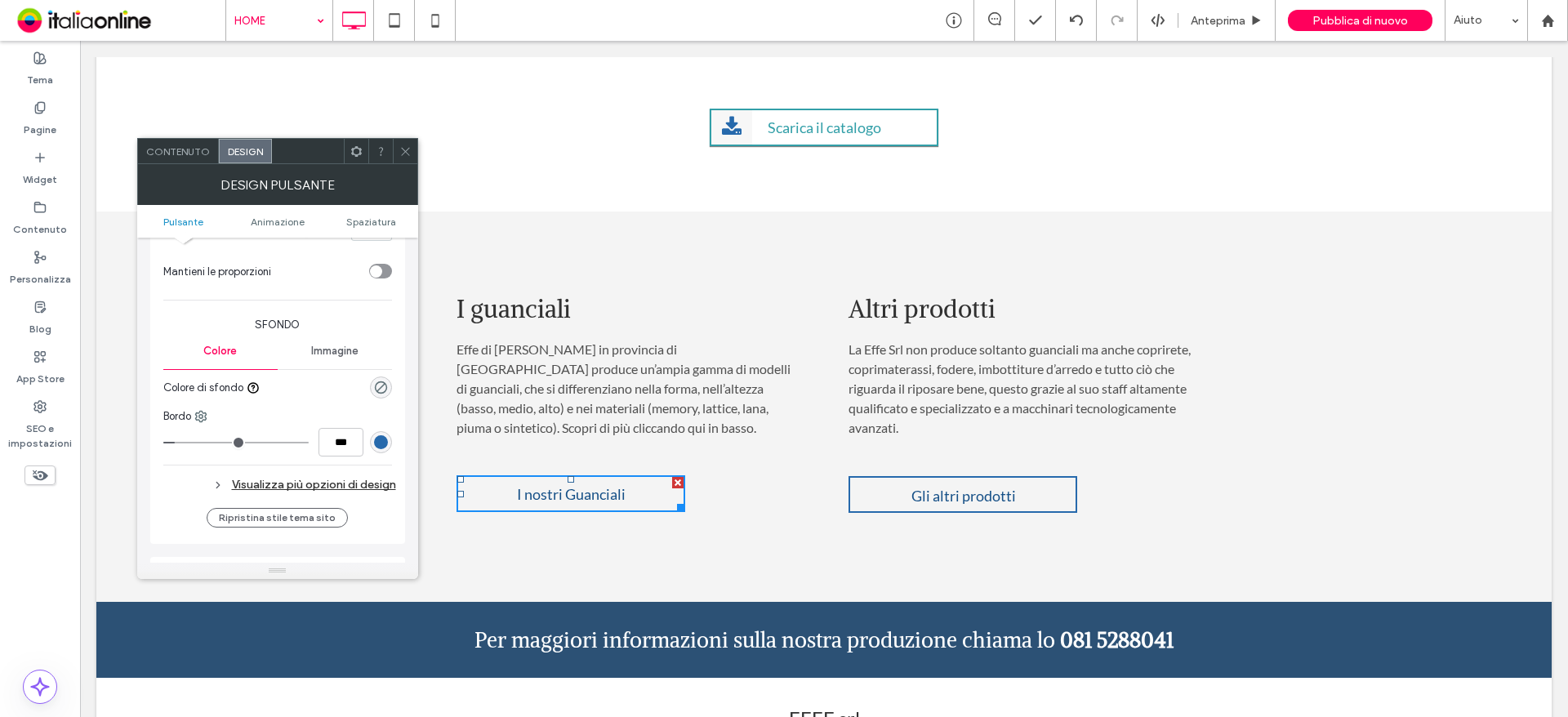
click at [382, 442] on div "rgb(38, 105, 172)" at bounding box center [380, 441] width 14 height 14
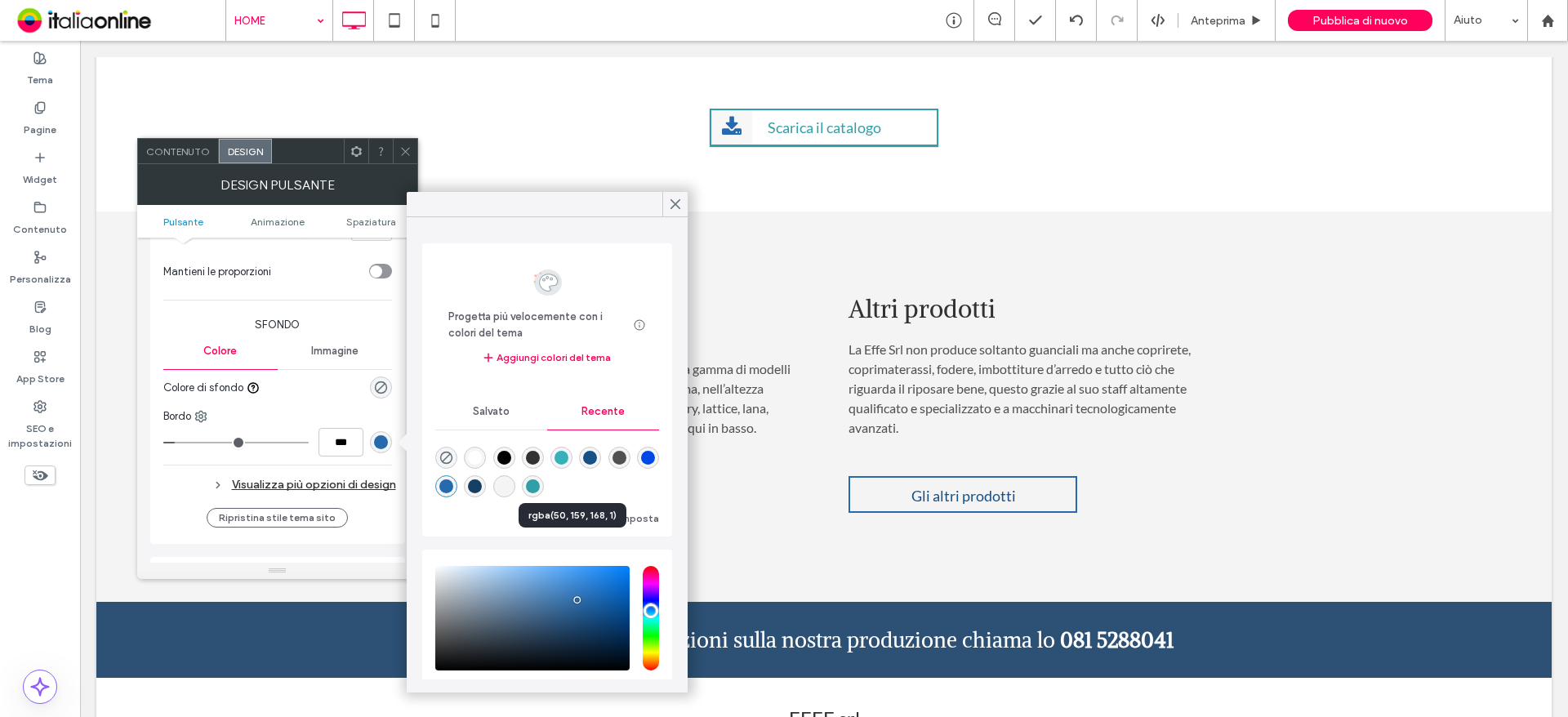
click at [539, 479] on div "rgba(50, 159, 168, 1)" at bounding box center [532, 486] width 14 height 14
type input "*******"
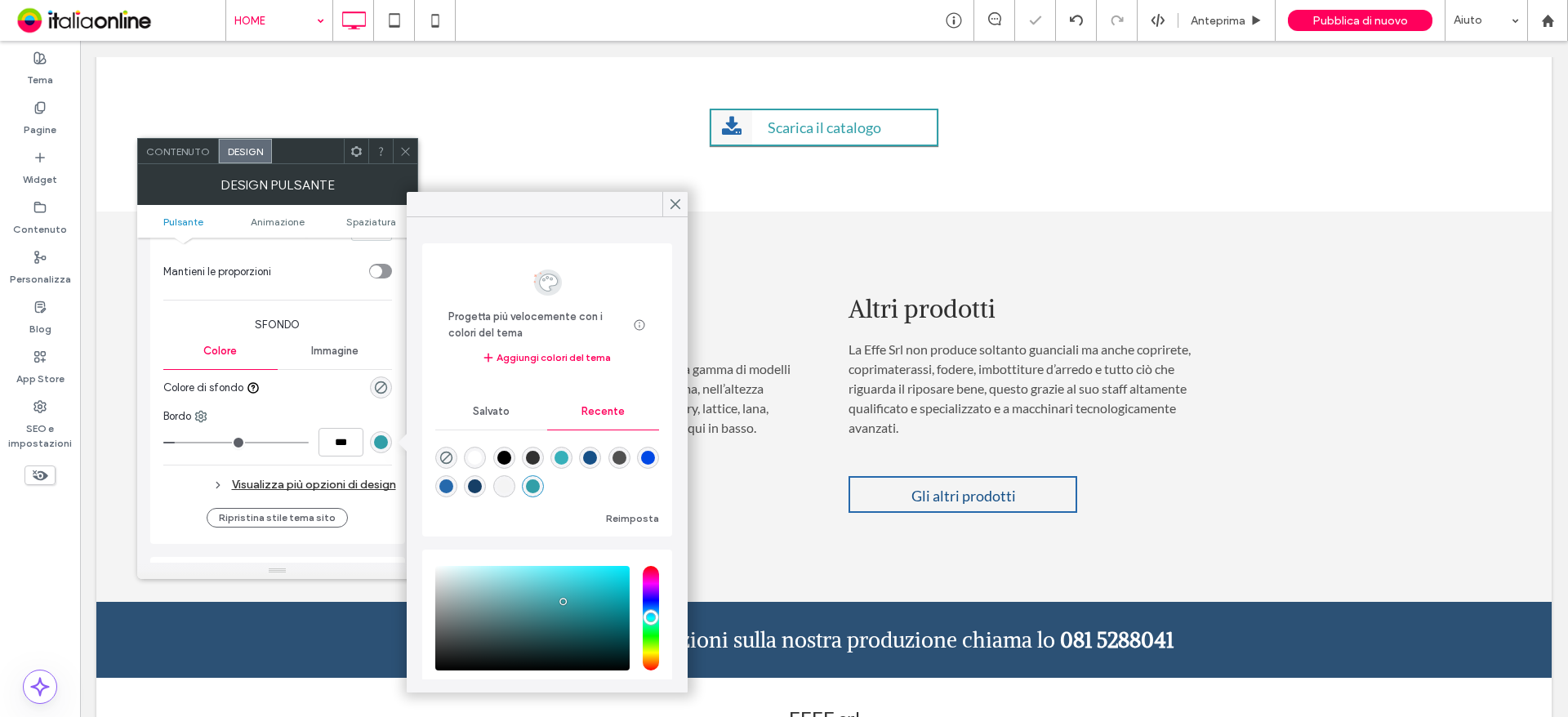
click at [313, 396] on div at bounding box center [330, 387] width 126 height 29
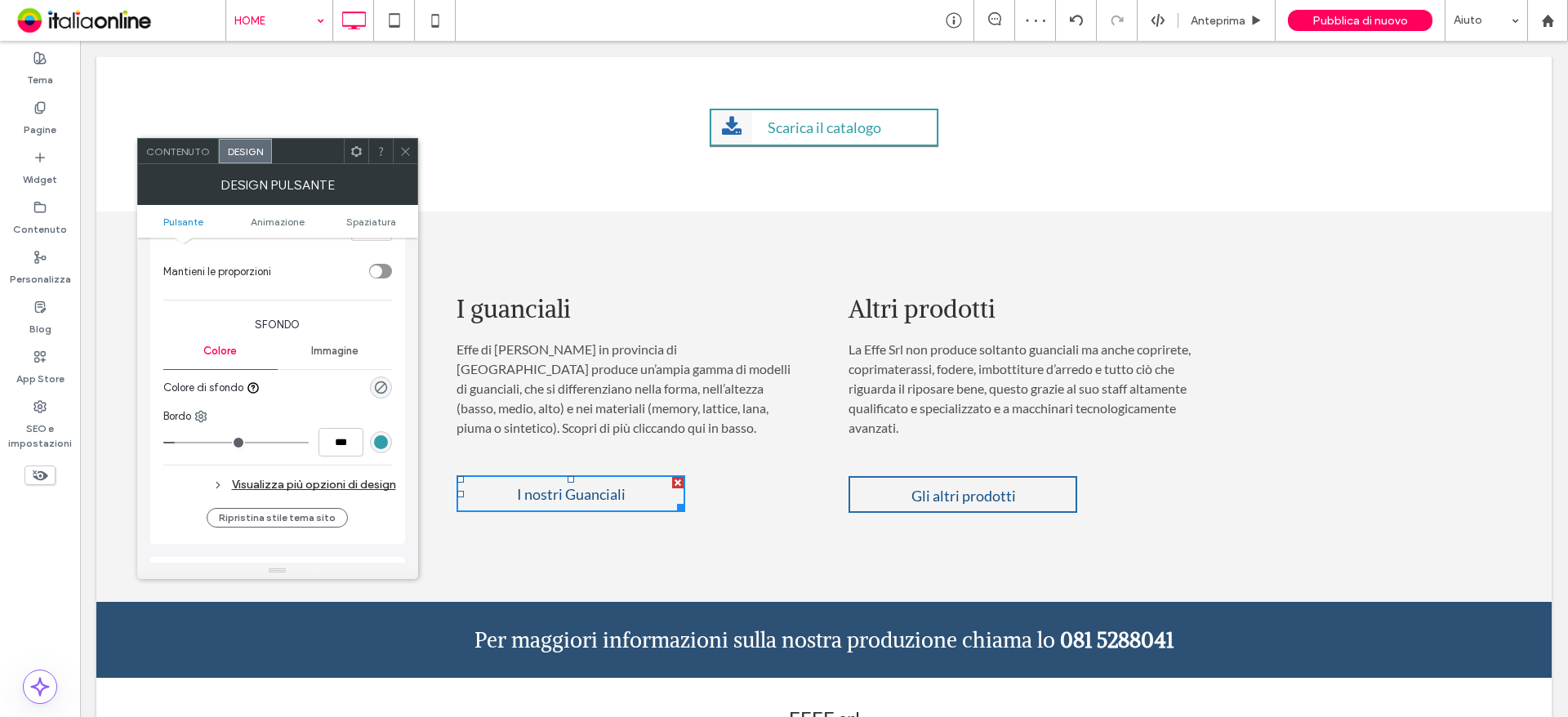
click at [332, 347] on span "Immagine" at bounding box center [334, 351] width 48 height 14
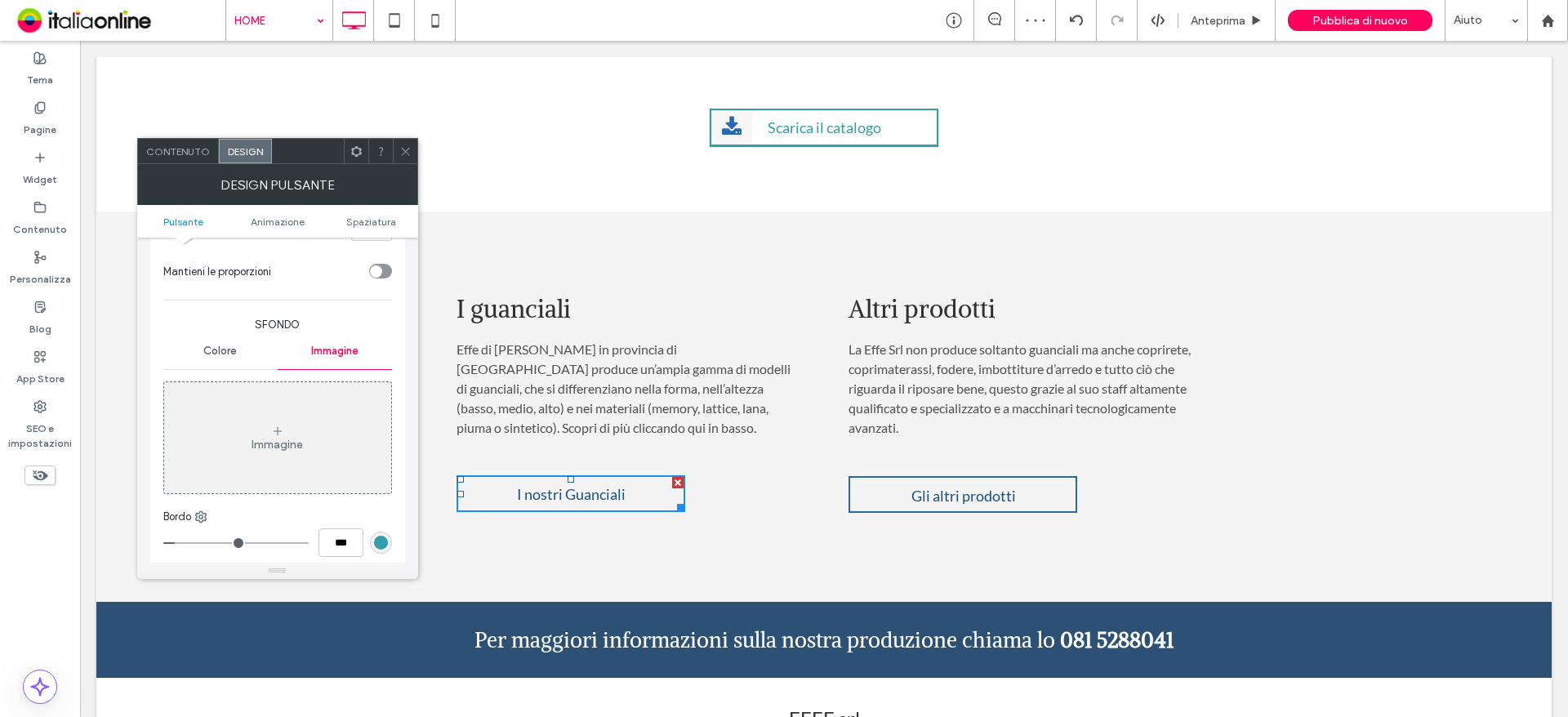
click at [216, 349] on span "Colore" at bounding box center [220, 351] width 33 height 14
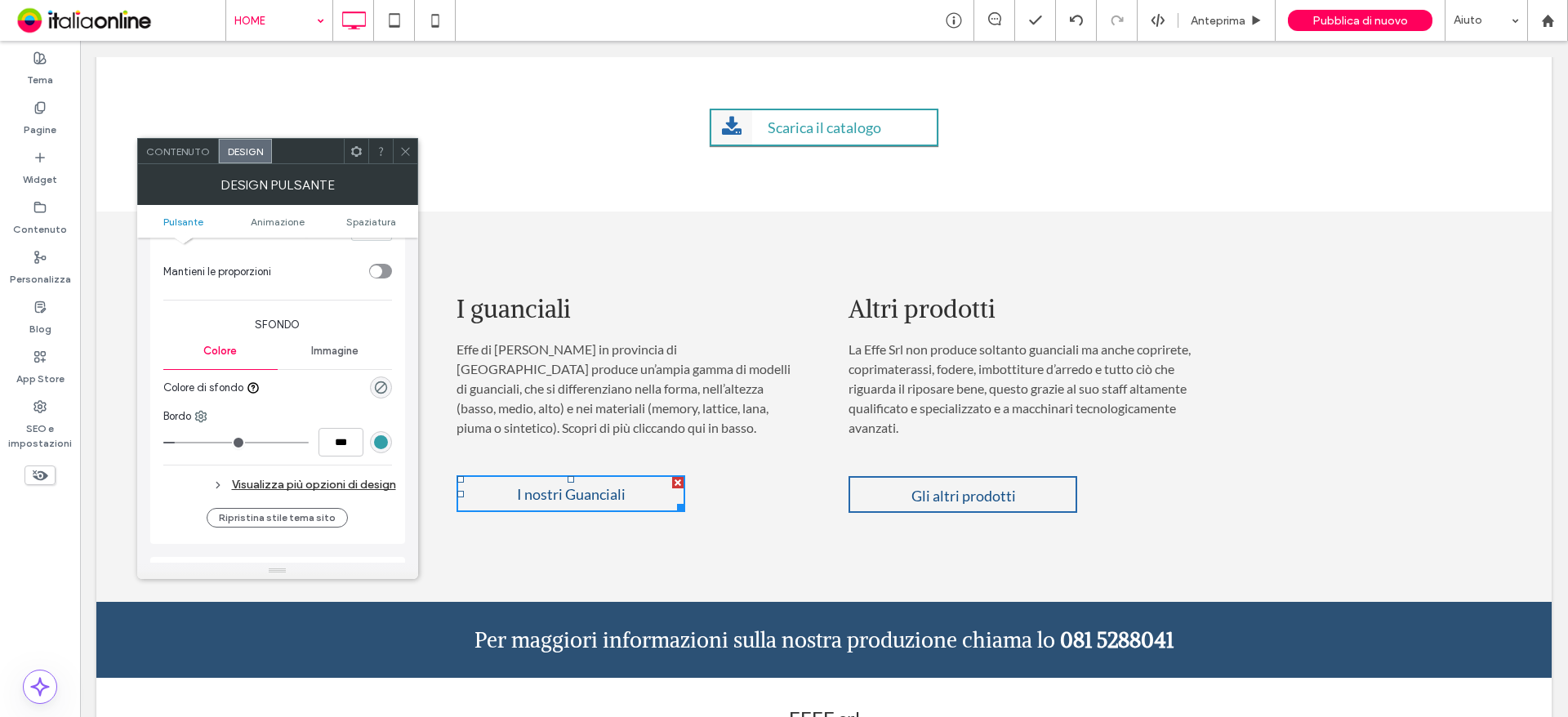
click at [412, 145] on div at bounding box center [404, 150] width 24 height 24
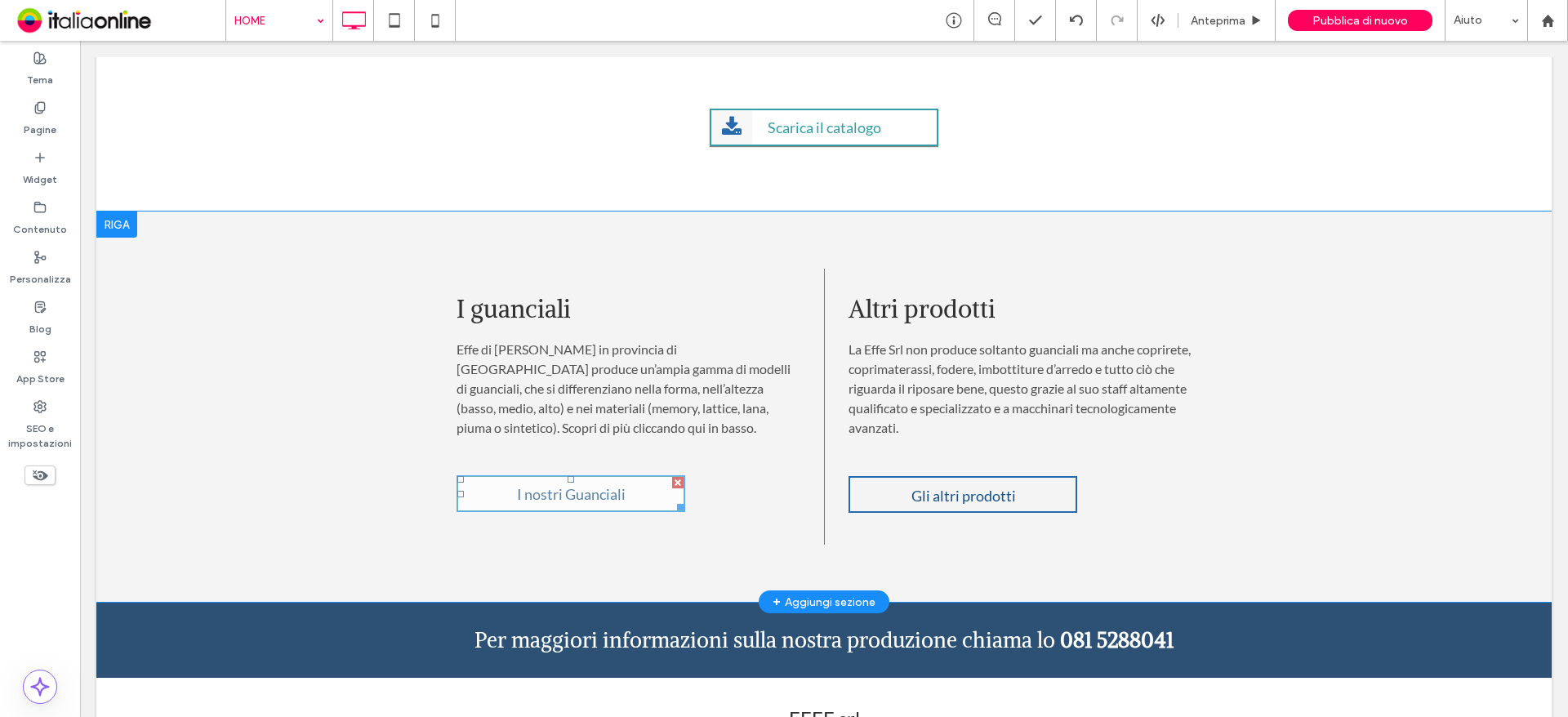
click at [563, 496] on span "I nostri Guanciali" at bounding box center [571, 495] width 120 height 34
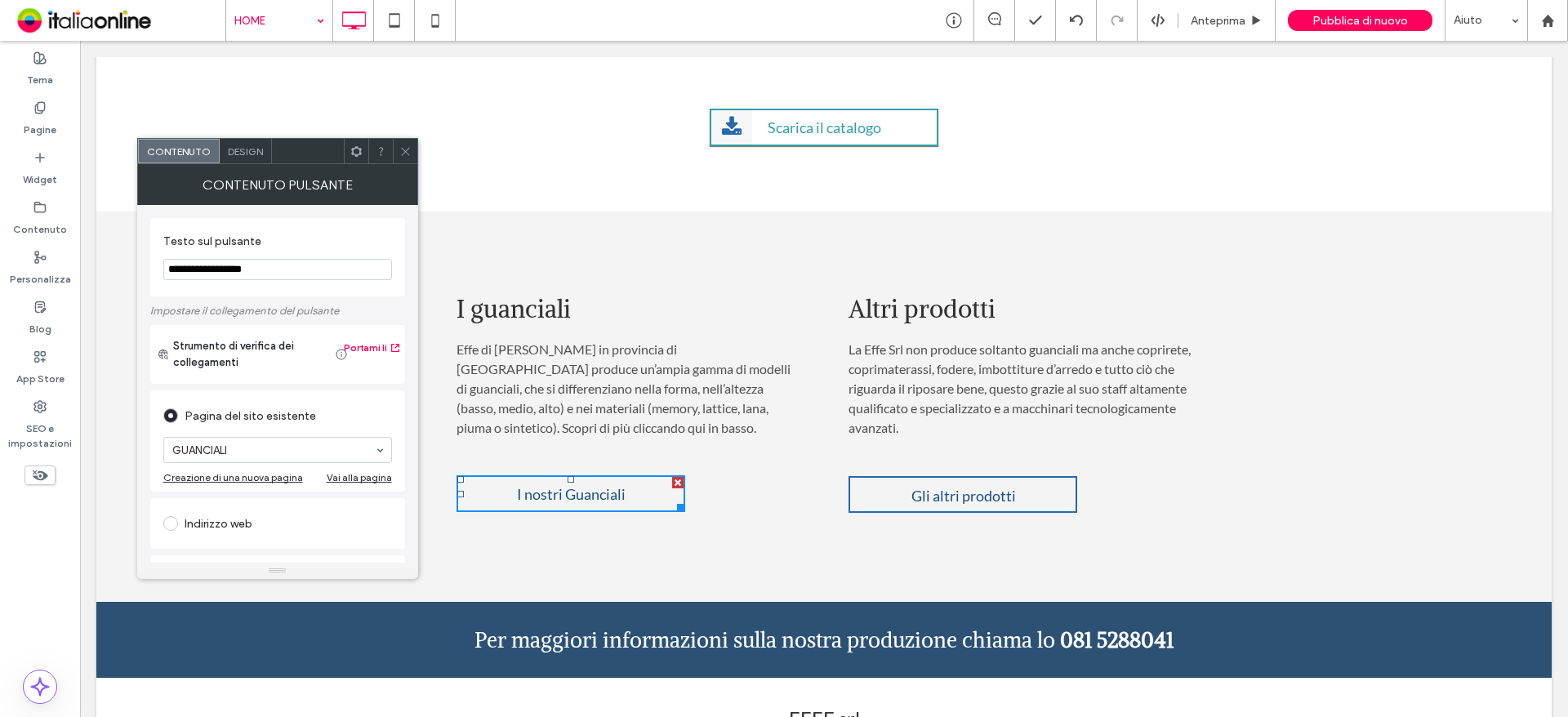
click at [231, 155] on span "Design" at bounding box center [245, 151] width 35 height 13
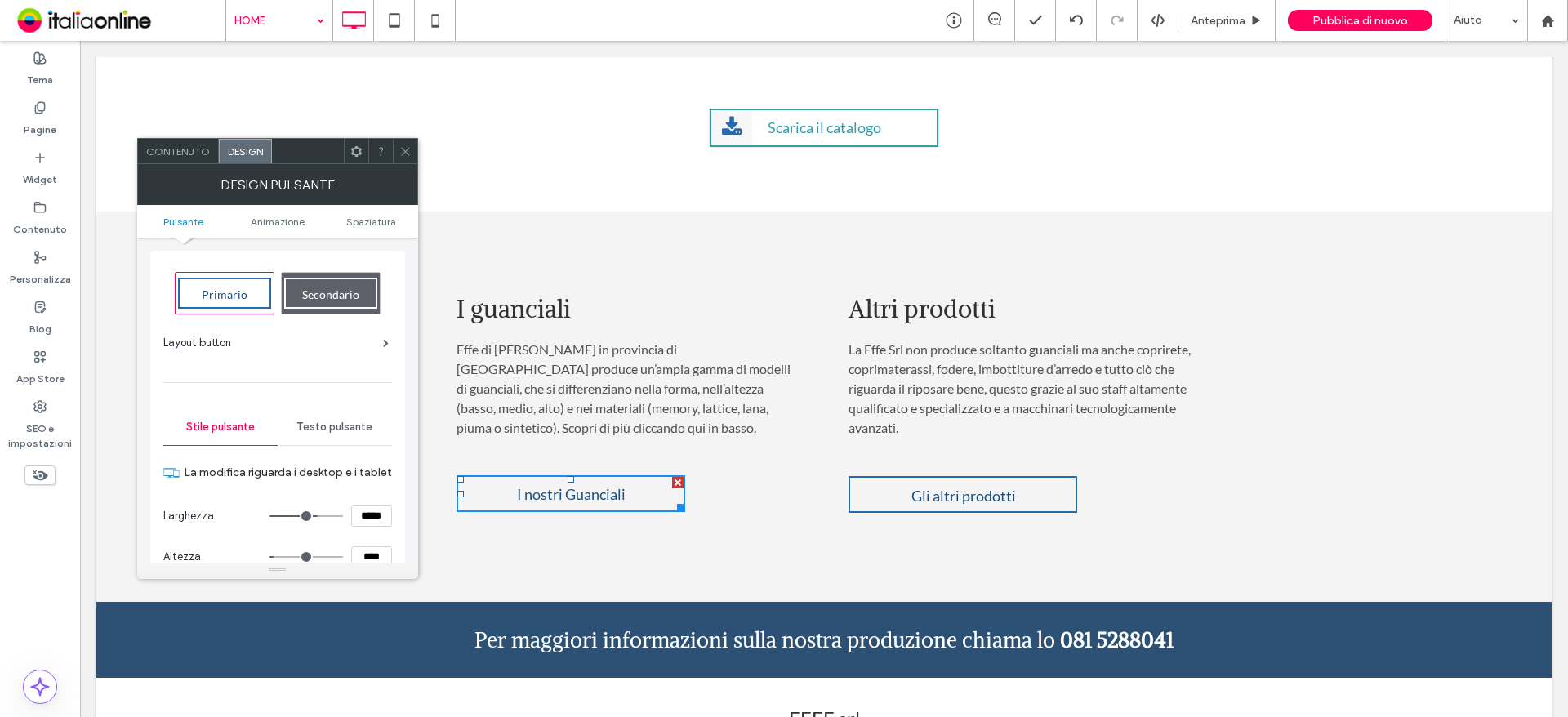
click at [342, 428] on span "Testo pulsante" at bounding box center [334, 427] width 76 height 14
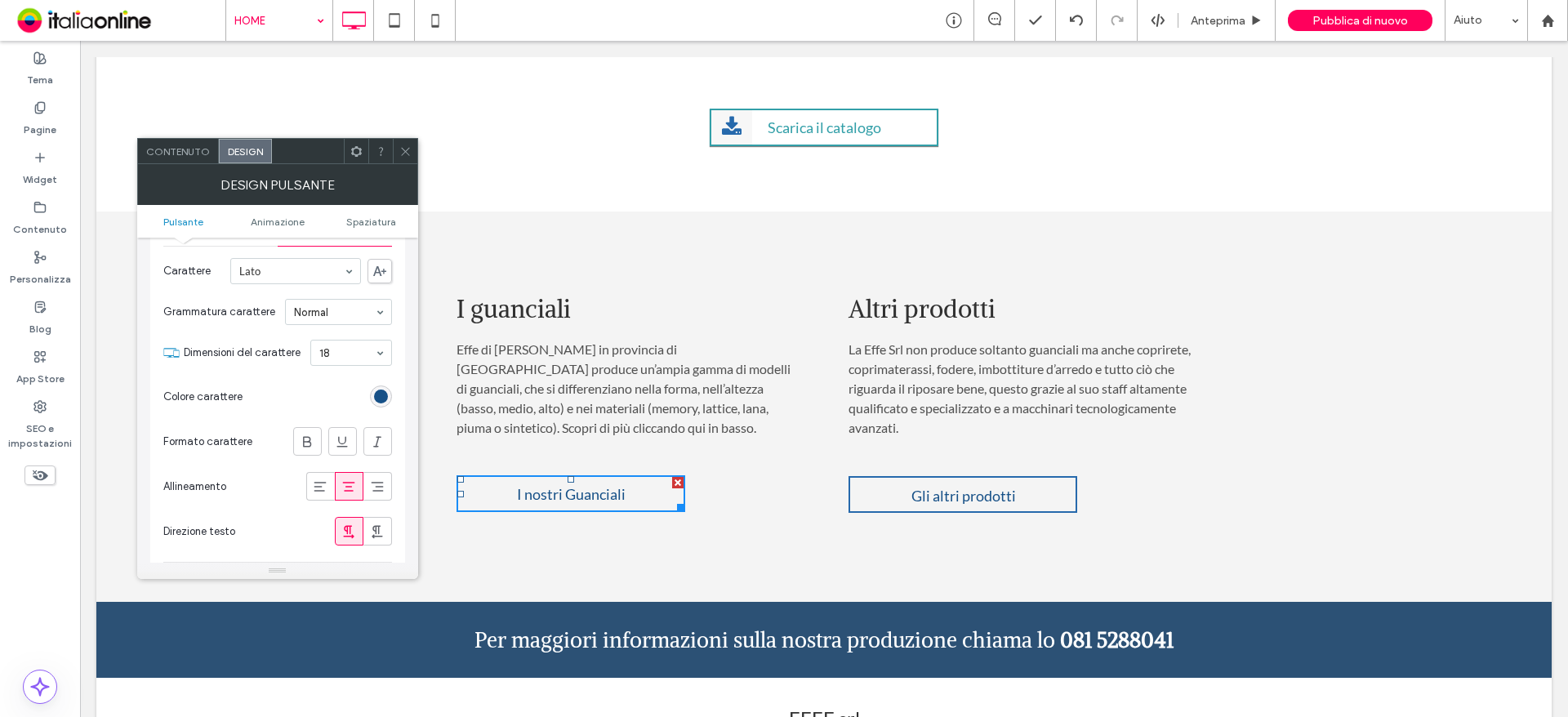
scroll to position [245, 0]
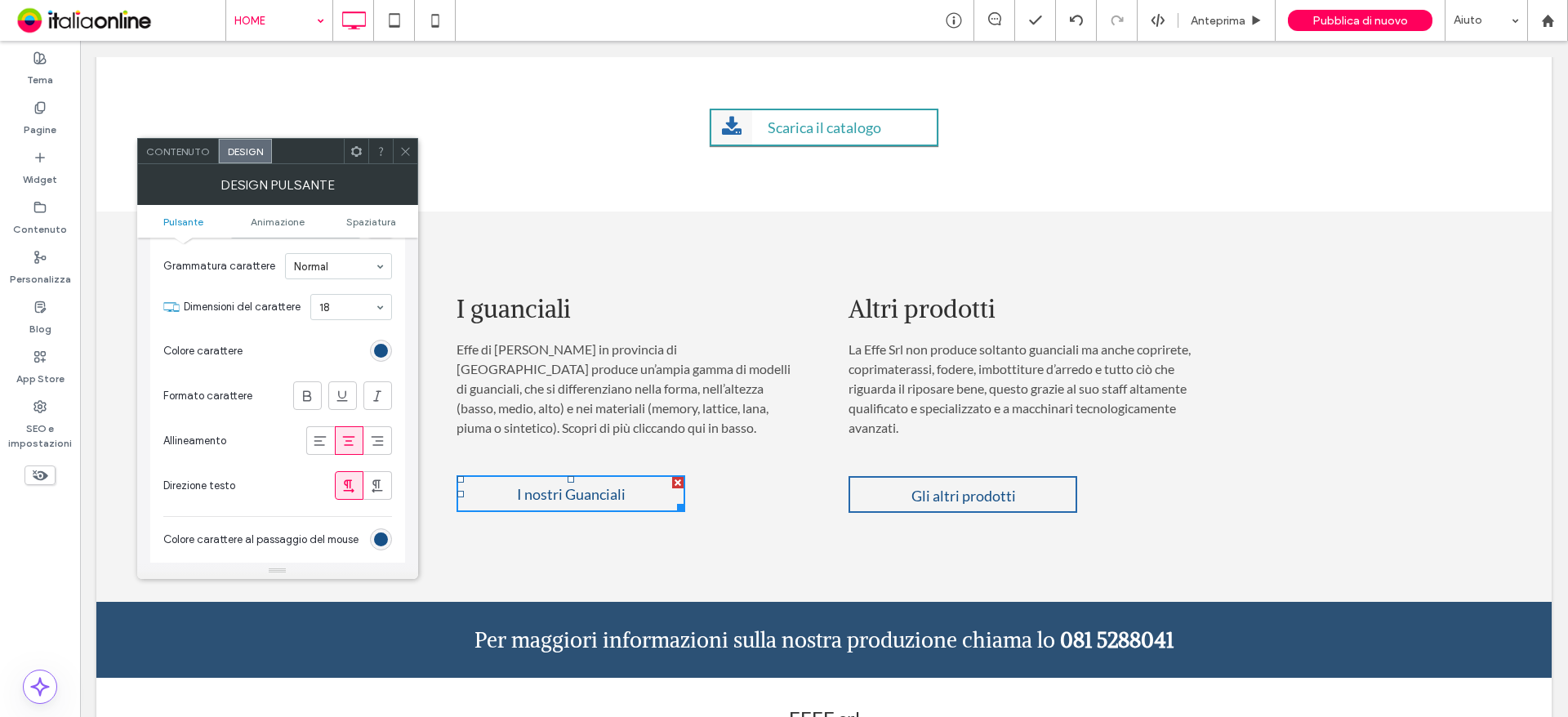
click at [380, 355] on div "rgb(22, 80, 135)" at bounding box center [380, 350] width 14 height 14
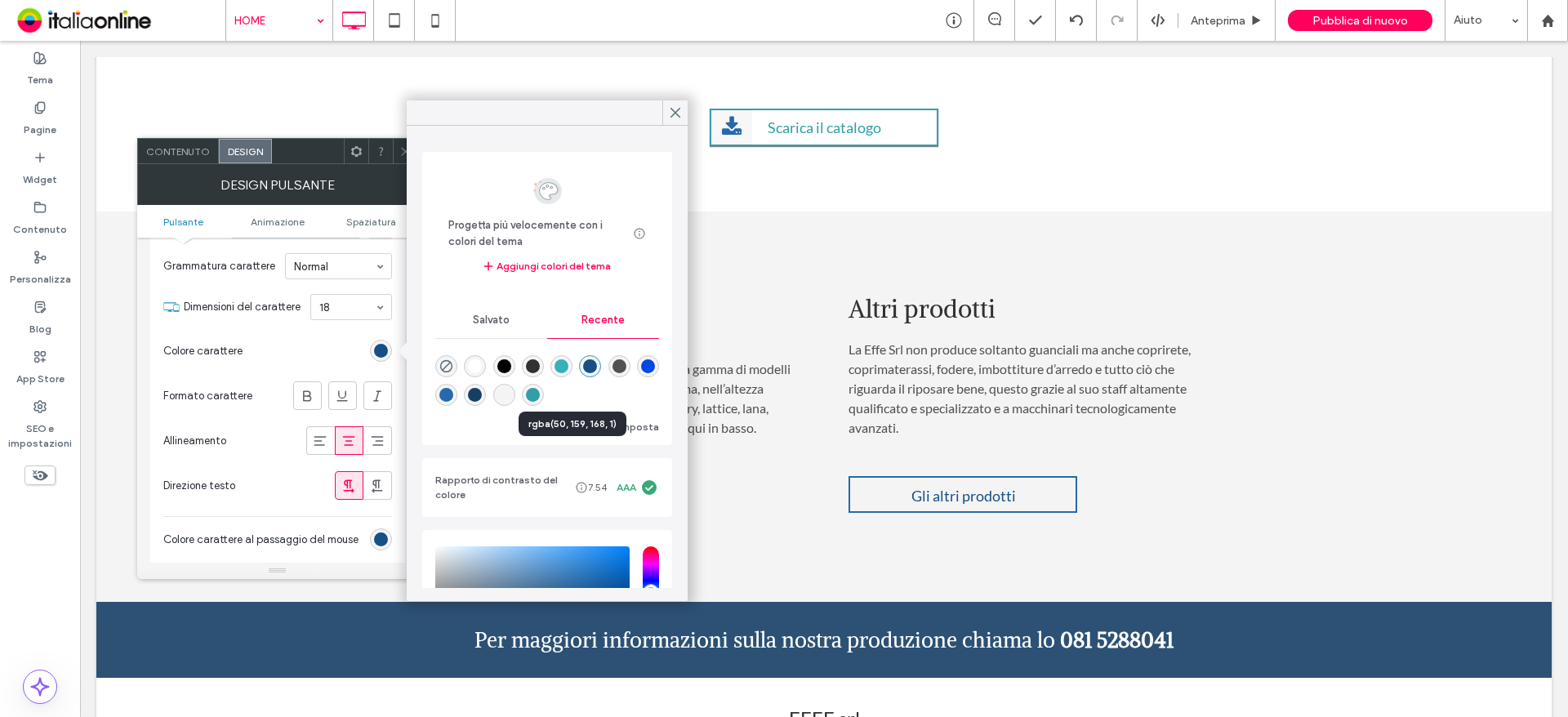
click at [539, 396] on div "rgba(50, 159, 168, 1)" at bounding box center [532, 395] width 14 height 14
type input "*******"
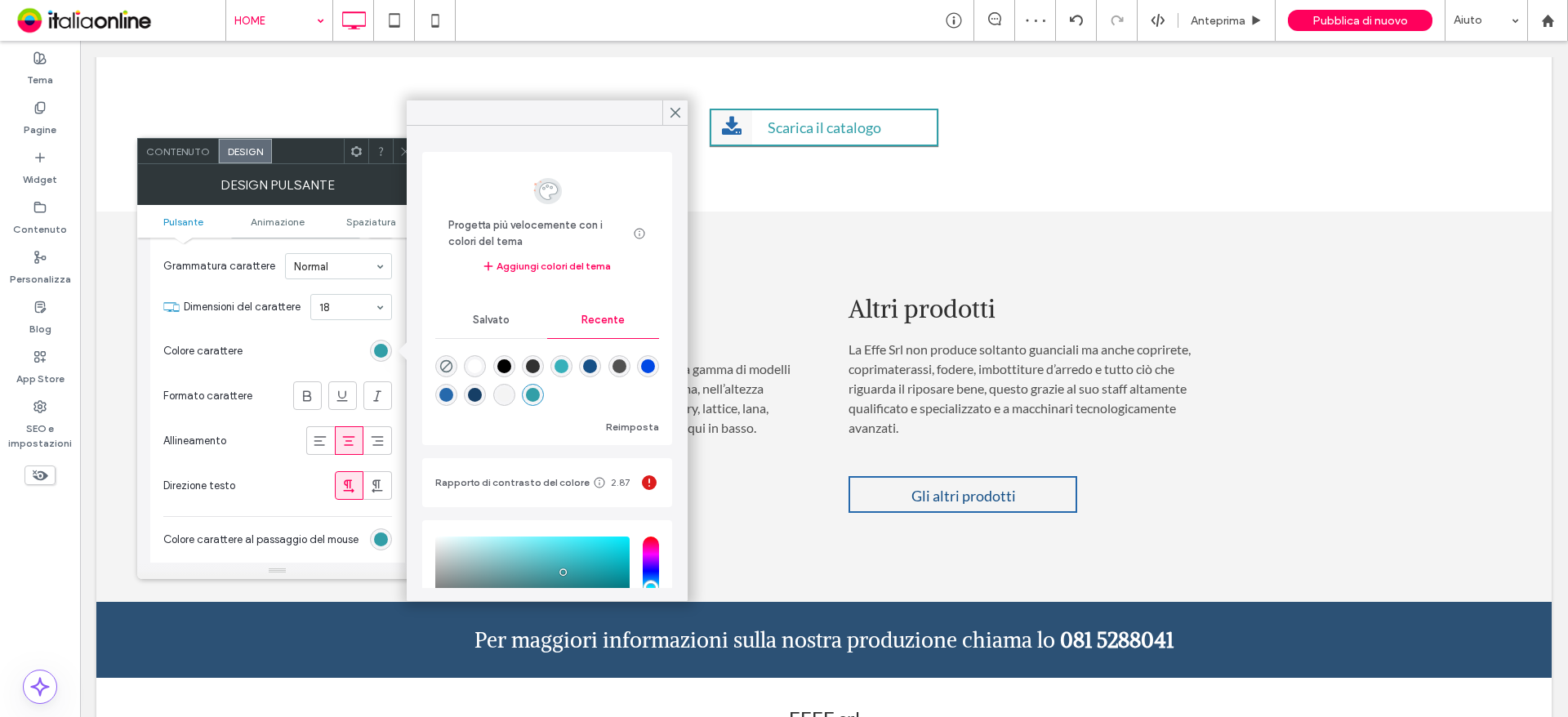
click at [402, 157] on icon at bounding box center [405, 151] width 13 height 13
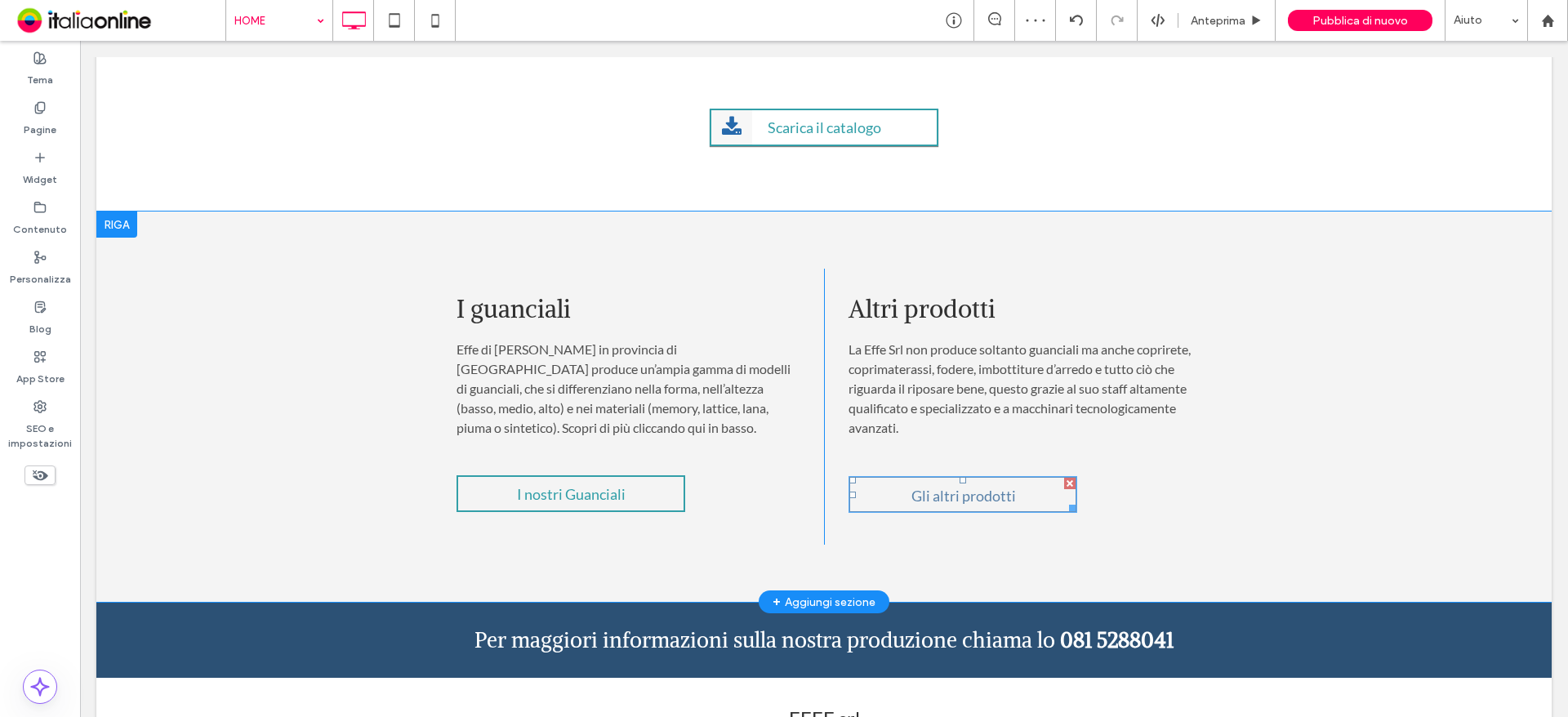
click at [969, 499] on span "Gli altri prodotti" at bounding box center [964, 495] width 116 height 34
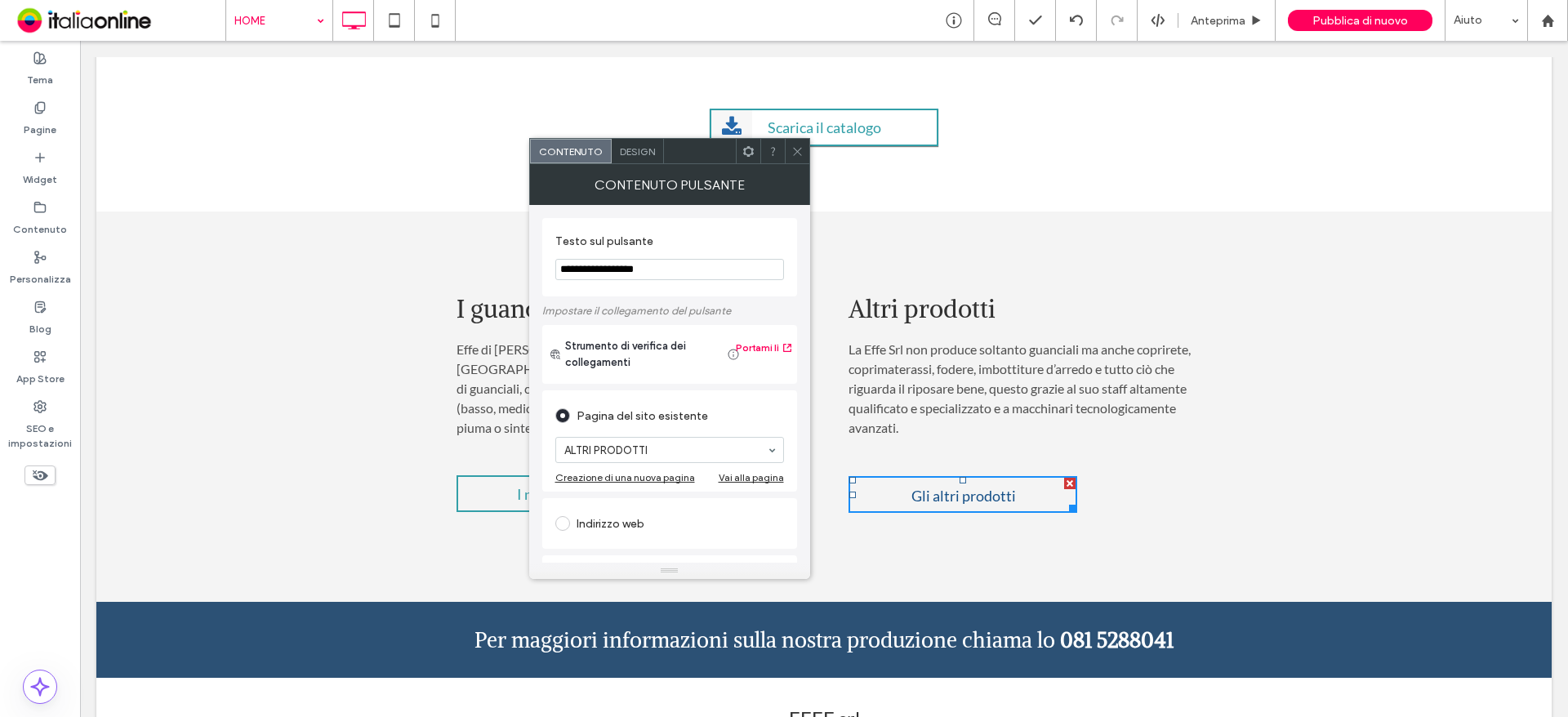
click at [644, 150] on span "Design" at bounding box center [637, 151] width 35 height 13
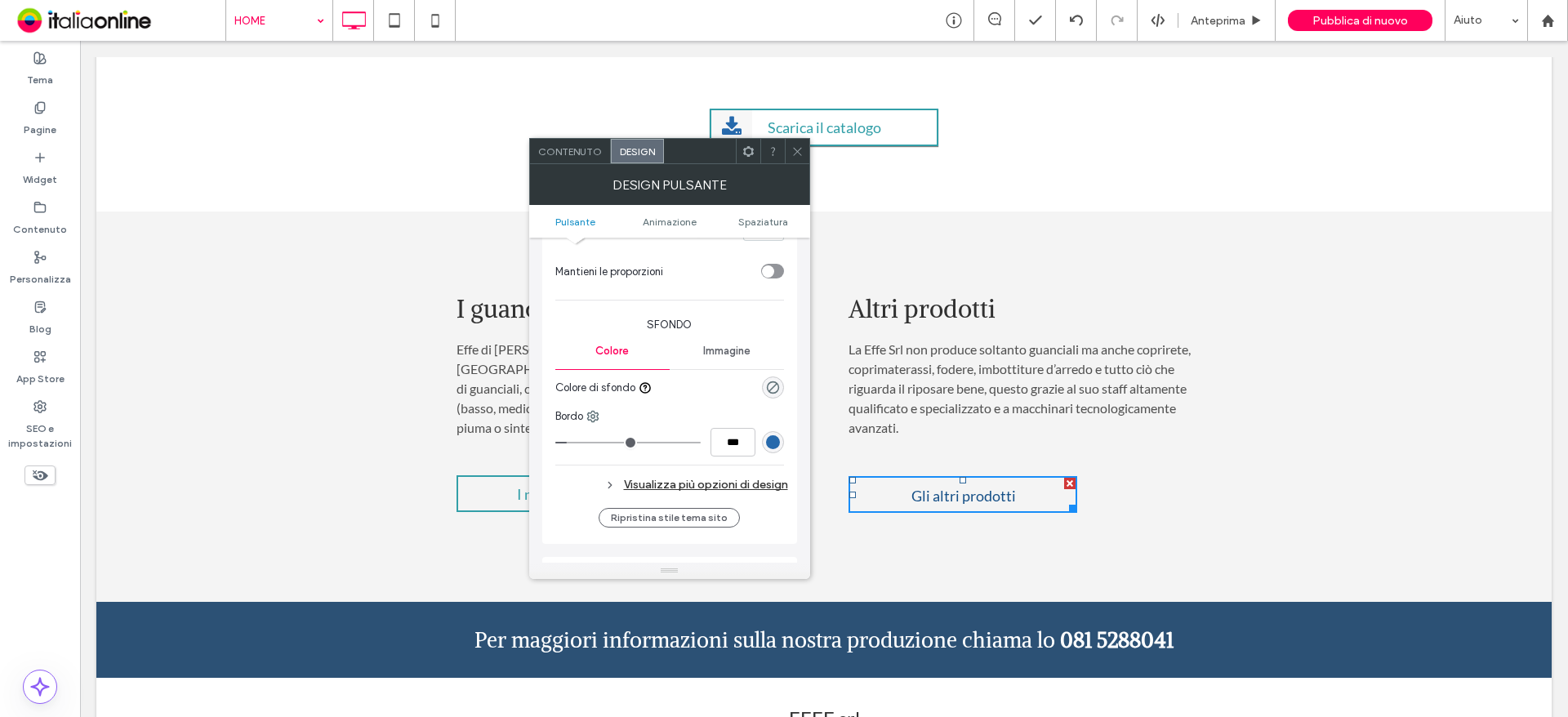
scroll to position [408, 0]
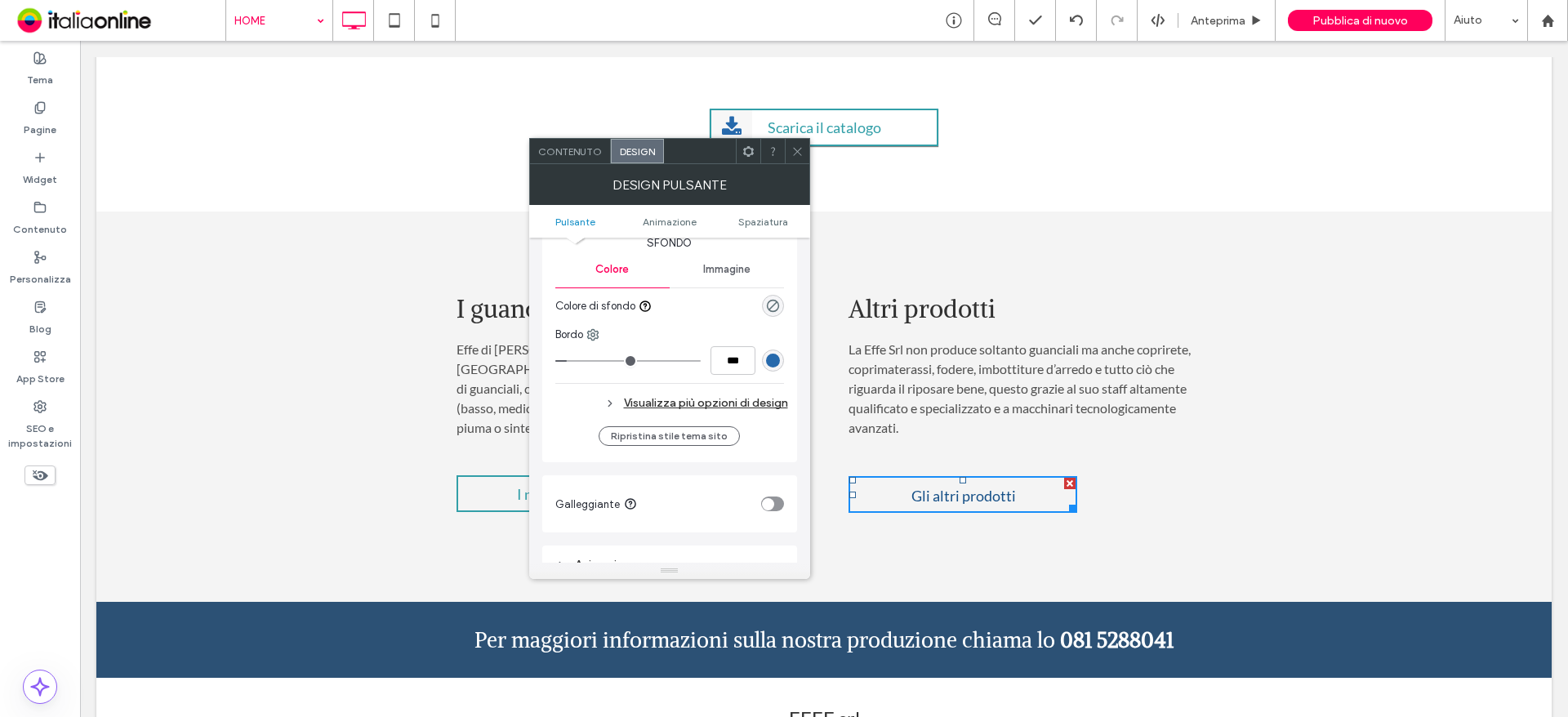
click at [774, 358] on div "rgb(38, 105, 172)" at bounding box center [772, 360] width 14 height 14
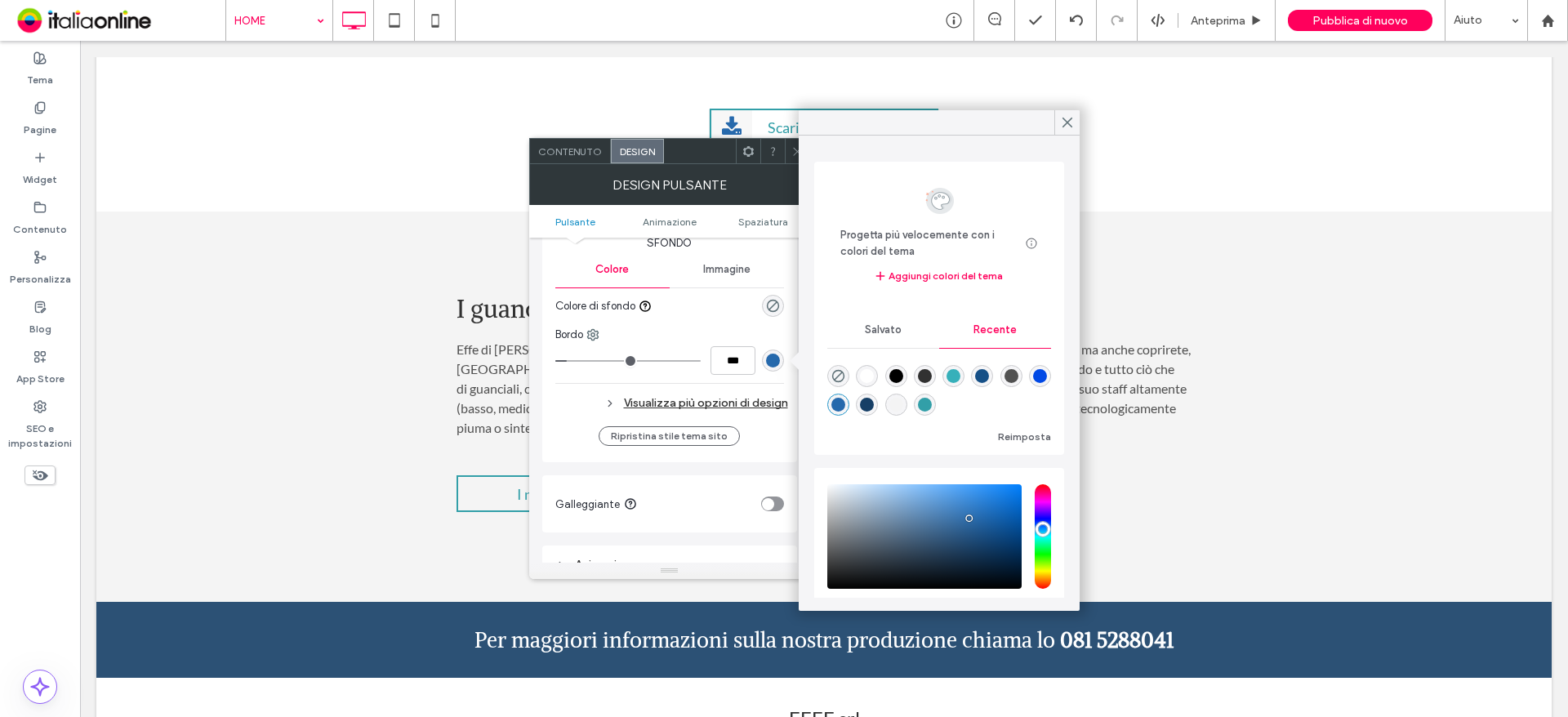
click at [932, 401] on div "rgba(50, 159, 168, 1)" at bounding box center [924, 404] width 14 height 14
type input "*******"
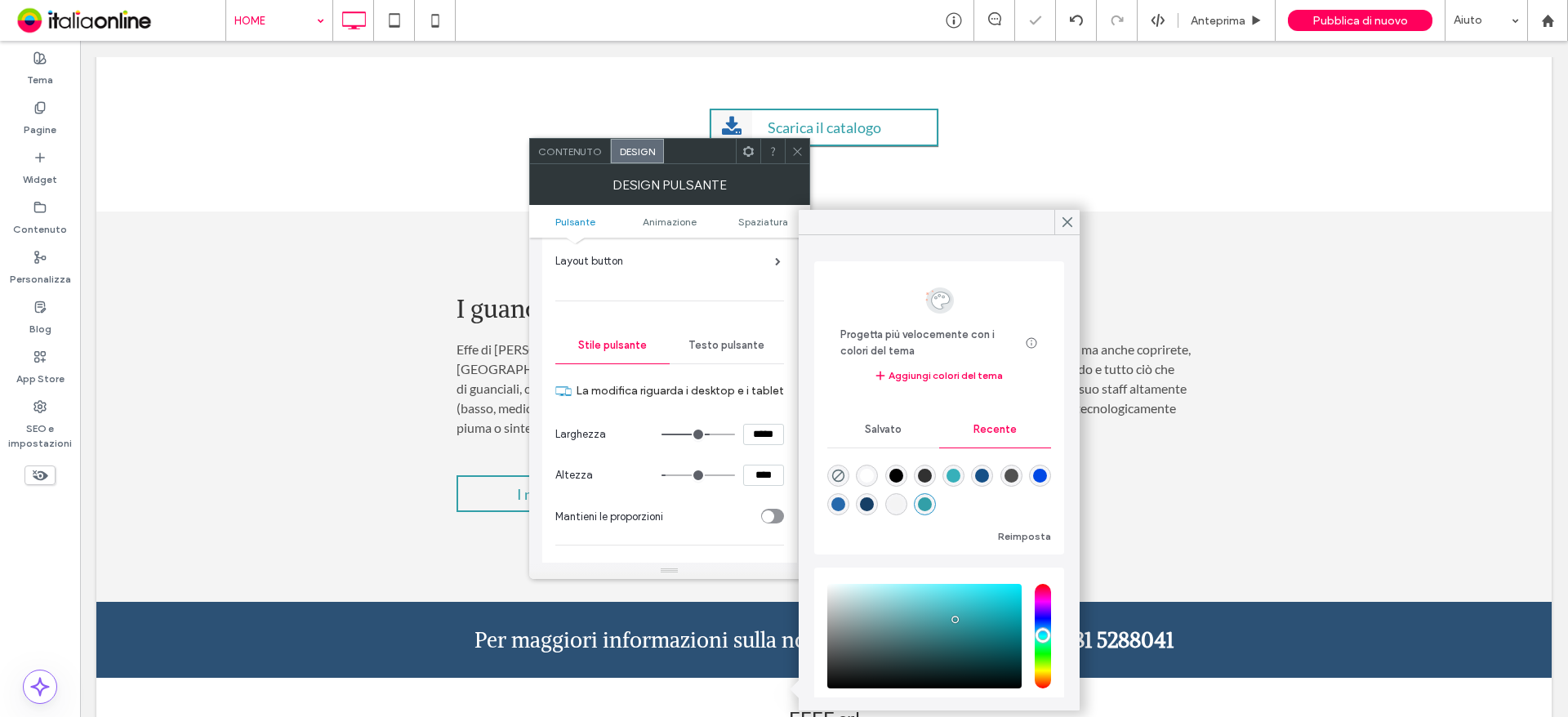
scroll to position [0, 0]
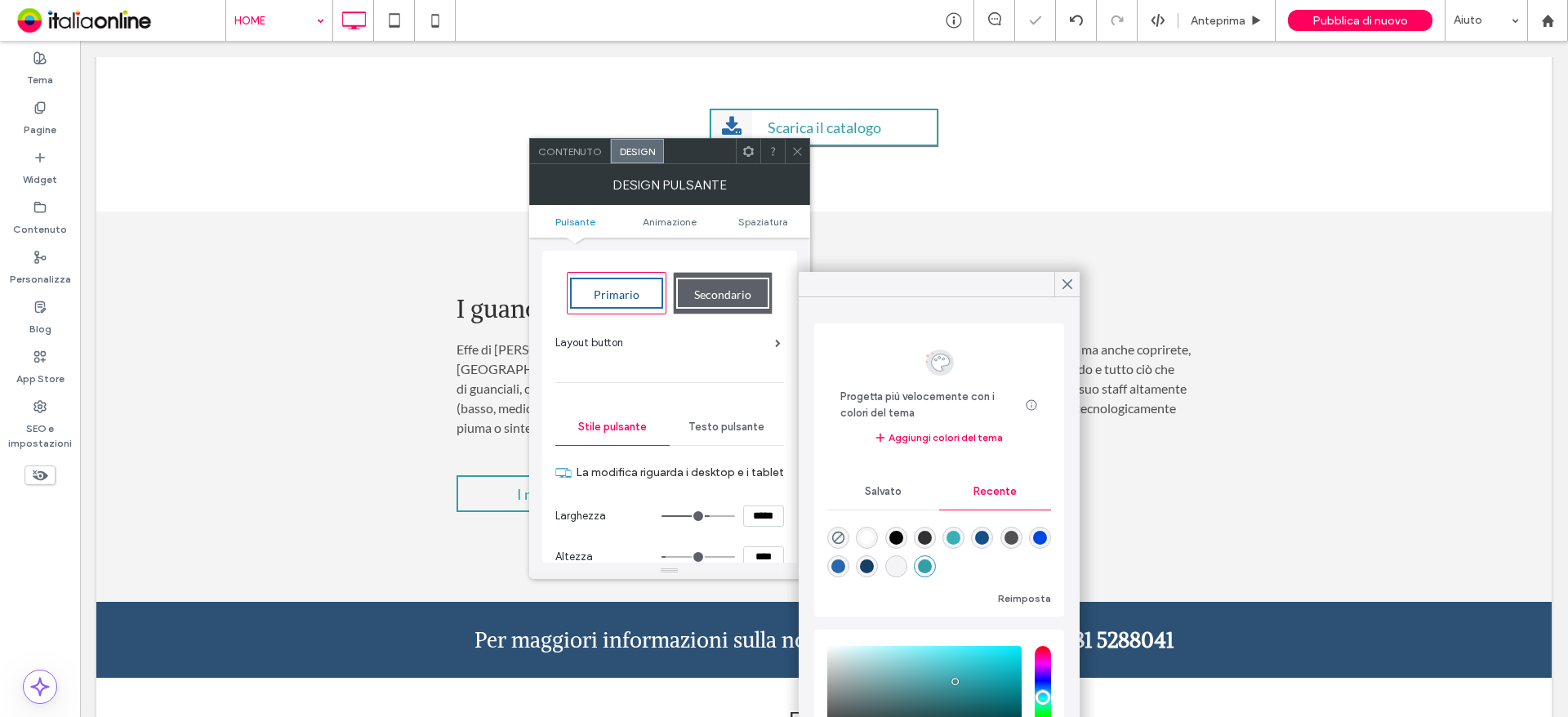
click at [711, 432] on span "Testo pulsante" at bounding box center [726, 427] width 76 height 14
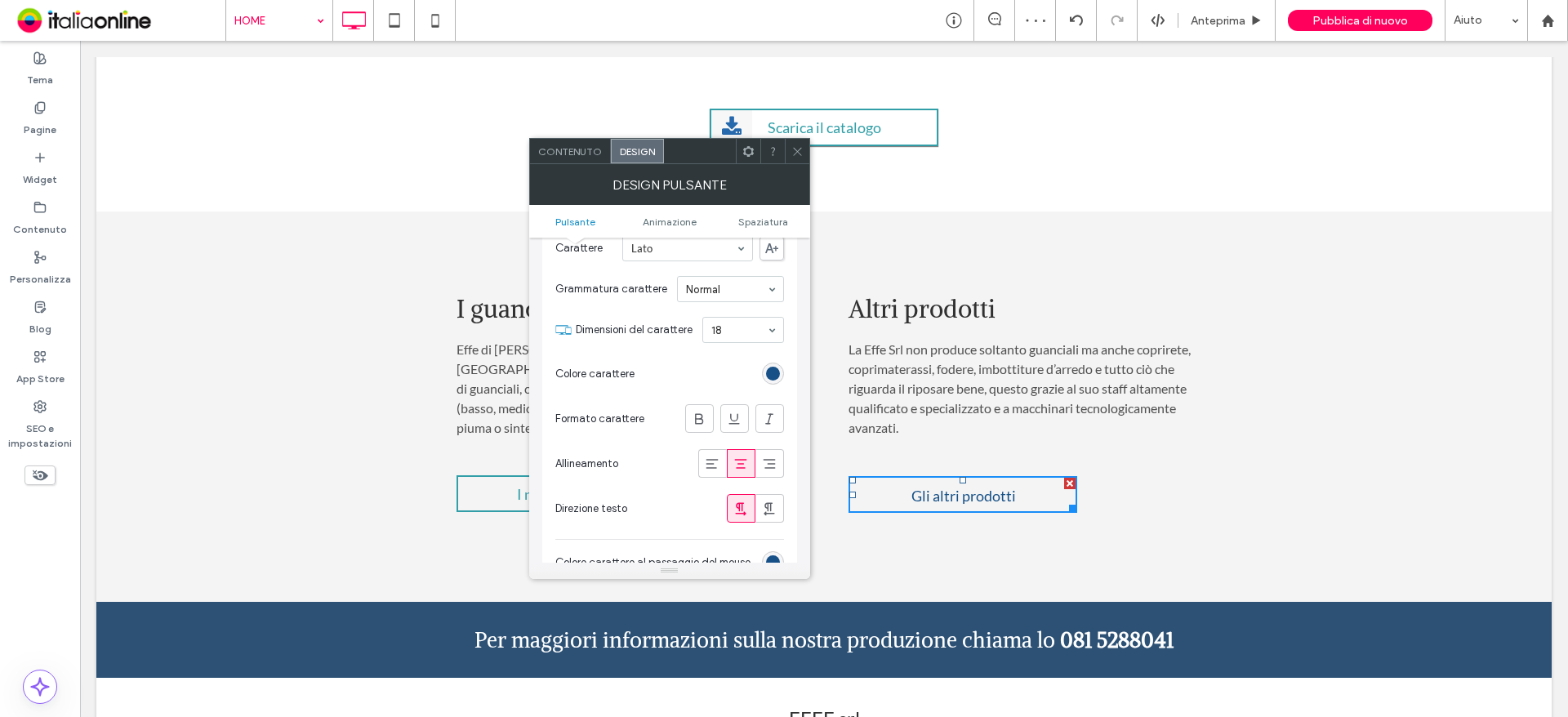
scroll to position [245, 0]
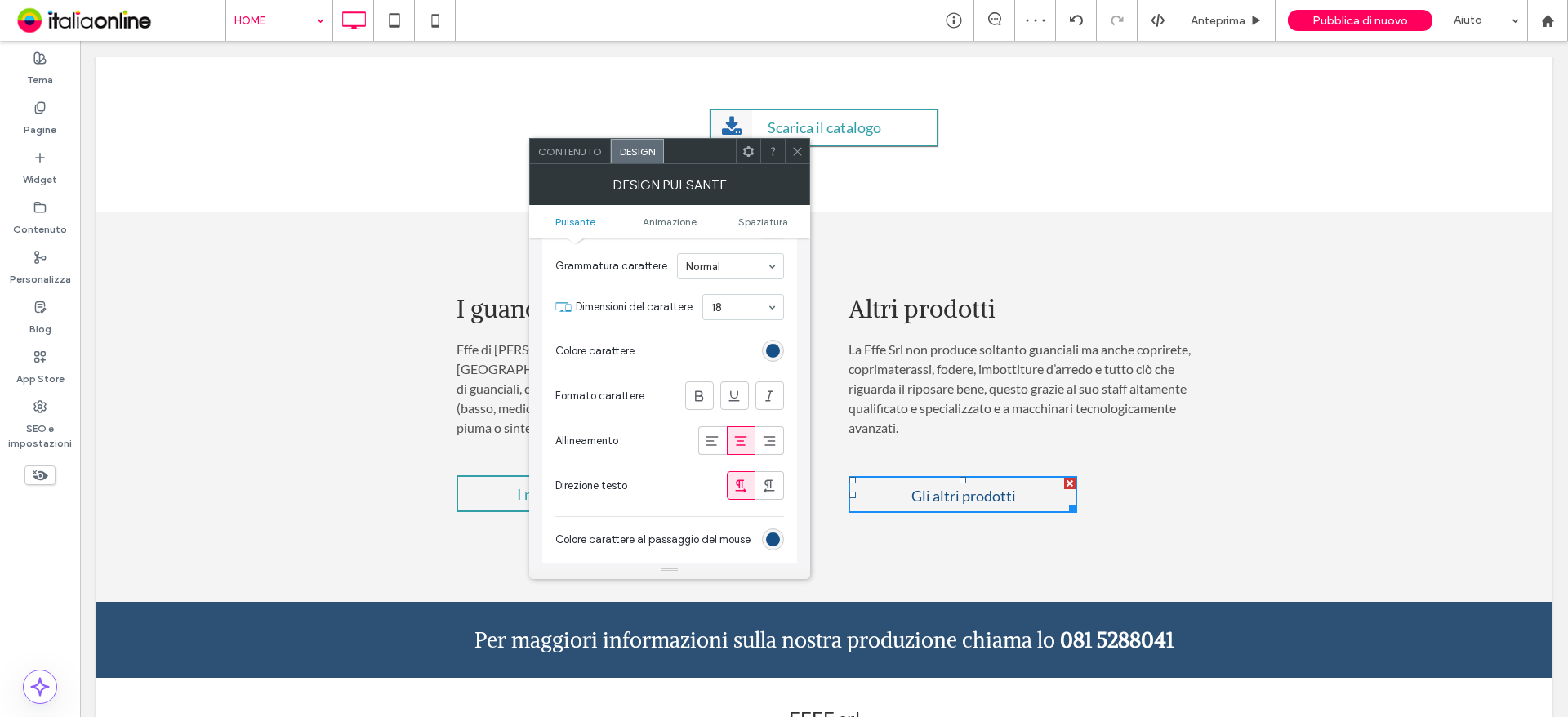
click at [779, 347] on div "rgb(22, 80, 135)" at bounding box center [772, 350] width 14 height 14
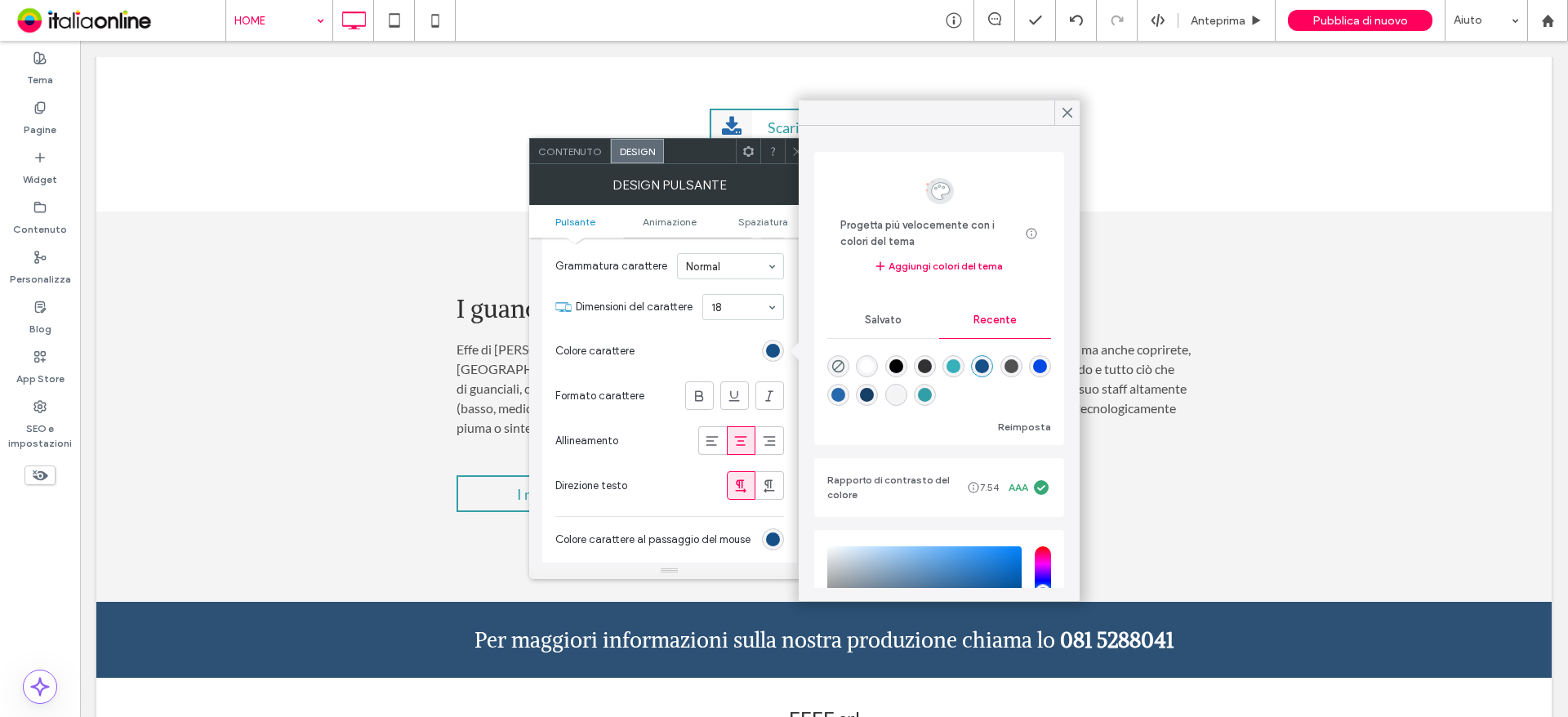
click at [932, 393] on div "rgba(50, 159, 168, 1)" at bounding box center [924, 395] width 14 height 14
type input "*******"
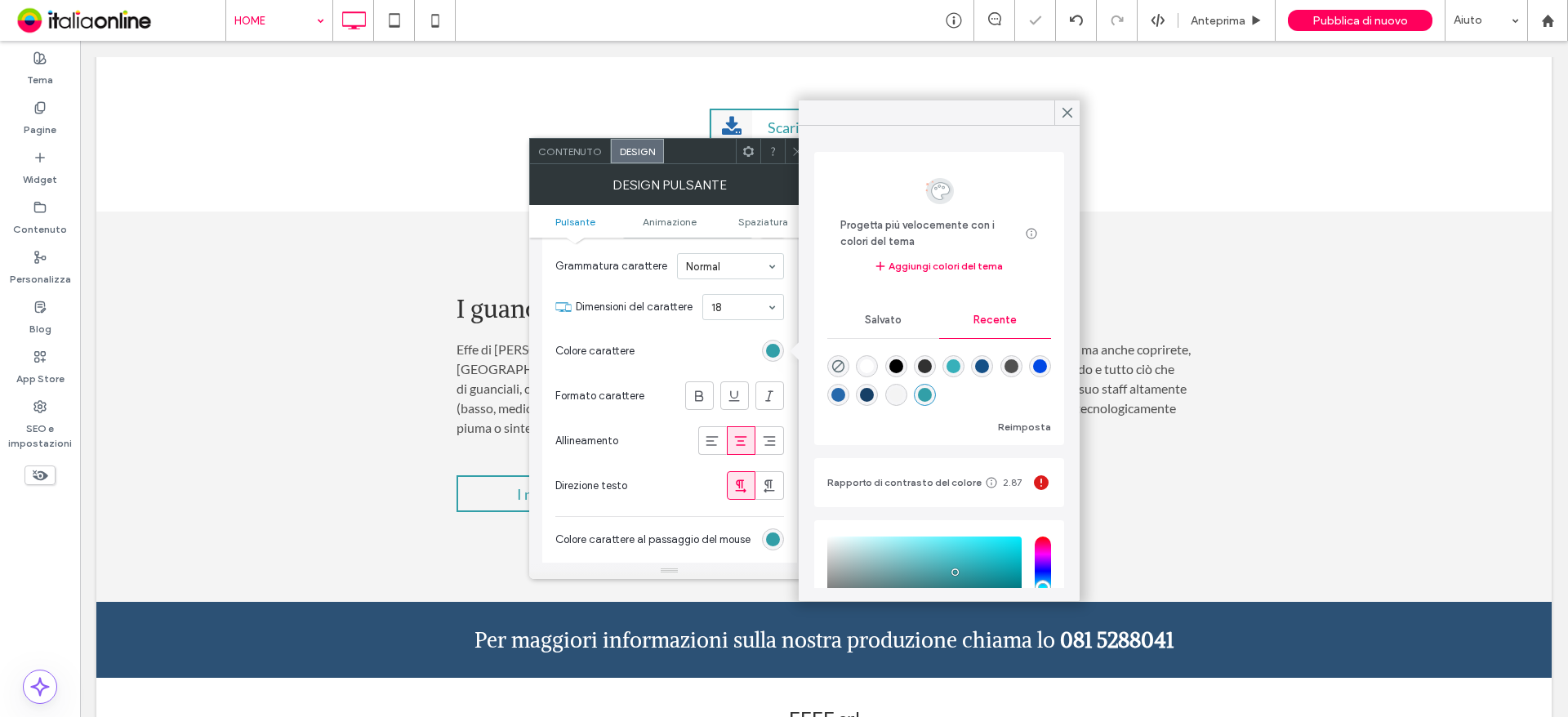
click at [793, 149] on icon at bounding box center [798, 151] width 13 height 13
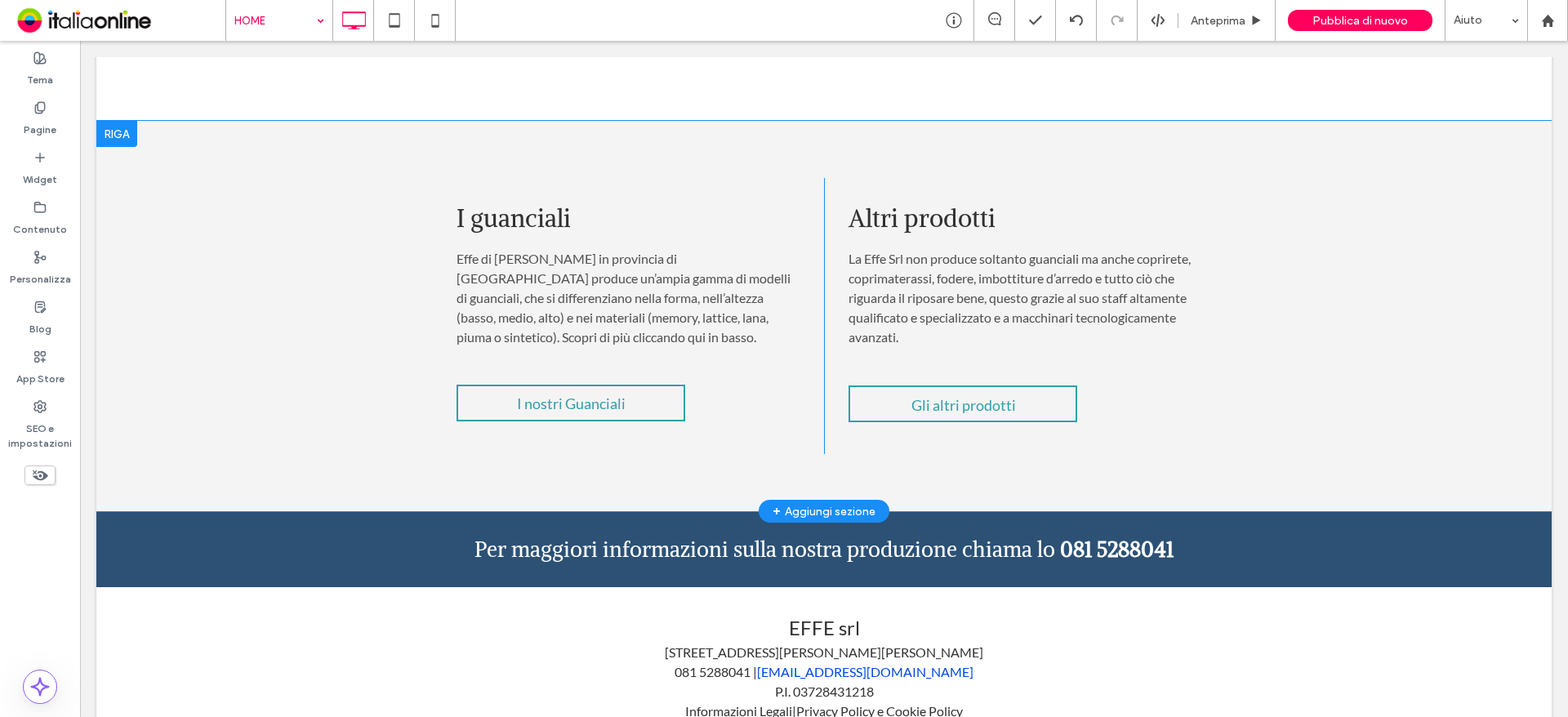
scroll to position [1470, 0]
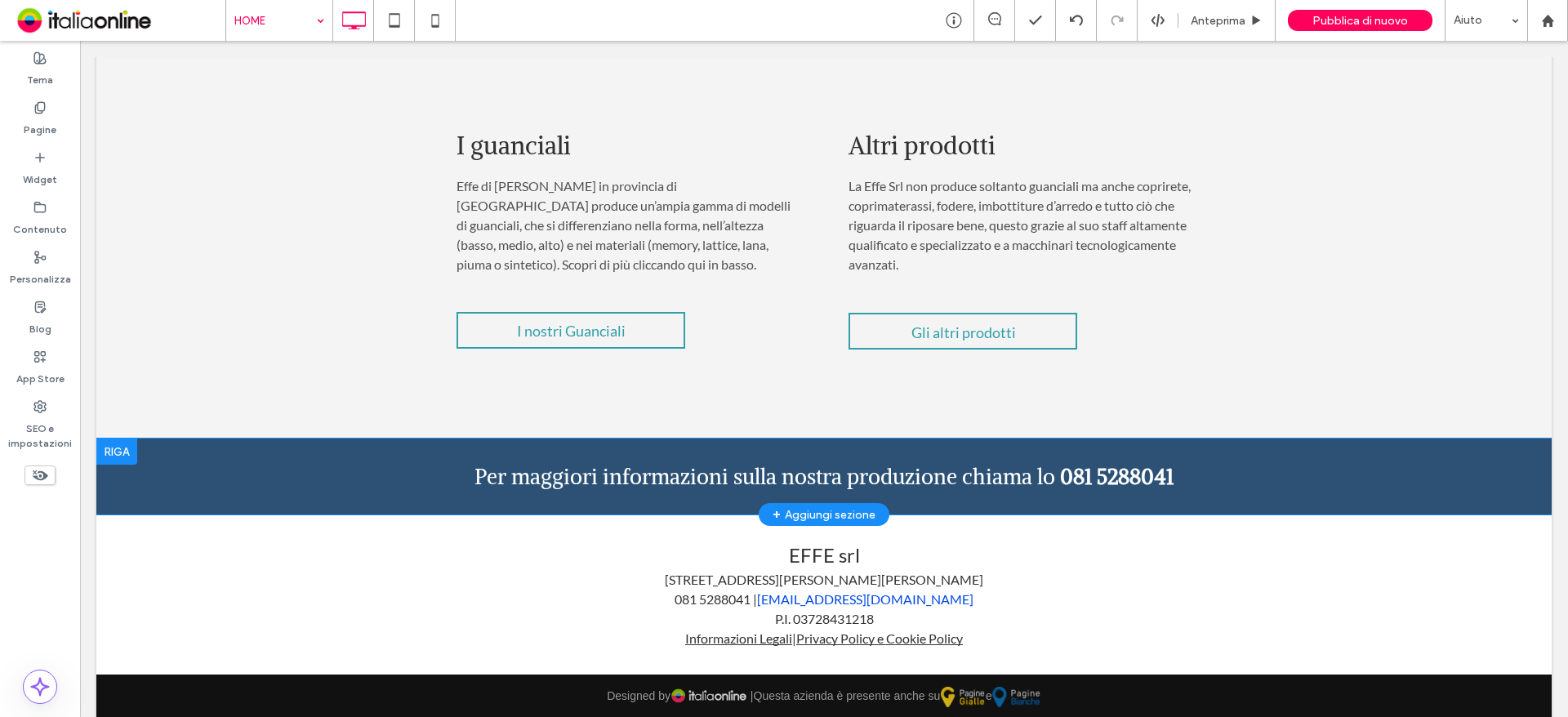
click at [297, 489] on div "Per maggiori informazioni sulla nostra produzione chiama lo 081 5288041 Click T…" at bounding box center [824, 476] width 1455 height 76
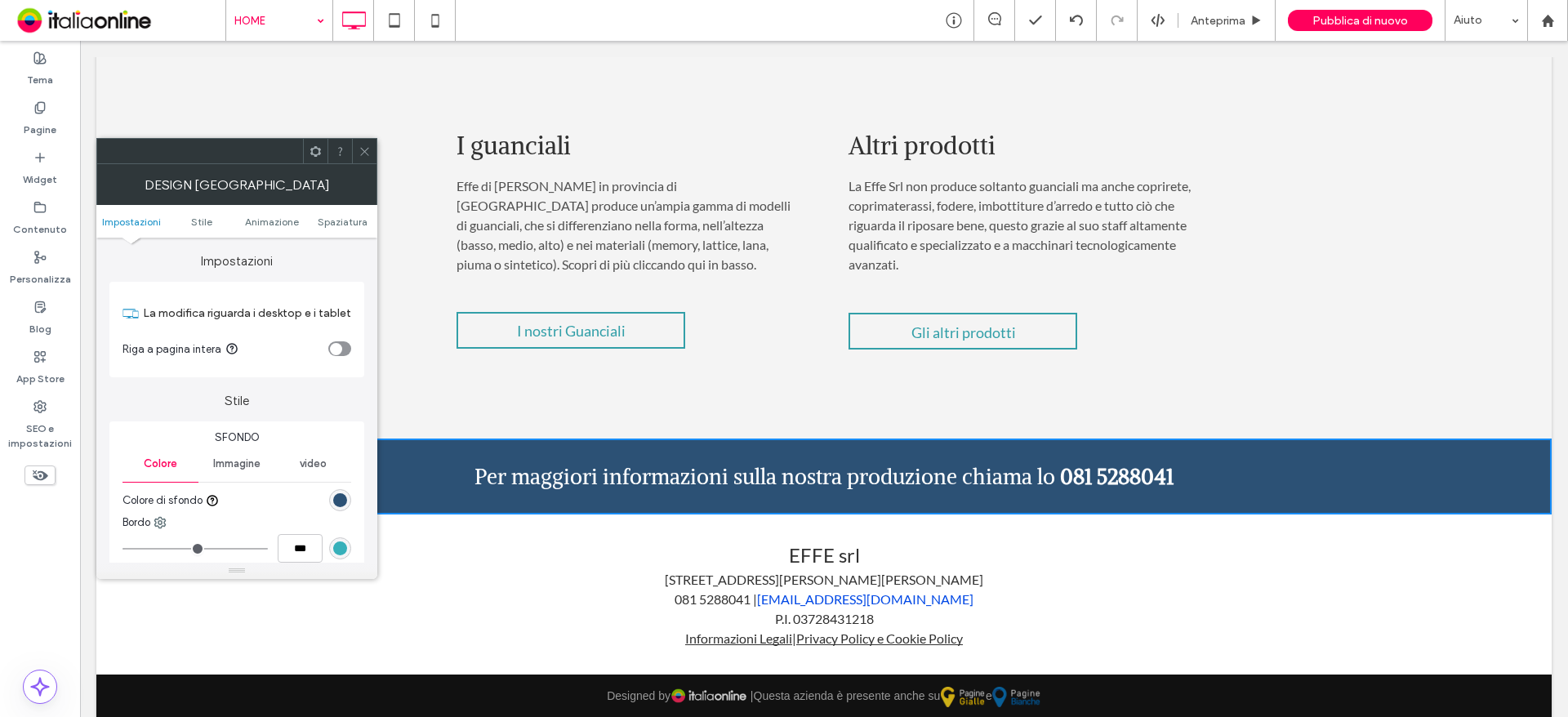
click at [341, 494] on div "rgba(22, 63, 102, 0.9)" at bounding box center [340, 500] width 14 height 14
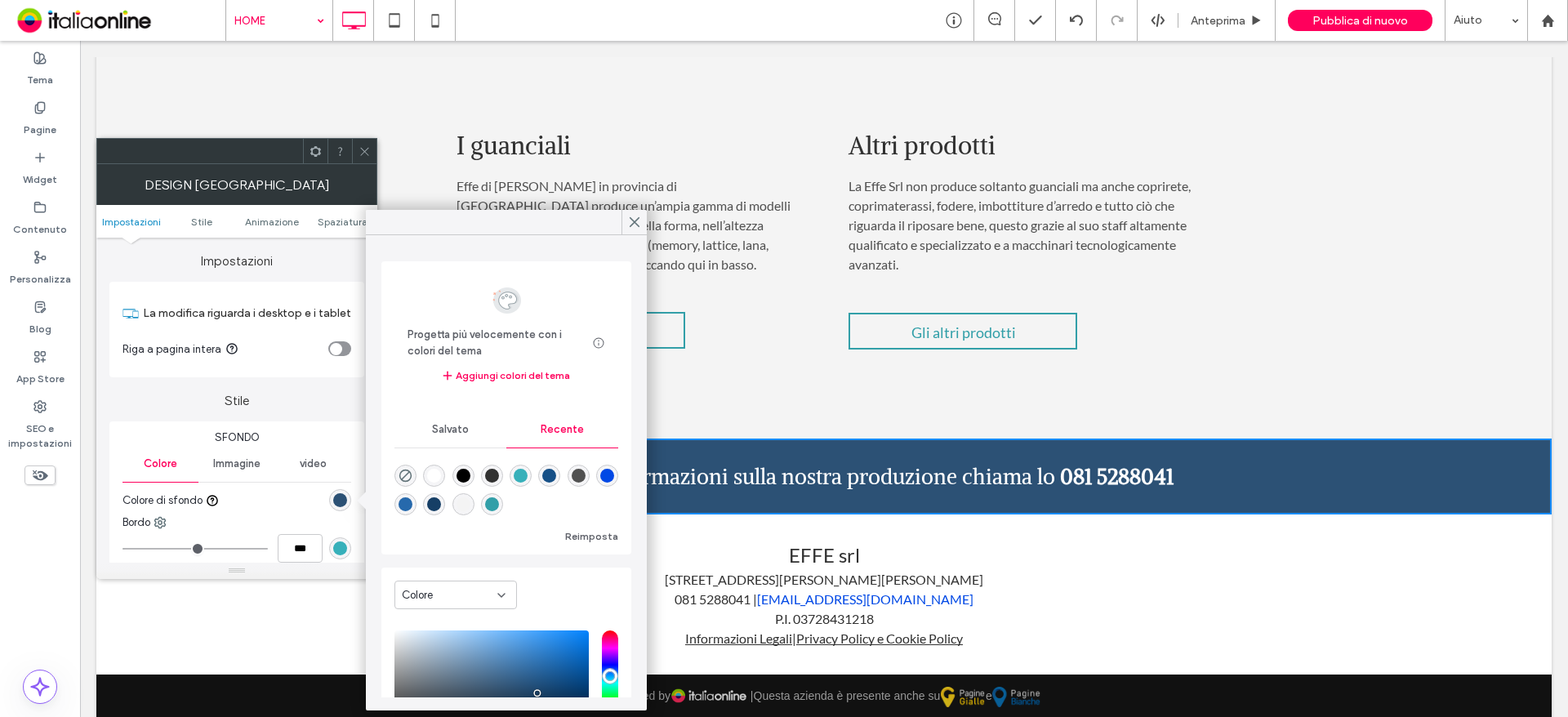
click at [499, 506] on div "rgba(50, 159, 168, 1)" at bounding box center [492, 504] width 14 height 14
type input "*******"
type input "***"
type input "****"
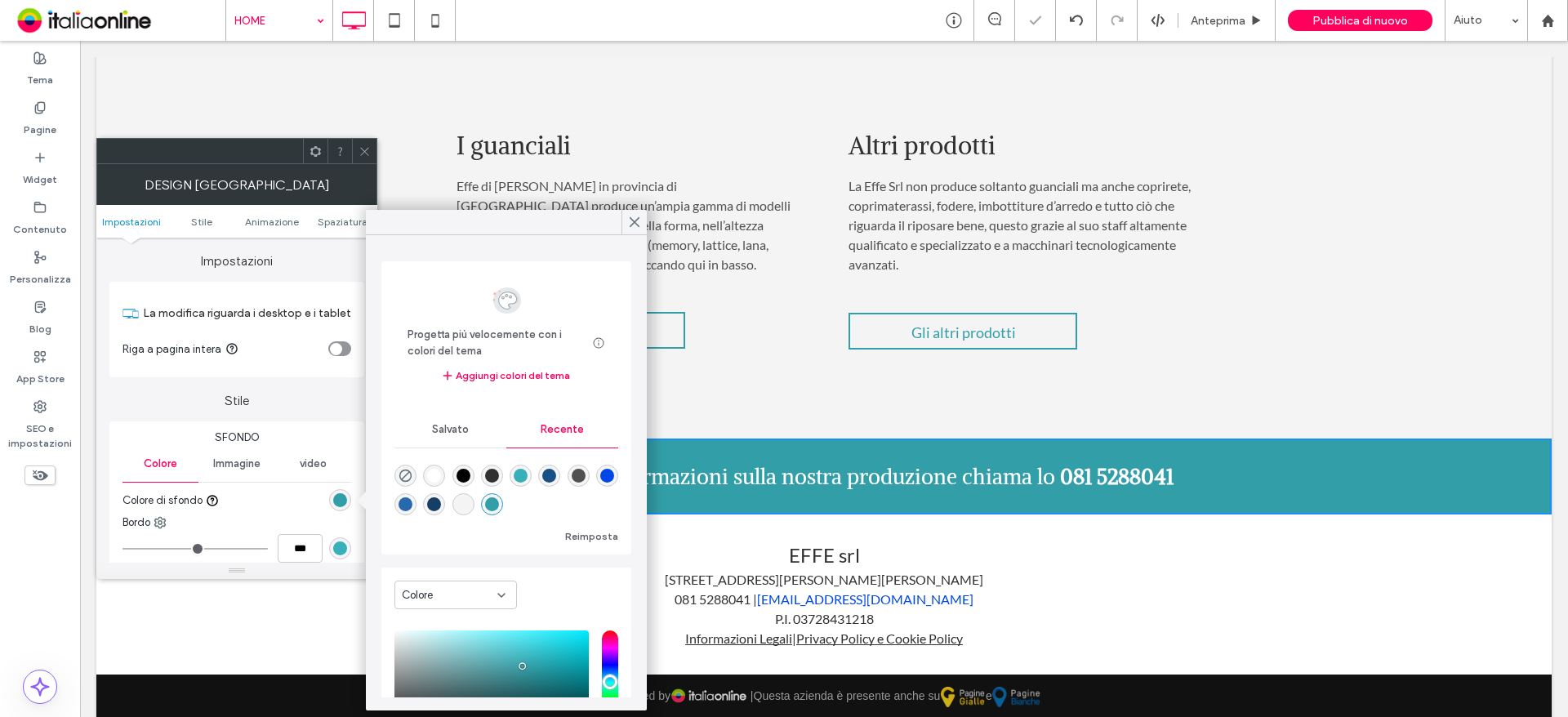
click at [363, 144] on span at bounding box center [365, 150] width 13 height 24
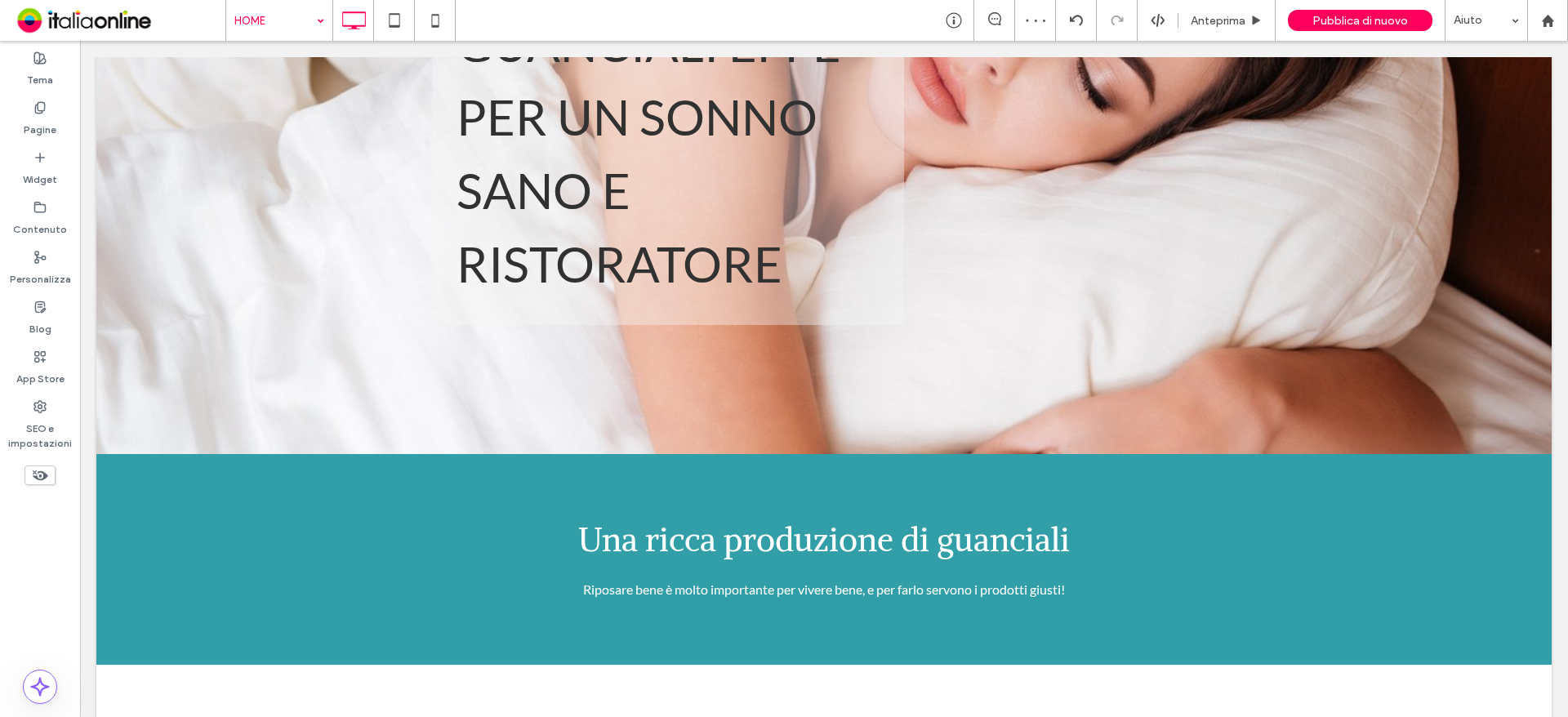
scroll to position [0, 0]
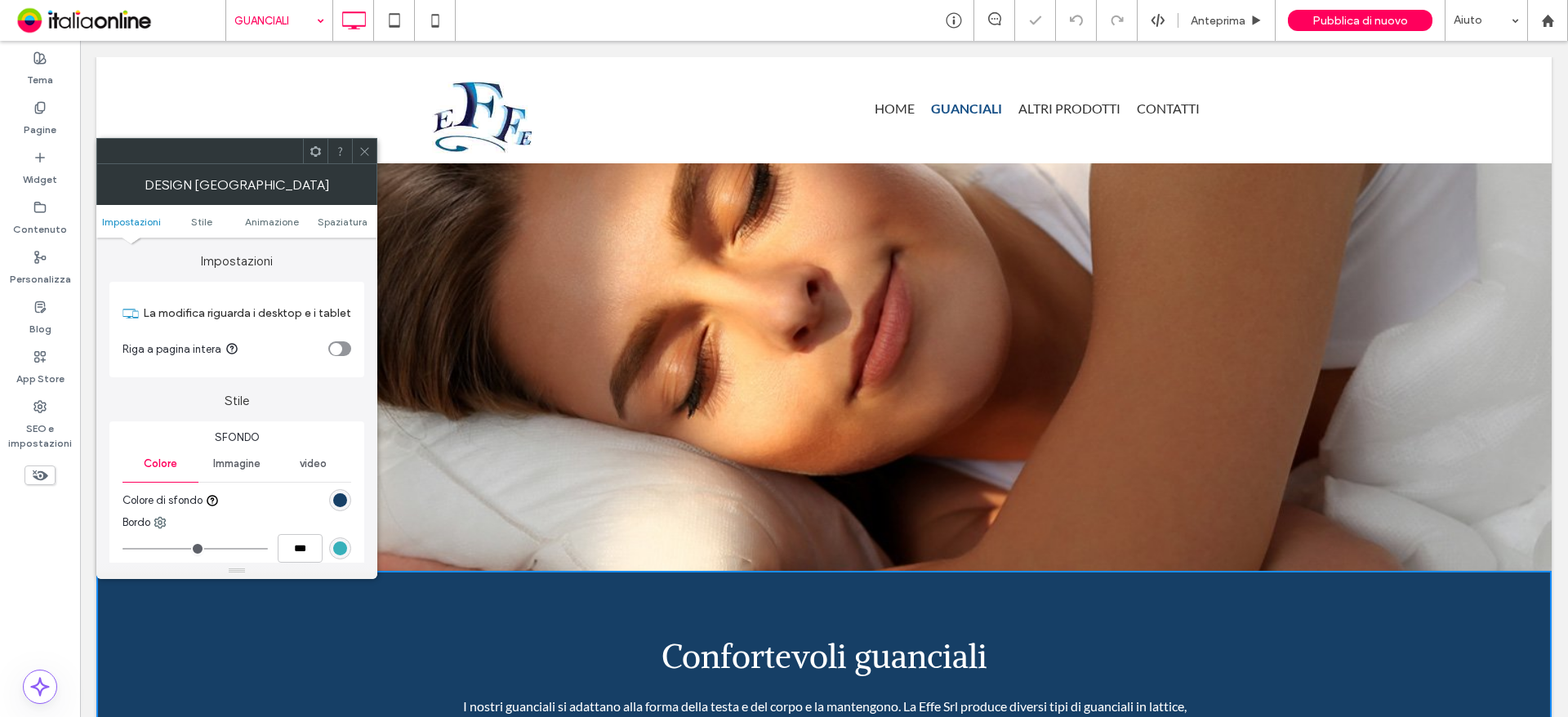
scroll to position [245, 0]
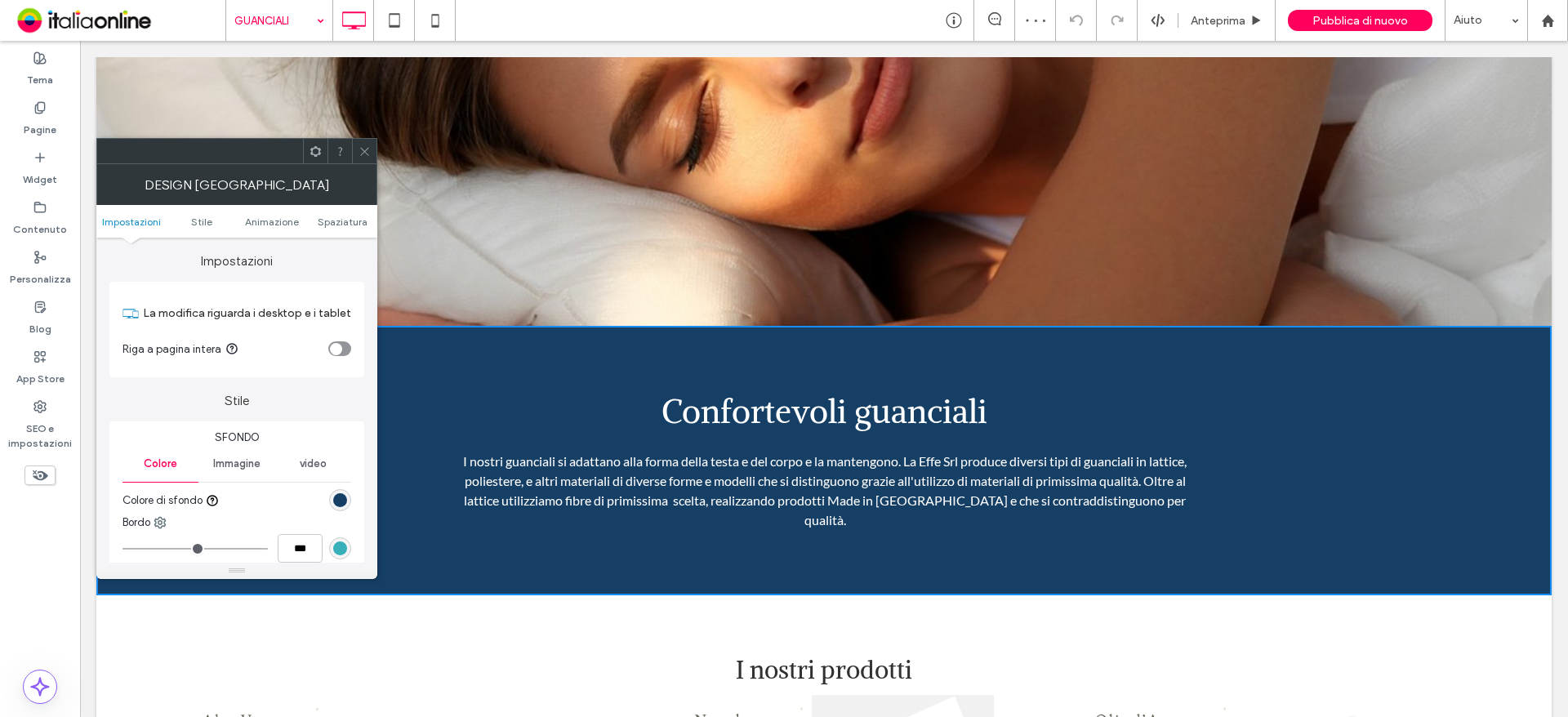
click at [335, 496] on div "rgb(22, 63, 102)" at bounding box center [340, 500] width 14 height 14
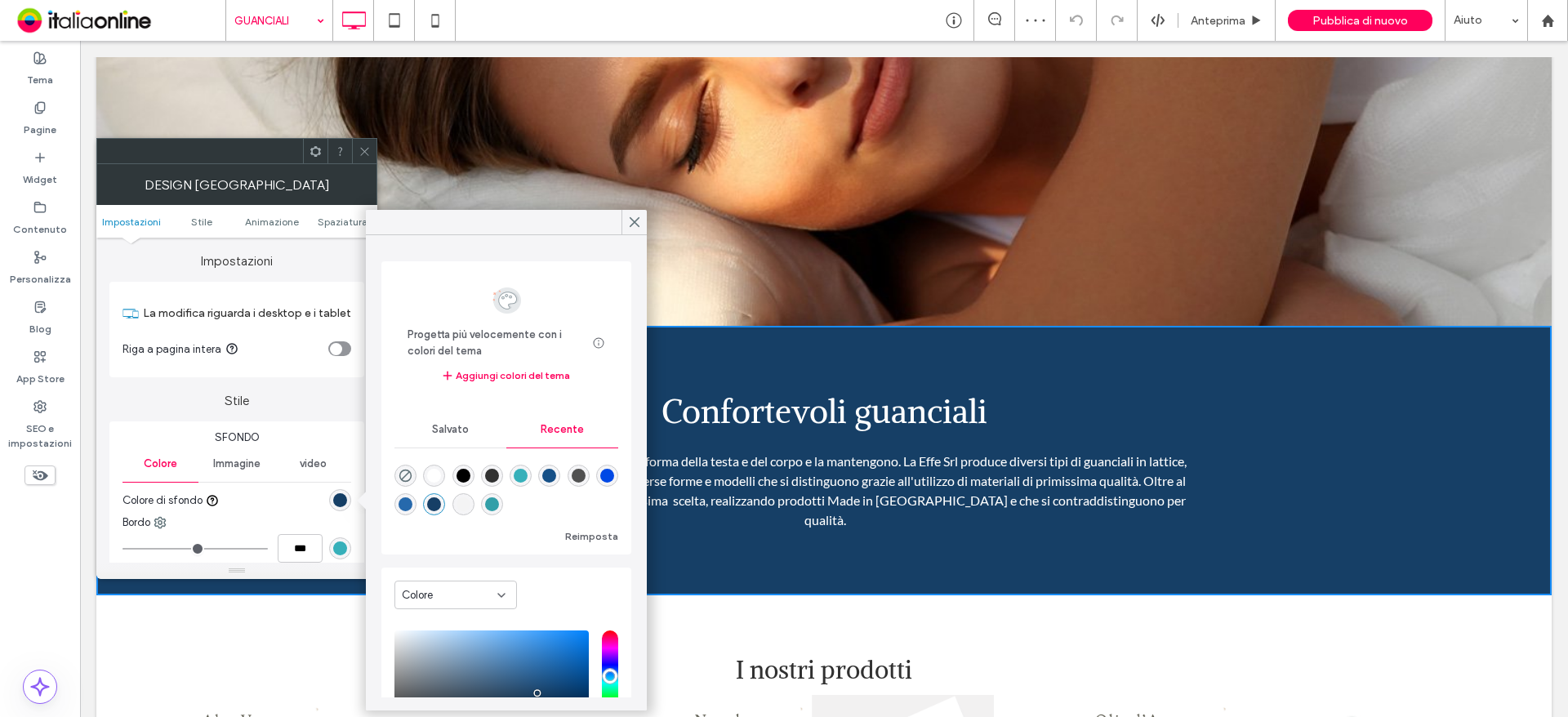
click at [499, 504] on div "rgba(50, 159, 168, 1)" at bounding box center [492, 504] width 14 height 14
type input "*******"
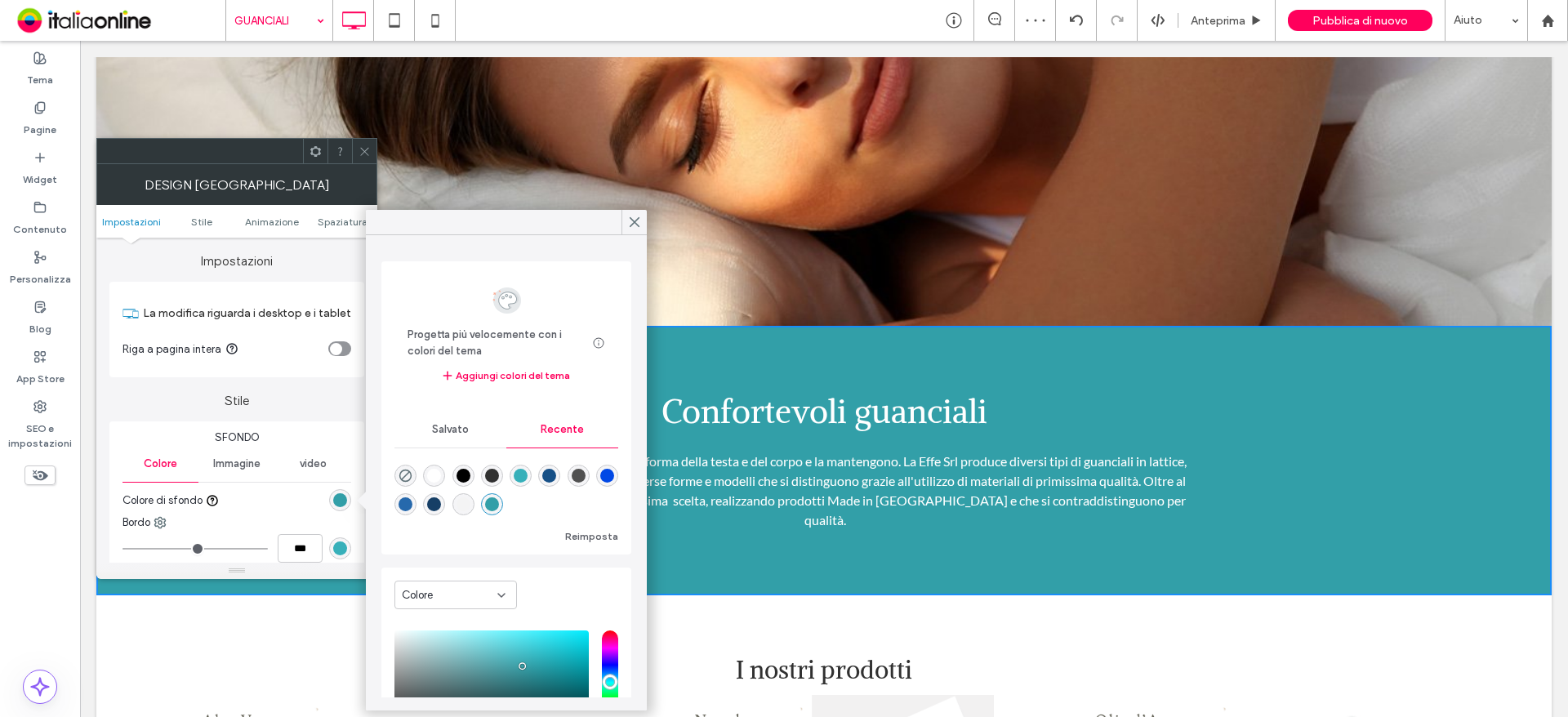
click at [362, 143] on span at bounding box center [365, 150] width 13 height 24
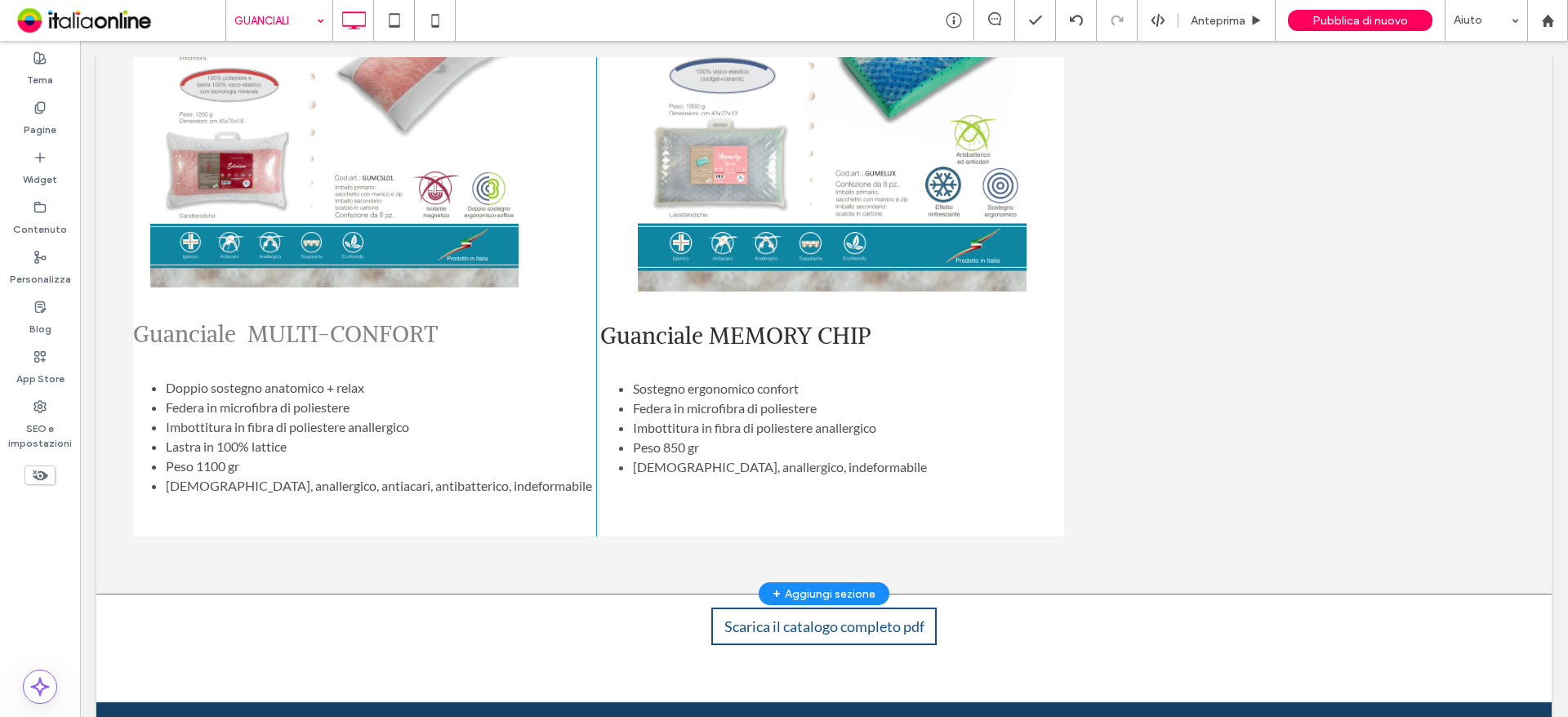
scroll to position [1878, 0]
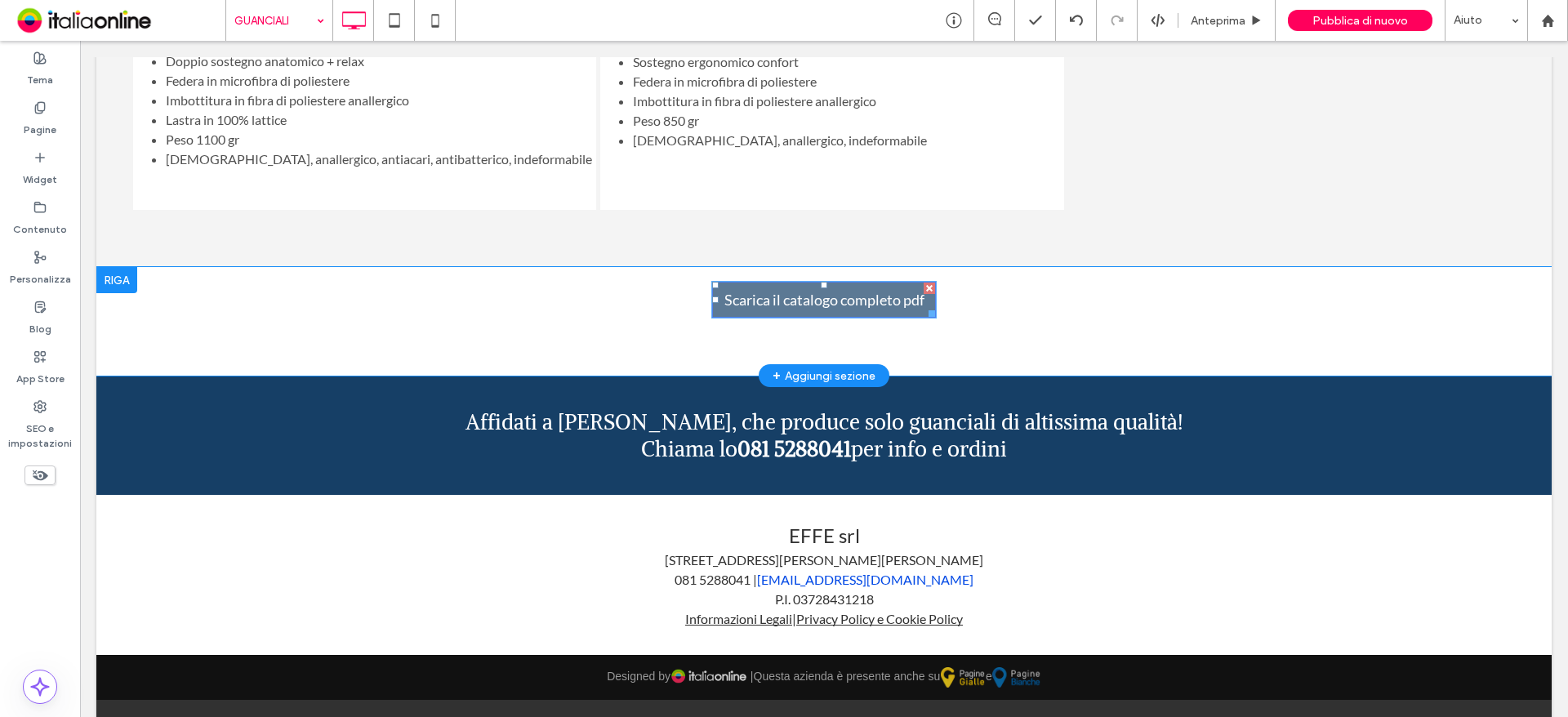
click at [853, 283] on span "Scarica il catalogo completo pdf" at bounding box center [824, 300] width 212 height 34
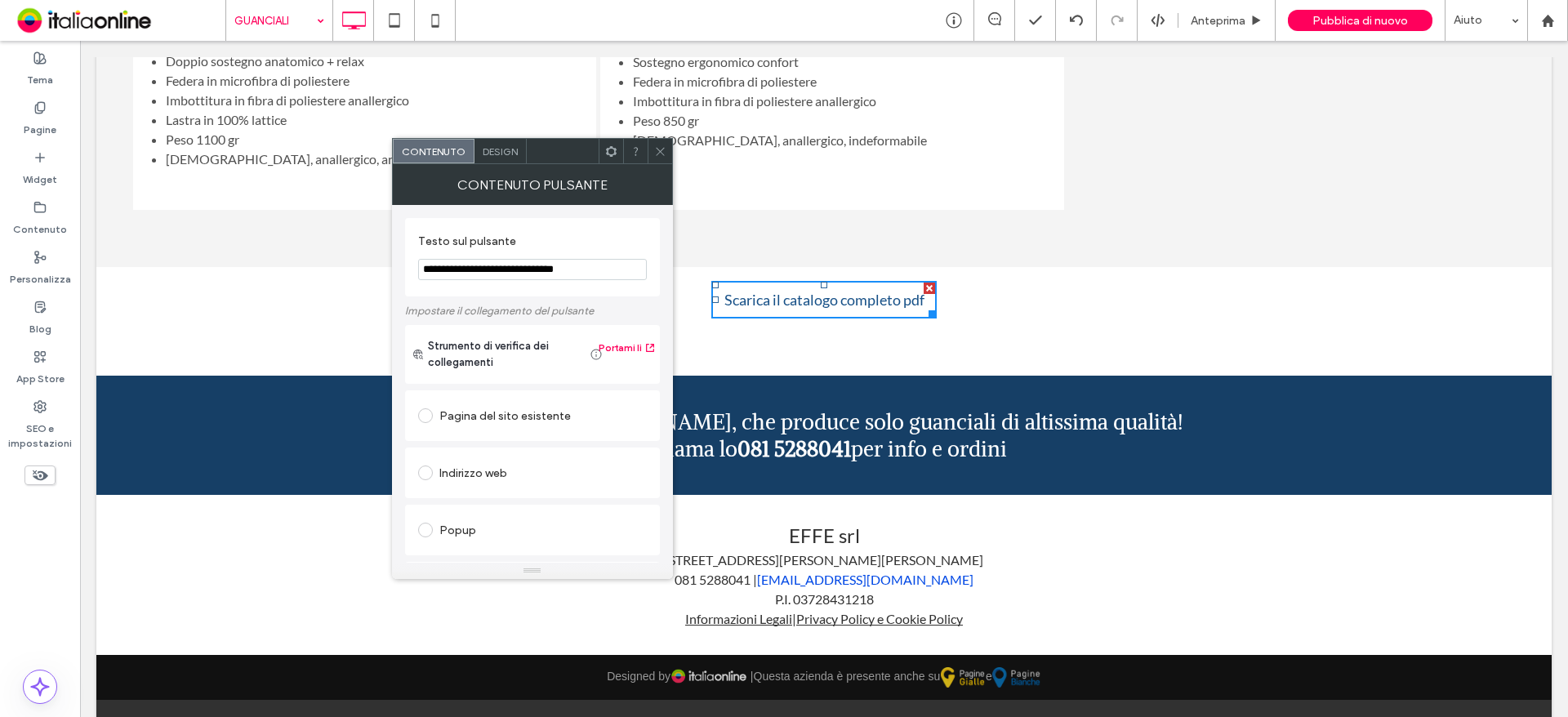
click at [497, 151] on span "Design" at bounding box center [500, 151] width 35 height 13
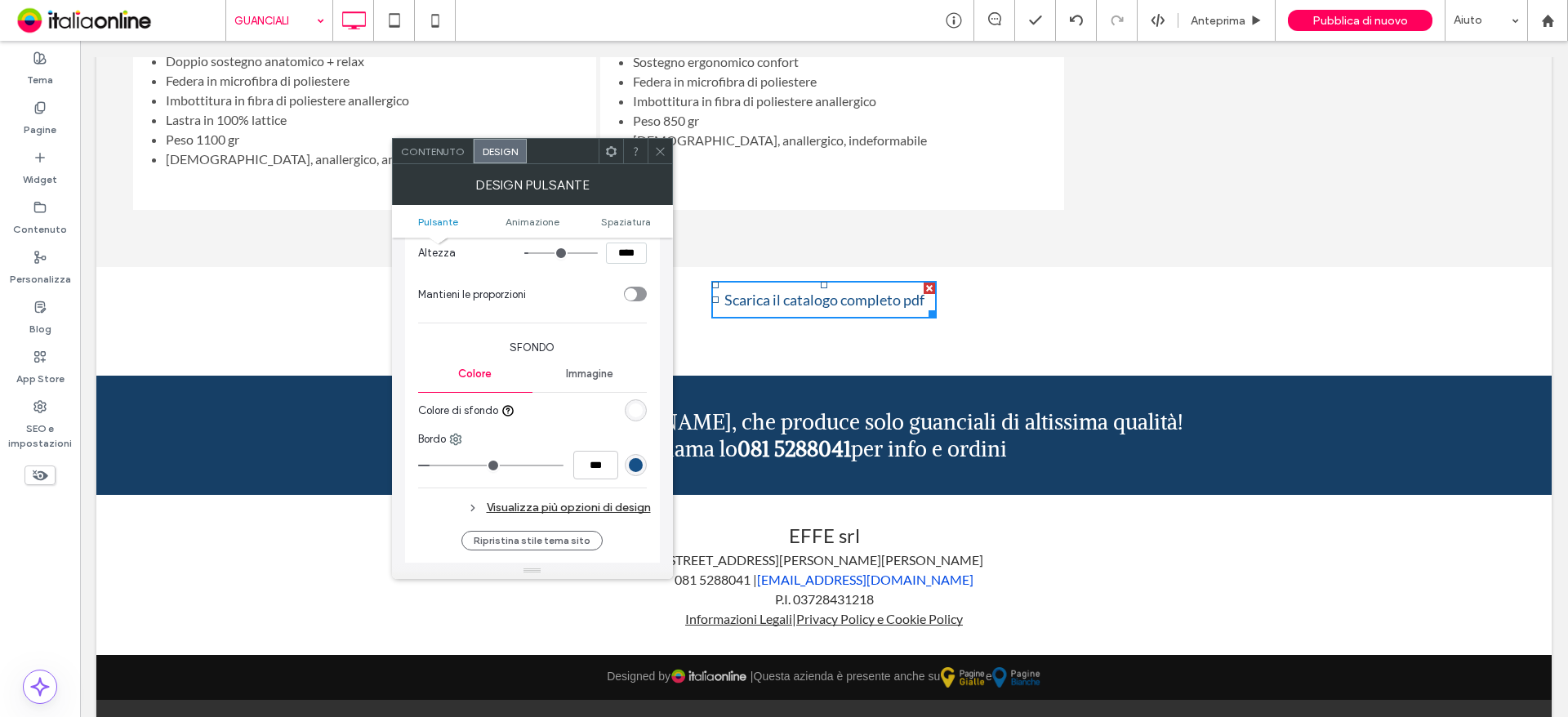
scroll to position [327, 0]
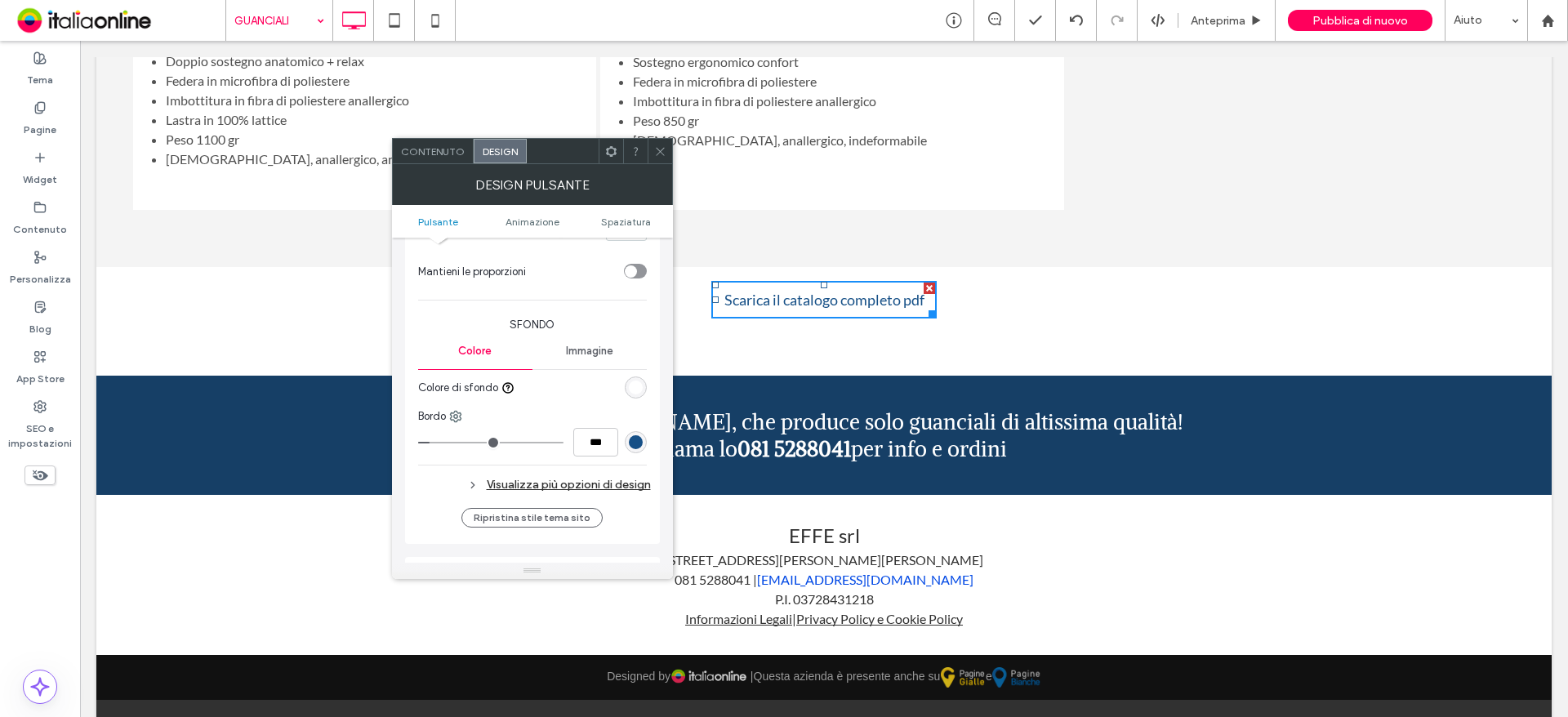
click at [641, 437] on div "rgb(22, 80, 135)" at bounding box center [635, 441] width 14 height 14
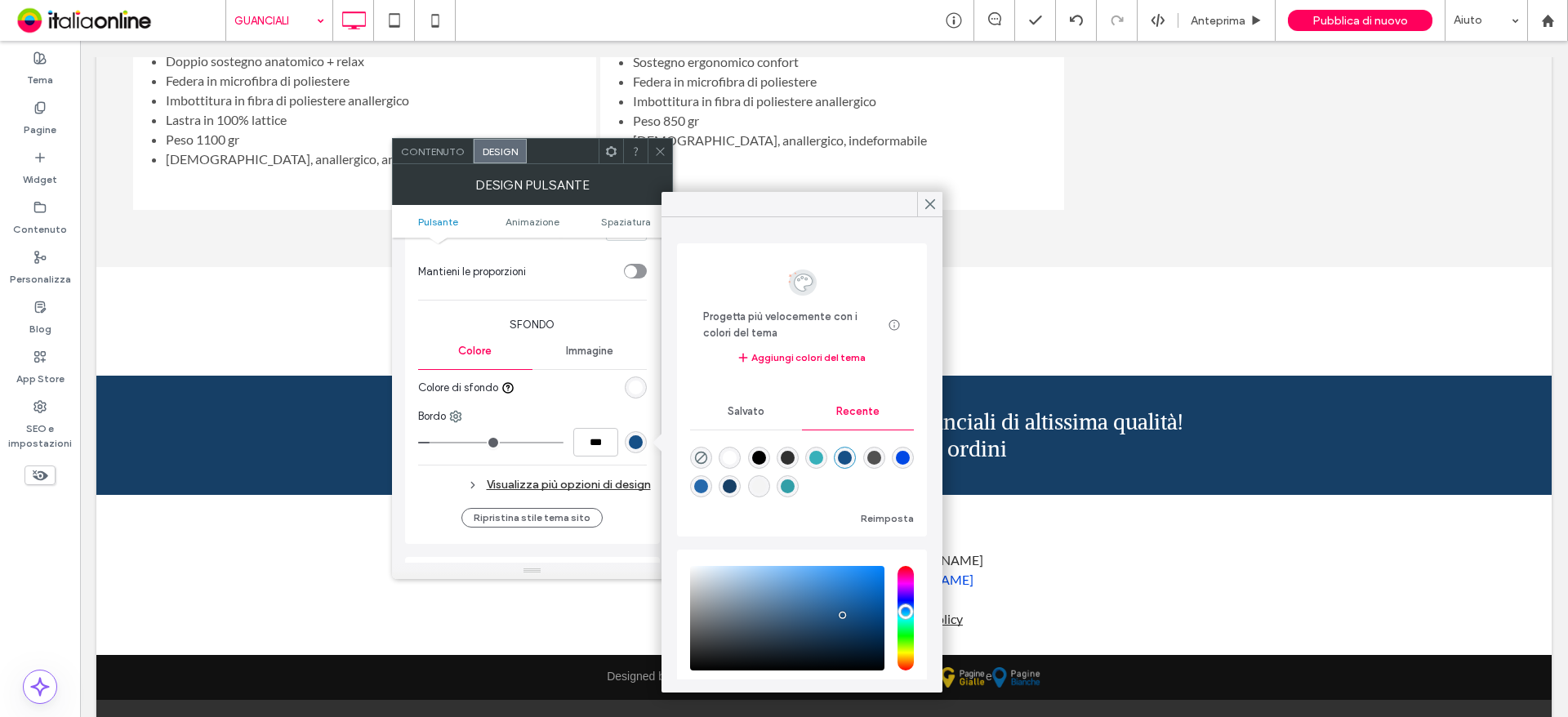
click at [794, 486] on div "rgba(50, 159, 168, 1)" at bounding box center [787, 486] width 14 height 14
type input "*******"
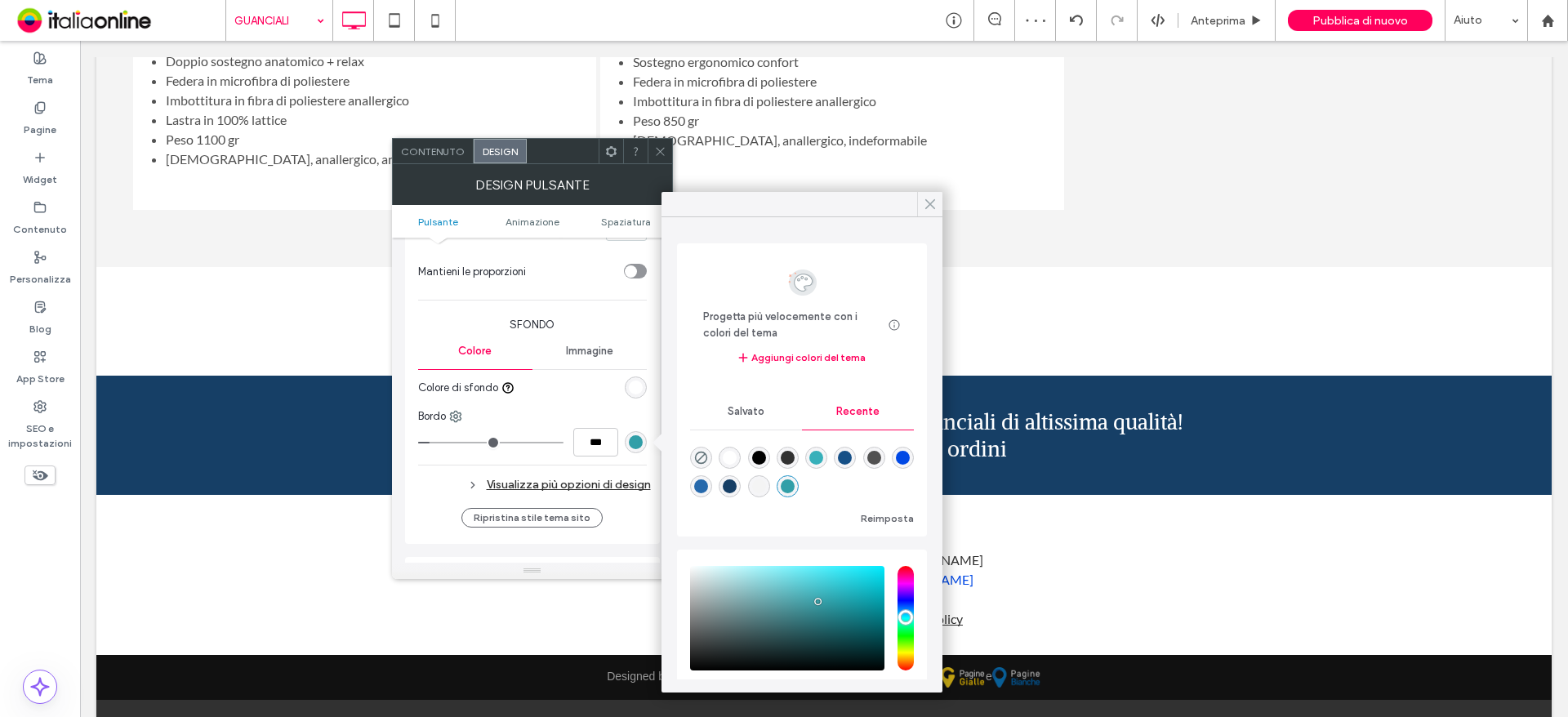
drag, startPoint x: 929, startPoint y: 204, endPoint x: 848, endPoint y: 162, distance: 91.2
click at [929, 204] on use at bounding box center [929, 204] width 8 height 9
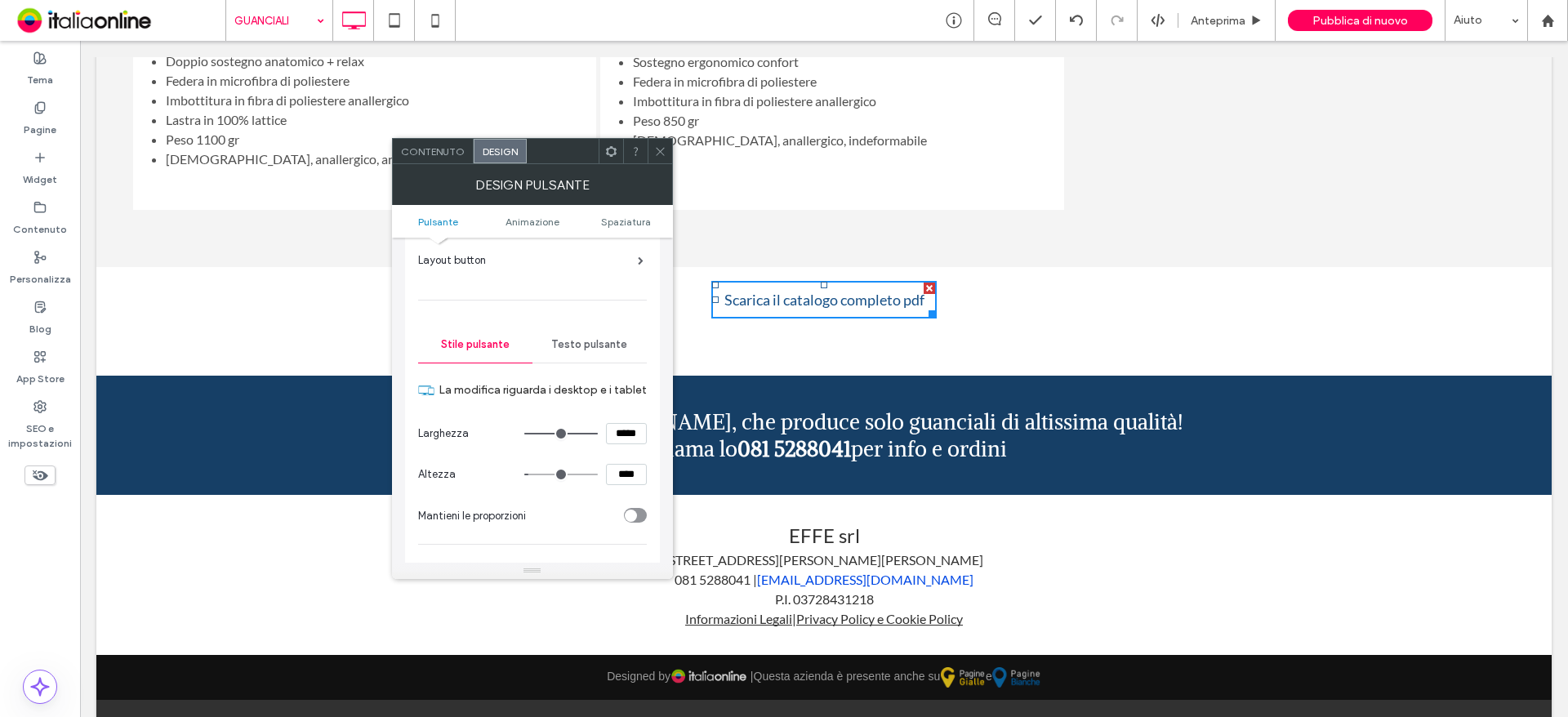
scroll to position [82, 0]
click at [573, 355] on div "Testo pulsante" at bounding box center [589, 346] width 114 height 36
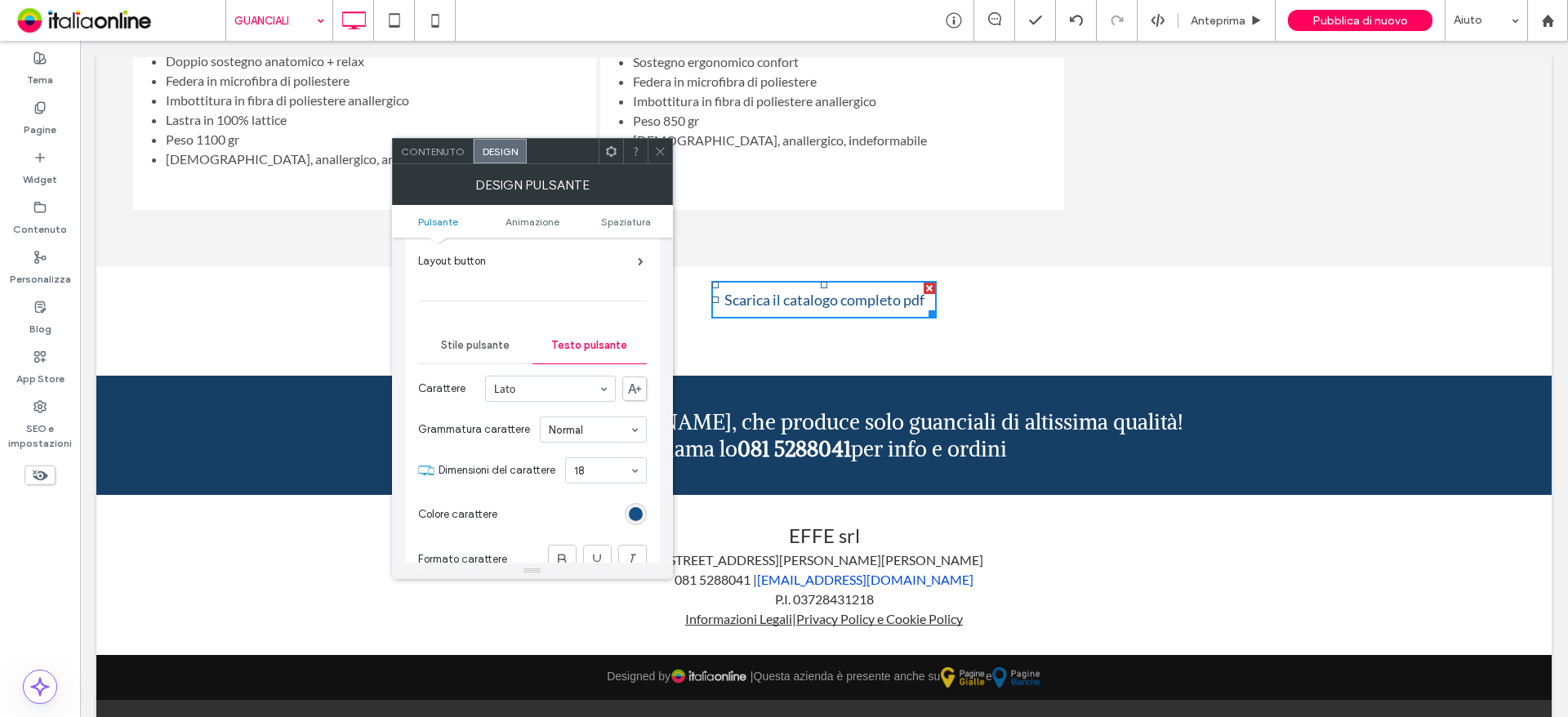
click at [630, 522] on div "rgb(22, 80, 135)" at bounding box center [636, 514] width 22 height 22
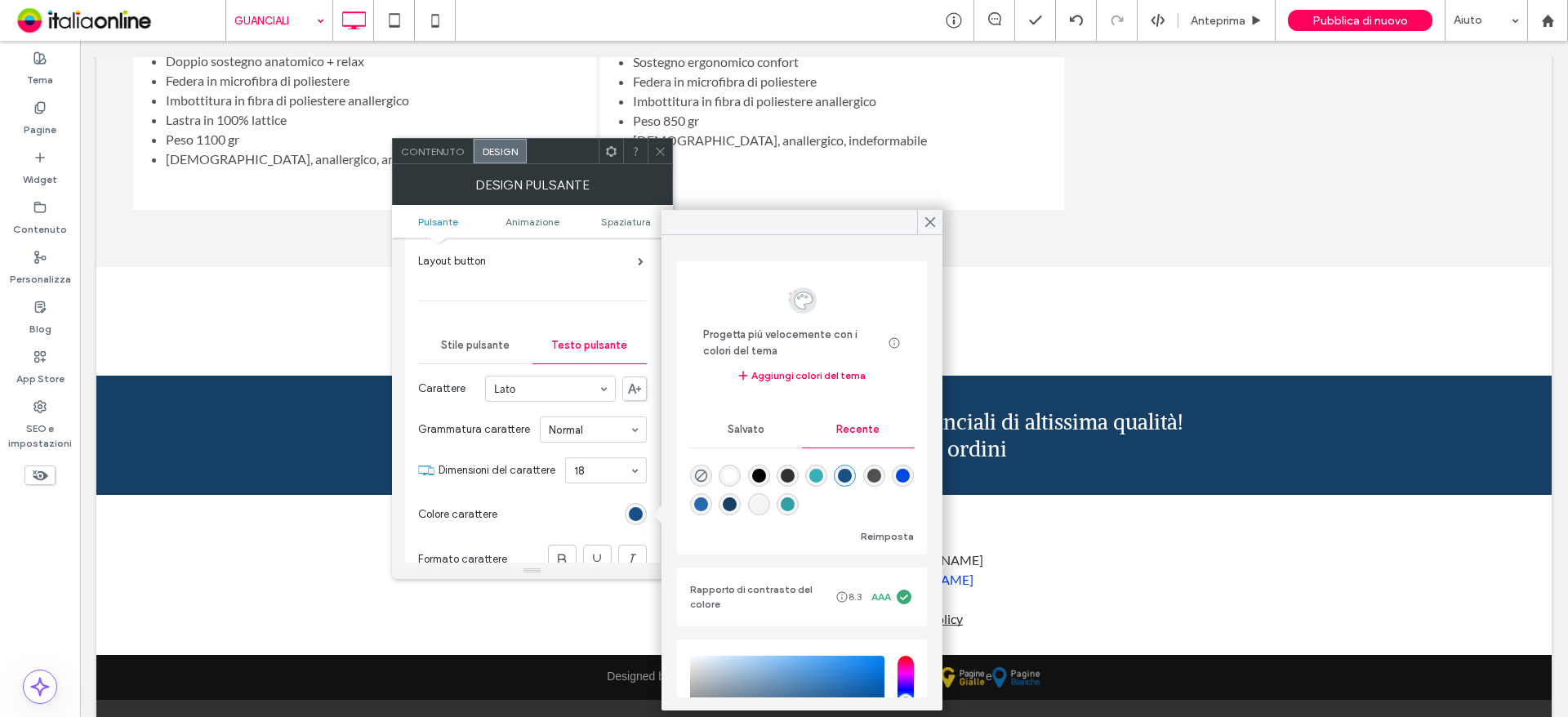
click at [794, 503] on div "rgba(50, 159, 168, 1)" at bounding box center [787, 504] width 14 height 14
type input "*******"
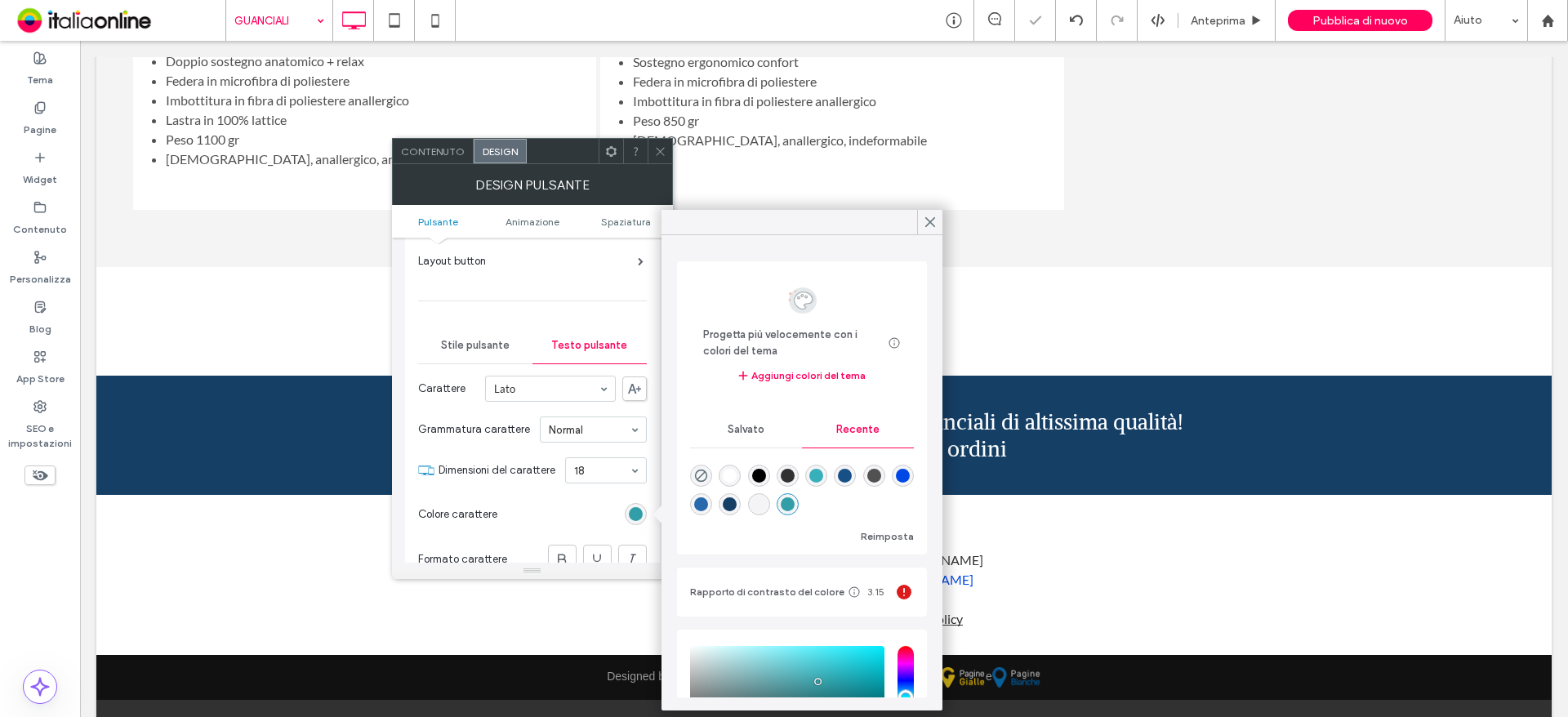
drag, startPoint x: 663, startPoint y: 151, endPoint x: 738, endPoint y: 170, distance: 77.4
click at [663, 151] on icon at bounding box center [660, 151] width 13 height 13
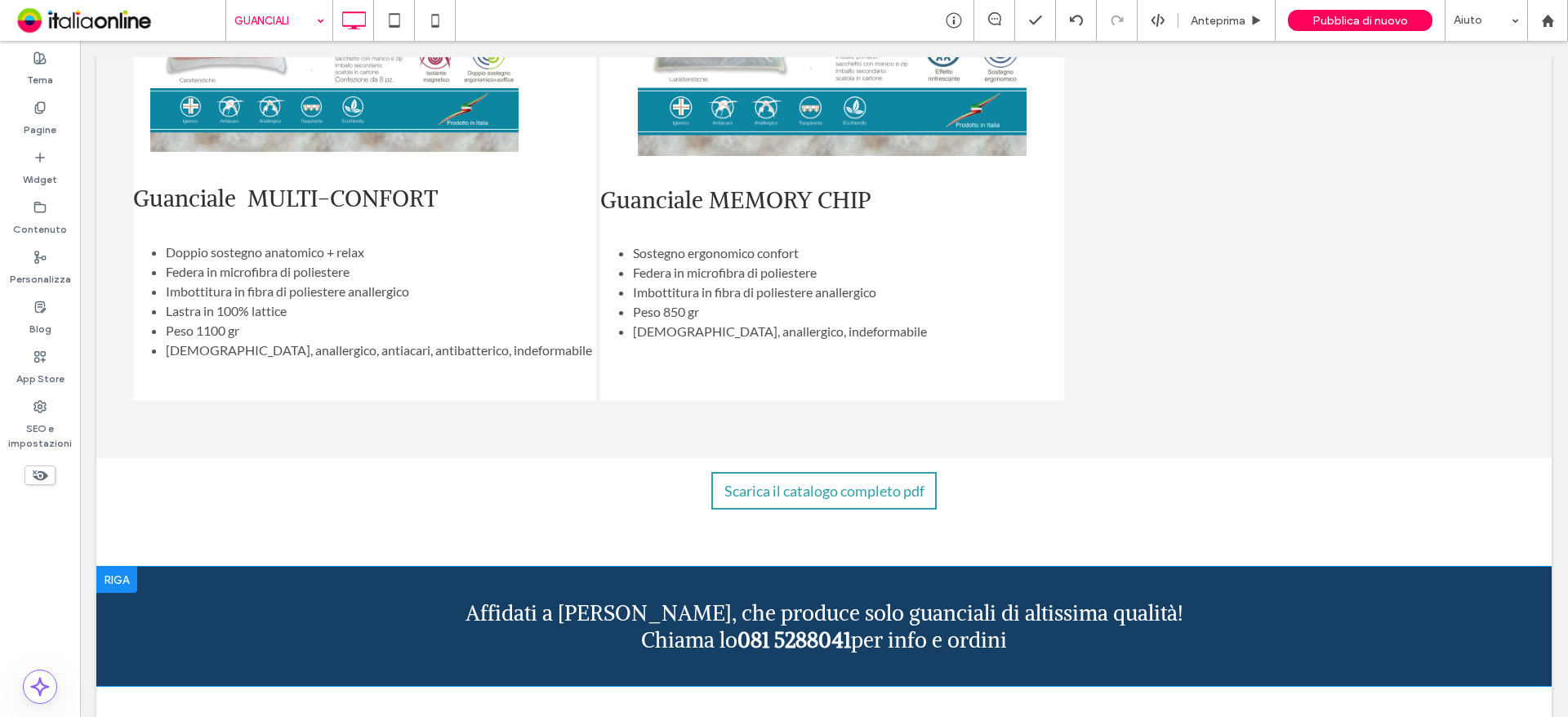
scroll to position [1878, 0]
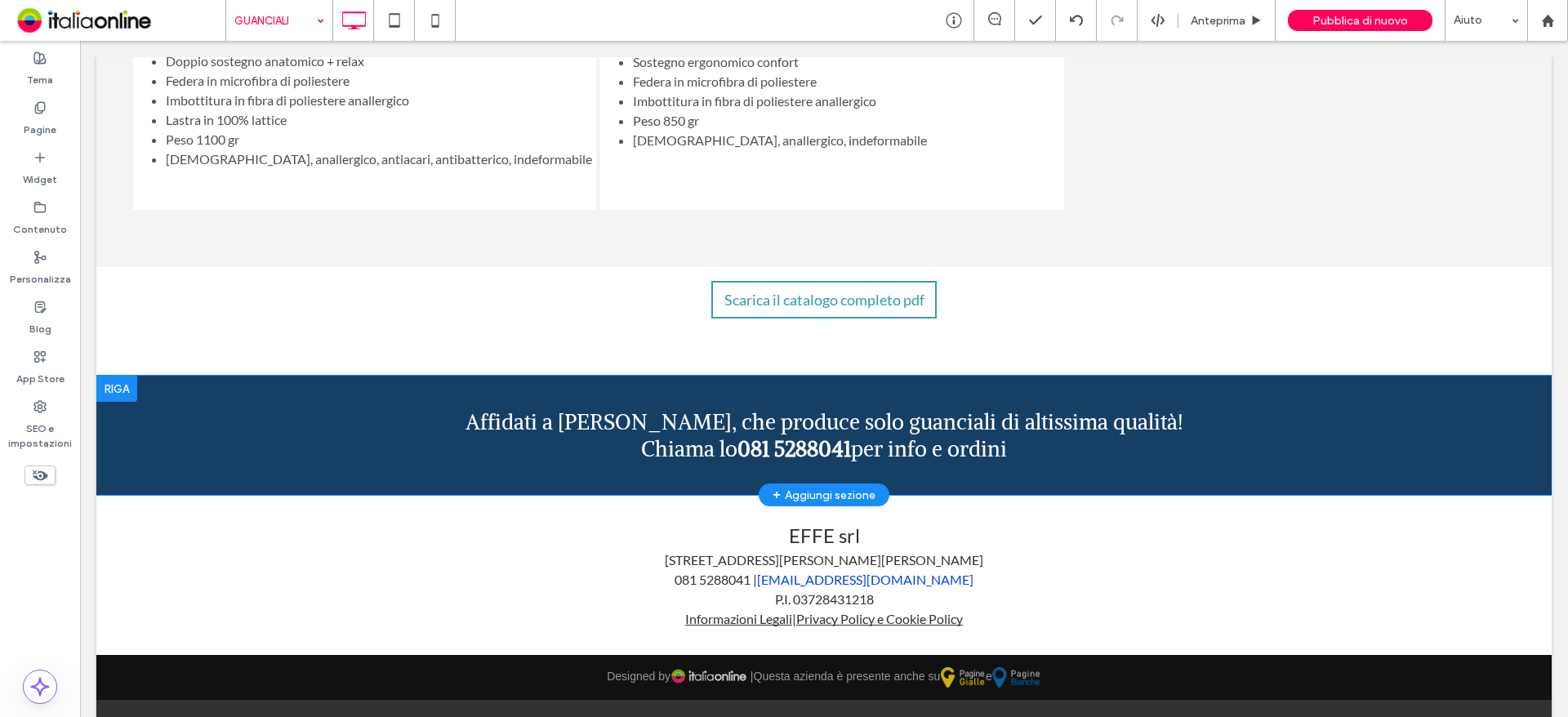
click at [280, 431] on div "Affidati a [PERSON_NAME], che produce solo guanciali di altissima qualità! Chia…" at bounding box center [824, 435] width 1455 height 119
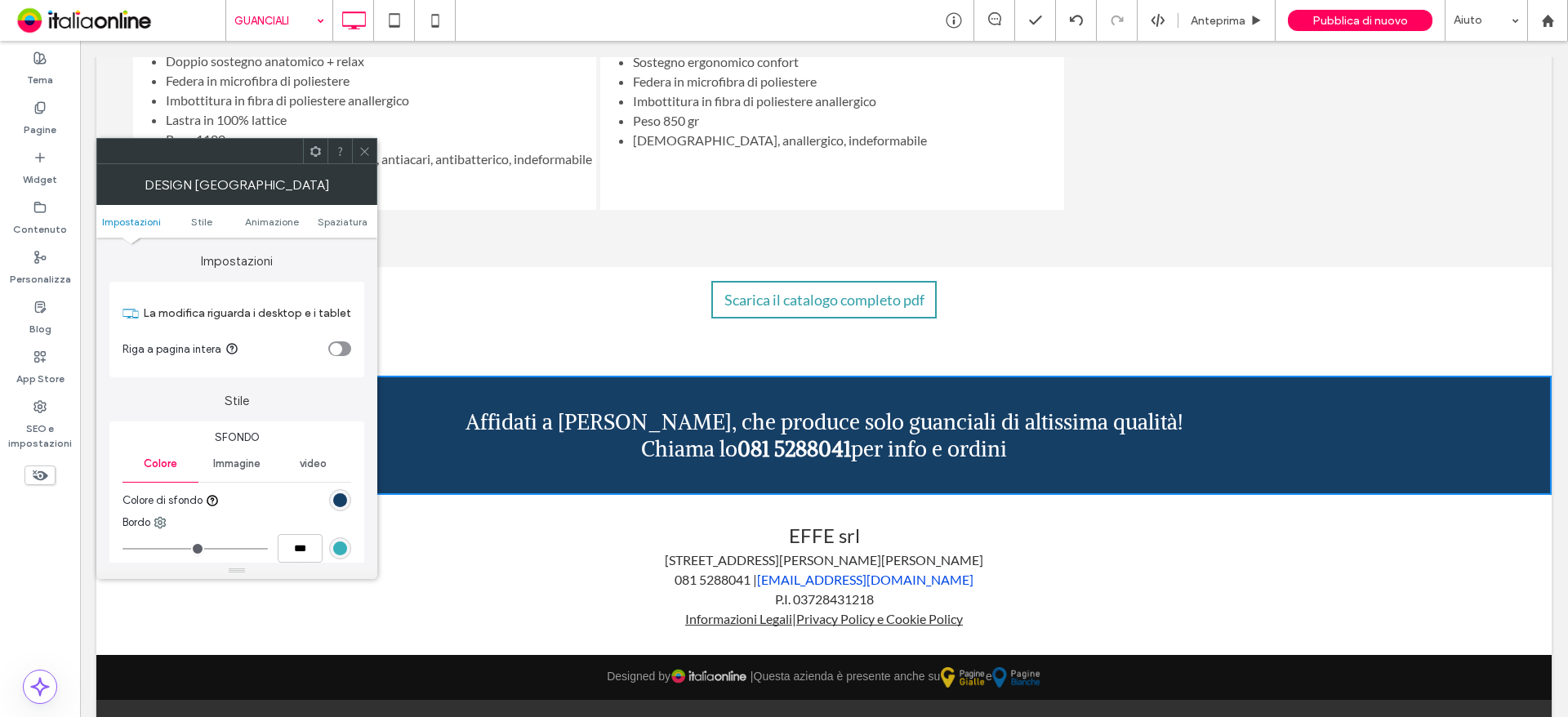
click at [336, 496] on div "rgb(22, 63, 102)" at bounding box center [340, 500] width 14 height 14
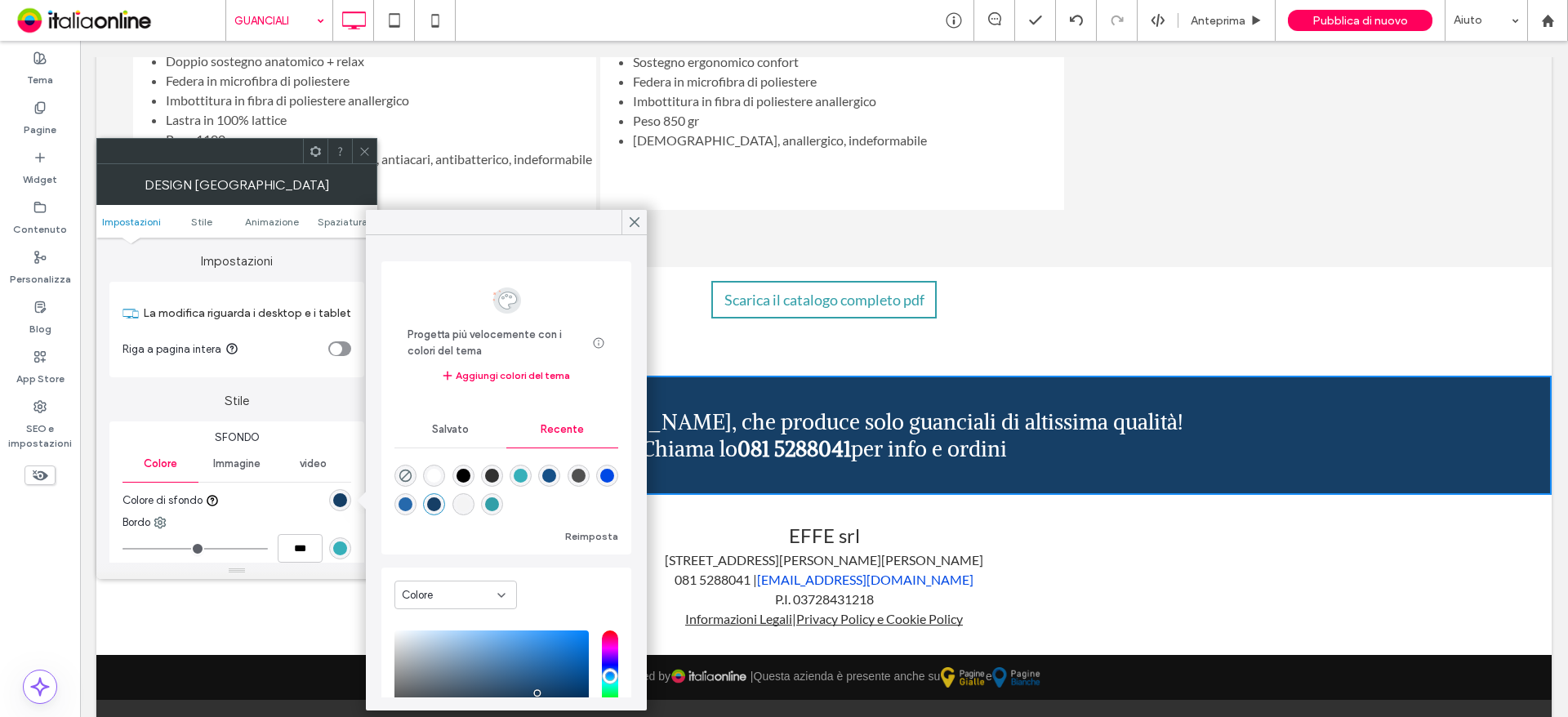
click at [499, 504] on div "rgba(50, 159, 168, 1)" at bounding box center [492, 504] width 14 height 14
type input "*******"
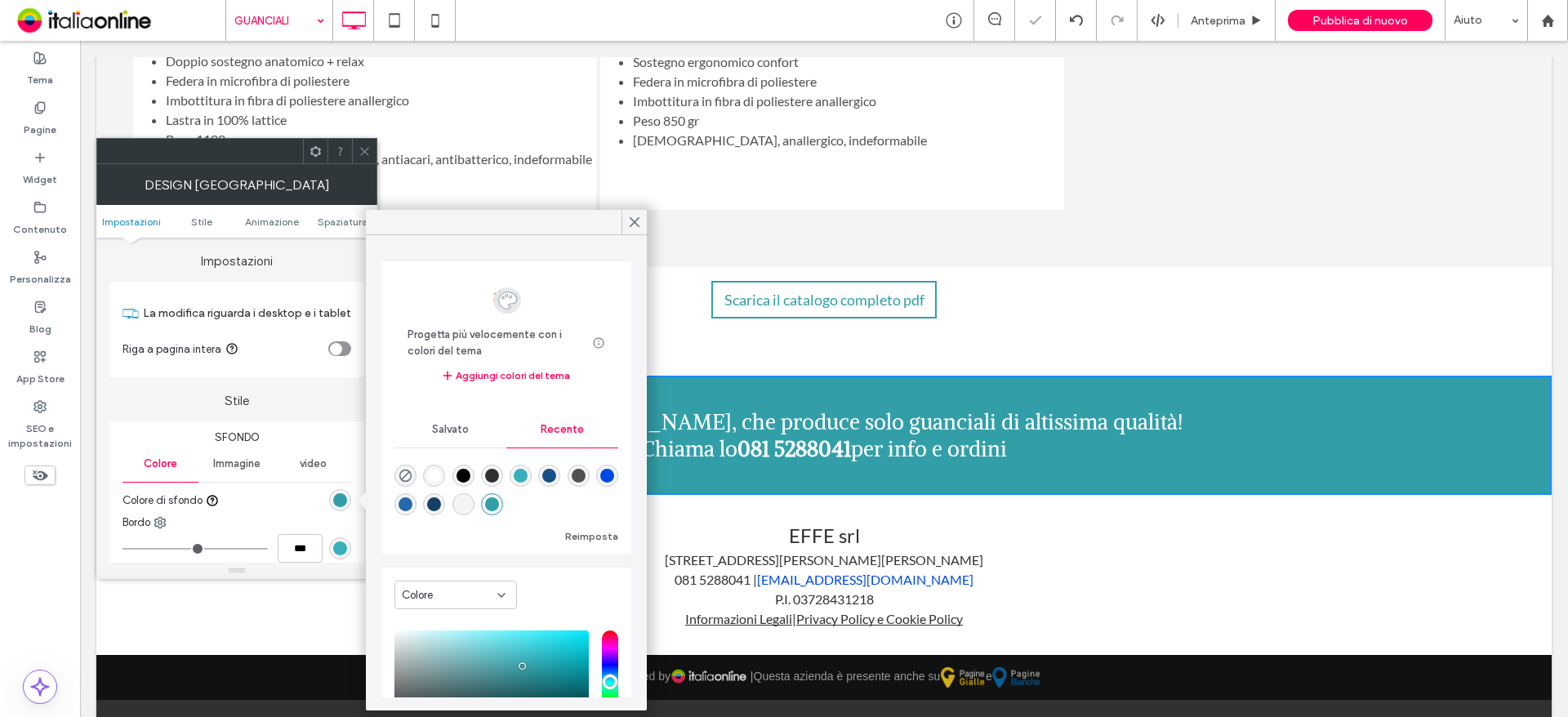
click at [363, 145] on icon at bounding box center [365, 151] width 13 height 13
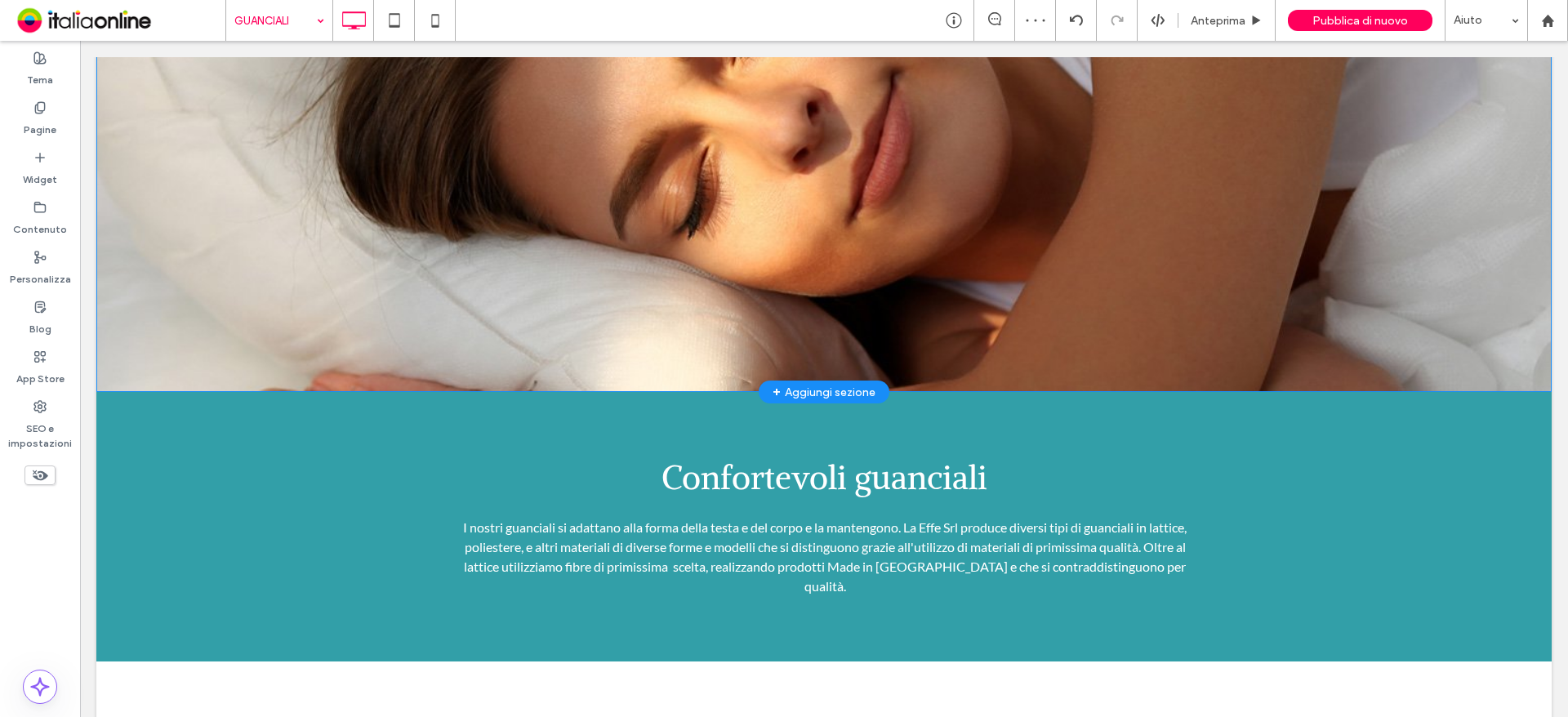
scroll to position [0, 0]
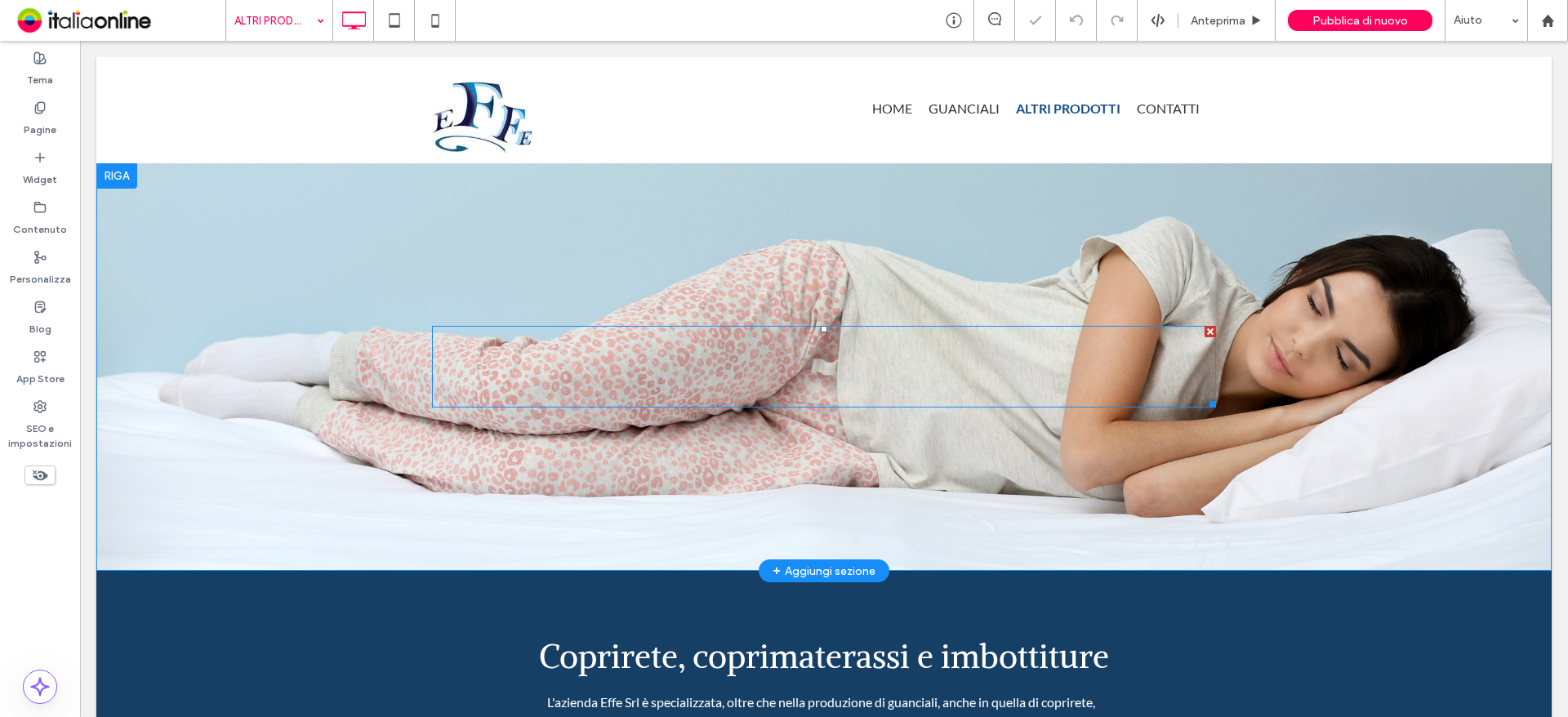
scroll to position [245, 0]
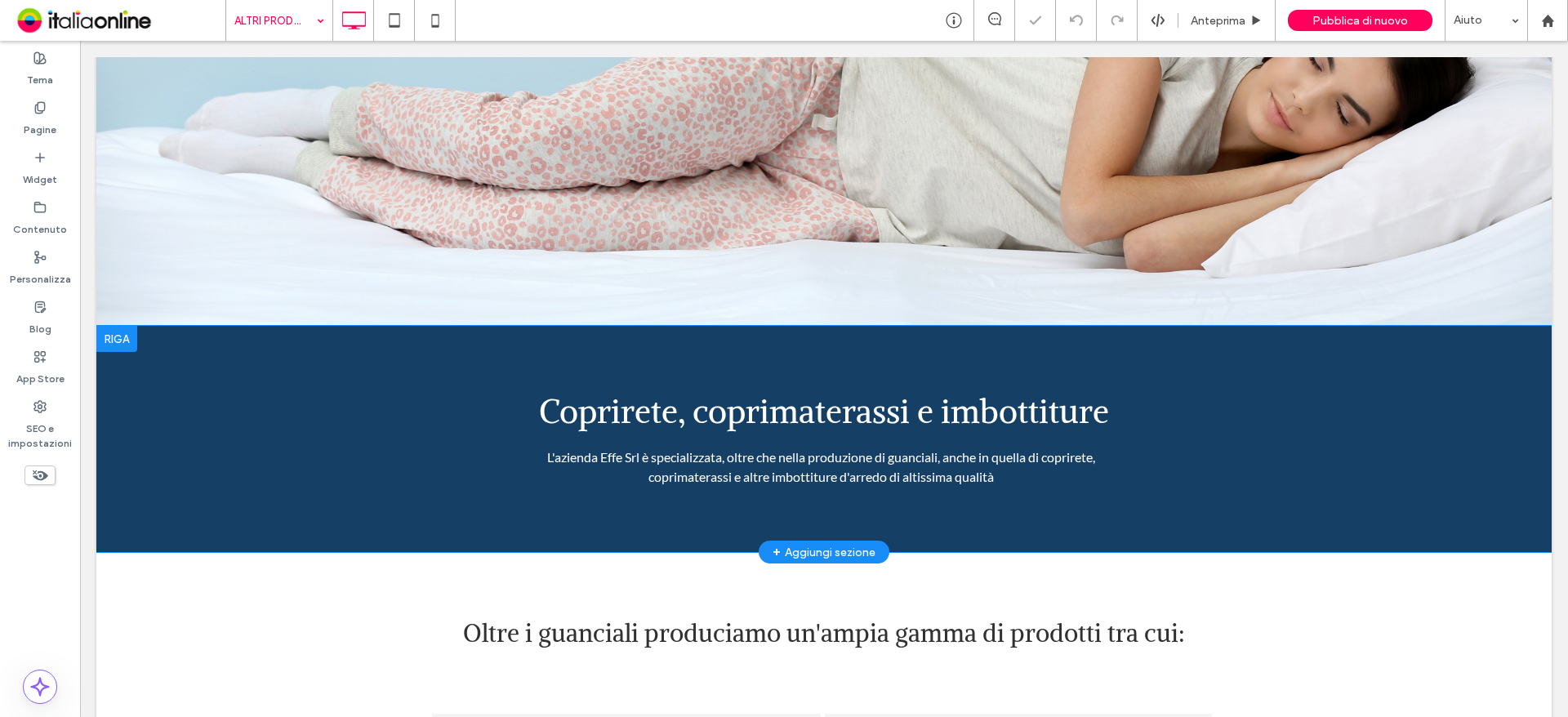
click at [215, 376] on div "Coprirete, coprimaterassi e imbottiture L'azienda Effe Srl è specializzata, olt…" at bounding box center [824, 439] width 1455 height 226
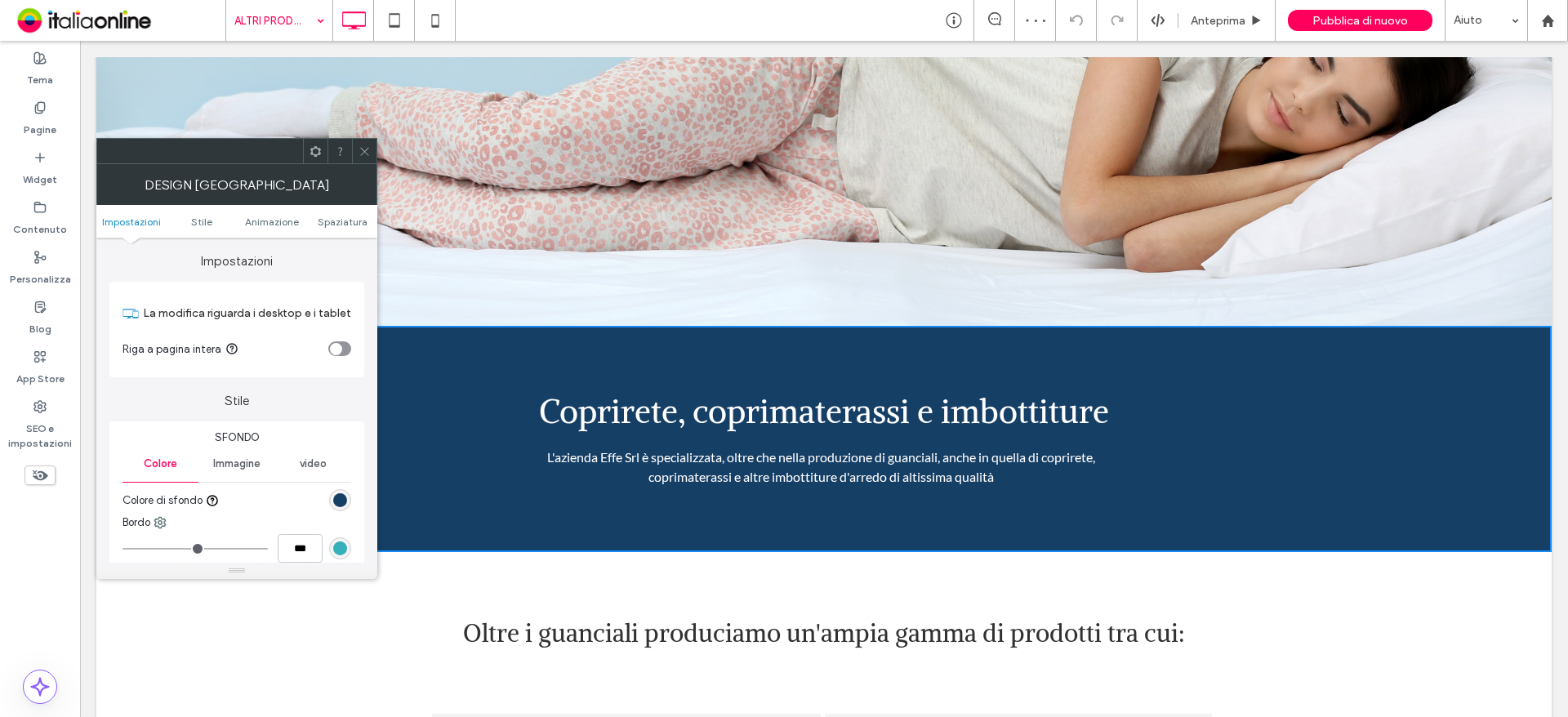
click at [340, 489] on div "rgb(22, 63, 102)" at bounding box center [340, 500] width 22 height 22
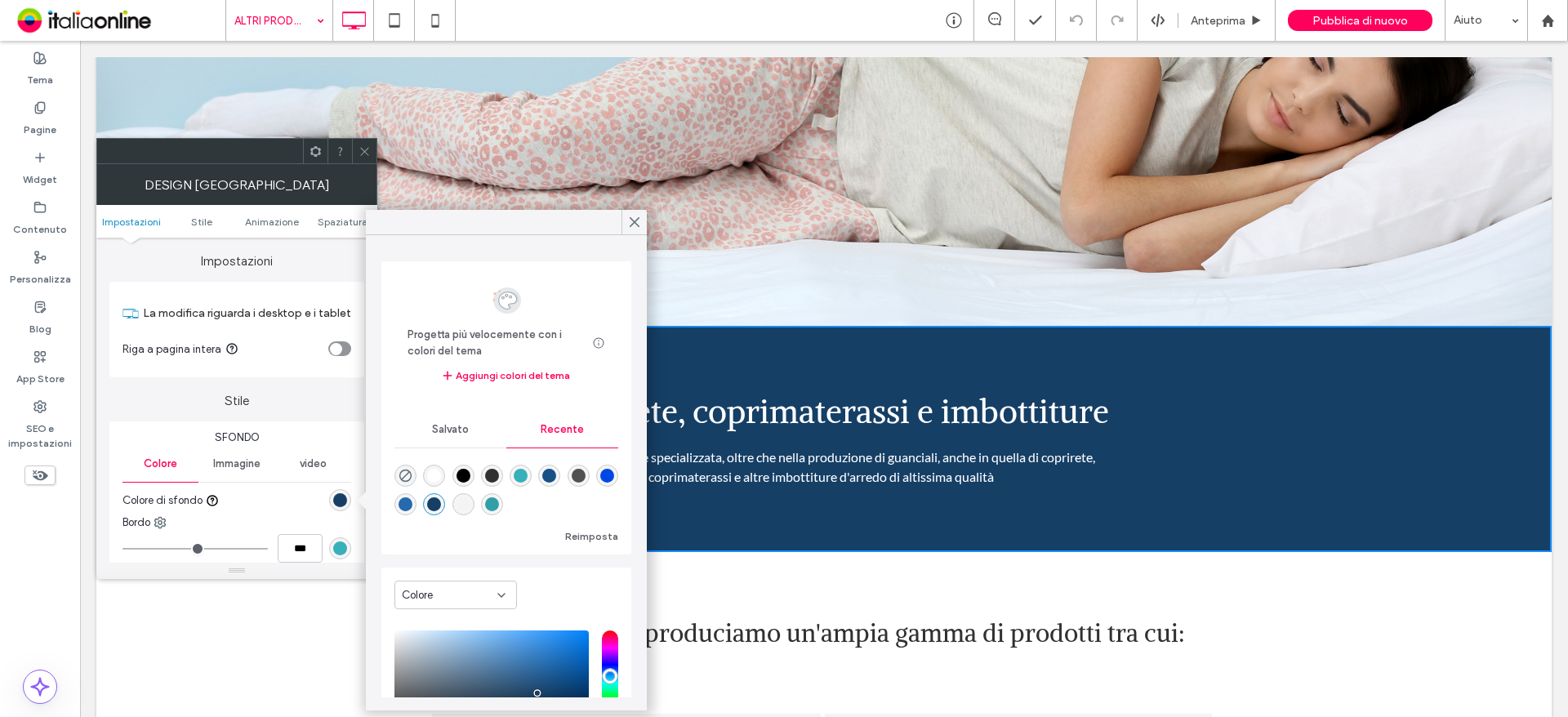
click at [499, 509] on div "rgba(50, 159, 168, 1)" at bounding box center [492, 504] width 14 height 14
type input "*******"
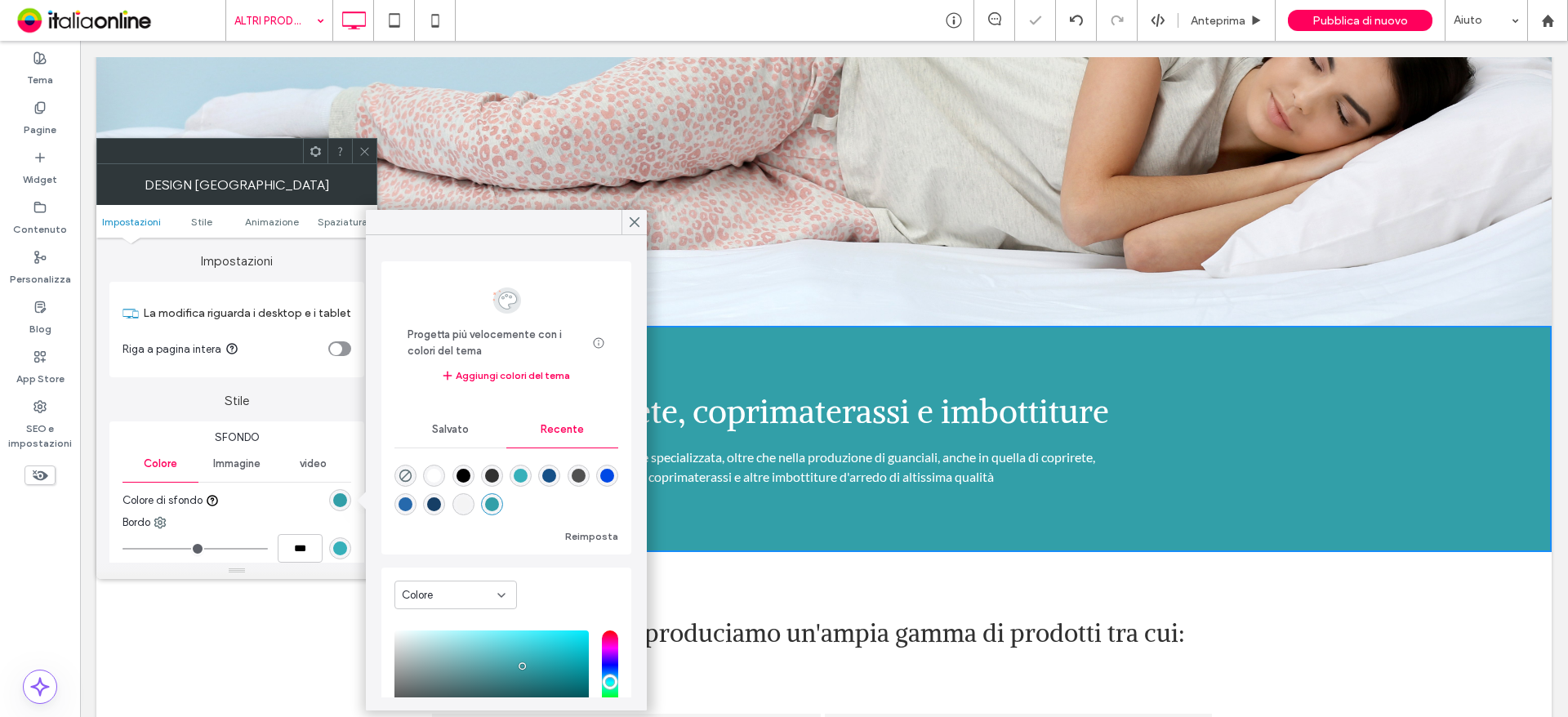
click at [359, 152] on icon at bounding box center [365, 151] width 13 height 13
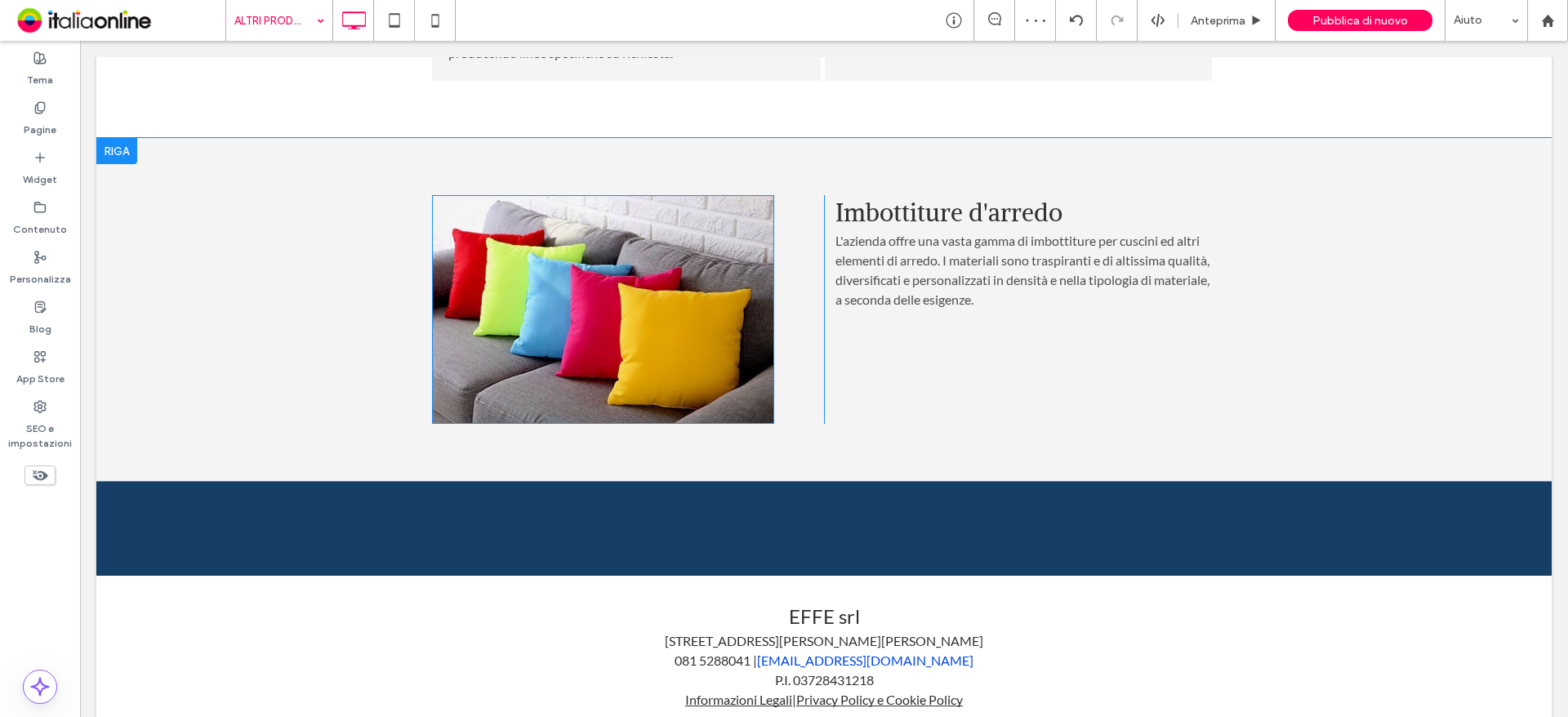
scroll to position [1331, 0]
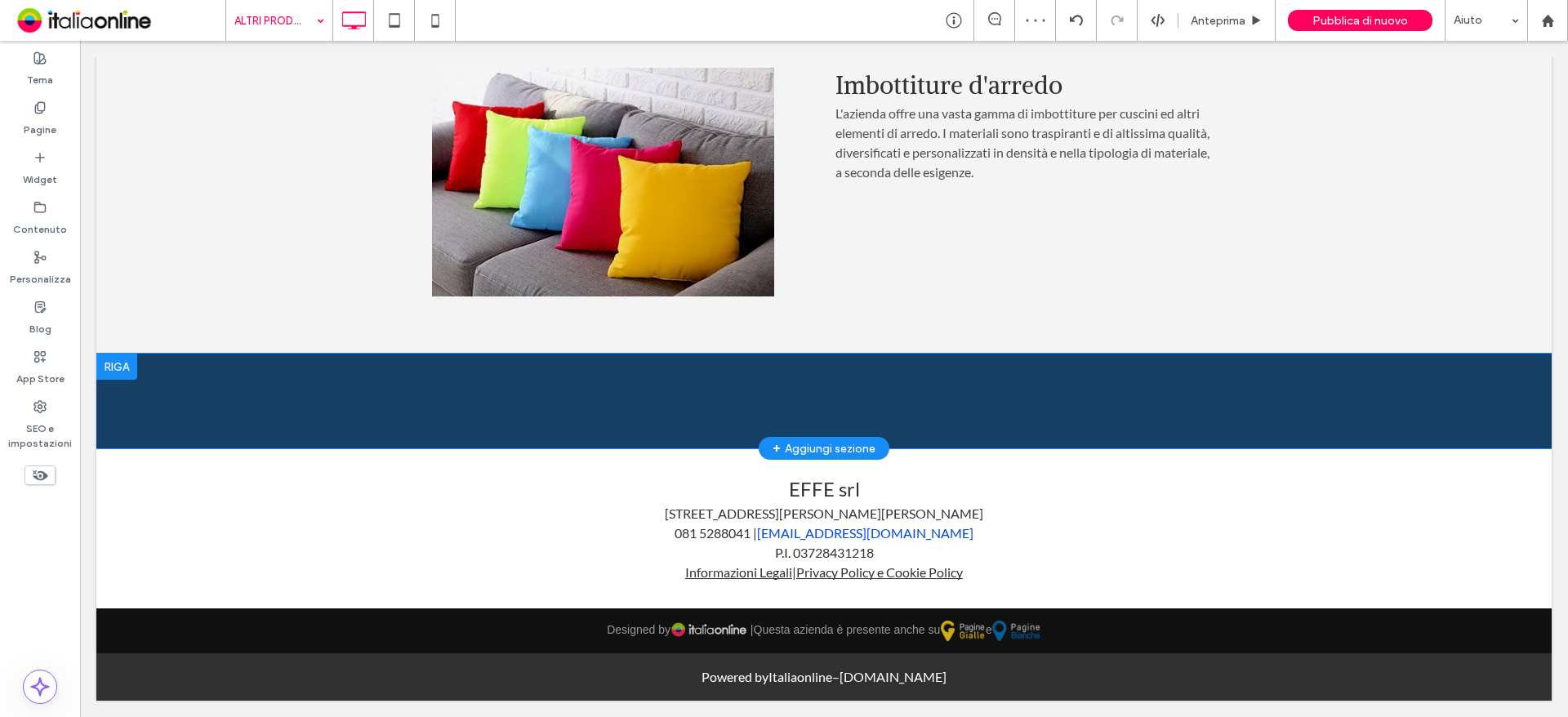
click at [319, 410] on div "Click To Paste [GEOGRAPHIC_DATA] + Aggiungi sezione" at bounding box center [824, 401] width 1455 height 95
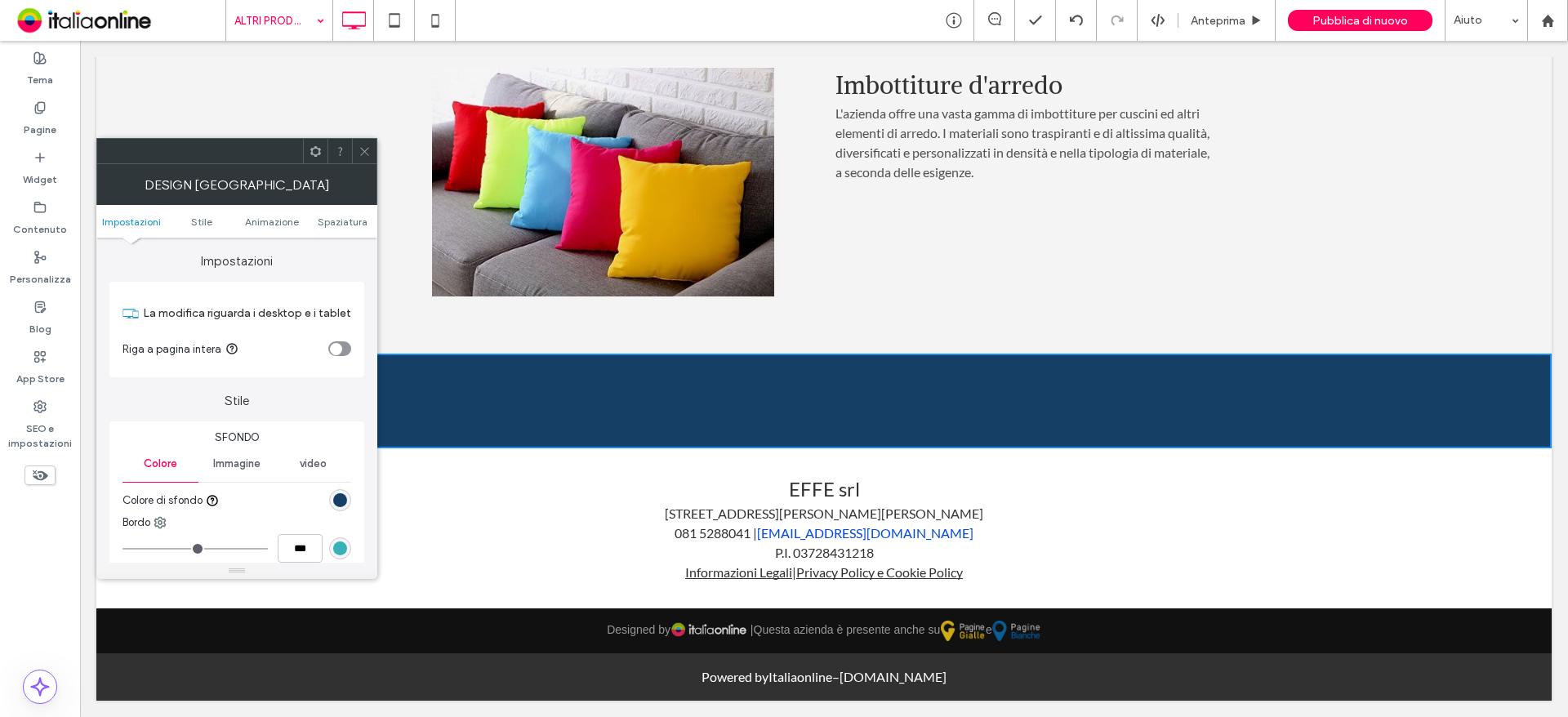
click at [334, 506] on div "rgb(22, 63, 102)" at bounding box center [340, 500] width 14 height 14
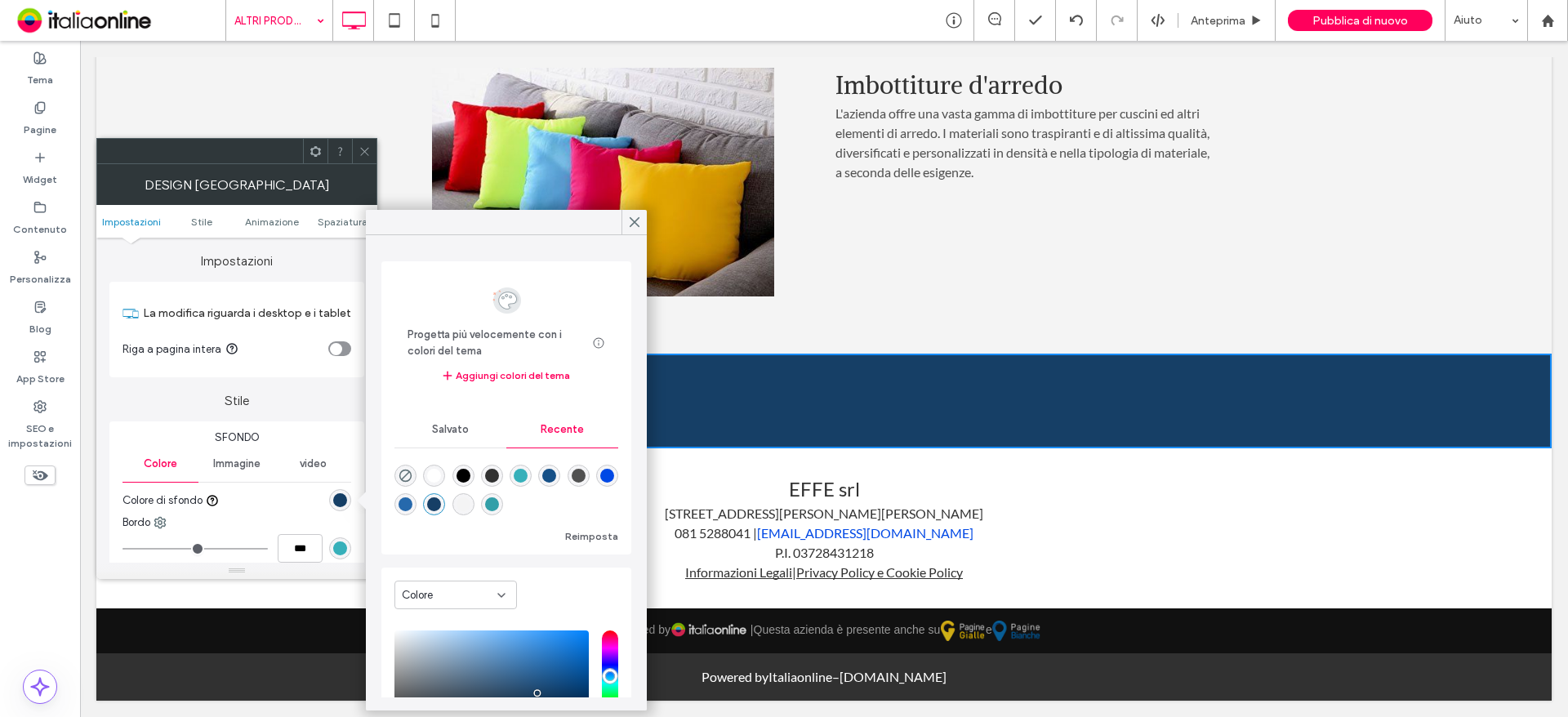
click at [499, 499] on div "rgba(50, 159, 168, 1)" at bounding box center [492, 504] width 14 height 14
type input "*******"
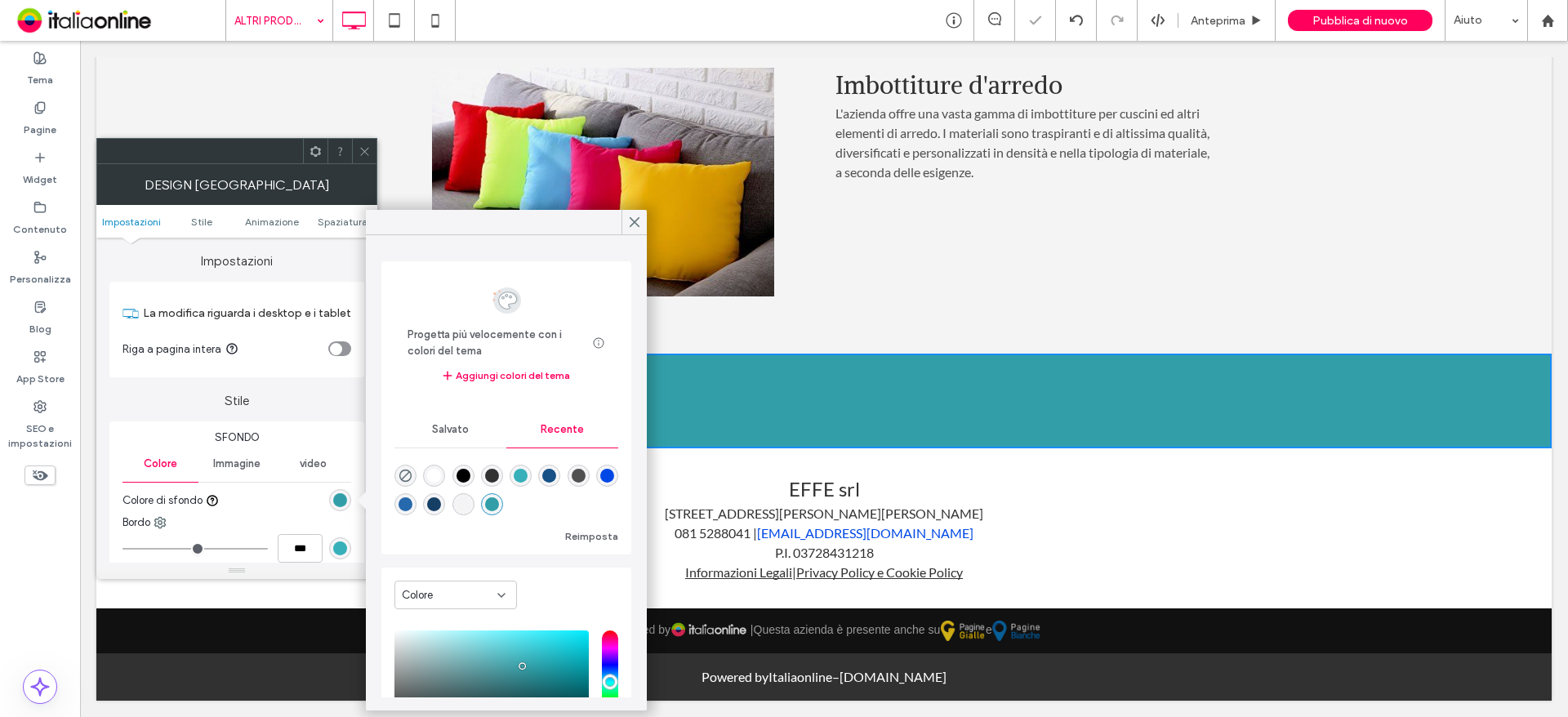
click at [357, 150] on div at bounding box center [364, 150] width 24 height 24
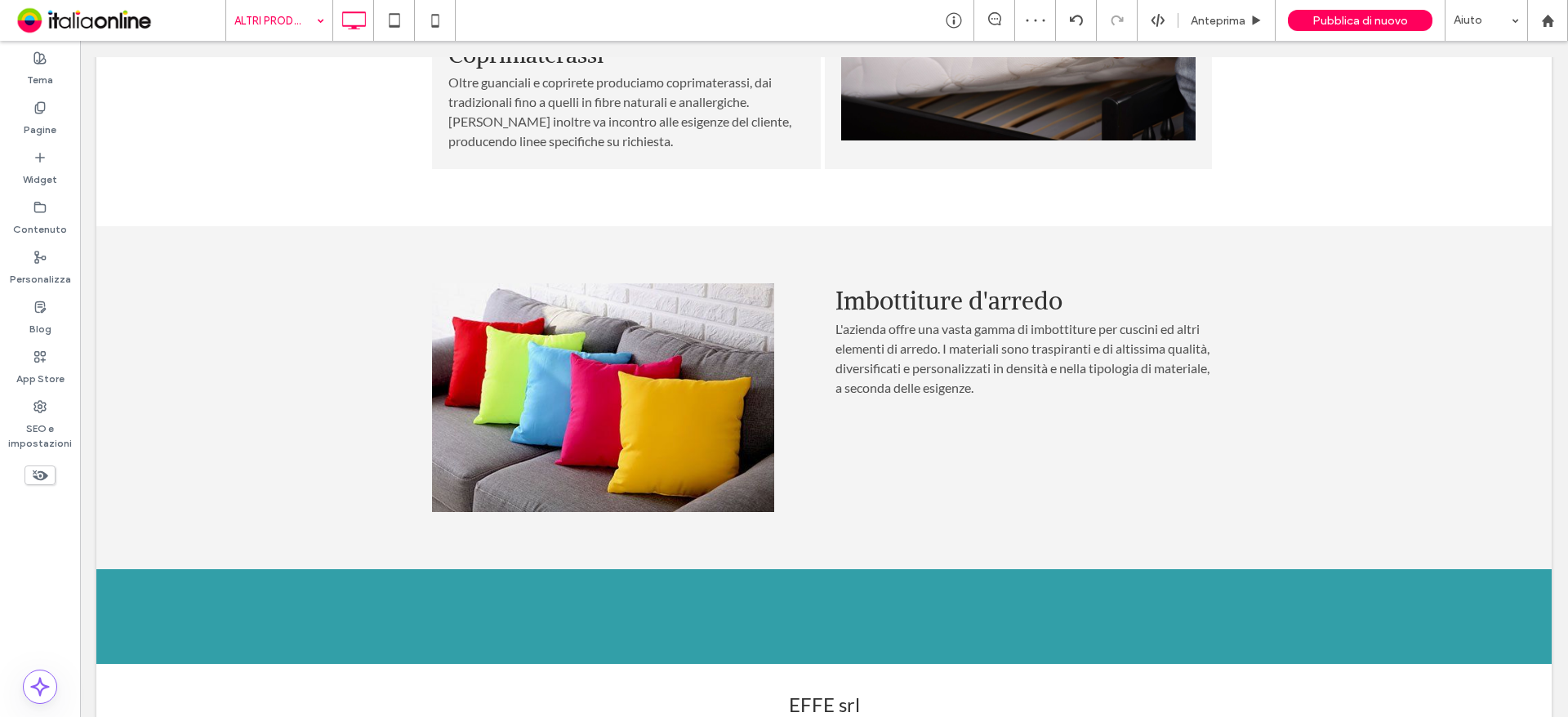
scroll to position [1086, 0]
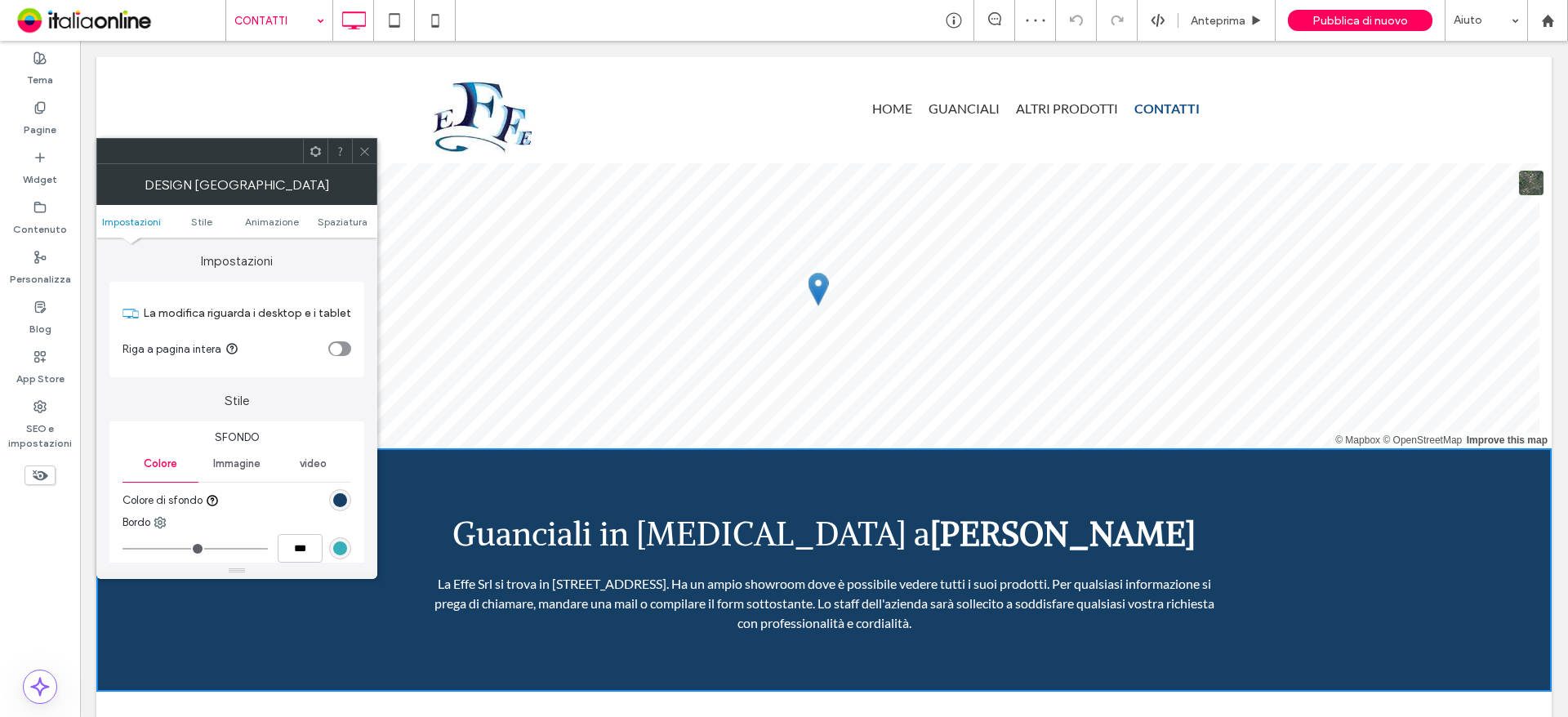
scroll to position [163, 0]
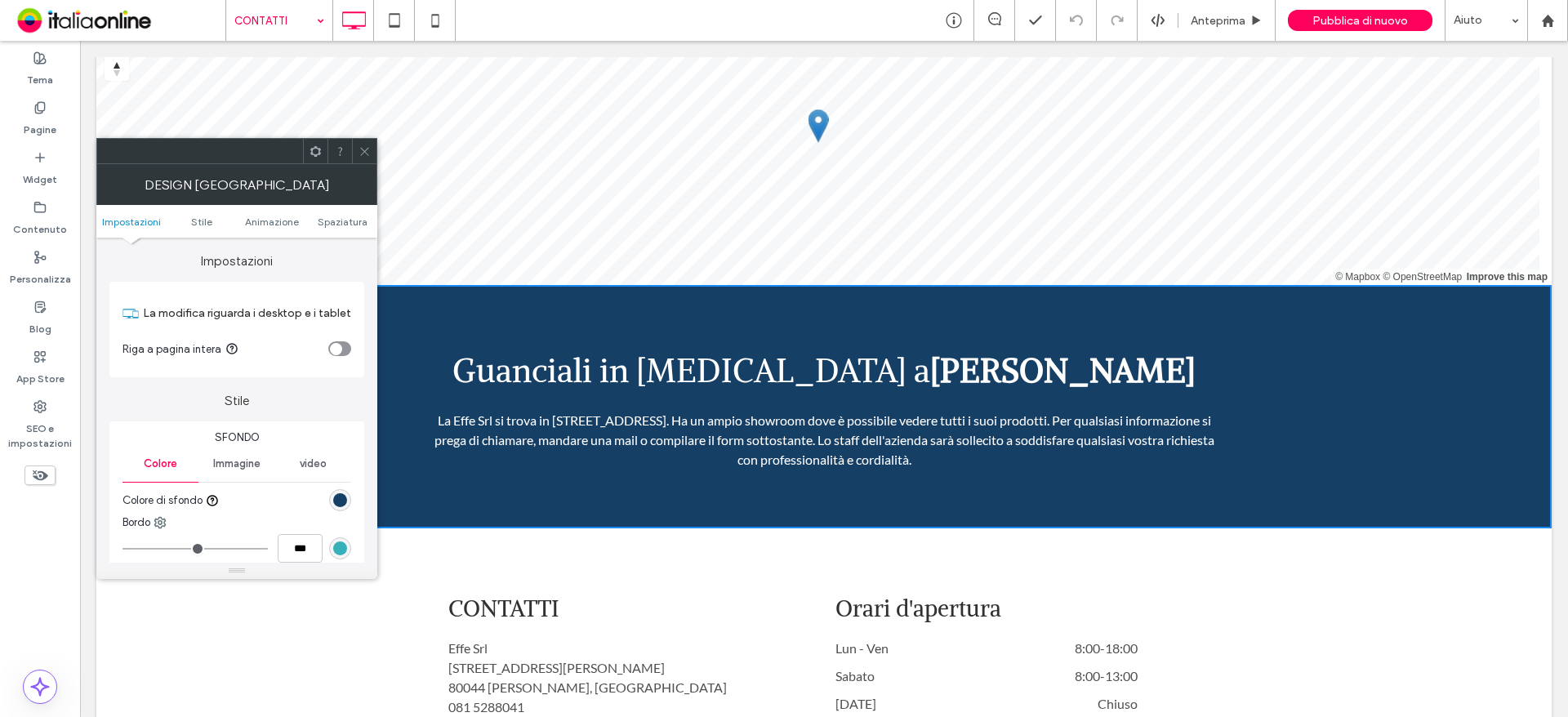
click at [345, 495] on div "rgb(22, 63, 102)" at bounding box center [340, 500] width 14 height 14
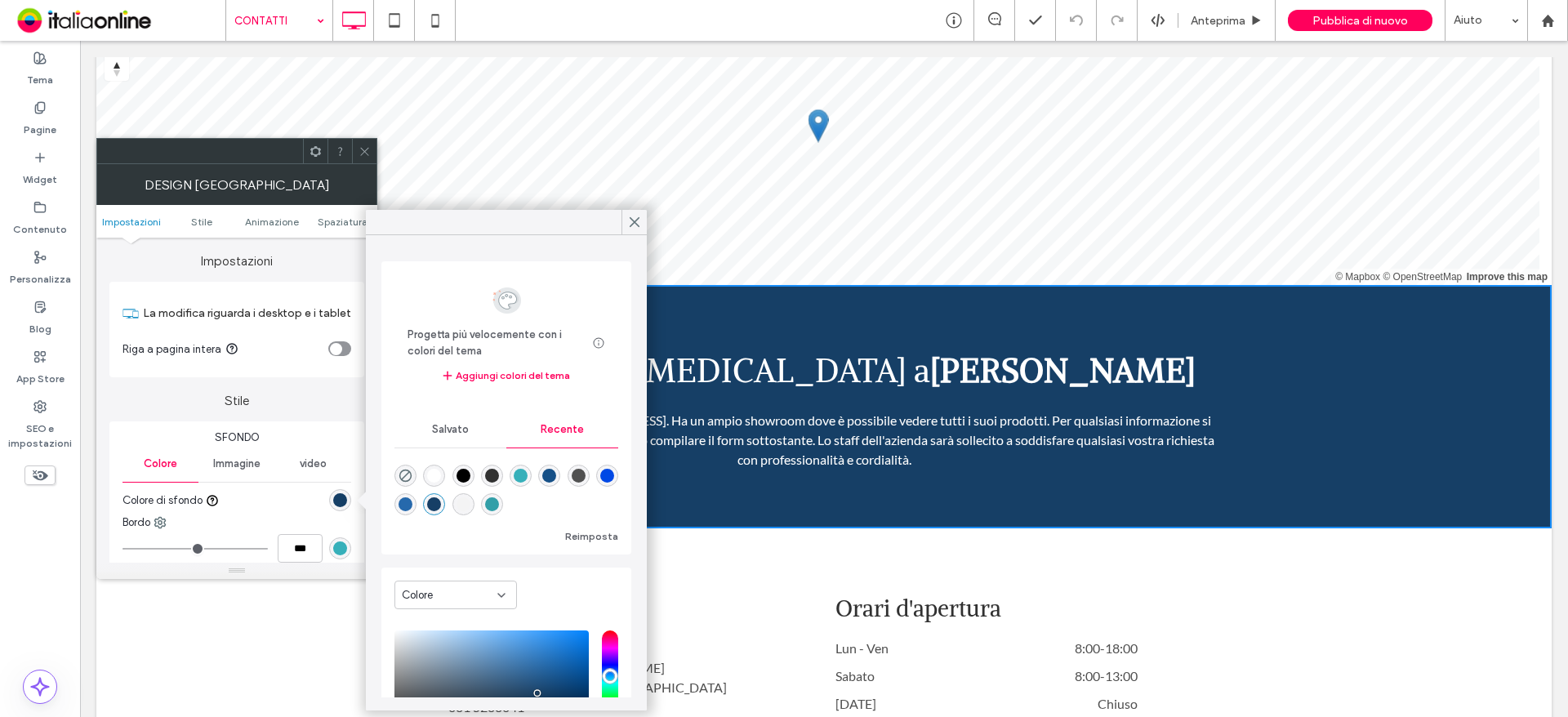
click at [499, 504] on div "rgba(50, 159, 168, 1)" at bounding box center [492, 504] width 14 height 14
type input "*******"
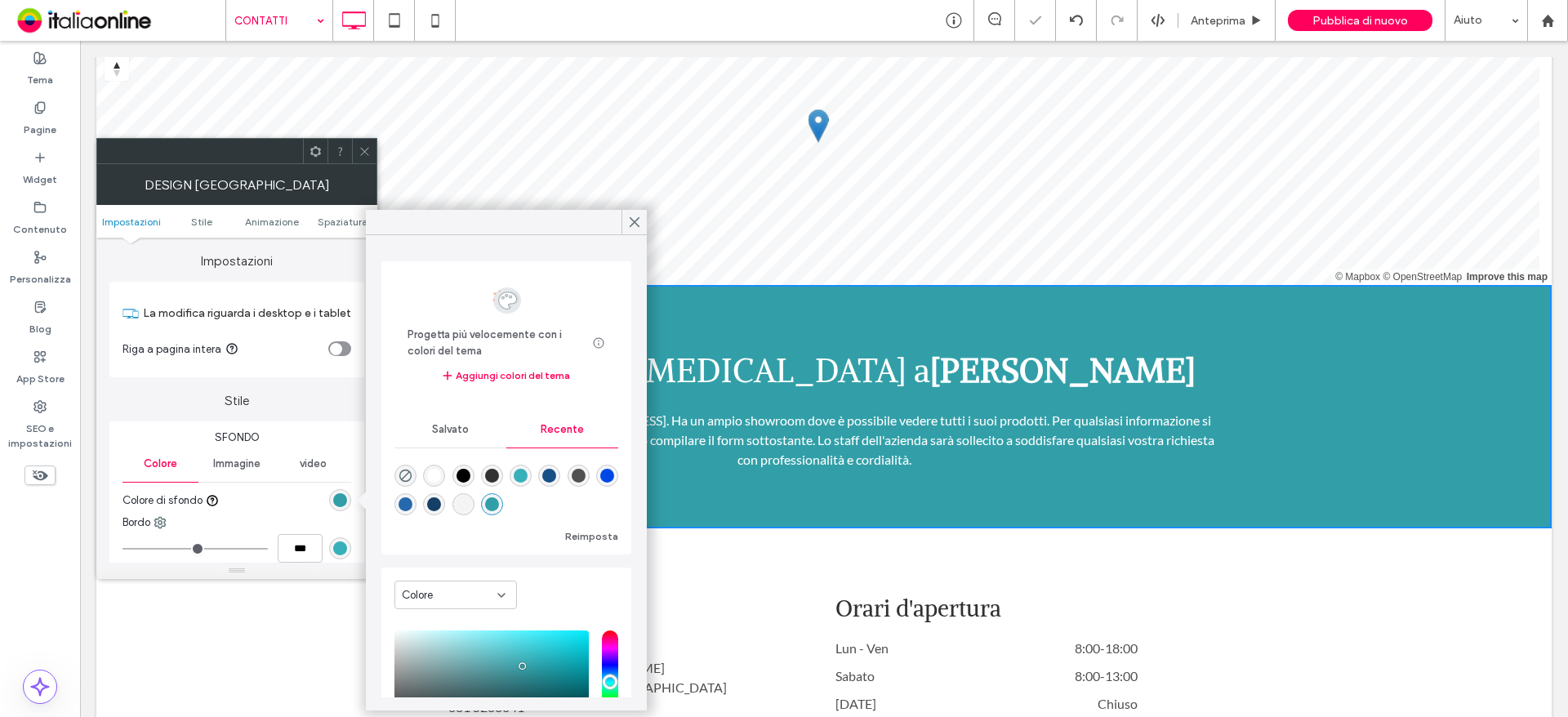
click at [368, 157] on icon at bounding box center [365, 151] width 13 height 13
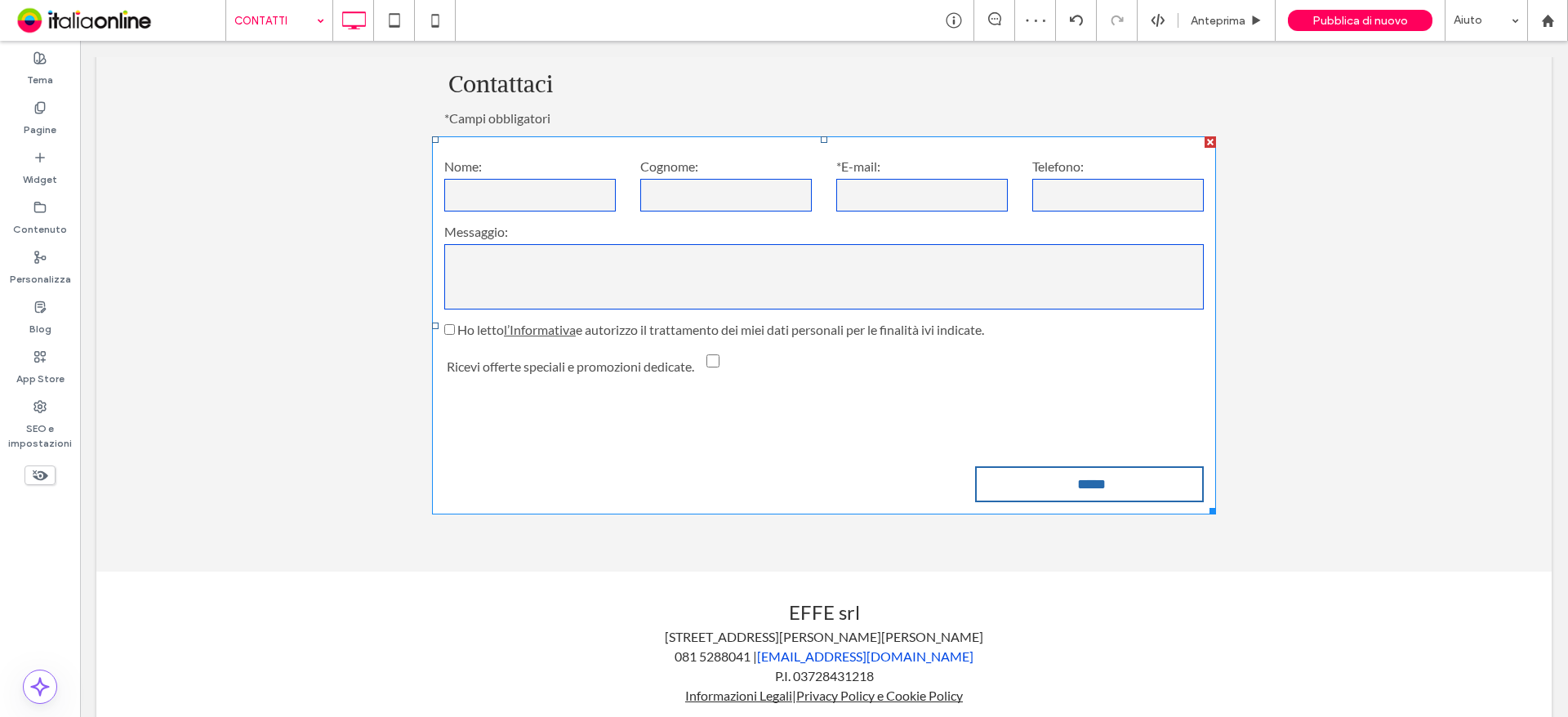
scroll to position [1086, 0]
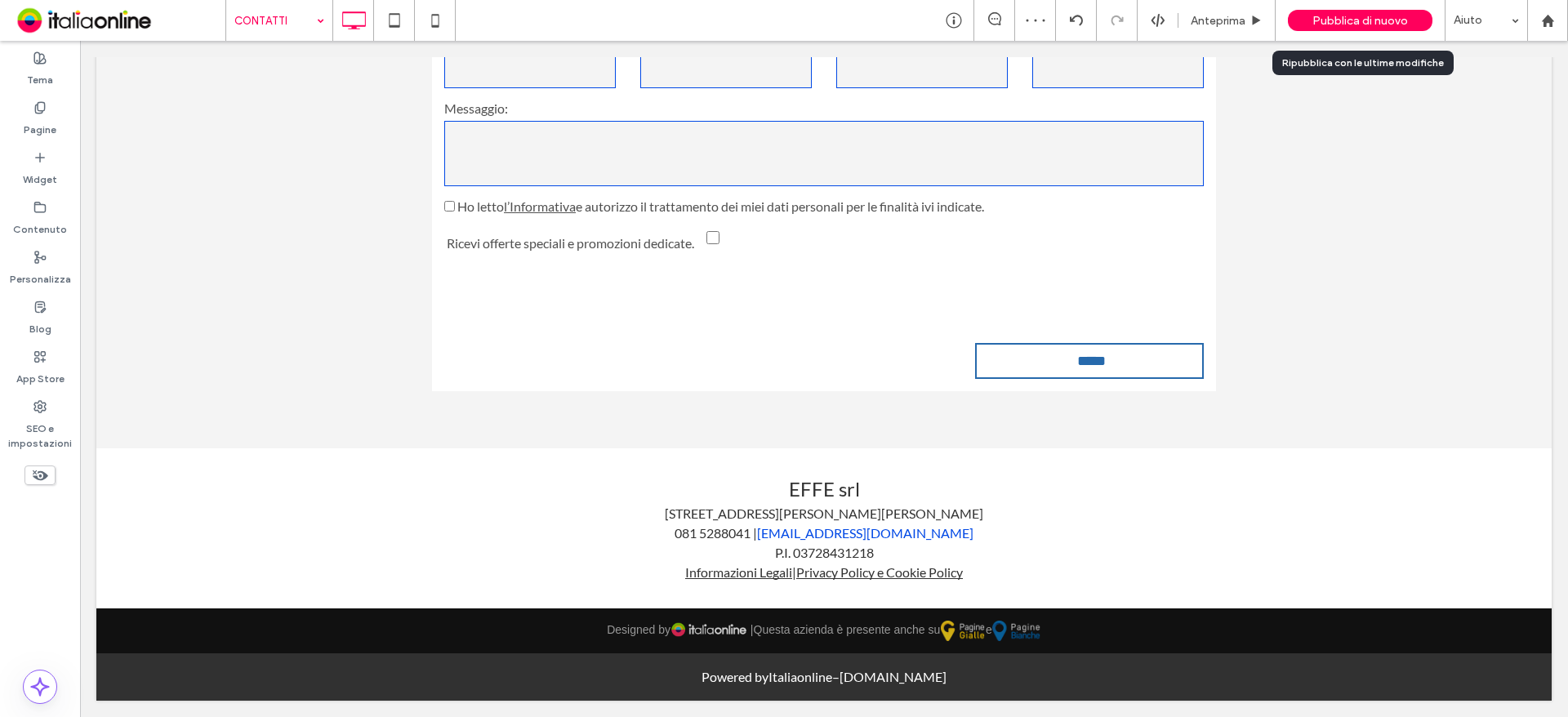
click at [1390, 25] on span "Pubblica di nuovo" at bounding box center [1360, 20] width 95 height 14
